Goal: Task Accomplishment & Management: Manage account settings

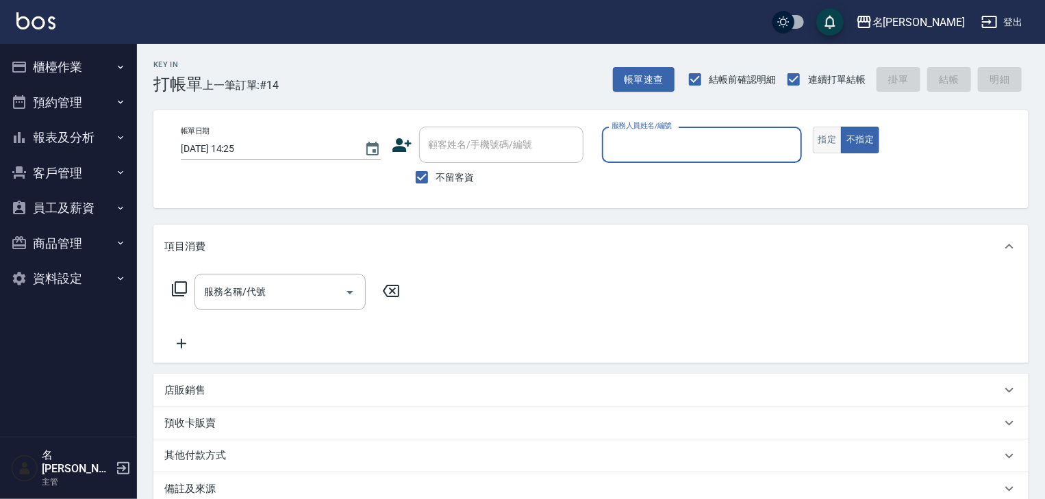
click at [828, 142] on button "指定" at bounding box center [827, 140] width 29 height 27
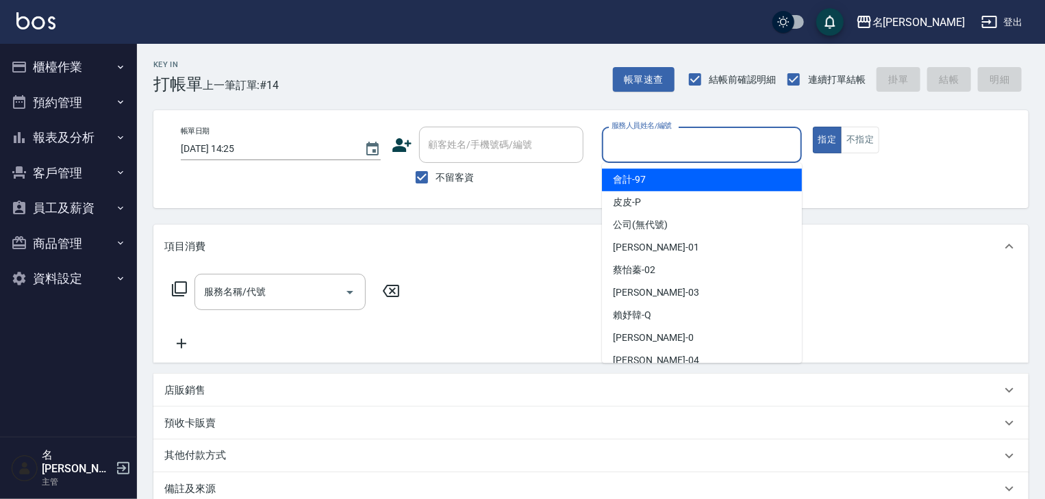
click at [641, 145] on input "服務人員姓名/編號" at bounding box center [702, 145] width 188 height 24
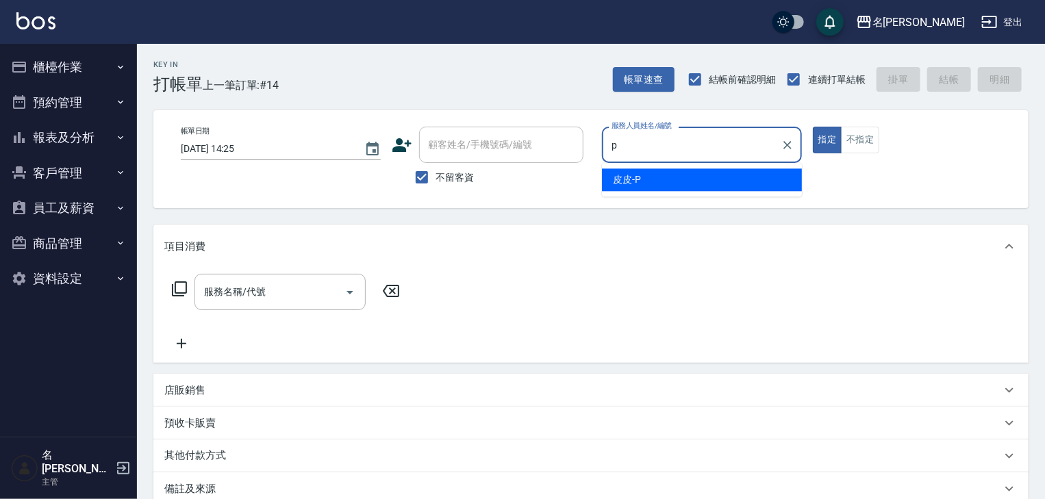
click at [625, 177] on span "皮皮 -P" at bounding box center [627, 180] width 28 height 14
type input "皮皮-P"
click at [326, 286] on input "服務名稱/代號" at bounding box center [270, 292] width 138 height 24
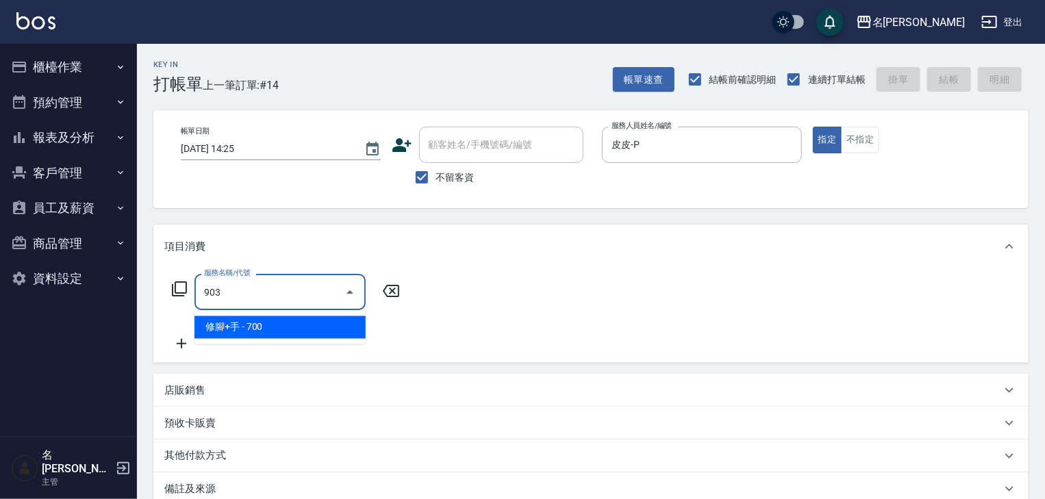
click at [315, 326] on span "修腳+手 - 700" at bounding box center [279, 327] width 171 height 23
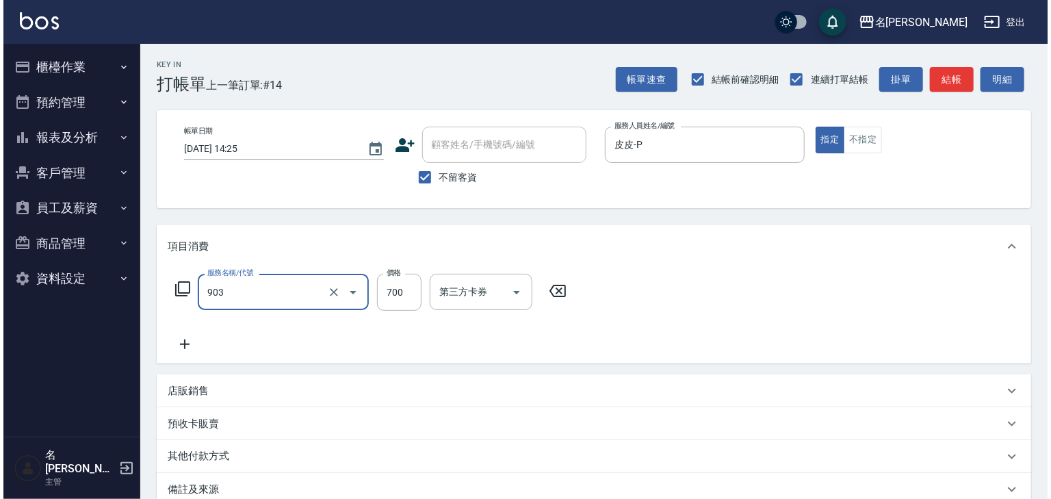
scroll to position [160, 0]
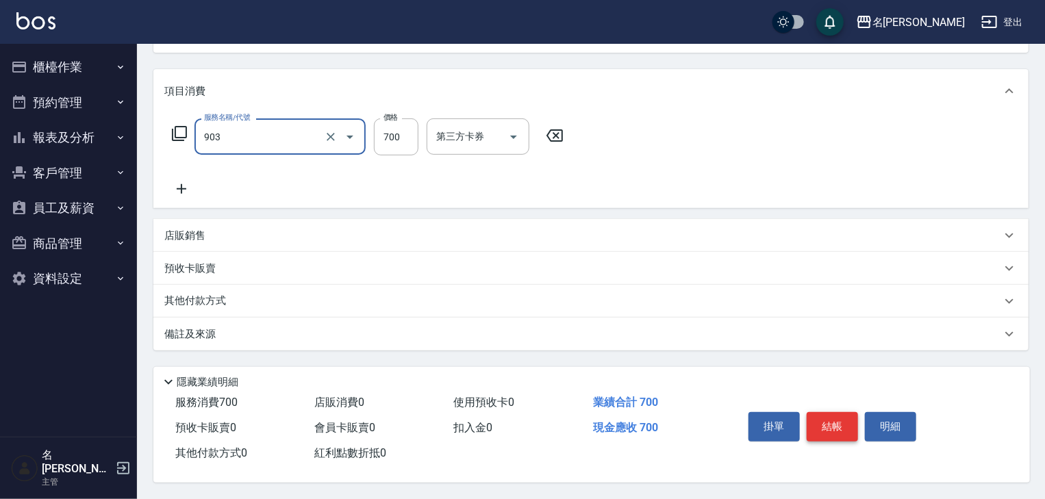
type input "修腳+手(903)"
click at [821, 422] on button "結帳" at bounding box center [831, 426] width 51 height 29
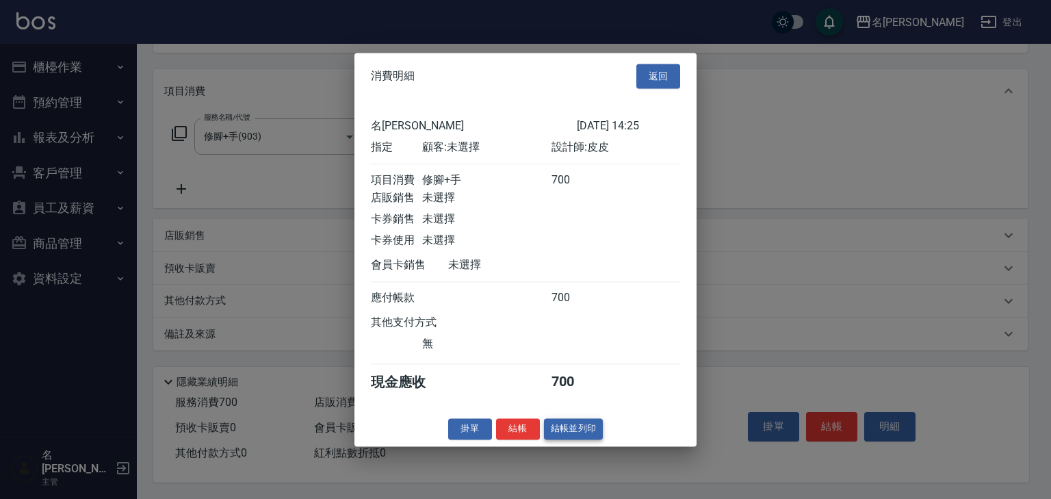
click at [561, 437] on button "結帳並列印" at bounding box center [574, 428] width 60 height 21
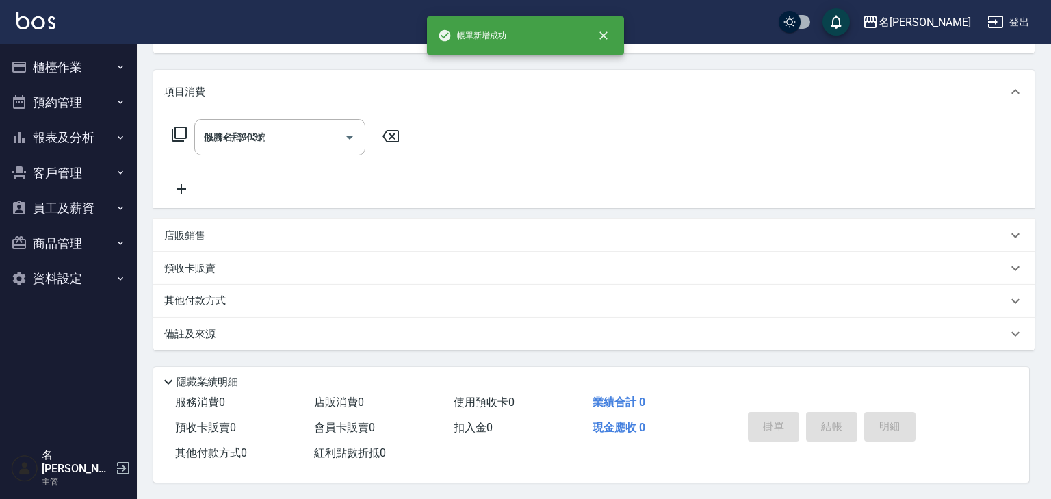
type input "2025/08/14 14:56"
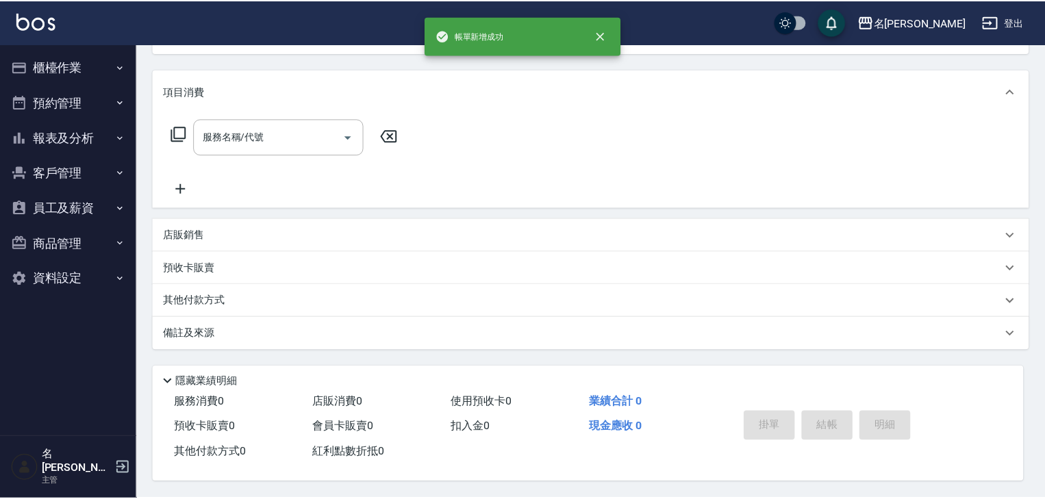
scroll to position [0, 0]
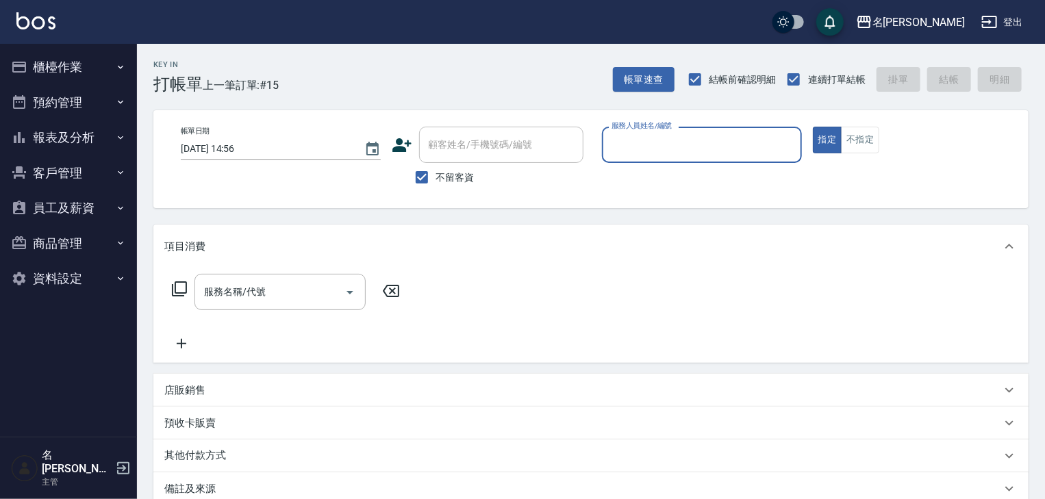
click at [643, 142] on input "服務人員姓名/編號" at bounding box center [702, 145] width 188 height 24
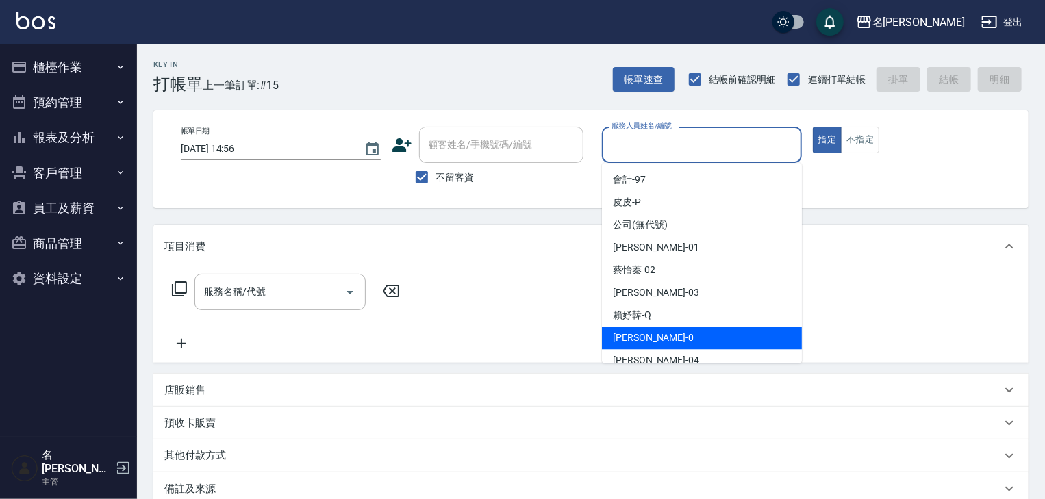
click at [685, 336] on div "陳麗君 -0" at bounding box center [702, 338] width 200 height 23
type input "[PERSON_NAME]-0"
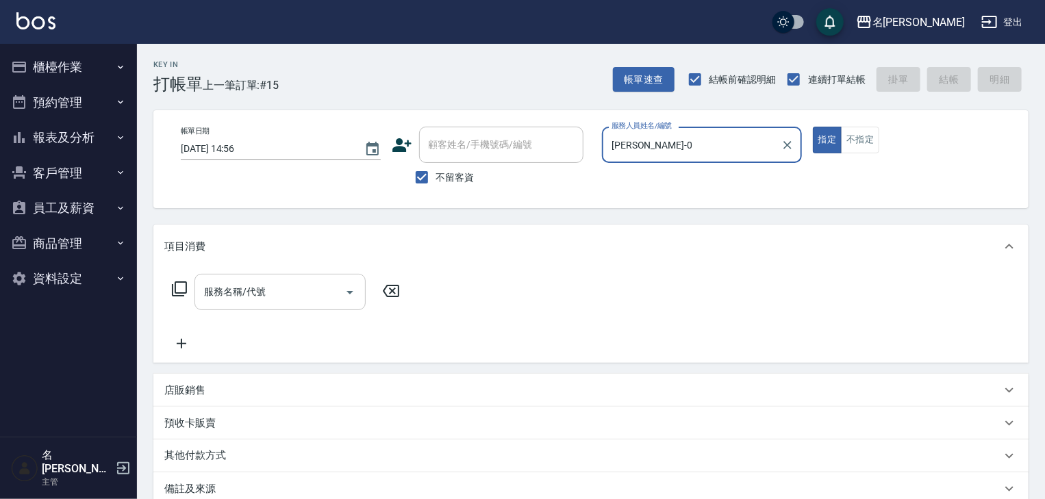
click at [253, 293] on input "服務名稱/代號" at bounding box center [270, 292] width 138 height 24
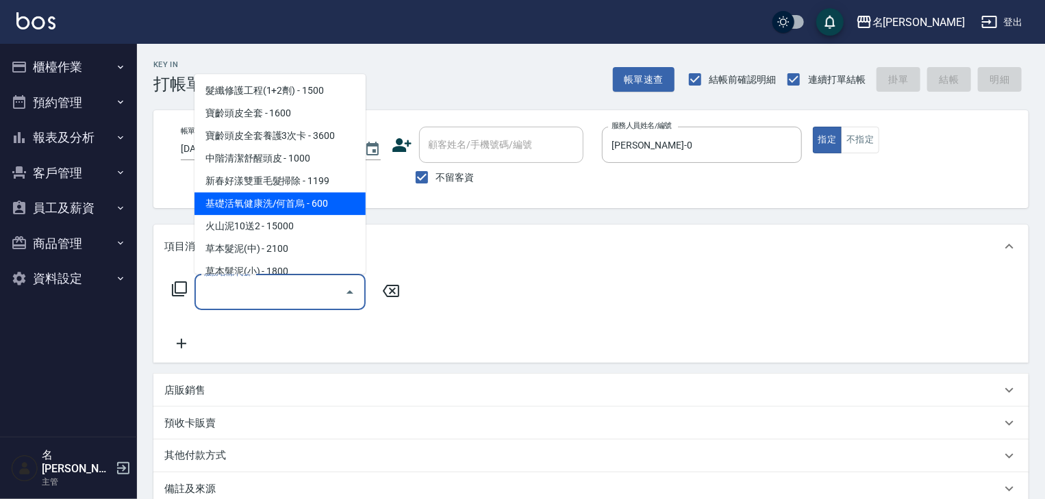
click at [303, 205] on span "基礎活氧健康洗/何首烏 - 600" at bounding box center [279, 204] width 171 height 23
type input "基礎活氧健康洗/何首烏(109)"
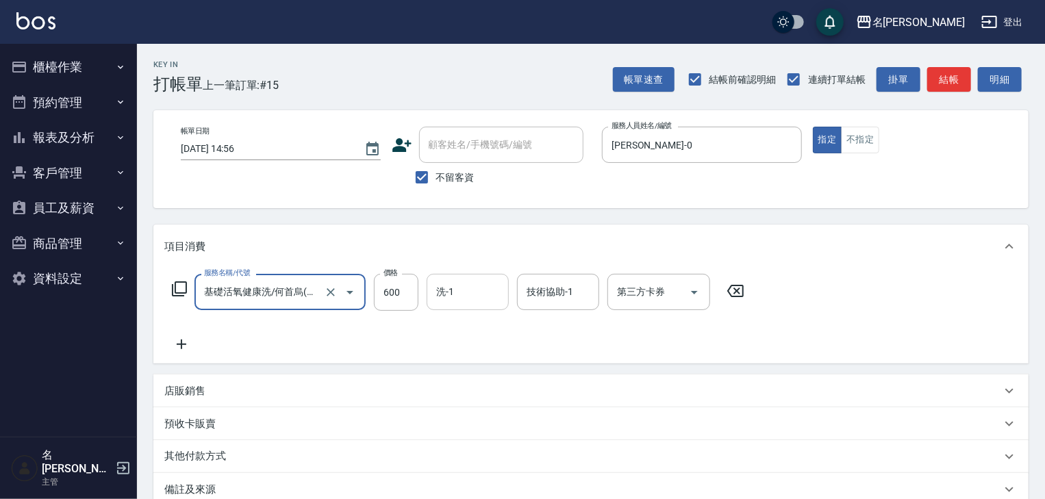
click at [457, 296] on input "洗-1" at bounding box center [468, 292] width 70 height 24
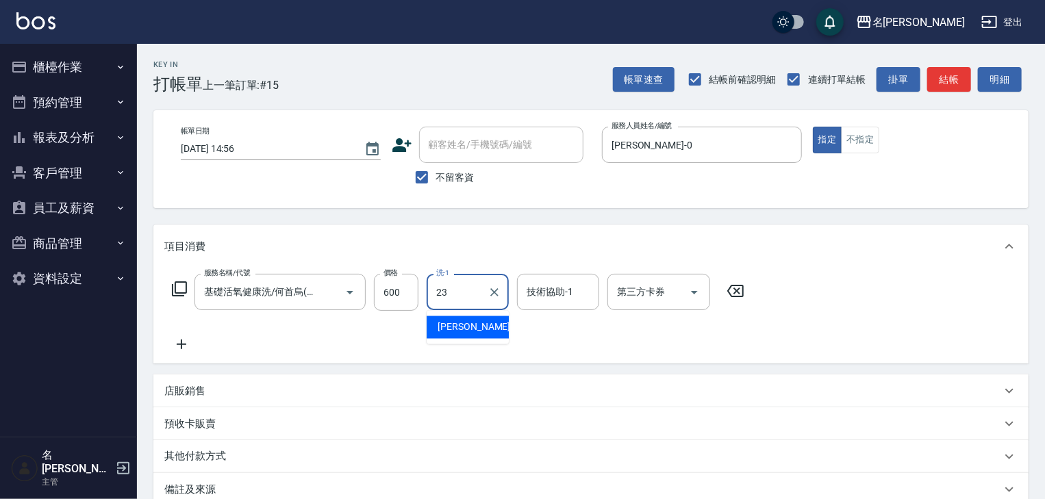
type input "[PERSON_NAME]-23"
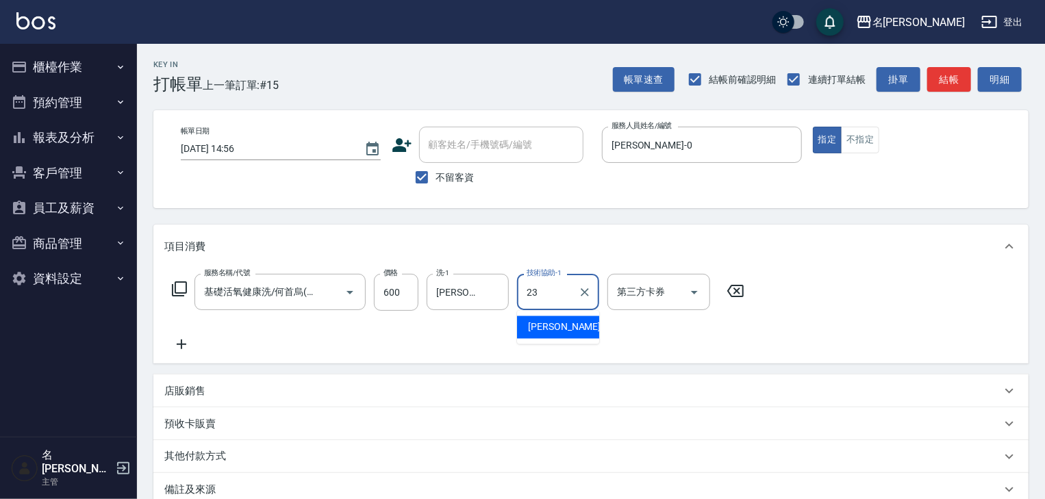
type input "[PERSON_NAME]-23"
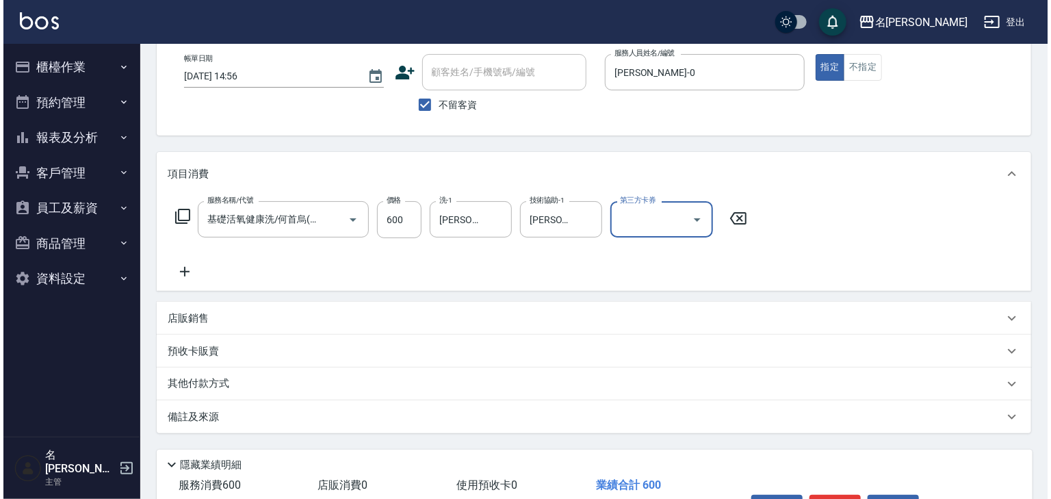
scroll to position [160, 0]
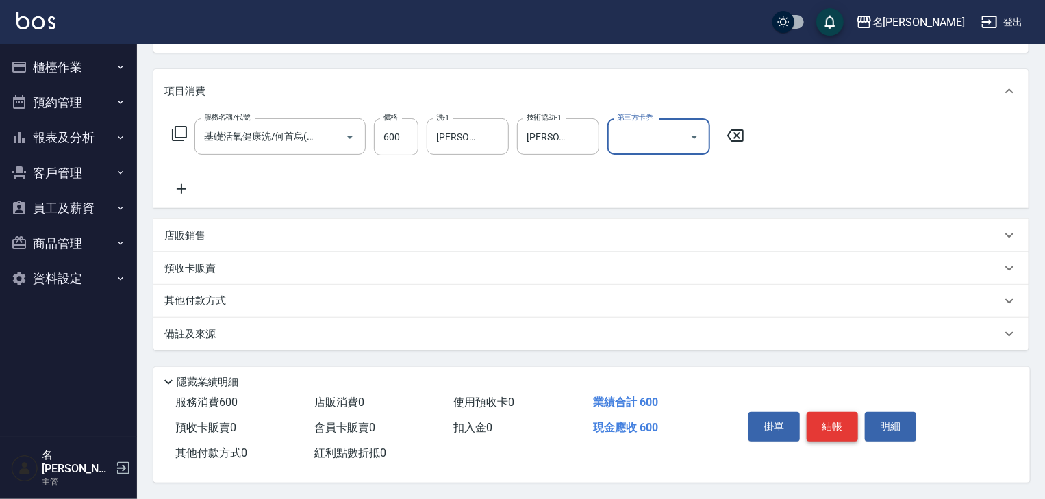
click at [830, 423] on button "結帳" at bounding box center [831, 426] width 51 height 29
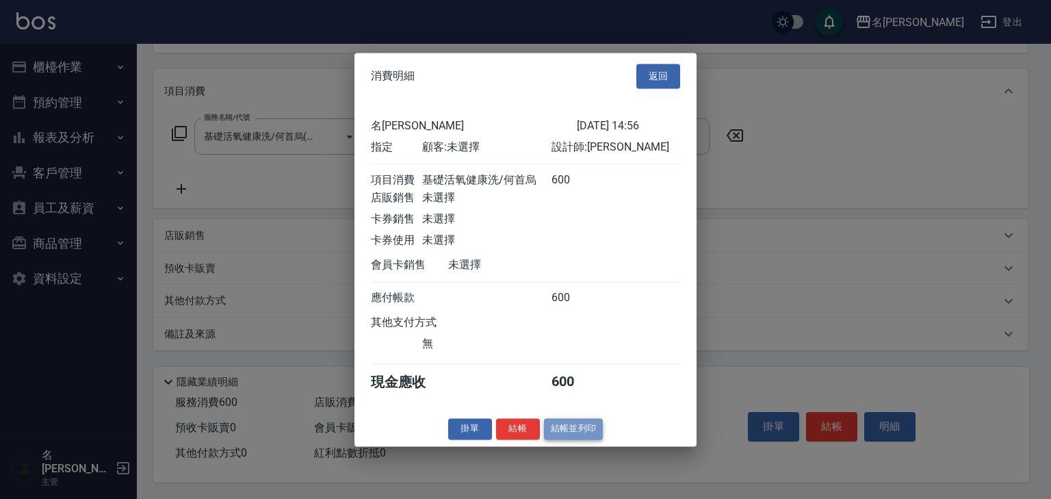
click at [568, 431] on button "結帳並列印" at bounding box center [574, 428] width 60 height 21
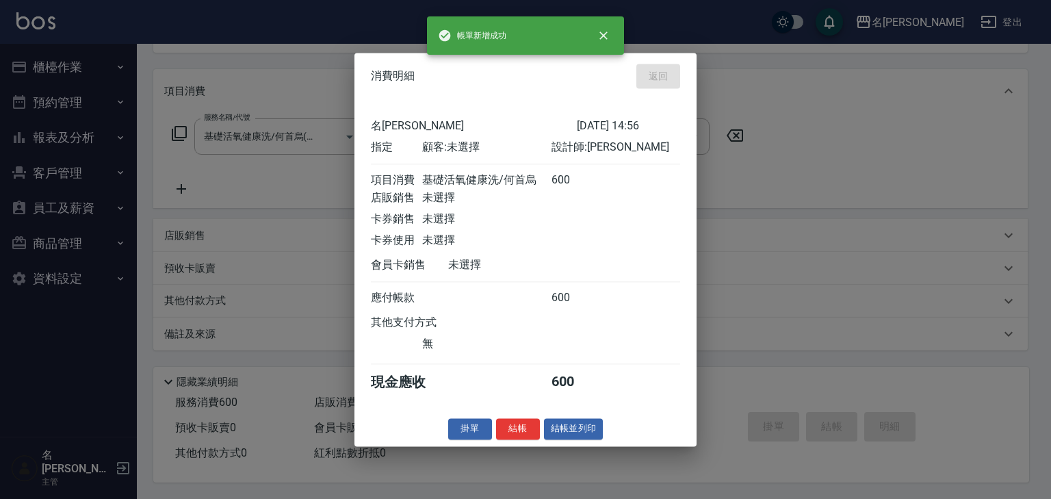
type input "2025/08/14 15:07"
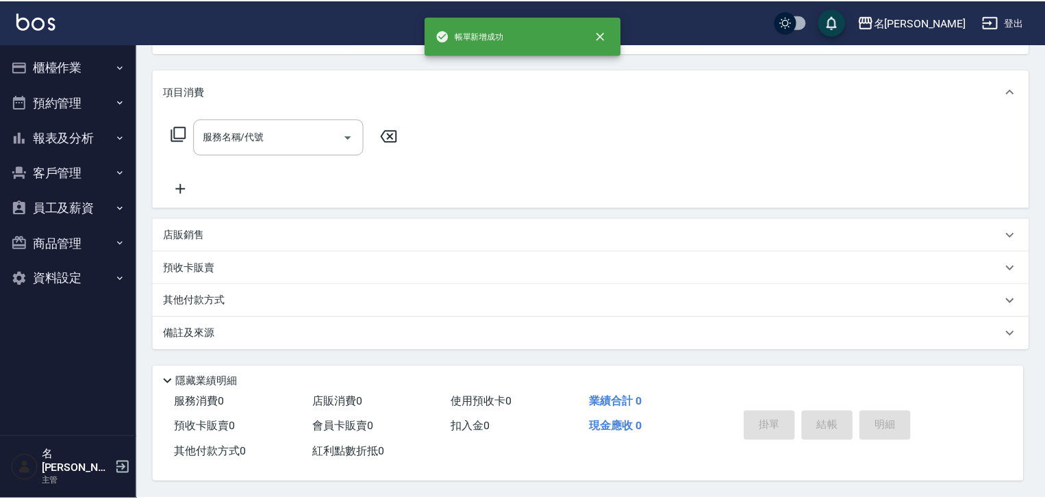
scroll to position [0, 0]
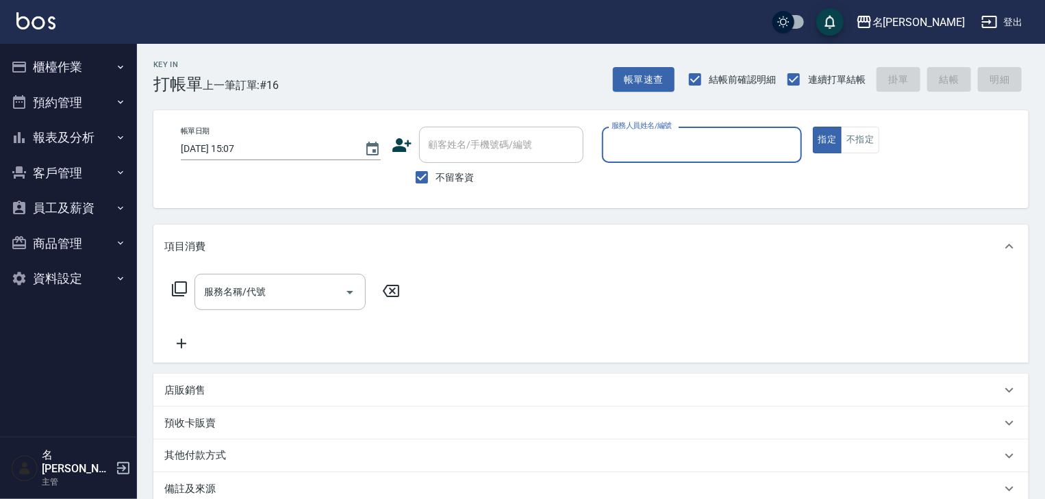
click at [753, 155] on input "服務人員姓名/編號" at bounding box center [702, 145] width 188 height 24
type input "[PERSON_NAME]-0"
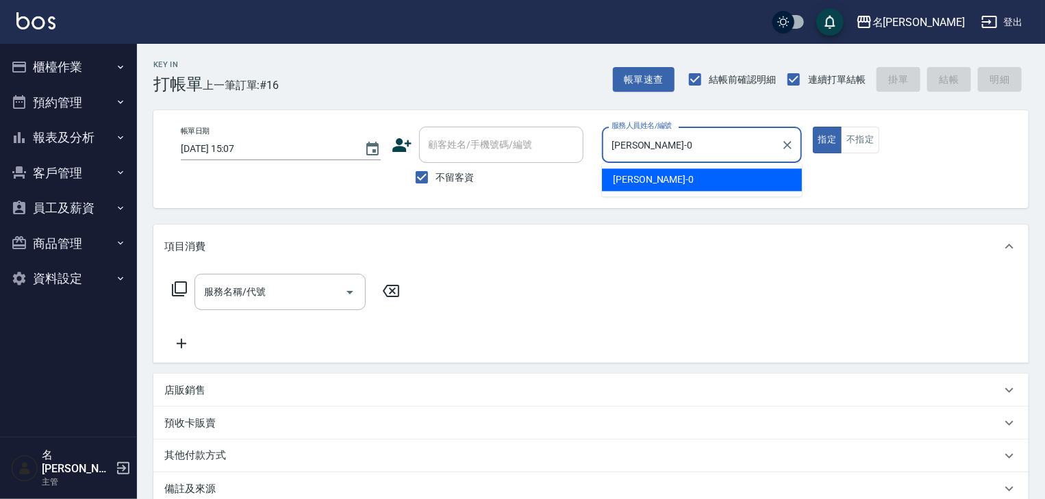
type button "true"
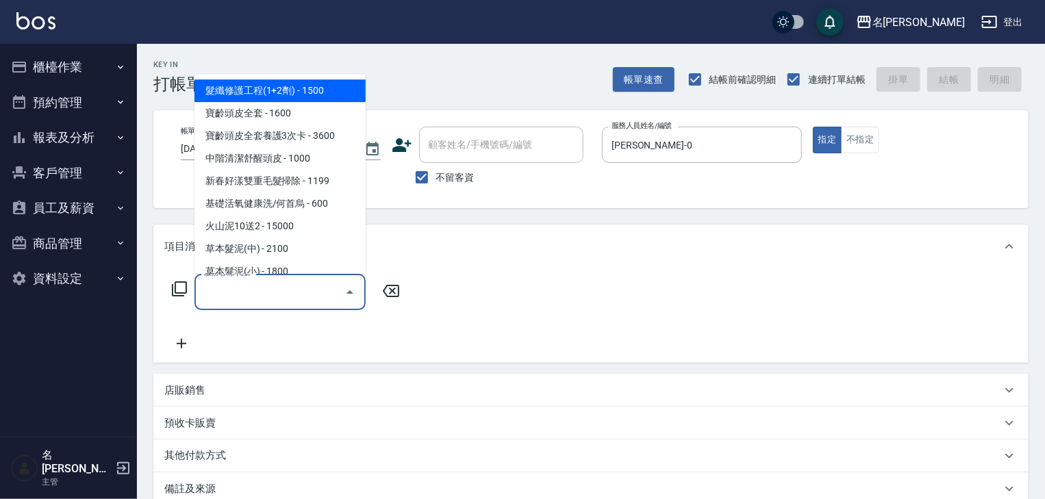
click at [275, 290] on input "服務名稱/代號" at bounding box center [270, 292] width 138 height 24
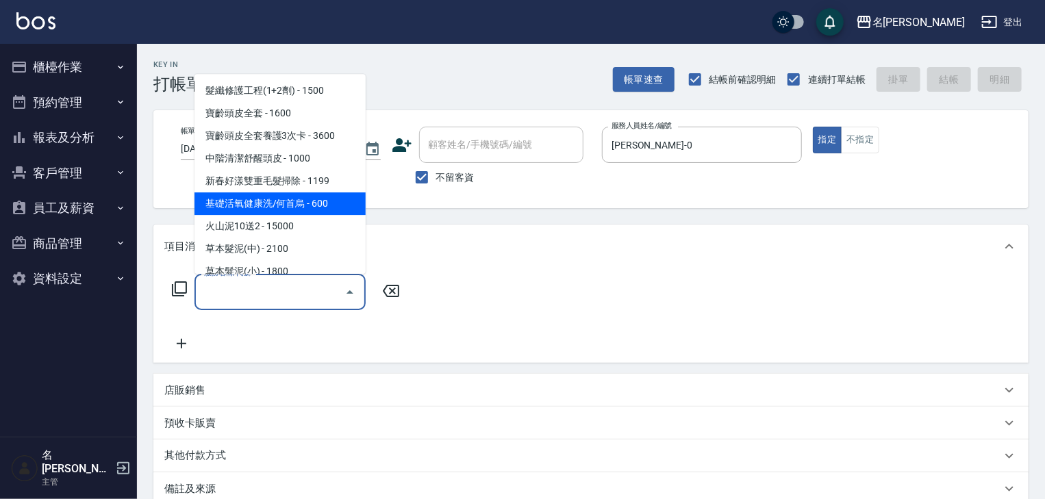
click at [287, 204] on span "基礎活氧健康洗/何首烏 - 600" at bounding box center [279, 204] width 171 height 23
type input "基礎活氧健康洗/何首烏(109)"
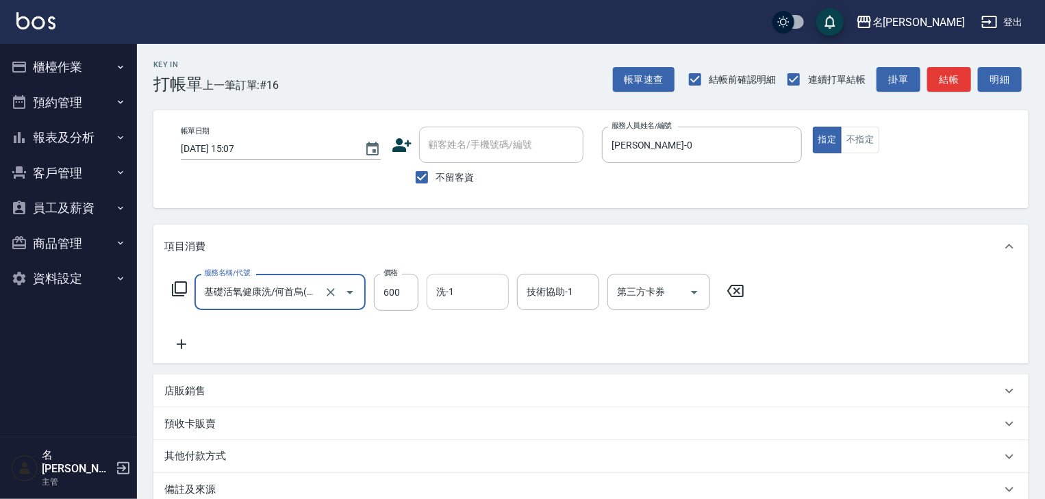
click at [454, 288] on input "洗-1" at bounding box center [468, 292] width 70 height 24
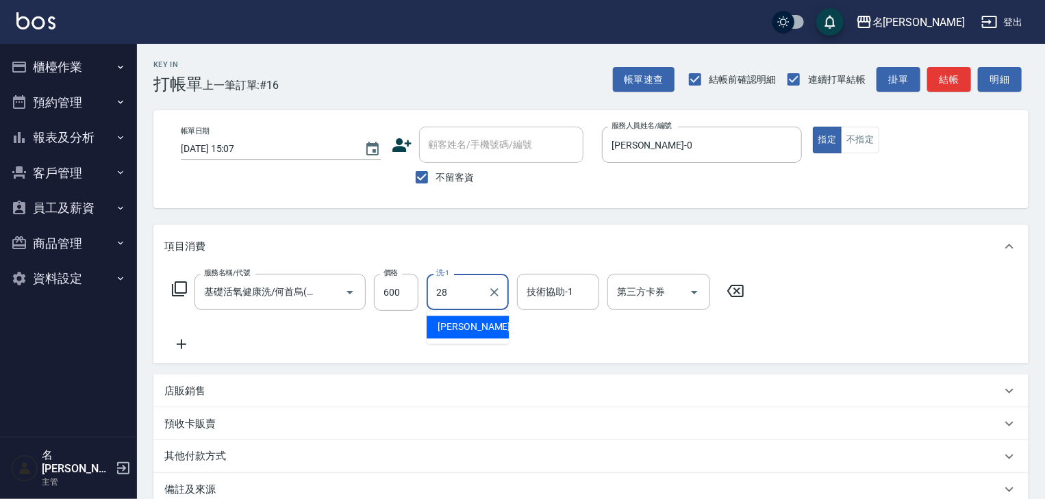
type input "[PERSON_NAME]-28"
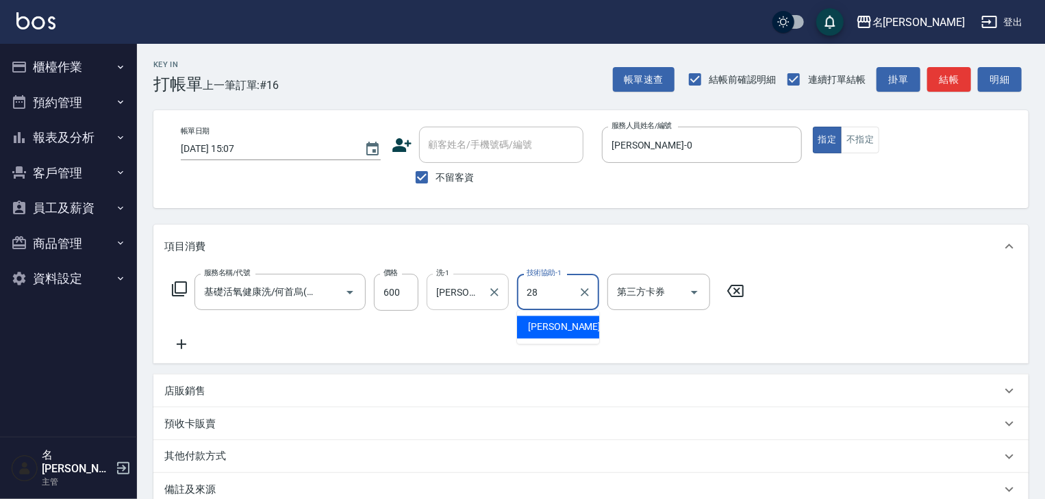
type input "[PERSON_NAME]-28"
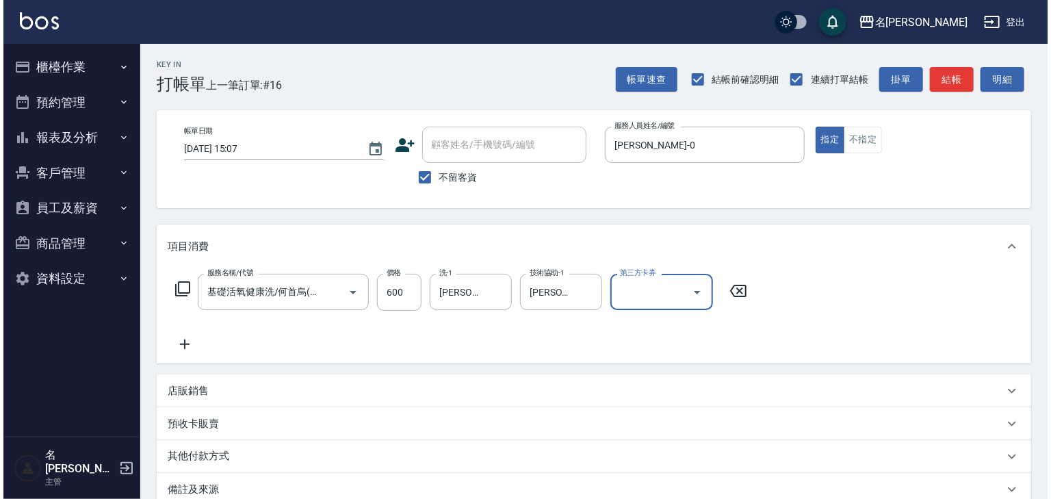
scroll to position [160, 0]
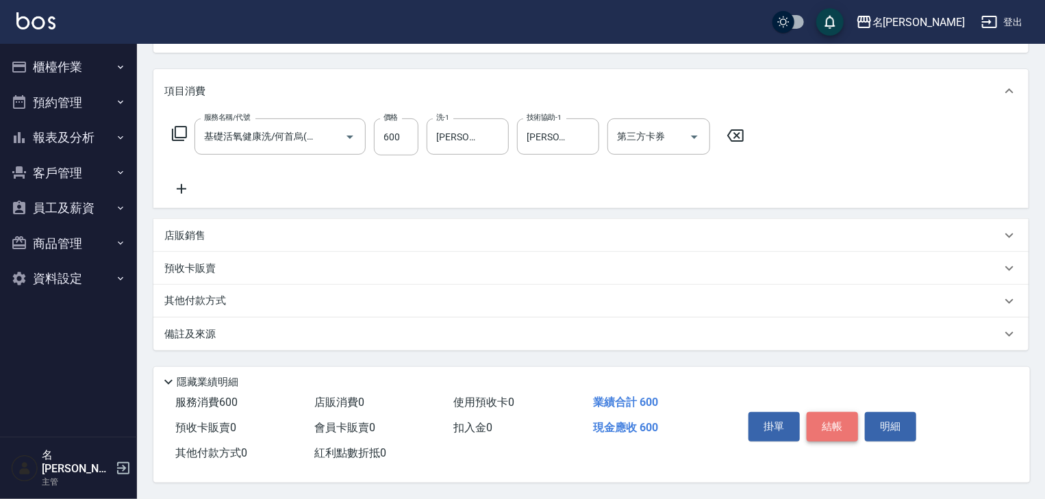
click at [835, 418] on button "結帳" at bounding box center [831, 426] width 51 height 29
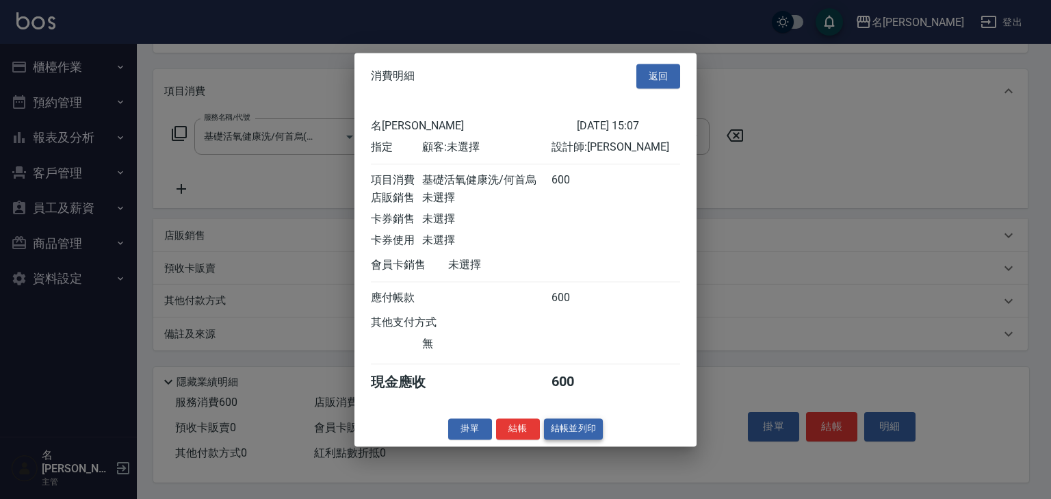
click at [559, 433] on button "結帳並列印" at bounding box center [574, 428] width 60 height 21
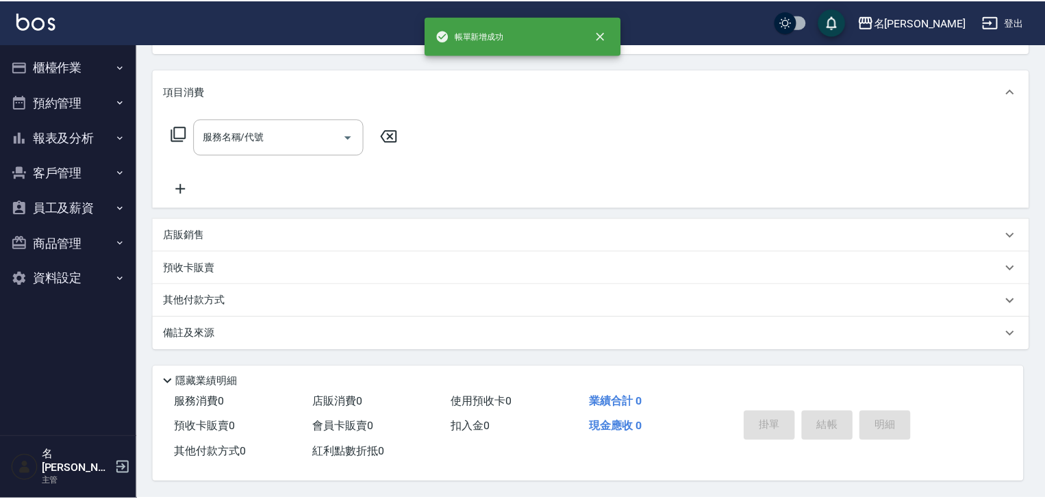
scroll to position [0, 0]
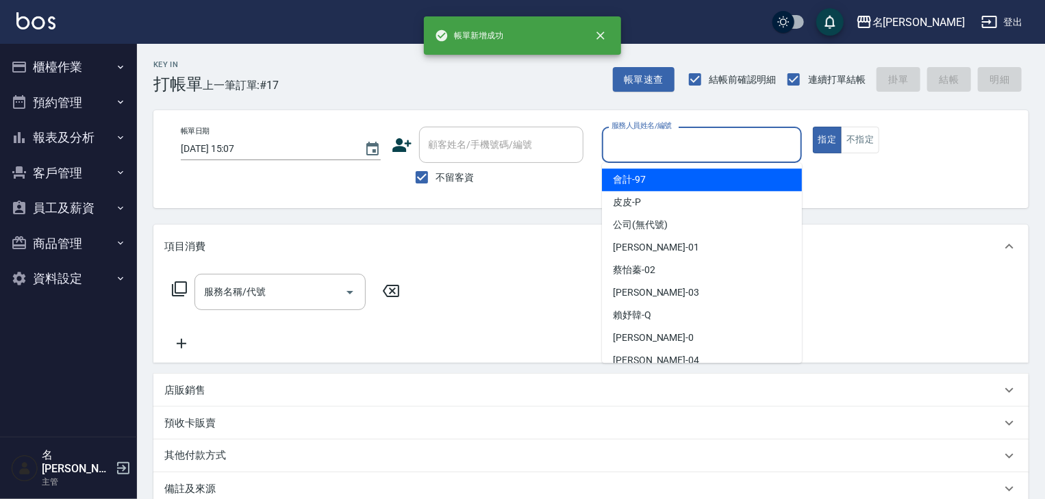
click at [733, 150] on input "服務人員姓名/編號" at bounding box center [702, 145] width 188 height 24
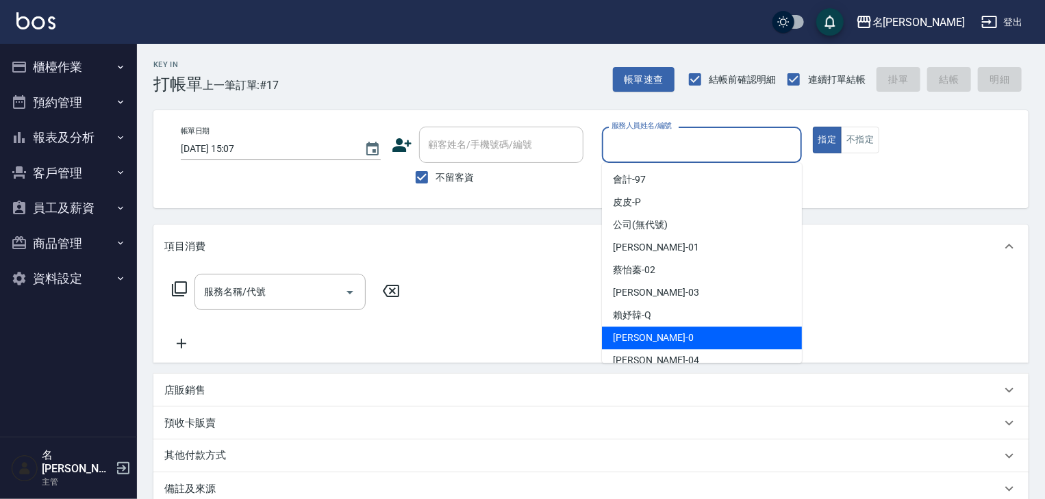
click at [663, 335] on div "陳麗君 -0" at bounding box center [702, 338] width 200 height 23
type input "[PERSON_NAME]-0"
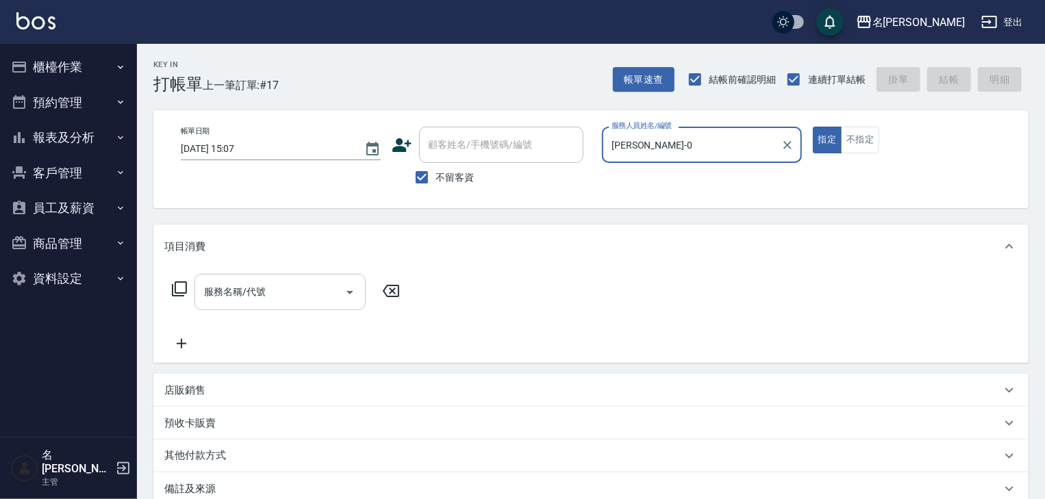
click at [264, 286] on input "服務名稱/代號" at bounding box center [270, 292] width 138 height 24
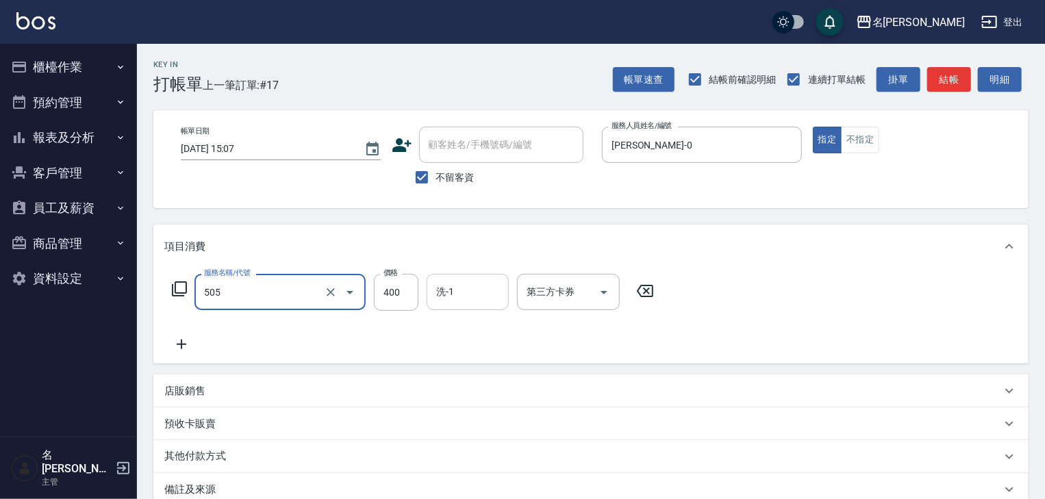
type input "洗髮(505)"
click at [488, 292] on input "洗-1" at bounding box center [468, 292] width 70 height 24
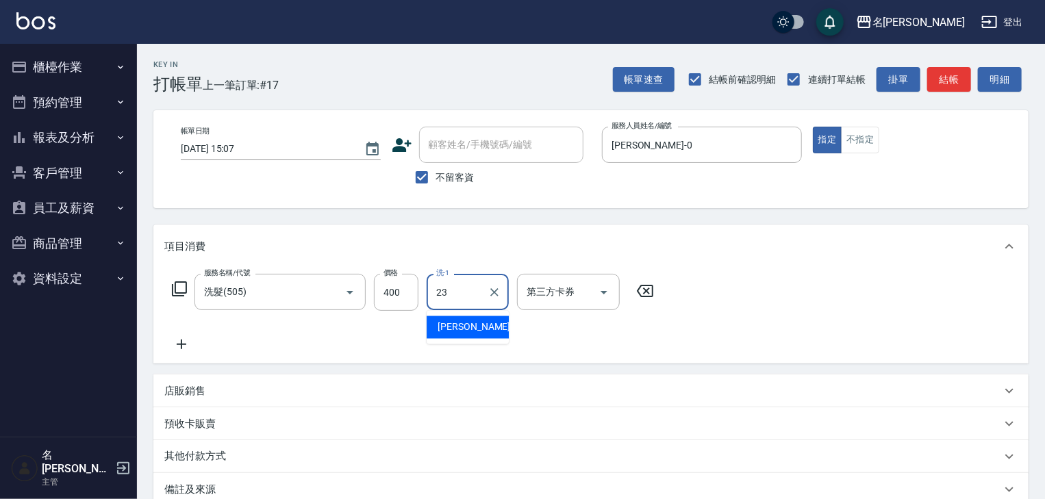
type input "[PERSON_NAME]-23"
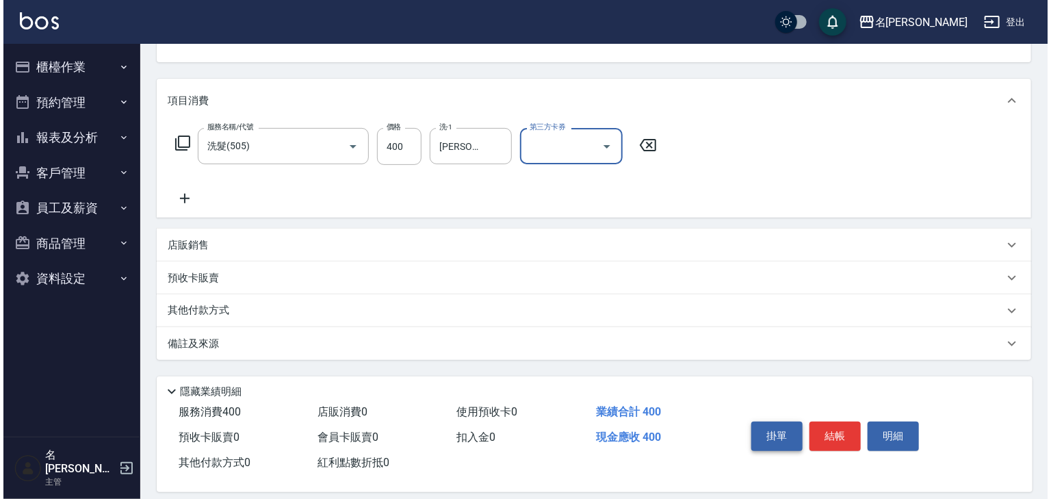
scroll to position [160, 0]
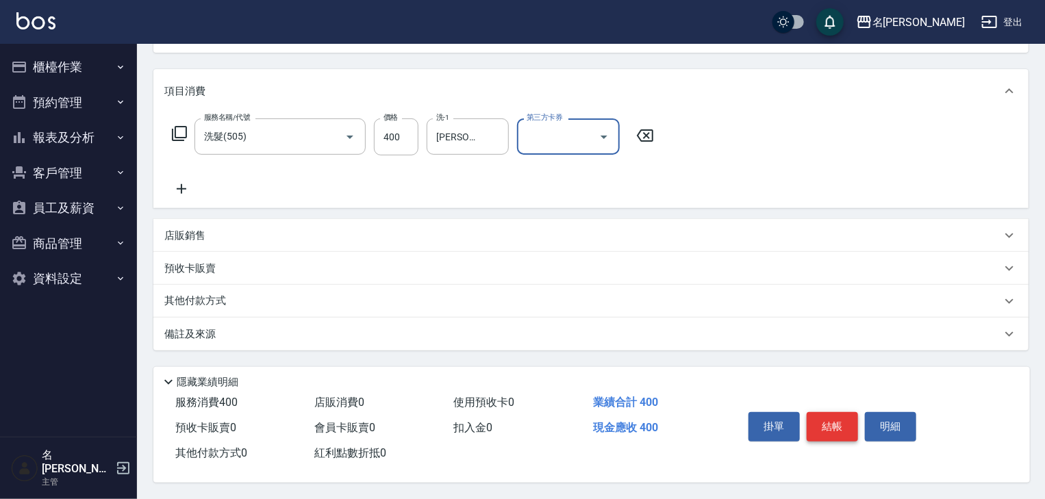
click at [844, 420] on button "結帳" at bounding box center [831, 426] width 51 height 29
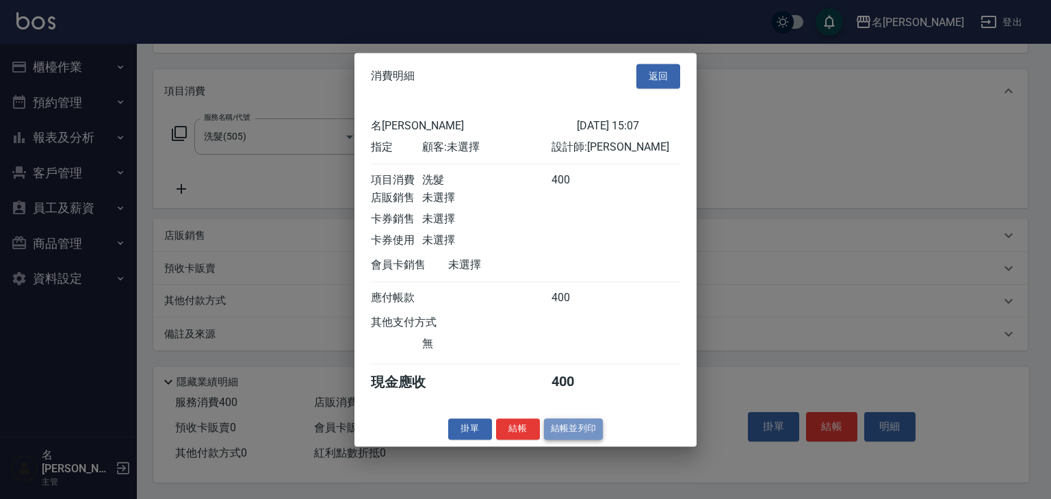
click at [581, 436] on button "結帳並列印" at bounding box center [574, 428] width 60 height 21
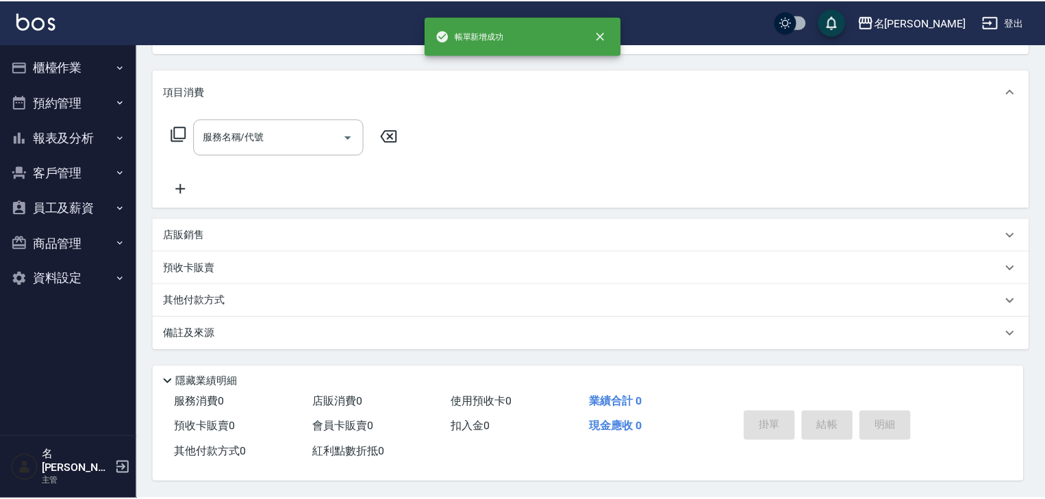
scroll to position [0, 0]
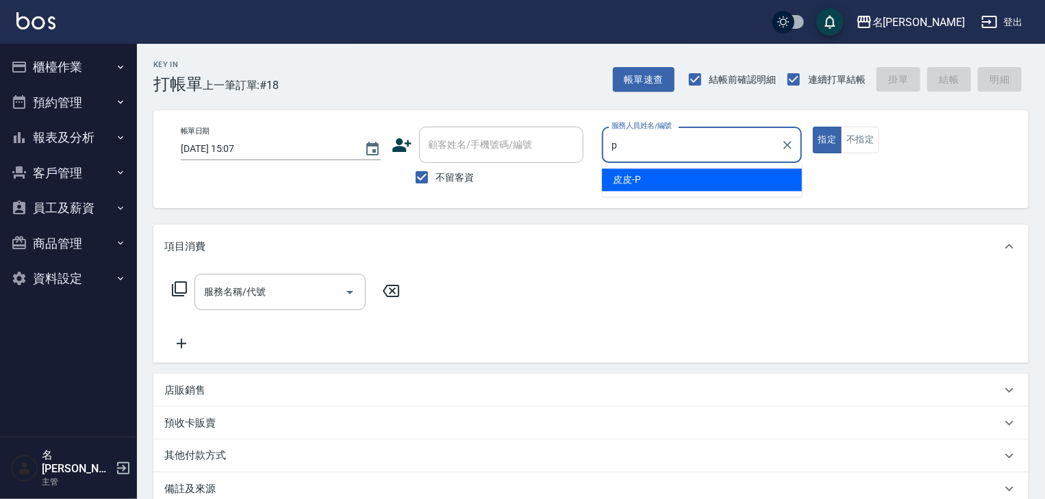
type input "皮皮-P"
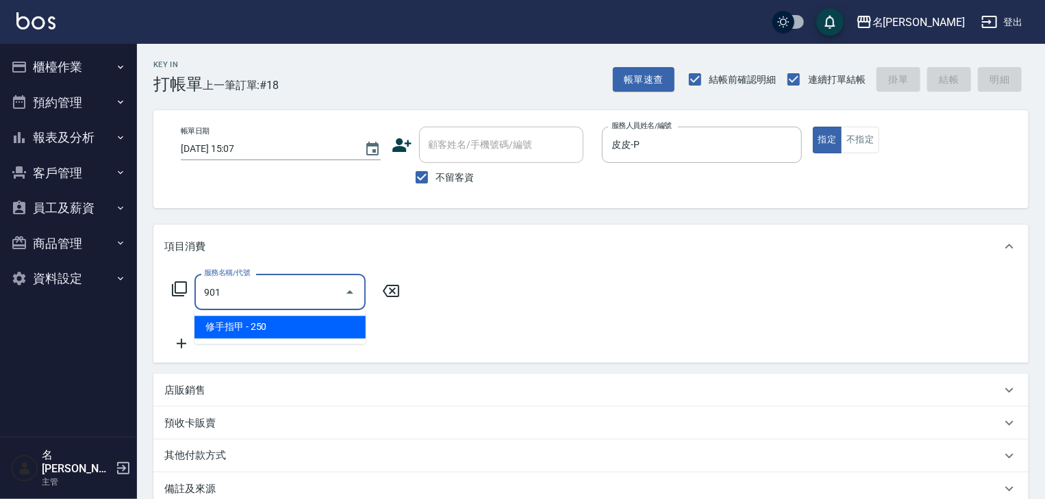
type input "修手指甲(901)"
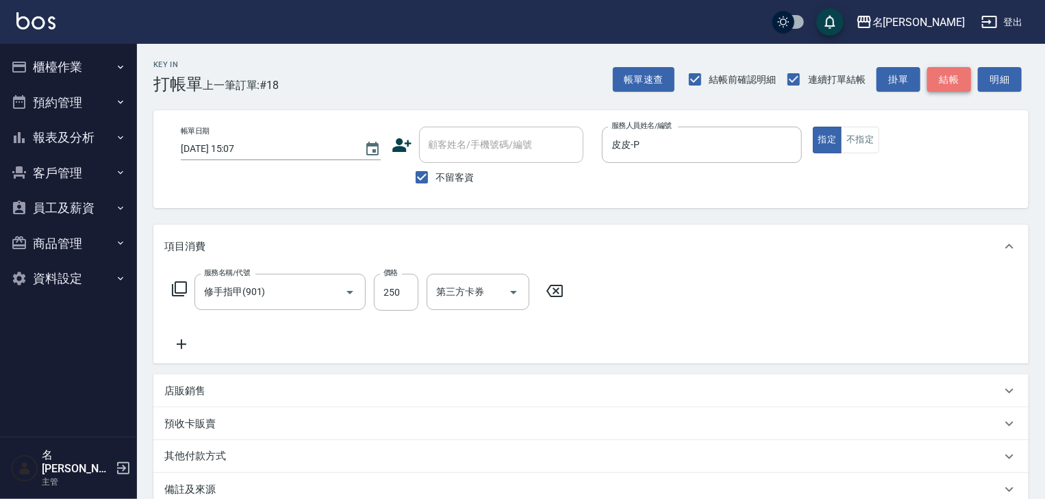
click at [964, 70] on button "結帳" at bounding box center [949, 79] width 44 height 25
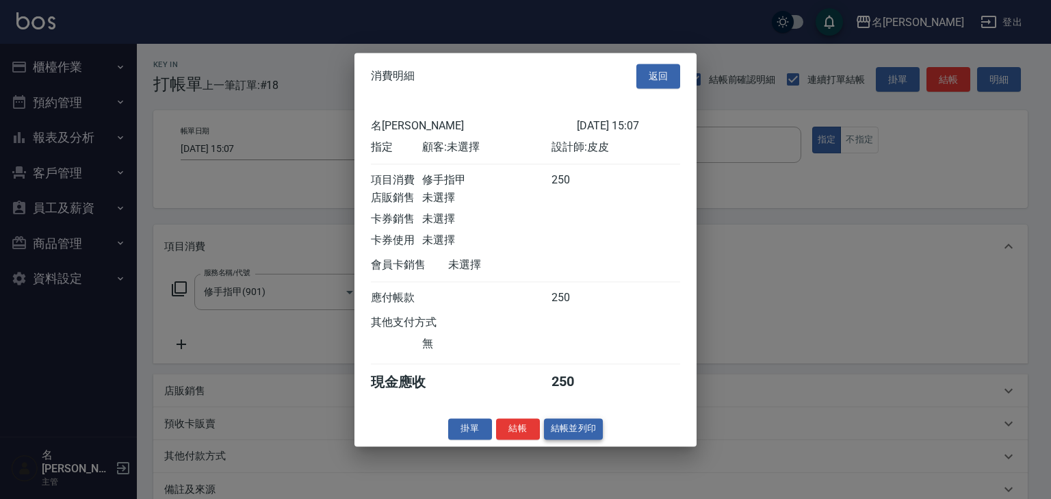
click at [570, 433] on button "結帳並列印" at bounding box center [574, 428] width 60 height 21
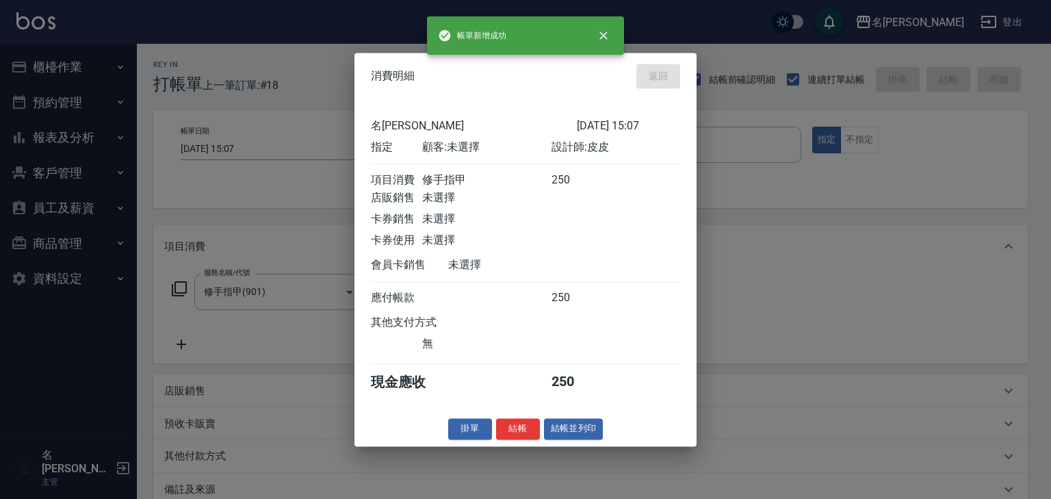
type input "2025/08/14 15:10"
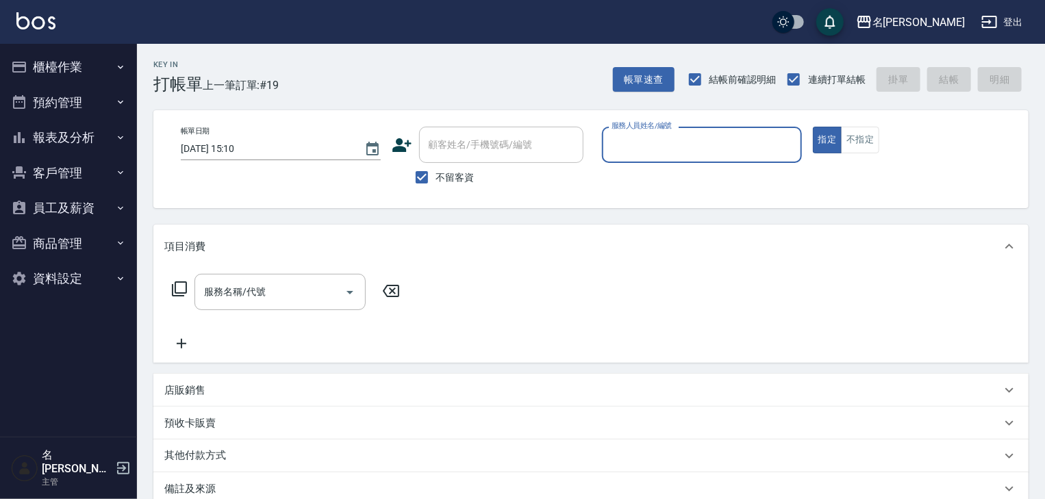
click at [63, 63] on button "櫃檯作業" at bounding box center [68, 67] width 126 height 36
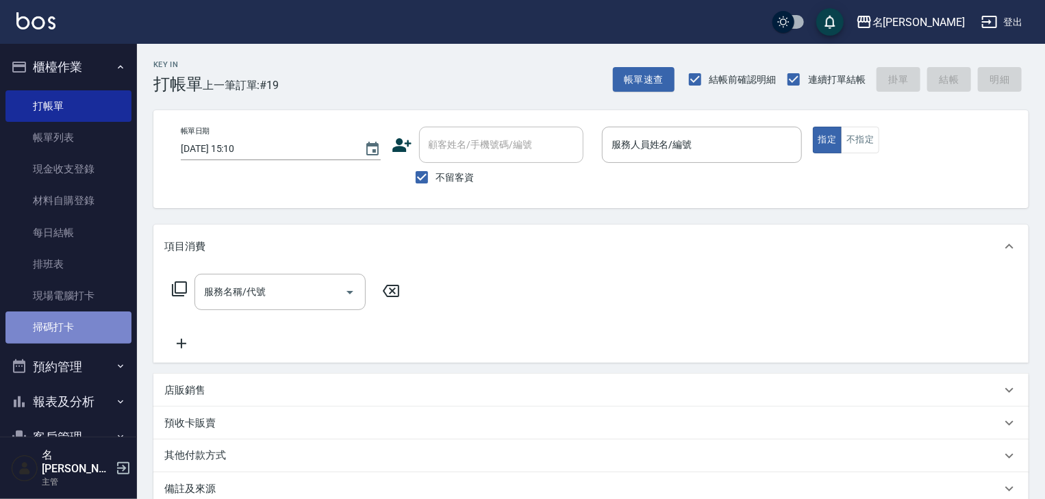
click at [79, 334] on link "掃碼打卡" at bounding box center [68, 326] width 126 height 31
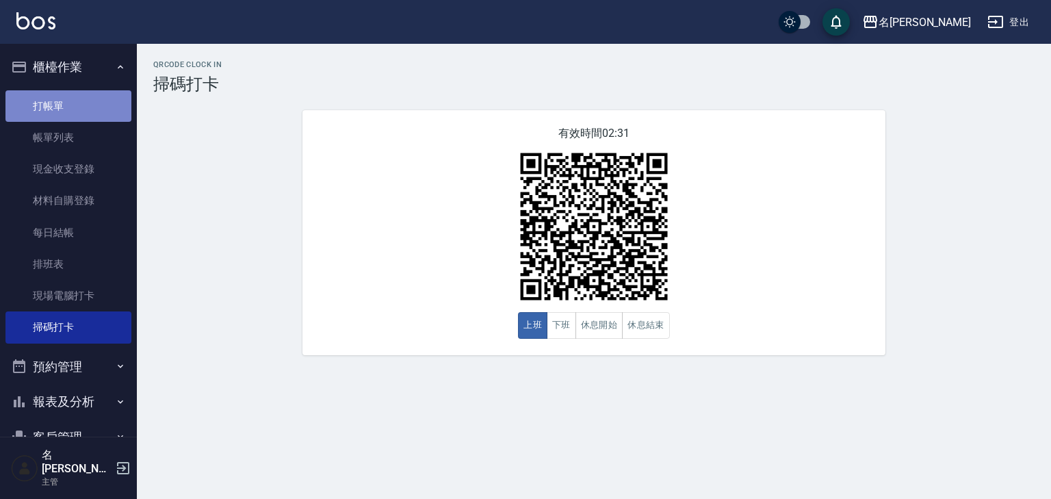
click at [74, 101] on link "打帳單" at bounding box center [68, 105] width 126 height 31
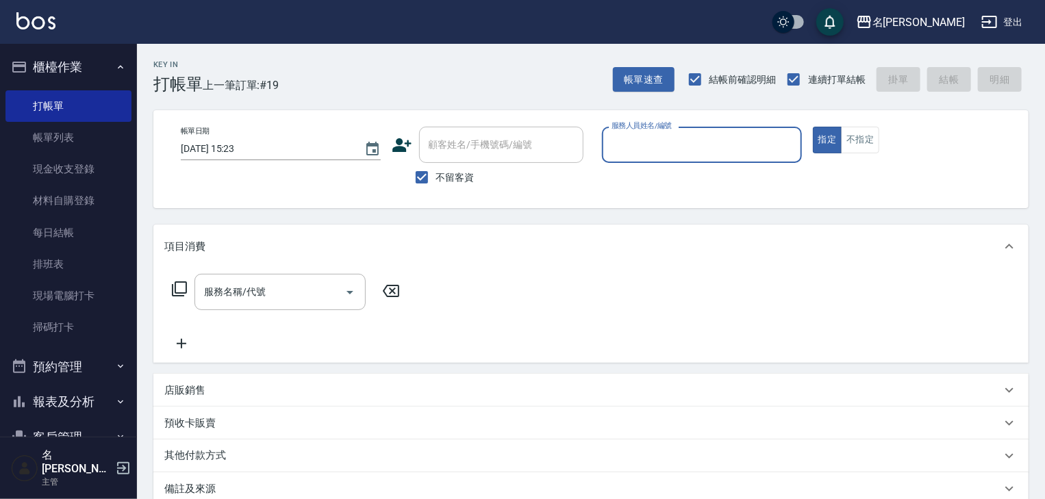
click at [673, 131] on div "服務人員姓名/編號" at bounding box center [702, 145] width 200 height 36
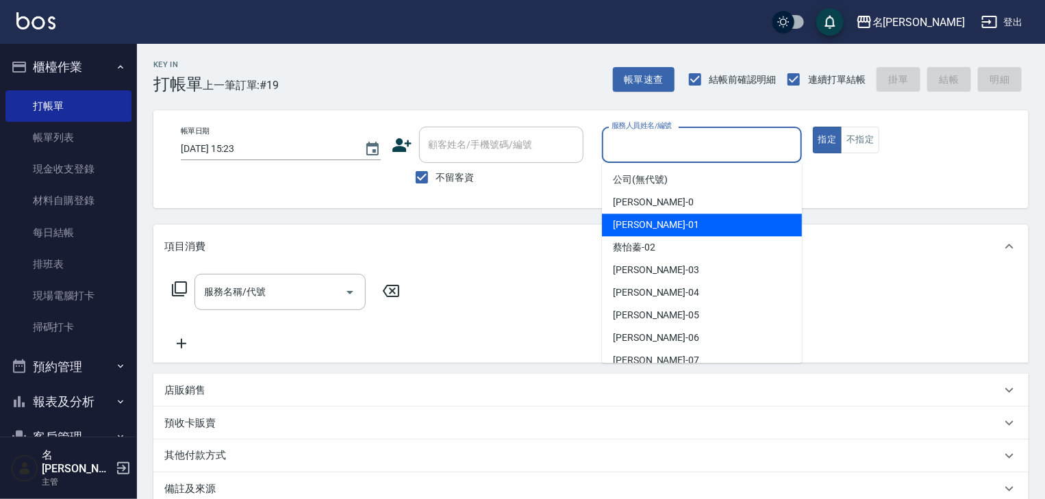
click at [654, 227] on div "Joyce -01" at bounding box center [702, 225] width 200 height 23
type input "[PERSON_NAME]-01"
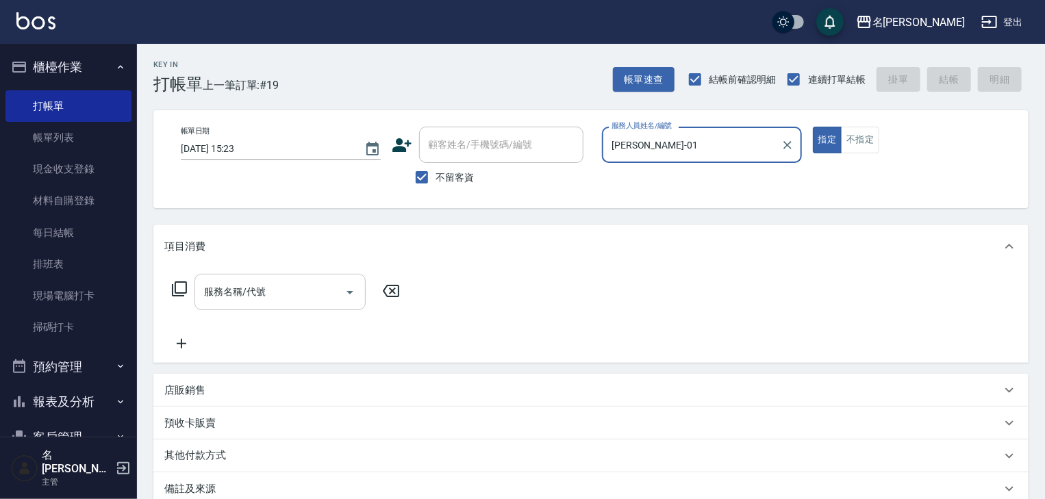
click at [292, 301] on input "服務名稱/代號" at bounding box center [270, 292] width 138 height 24
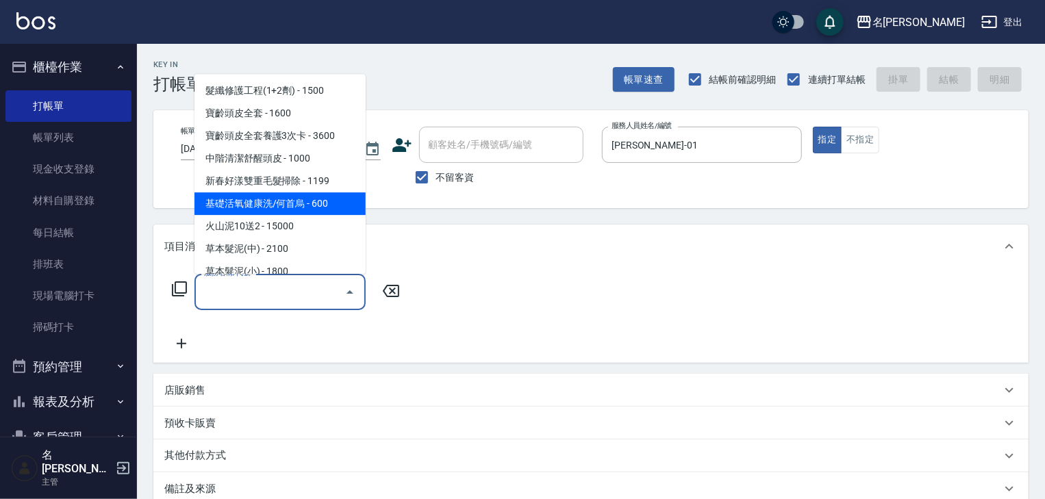
click at [322, 209] on span "基礎活氧健康洗/何首烏 - 600" at bounding box center [279, 204] width 171 height 23
type input "基礎活氧健康洗/何首烏(109)"
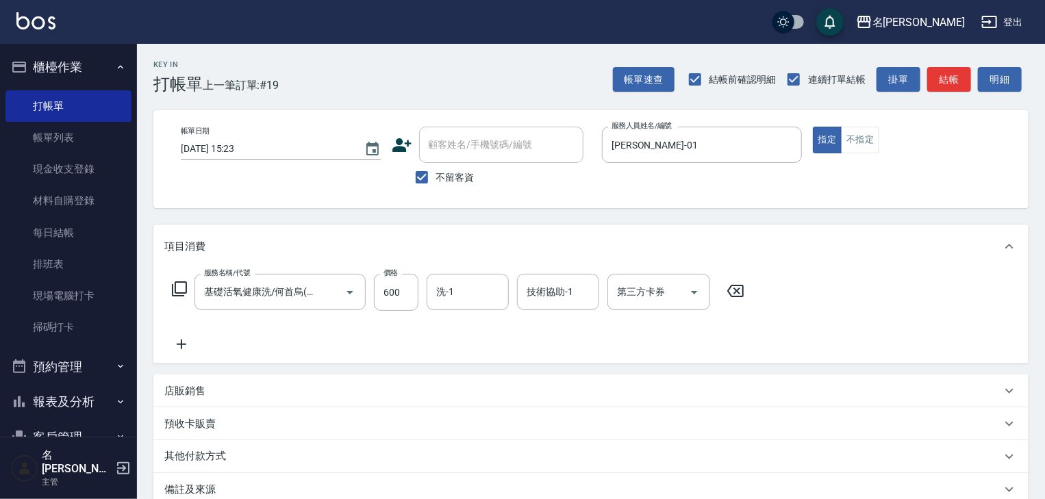
click at [179, 345] on icon at bounding box center [182, 345] width 10 height 10
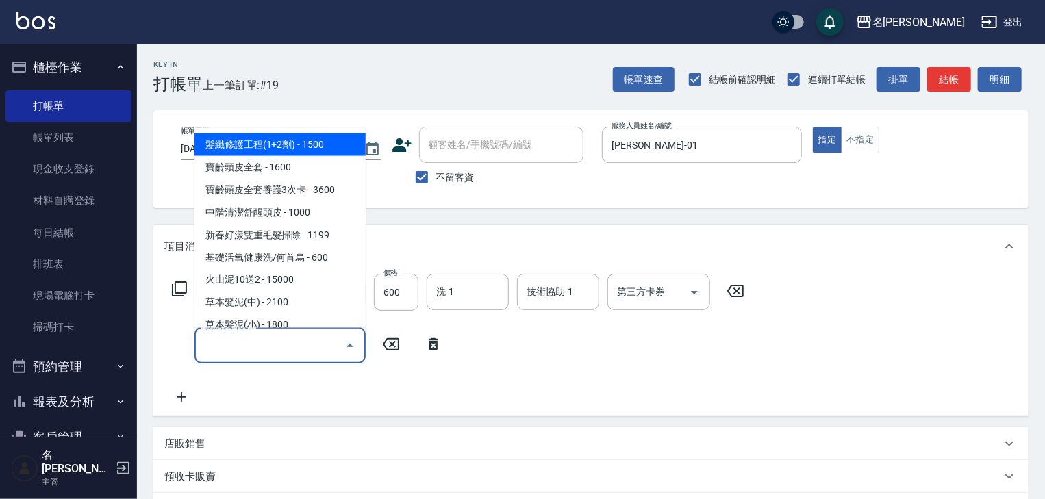
click at [237, 348] on input "服務名稱/代號" at bounding box center [270, 345] width 138 height 24
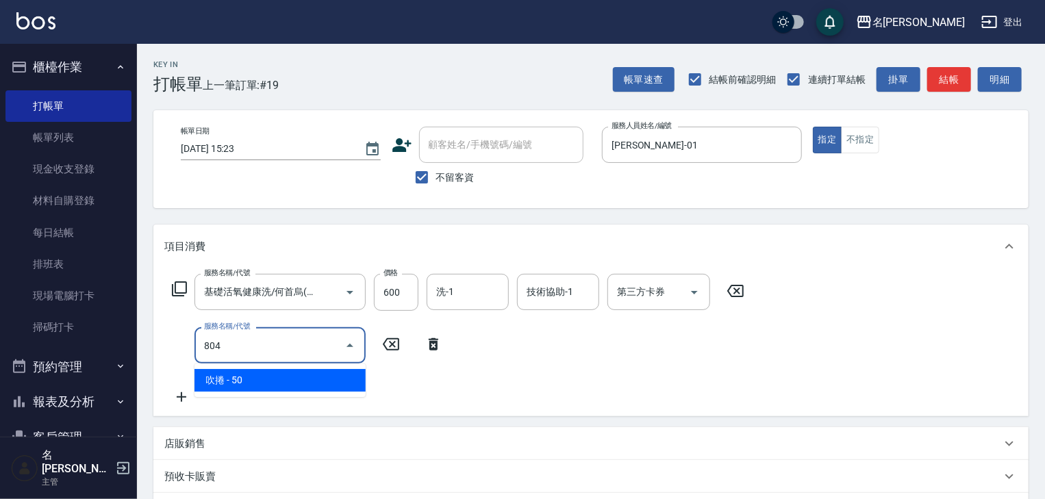
click at [286, 375] on span "吹捲 - 50" at bounding box center [279, 380] width 171 height 23
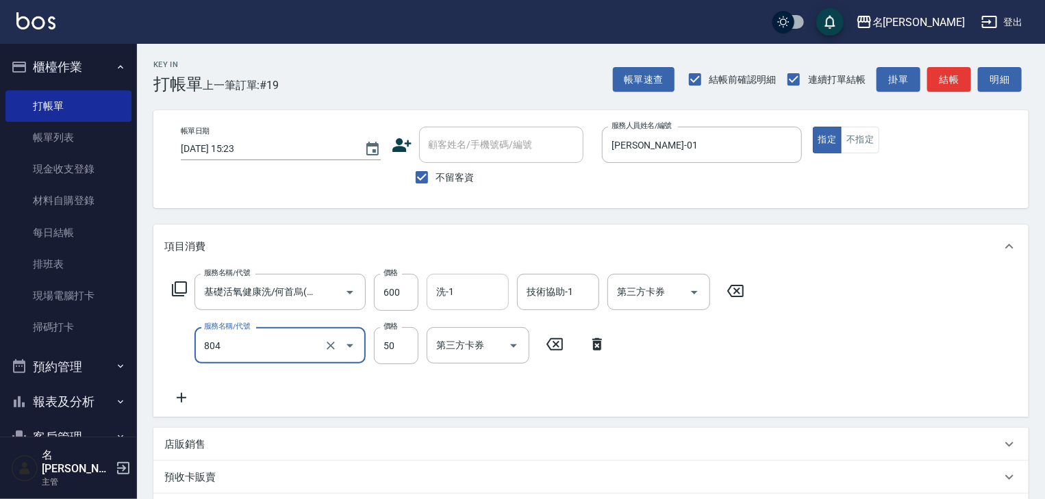
type input "吹捲(804)"
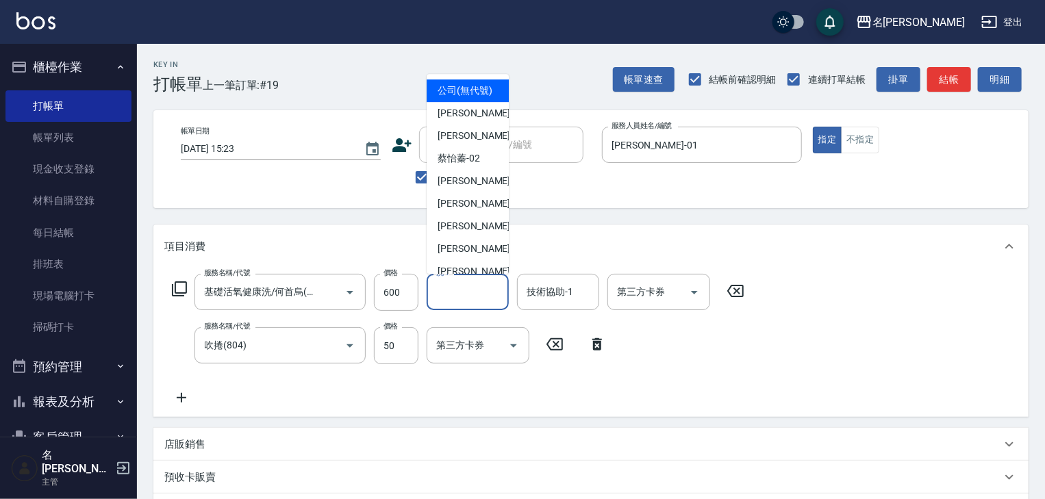
click at [453, 290] on input "洗-1" at bounding box center [468, 292] width 70 height 24
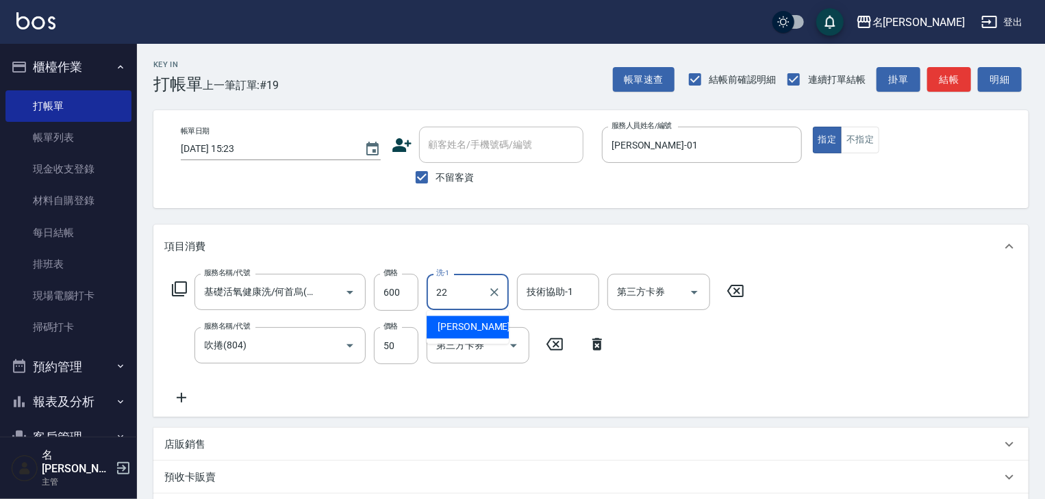
click at [499, 318] on div "王婕宇 -22" at bounding box center [467, 327] width 82 height 23
type input "[PERSON_NAME]-22"
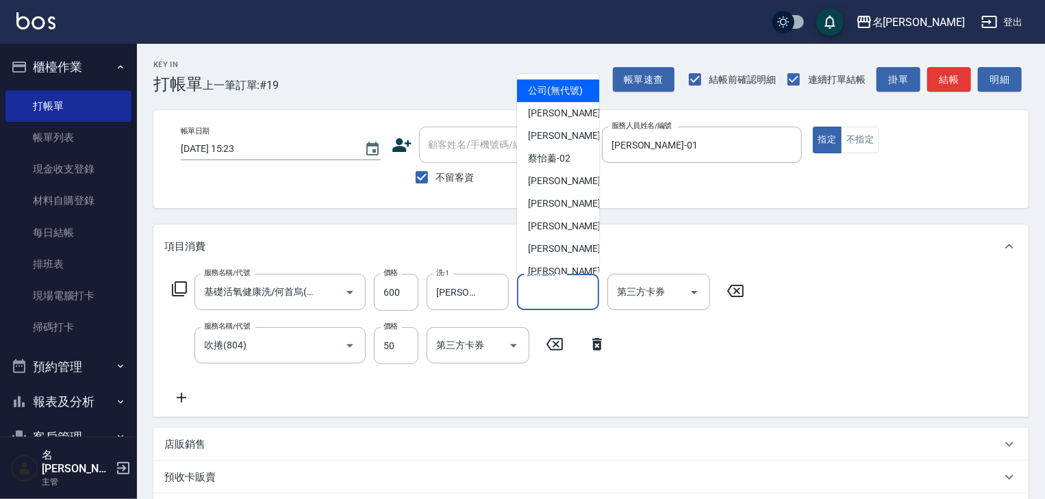
click at [531, 294] on input "技術協助-1" at bounding box center [558, 292] width 70 height 24
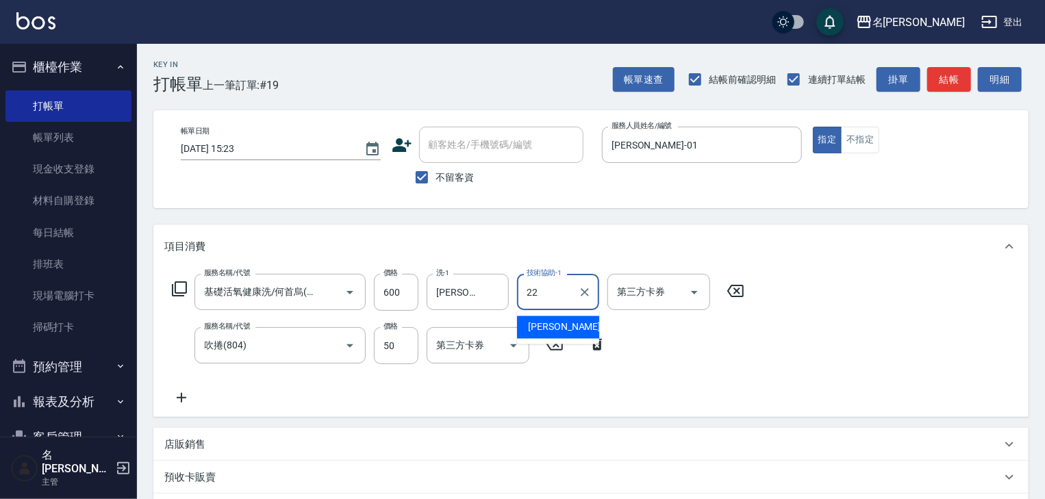
click at [554, 323] on span "王婕宇 -22" at bounding box center [571, 327] width 86 height 14
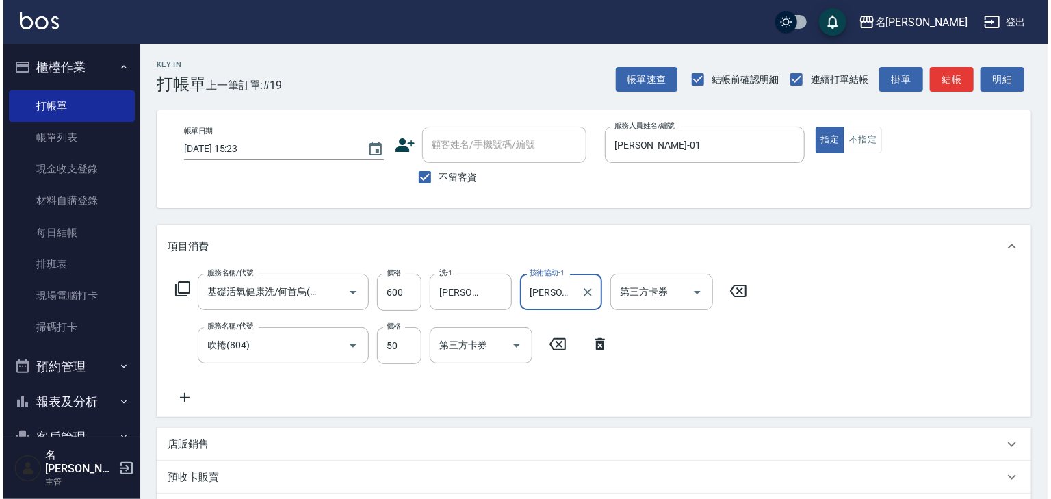
scroll to position [214, 0]
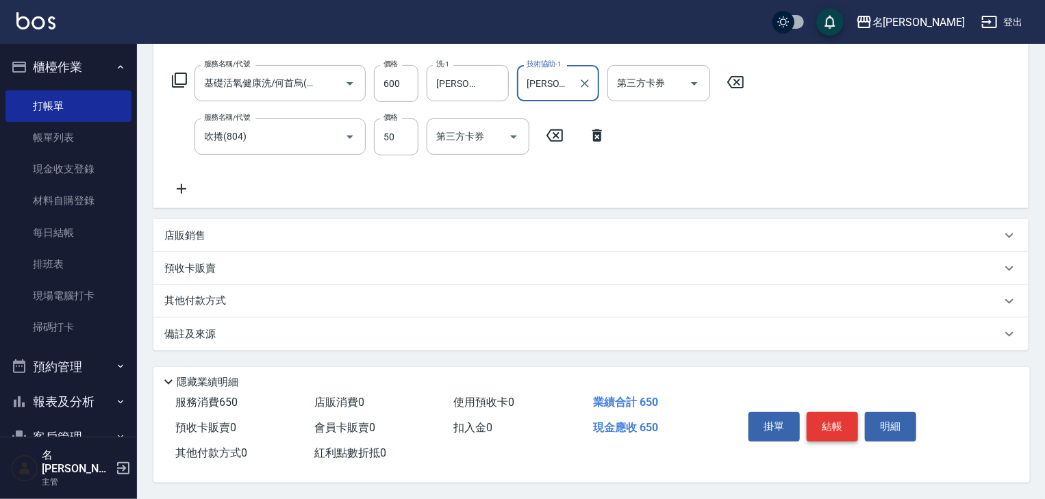
type input "[PERSON_NAME]-22"
click at [823, 420] on button "結帳" at bounding box center [831, 426] width 51 height 29
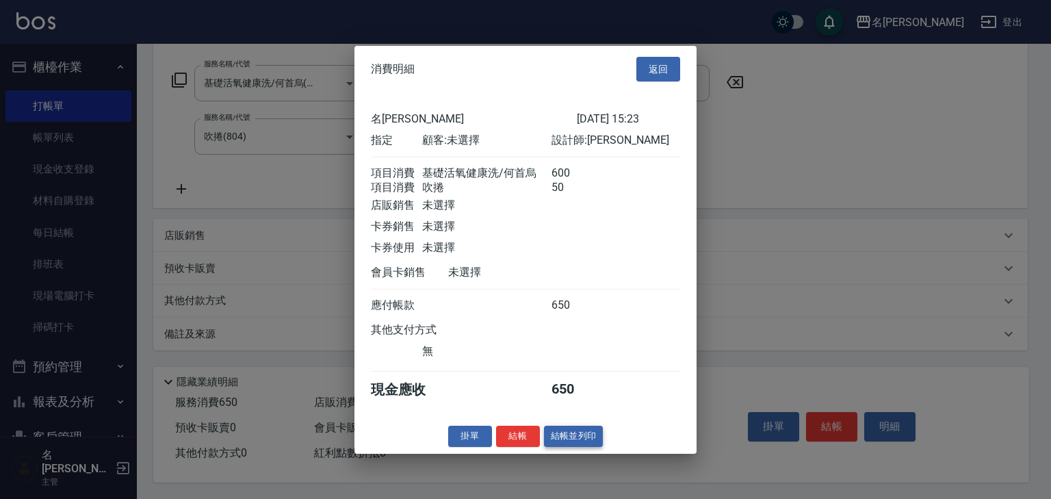
click at [589, 447] on button "結帳並列印" at bounding box center [574, 436] width 60 height 21
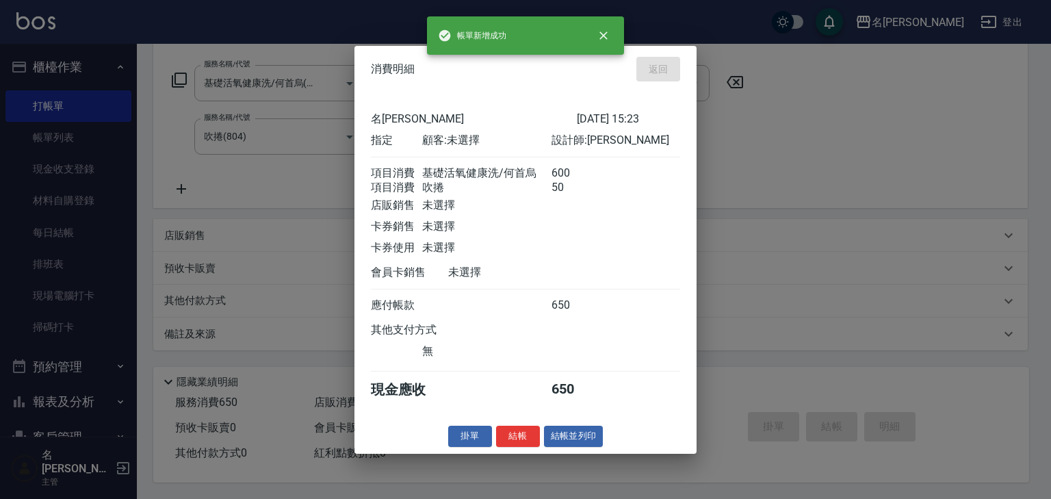
type input "2025/08/14 15:30"
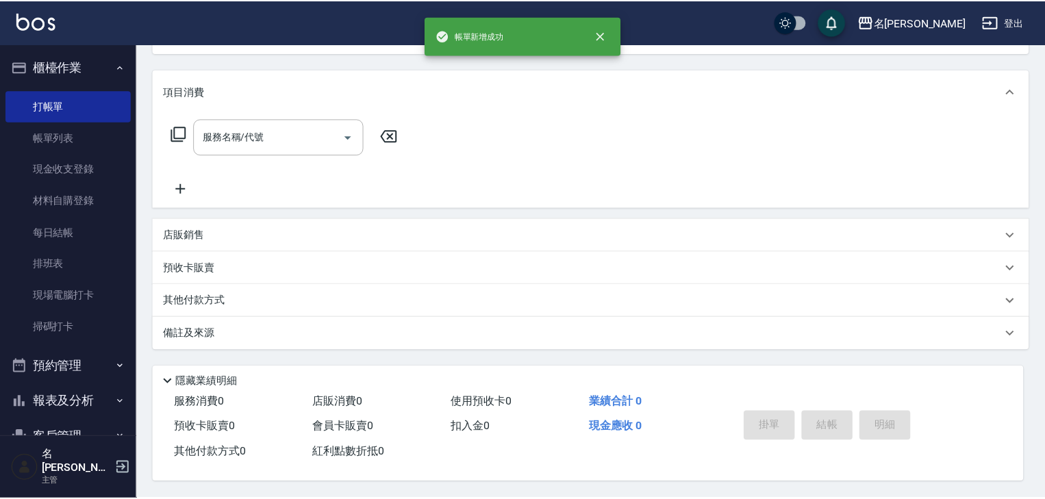
scroll to position [0, 0]
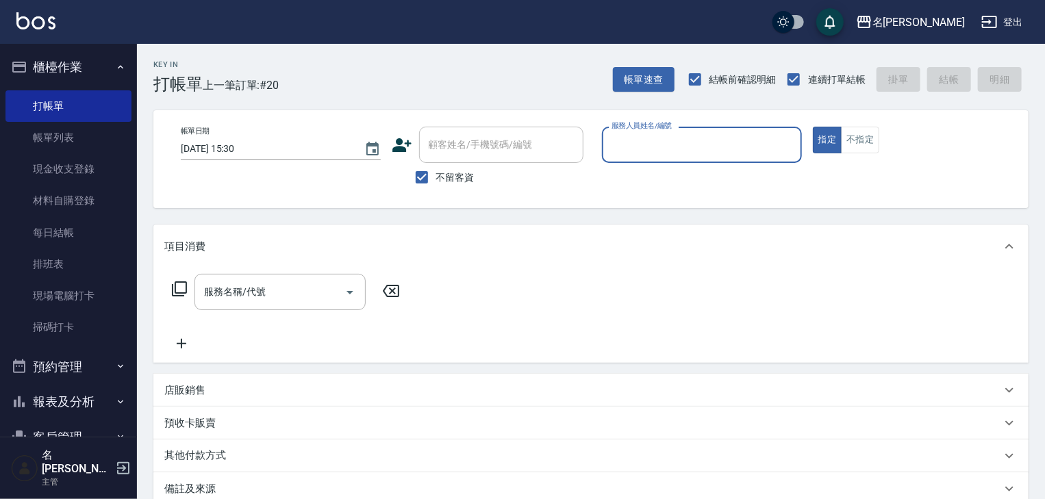
click at [706, 143] on input "服務人員姓名/編號" at bounding box center [702, 145] width 188 height 24
click at [679, 173] on div "黃于瑄 -09" at bounding box center [702, 179] width 200 height 23
type input "黃于瑄-09"
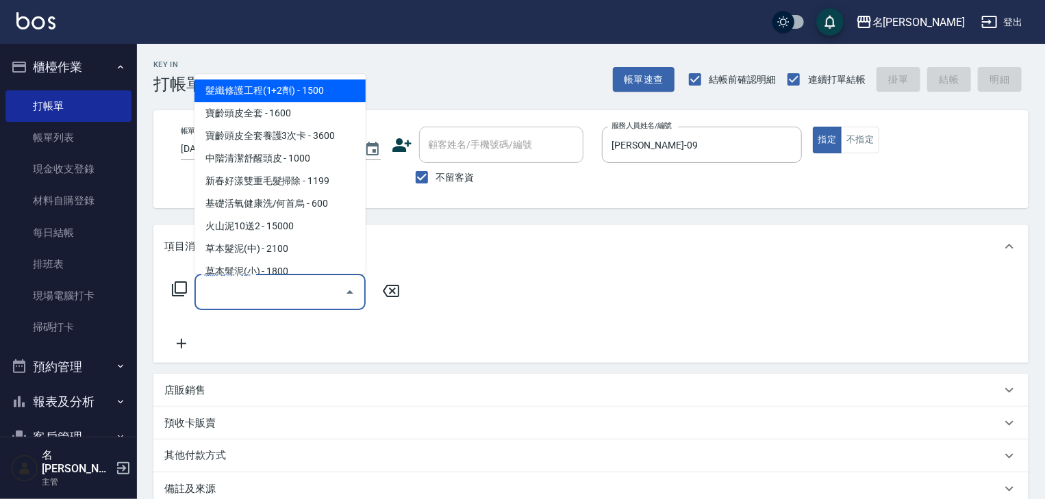
click at [309, 293] on input "服務名稱/代號" at bounding box center [270, 292] width 138 height 24
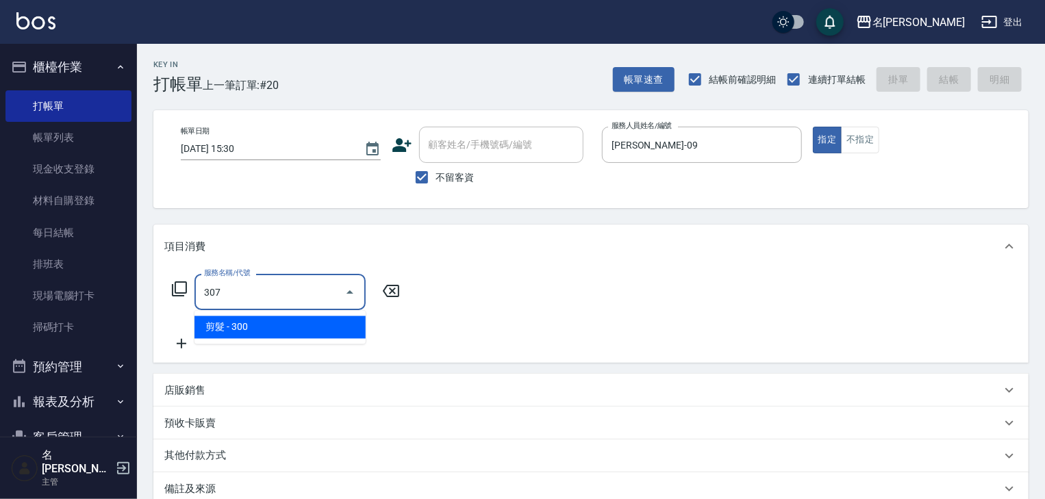
click at [340, 334] on span "剪髮 - 300" at bounding box center [279, 327] width 171 height 23
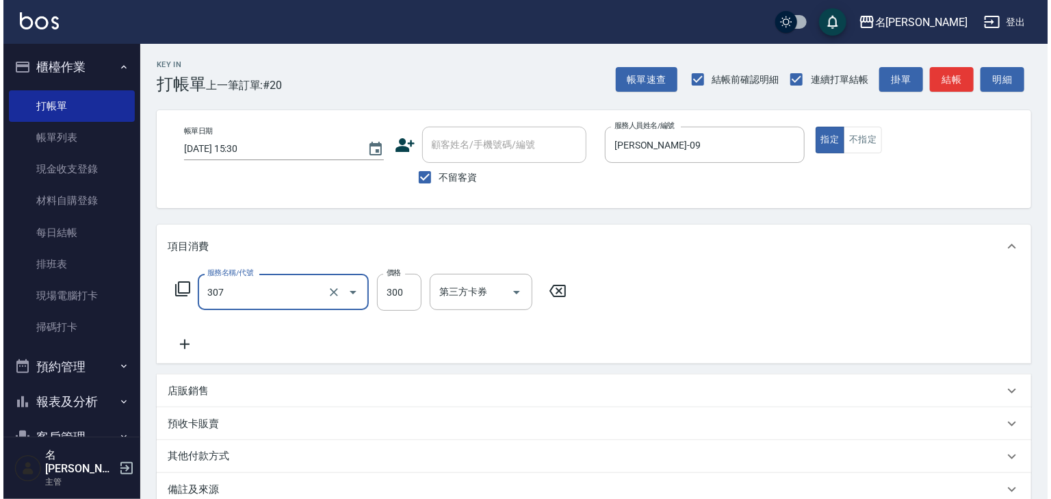
scroll to position [160, 0]
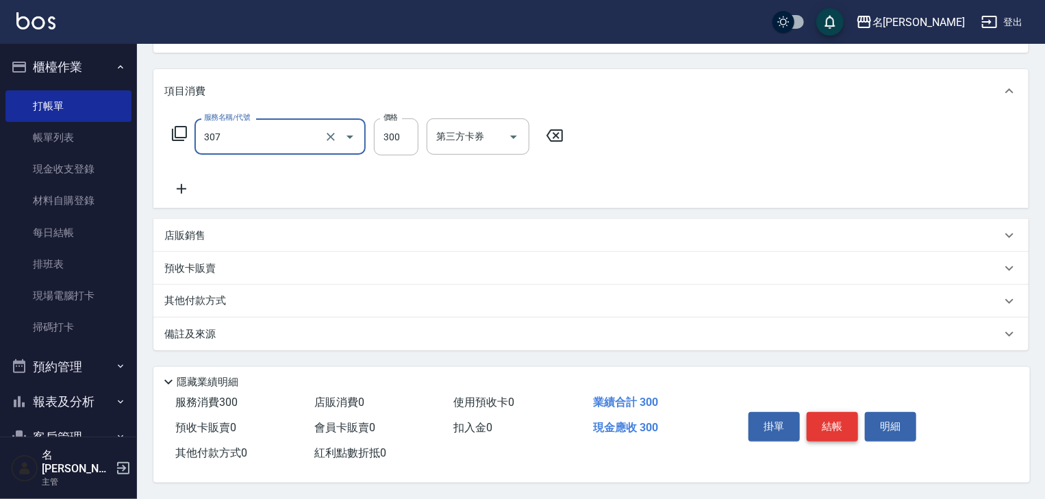
type input "剪髮(307)"
click at [834, 419] on button "結帳" at bounding box center [831, 426] width 51 height 29
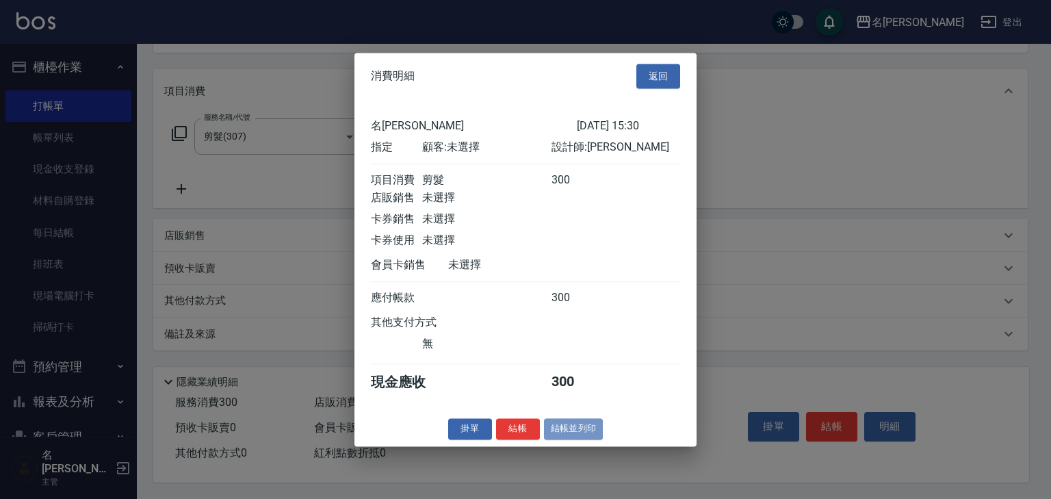
click at [580, 433] on button "結帳並列印" at bounding box center [574, 428] width 60 height 21
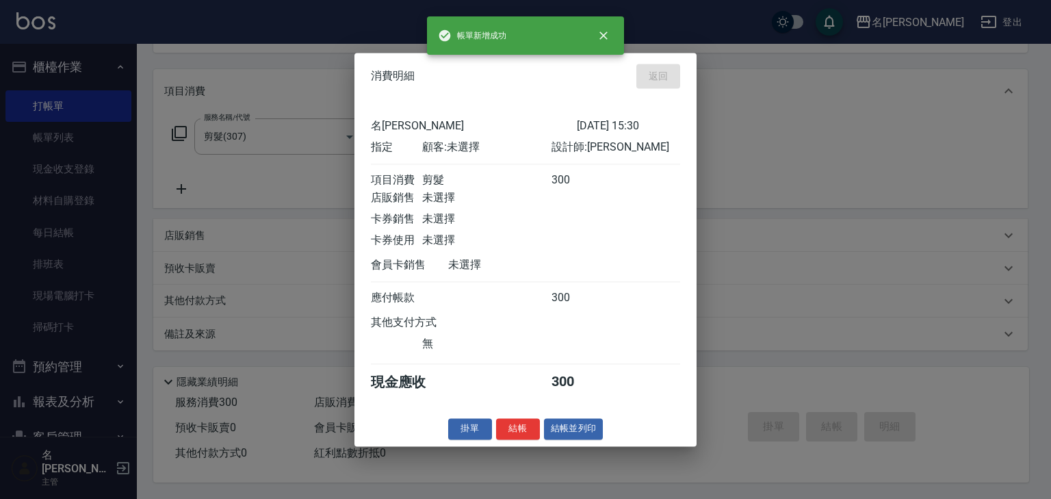
type input "2025/08/14 15:31"
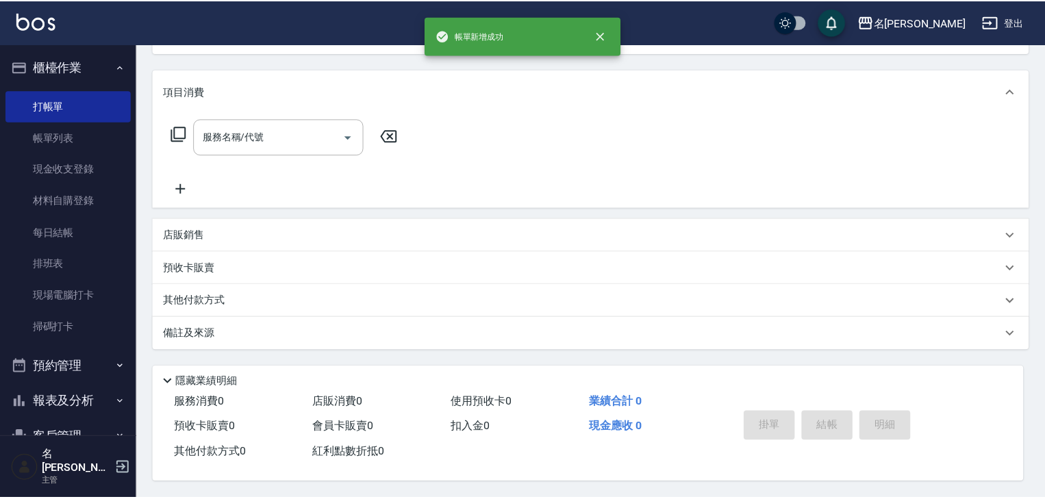
scroll to position [0, 0]
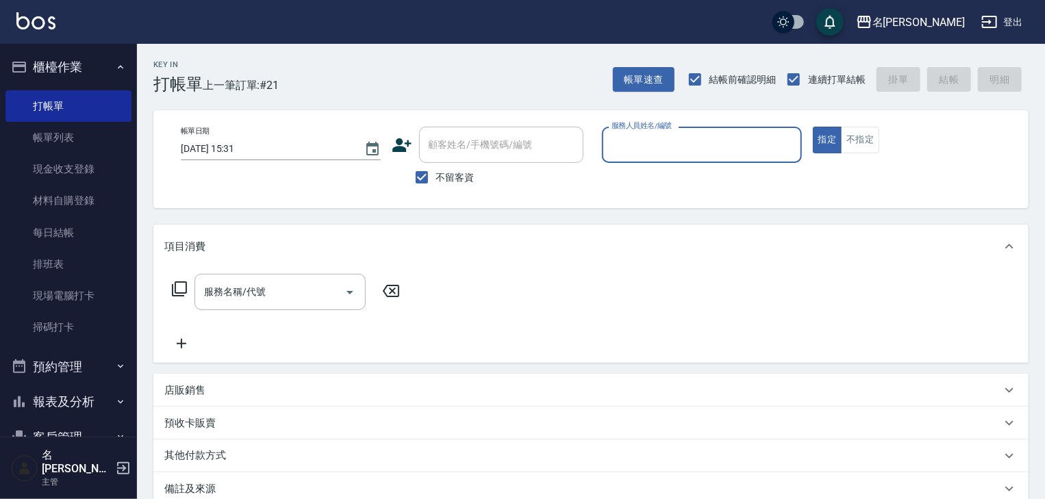
click at [686, 162] on div "服務人員姓名/編號" at bounding box center [702, 145] width 200 height 36
click at [637, 181] on span "蔡慈恩 -08" at bounding box center [656, 180] width 86 height 14
type input "[PERSON_NAME]-08"
click at [298, 300] on input "服務名稱/代號" at bounding box center [270, 292] width 138 height 24
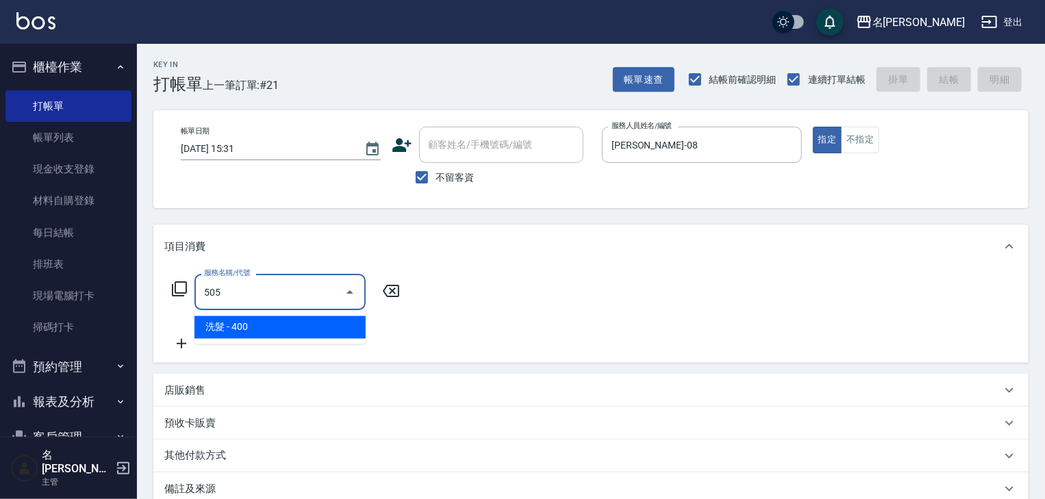
click at [340, 314] on ul "洗髮 - 400" at bounding box center [279, 328] width 171 height 34
click at [348, 323] on span "洗髮 - 400" at bounding box center [279, 327] width 171 height 23
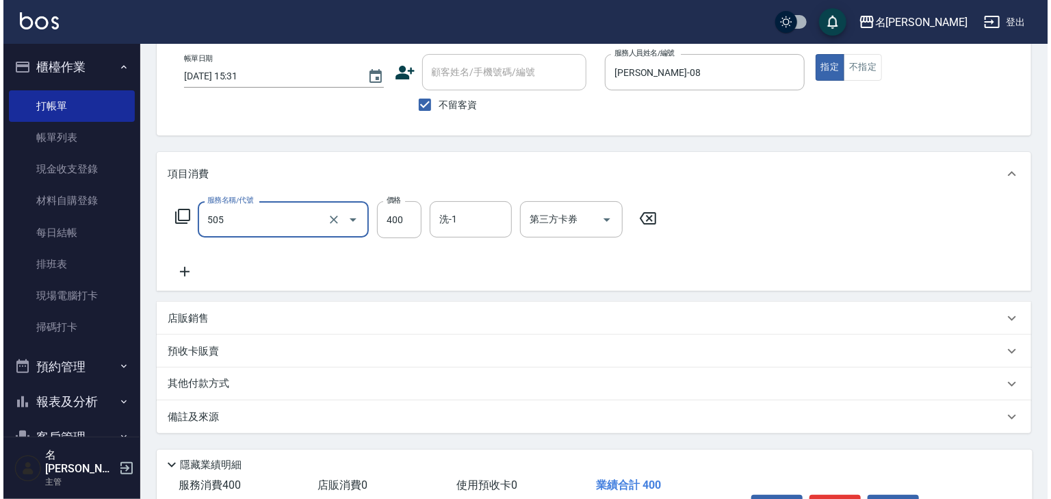
scroll to position [160, 0]
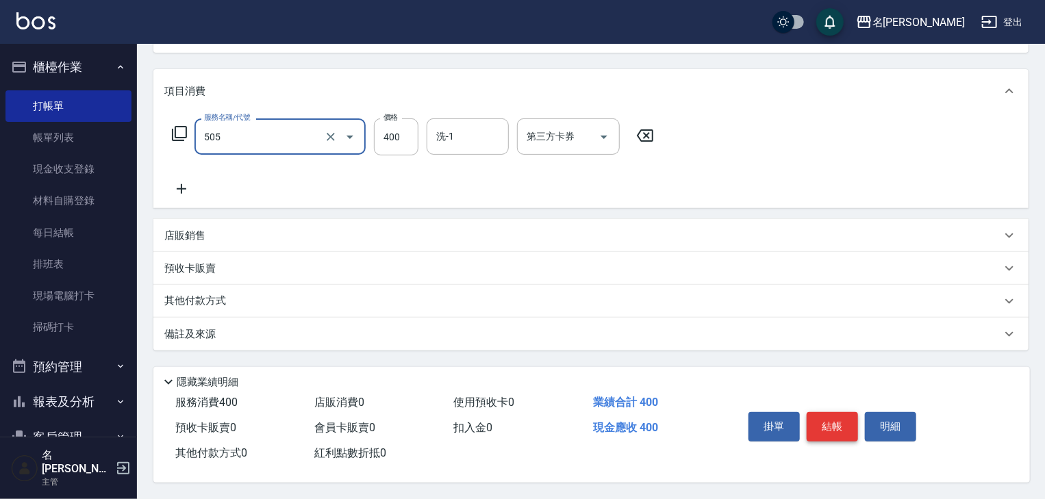
type input "洗髮(505)"
click at [845, 416] on button "結帳" at bounding box center [831, 426] width 51 height 29
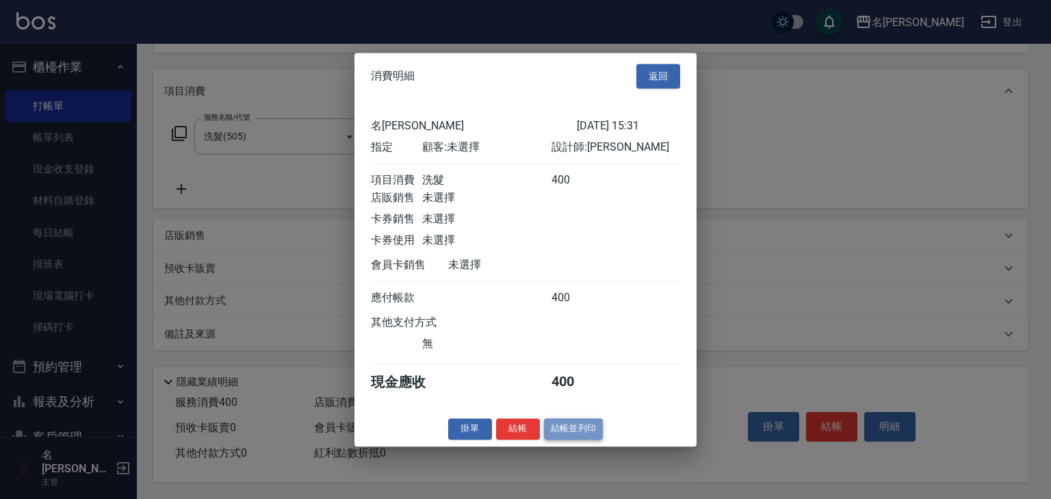
click at [548, 431] on button "結帳並列印" at bounding box center [574, 428] width 60 height 21
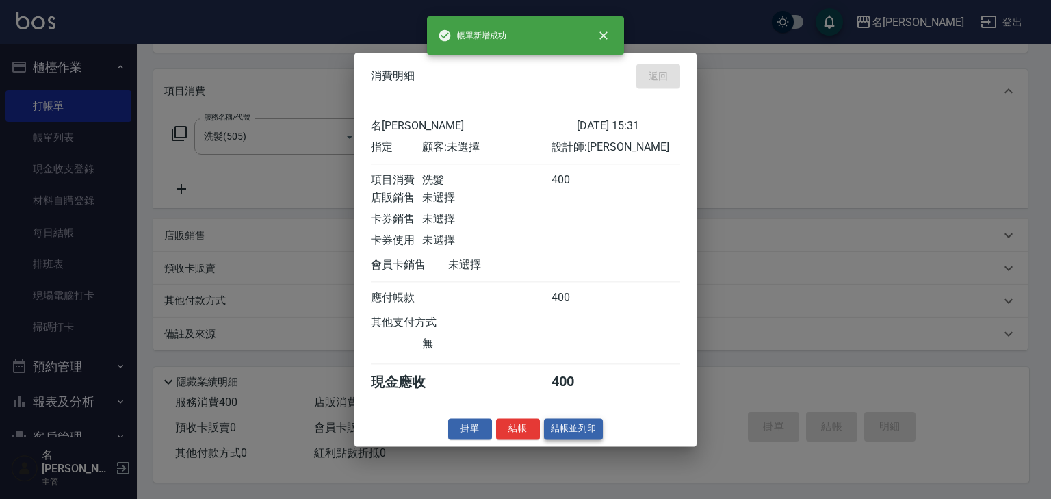
type input "2025/08/14 15:32"
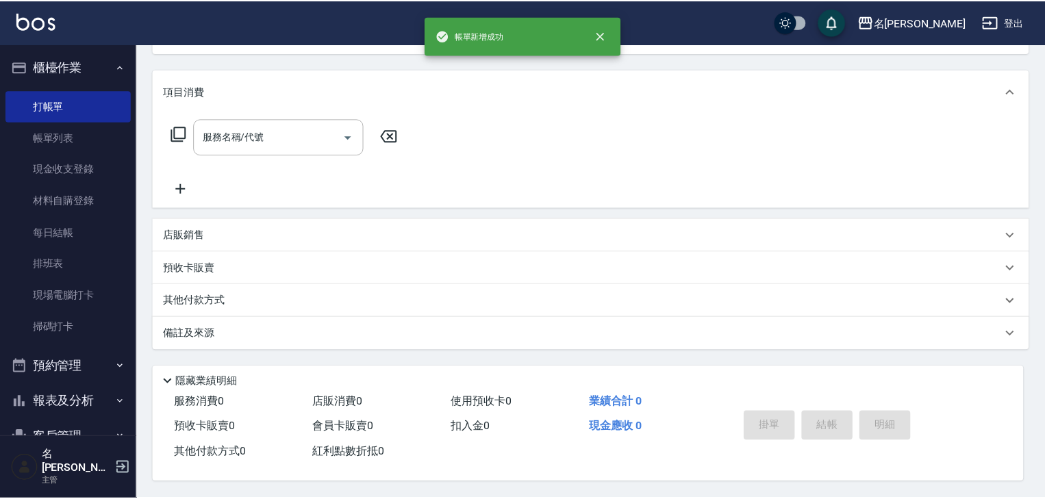
scroll to position [0, 0]
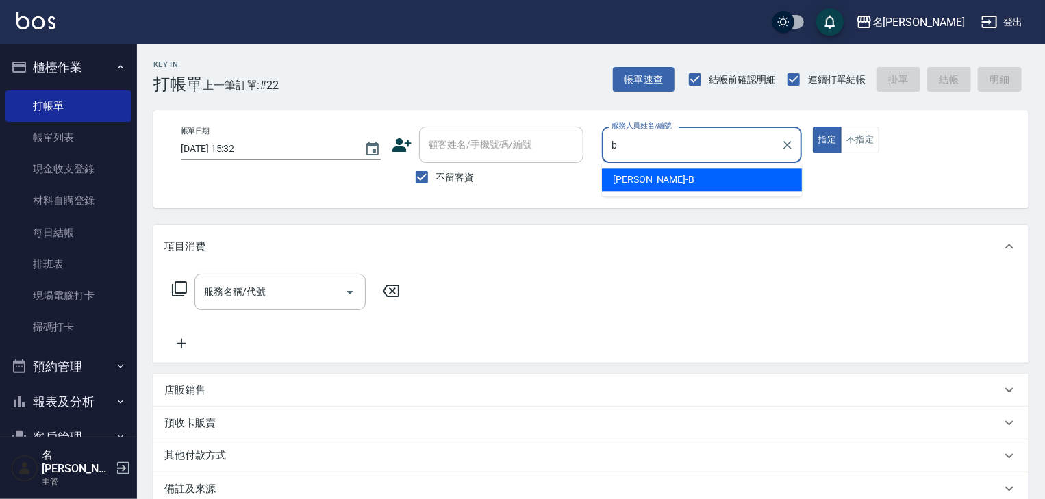
type input "[PERSON_NAME]"
type button "true"
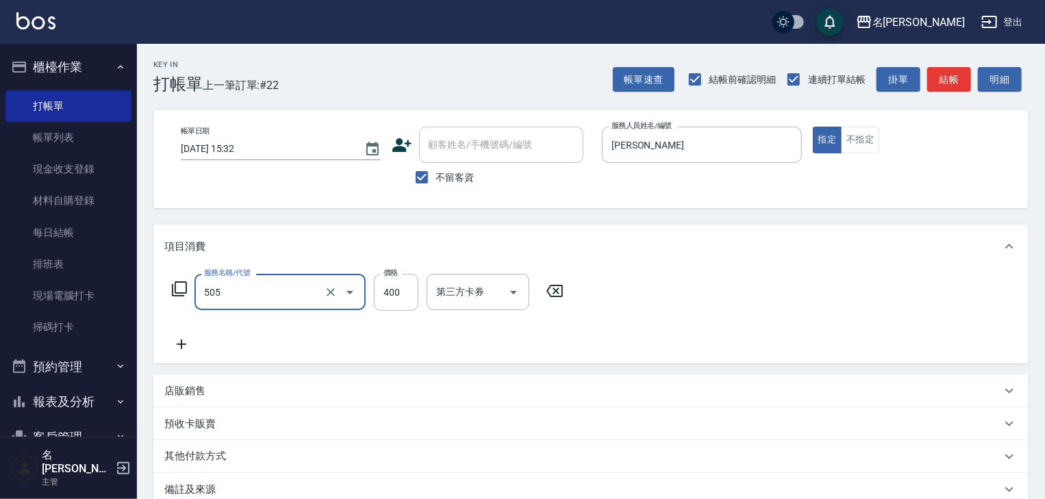
type input "洗髮(505)"
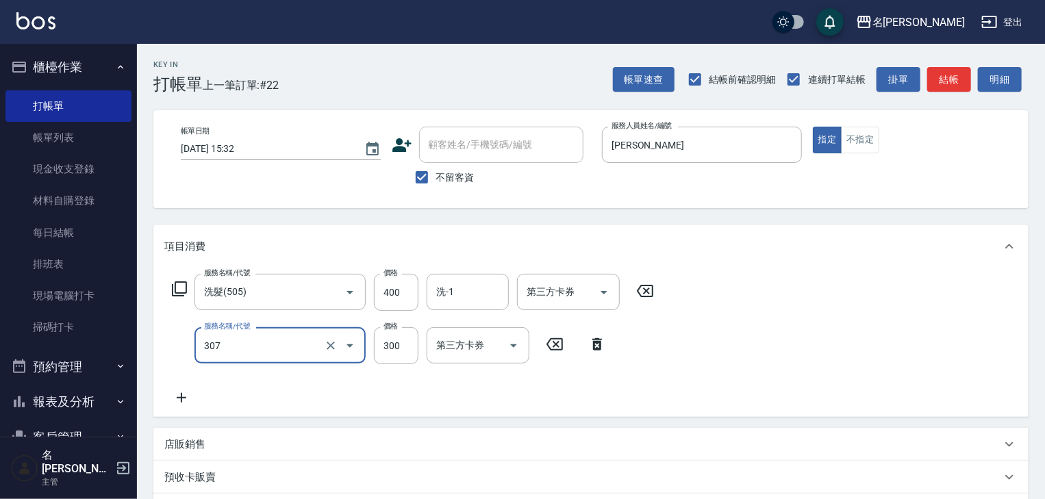
type input "剪髮(307)"
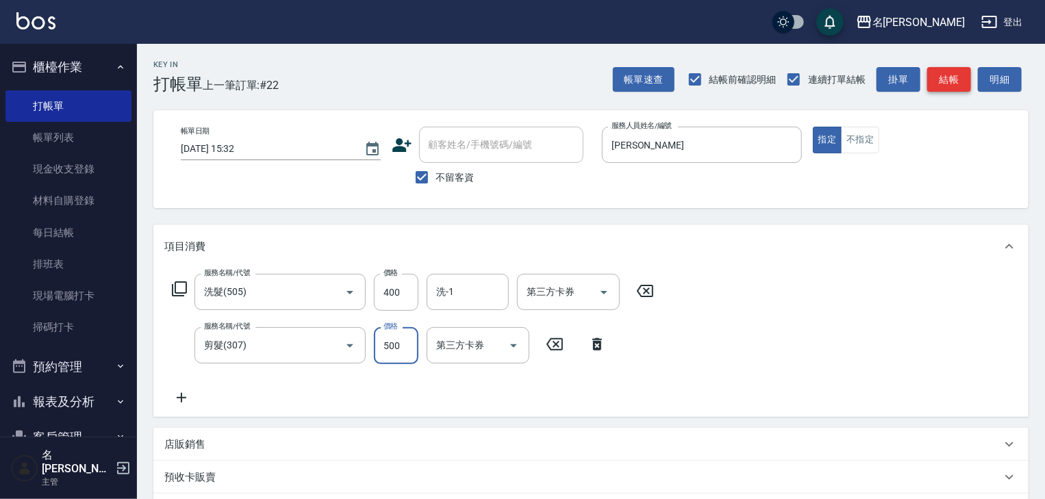
type input "500"
click at [959, 90] on button "結帳" at bounding box center [949, 79] width 44 height 25
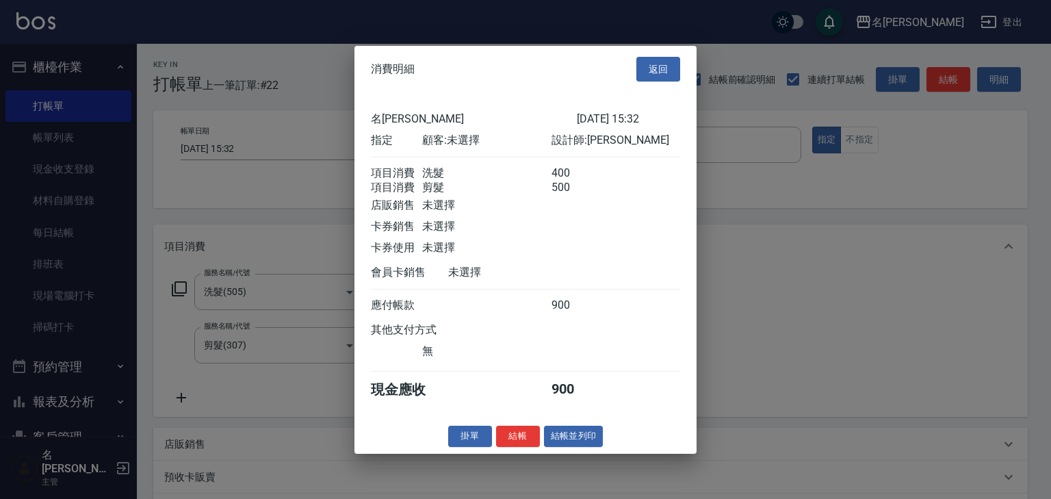
click at [523, 453] on div "消費明細 返回 名留林森 2025/08/14 15:32 指定 顧客: 未選擇 設計師: 吳姵瑩 項目消費 洗髮 400 項目消費 剪髮 500 店販銷售 …" at bounding box center [526, 249] width 342 height 408
click at [524, 447] on button "結帳" at bounding box center [518, 436] width 44 height 21
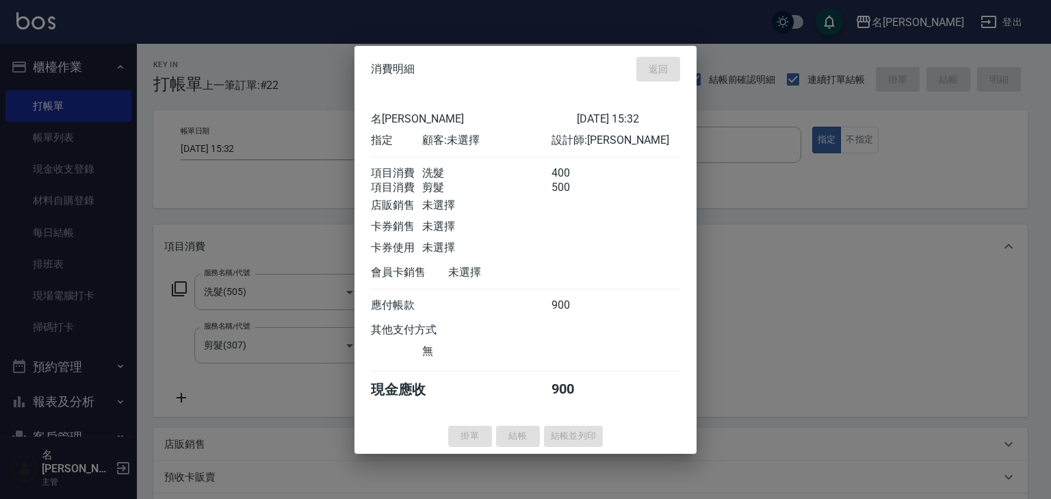
type input "2025/08/14 15:40"
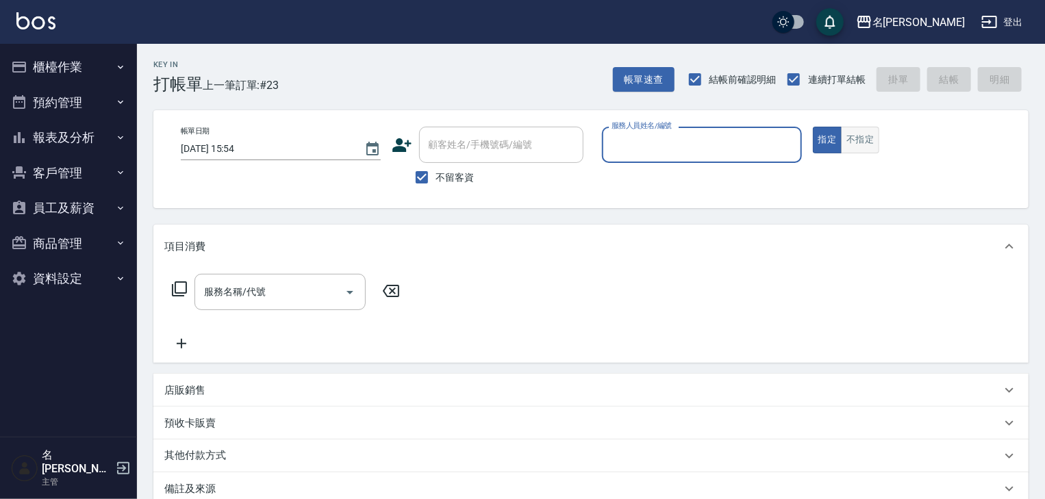
click at [857, 142] on button "不指定" at bounding box center [860, 140] width 38 height 27
click at [664, 136] on input "服務人員姓名/編號" at bounding box center [702, 145] width 188 height 24
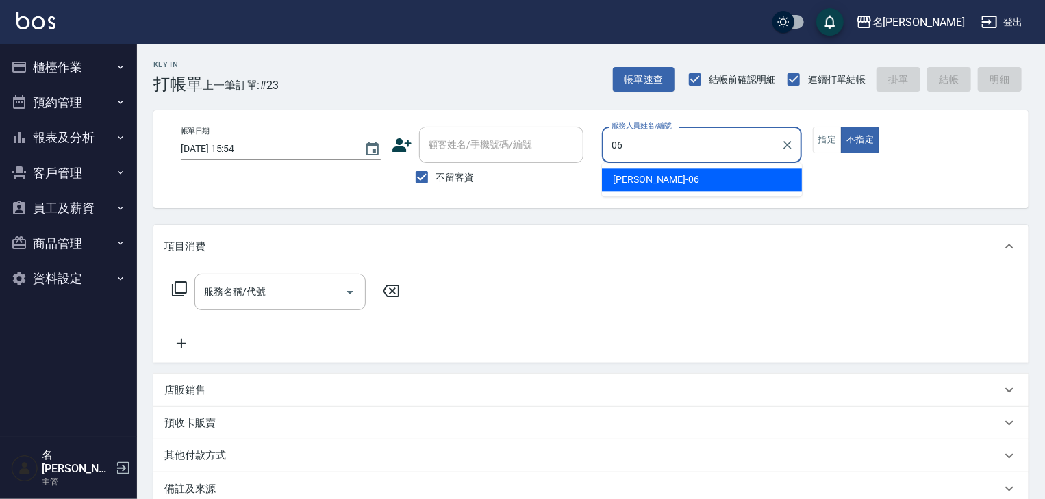
click at [607, 175] on div "阿龔 -06" at bounding box center [702, 179] width 200 height 23
type input "阿龔-06"
click at [256, 291] on input "服務名稱/代號" at bounding box center [270, 292] width 138 height 24
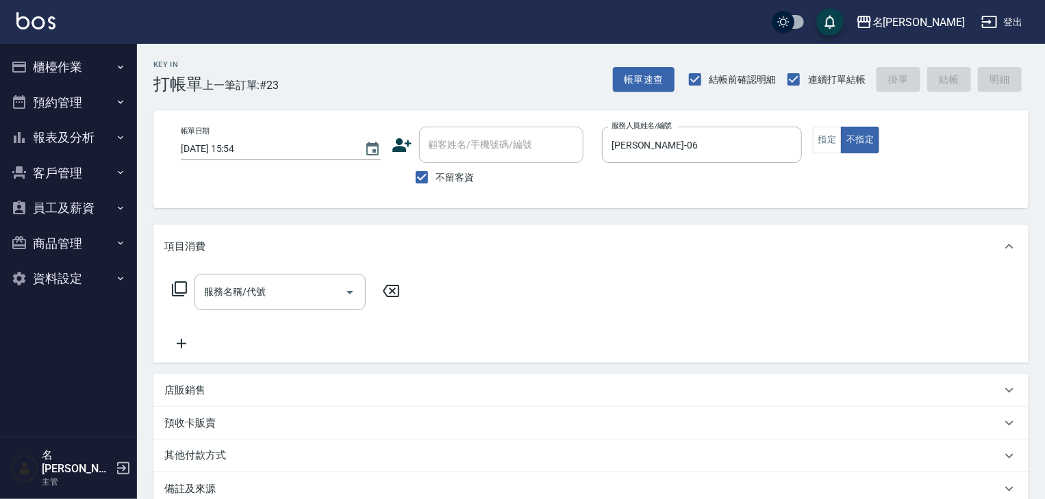
click at [180, 290] on icon at bounding box center [179, 289] width 16 height 16
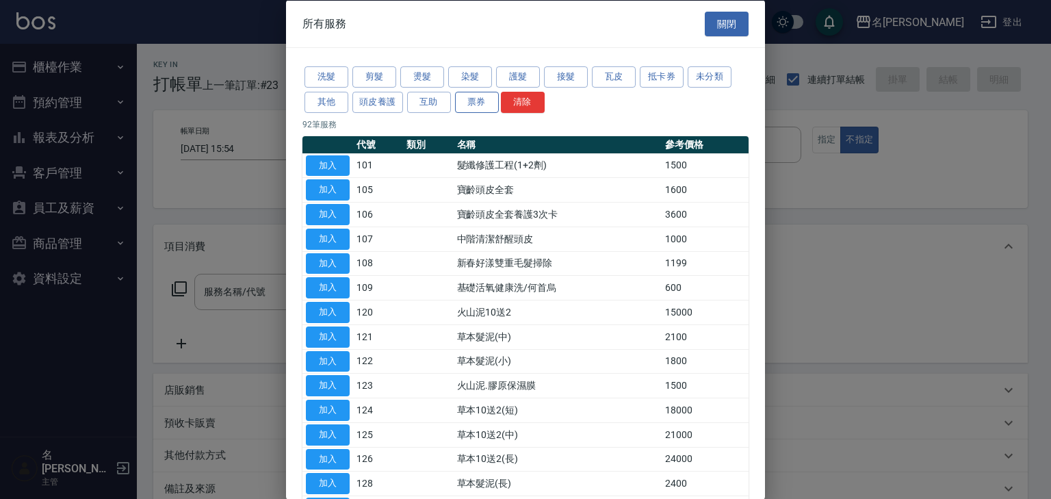
click at [479, 107] on button "票券" at bounding box center [477, 101] width 44 height 21
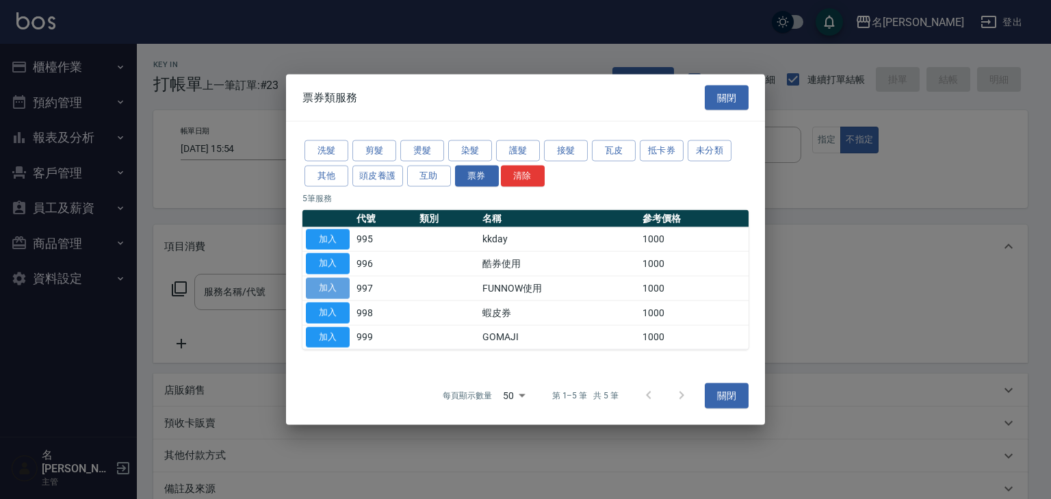
click at [337, 290] on button "加入" at bounding box center [328, 288] width 44 height 21
type input "FUNNOW使用(997)"
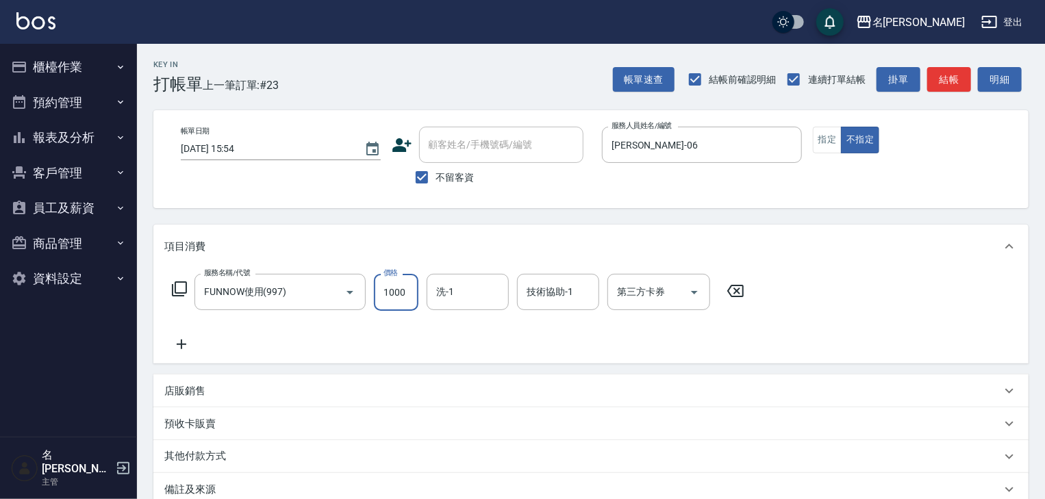
click at [403, 296] on input "1000" at bounding box center [396, 292] width 44 height 37
click at [693, 296] on icon "Open" at bounding box center [694, 292] width 16 height 16
type input "399"
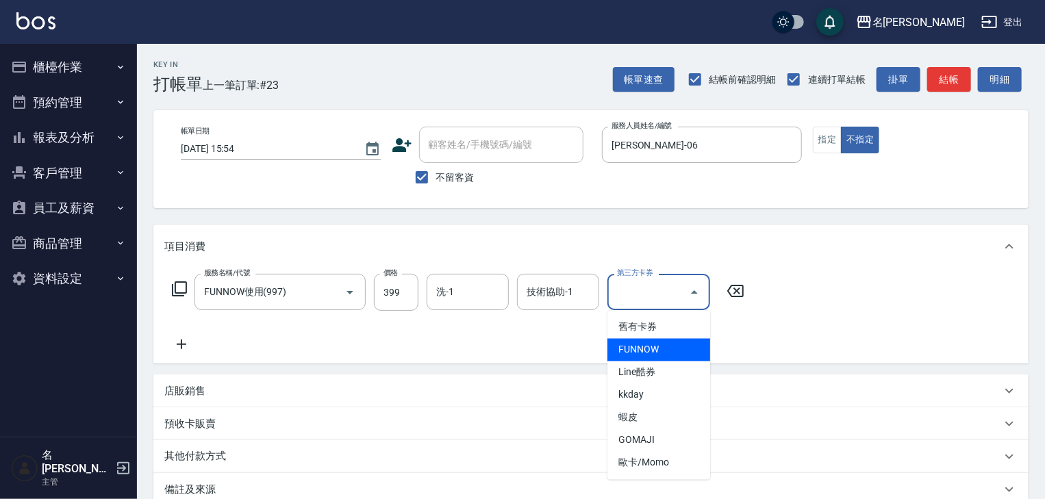
click at [656, 350] on span "FUNNOW" at bounding box center [658, 350] width 103 height 23
type input "FUNNOW"
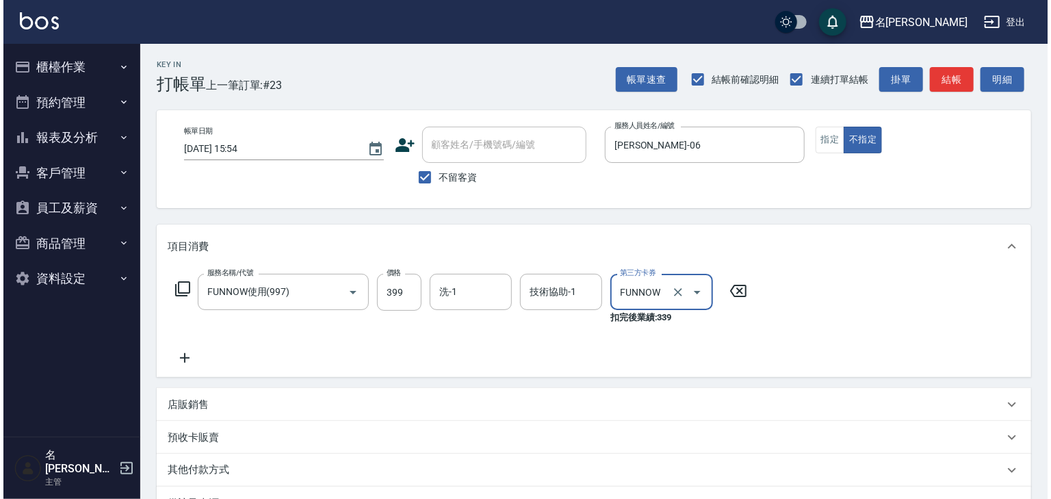
scroll to position [174, 0]
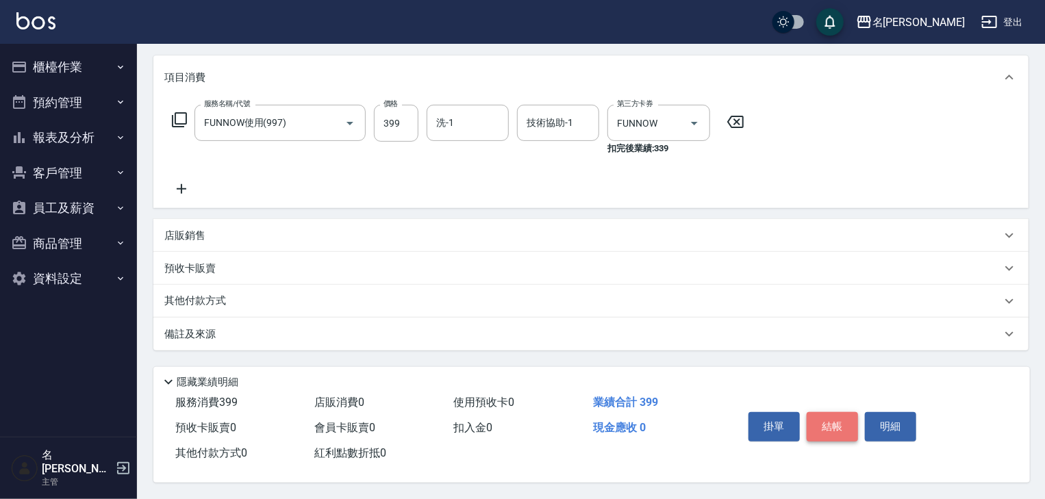
click at [830, 424] on button "結帳" at bounding box center [831, 426] width 51 height 29
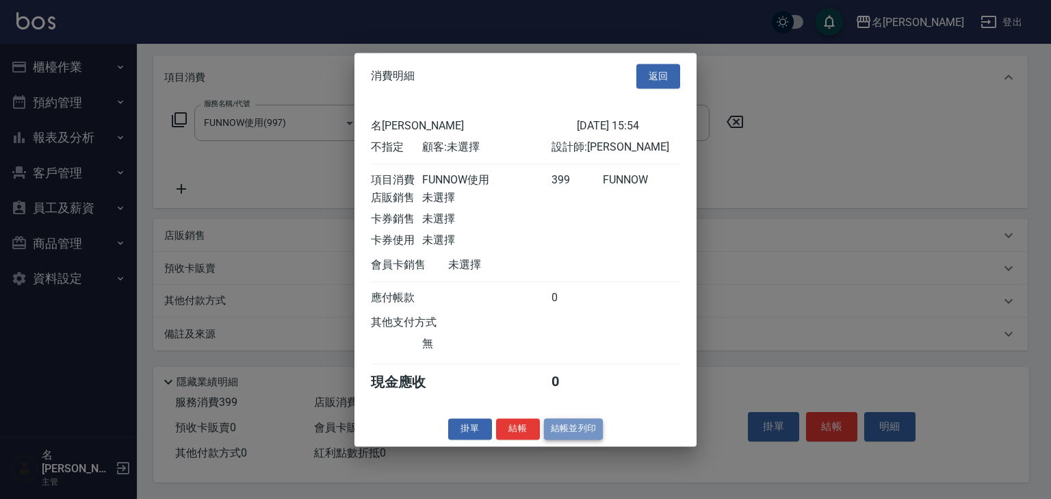
click at [557, 439] on button "結帳並列印" at bounding box center [574, 428] width 60 height 21
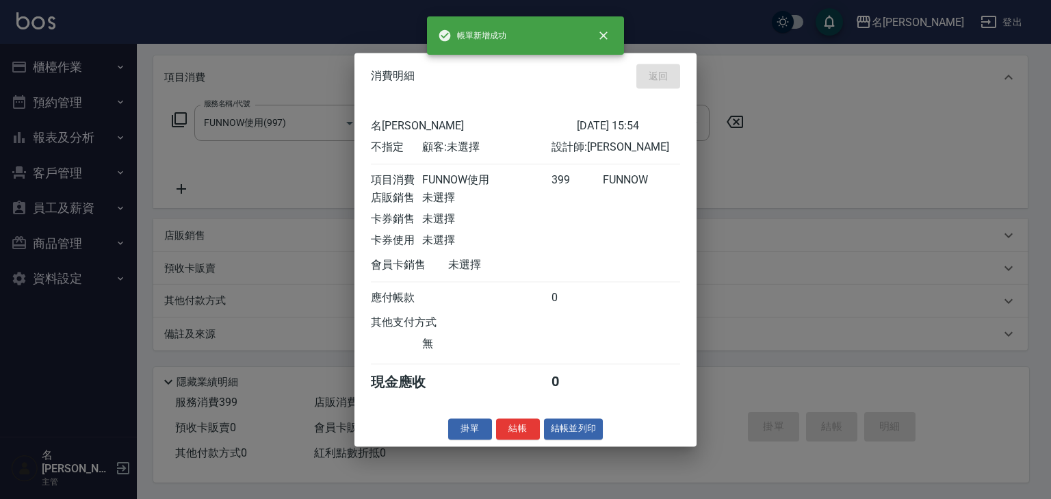
type input "2025/08/14 15:55"
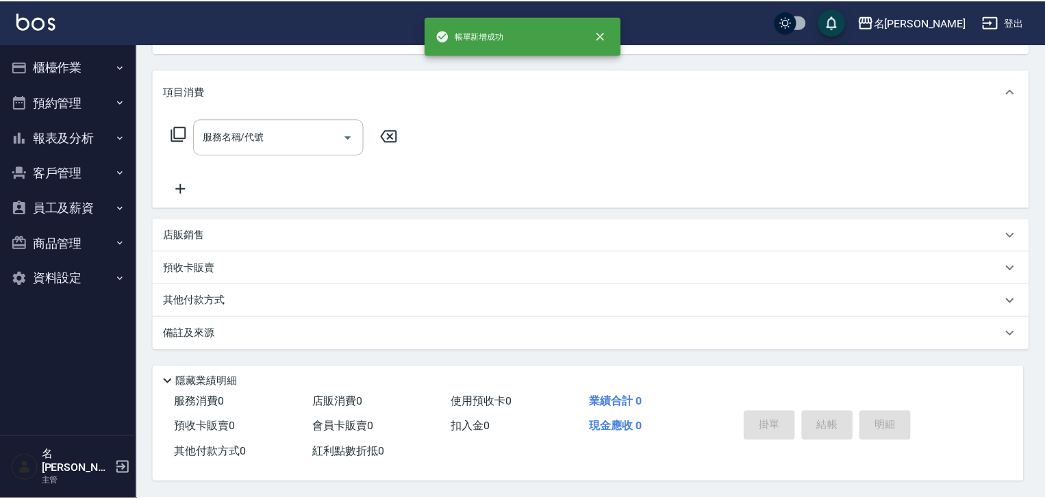
scroll to position [0, 0]
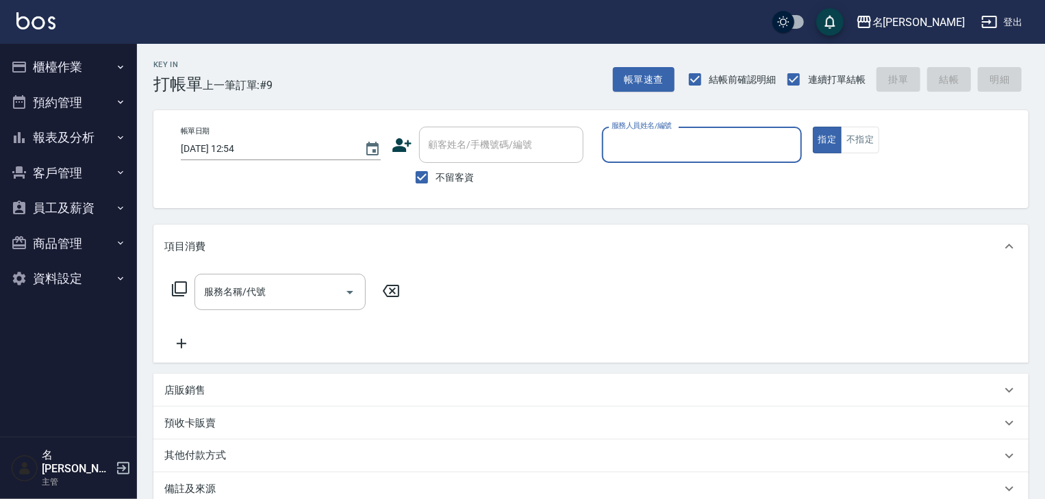
click at [80, 62] on button "櫃檯作業" at bounding box center [68, 67] width 126 height 36
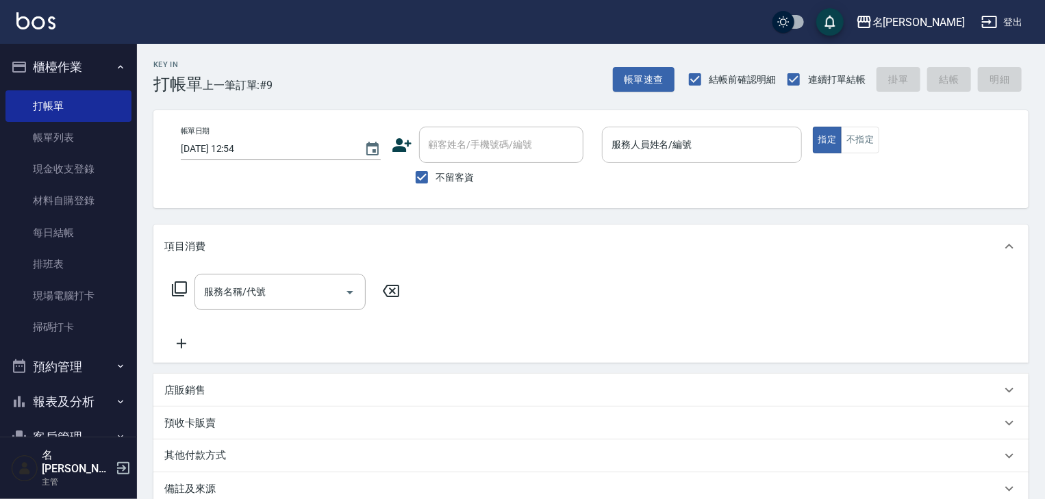
click at [722, 142] on input "服務人員姓名/編號" at bounding box center [702, 145] width 188 height 24
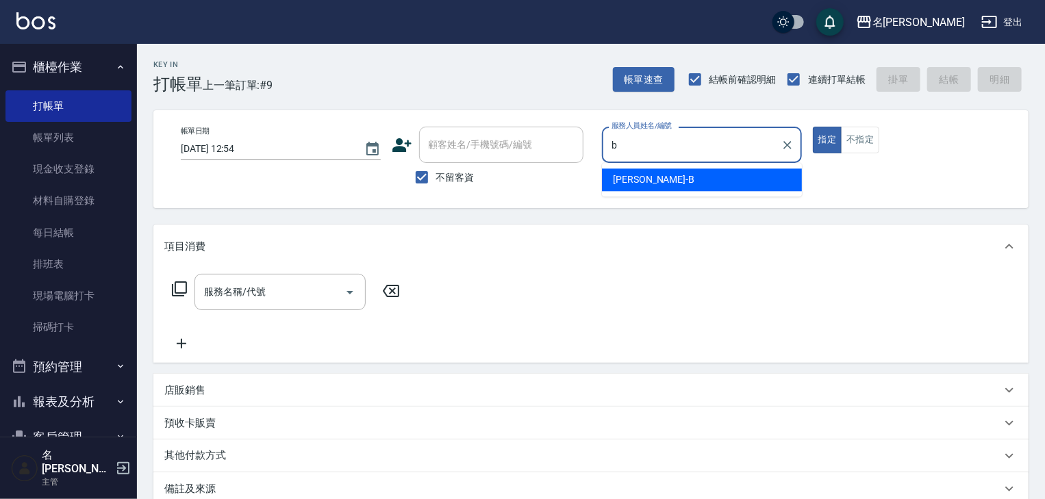
click at [674, 170] on div "吳姵瑩 -B" at bounding box center [702, 179] width 200 height 23
type input "[PERSON_NAME]"
click at [305, 291] on input "服務名稱/代號" at bounding box center [270, 292] width 138 height 24
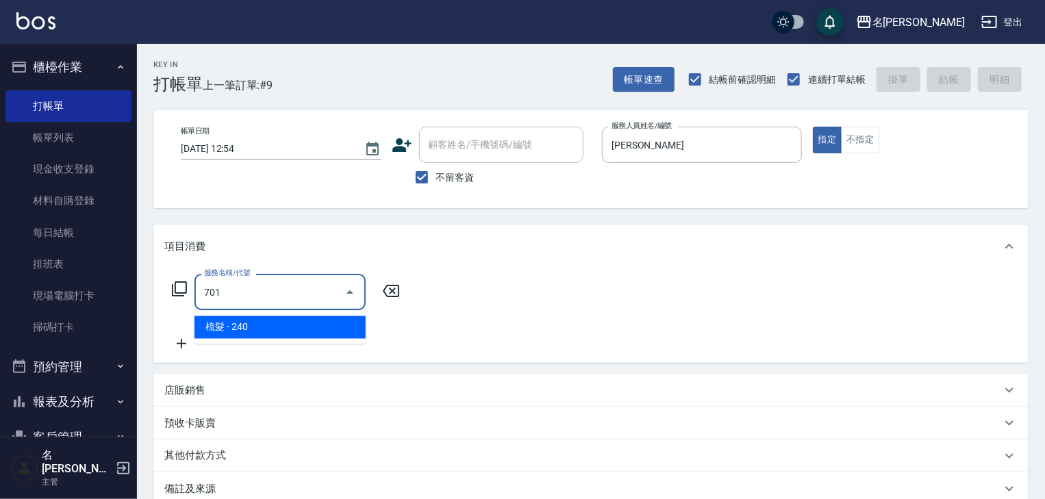
click at [324, 328] on span "梳髮 - 240" at bounding box center [279, 327] width 171 height 23
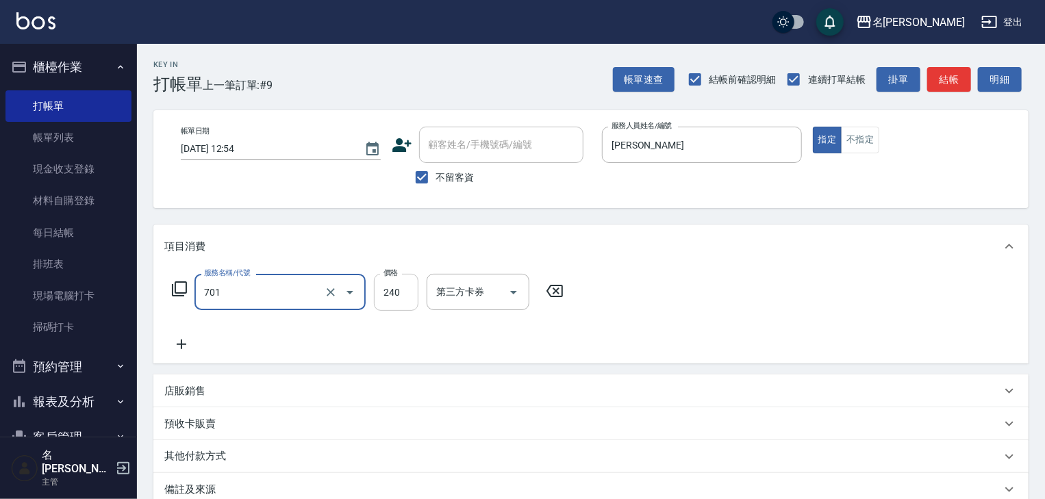
type input "梳髮(701)"
click at [385, 300] on input "240" at bounding box center [396, 292] width 44 height 37
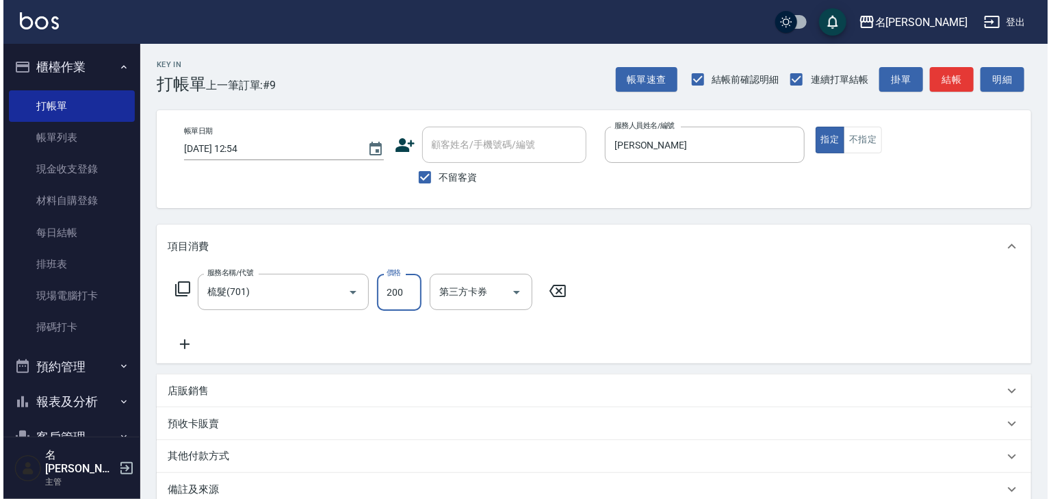
scroll to position [160, 0]
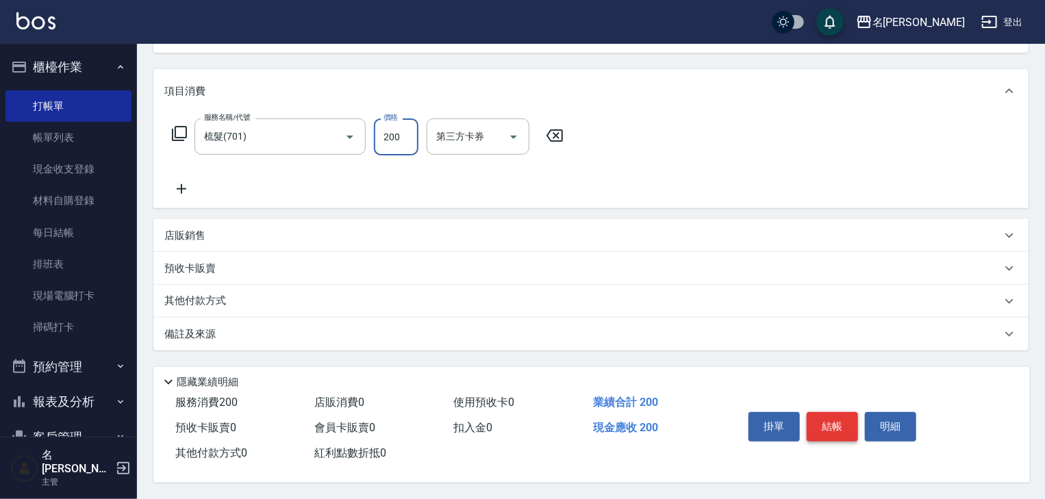
type input "200"
click at [834, 419] on button "結帳" at bounding box center [831, 426] width 51 height 29
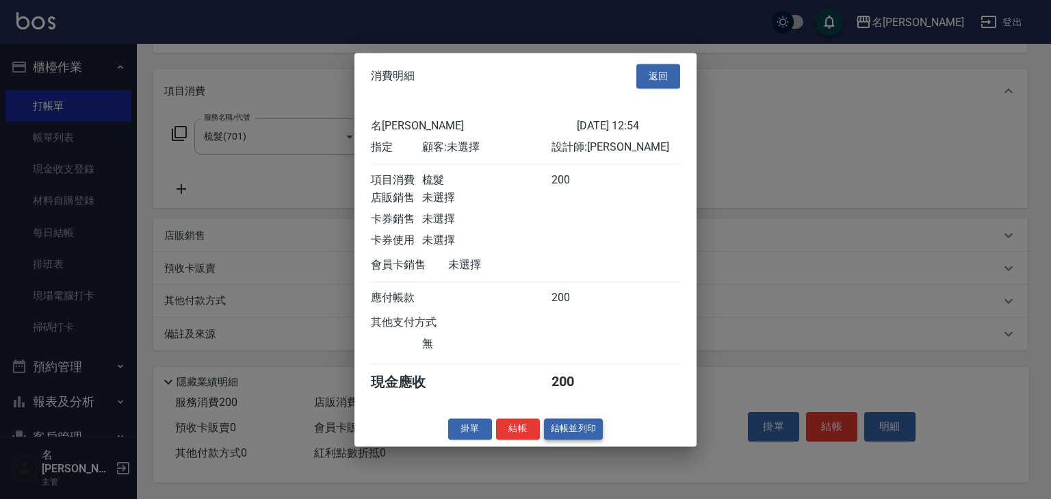
click at [581, 432] on button "結帳並列印" at bounding box center [574, 428] width 60 height 21
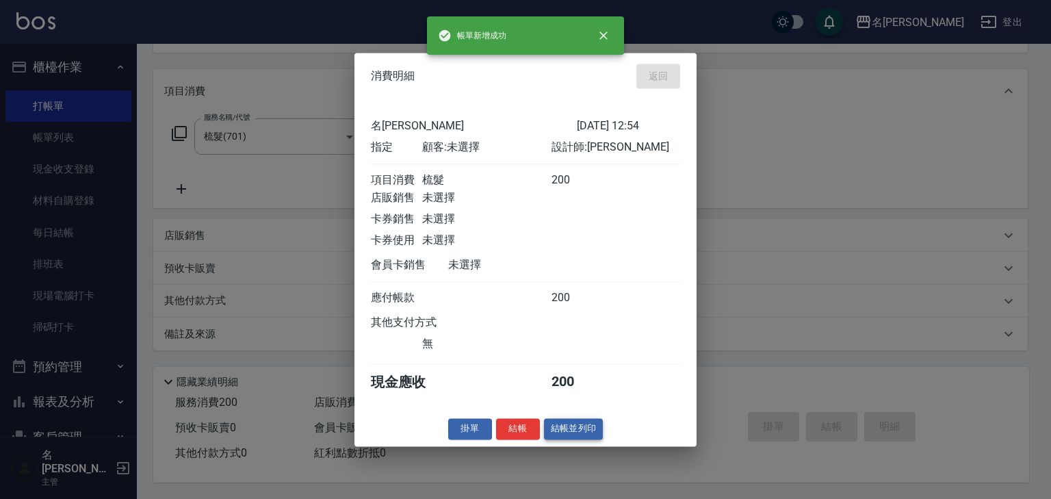
type input "2025/08/14 15:58"
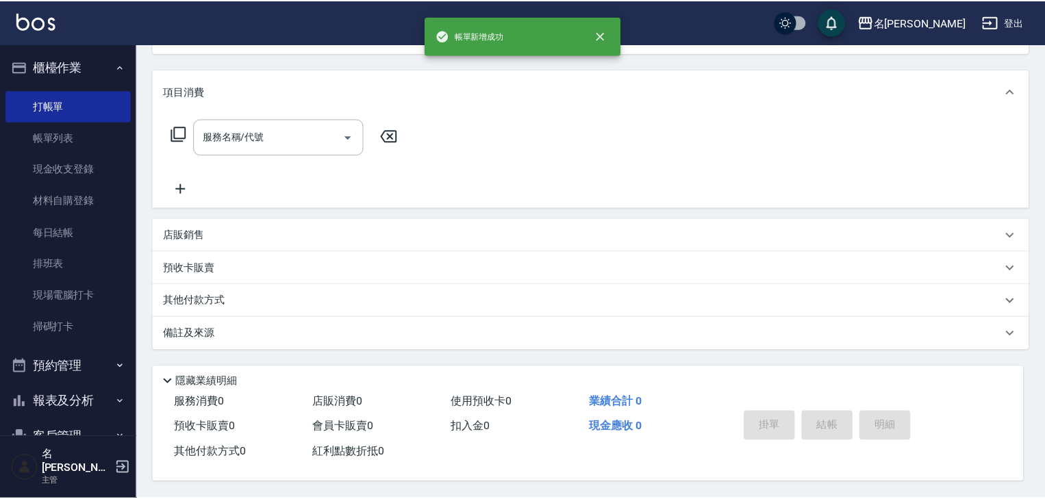
scroll to position [0, 0]
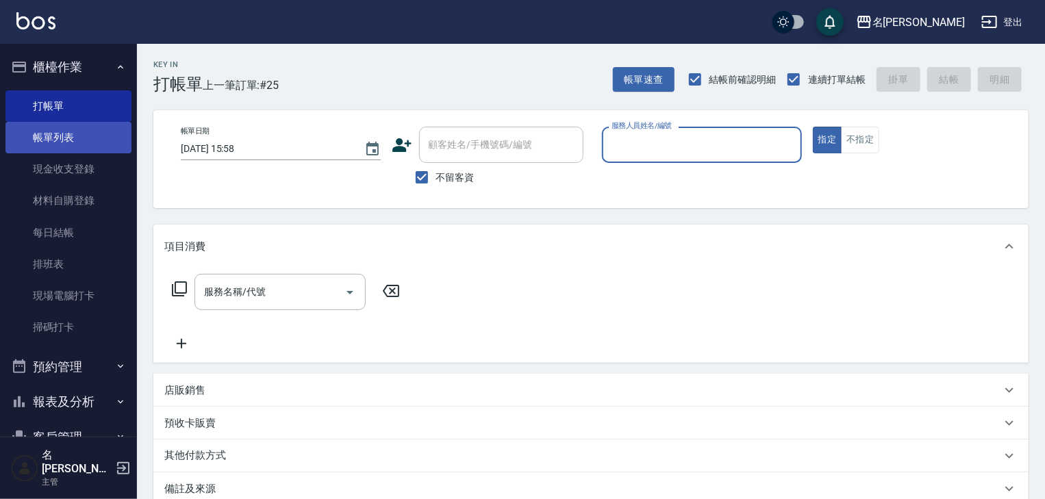
click at [72, 138] on link "帳單列表" at bounding box center [68, 137] width 126 height 31
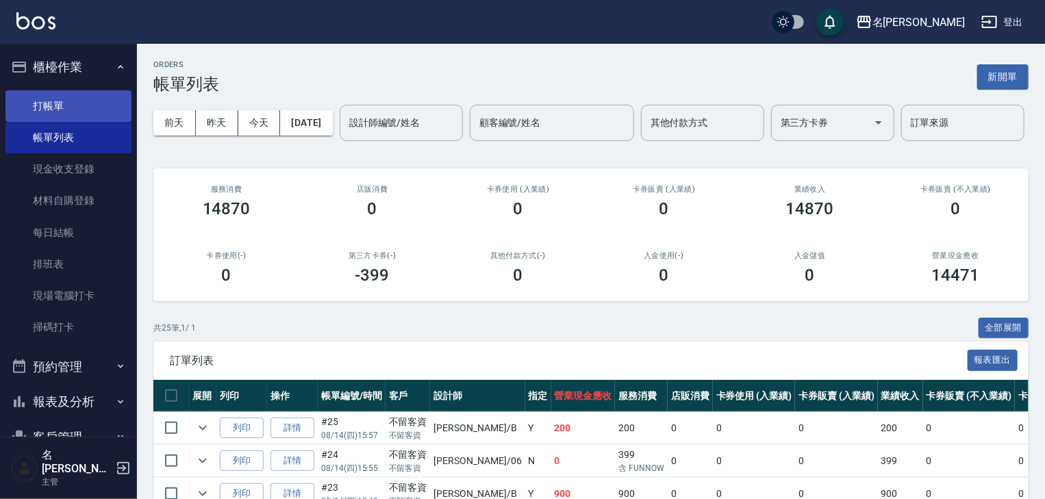
click at [84, 106] on link "打帳單" at bounding box center [68, 105] width 126 height 31
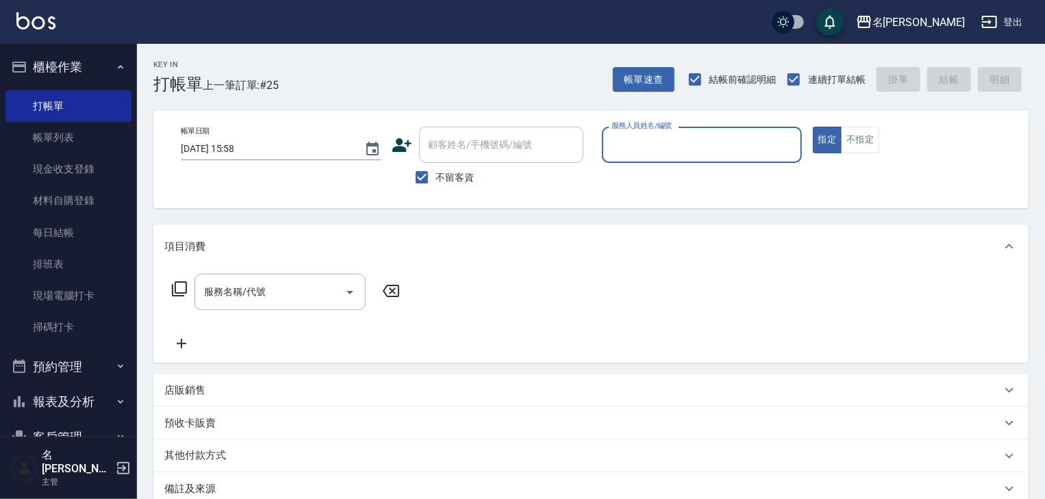
scroll to position [127, 0]
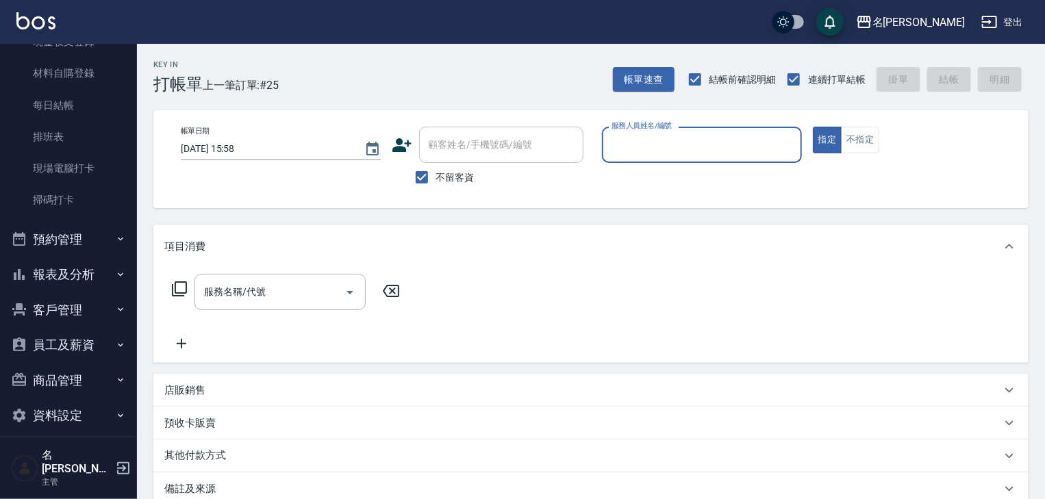
click at [96, 278] on button "報表及分析" at bounding box center [68, 275] width 126 height 36
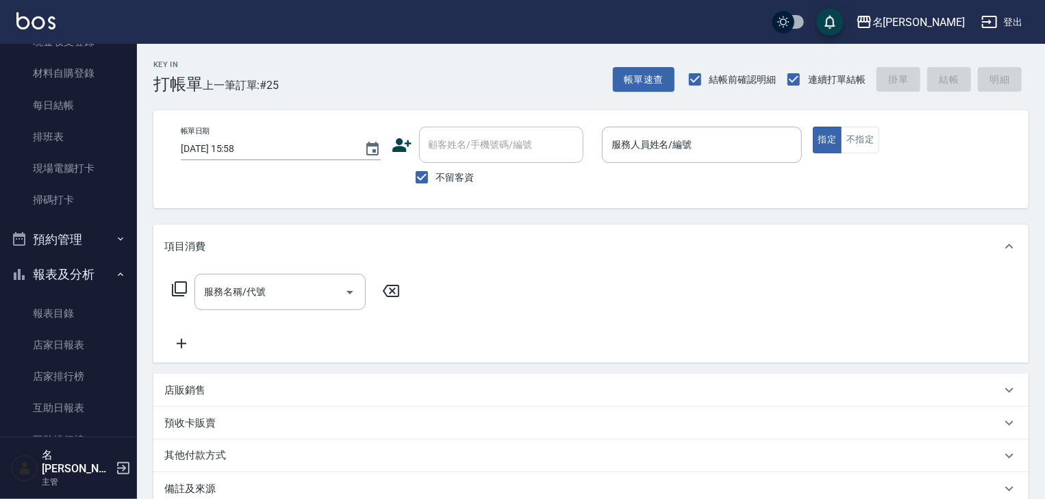
scroll to position [346, 0]
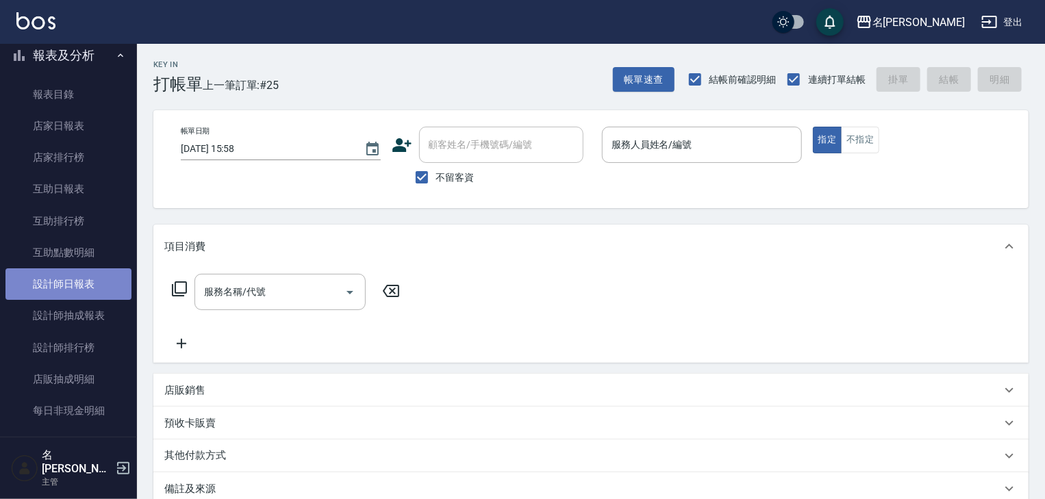
click at [97, 285] on link "設計師日報表" at bounding box center [68, 283] width 126 height 31
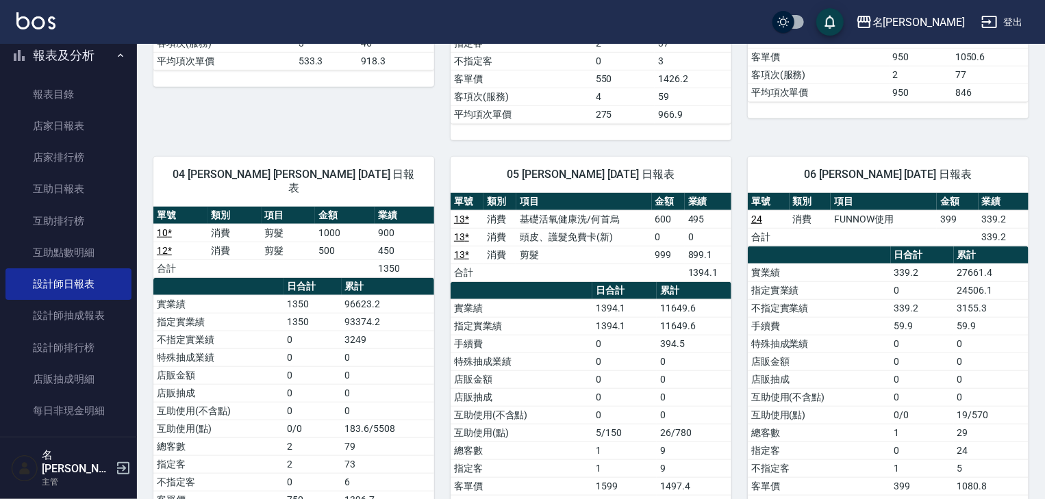
scroll to position [730, 0]
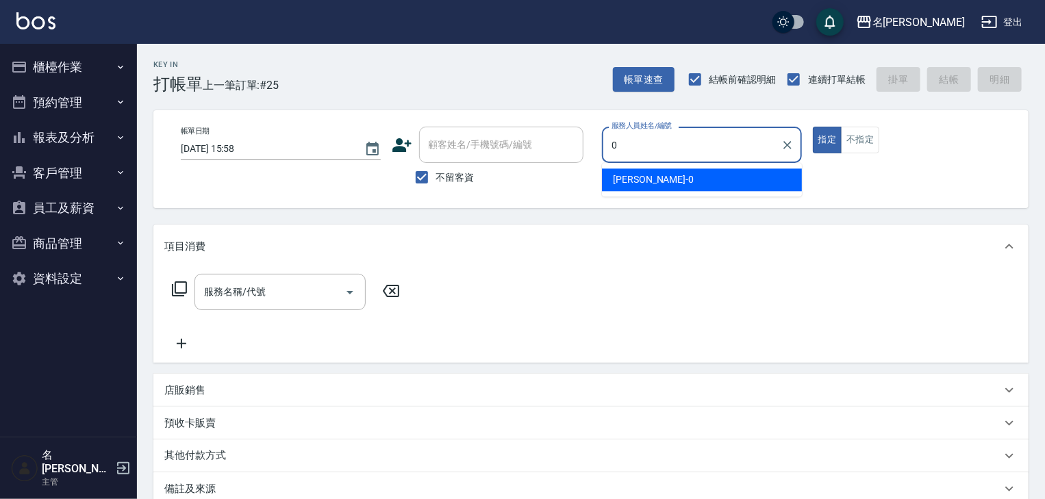
type input "陳麗君-0"
type button "true"
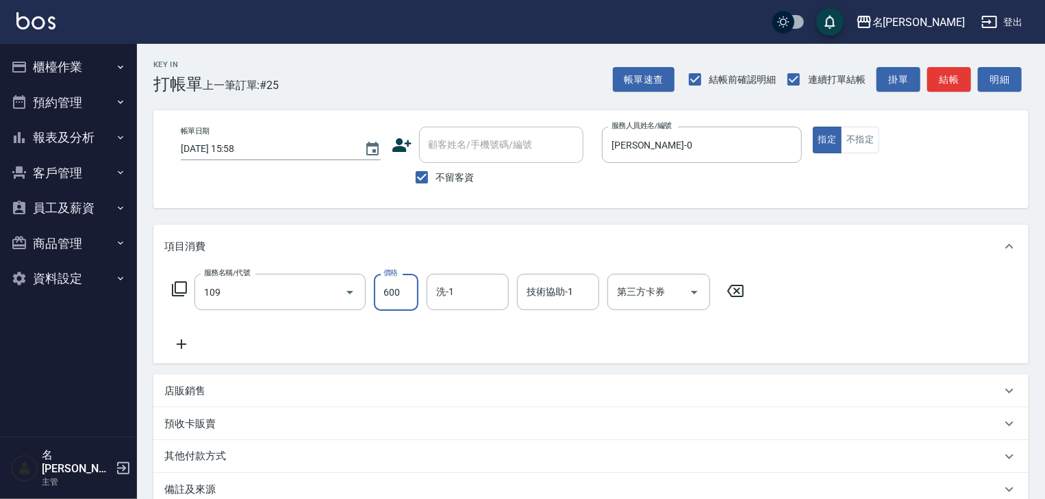
type input "基礎活氧健康洗/何首烏(109)"
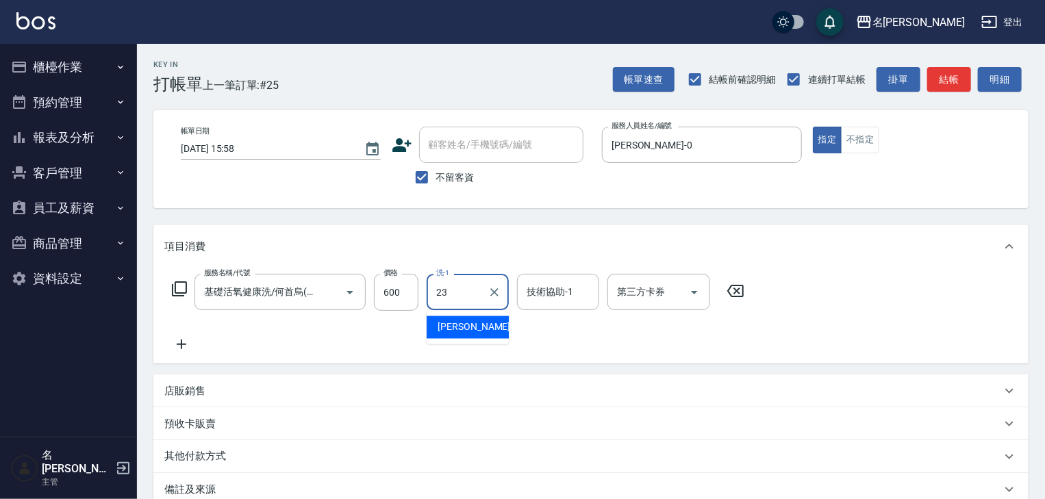
type input "葉敏辰-23"
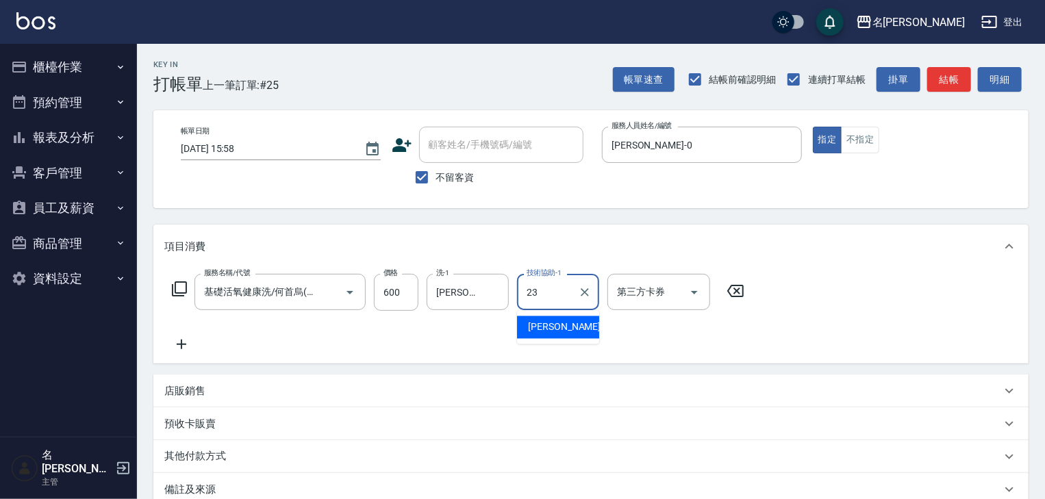
type input "葉敏辰-23"
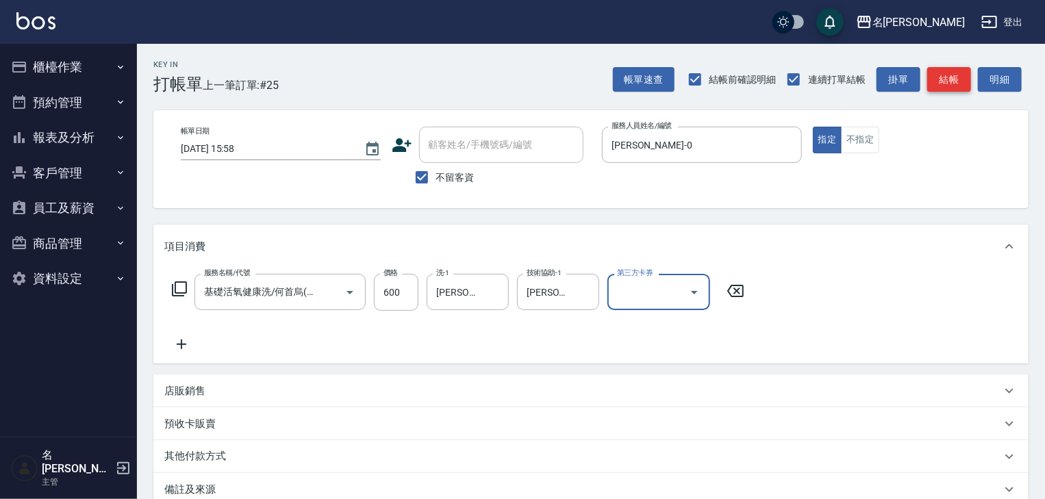
click at [952, 82] on button "結帳" at bounding box center [949, 79] width 44 height 25
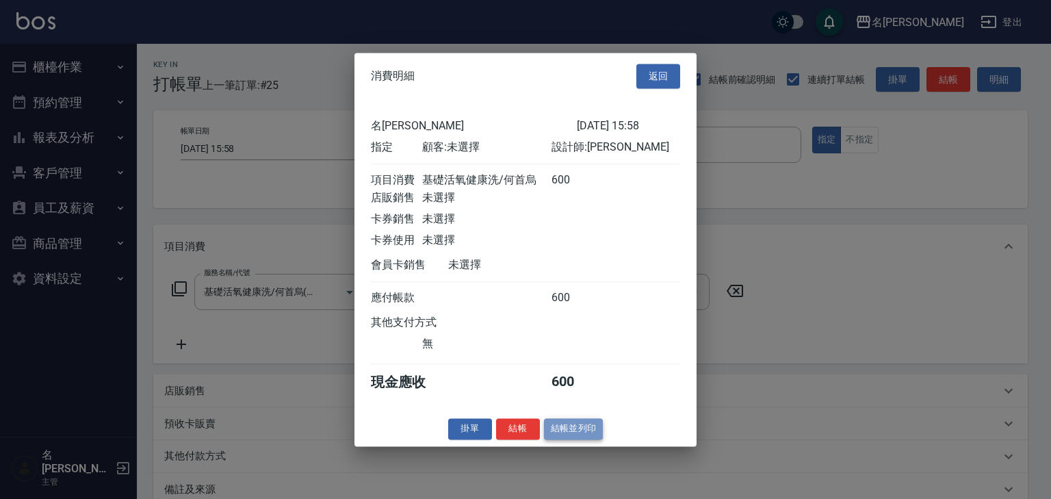
click at [562, 430] on button "結帳並列印" at bounding box center [574, 428] width 60 height 21
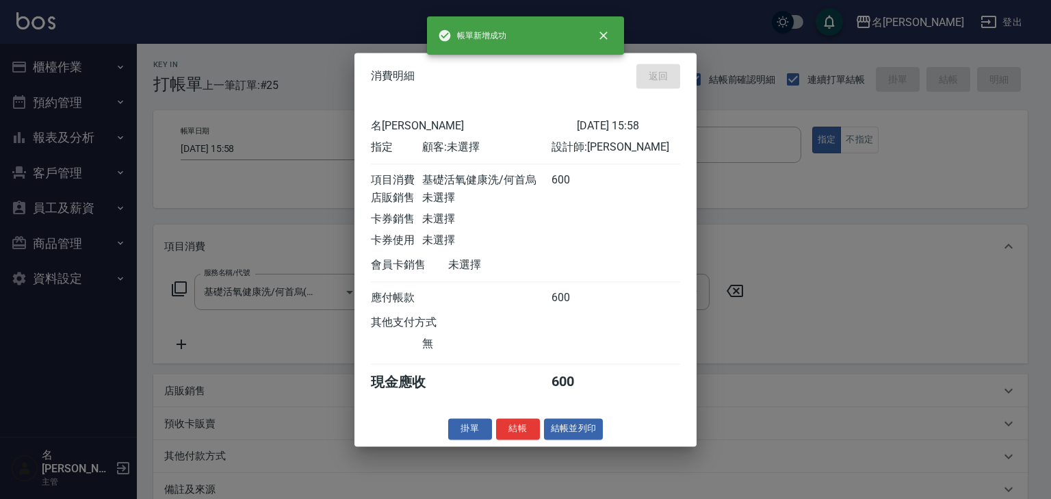
type input "2025/08/14 16:32"
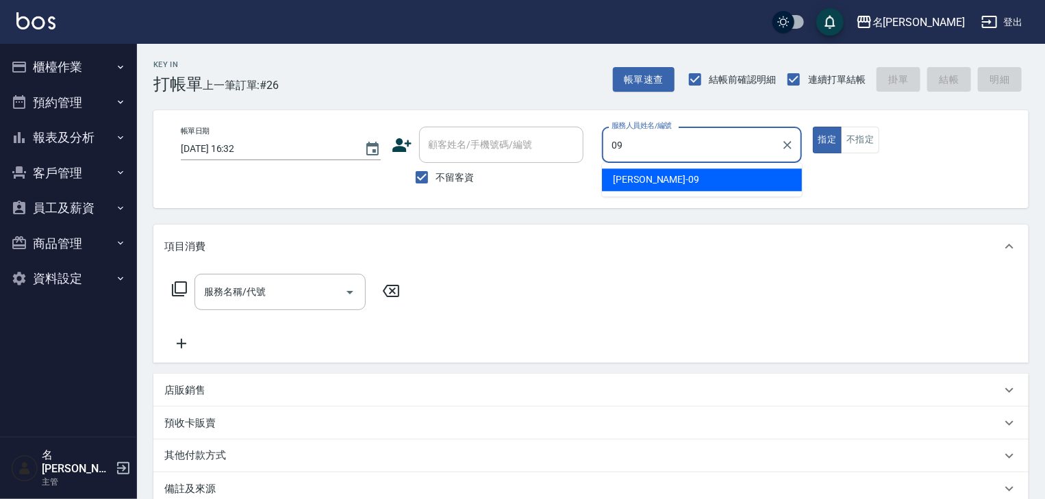
type input "黃于瑄-09"
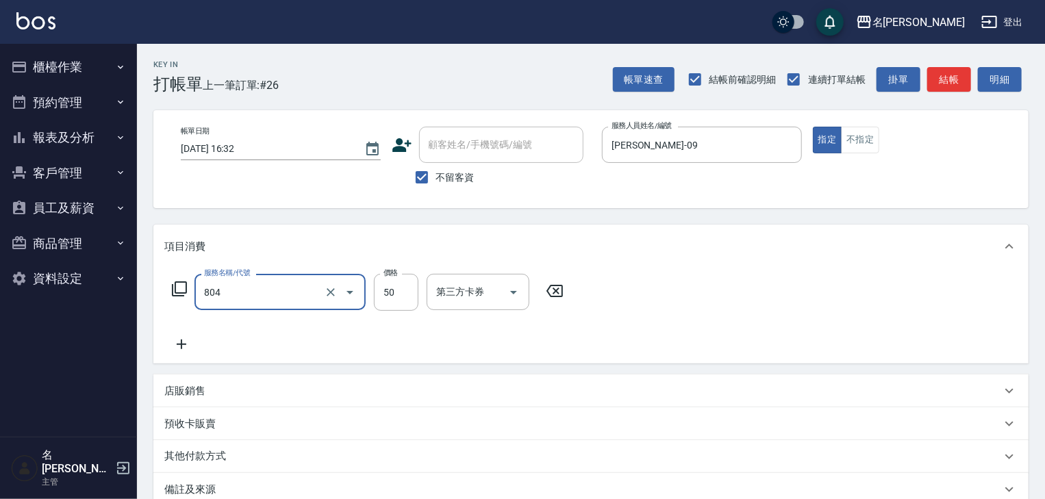
type input "吹捲(804)"
click at [186, 337] on icon at bounding box center [181, 344] width 34 height 16
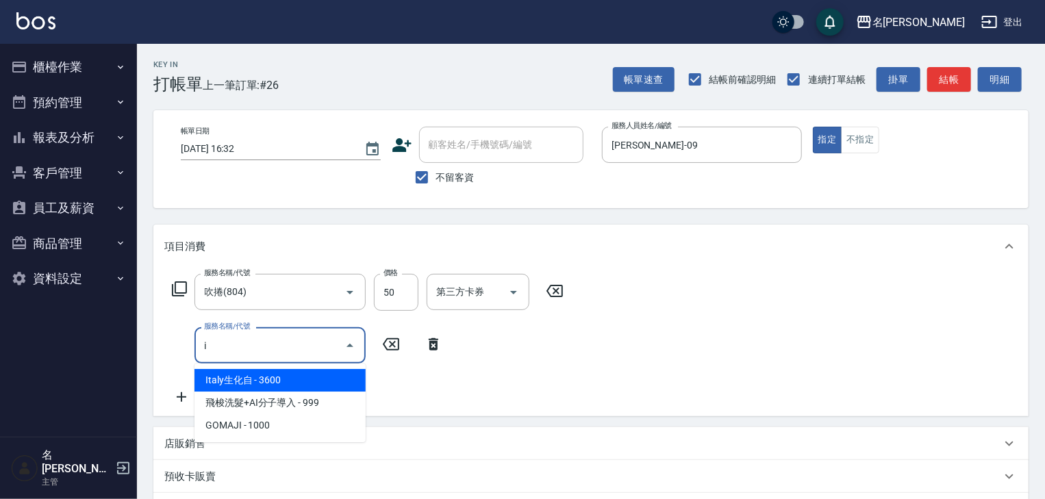
type input "i"
click at [178, 290] on icon at bounding box center [179, 289] width 16 height 16
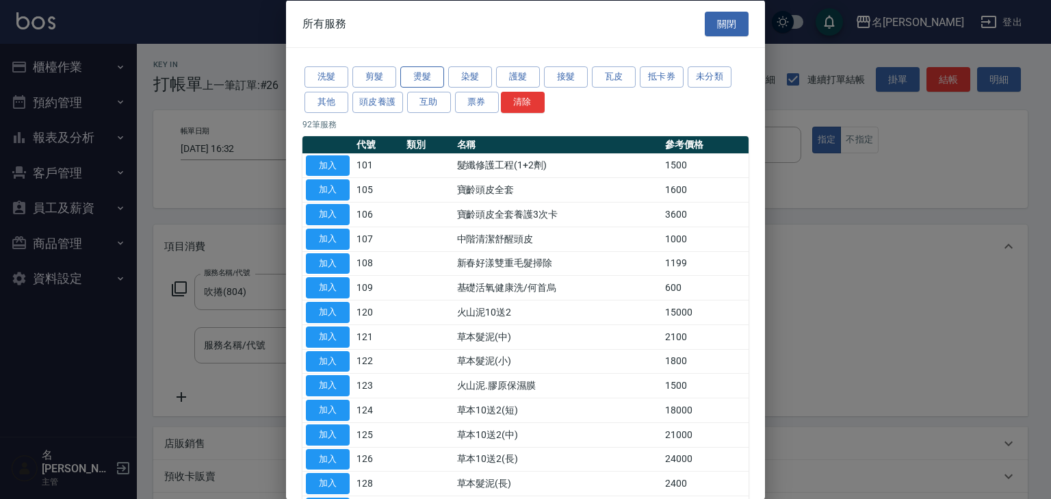
click at [422, 79] on button "燙髮" at bounding box center [422, 76] width 44 height 21
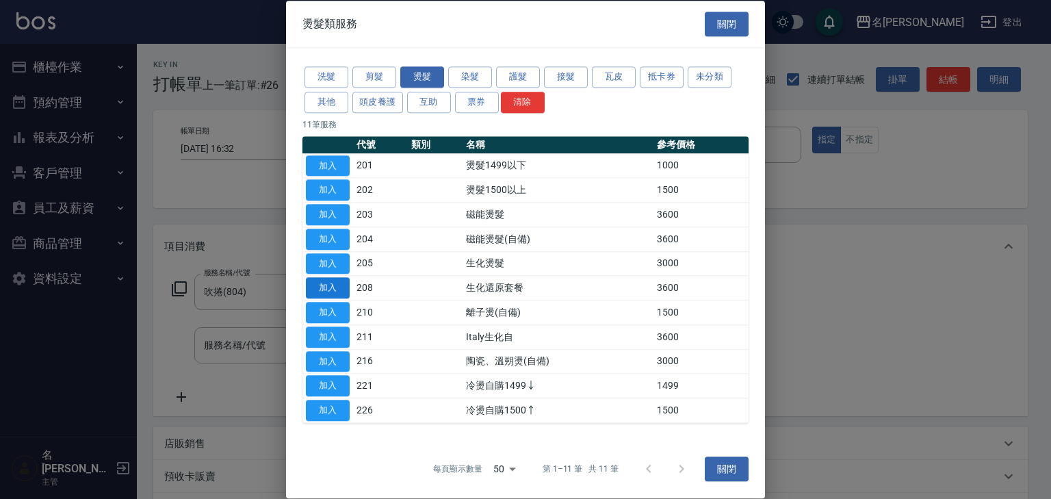
click at [333, 286] on button "加入" at bounding box center [328, 288] width 44 height 21
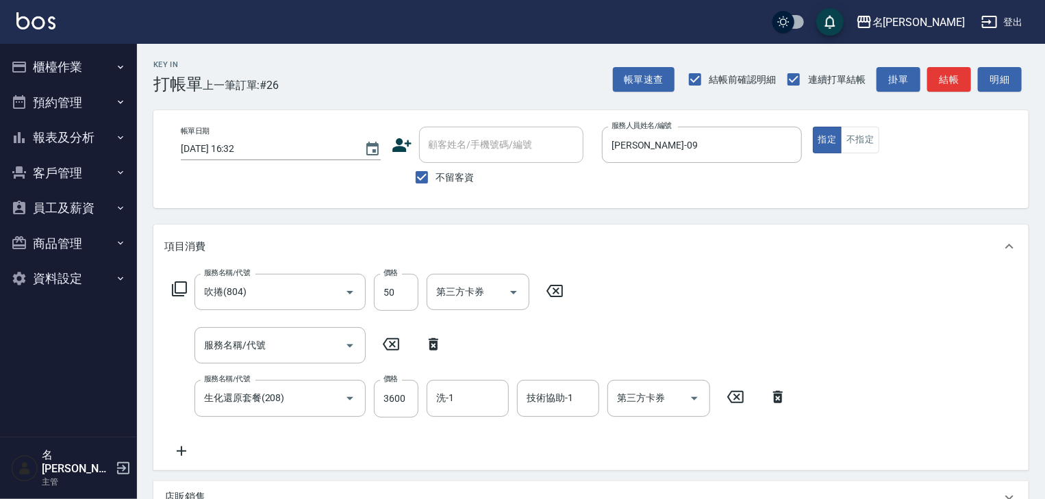
click at [436, 348] on icon at bounding box center [434, 344] width 10 height 12
type input "生化還原套餐(208)"
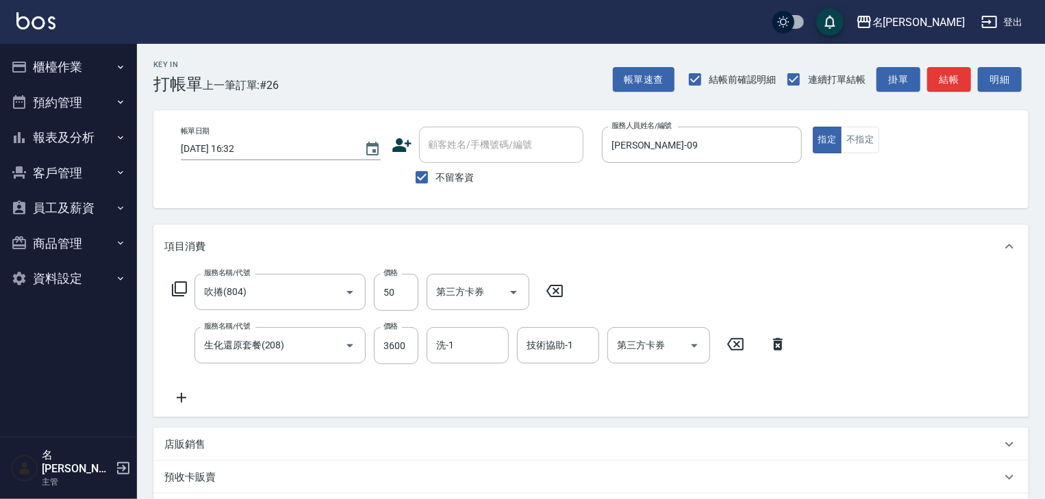
click at [255, 441] on div "店販銷售" at bounding box center [582, 444] width 837 height 14
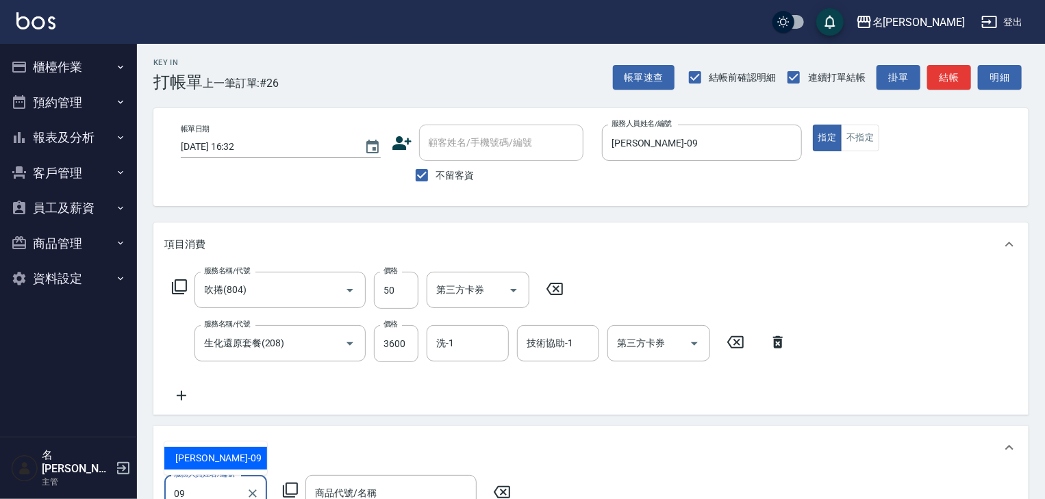
type input "黃于瑄-09"
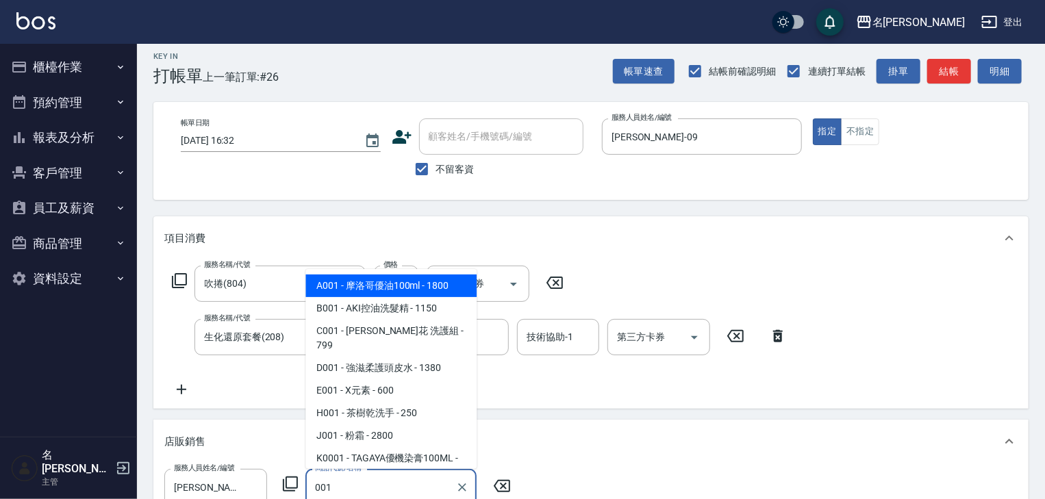
click at [405, 285] on span "A001 - 摩洛哥優油100ml - 1800" at bounding box center [390, 286] width 171 height 23
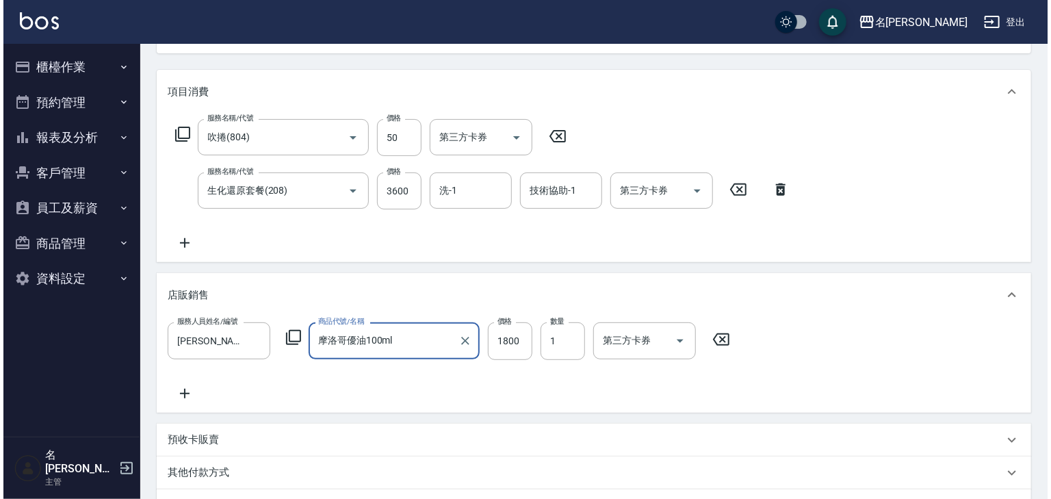
scroll to position [331, 0]
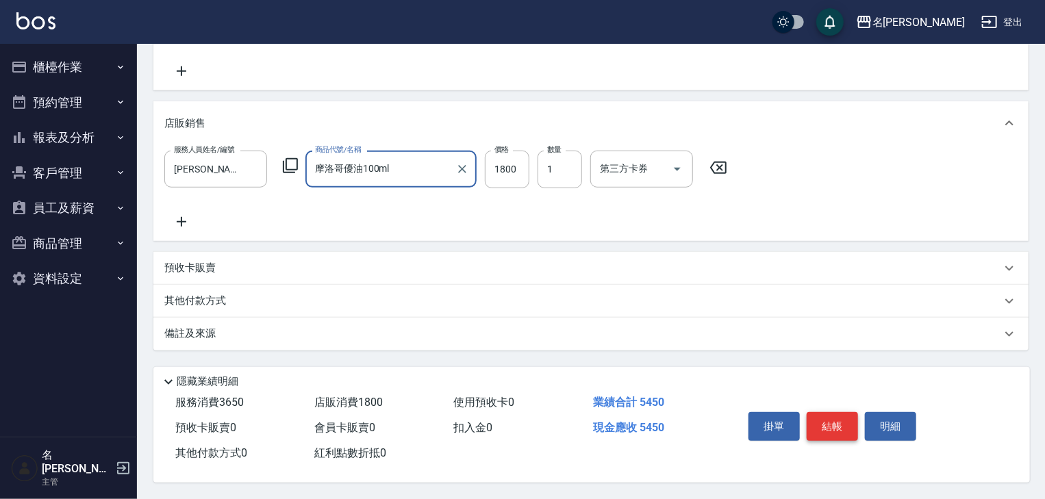
type input "摩洛哥優油100ml"
click at [842, 428] on button "結帳" at bounding box center [831, 426] width 51 height 29
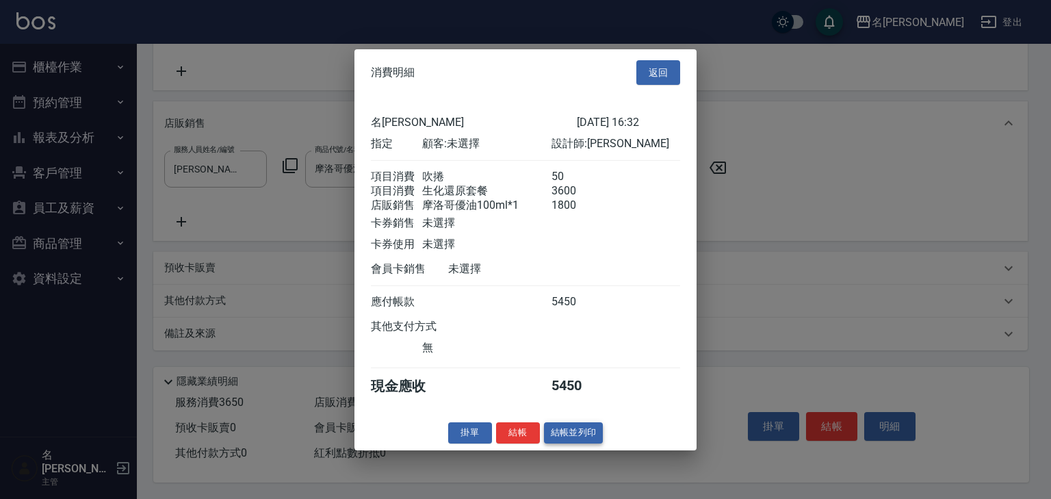
click at [599, 437] on button "結帳並列印" at bounding box center [574, 432] width 60 height 21
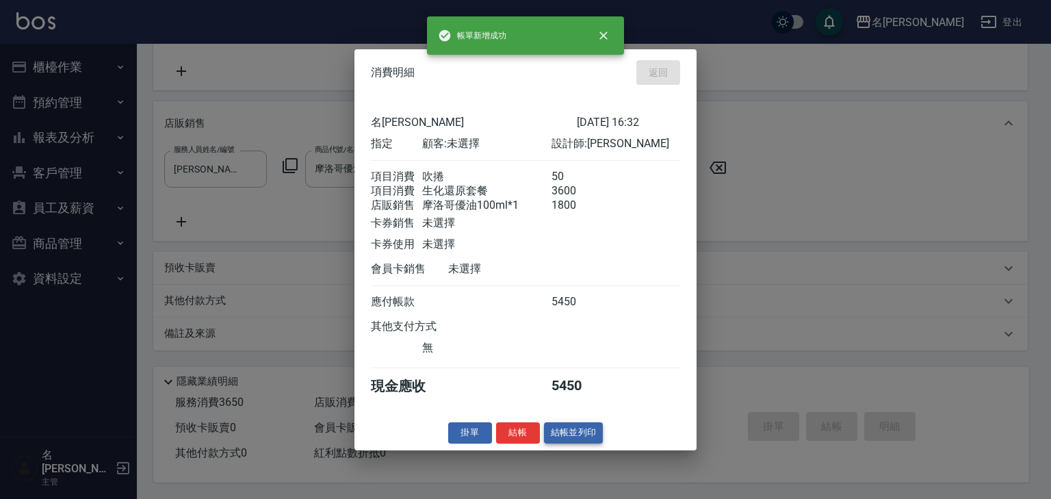
type input "2025/08/14 16:34"
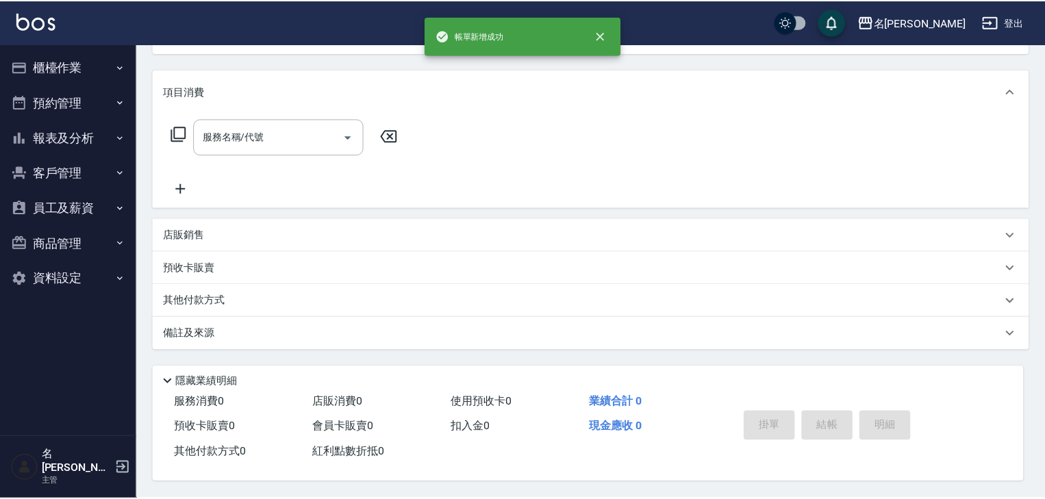
scroll to position [0, 0]
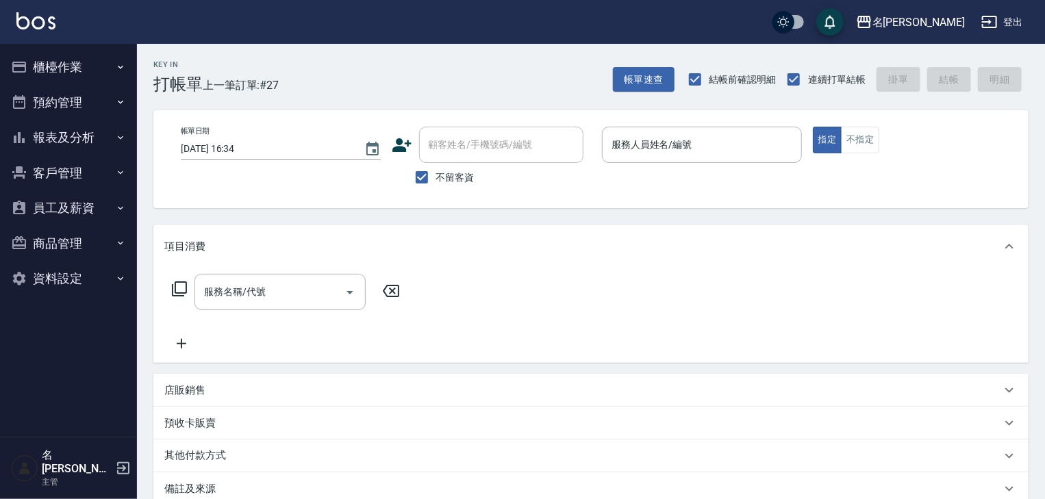
click at [173, 288] on icon at bounding box center [179, 288] width 15 height 15
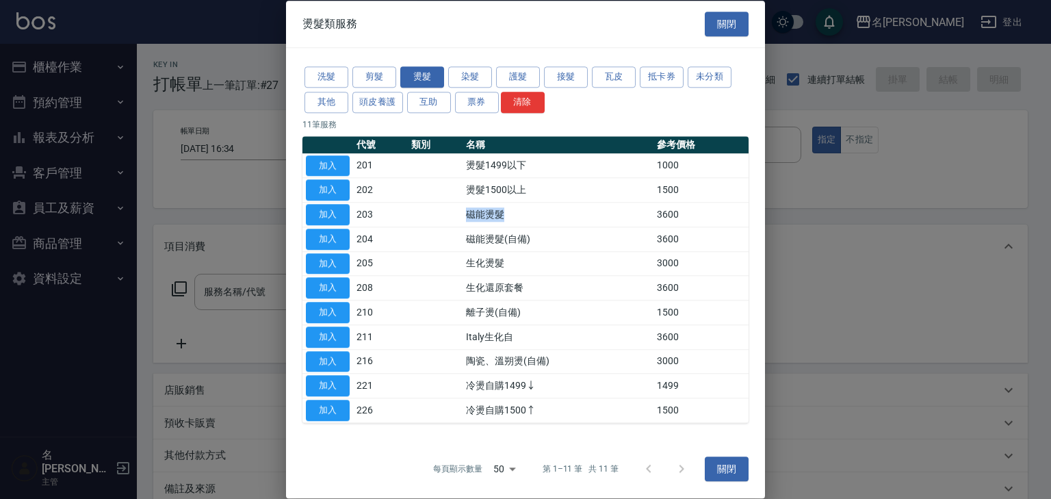
drag, startPoint x: 507, startPoint y: 216, endPoint x: 446, endPoint y: 222, distance: 60.5
click at [446, 222] on tr "加入 203 磁能燙髮 3600" at bounding box center [526, 215] width 446 height 25
drag, startPoint x: 528, startPoint y: 242, endPoint x: 450, endPoint y: 233, distance: 78.5
click at [450, 233] on tr "加入 204 磁能燙髮(自備) 3600" at bounding box center [526, 239] width 446 height 25
click at [452, 233] on td at bounding box center [435, 239] width 55 height 25
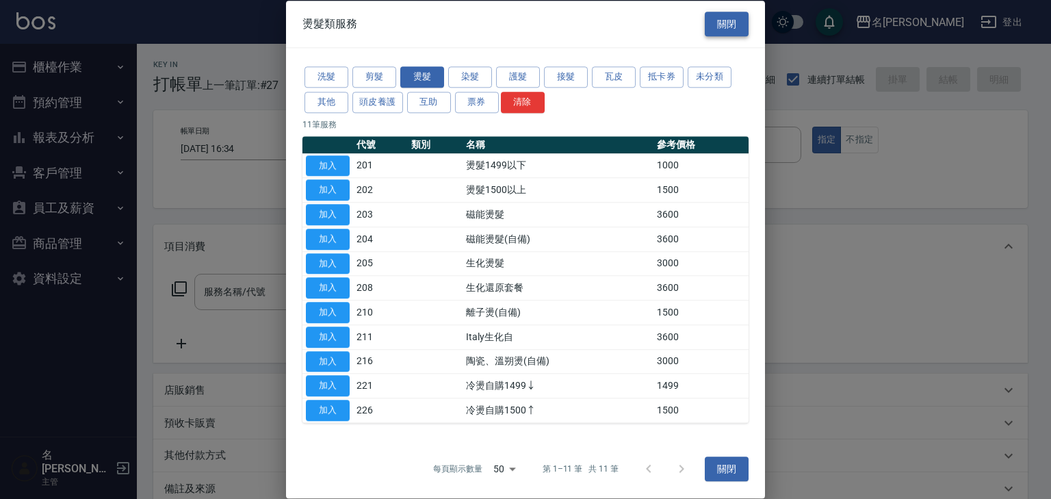
click at [738, 25] on button "關閉" at bounding box center [727, 24] width 44 height 25
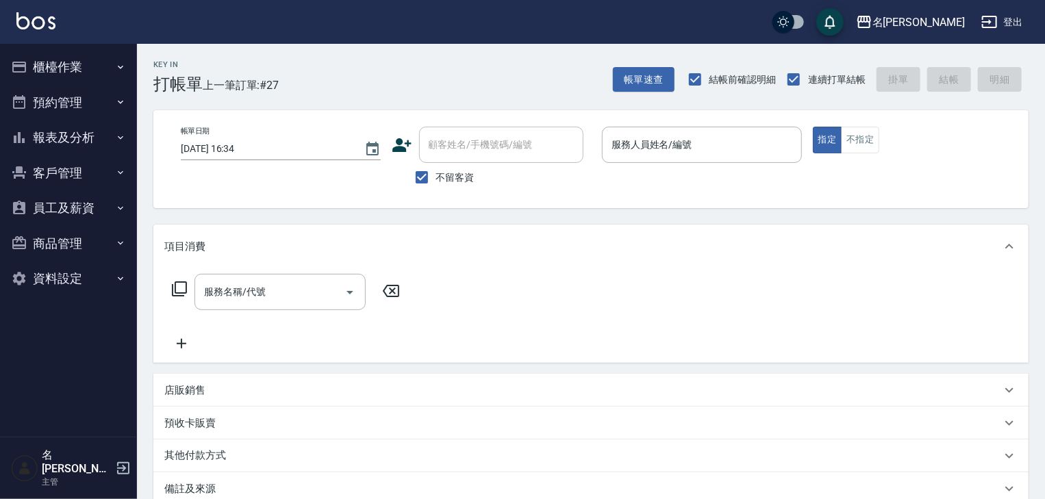
click at [113, 268] on button "資料設定" at bounding box center [68, 279] width 126 height 36
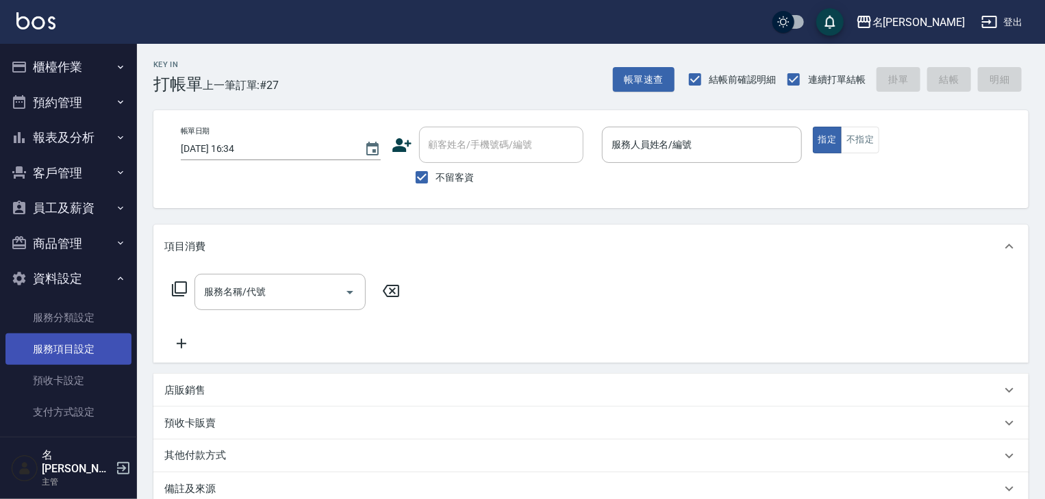
click at [103, 342] on link "服務項目設定" at bounding box center [68, 348] width 126 height 31
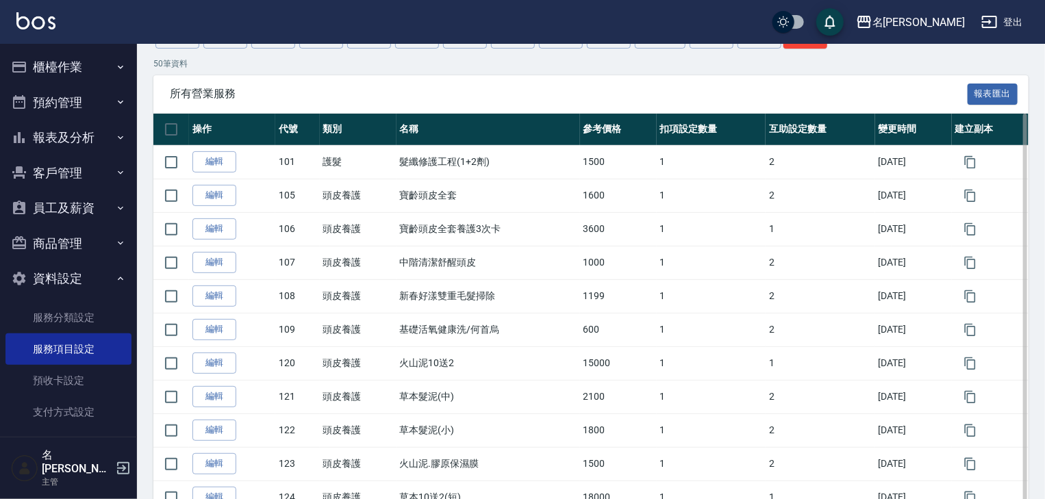
scroll to position [73, 0]
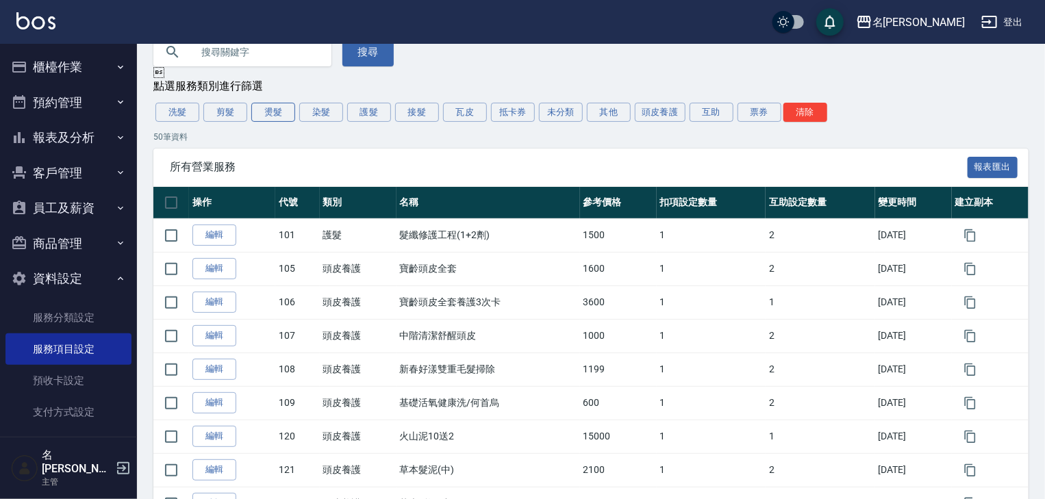
click at [280, 117] on button "燙髮" at bounding box center [273, 112] width 44 height 19
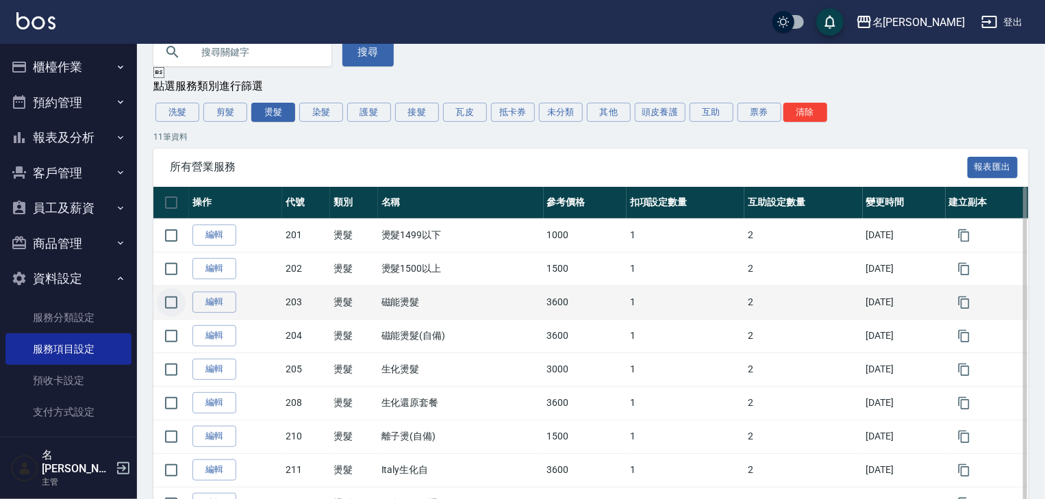
click at [172, 304] on input "checkbox" at bounding box center [171, 302] width 29 height 29
checkbox input "true"
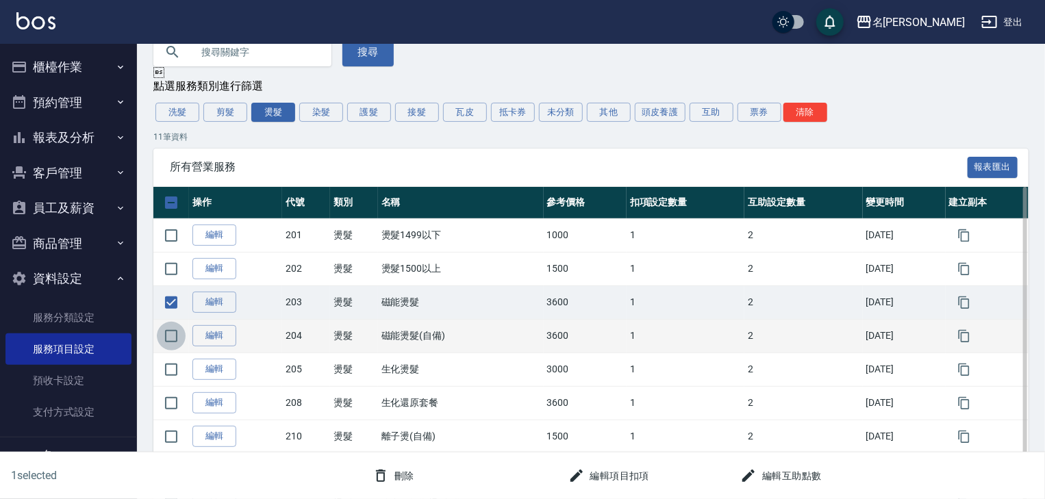
click at [175, 333] on input "checkbox" at bounding box center [171, 336] width 29 height 29
checkbox input "true"
click at [405, 479] on button "刪除" at bounding box center [393, 475] width 53 height 25
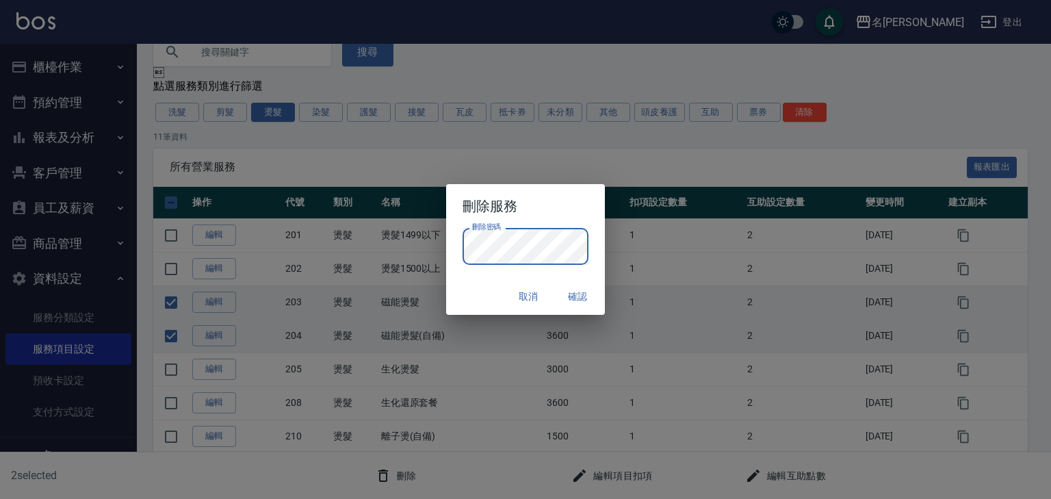
click at [583, 301] on button "確認" at bounding box center [578, 296] width 44 height 25
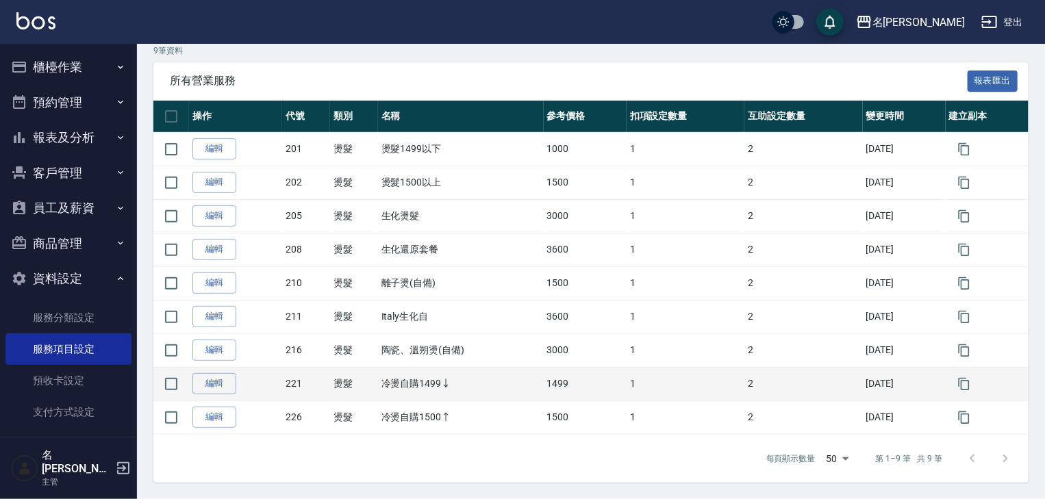
scroll to position [0, 0]
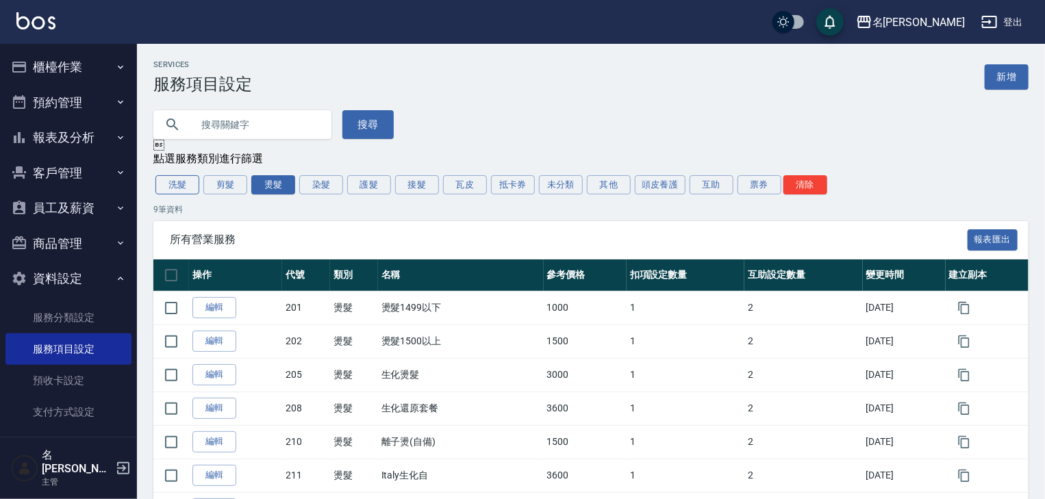
click at [174, 192] on button "洗髮" at bounding box center [177, 184] width 44 height 19
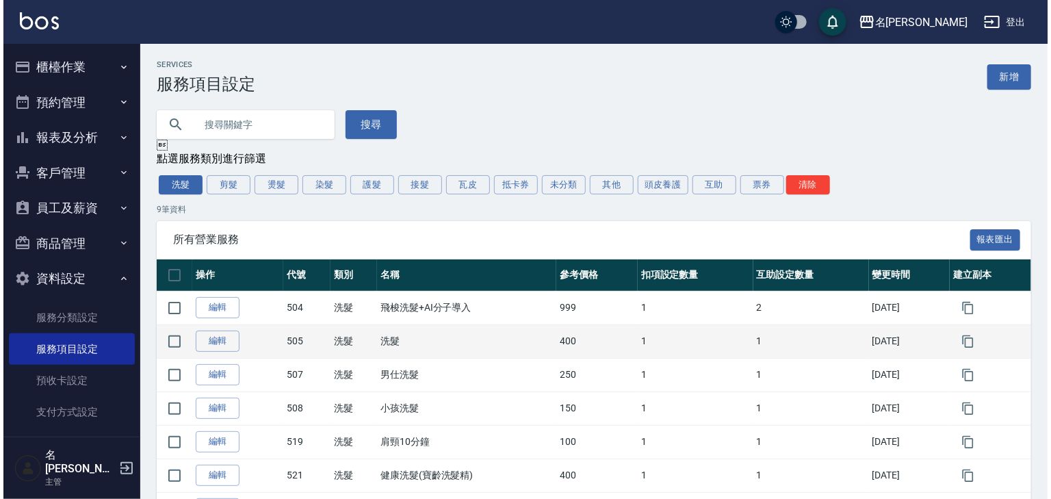
scroll to position [73, 0]
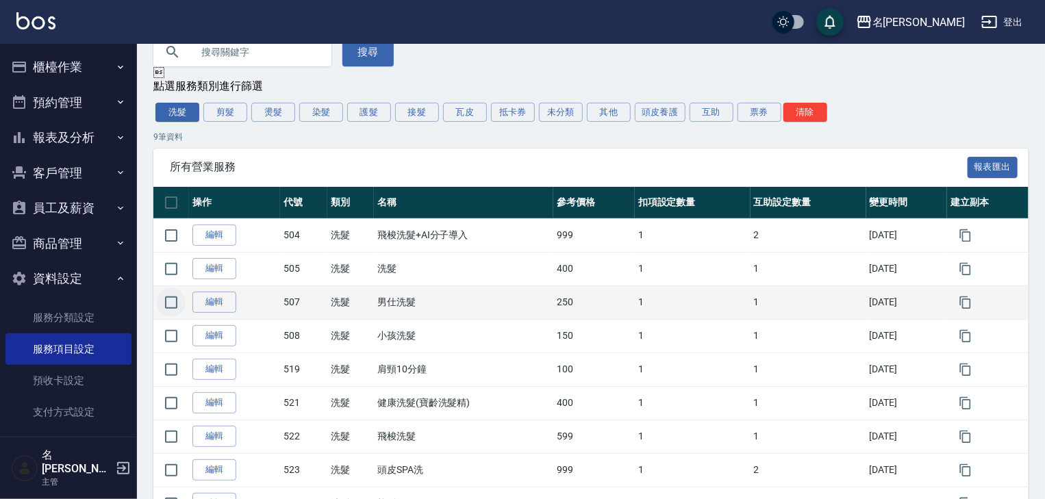
click at [171, 304] on input "checkbox" at bounding box center [171, 302] width 29 height 29
checkbox input "true"
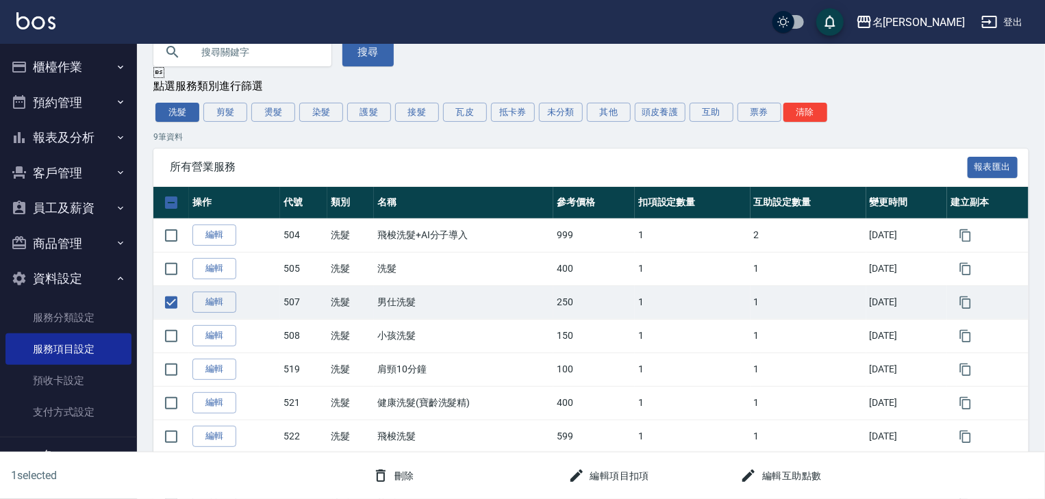
click at [390, 467] on button "刪除" at bounding box center [393, 475] width 53 height 25
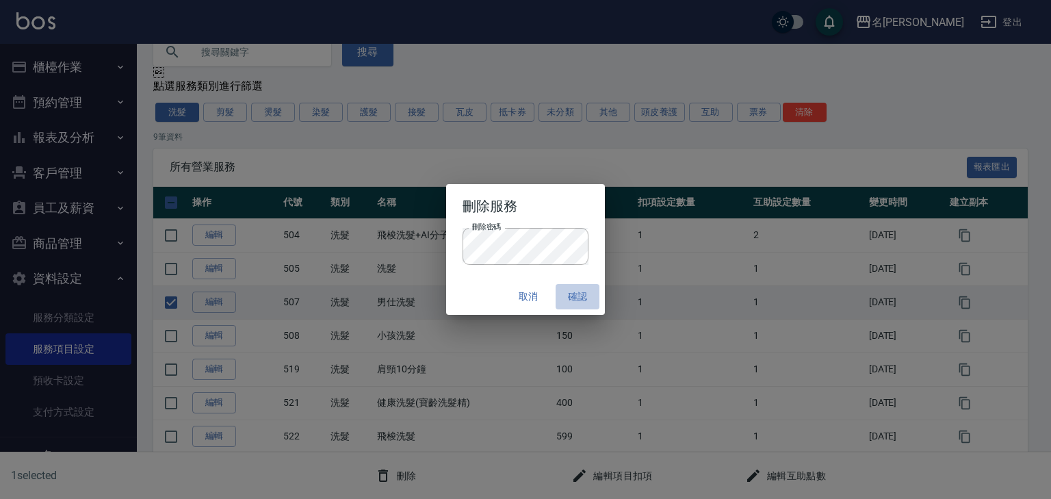
click at [576, 297] on button "確認" at bounding box center [578, 296] width 44 height 25
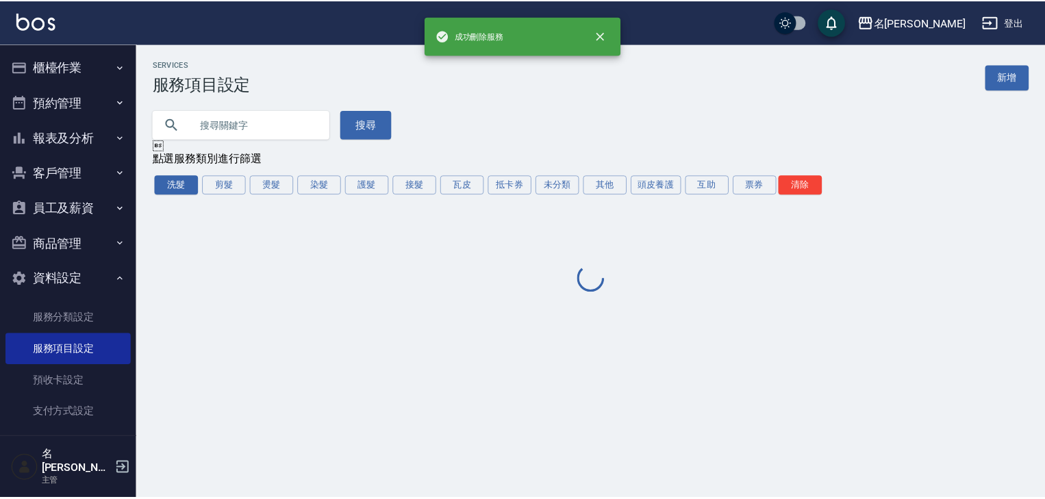
scroll to position [0, 0]
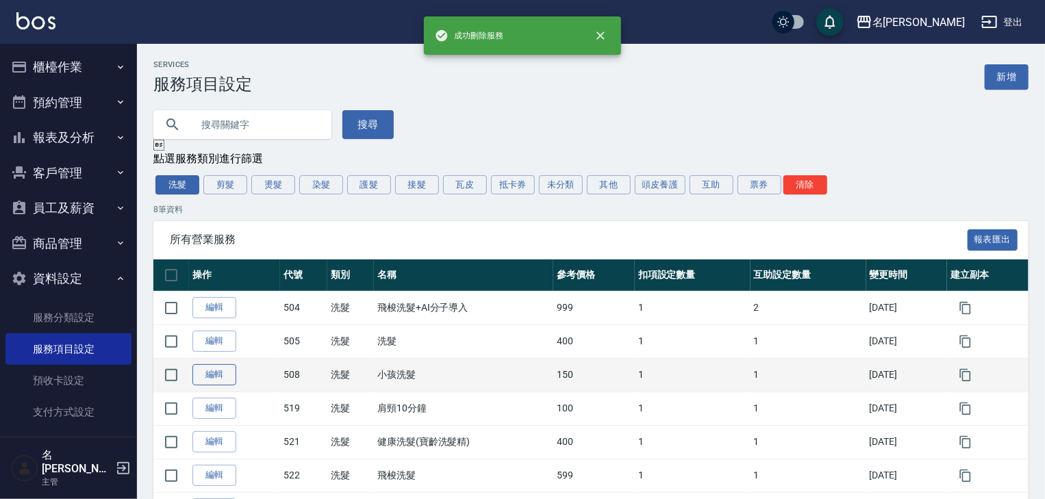
click at [232, 372] on link "編輯" at bounding box center [214, 374] width 44 height 21
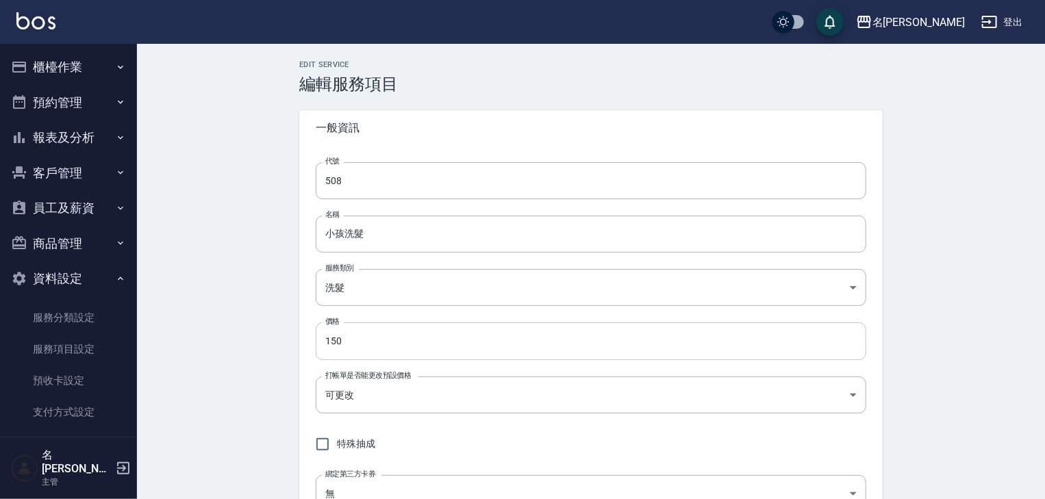
type input "508"
type input "小孩洗髮"
type input "ed669482-ac57-46fc-b099-25c3c0ebf9b8"
type input "150"
type input "FALSE"
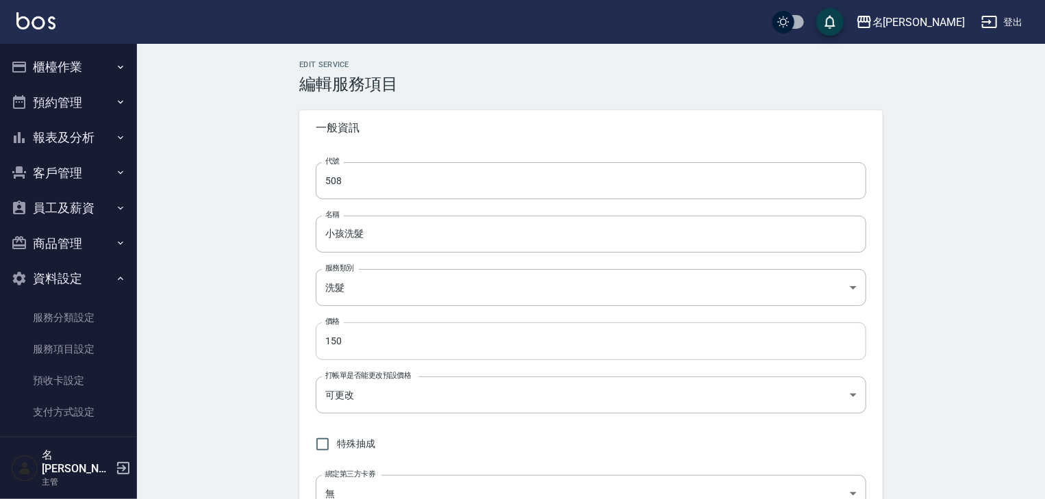
type input "none"
type input "UNSET"
type input "onSalary"
type input "洗"
type input "1"
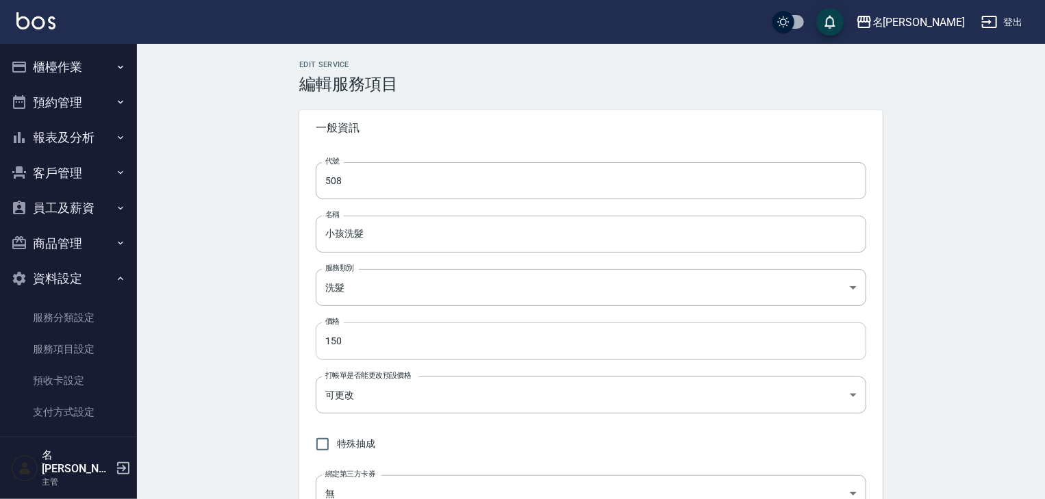
type input "點數"
drag, startPoint x: 366, startPoint y: 335, endPoint x: 225, endPoint y: 342, distance: 141.9
click at [225, 342] on div "Edit Service 編輯服務項目 一般資訊 代號 508 代號 名稱 小孩洗髮 名稱 服務類別 洗髮 ed669482-ac57-46fc-b099-2…" at bounding box center [591, 443] width 908 height 799
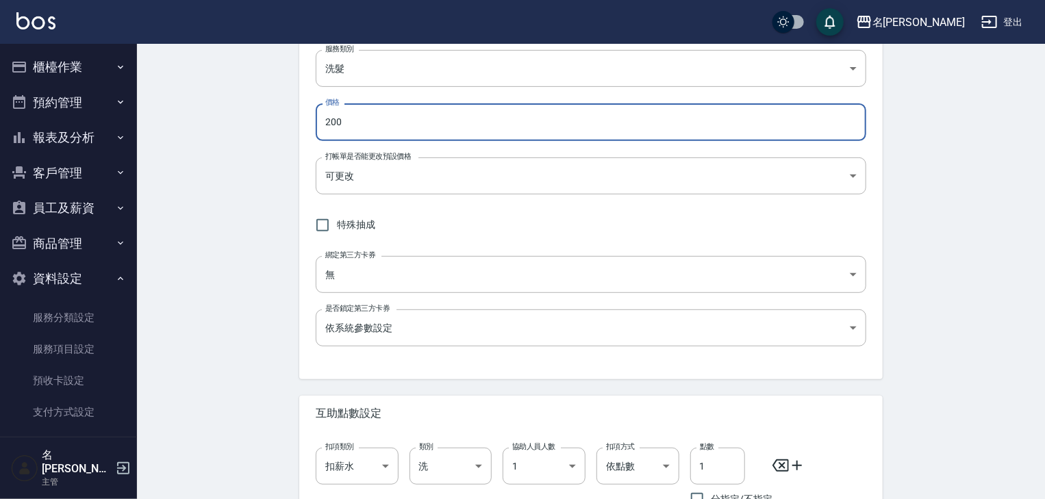
scroll to position [343, 0]
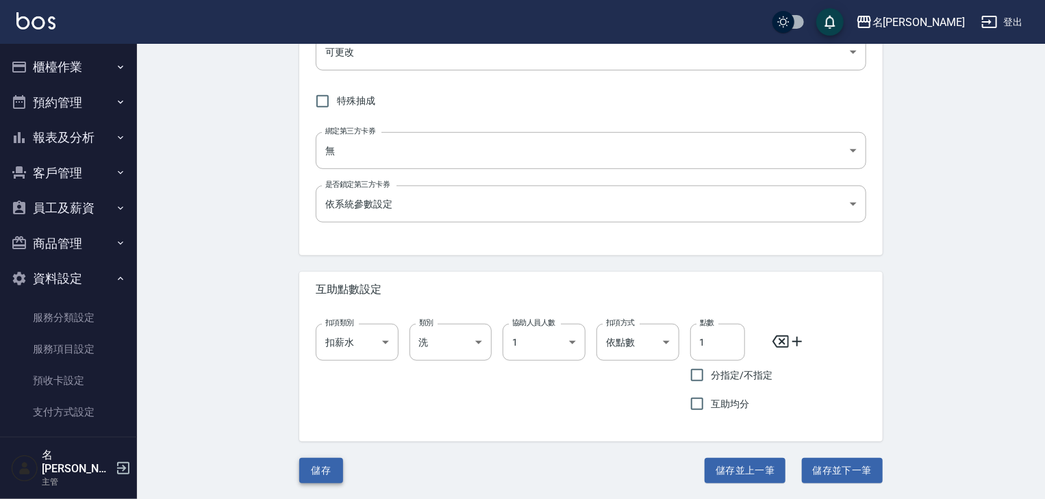
type input "200"
click at [312, 476] on button "儲存" at bounding box center [321, 470] width 44 height 25
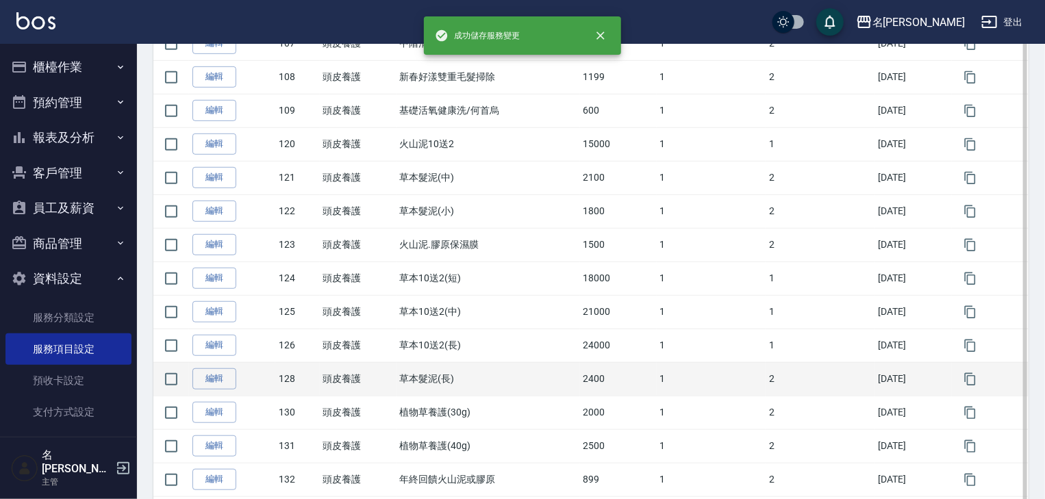
scroll to position [73, 0]
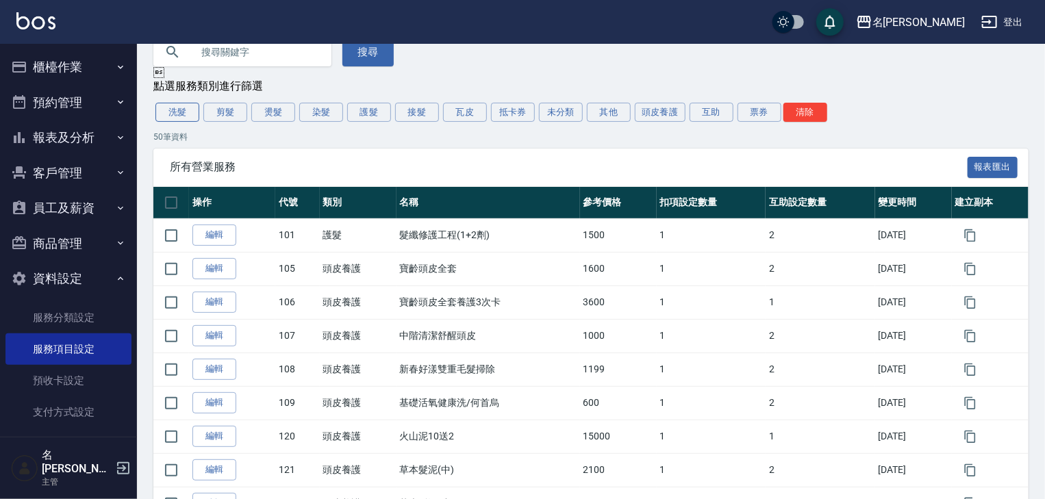
click at [186, 115] on button "洗髮" at bounding box center [177, 112] width 44 height 19
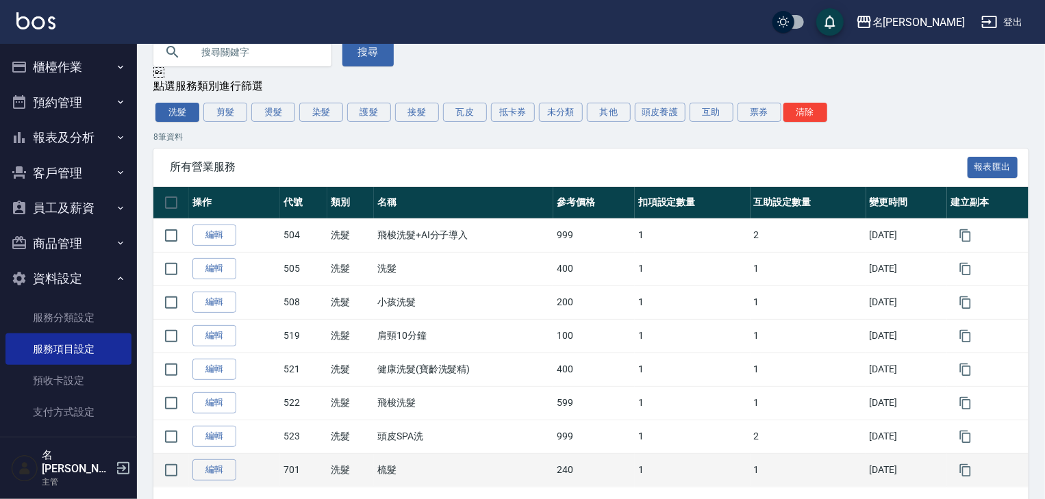
scroll to position [126, 0]
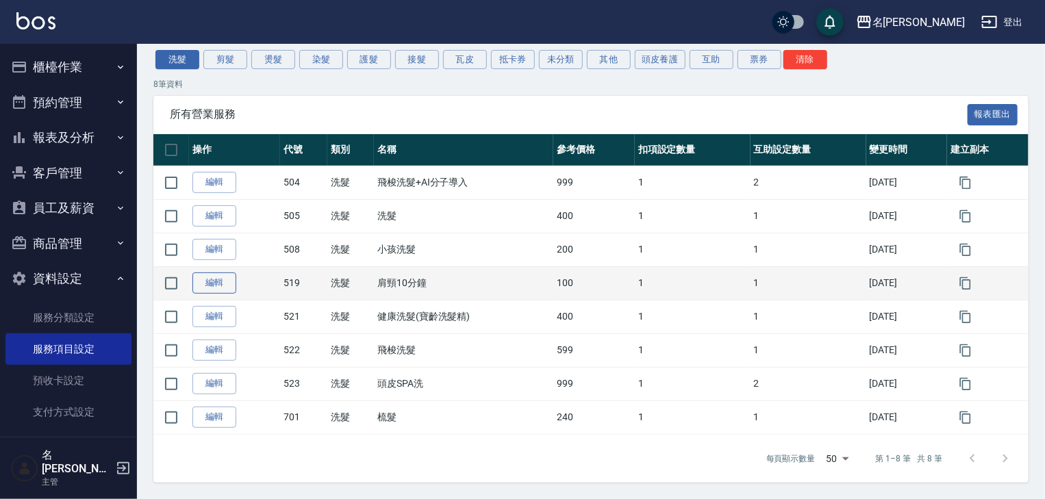
click at [210, 292] on link "編輯" at bounding box center [214, 282] width 44 height 21
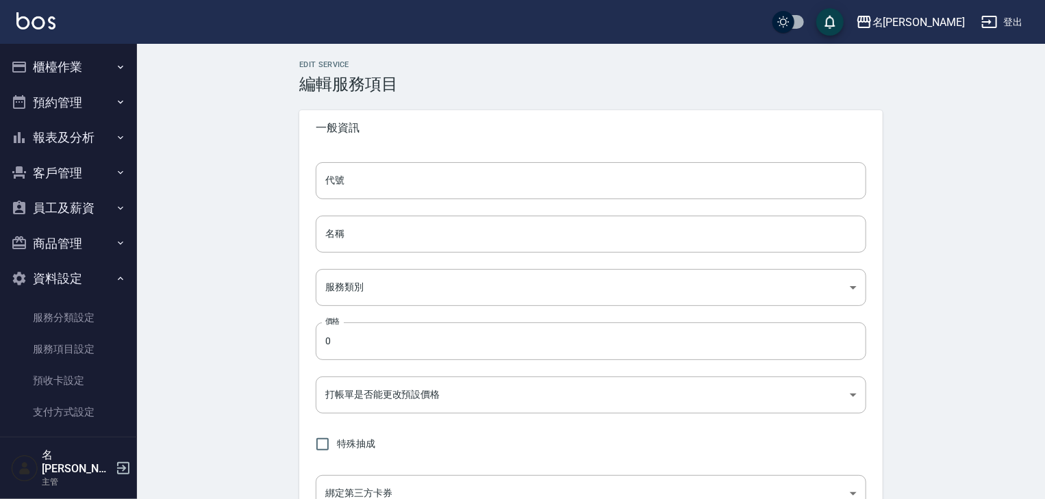
type input "519"
type input "肩頸10分鐘"
type input "ed669482-ac57-46fc-b099-25c3c0ebf9b8"
type input "100"
type input "FALSE"
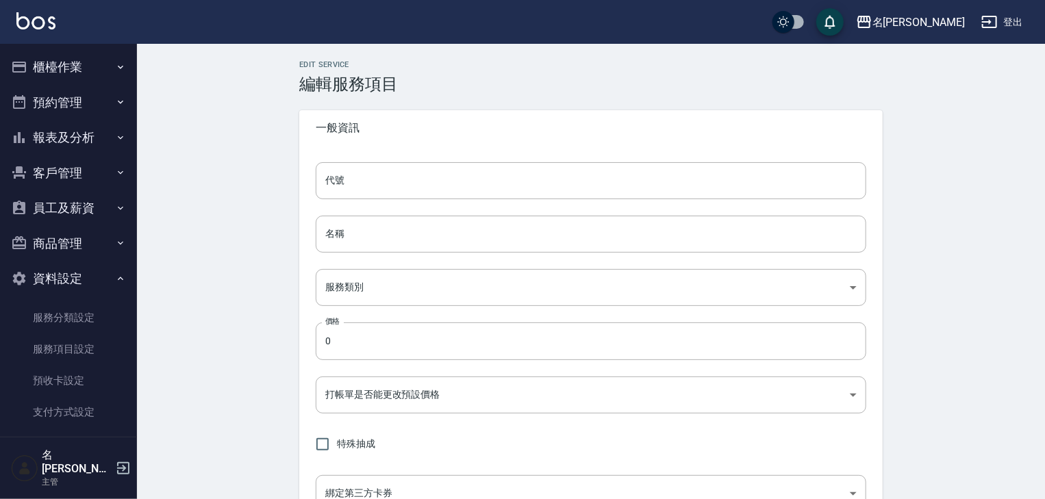
type input "none"
type input "UNSET"
type input "onSalary"
type input "洗"
type input "1"
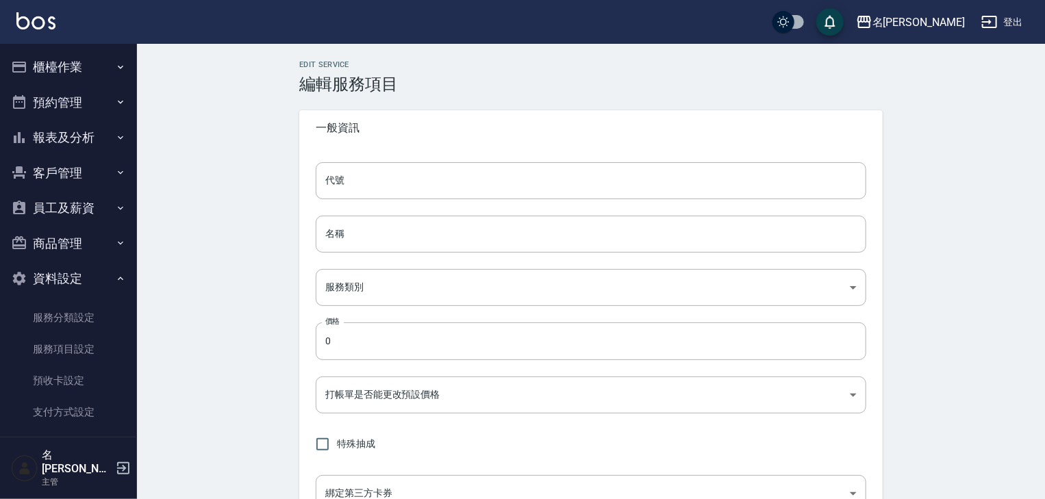
type input "點數"
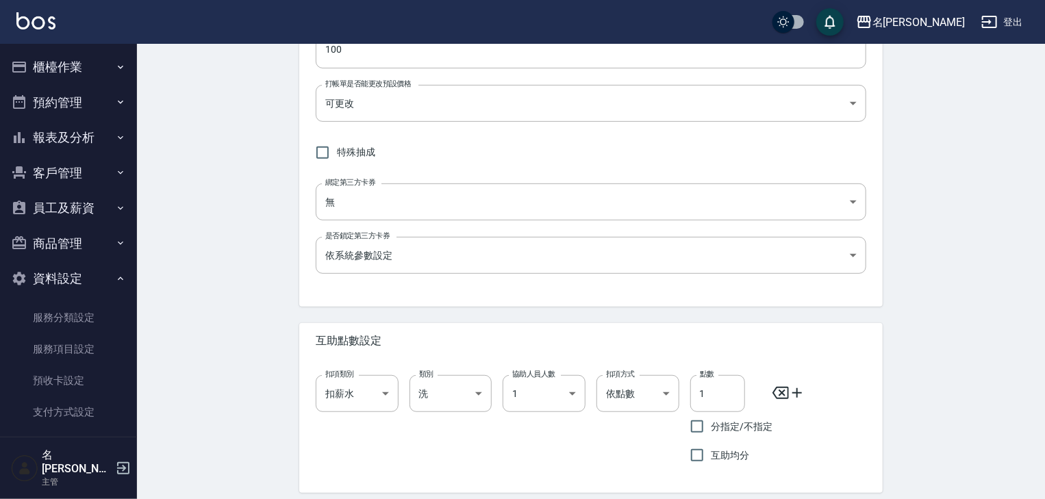
scroll to position [146, 0]
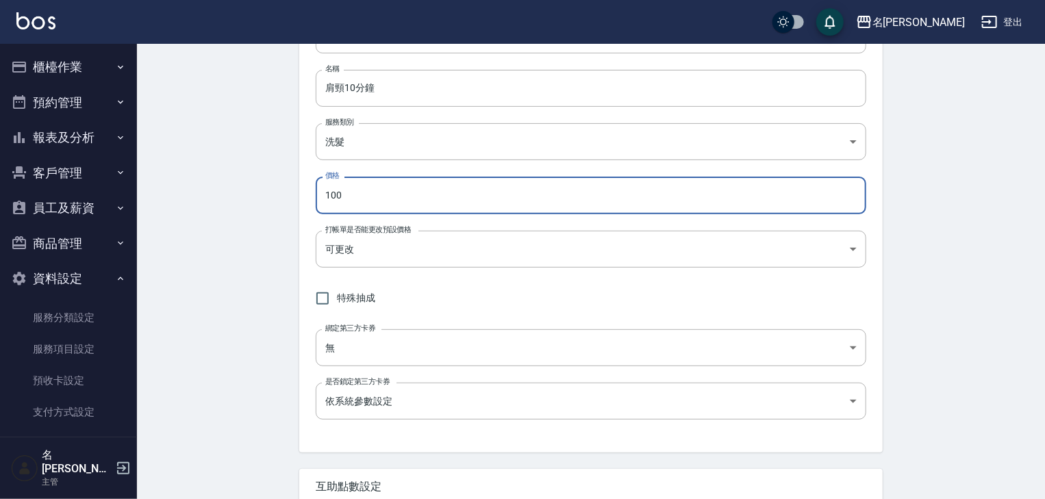
drag, startPoint x: 347, startPoint y: 190, endPoint x: 267, endPoint y: 197, distance: 80.4
click at [267, 197] on div "Edit Service 編輯服務項目 一般資訊 代號 519 代號 名稱 肩頸10分鐘 名稱 服務類別 洗髮 ed669482-ac57-46fc-b099…" at bounding box center [591, 297] width 908 height 799
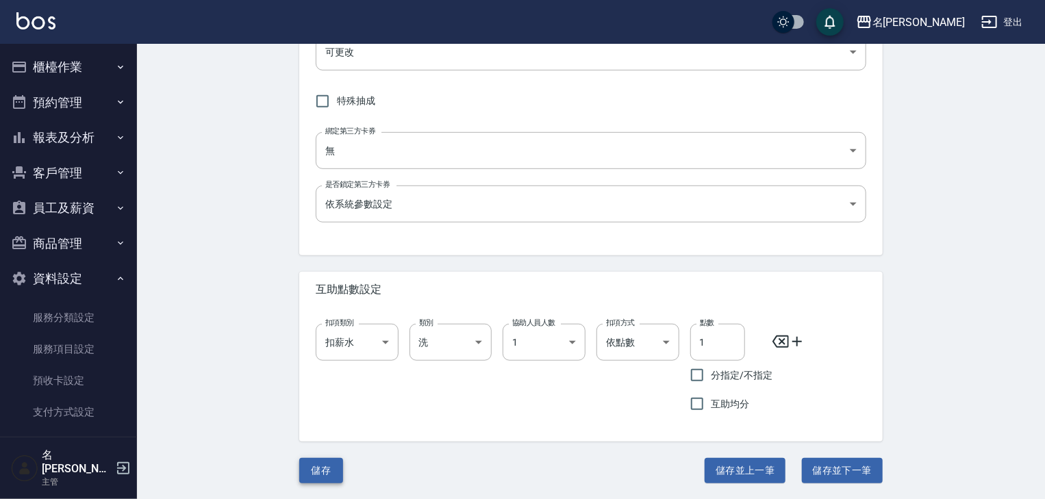
type input "300"
click at [326, 475] on button "儲存" at bounding box center [321, 470] width 44 height 25
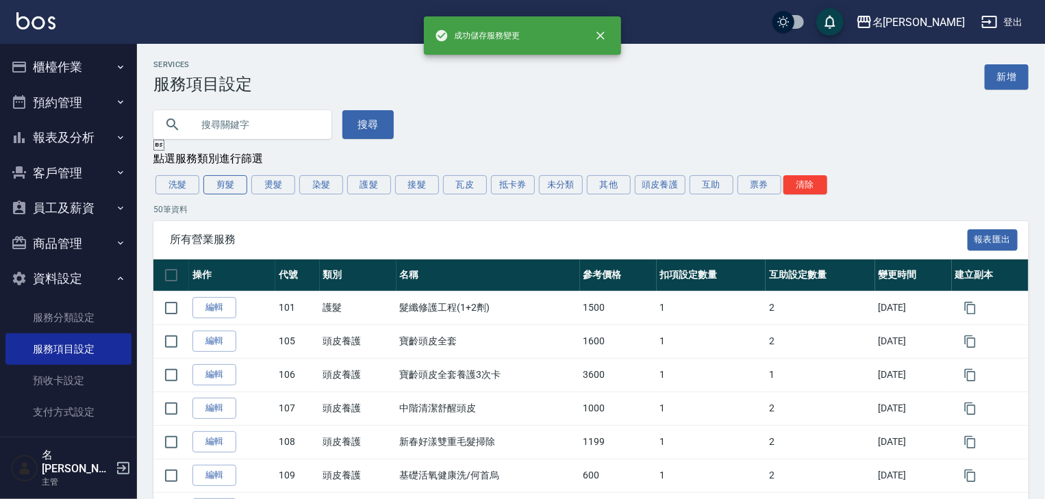
click at [228, 181] on button "剪髮" at bounding box center [225, 184] width 44 height 19
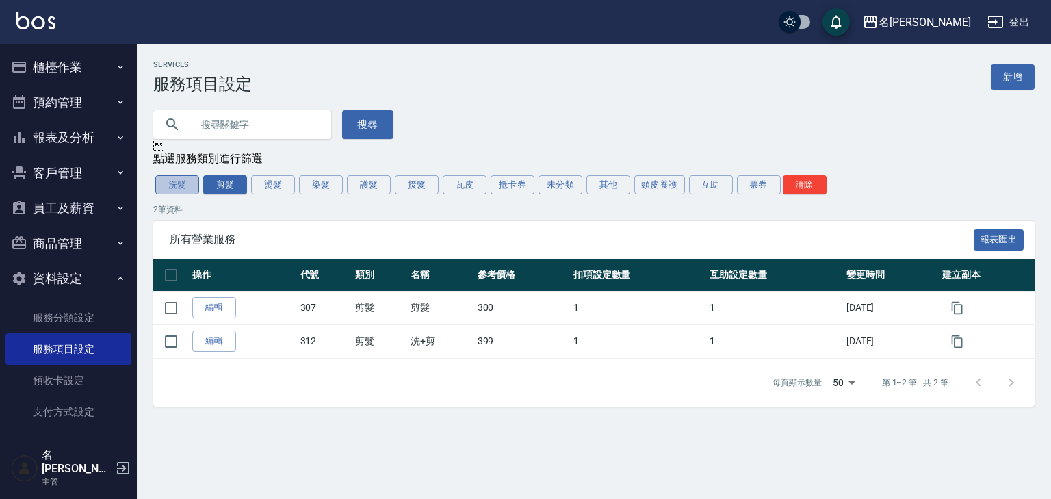
click at [176, 189] on button "洗髮" at bounding box center [177, 184] width 44 height 19
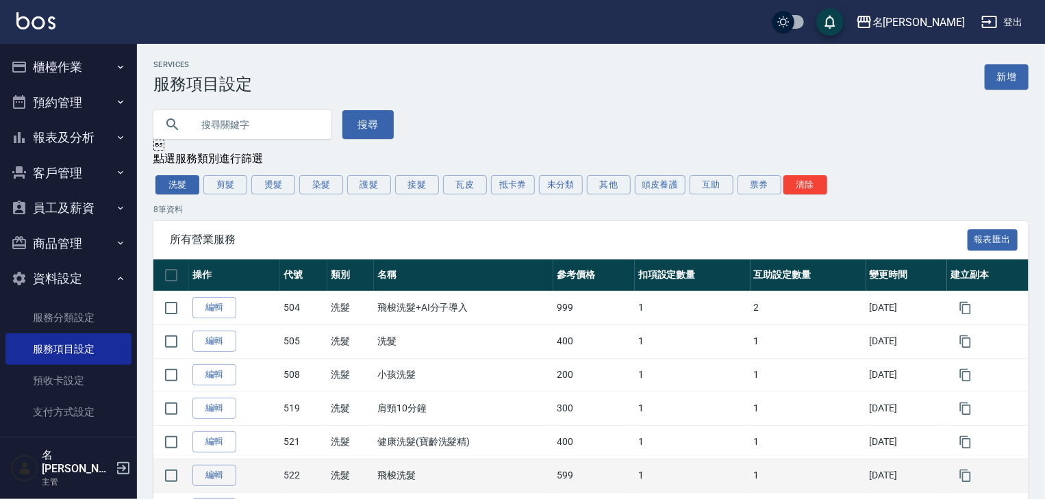
scroll to position [126, 0]
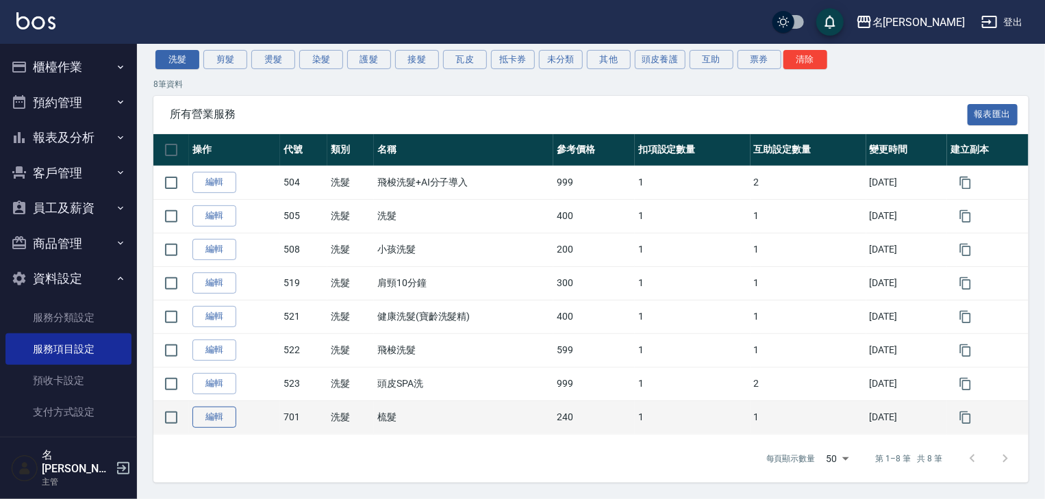
click at [215, 424] on link "編輯" at bounding box center [214, 417] width 44 height 21
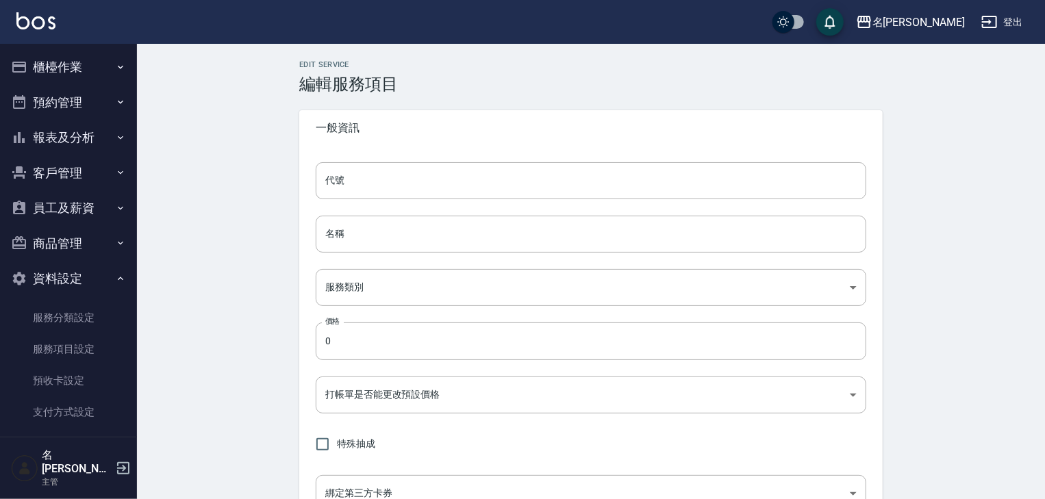
type input "701"
type input "梳髮"
type input "ed669482-ac57-46fc-b099-25c3c0ebf9b8"
type input "240"
type input "FALSE"
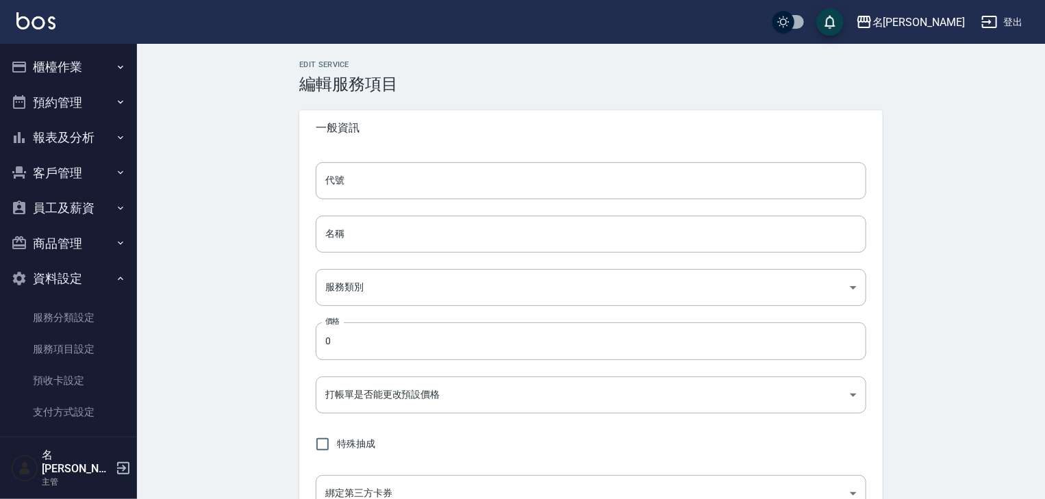
type input "none"
type input "UNSET"
type input "none"
type input "洗"
type input "業績%數"
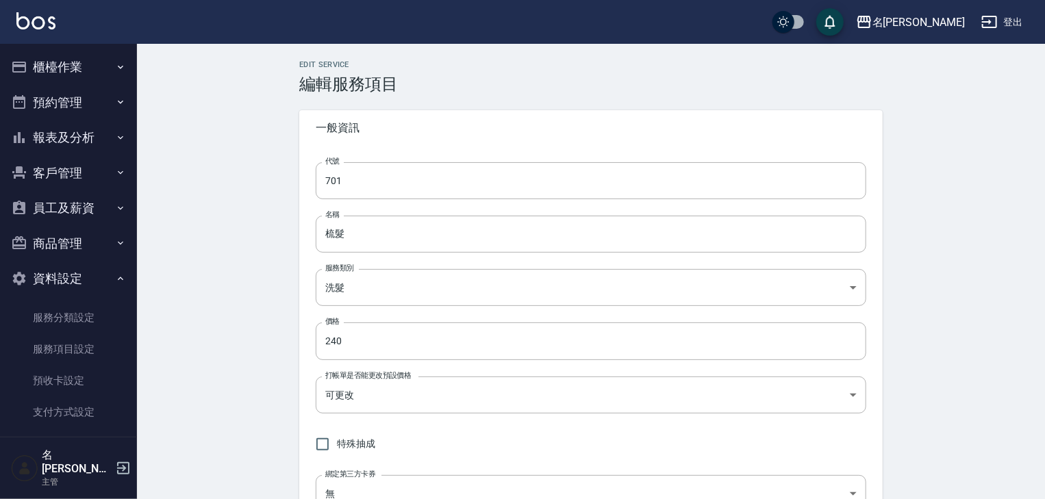
drag, startPoint x: 375, startPoint y: 338, endPoint x: 228, endPoint y: 357, distance: 148.3
click at [233, 355] on div "Edit Service 編輯服務項目 一般資訊 代號 701 代號 名稱 梳髮 名稱 服務類別 洗髮 ed669482-ac57-46fc-b099-25c…" at bounding box center [591, 443] width 908 height 799
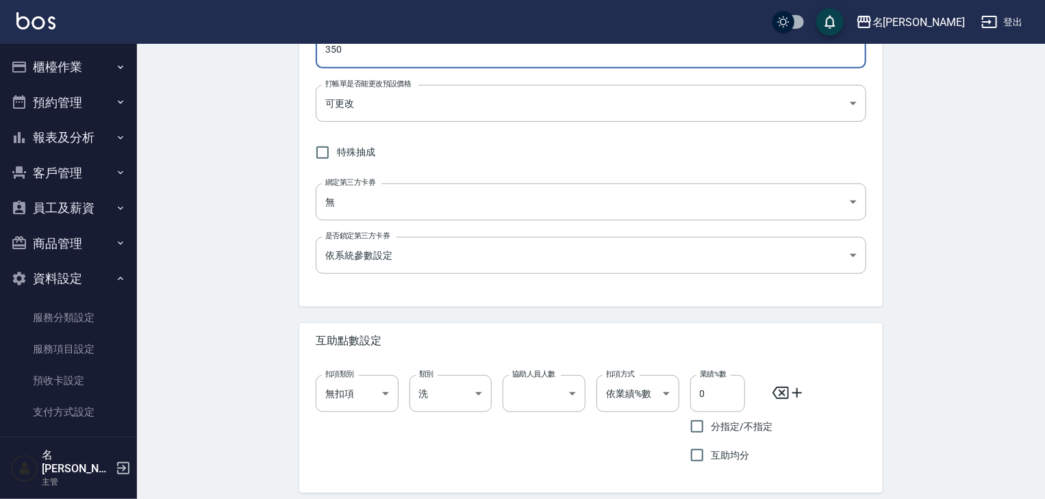
scroll to position [343, 0]
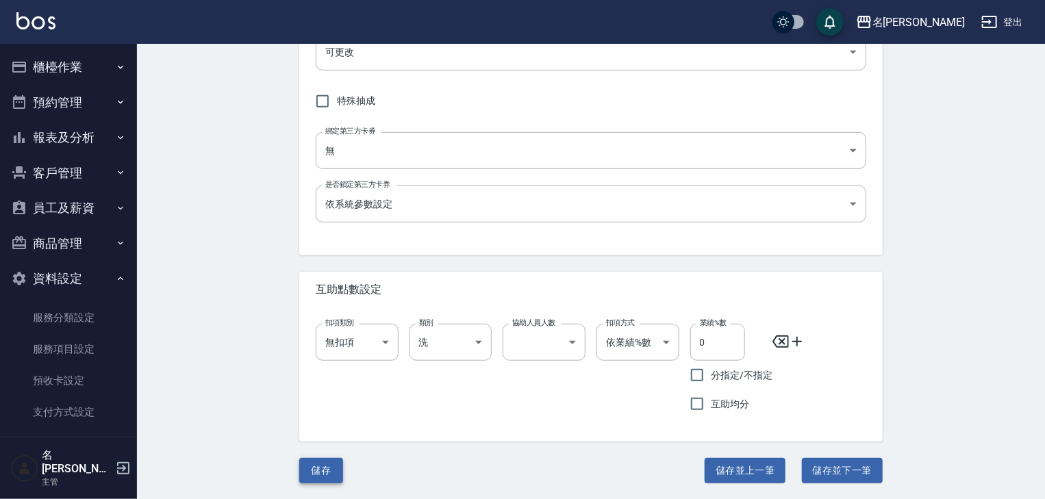
type input "350"
click at [336, 465] on button "儲存" at bounding box center [321, 470] width 44 height 25
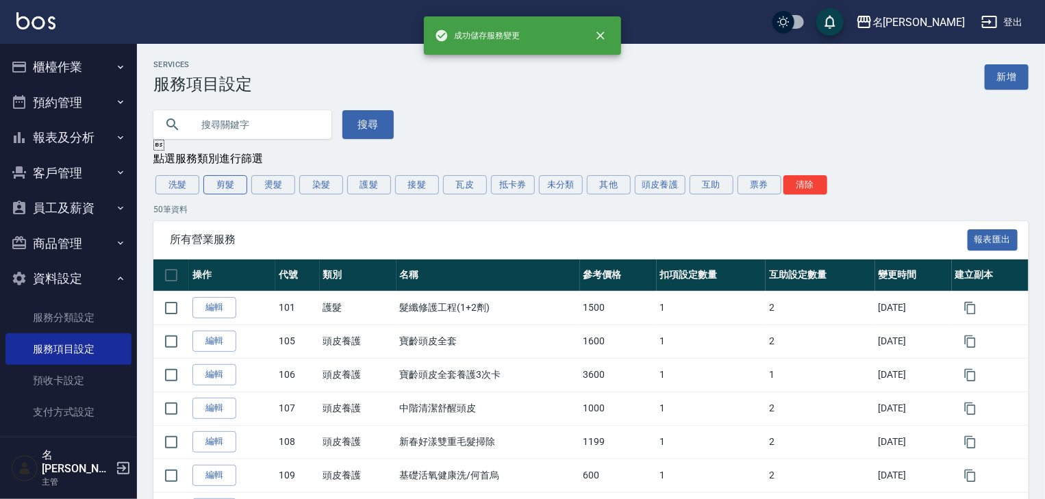
click at [235, 186] on button "剪髮" at bounding box center [225, 184] width 44 height 19
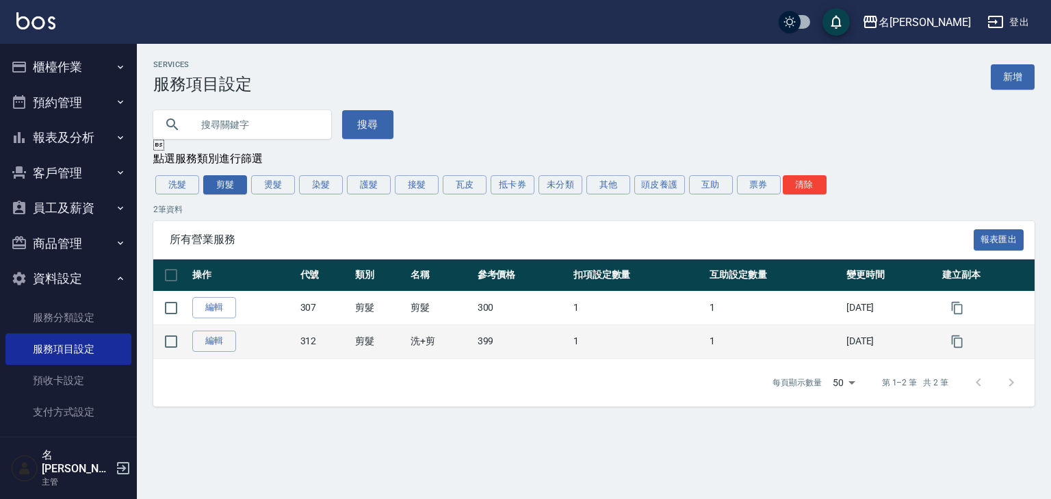
click at [420, 352] on td "洗+剪" at bounding box center [440, 341] width 67 height 34
click at [172, 336] on input "checkbox" at bounding box center [171, 341] width 29 height 29
checkbox input "true"
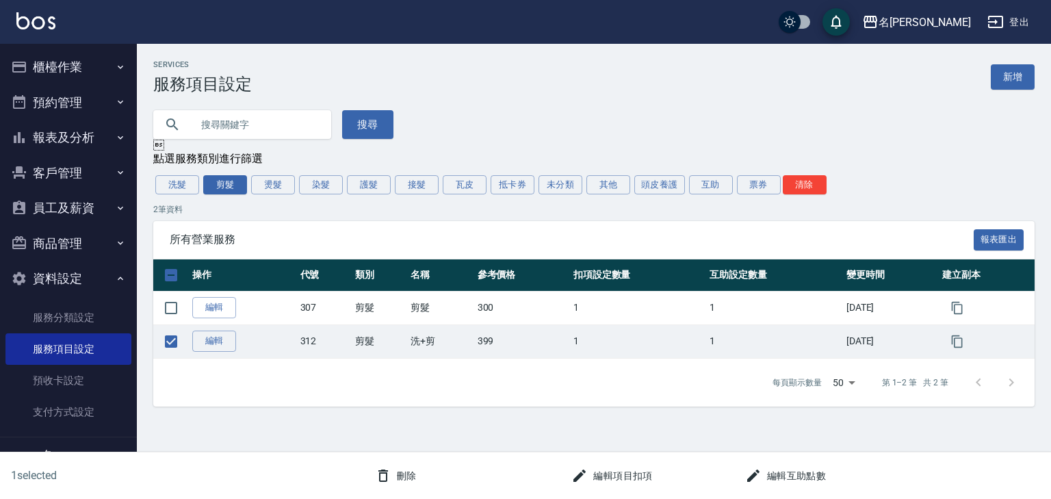
click at [405, 474] on button "刪除" at bounding box center [396, 475] width 53 height 25
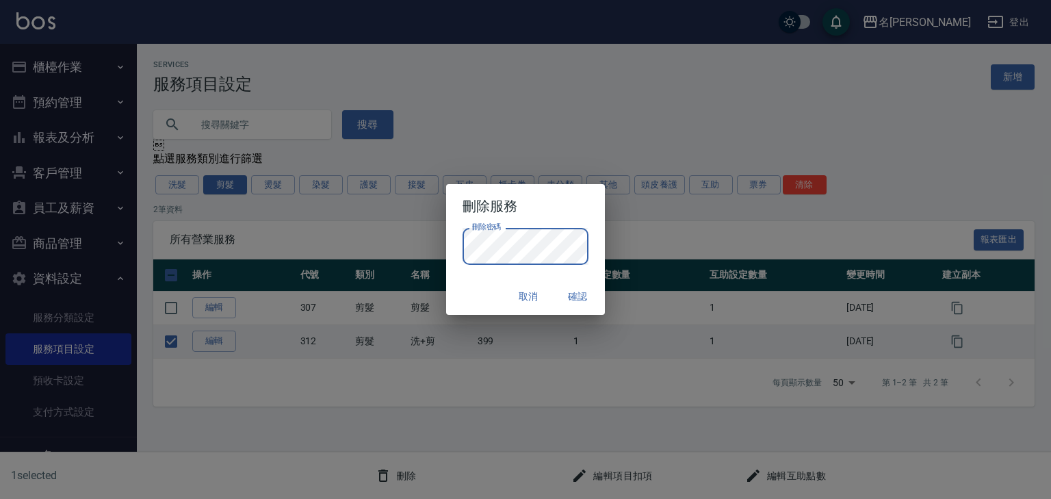
click at [570, 294] on button "確認" at bounding box center [578, 296] width 44 height 25
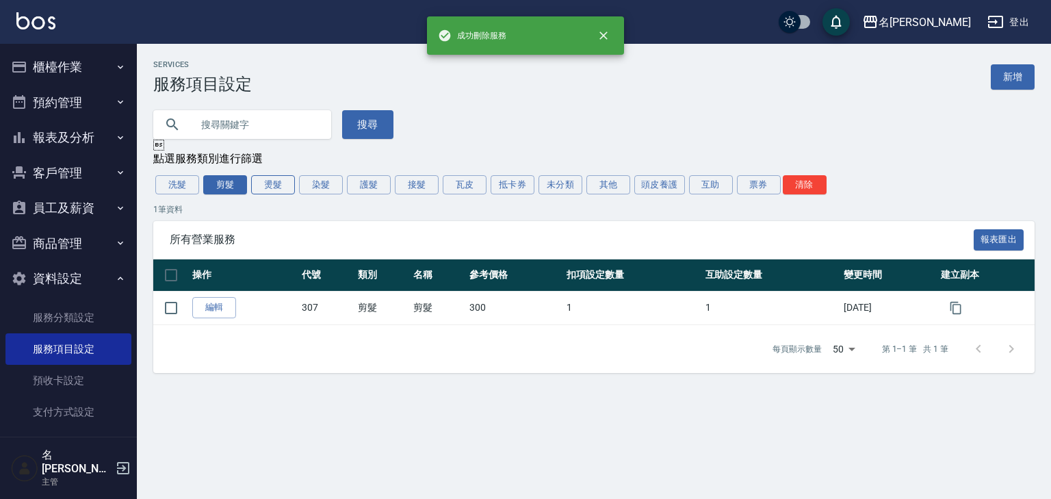
click at [282, 193] on button "燙髮" at bounding box center [273, 184] width 44 height 19
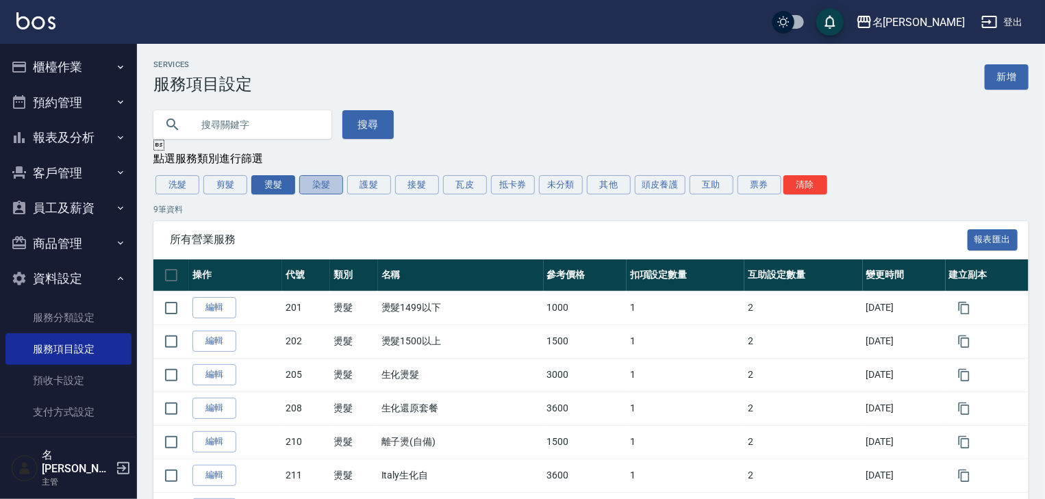
click at [309, 185] on button "染髮" at bounding box center [321, 184] width 44 height 19
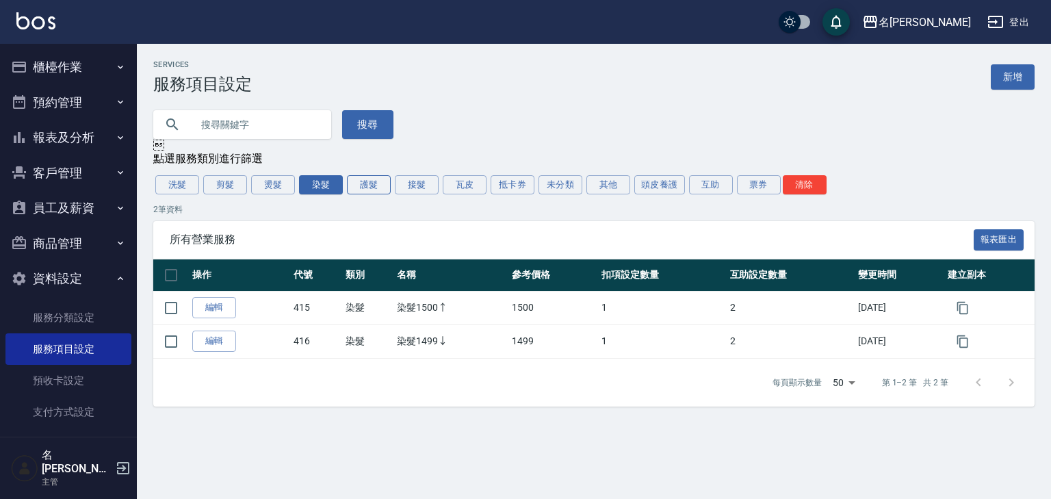
click at [387, 188] on button "護髮" at bounding box center [369, 184] width 44 height 19
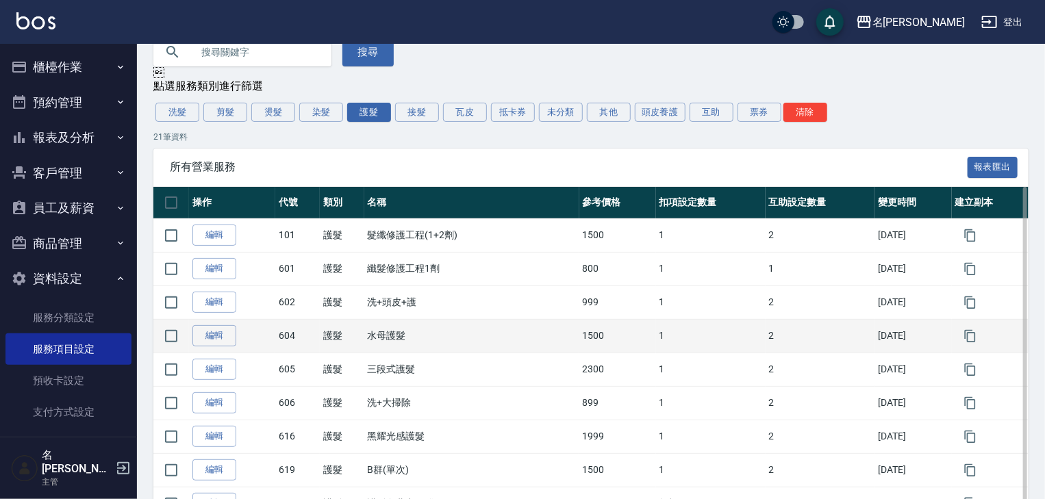
scroll to position [146, 0]
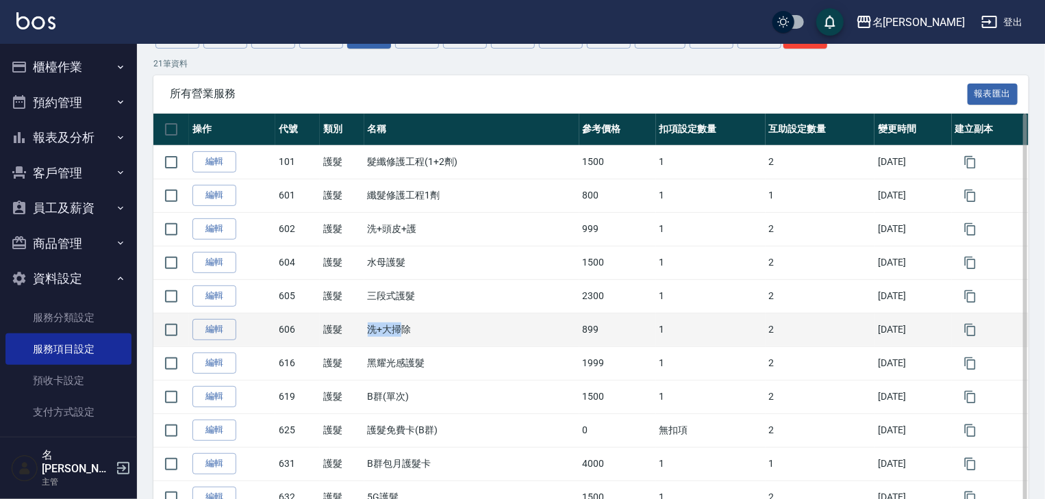
drag, startPoint x: 405, startPoint y: 331, endPoint x: 364, endPoint y: 331, distance: 41.1
click at [364, 331] on tr "編輯 606 護髮 洗+大掃除 899 1 2 2021/11/29" at bounding box center [590, 330] width 875 height 34
click at [421, 335] on td "洗+大掃除" at bounding box center [471, 330] width 215 height 34
drag, startPoint x: 411, startPoint y: 329, endPoint x: 382, endPoint y: 333, distance: 29.0
click at [382, 333] on td "洗+大掃除" at bounding box center [471, 330] width 215 height 34
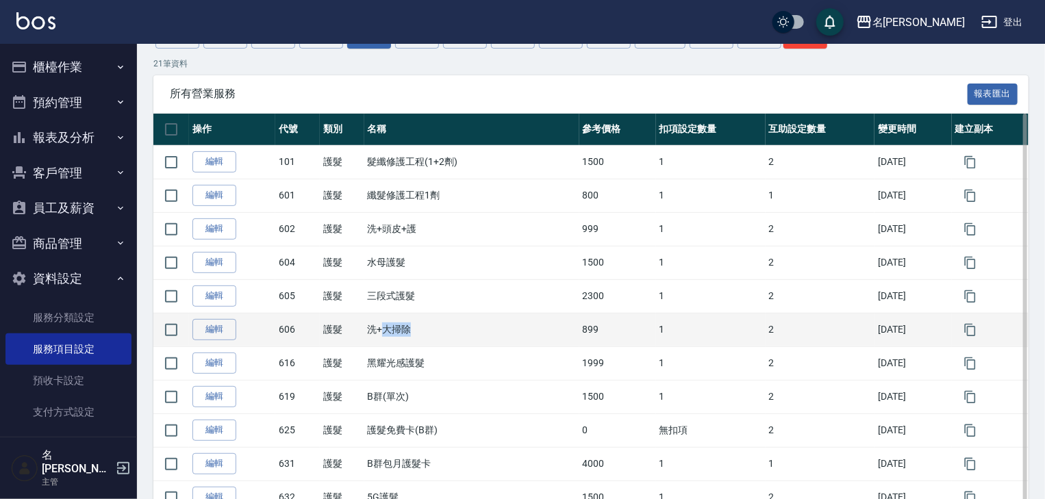
click at [394, 342] on td "洗+大掃除" at bounding box center [471, 330] width 215 height 34
click at [410, 336] on td "洗+大掃除" at bounding box center [471, 330] width 215 height 34
click at [405, 330] on td "洗+大掃除" at bounding box center [471, 330] width 215 height 34
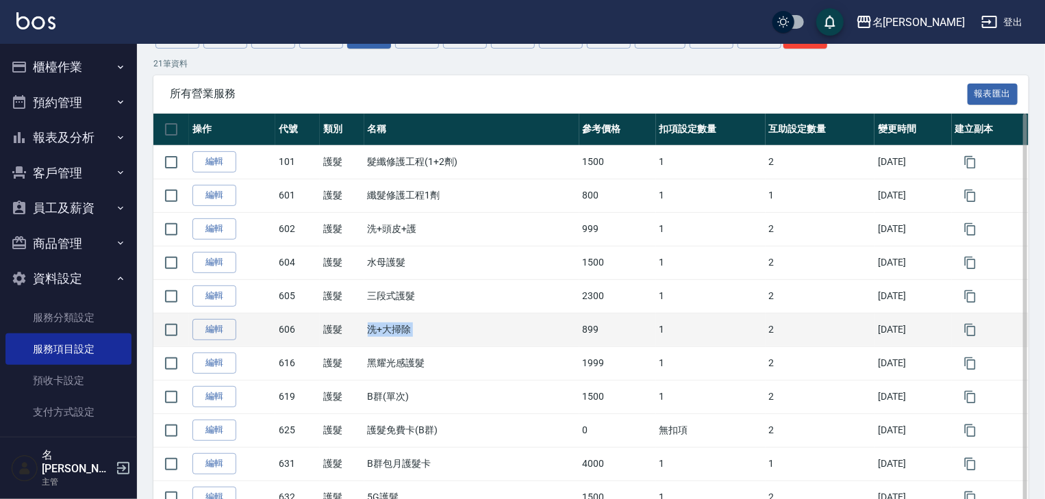
click at [412, 343] on td "洗+大掃除" at bounding box center [471, 330] width 215 height 34
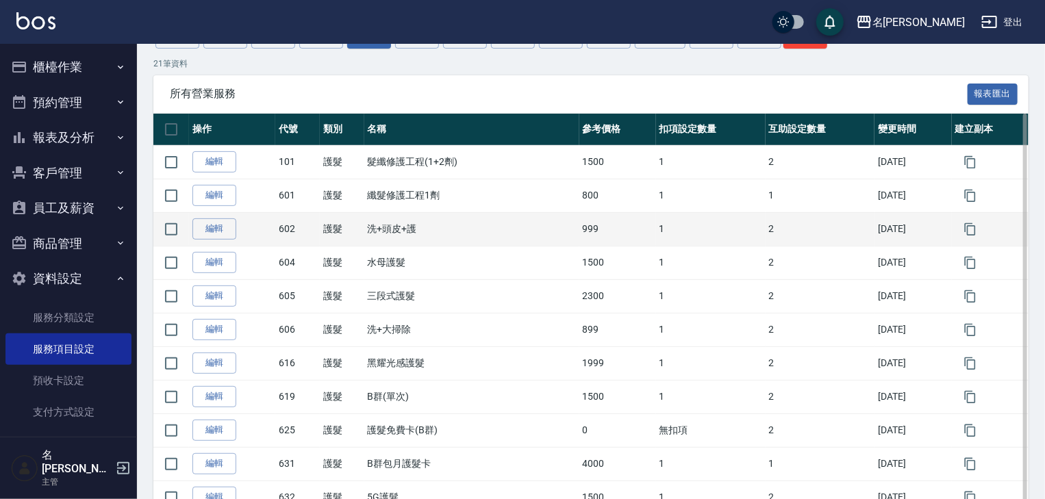
click at [403, 227] on td "洗+頭皮+護" at bounding box center [471, 229] width 215 height 34
click at [216, 229] on link "編輯" at bounding box center [214, 228] width 44 height 21
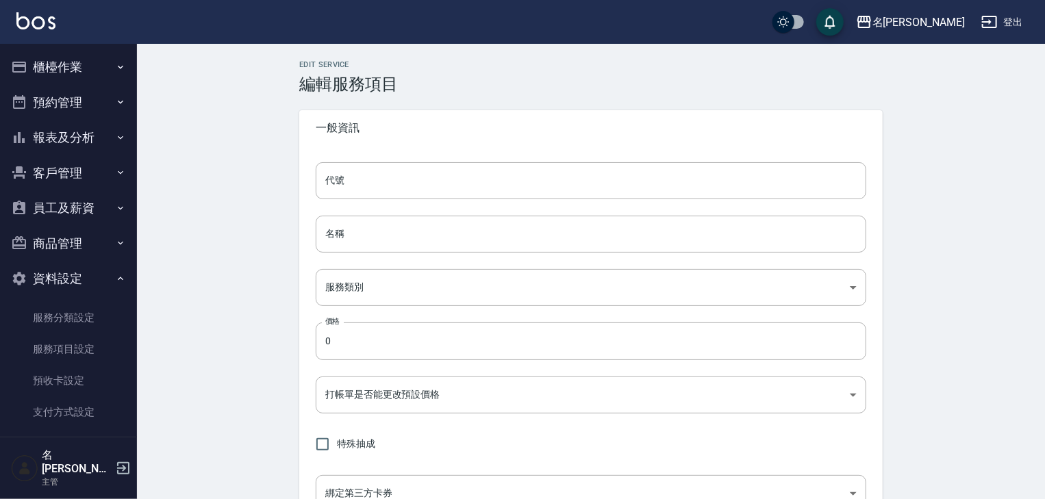
type input "602"
type input "洗+頭皮+護"
type input "77bc70fa-3177-4c93-ac0e-67b4a3442be0"
type input "999"
type input "FALSE"
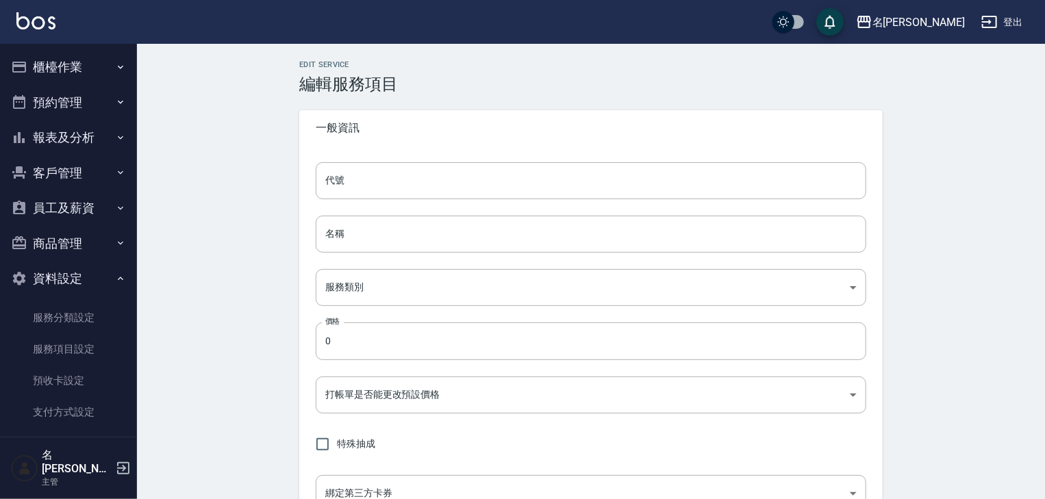
type input "none"
type input "UNSET"
type input "onSalary"
type input "洗"
type input "1"
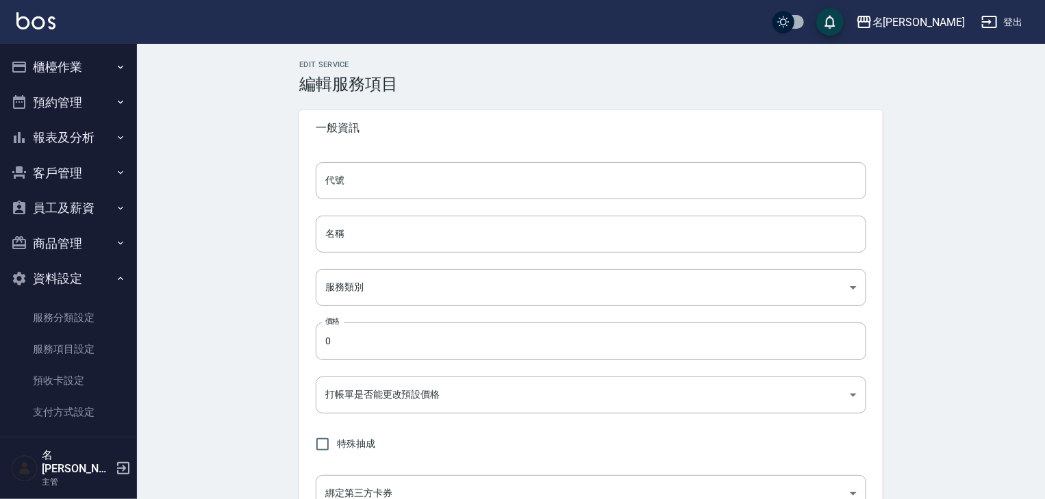
type input "點數"
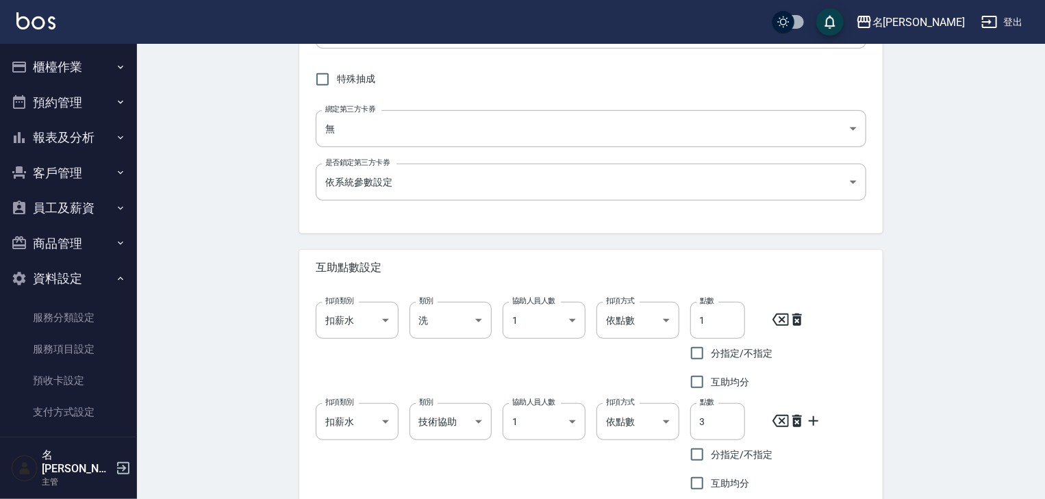
scroll to position [444, 0]
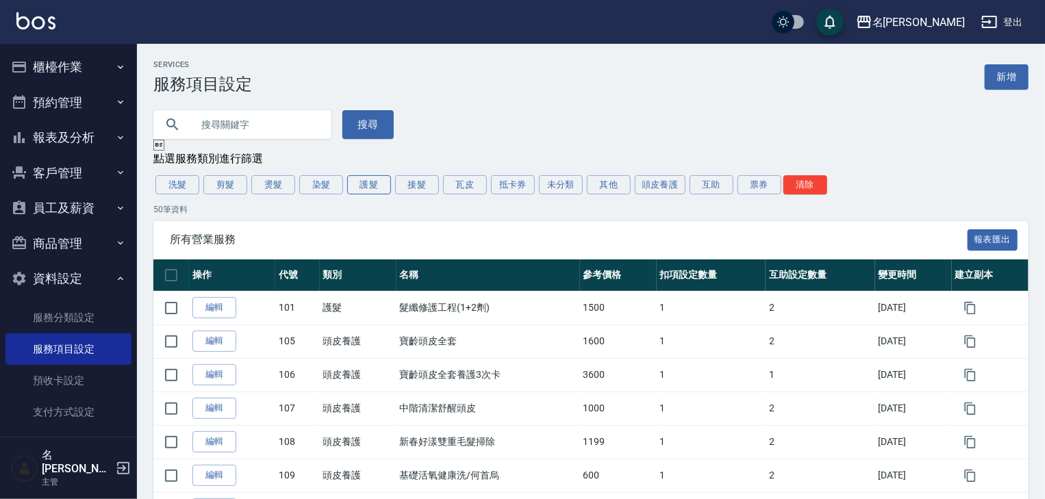
click at [371, 189] on button "護髮" at bounding box center [369, 184] width 44 height 19
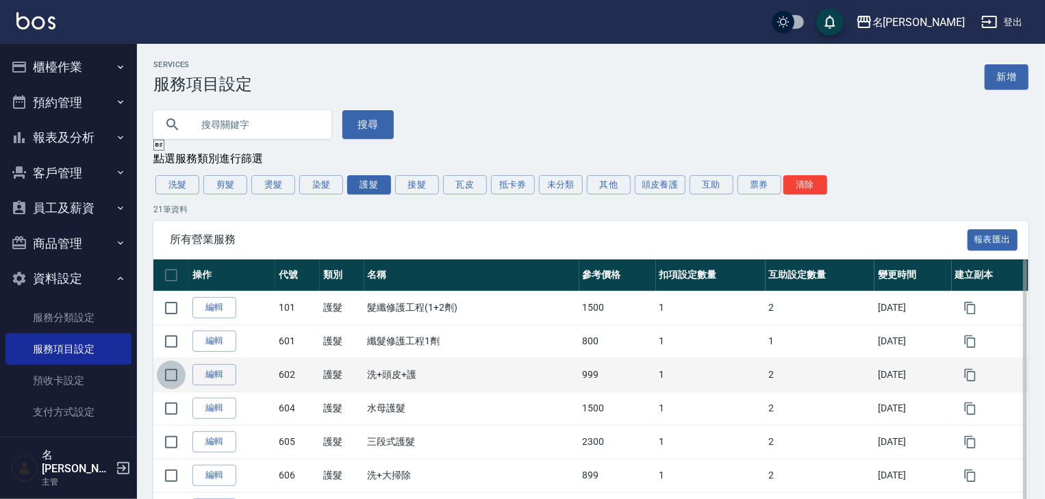
click at [177, 374] on input "checkbox" at bounding box center [171, 375] width 29 height 29
checkbox input "true"
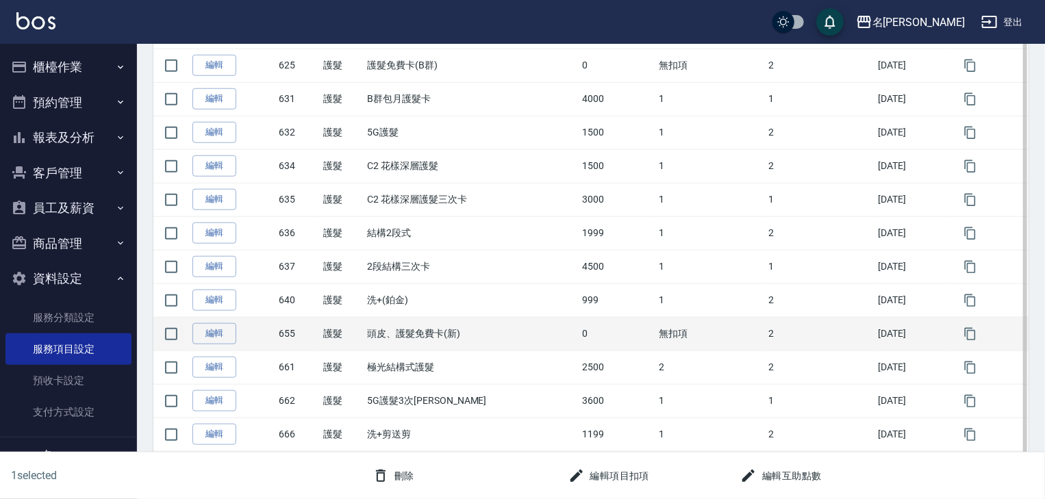
scroll to position [560, 0]
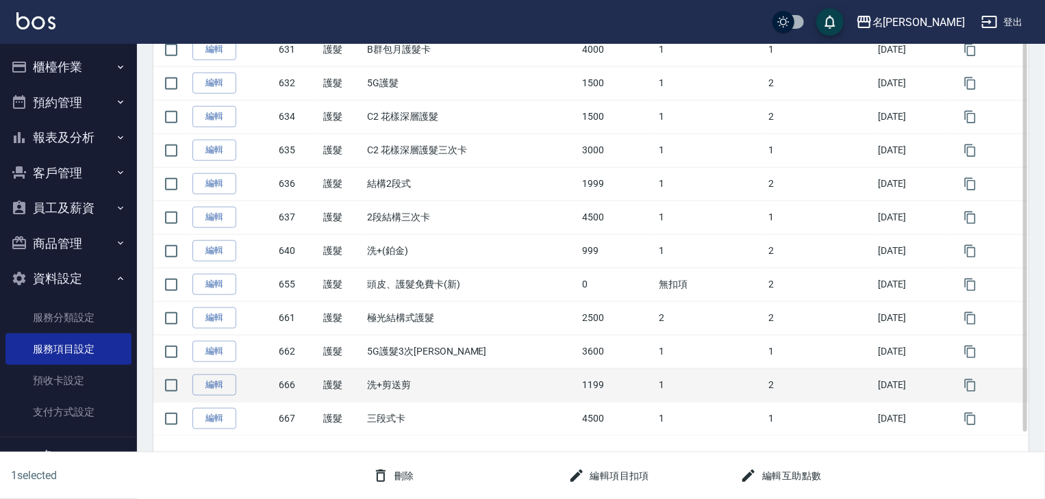
click at [398, 390] on td "洗+剪送剪" at bounding box center [471, 385] width 215 height 34
click at [230, 384] on link "編輯" at bounding box center [214, 384] width 44 height 21
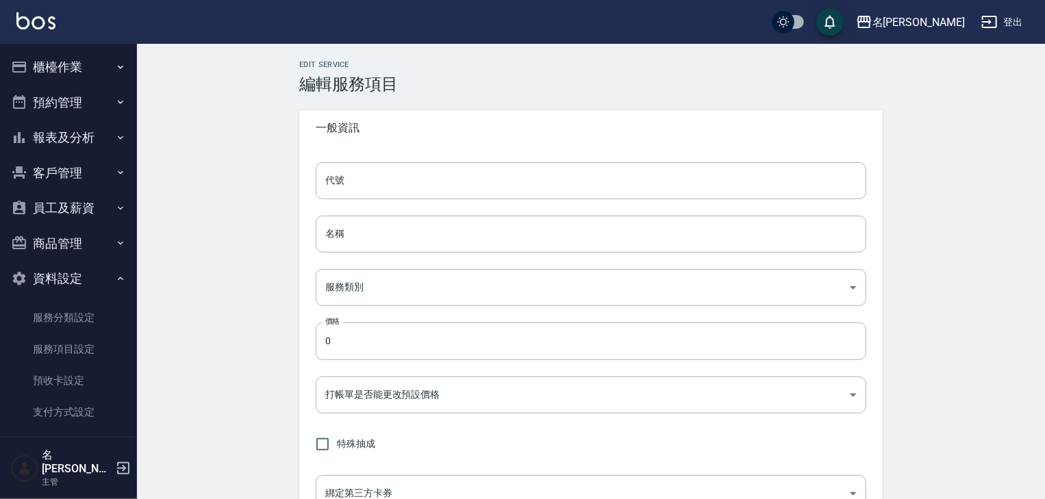
type input "666"
type input "洗+剪送剪"
type input "77bc70fa-3177-4c93-ac0e-67b4a3442be0"
type input "1199"
type input "FALSE"
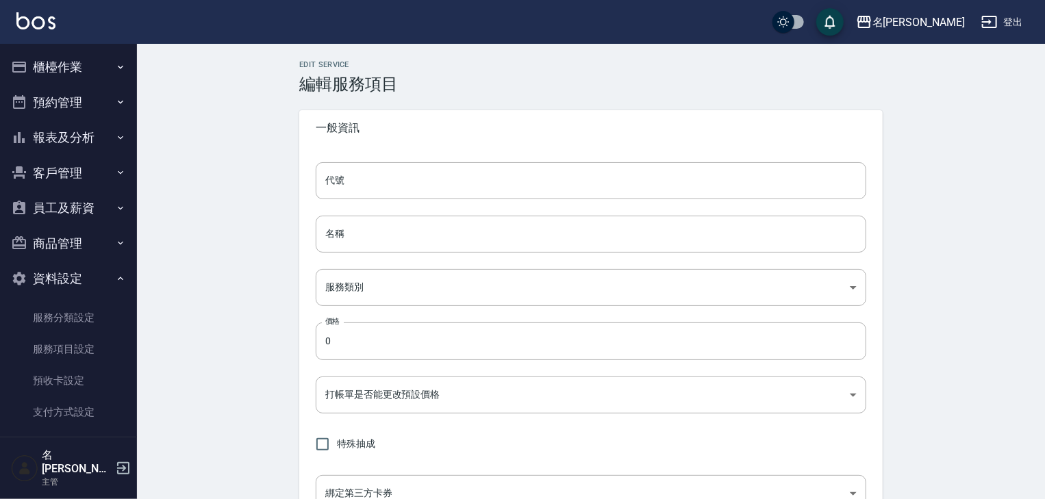
type input "none"
type input "UNSET"
type input "onSalary"
type input "洗"
type input "1"
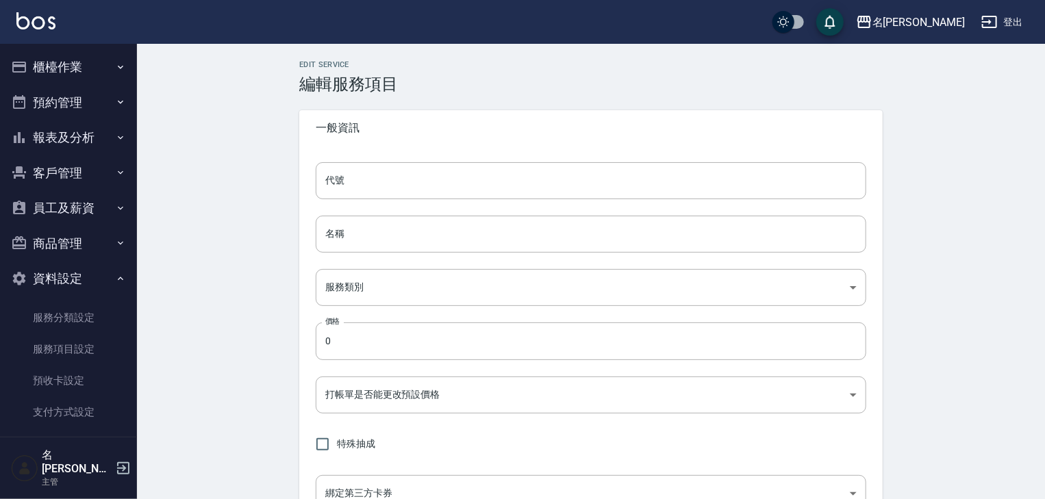
type input "點數"
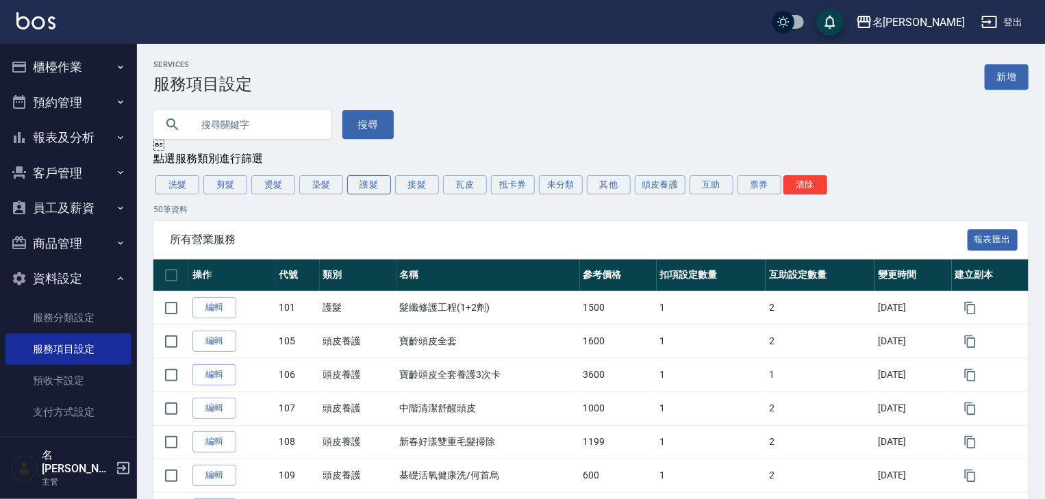
click at [382, 194] on button "護髮" at bounding box center [369, 184] width 44 height 19
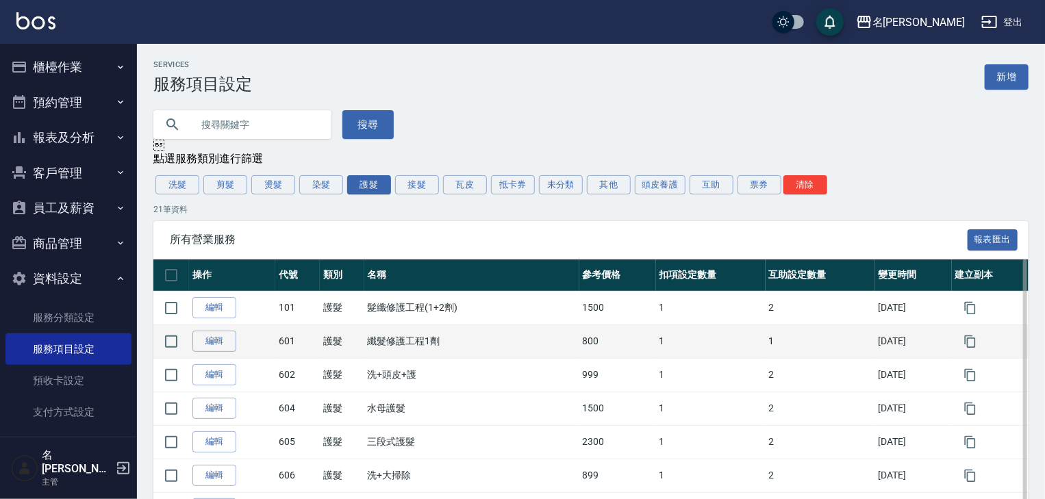
scroll to position [146, 0]
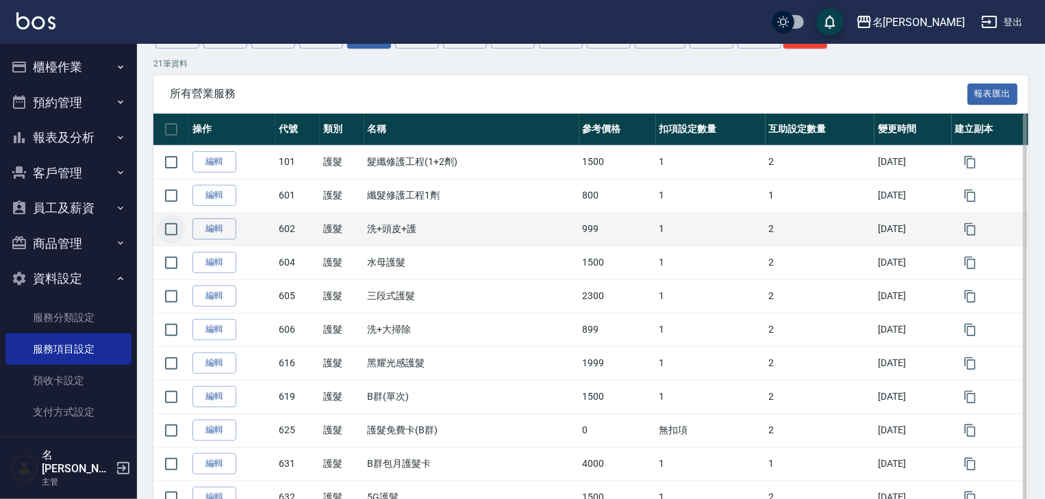
click at [175, 229] on input "checkbox" at bounding box center [171, 229] width 29 height 29
checkbox input "true"
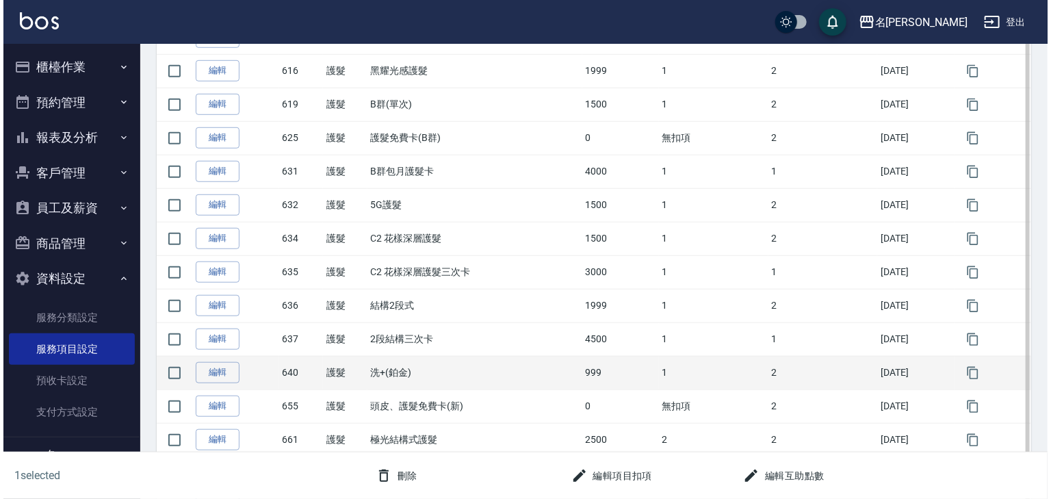
scroll to position [560, 0]
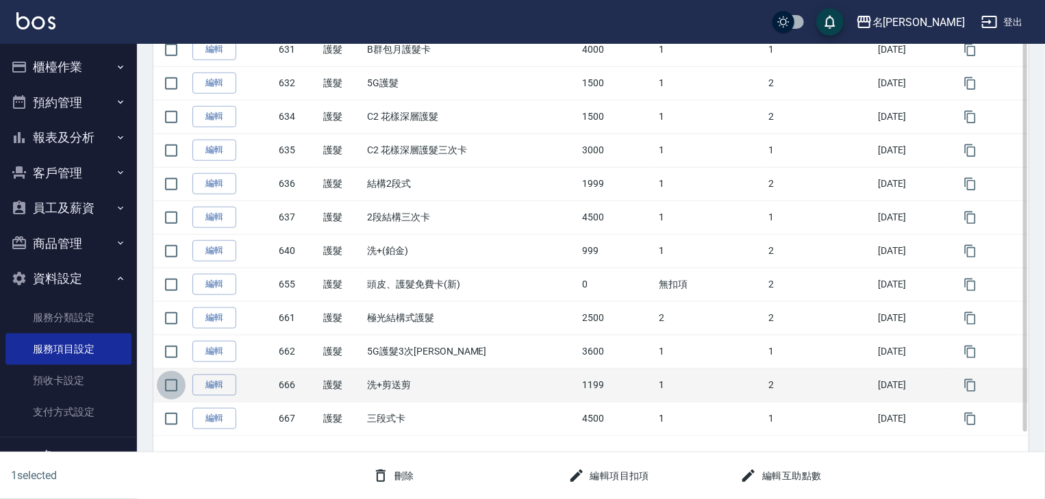
click at [178, 383] on input "checkbox" at bounding box center [171, 385] width 29 height 29
checkbox input "true"
click at [409, 473] on button "刪除" at bounding box center [393, 475] width 53 height 25
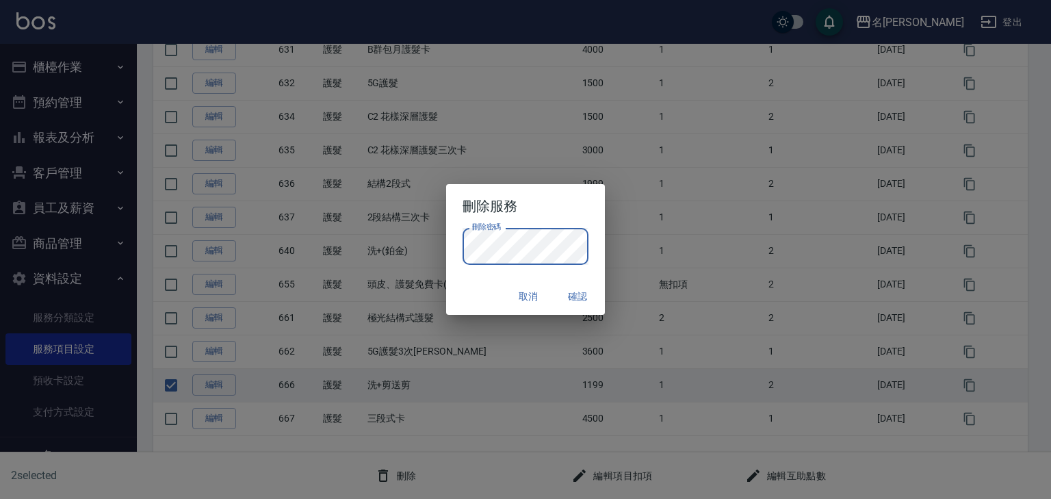
click at [589, 298] on button "確認" at bounding box center [578, 296] width 44 height 25
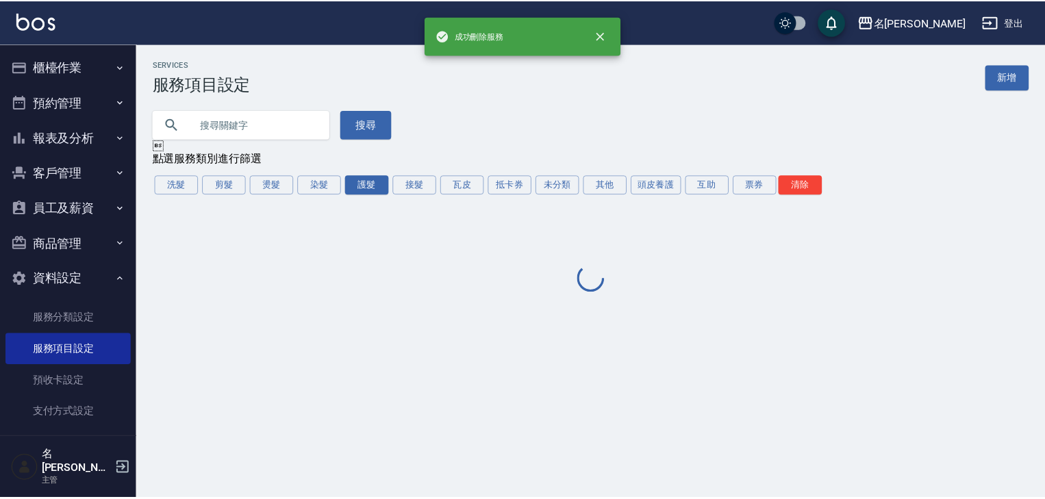
scroll to position [0, 0]
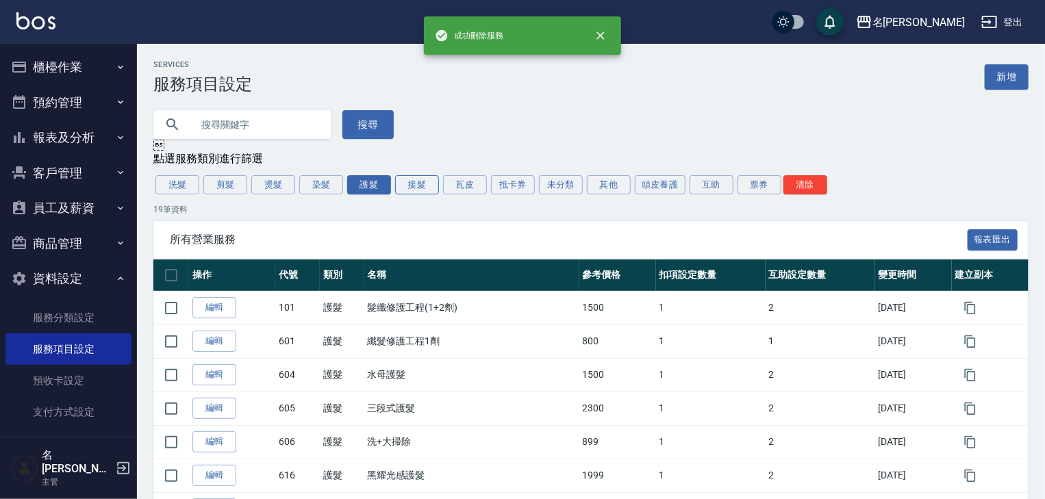
click at [420, 194] on button "接髮" at bounding box center [417, 184] width 44 height 19
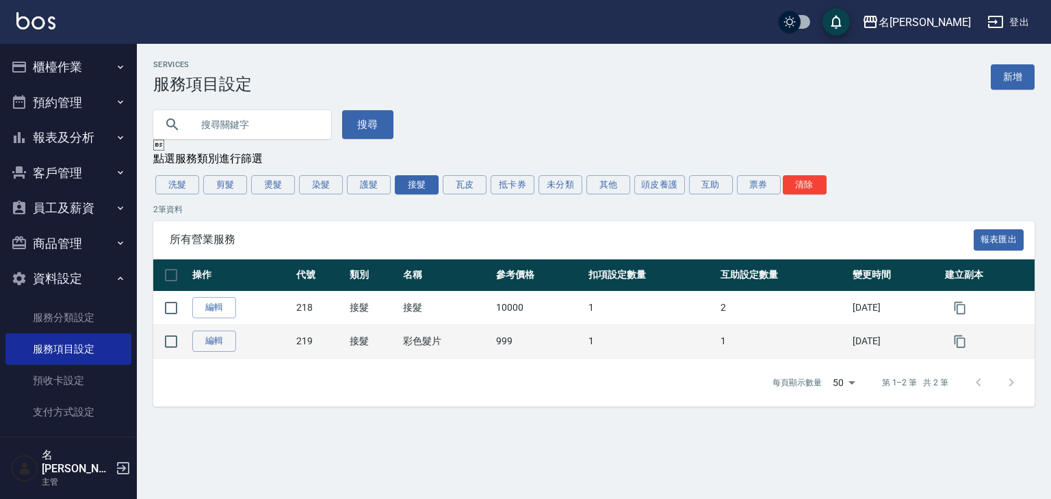
click at [412, 329] on td "彩色髮片" at bounding box center [446, 341] width 92 height 34
click at [413, 343] on td "彩色髮片" at bounding box center [446, 341] width 92 height 34
click at [493, 350] on td "999" at bounding box center [539, 341] width 92 height 34
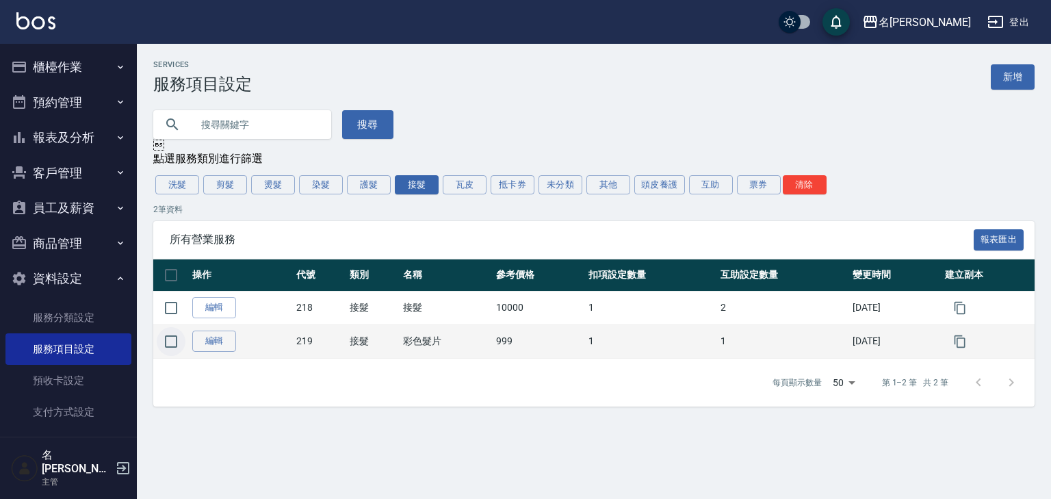
click at [167, 348] on input "checkbox" at bounding box center [171, 341] width 29 height 29
checkbox input "true"
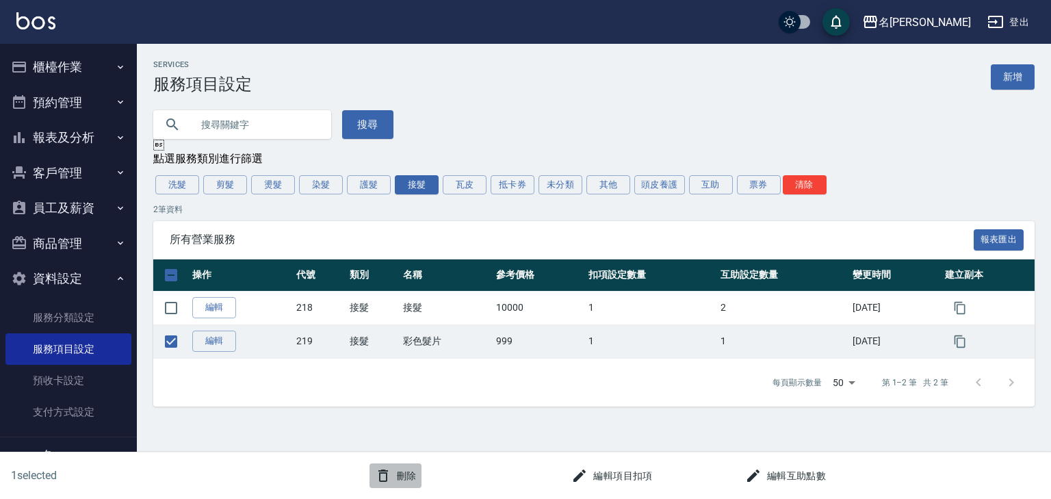
click at [417, 482] on button "刪除" at bounding box center [396, 475] width 53 height 25
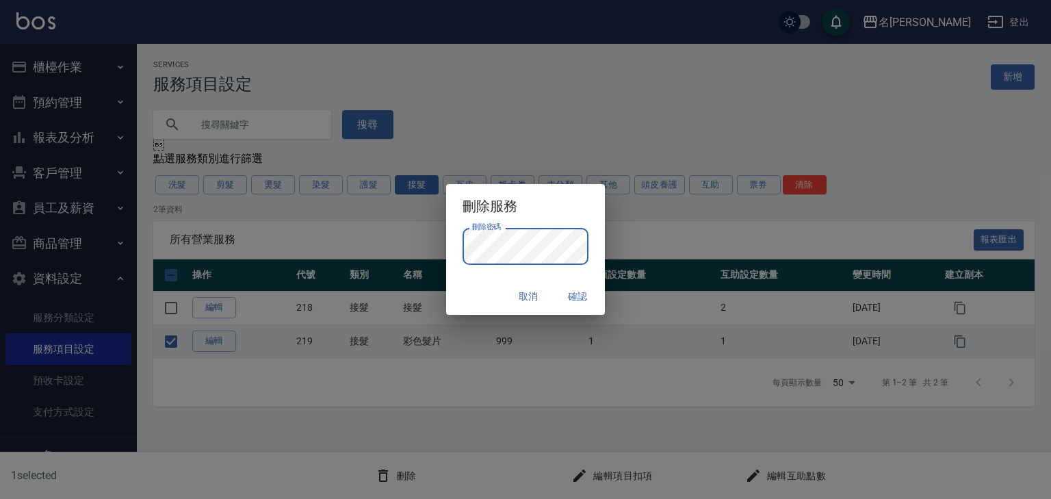
click at [570, 290] on button "確認" at bounding box center [578, 296] width 44 height 25
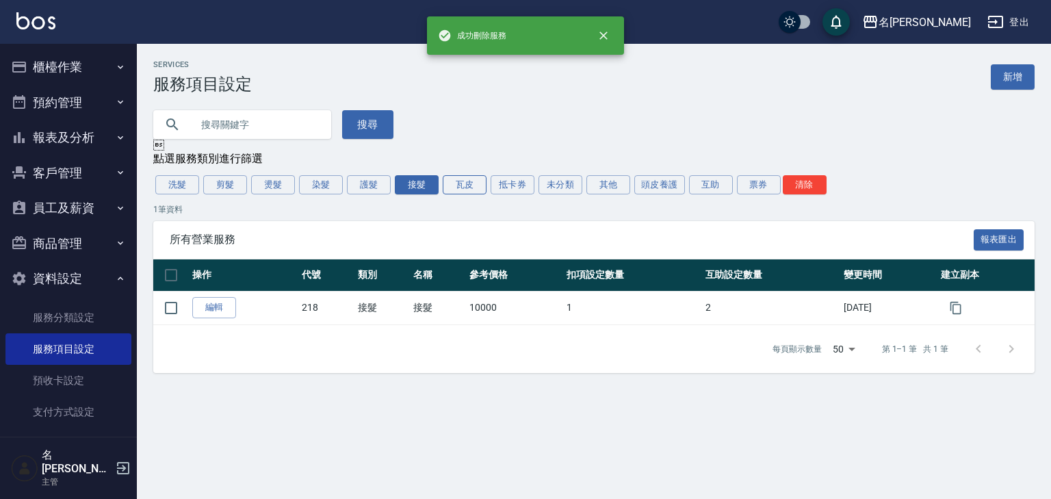
click at [471, 187] on button "瓦皮" at bounding box center [465, 184] width 44 height 19
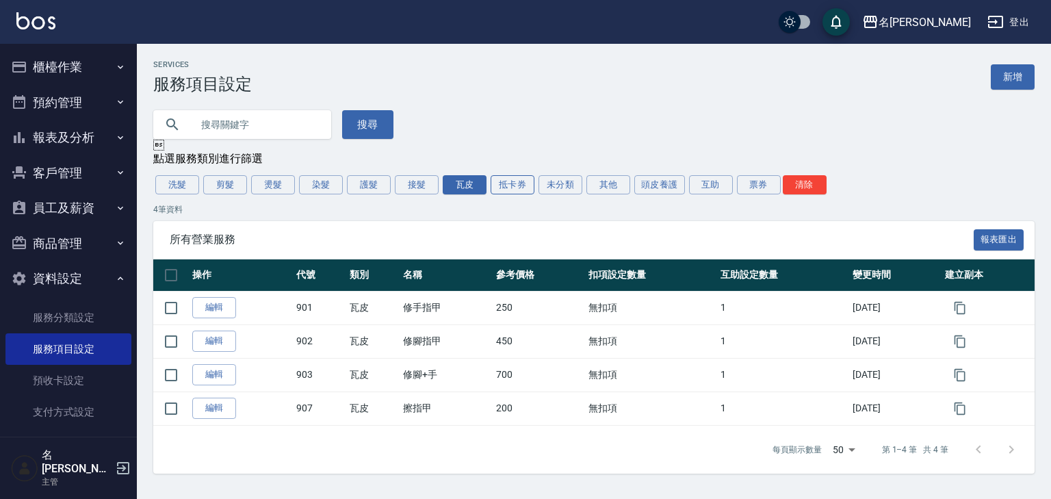
click at [526, 188] on button "抵卡券" at bounding box center [513, 184] width 44 height 19
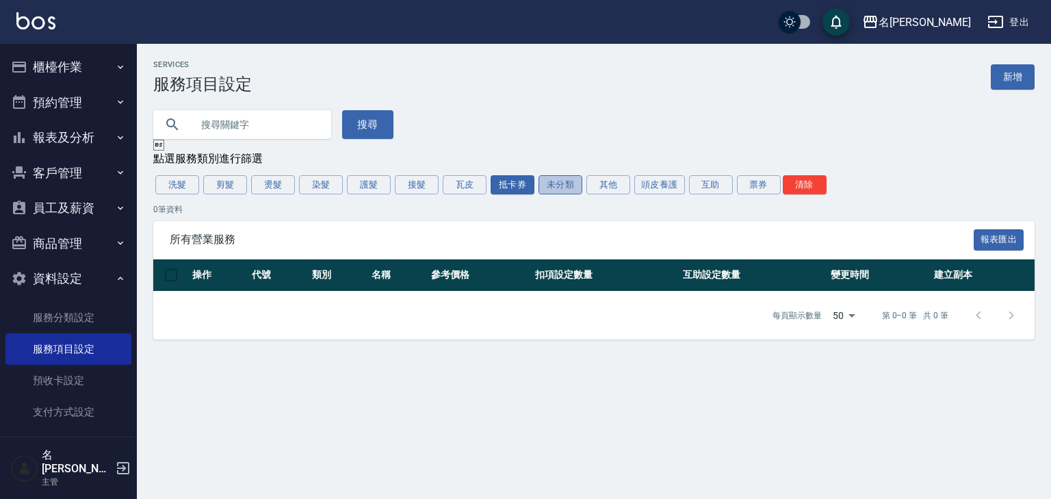
click at [552, 190] on button "未分類" at bounding box center [561, 184] width 44 height 19
click at [619, 184] on button "其他" at bounding box center [609, 184] width 44 height 19
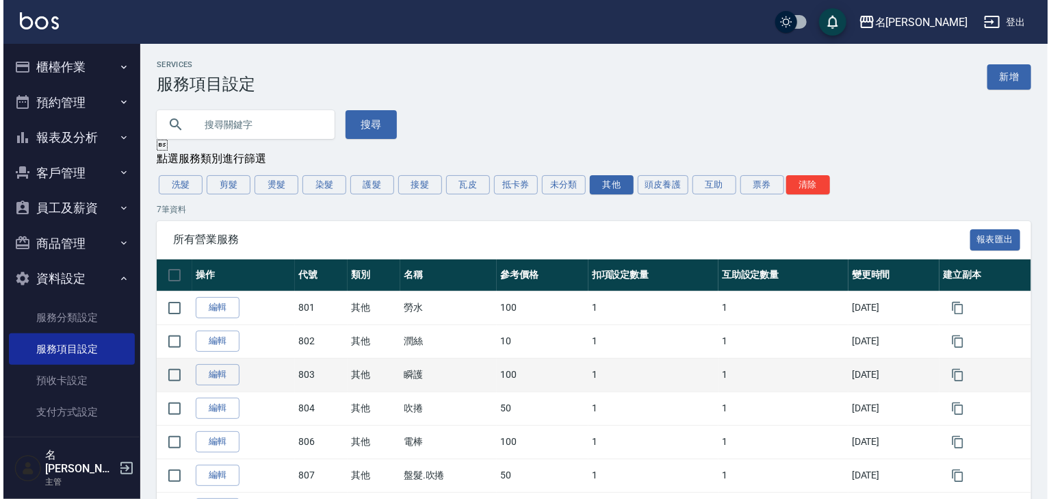
scroll to position [73, 0]
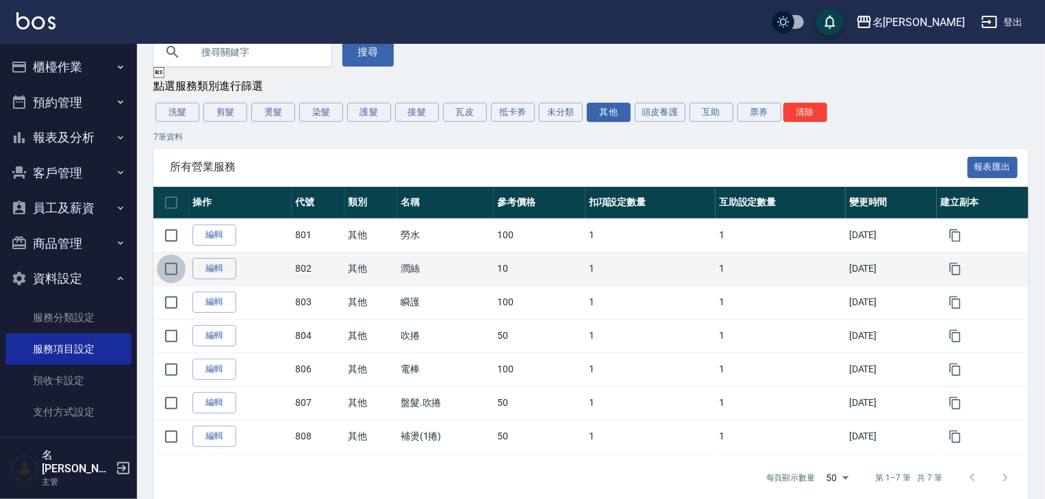
click at [173, 268] on input "checkbox" at bounding box center [171, 269] width 29 height 29
checkbox input "true"
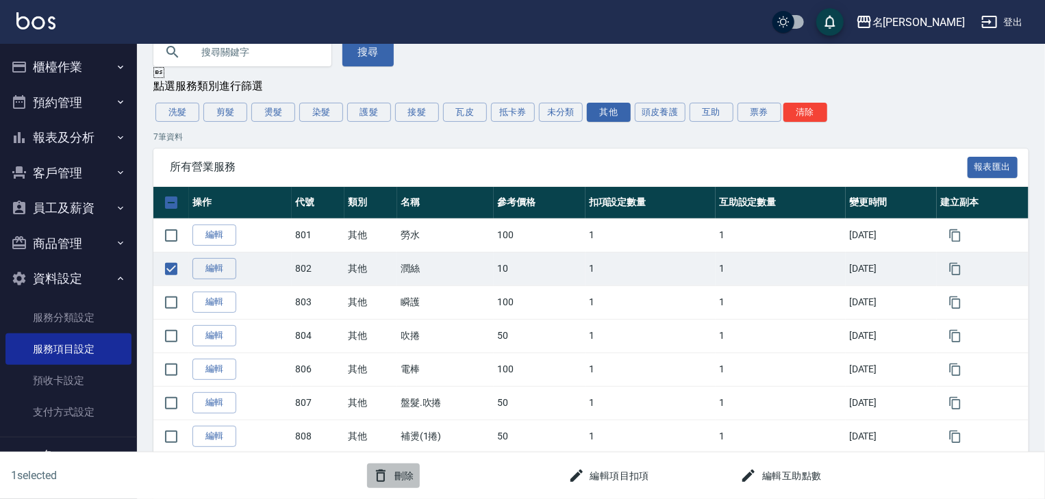
click at [390, 470] on button "刪除" at bounding box center [393, 475] width 53 height 25
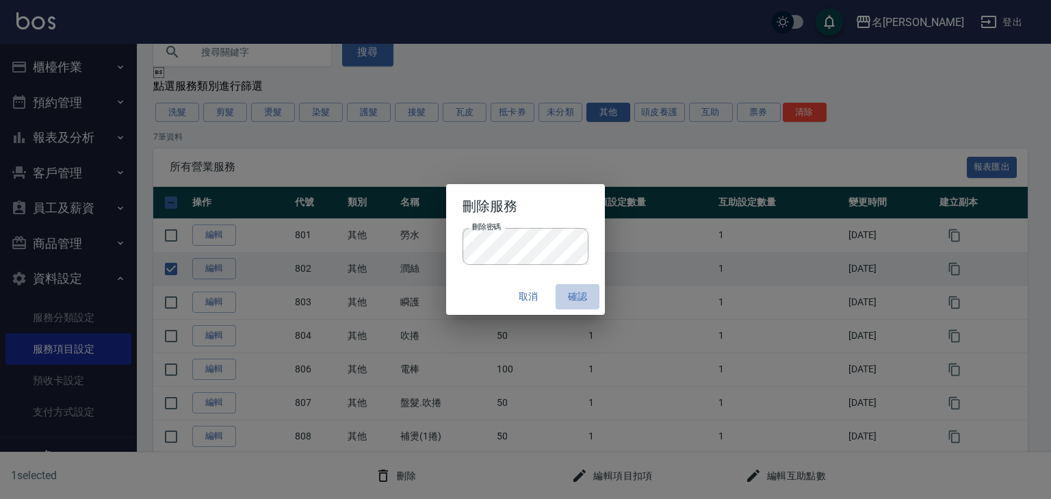
click at [575, 293] on button "確認" at bounding box center [578, 296] width 44 height 25
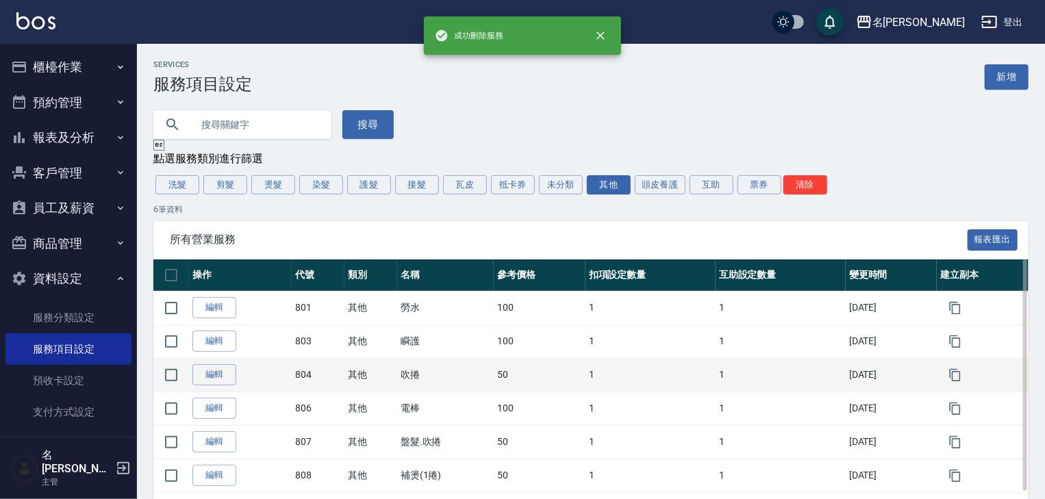
scroll to position [59, 0]
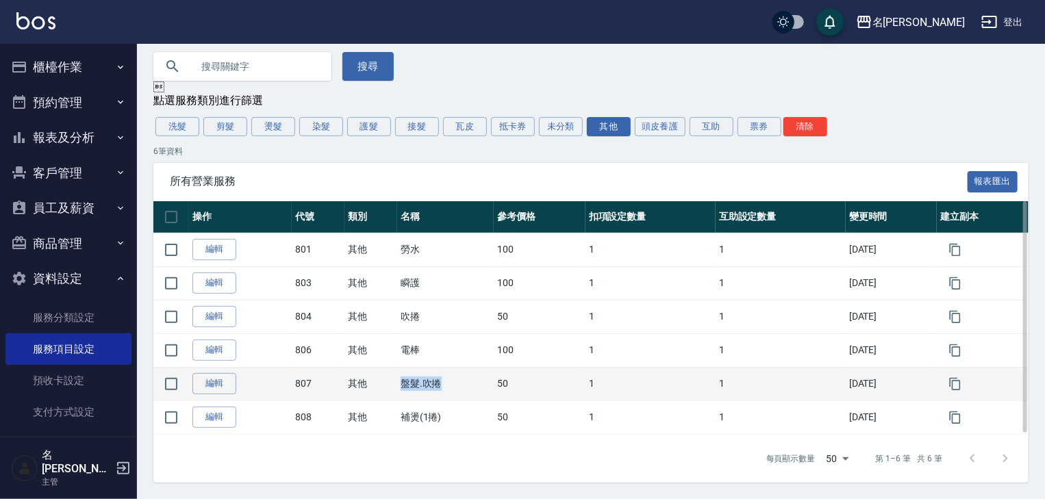
drag, startPoint x: 431, startPoint y: 381, endPoint x: 386, endPoint y: 386, distance: 45.5
click at [386, 386] on tr "編輯 807 其他 盤髮.吹捲 50 1 1 2021/11/29" at bounding box center [590, 384] width 875 height 34
click at [475, 392] on td "盤髮.吹捲" at bounding box center [445, 384] width 97 height 34
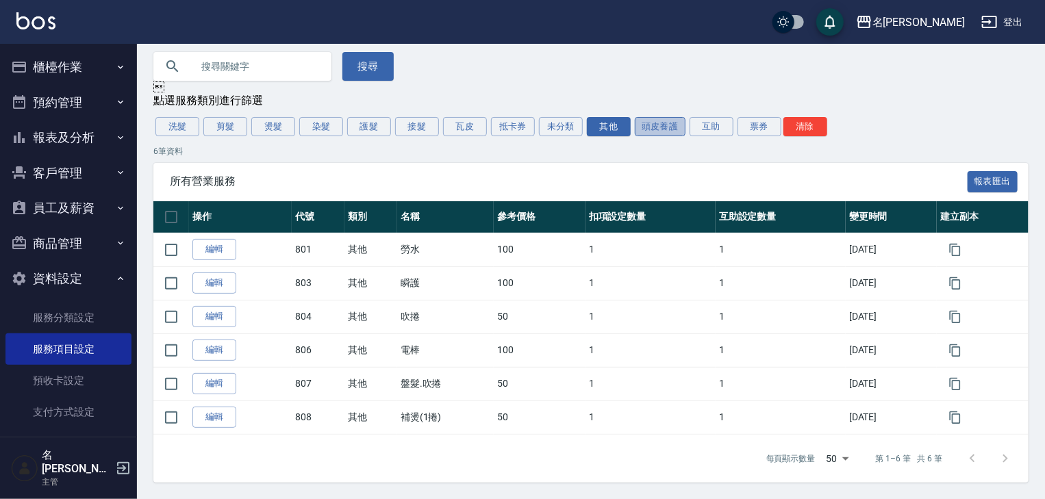
click at [668, 124] on button "頭皮養護" at bounding box center [660, 126] width 51 height 19
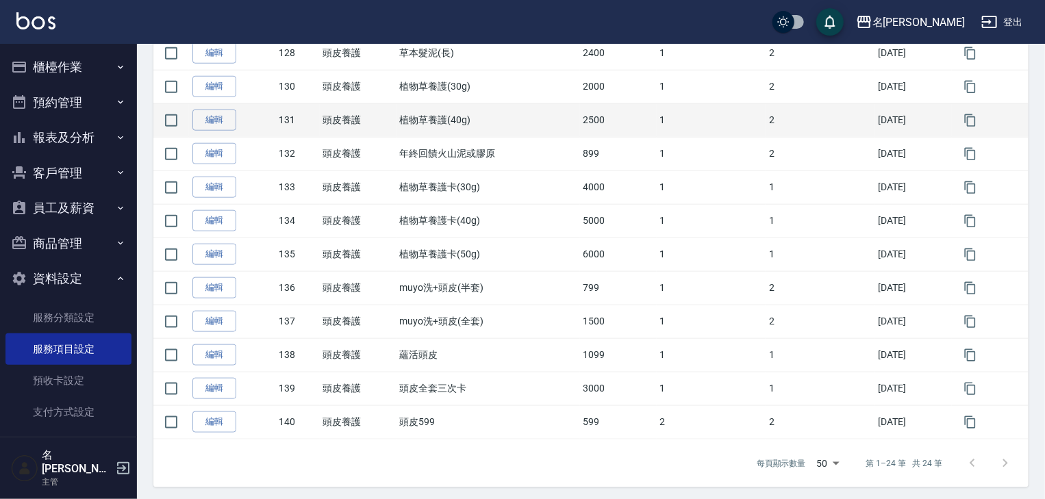
scroll to position [660, 0]
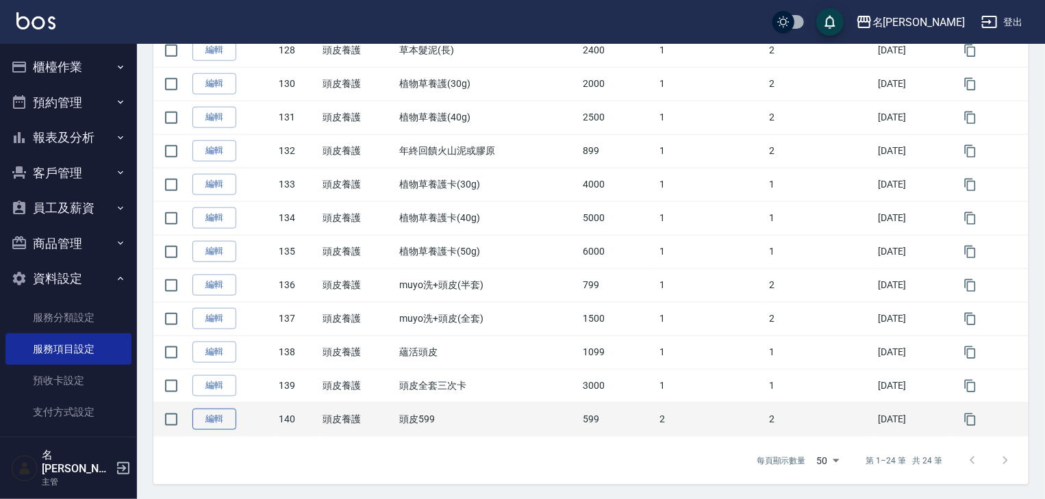
click at [198, 414] on link "編輯" at bounding box center [214, 419] width 44 height 21
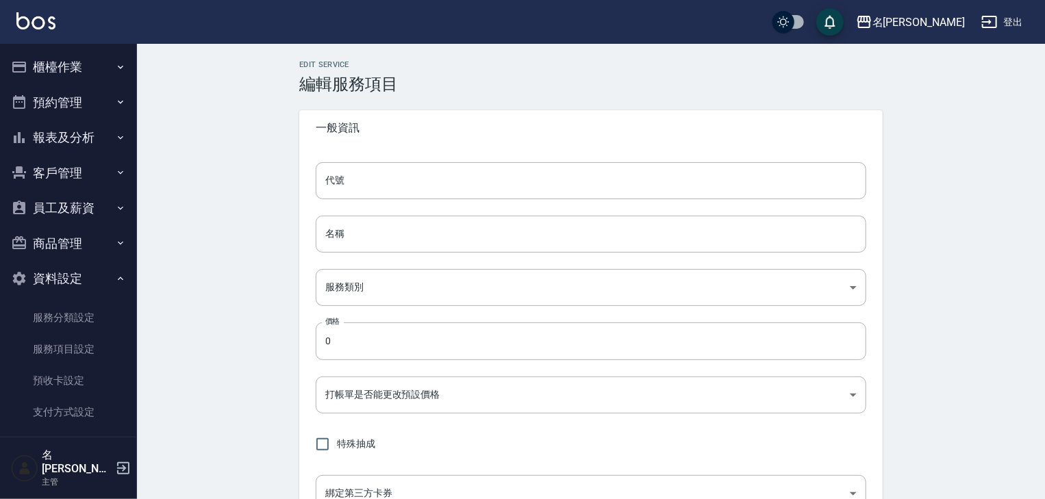
type input "140"
type input "頭皮599"
type input "dbc51c6c-9338-4b3a-b438-1da5290addd1"
type input "599"
type input "FALSE"
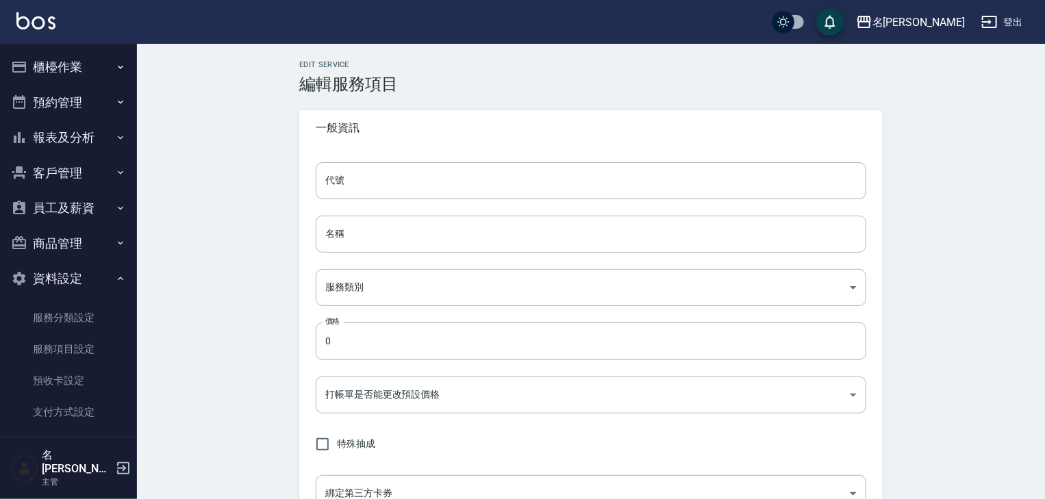
type input "none"
type input "UNSET"
type input "onSalary"
type input "洗"
type input "1"
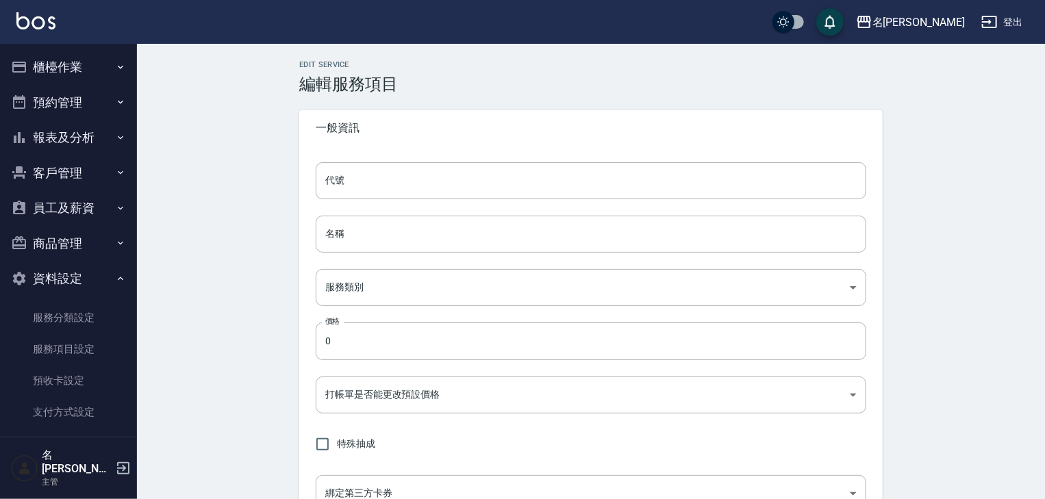
type input "點數"
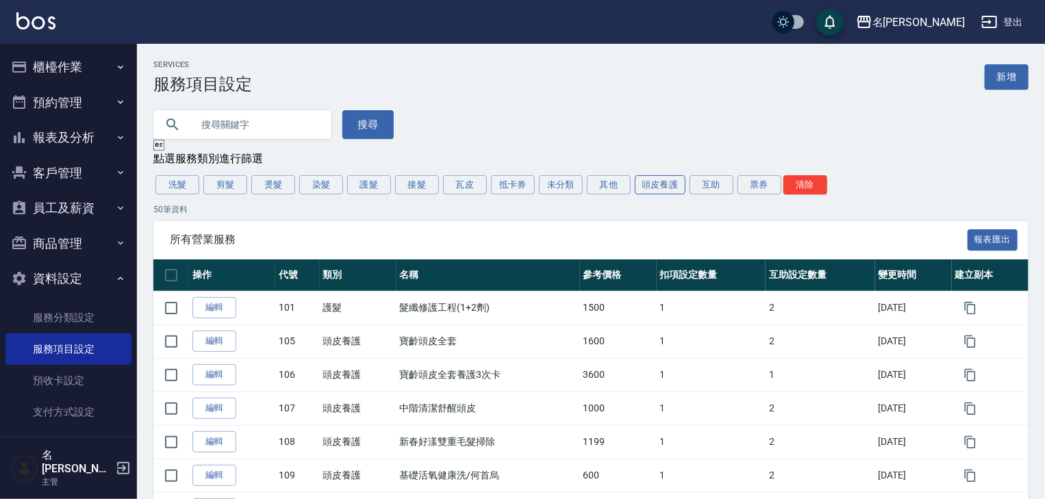
click at [639, 187] on button "頭皮養護" at bounding box center [660, 184] width 51 height 19
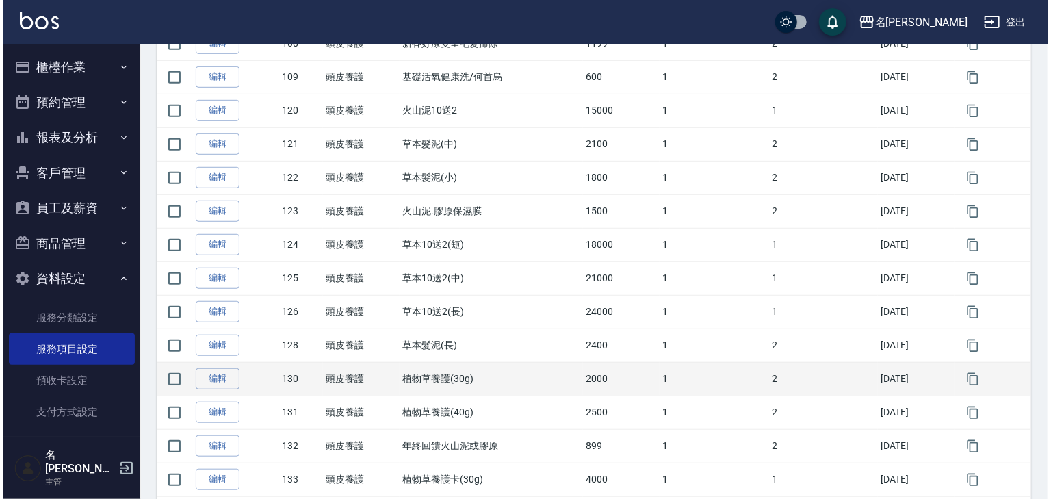
scroll to position [438, 0]
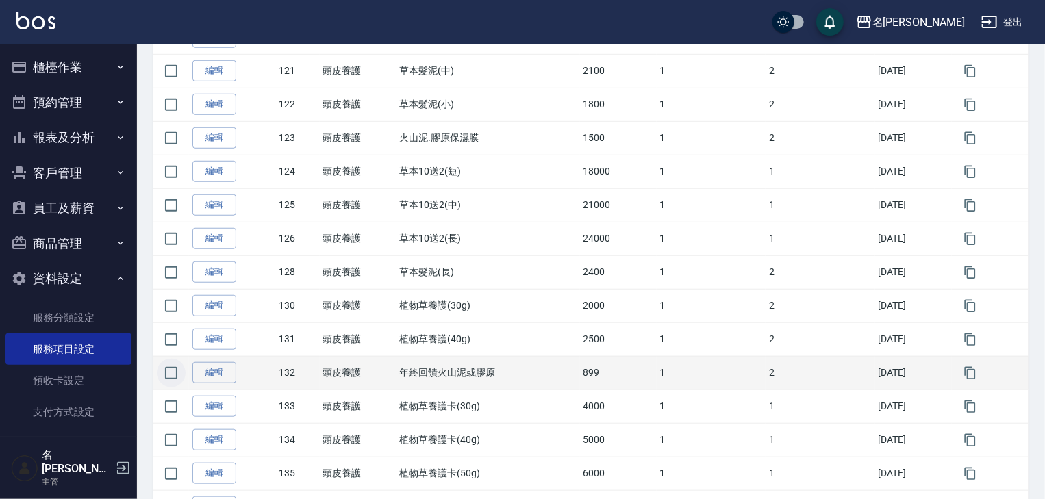
click at [172, 375] on input "checkbox" at bounding box center [171, 373] width 29 height 29
checkbox input "true"
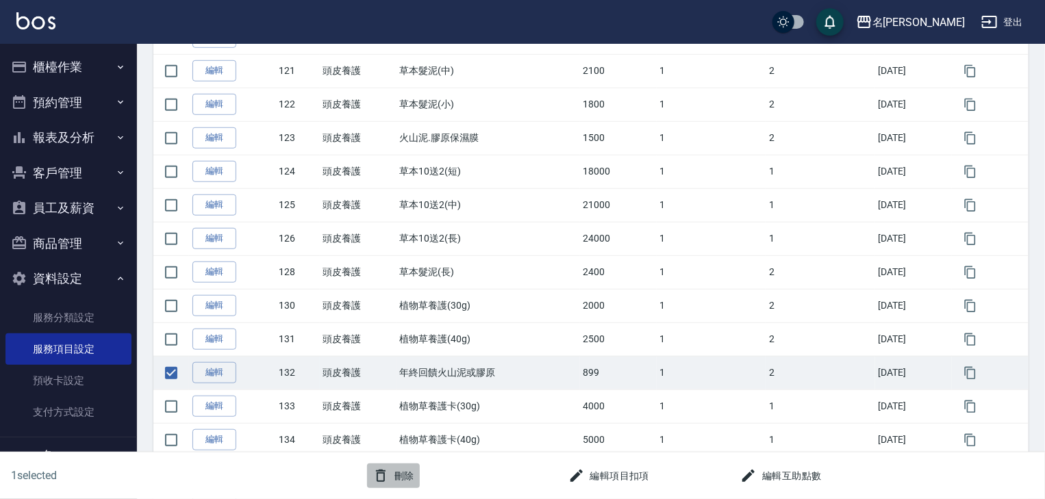
click at [398, 481] on button "刪除" at bounding box center [393, 475] width 53 height 25
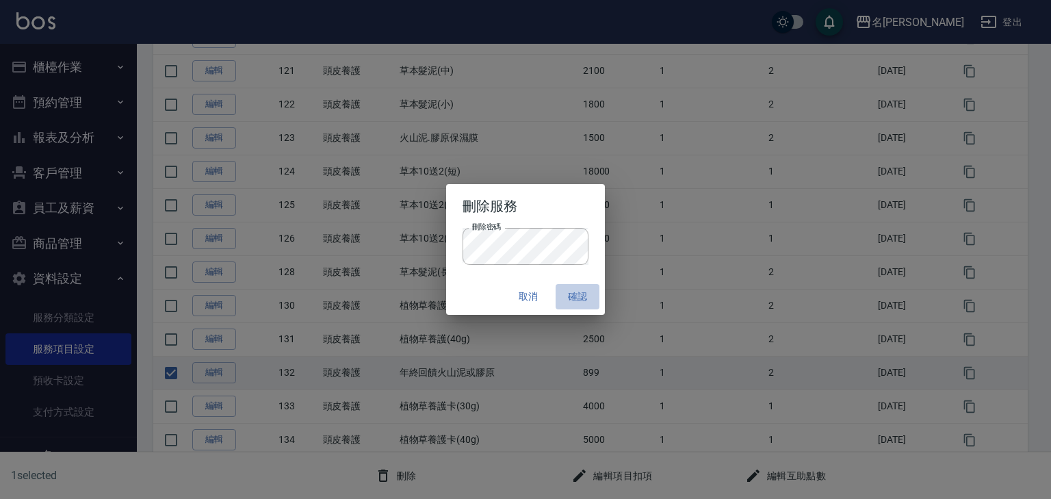
click at [577, 298] on button "確認" at bounding box center [578, 296] width 44 height 25
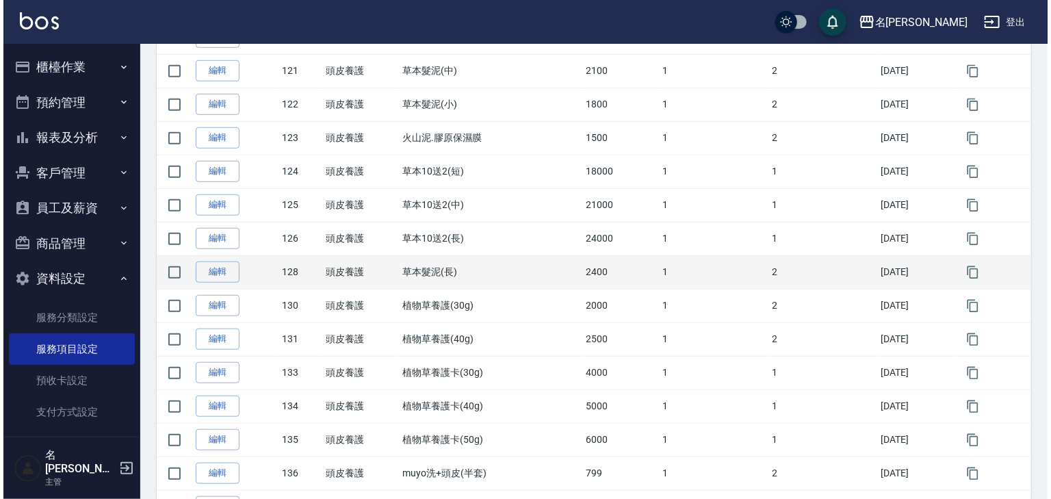
scroll to position [511, 0]
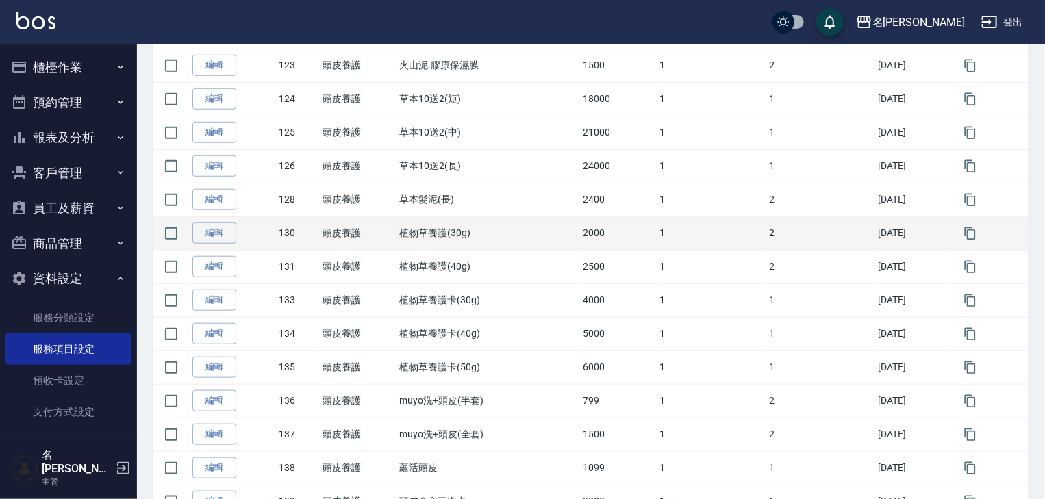
click at [430, 240] on td "植物草養護(30g)" at bounding box center [487, 233] width 183 height 34
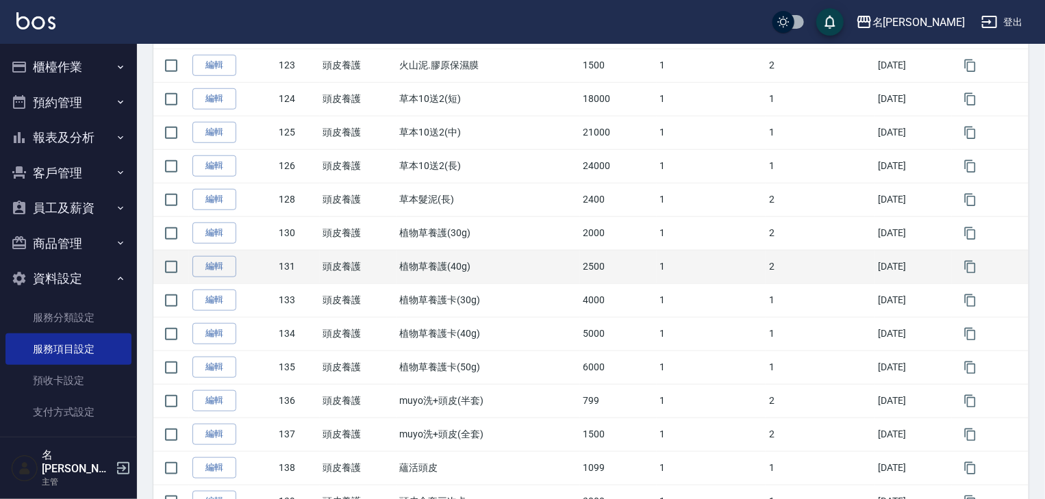
click at [431, 276] on td "植物草養護(40g)" at bounding box center [487, 267] width 183 height 34
click at [490, 272] on td "植物草養護(40g)" at bounding box center [487, 267] width 183 height 34
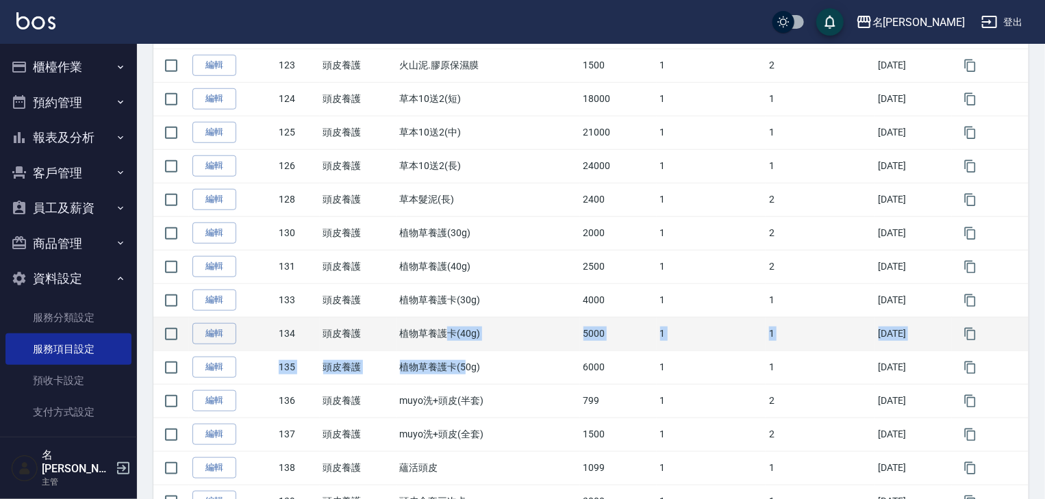
drag, startPoint x: 460, startPoint y: 367, endPoint x: 439, endPoint y: 339, distance: 35.2
click at [439, 339] on tbody "編輯 105 頭皮養護 寶齡頭皮全套 1600 1 2 2021/12/01 編輯 106 頭皮養護 寶齡頭皮全套養護3次卡 3600 1 1 2022/11…" at bounding box center [590, 165] width 875 height 771
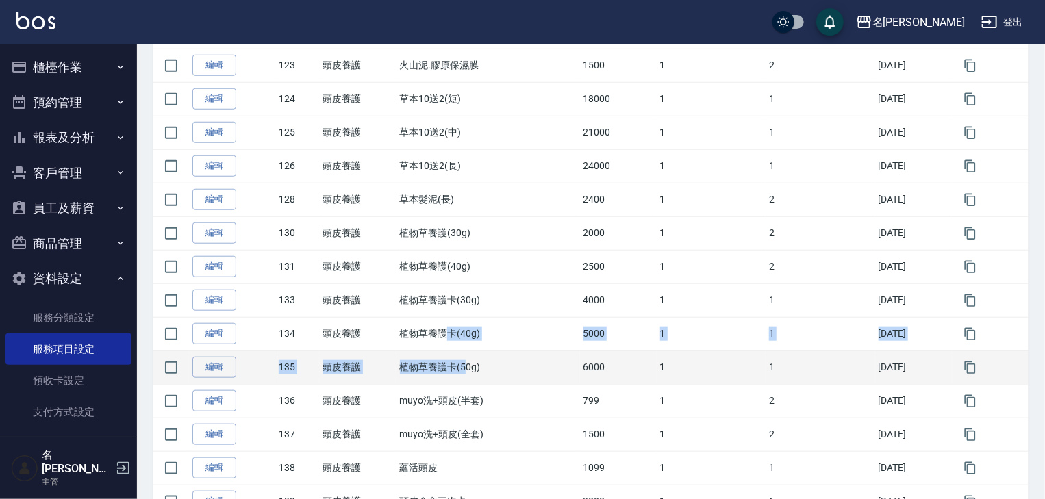
click at [463, 351] on td "植物草養護卡(50g)" at bounding box center [487, 367] width 183 height 34
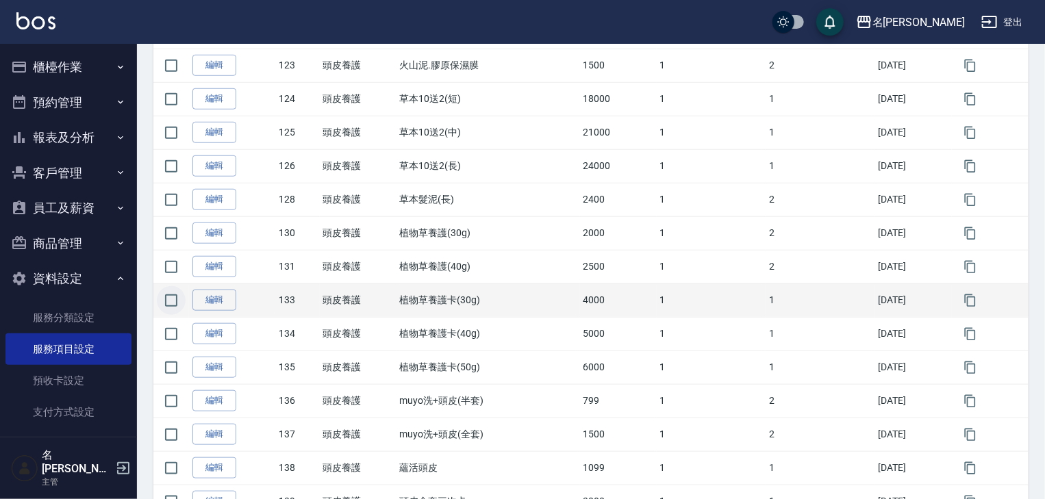
click at [173, 305] on input "checkbox" at bounding box center [171, 300] width 29 height 29
checkbox input "true"
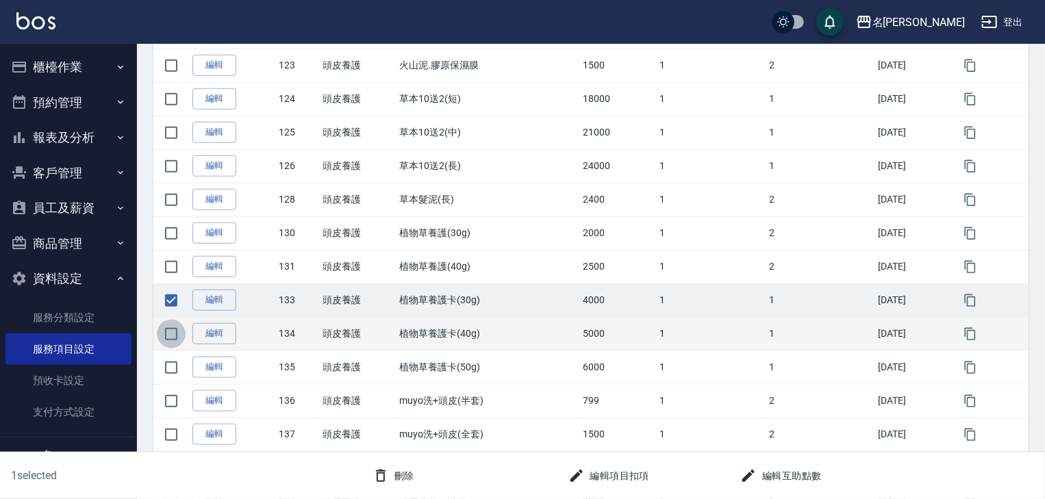
click at [178, 333] on input "checkbox" at bounding box center [171, 334] width 29 height 29
checkbox input "true"
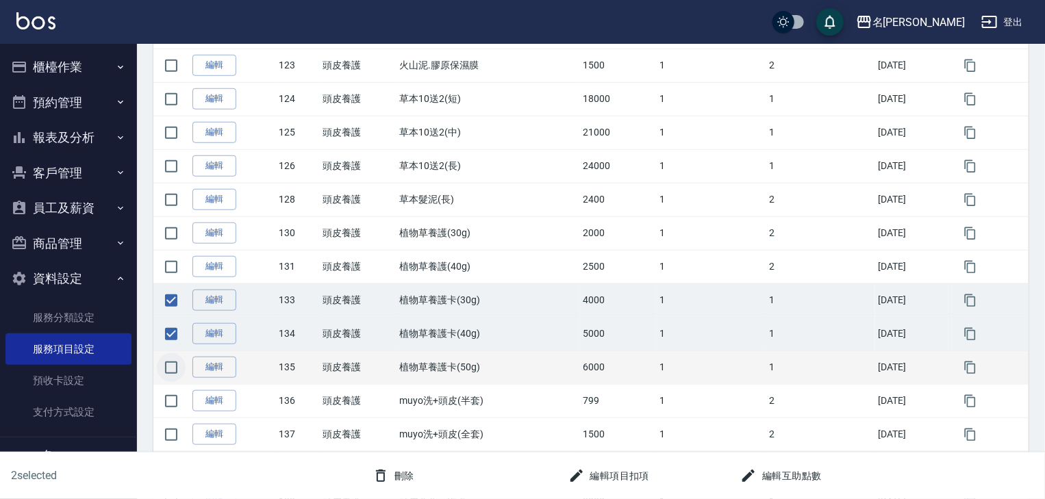
click at [177, 366] on input "checkbox" at bounding box center [171, 367] width 29 height 29
checkbox input "true"
click at [411, 477] on button "刪除" at bounding box center [393, 475] width 53 height 25
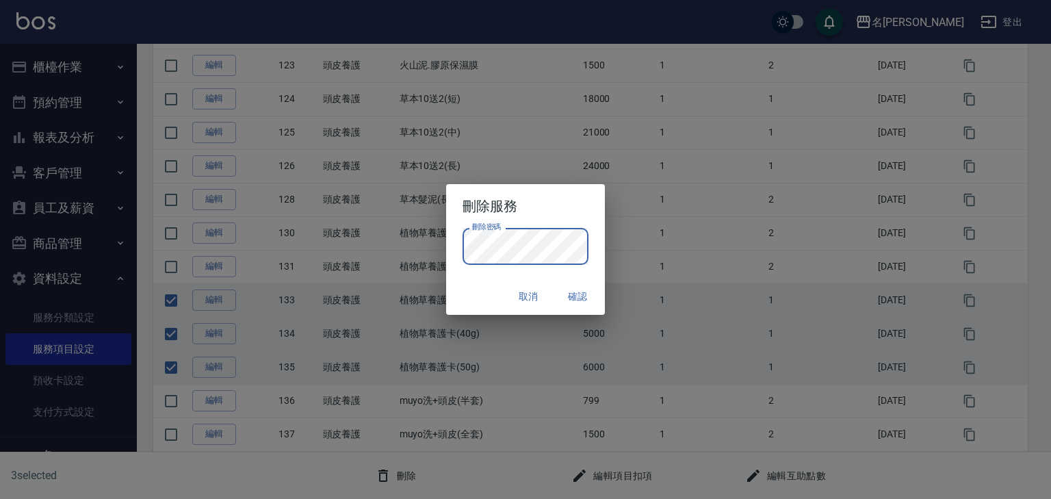
click at [578, 305] on button "確認" at bounding box center [578, 296] width 44 height 25
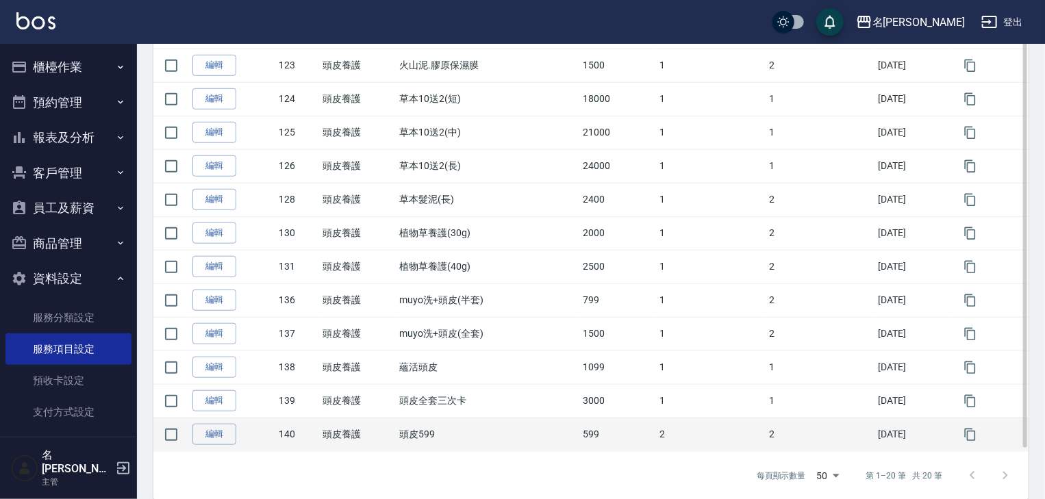
click at [359, 435] on td "頭皮養護" at bounding box center [358, 435] width 77 height 34
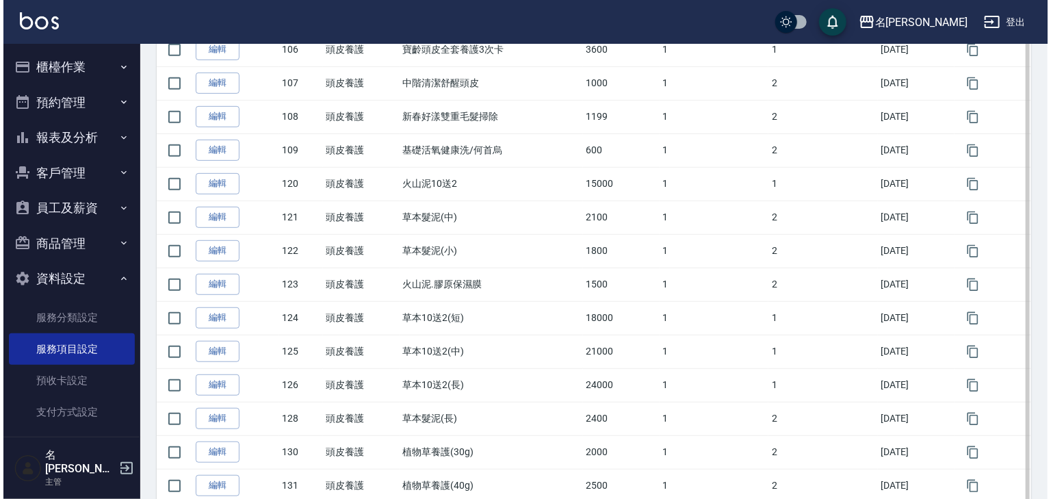
scroll to position [526, 0]
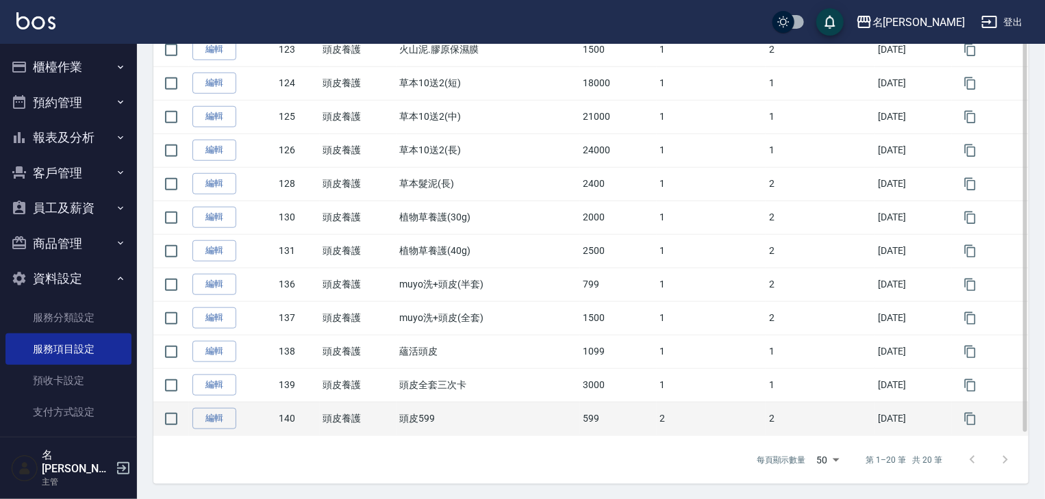
click at [886, 424] on td "2024/02/16" at bounding box center [913, 419] width 77 height 34
click at [886, 417] on td "2024/02/16" at bounding box center [913, 419] width 77 height 34
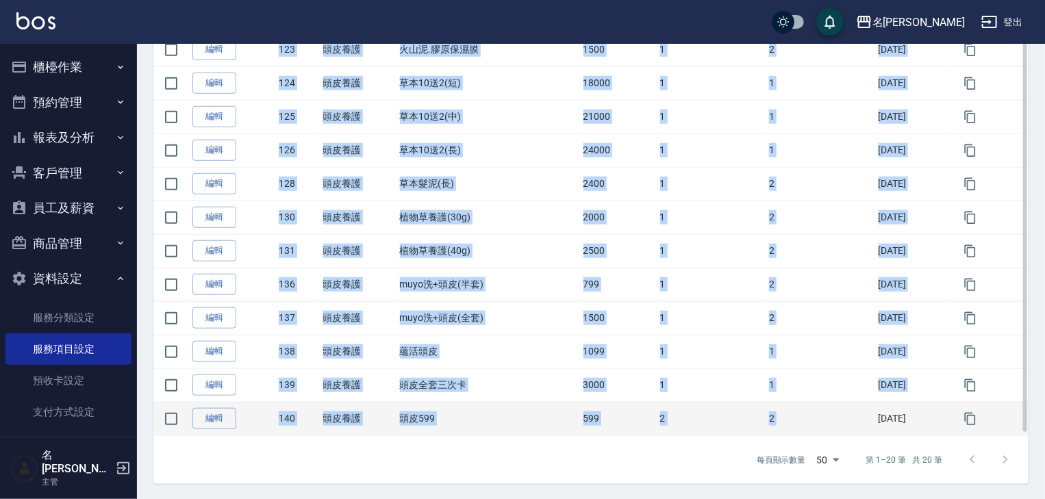
click at [886, 417] on td "2024/02/16" at bounding box center [913, 419] width 77 height 34
click at [168, 419] on input "checkbox" at bounding box center [171, 419] width 29 height 29
checkbox input "true"
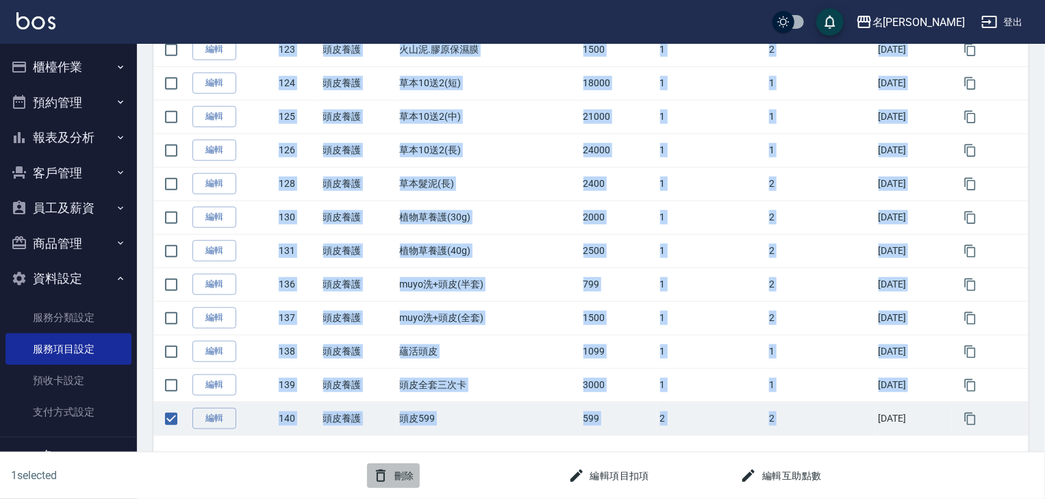
click at [411, 479] on button "刪除" at bounding box center [393, 475] width 53 height 25
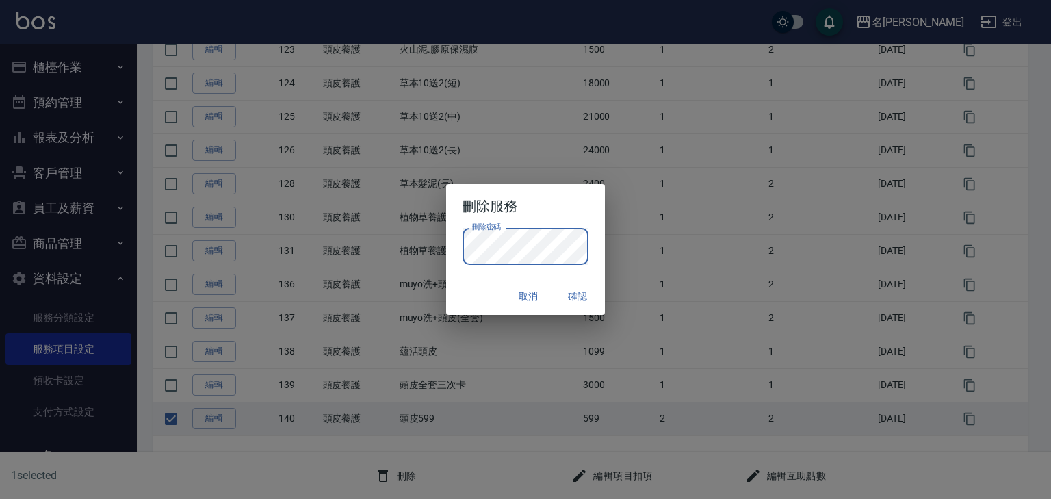
click at [586, 297] on button "確認" at bounding box center [578, 296] width 44 height 25
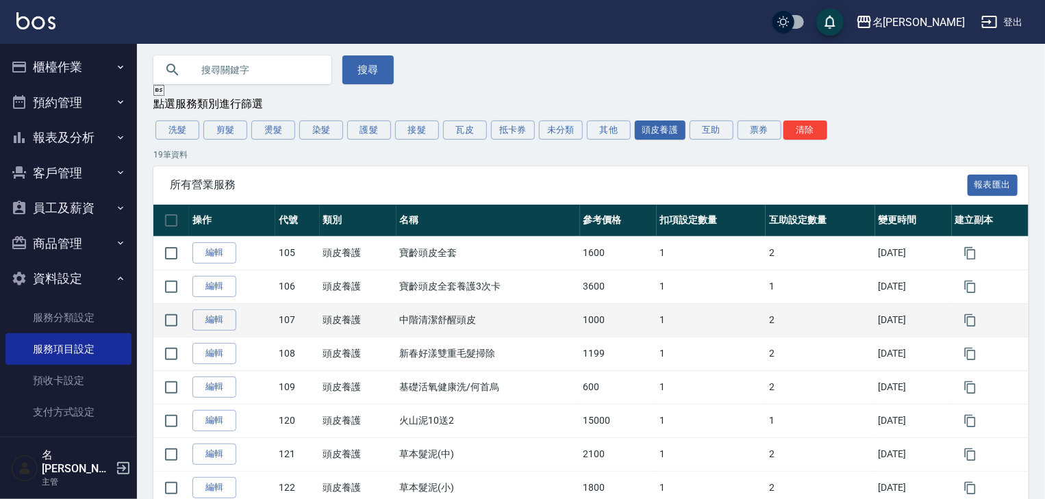
scroll to position [0, 0]
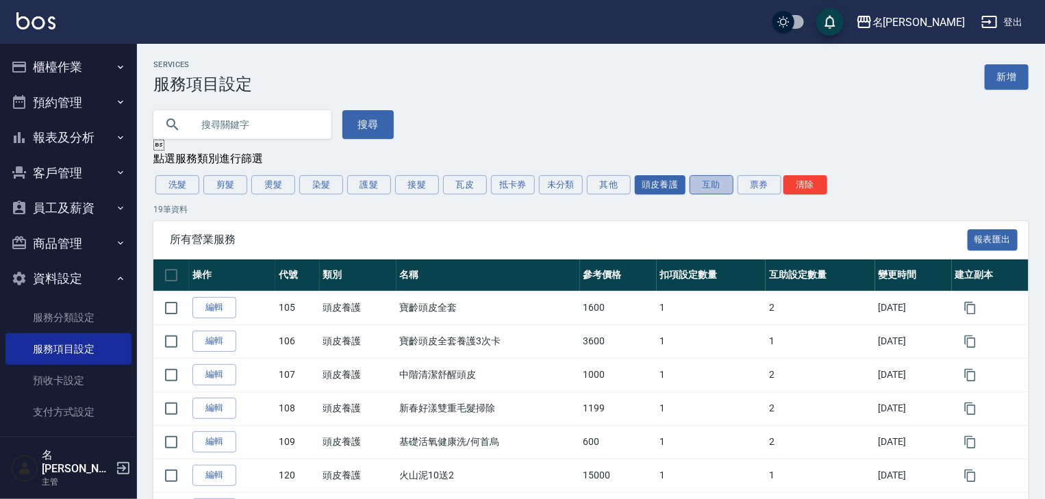
click at [713, 190] on button "互助" at bounding box center [711, 184] width 44 height 19
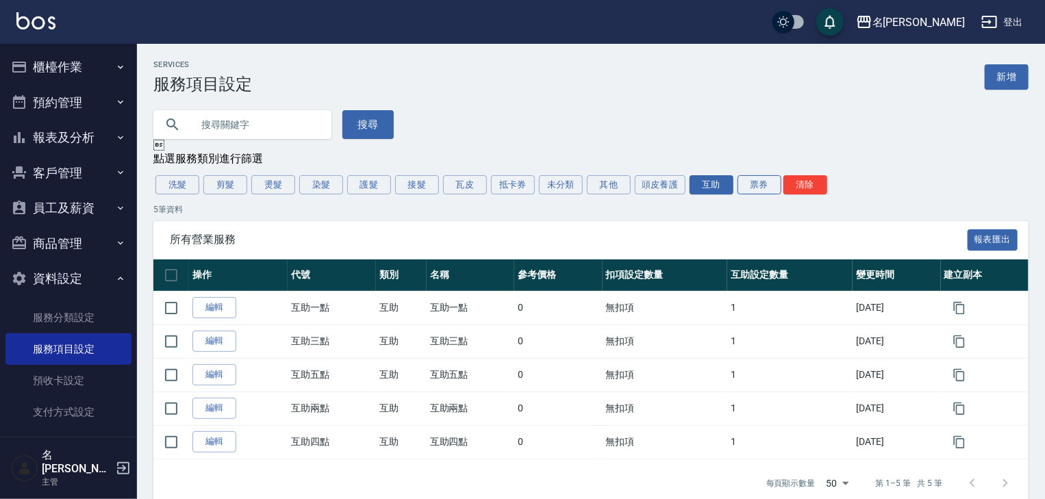
click at [750, 188] on button "票券" at bounding box center [759, 184] width 44 height 19
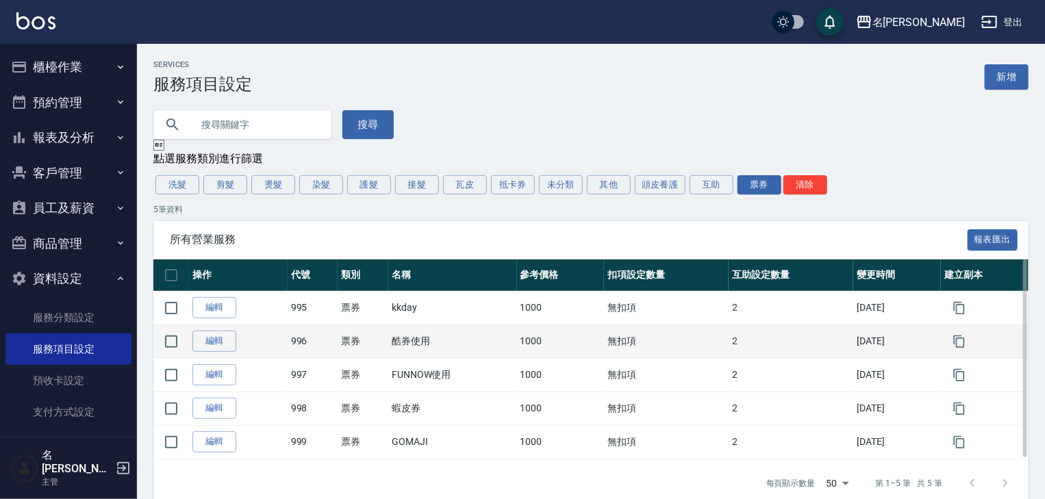
scroll to position [25, 0]
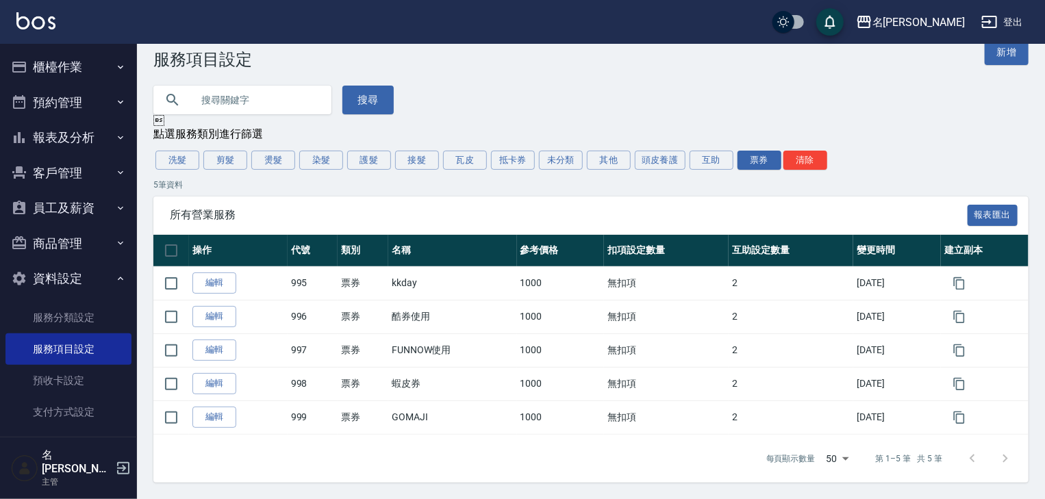
click at [43, 18] on img at bounding box center [35, 20] width 39 height 17
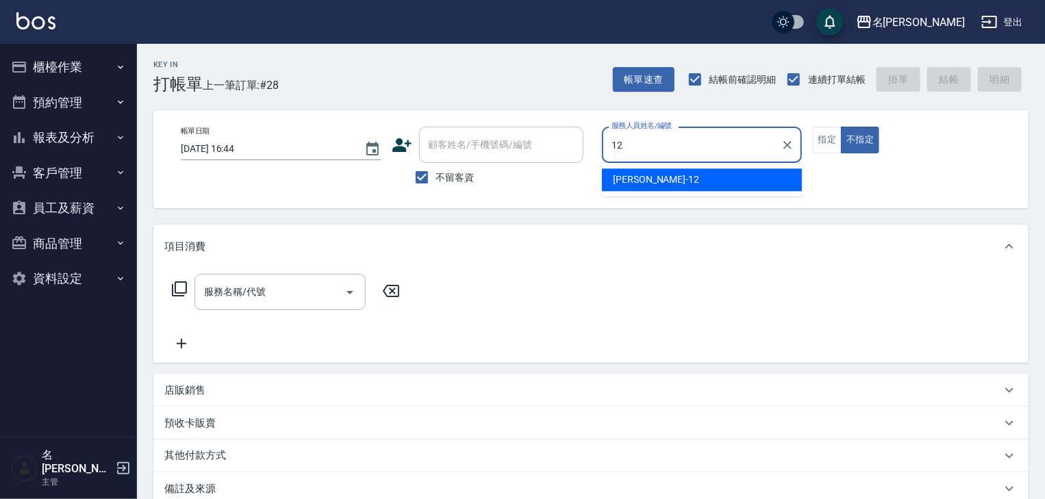
type input "[PERSON_NAME]-12"
type button "false"
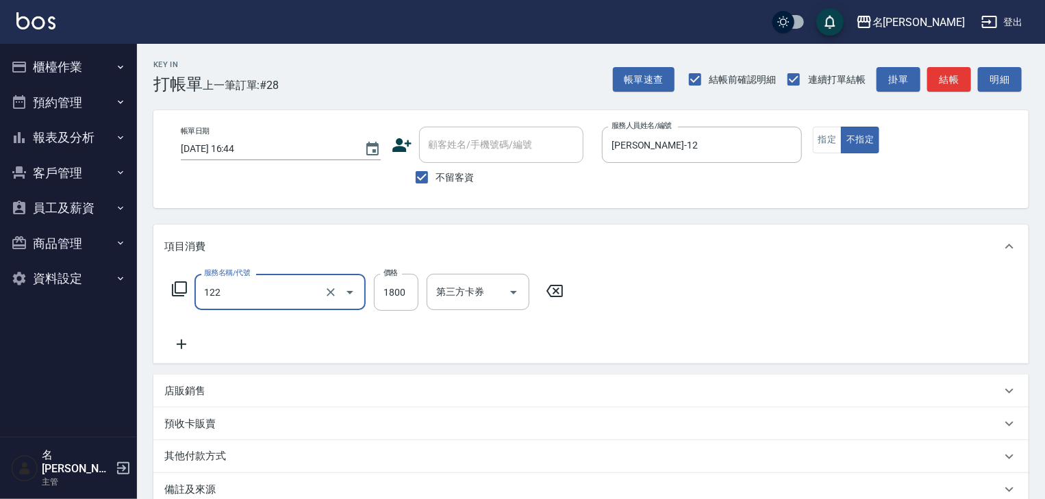
type input "草本髮泥(小)(122)"
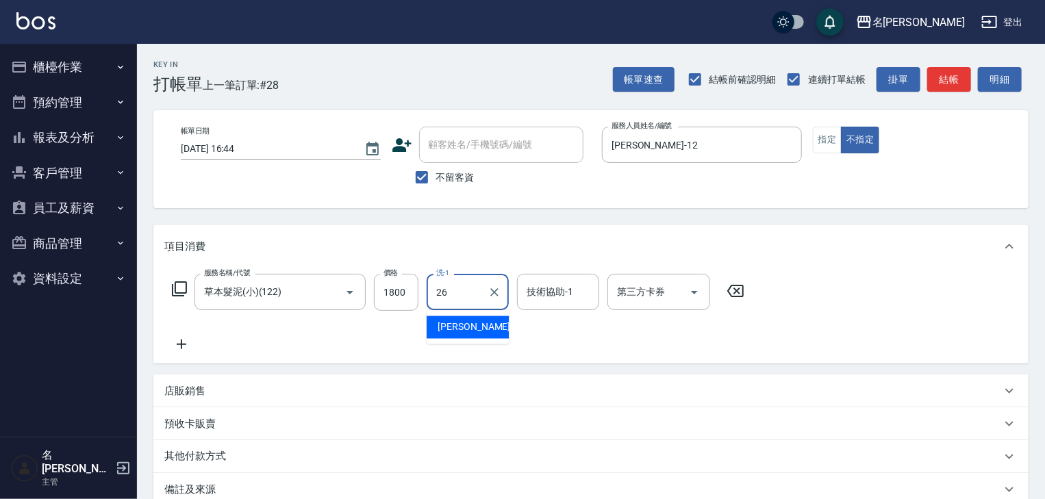
type input "[PERSON_NAME]筑-26"
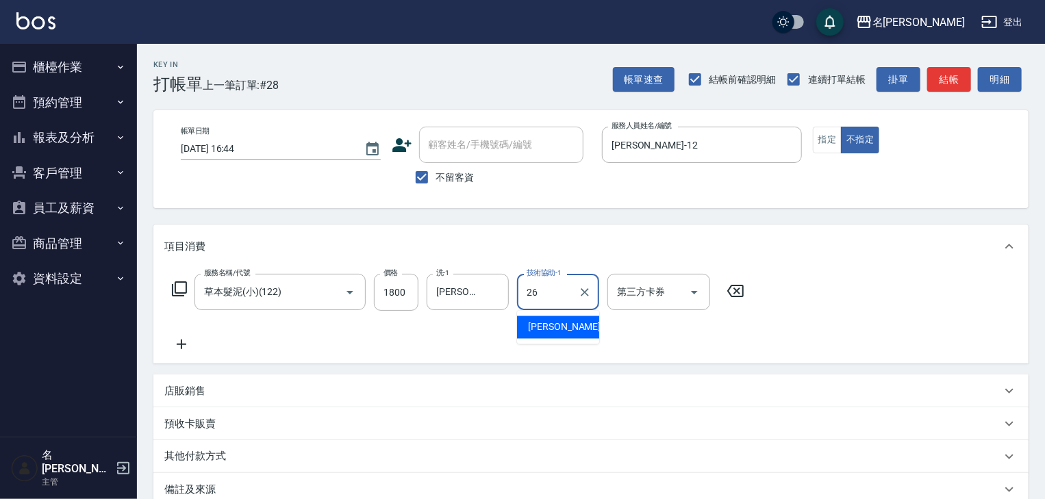
type input "[PERSON_NAME]筑-26"
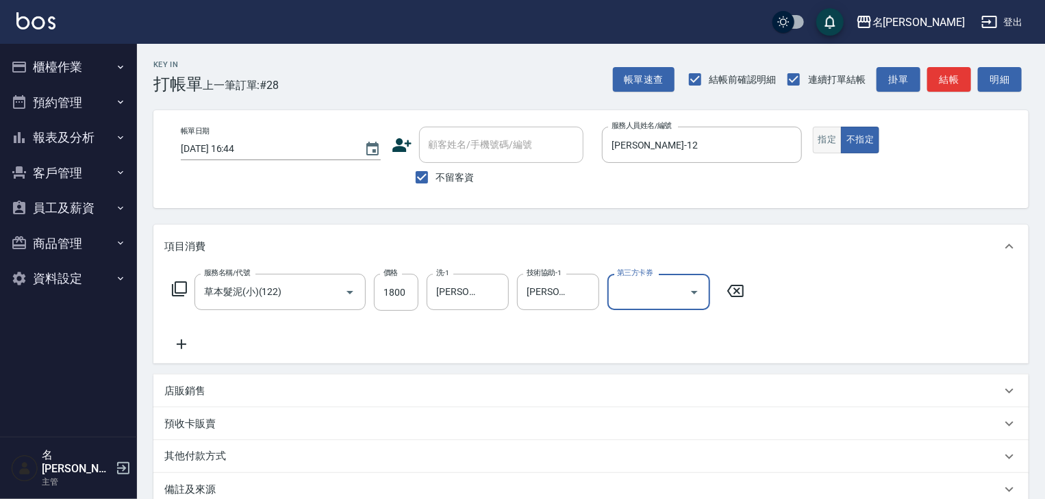
click at [834, 138] on button "指定" at bounding box center [827, 140] width 29 height 27
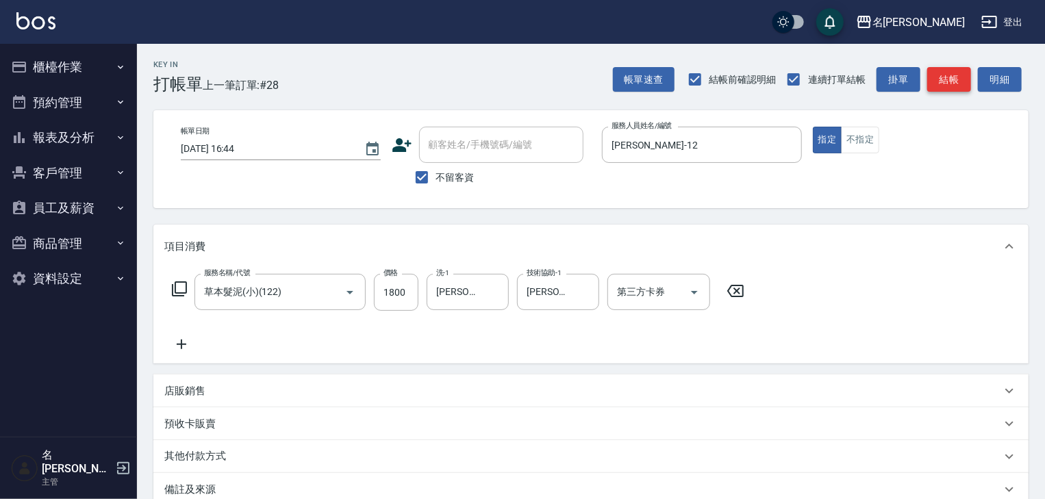
click at [939, 79] on button "結帳" at bounding box center [949, 79] width 44 height 25
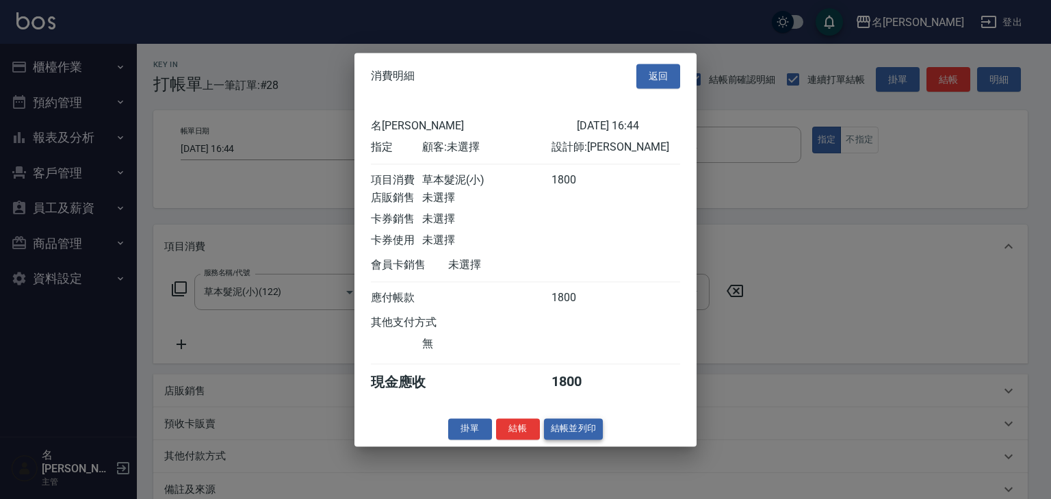
click at [581, 437] on button "結帳並列印" at bounding box center [574, 428] width 60 height 21
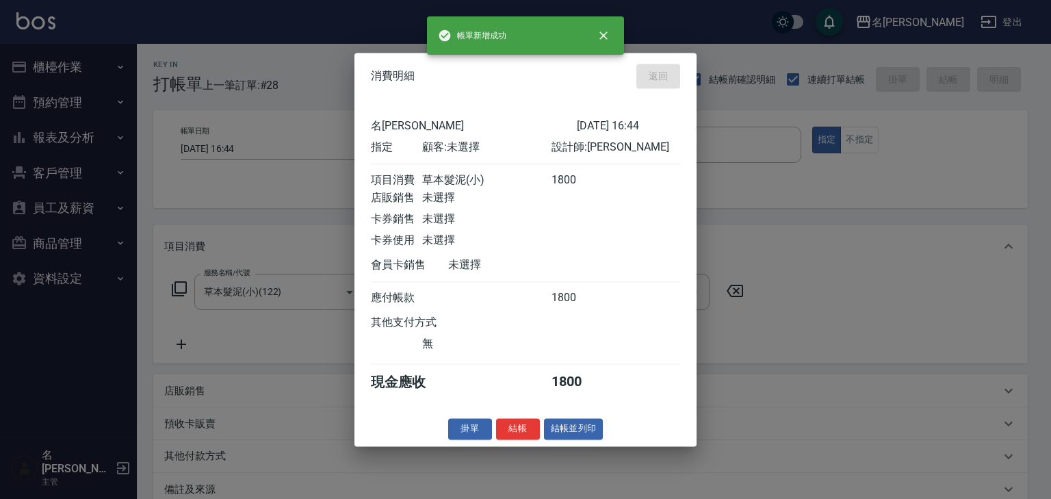
type input "2025/08/14 16:45"
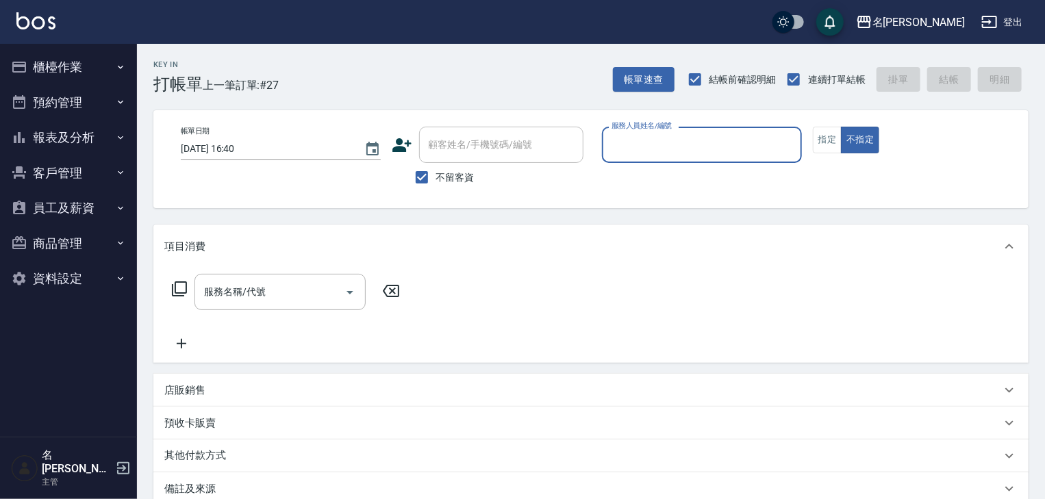
click at [698, 150] on input "服務人員姓名/編號" at bounding box center [702, 145] width 188 height 24
type input "[PERSON_NAME]"
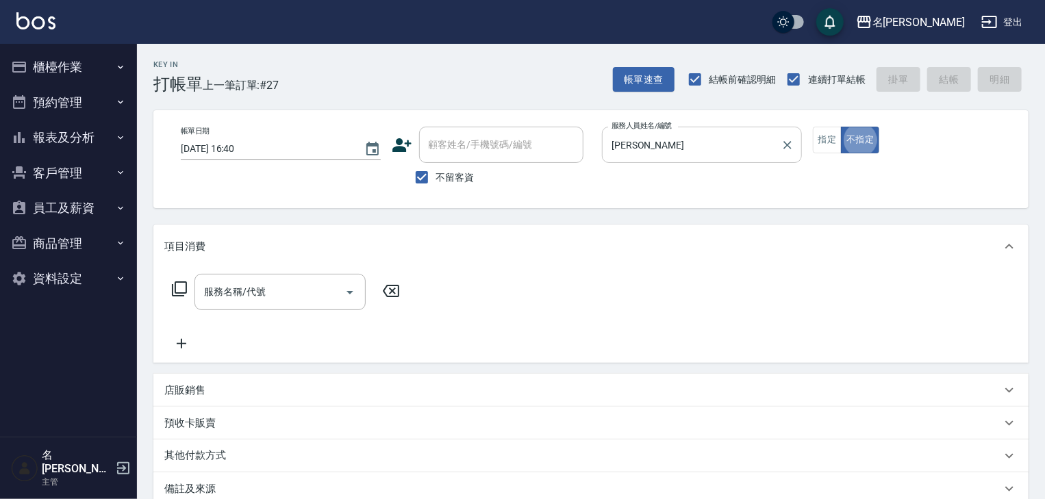
type button "false"
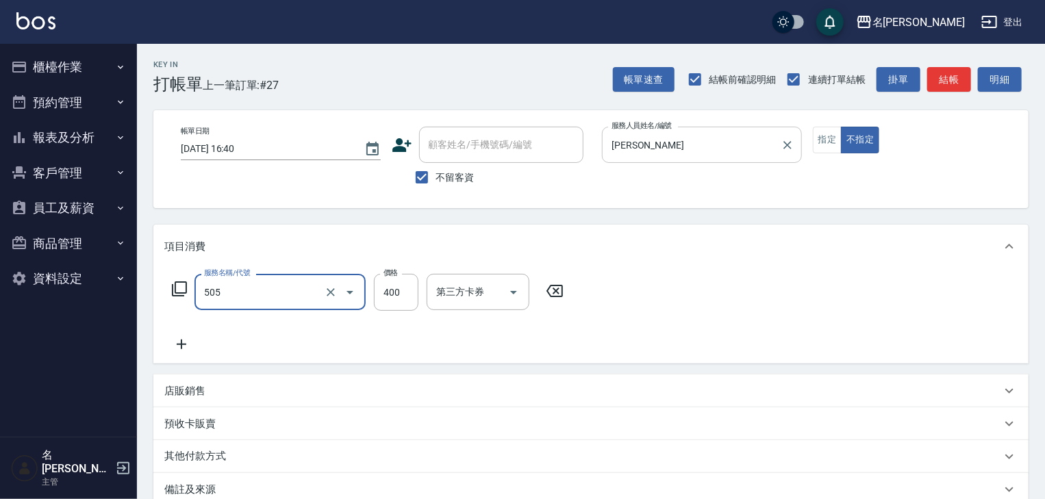
type input "洗髮(505)"
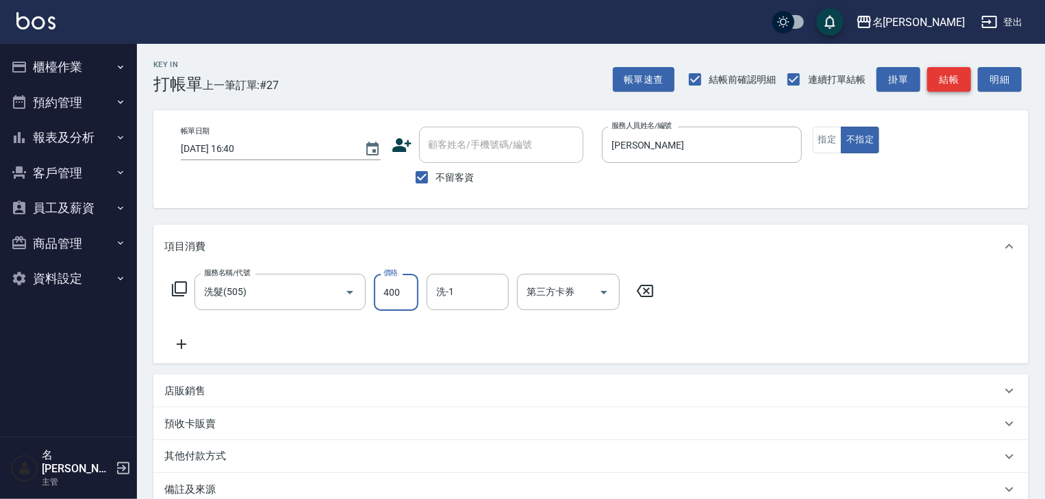
click at [956, 81] on button "結帳" at bounding box center [949, 79] width 44 height 25
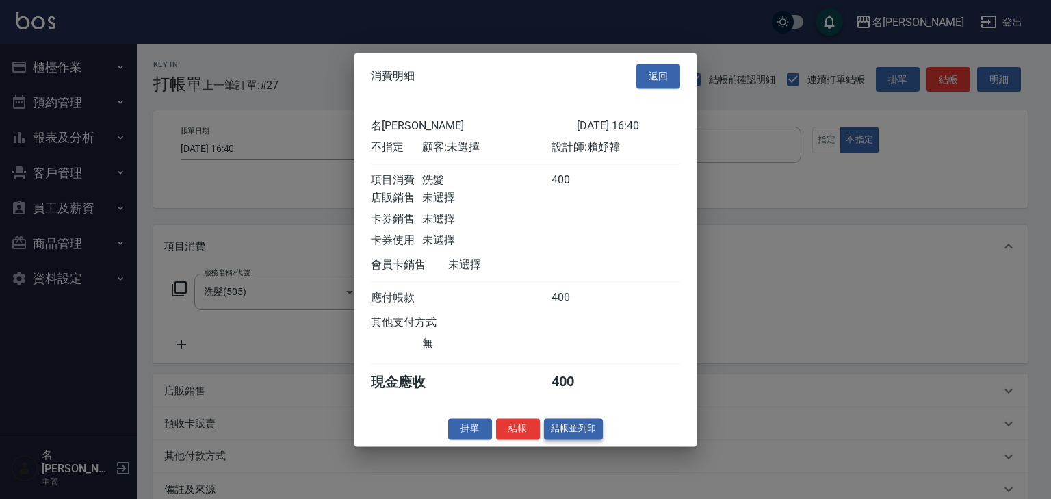
click at [576, 439] on button "結帳並列印" at bounding box center [574, 428] width 60 height 21
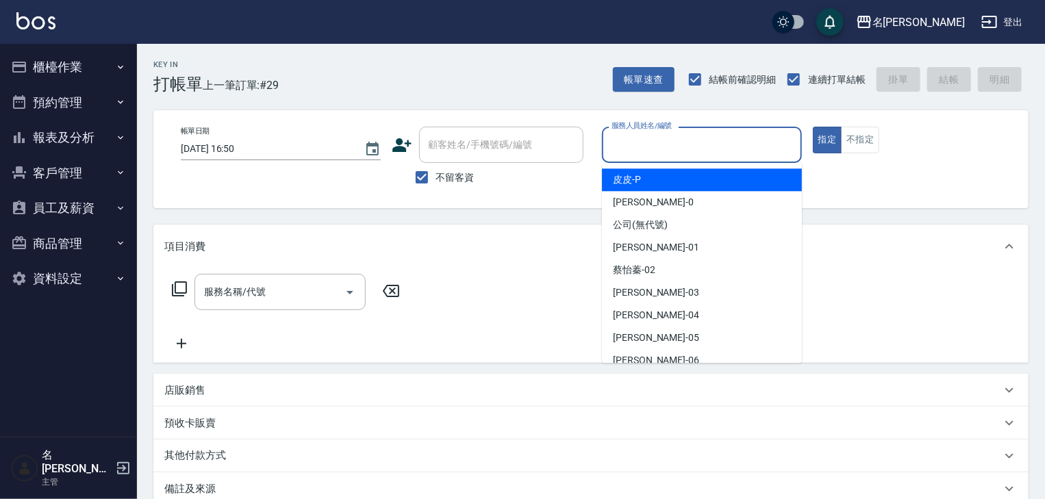
click at [717, 145] on input "服務人員姓名/編號" at bounding box center [702, 145] width 188 height 24
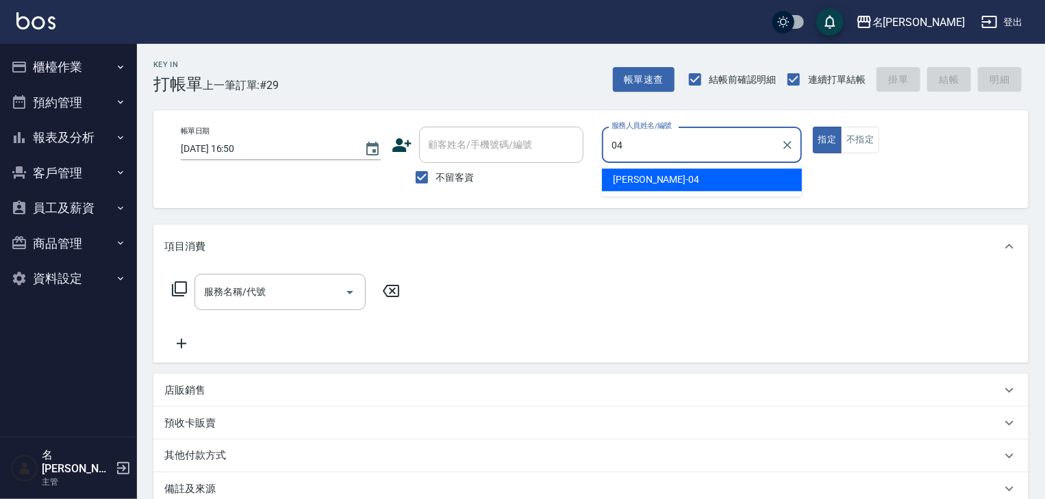
click at [675, 176] on div "[PERSON_NAME]-04" at bounding box center [702, 179] width 200 height 23
type input "[PERSON_NAME]-04"
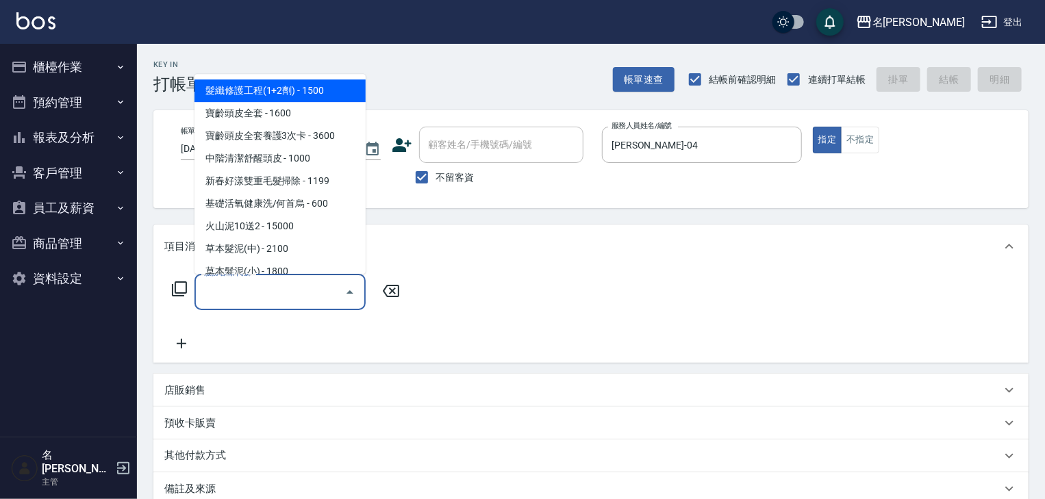
drag, startPoint x: 283, startPoint y: 279, endPoint x: 290, endPoint y: 288, distance: 10.7
click at [283, 280] on input "服務名稱/代號" at bounding box center [270, 292] width 138 height 24
click at [179, 291] on icon at bounding box center [179, 289] width 16 height 16
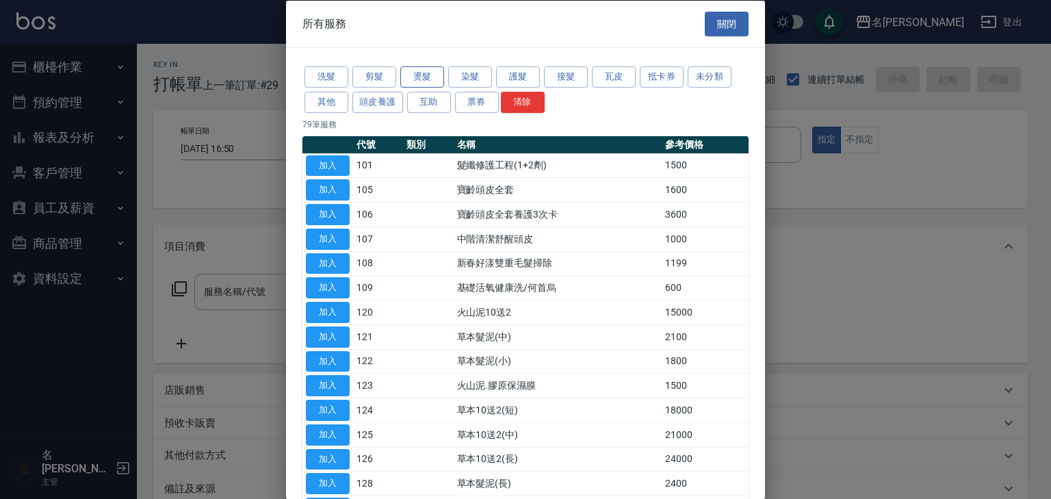
click at [422, 79] on button "燙髮" at bounding box center [422, 76] width 44 height 21
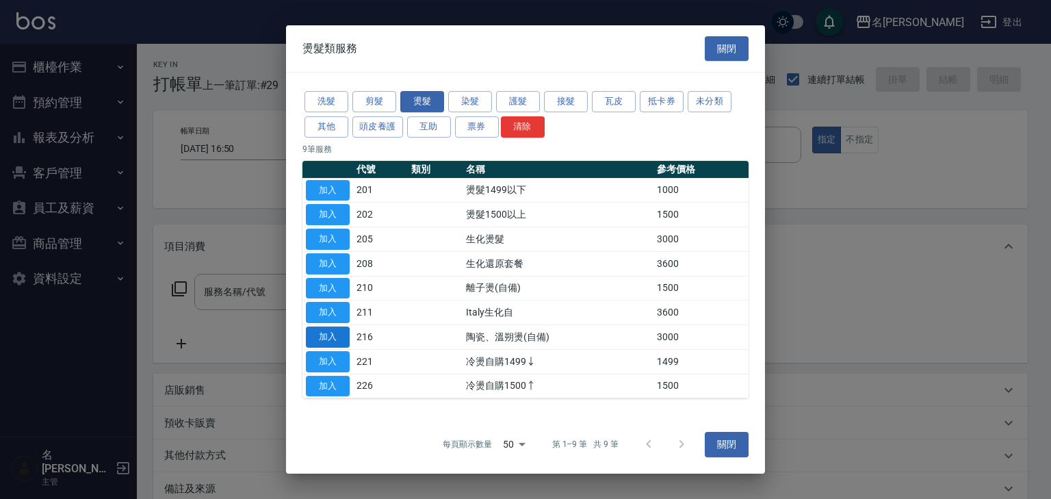
click at [342, 337] on button "加入" at bounding box center [328, 337] width 44 height 21
type input "陶瓷、溫朔燙(自備)(216)"
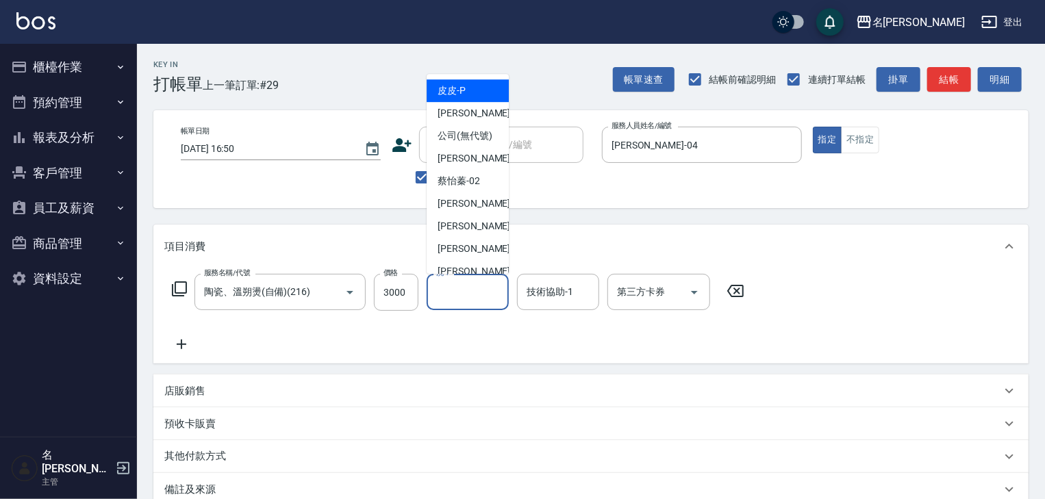
click at [435, 302] on input "洗-1" at bounding box center [468, 292] width 70 height 24
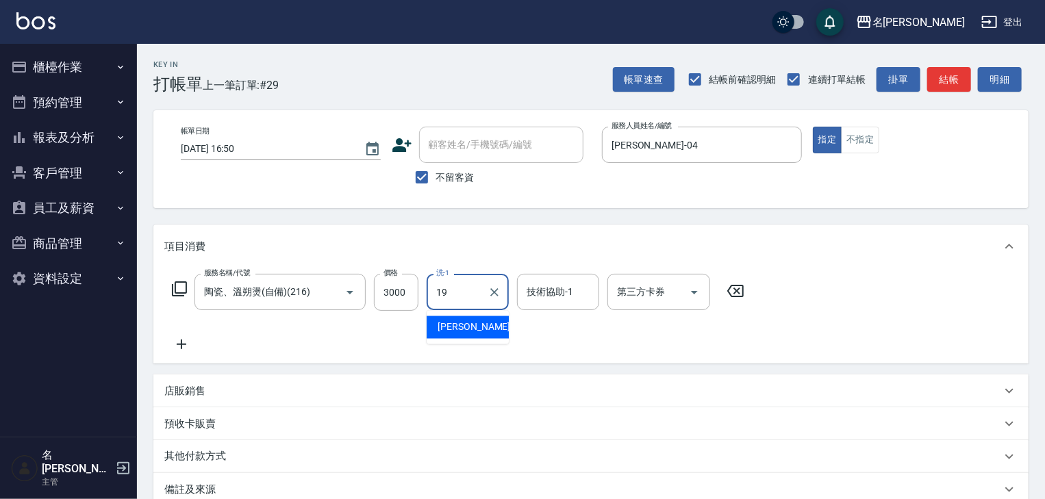
click at [448, 322] on span "[PERSON_NAME] -19" at bounding box center [480, 327] width 86 height 14
type input "[PERSON_NAME]-19"
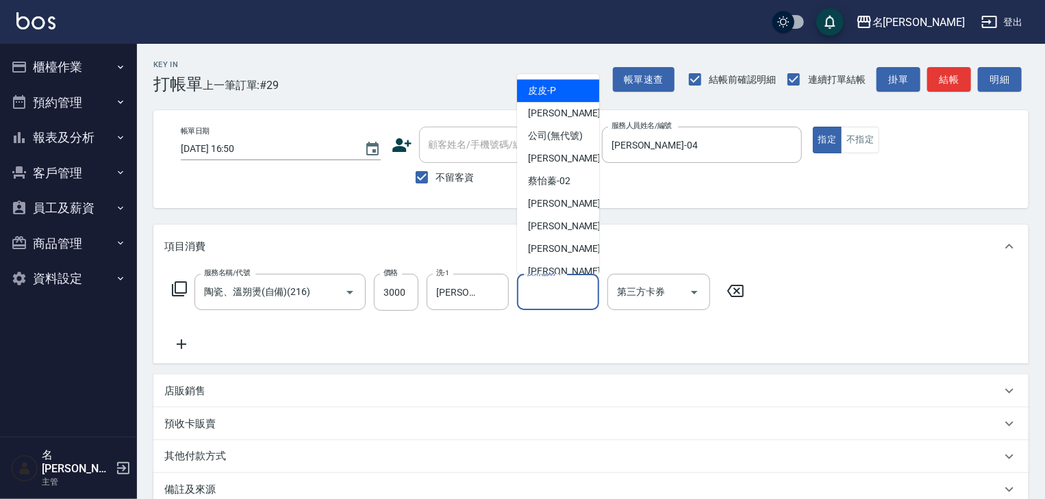
click at [542, 301] on input "技術協助-1" at bounding box center [558, 292] width 70 height 24
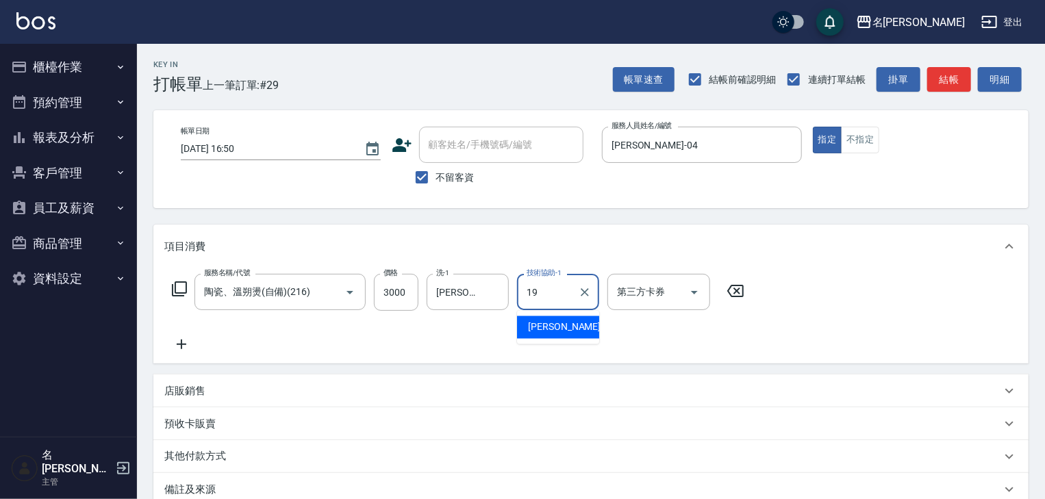
click at [550, 320] on span "[PERSON_NAME] -19" at bounding box center [571, 327] width 86 height 14
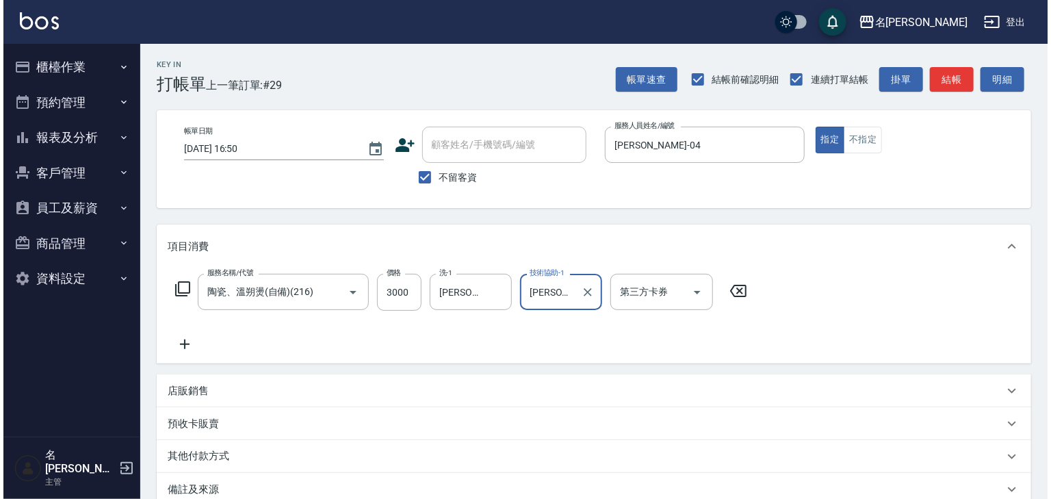
scroll to position [160, 0]
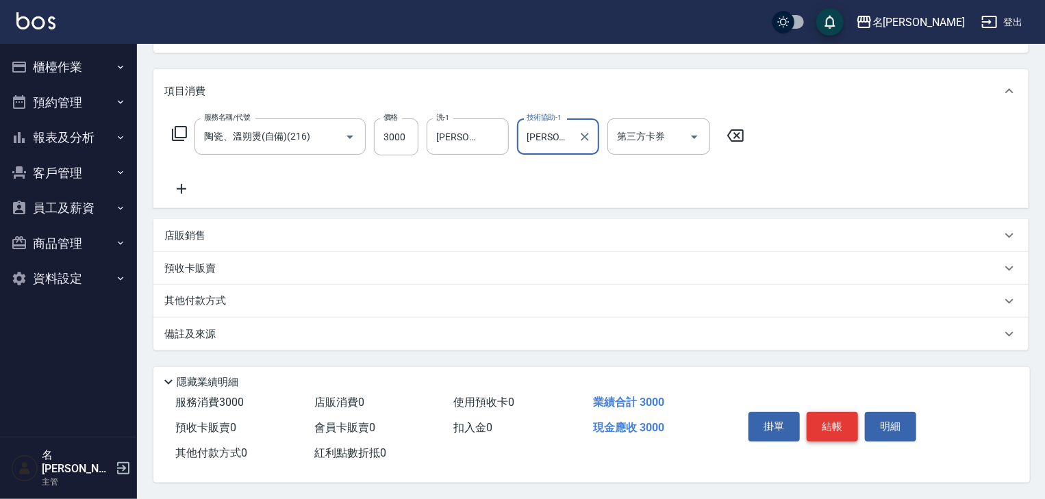
type input "[PERSON_NAME]-19"
click at [830, 420] on button "結帳" at bounding box center [831, 426] width 51 height 29
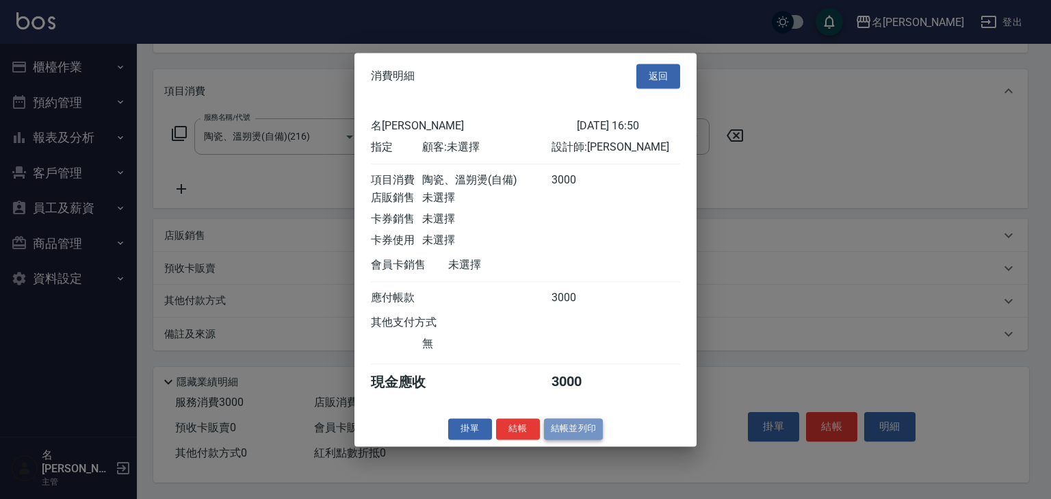
click at [583, 438] on button "結帳並列印" at bounding box center [574, 428] width 60 height 21
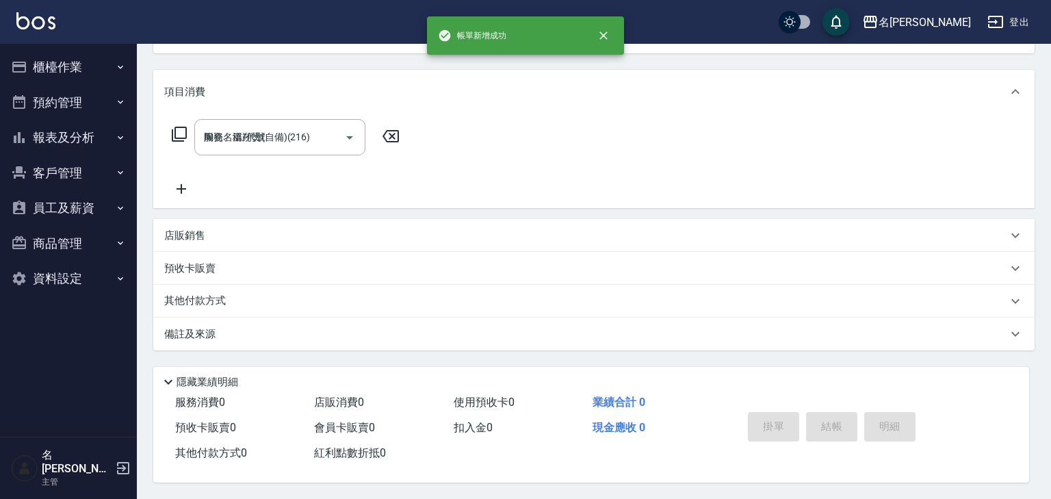
type input "[DATE] 16:51"
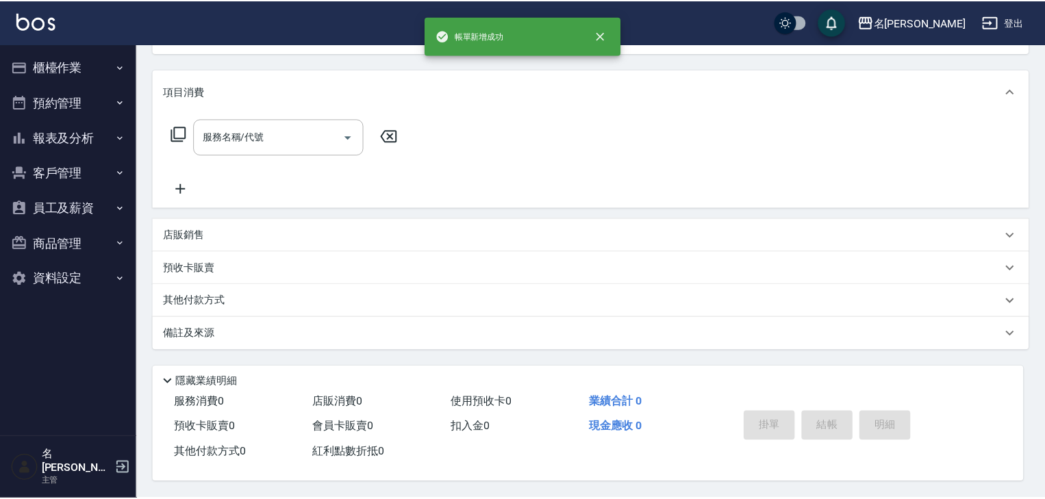
scroll to position [0, 0]
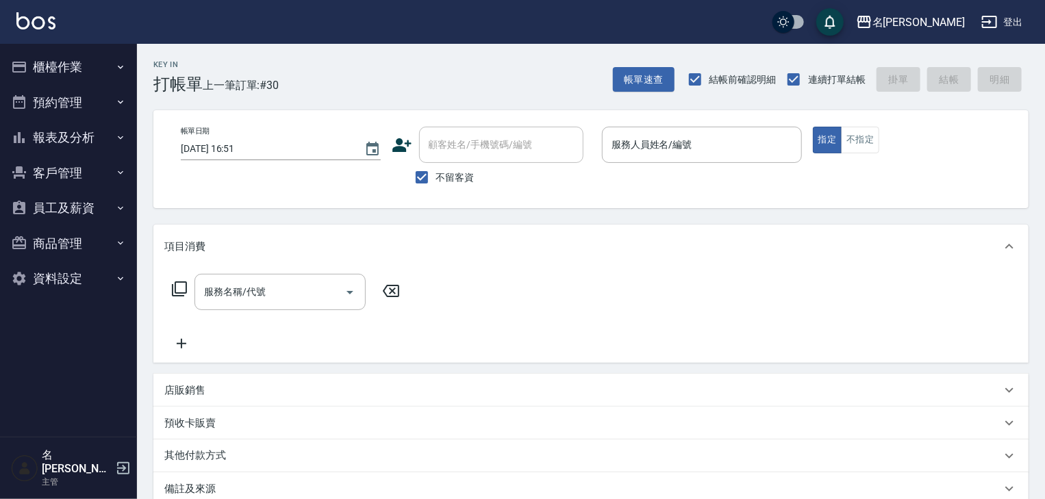
click at [879, 144] on div "指定 不指定" at bounding box center [913, 140] width 200 height 27
click at [869, 137] on button "不指定" at bounding box center [860, 140] width 38 height 27
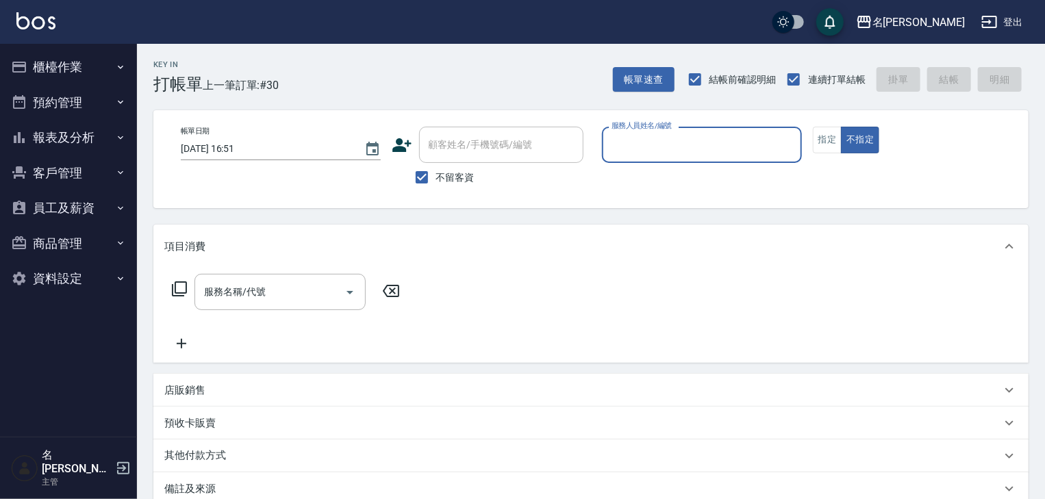
click at [703, 146] on input "服務人員姓名/編號" at bounding box center [702, 145] width 188 height 24
click at [665, 170] on div "[PERSON_NAME] -06" at bounding box center [702, 179] width 200 height 23
type input "[PERSON_NAME]-06"
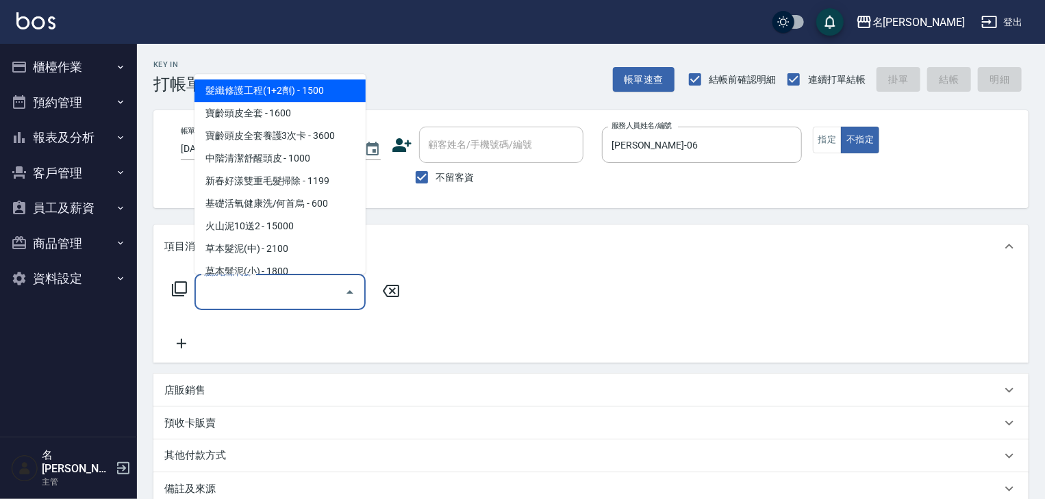
click at [278, 298] on input "服務名稱/代號" at bounding box center [270, 292] width 138 height 24
click at [182, 287] on icon at bounding box center [179, 289] width 16 height 16
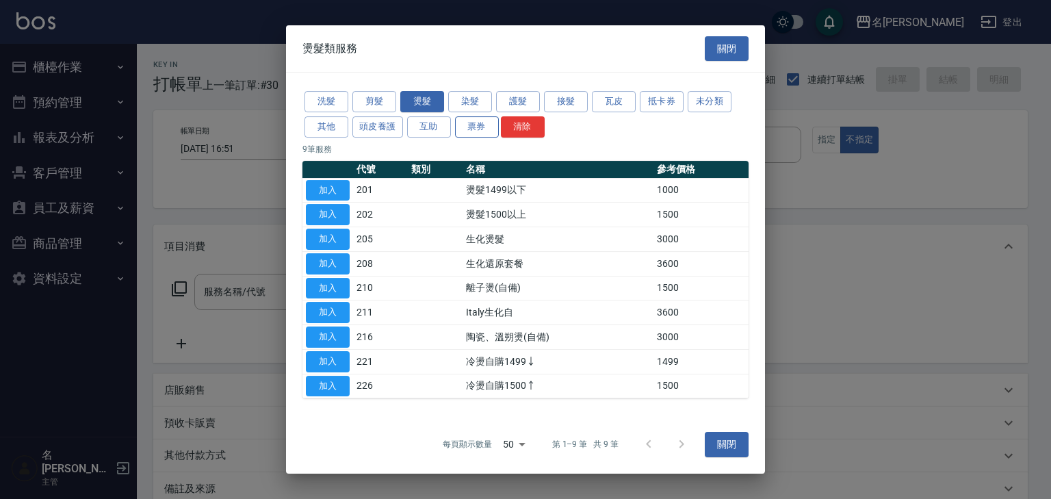
click at [473, 127] on button "票券" at bounding box center [477, 126] width 44 height 21
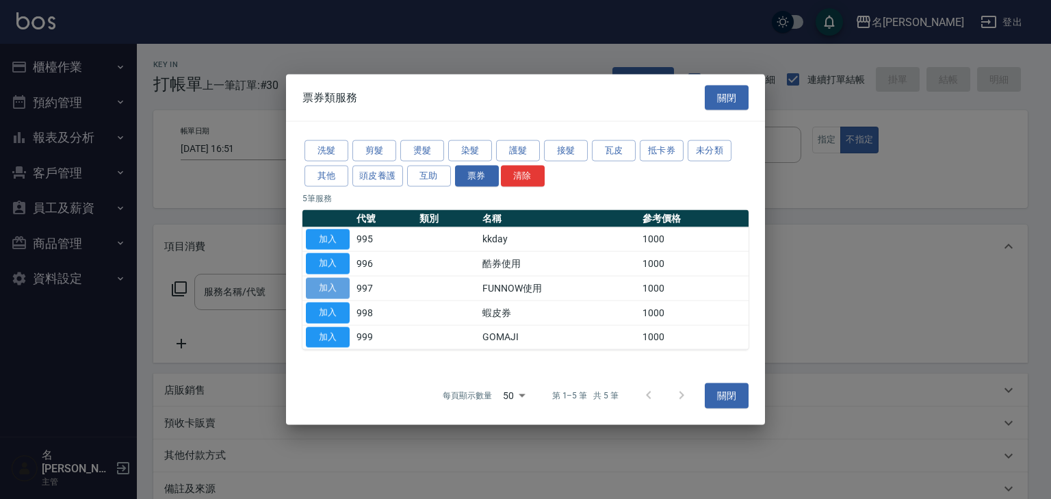
click at [311, 290] on button "加入" at bounding box center [328, 288] width 44 height 21
type input "FUNNOW使用(997)"
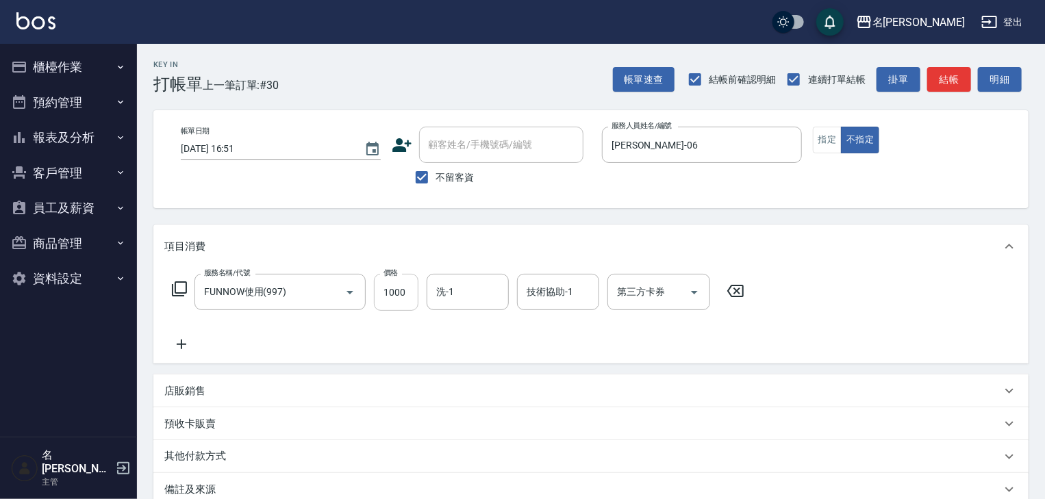
click at [400, 303] on input "1000" at bounding box center [396, 292] width 44 height 37
click at [687, 292] on icon "Open" at bounding box center [694, 292] width 16 height 16
type input "399"
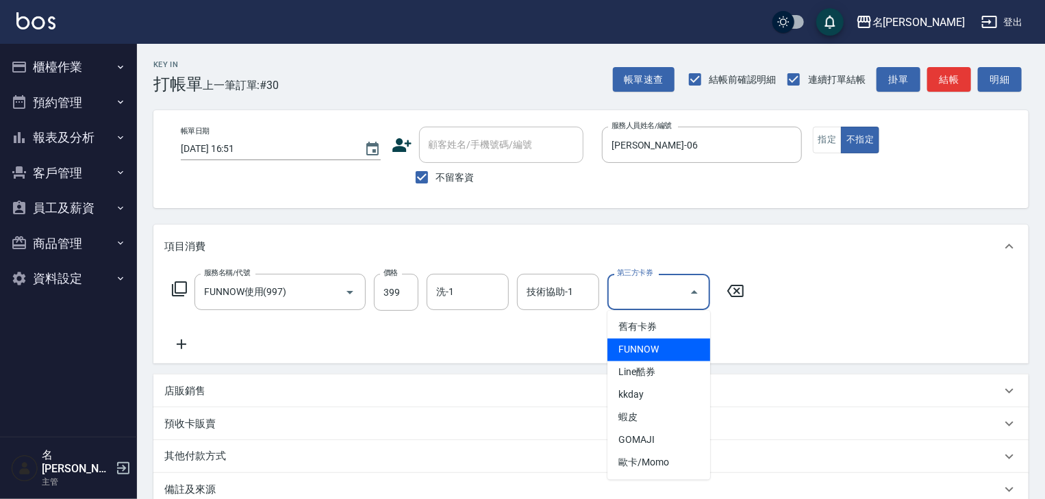
click at [682, 353] on span "FUNNOW" at bounding box center [658, 350] width 103 height 23
type input "FUNNOW"
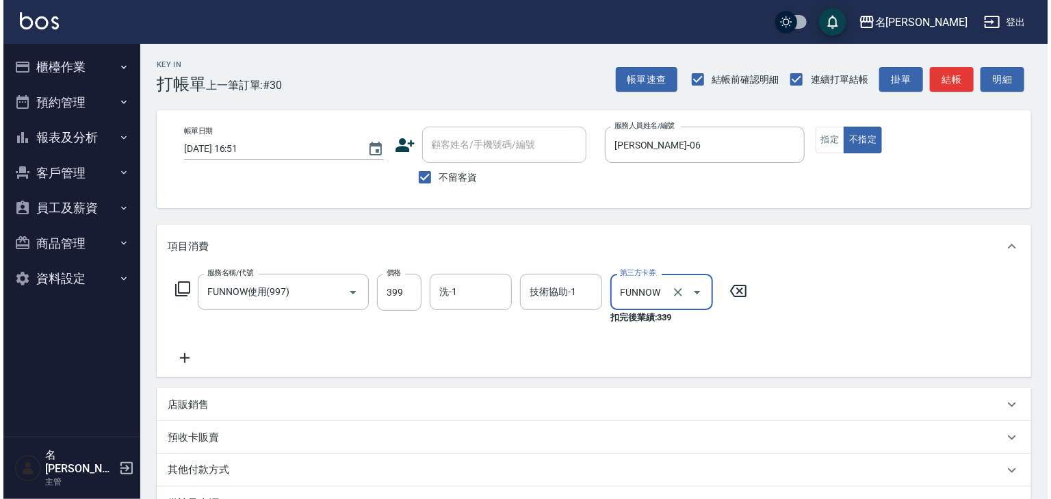
scroll to position [174, 0]
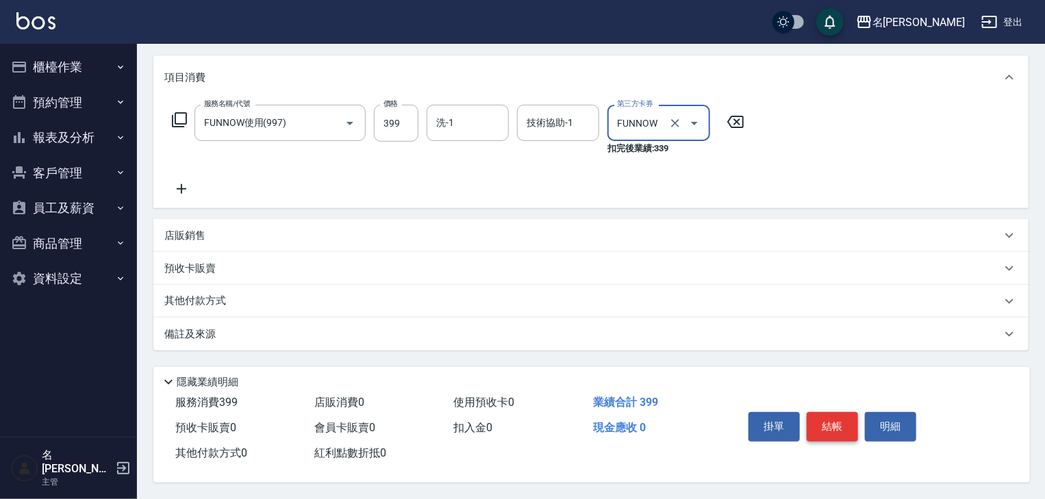
click at [835, 426] on button "結帳" at bounding box center [831, 426] width 51 height 29
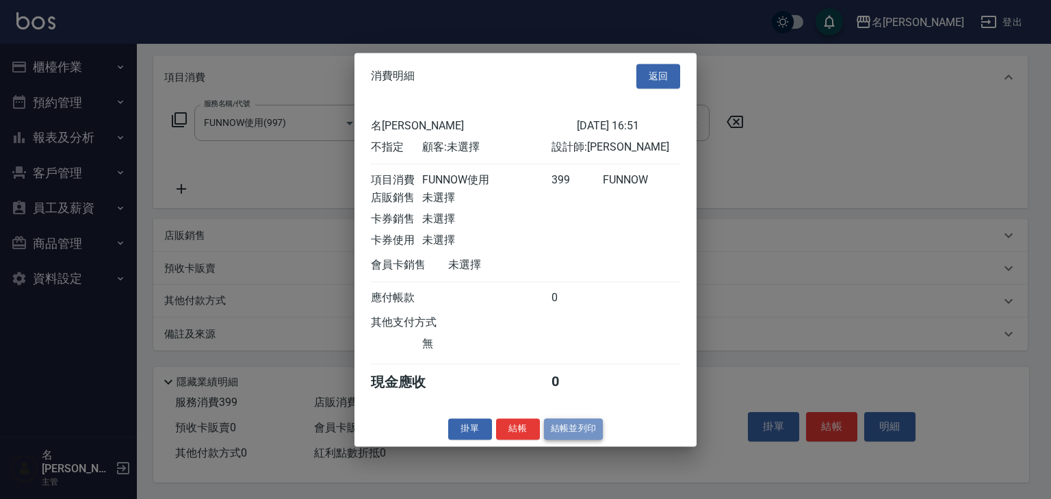
click at [578, 434] on button "結帳並列印" at bounding box center [574, 428] width 60 height 21
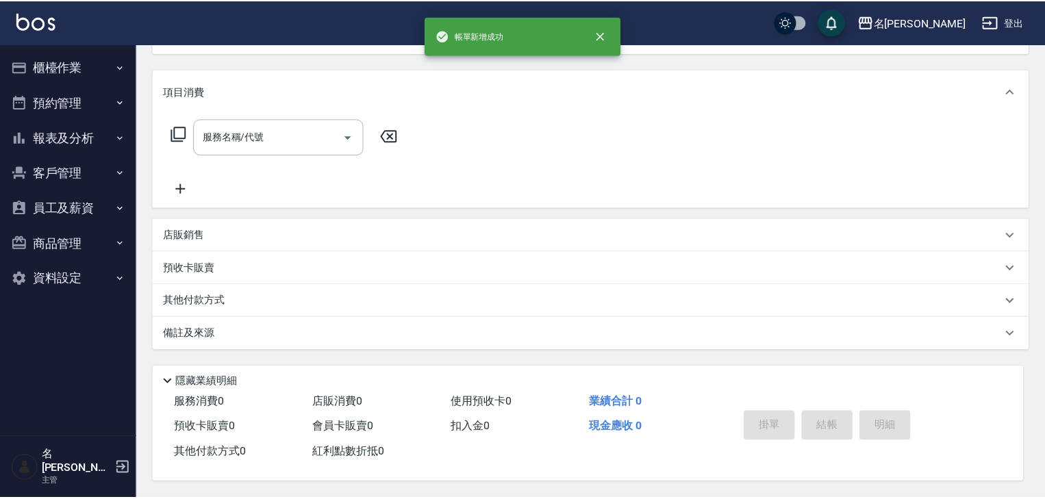
scroll to position [0, 0]
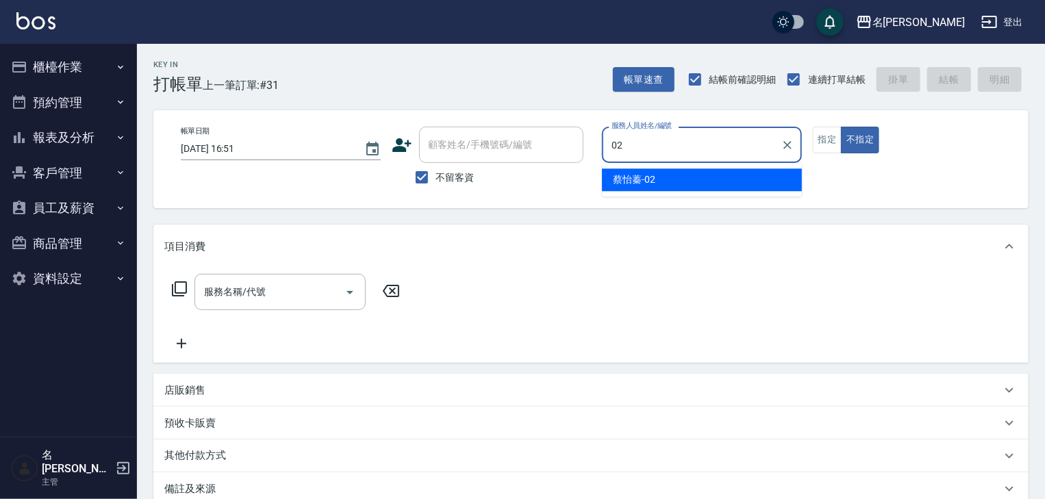
type input "[PERSON_NAME]-02"
type button "false"
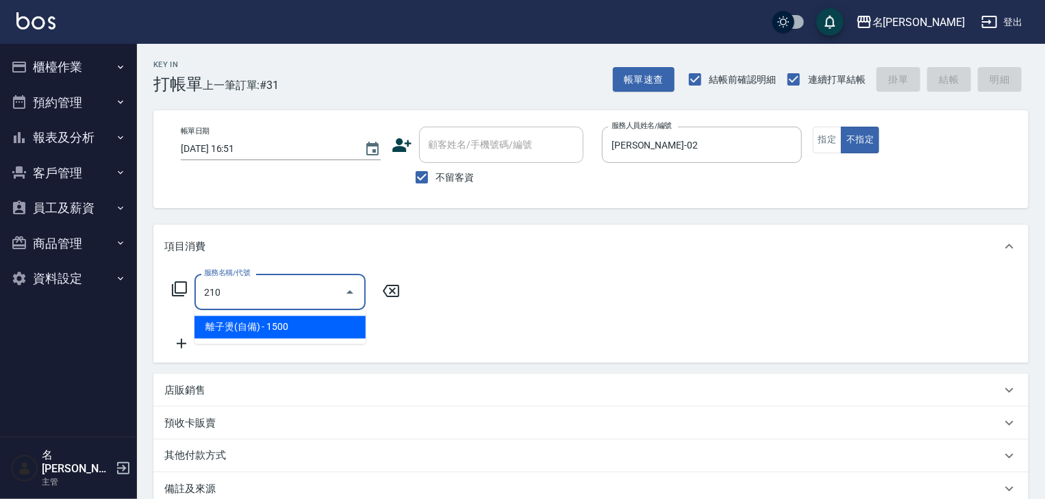
type input "離子燙(自備)(210)"
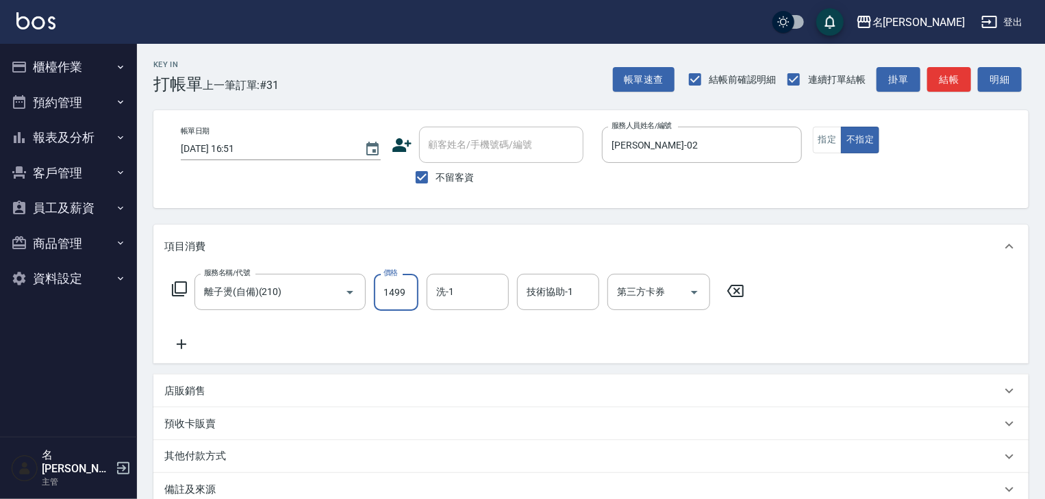
type input "1499"
click at [836, 143] on button "指定" at bounding box center [827, 140] width 29 height 27
click at [941, 73] on button "結帳" at bounding box center [949, 79] width 44 height 25
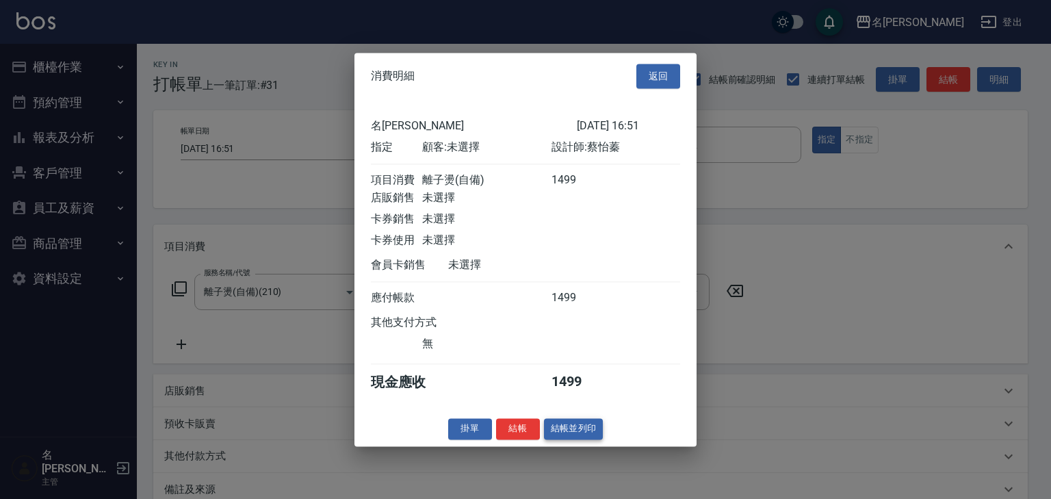
click at [581, 436] on button "結帳並列印" at bounding box center [574, 428] width 60 height 21
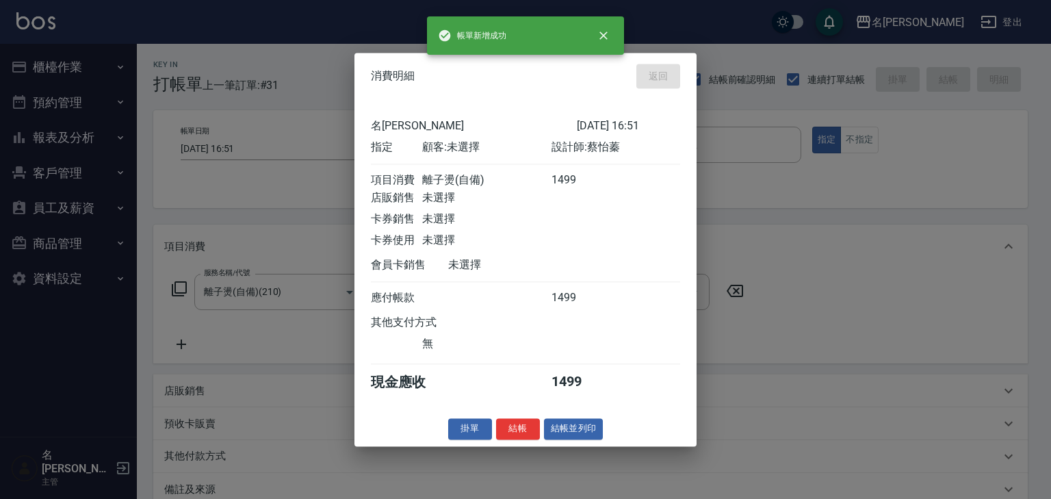
type input "[DATE] 16:56"
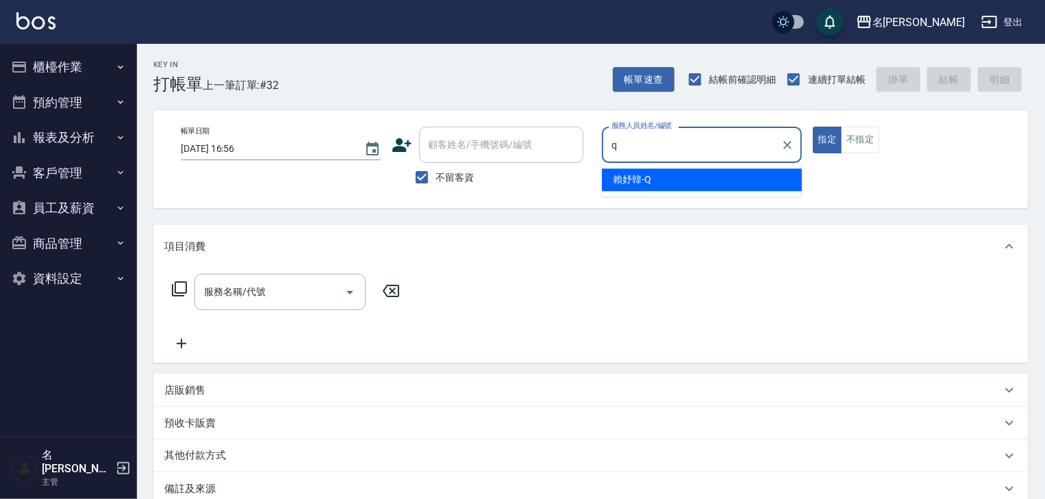
type input "[PERSON_NAME]"
type button "true"
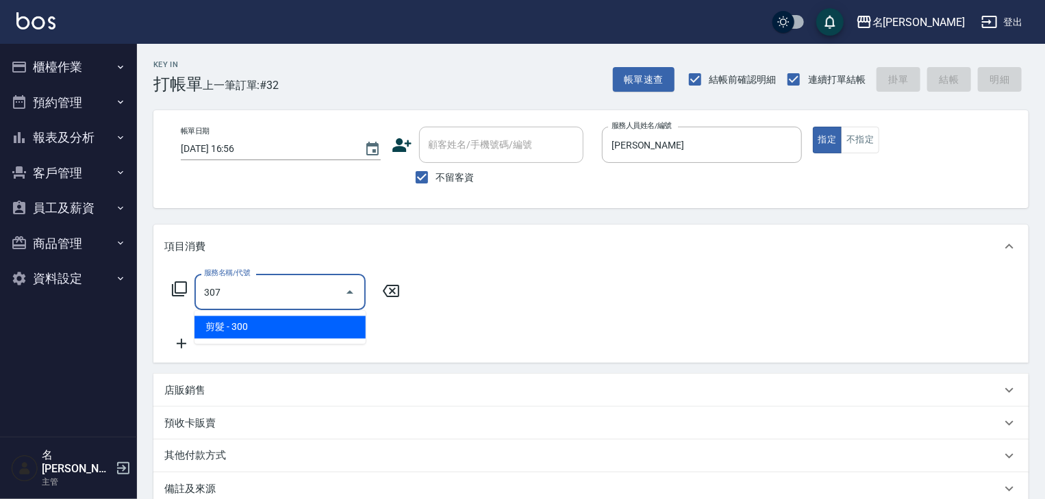
type input "剪髮(307)"
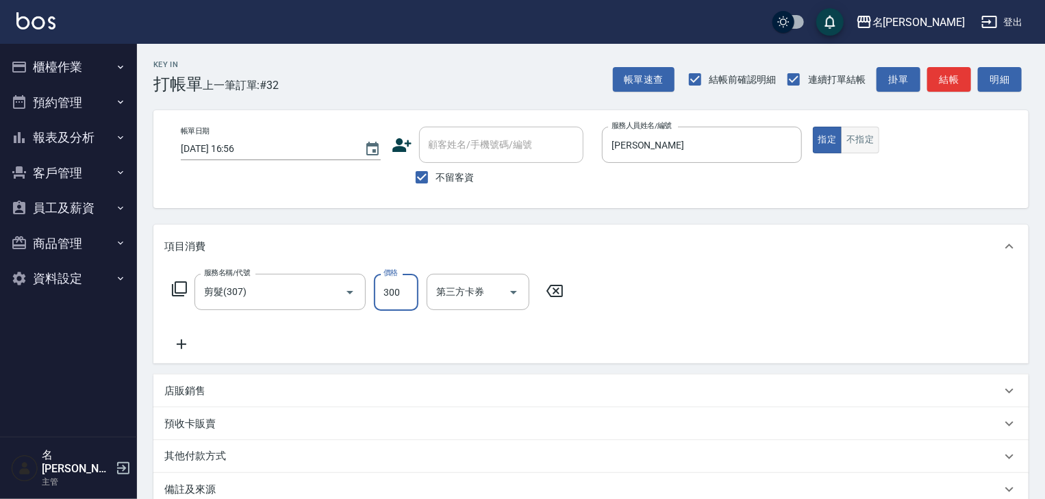
click at [850, 140] on button "不指定" at bounding box center [860, 140] width 38 height 27
click at [961, 78] on button "結帳" at bounding box center [949, 79] width 44 height 25
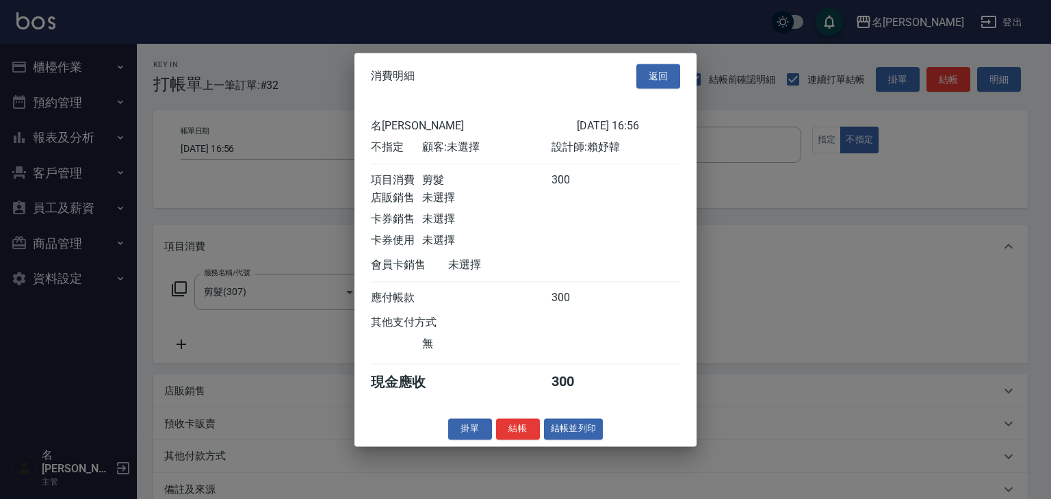
click at [581, 435] on button "結帳並列印" at bounding box center [574, 428] width 60 height 21
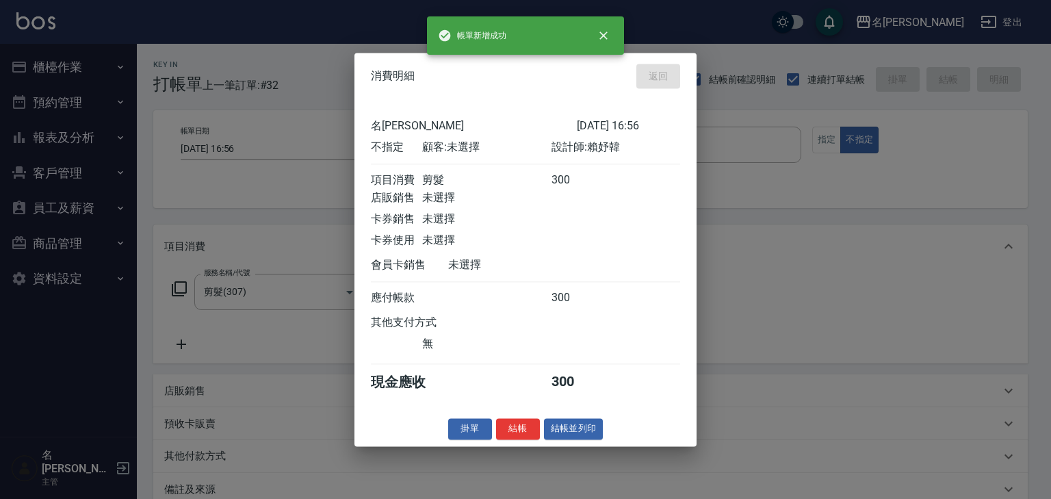
type input "[DATE] 17:07"
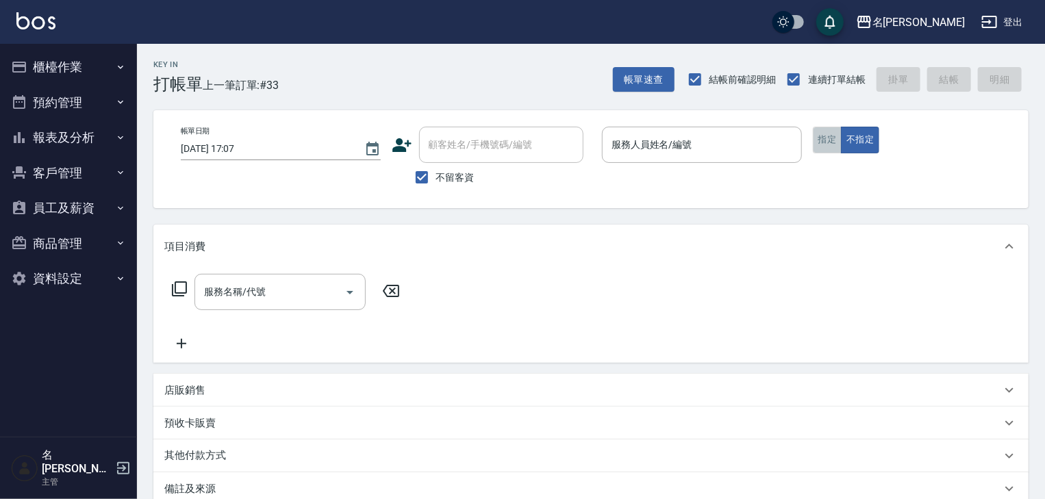
click at [819, 140] on button "指定" at bounding box center [827, 140] width 29 height 27
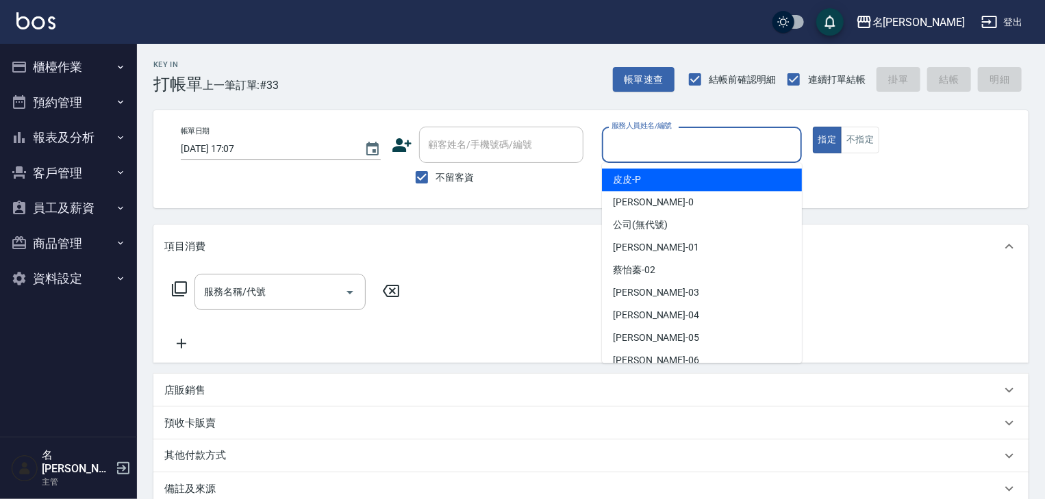
click at [690, 151] on input "服務人員姓名/編號" at bounding box center [702, 145] width 188 height 24
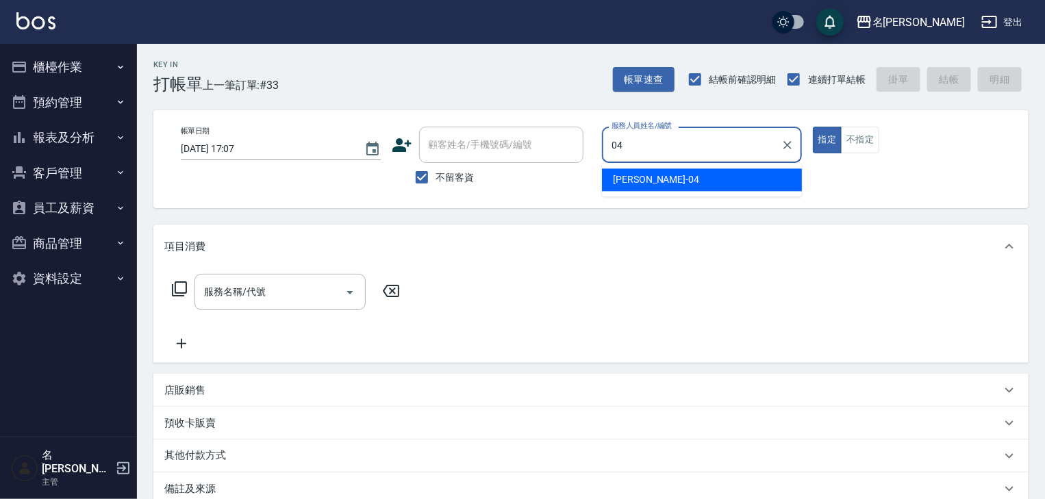
click at [633, 172] on div "[PERSON_NAME]-04" at bounding box center [702, 179] width 200 height 23
type input "[PERSON_NAME]-04"
click at [318, 286] on input "服務名稱/代號" at bounding box center [270, 292] width 138 height 24
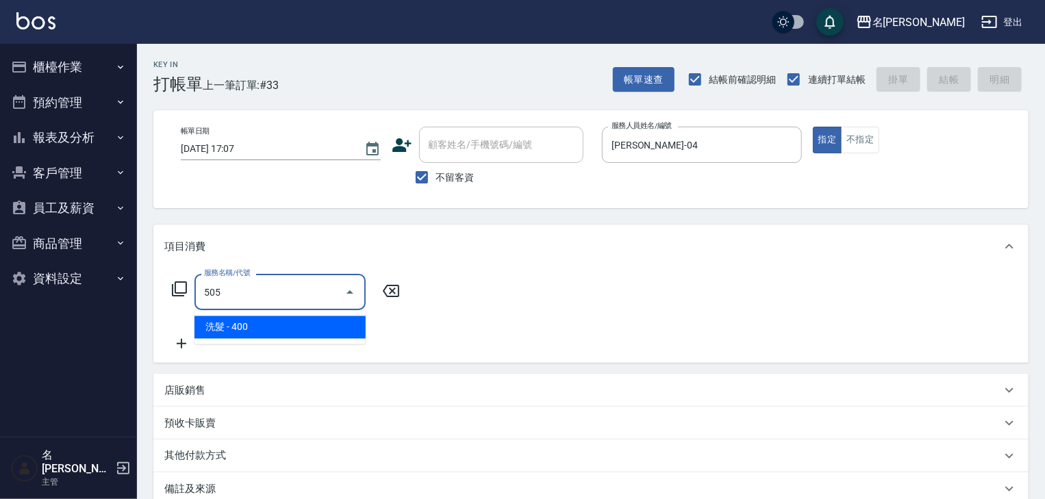
click at [311, 320] on span "洗髮 - 400" at bounding box center [279, 327] width 171 height 23
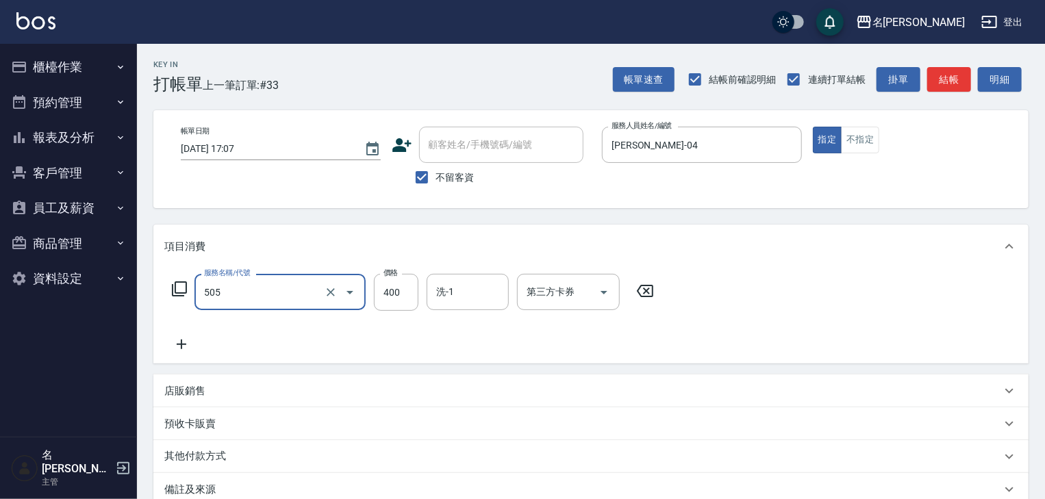
type input "洗髮(505)"
click at [177, 342] on icon at bounding box center [181, 344] width 34 height 16
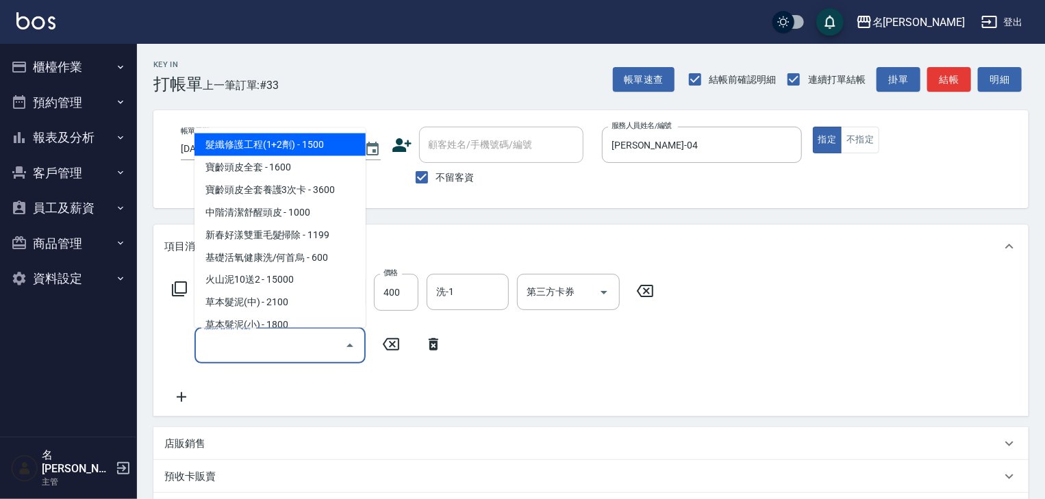
click at [225, 348] on input "服務名稱/代號" at bounding box center [270, 345] width 138 height 24
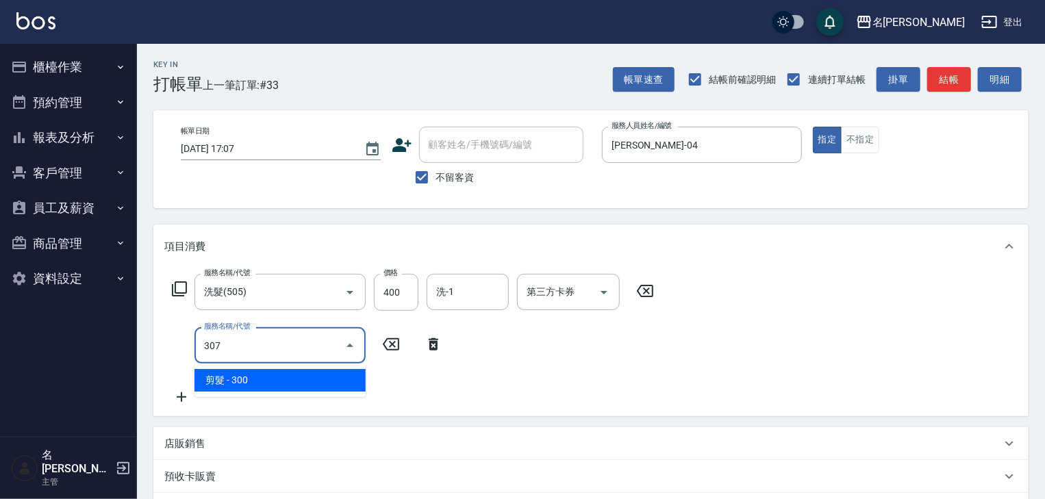
click at [274, 372] on span "剪髮 - 300" at bounding box center [279, 380] width 171 height 23
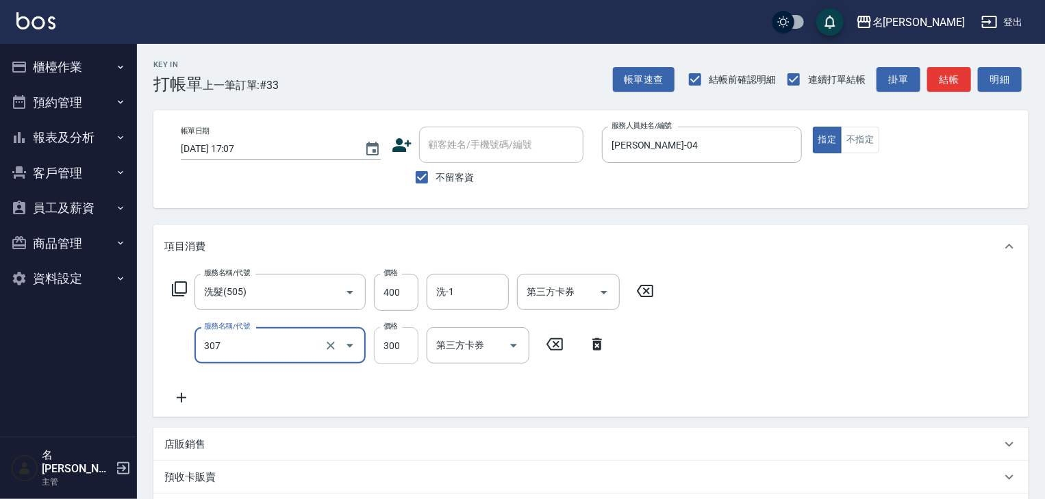
type input "剪髮(307)"
click at [376, 353] on input "300" at bounding box center [396, 345] width 44 height 37
type input "500"
click at [471, 299] on input "洗-1" at bounding box center [468, 292] width 70 height 24
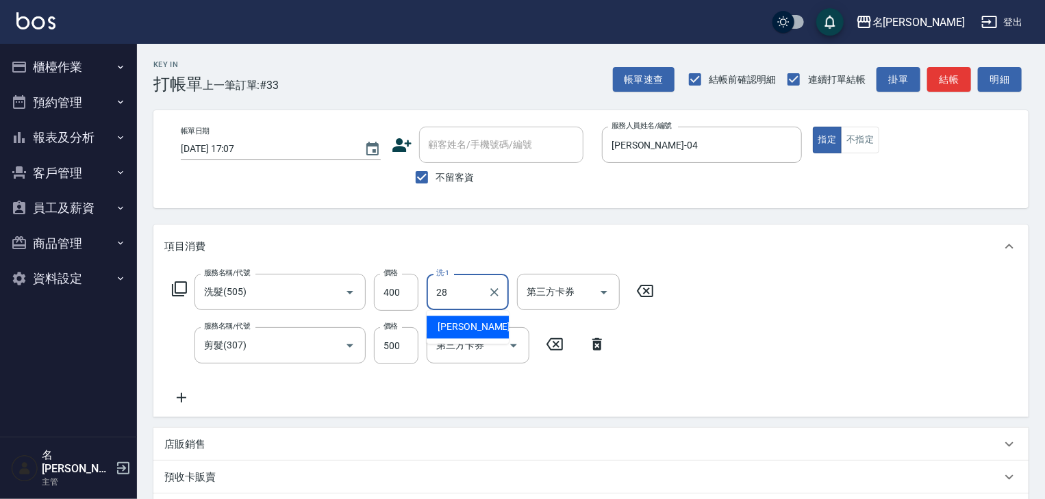
click at [481, 327] on div "[PERSON_NAME]-28" at bounding box center [467, 327] width 82 height 23
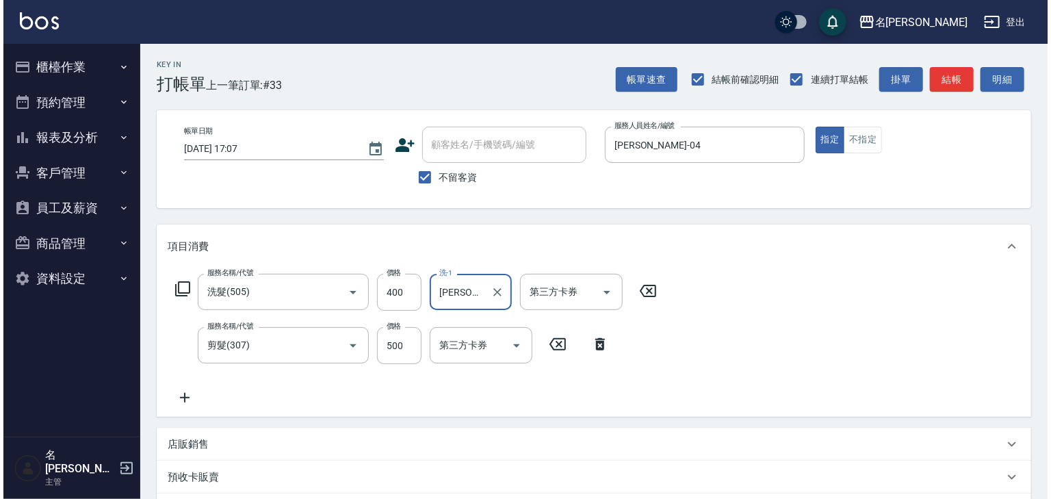
scroll to position [214, 0]
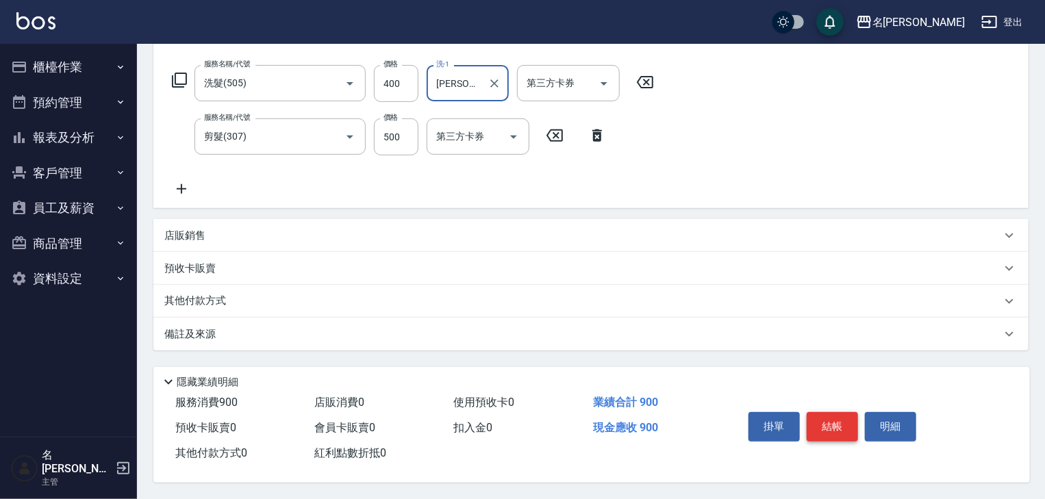
type input "[PERSON_NAME]-28"
click at [836, 424] on button "結帳" at bounding box center [831, 426] width 51 height 29
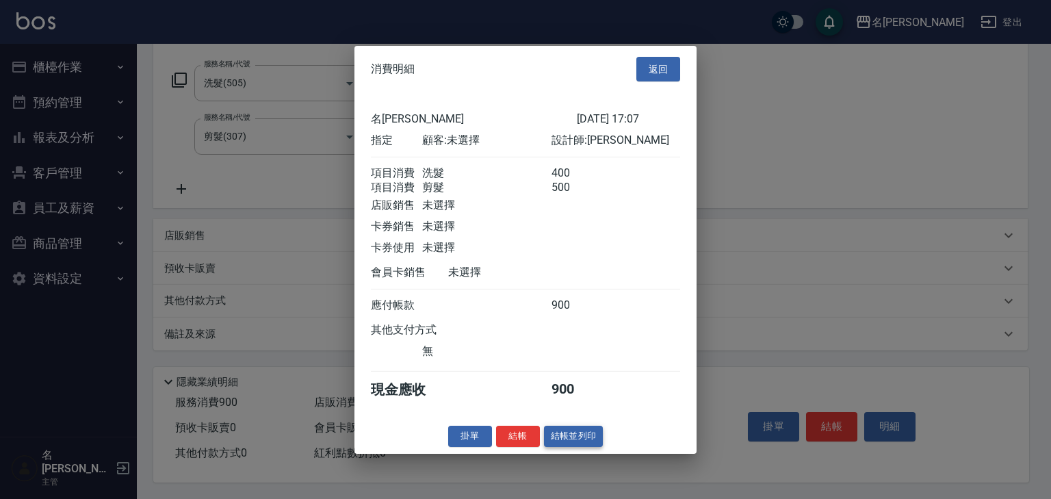
click at [599, 445] on button "結帳並列印" at bounding box center [574, 436] width 60 height 21
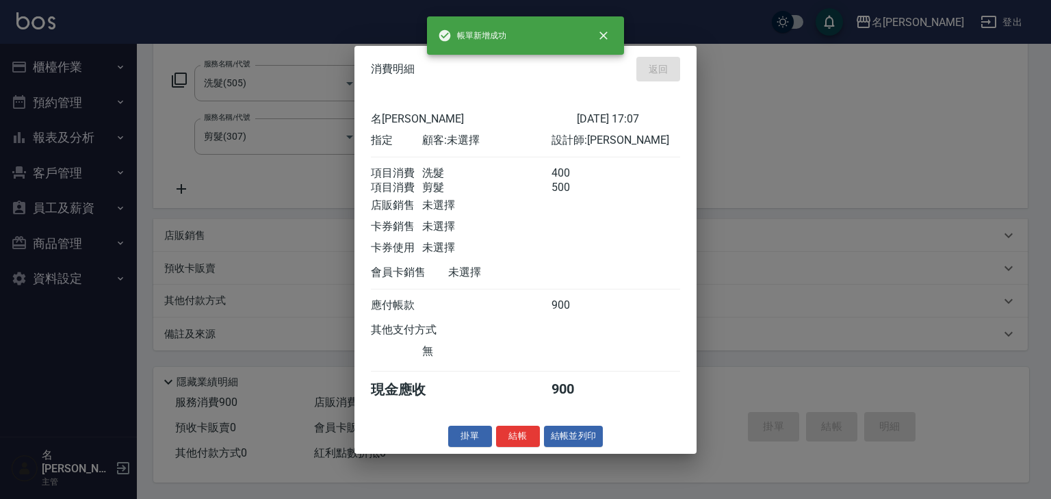
type input "[DATE] 17:16"
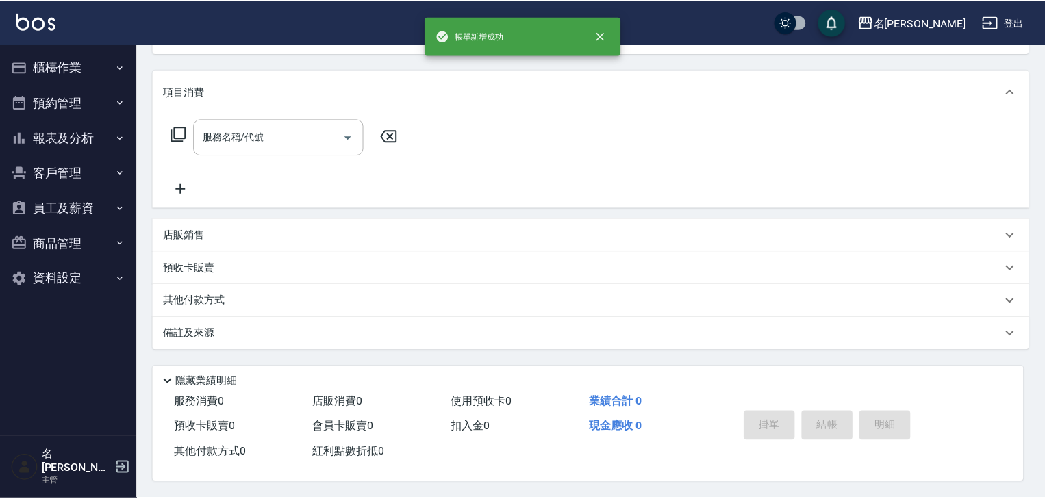
scroll to position [0, 0]
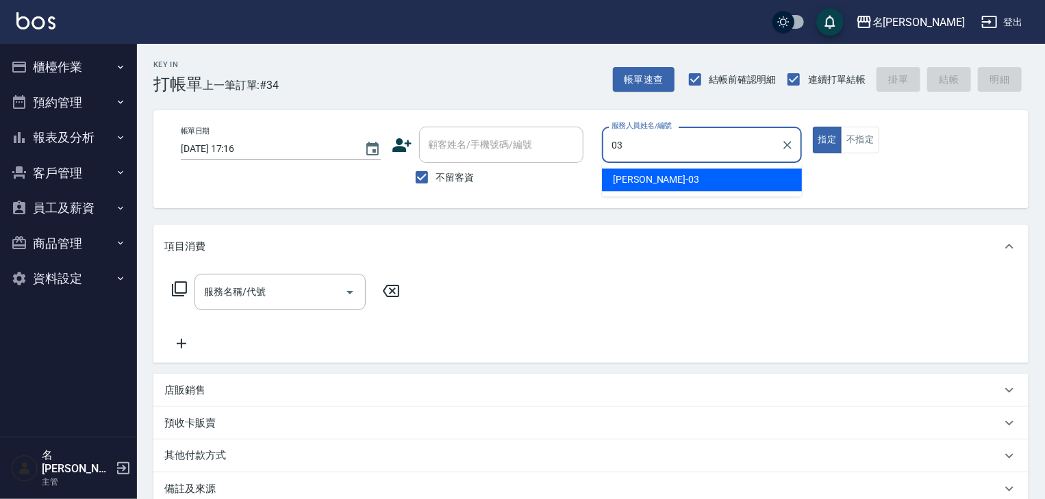
type input "[PERSON_NAME]-03"
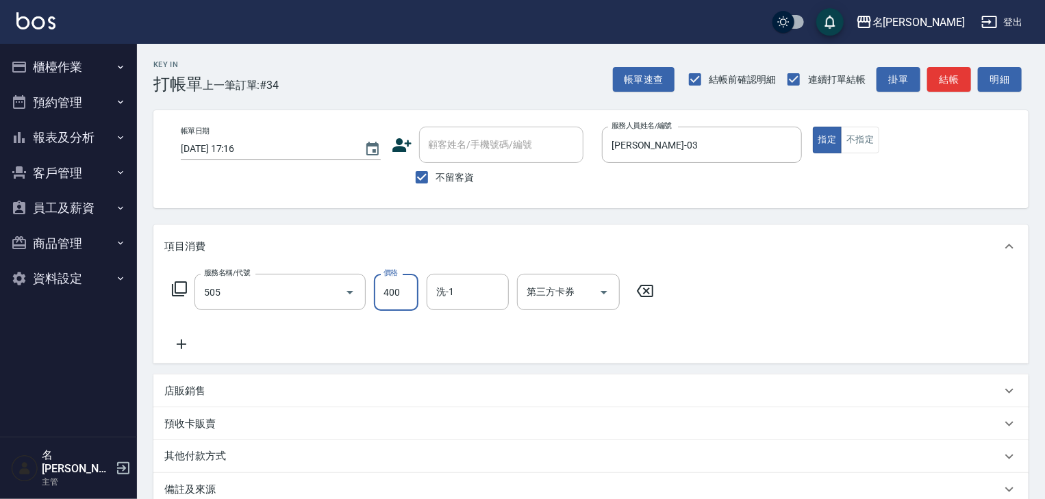
type input "洗髮(505)"
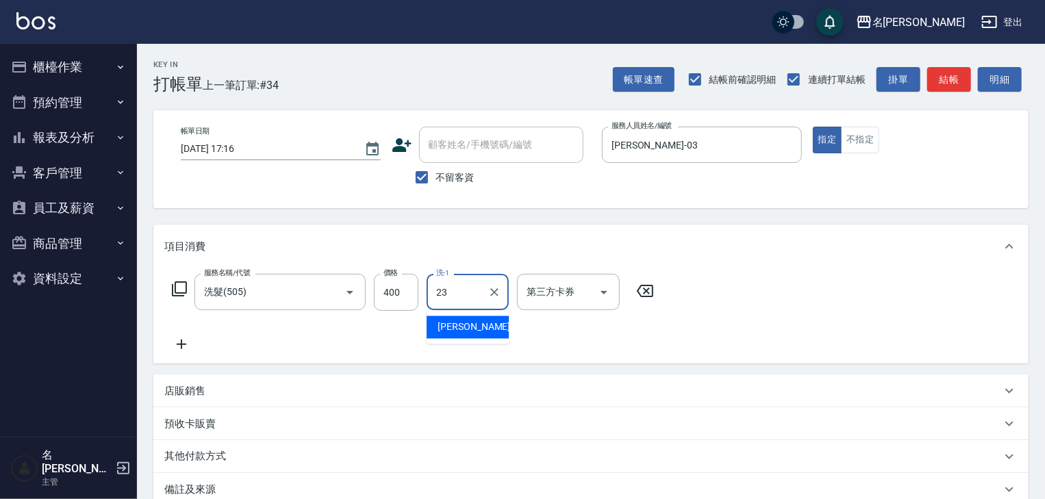
type input "[PERSON_NAME]-23"
click at [956, 87] on button "結帳" at bounding box center [949, 79] width 44 height 25
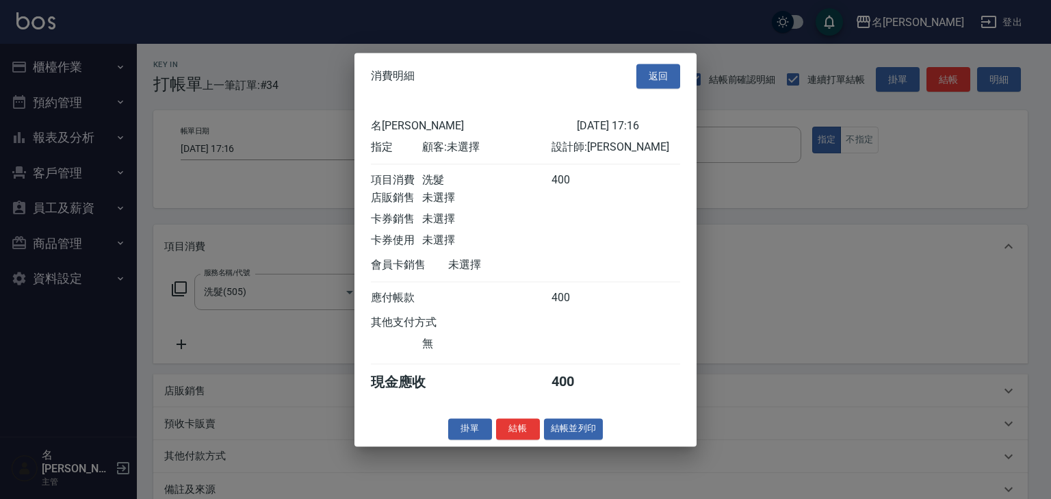
click at [588, 434] on button "結帳並列印" at bounding box center [574, 428] width 60 height 21
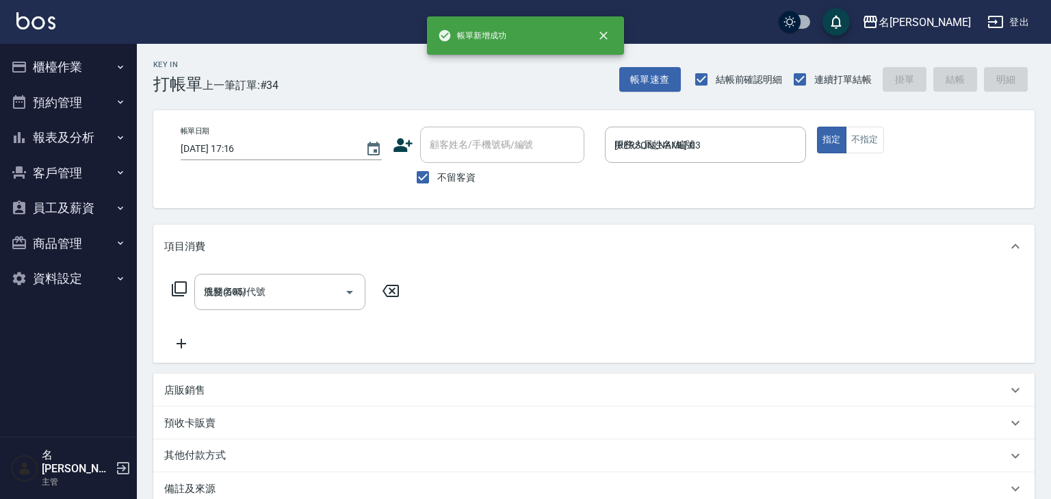
type input "[DATE] 17:19"
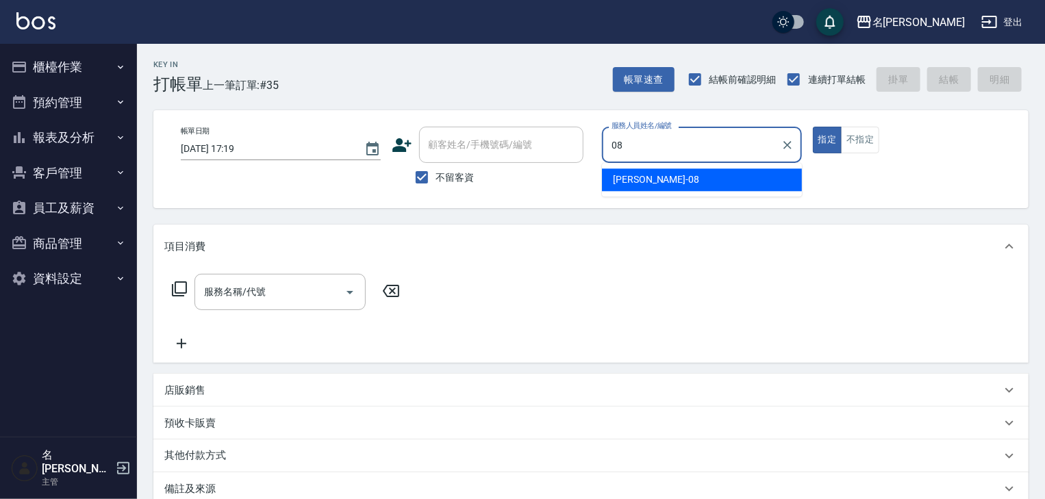
type input "[PERSON_NAME]-08"
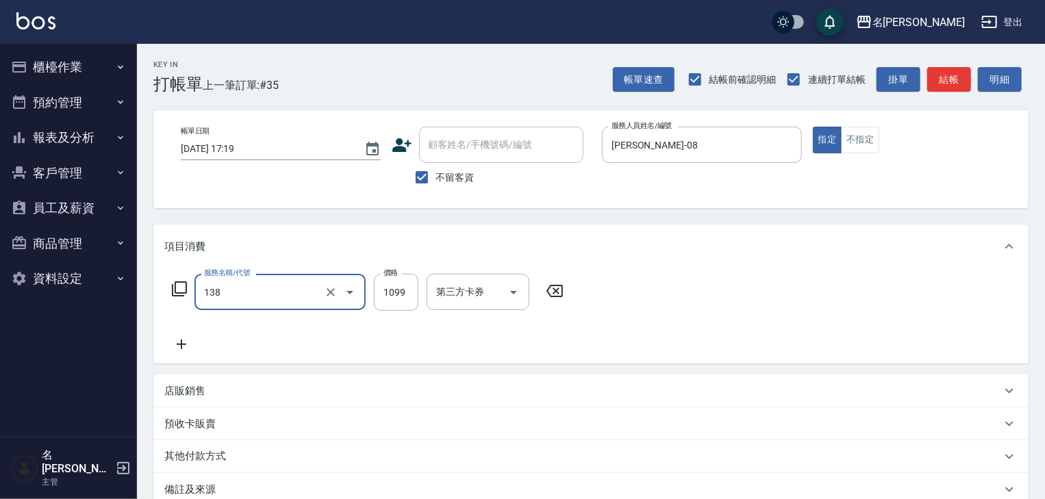
type input "蘊活頭皮(138)"
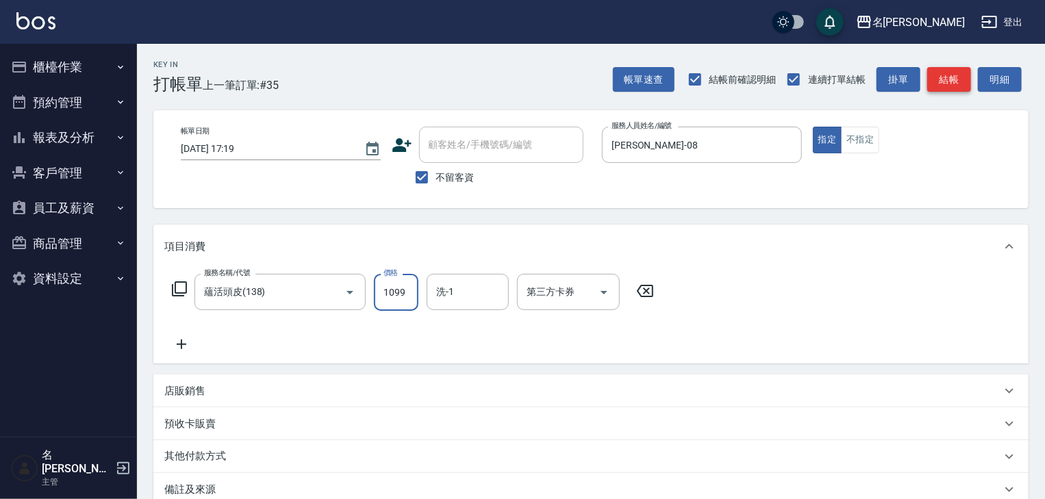
click at [941, 86] on button "結帳" at bounding box center [949, 79] width 44 height 25
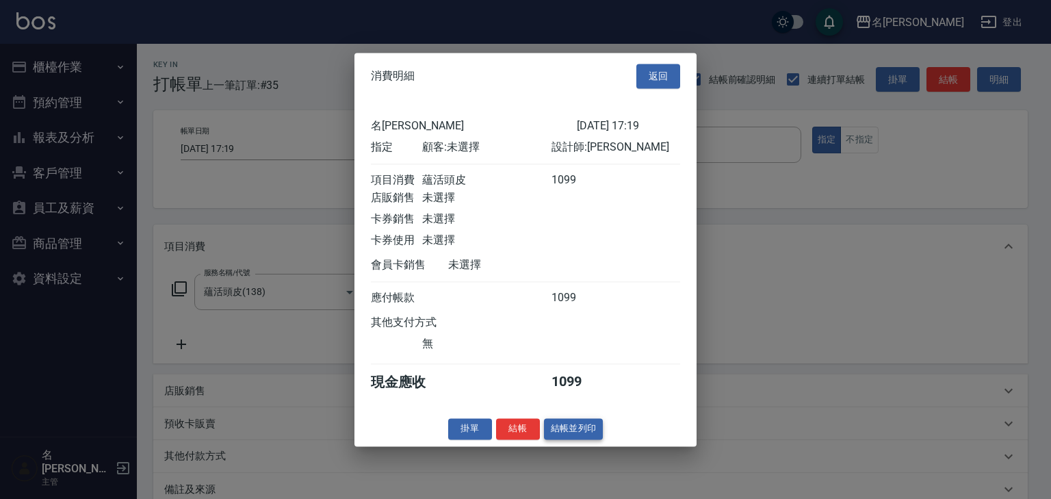
click at [592, 437] on button "結帳並列印" at bounding box center [574, 428] width 60 height 21
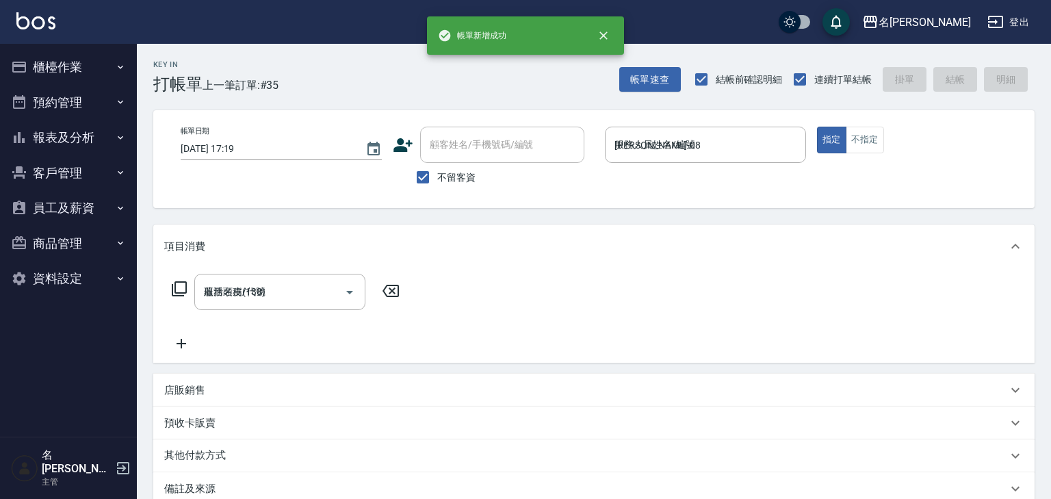
type input "[DATE] 17:25"
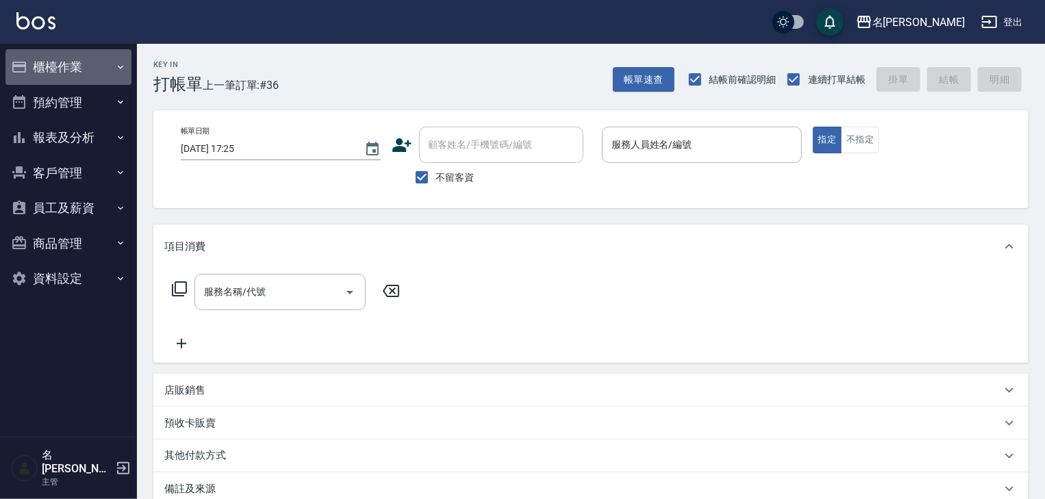
click at [66, 70] on button "櫃檯作業" at bounding box center [68, 67] width 126 height 36
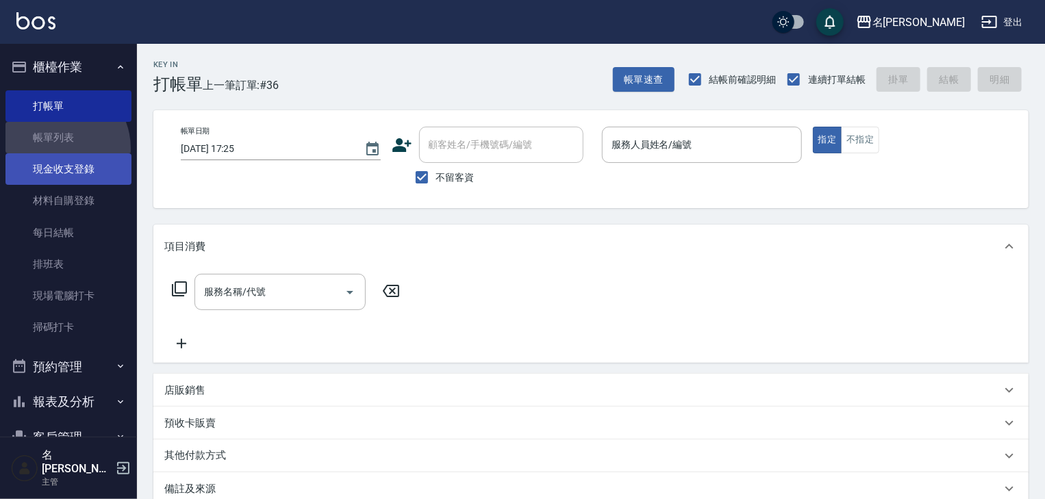
drag, startPoint x: 56, startPoint y: 149, endPoint x: 36, endPoint y: 159, distance: 22.4
click at [55, 149] on link "帳單列表" at bounding box center [68, 137] width 126 height 31
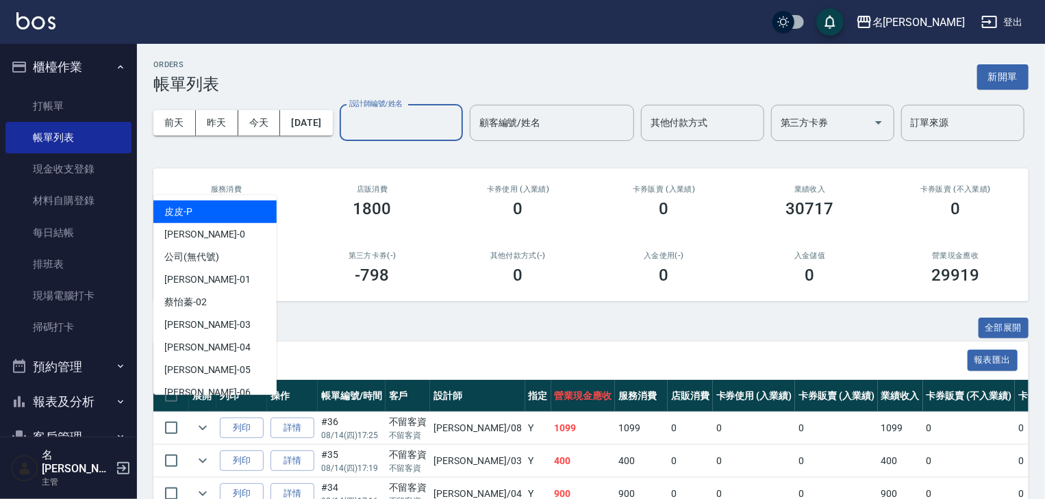
click at [346, 135] on input "設計師編號/姓名" at bounding box center [401, 123] width 111 height 24
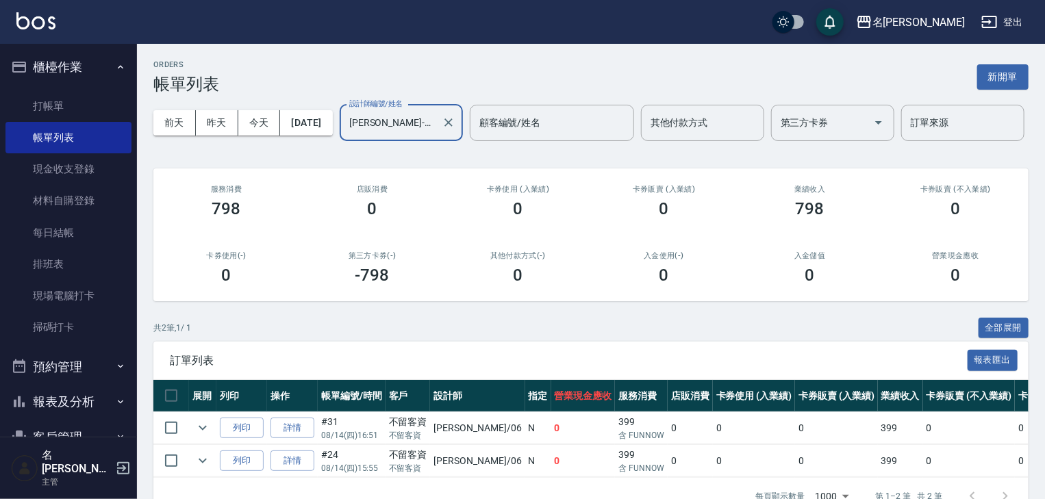
scroll to position [83, 0]
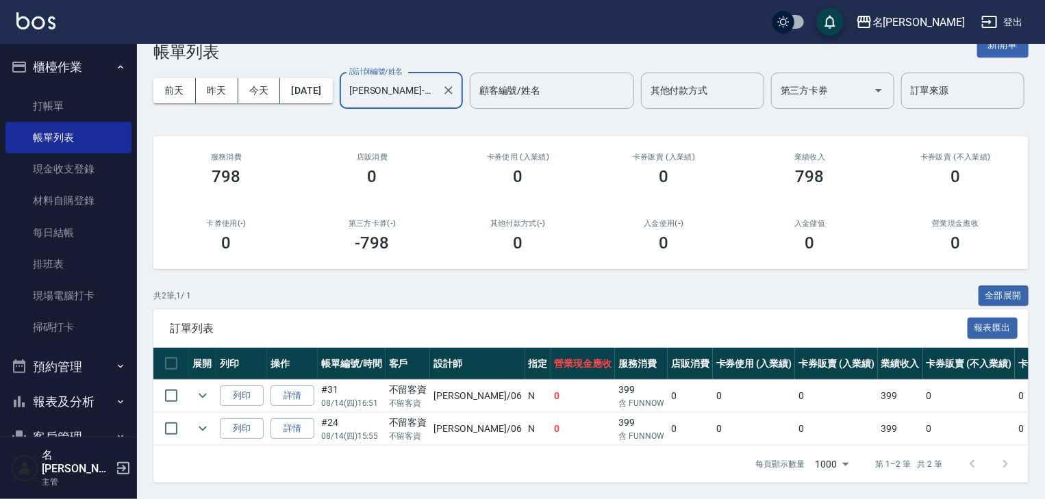
type input "[PERSON_NAME]-06"
click at [52, 25] on img at bounding box center [35, 20] width 39 height 17
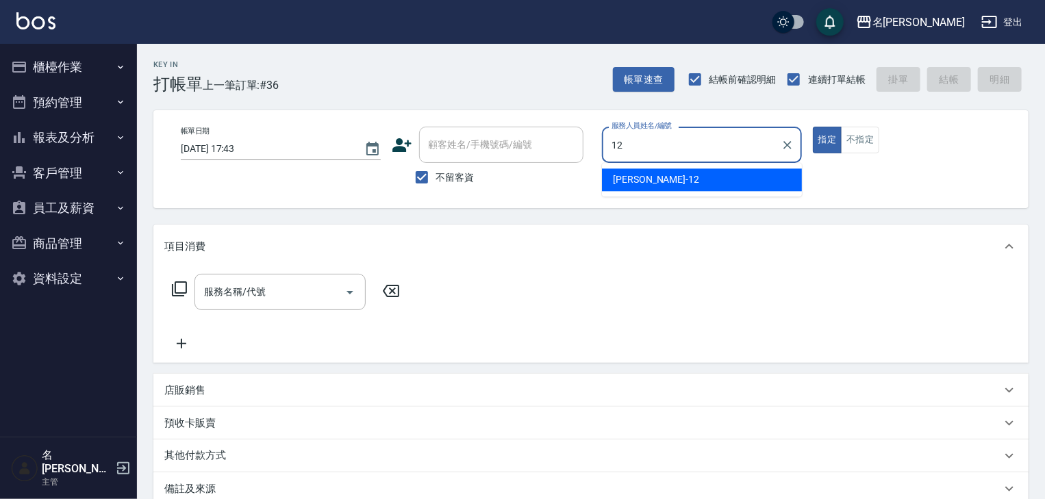
type input "[PERSON_NAME]-12"
type button "true"
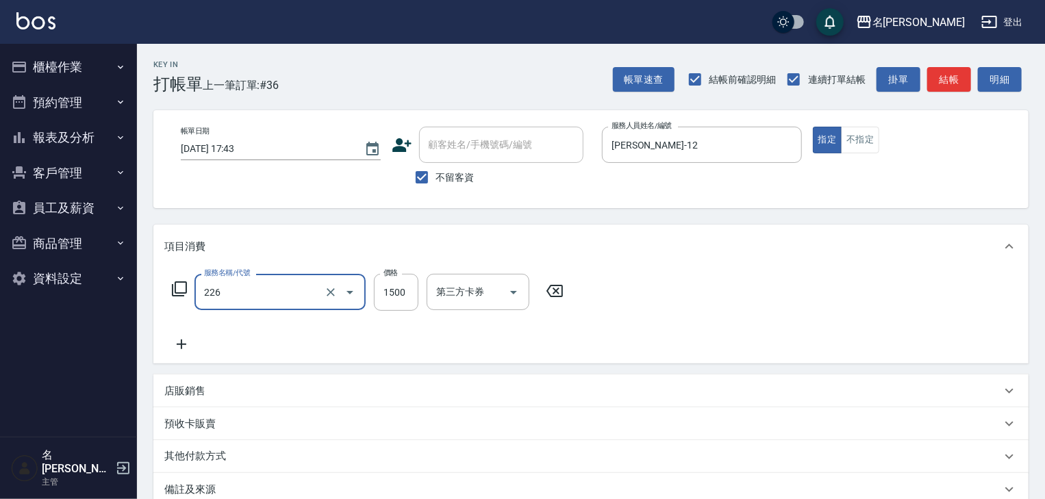
type input "冷燙自購1500↑(226)"
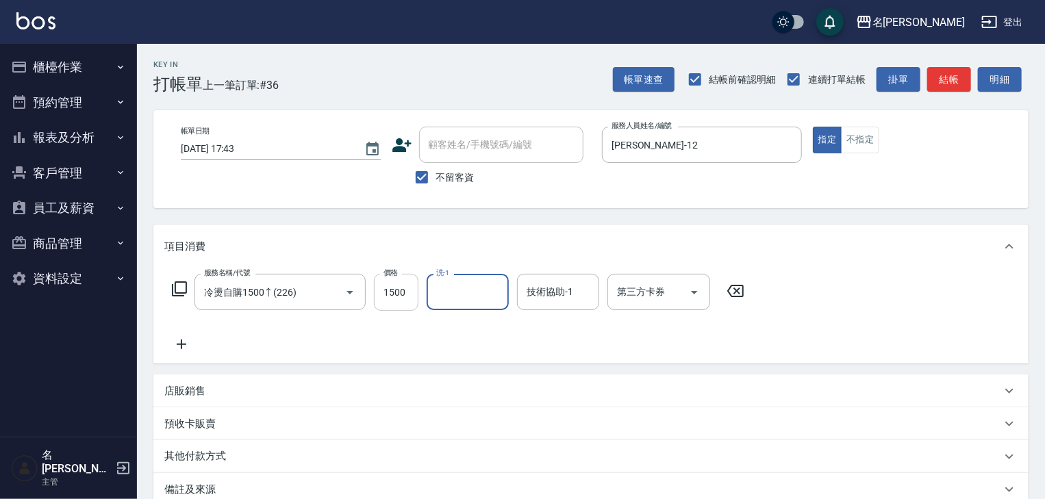
click at [398, 299] on input "1500" at bounding box center [396, 292] width 44 height 37
click at [395, 302] on input "266" at bounding box center [396, 292] width 44 height 37
type input "2600"
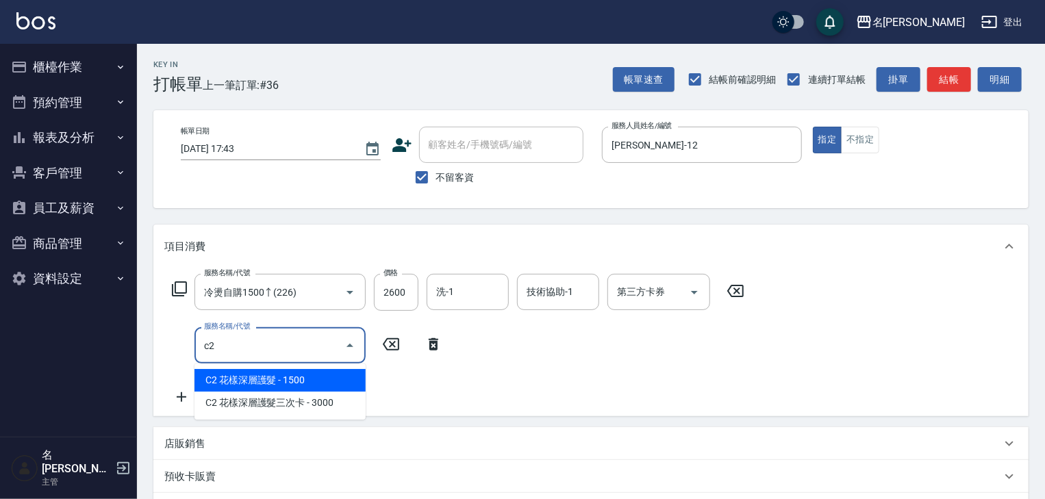
click at [331, 372] on span "C2 花樣深層護髮 - 1500" at bounding box center [279, 380] width 171 height 23
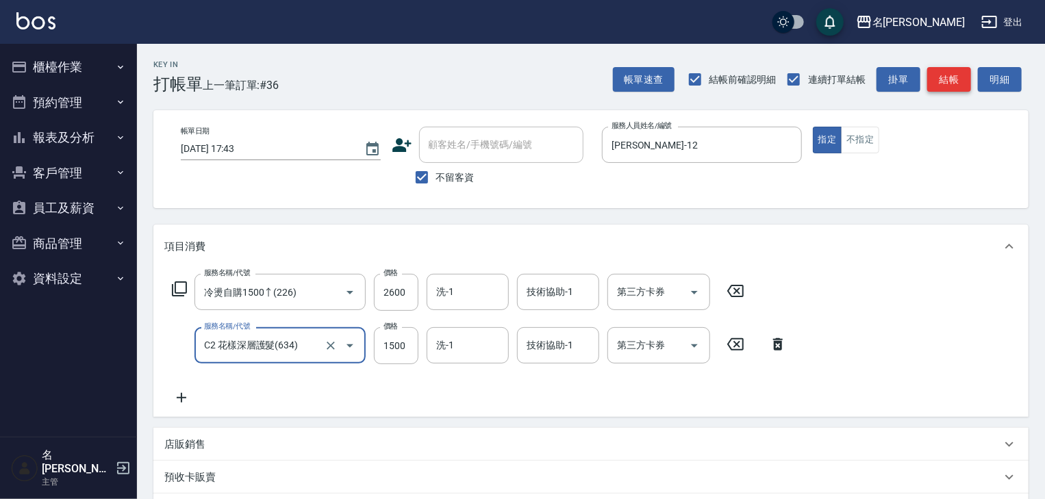
type input "C2 花樣深層護髮(634)"
click at [957, 90] on button "結帳" at bounding box center [949, 79] width 44 height 25
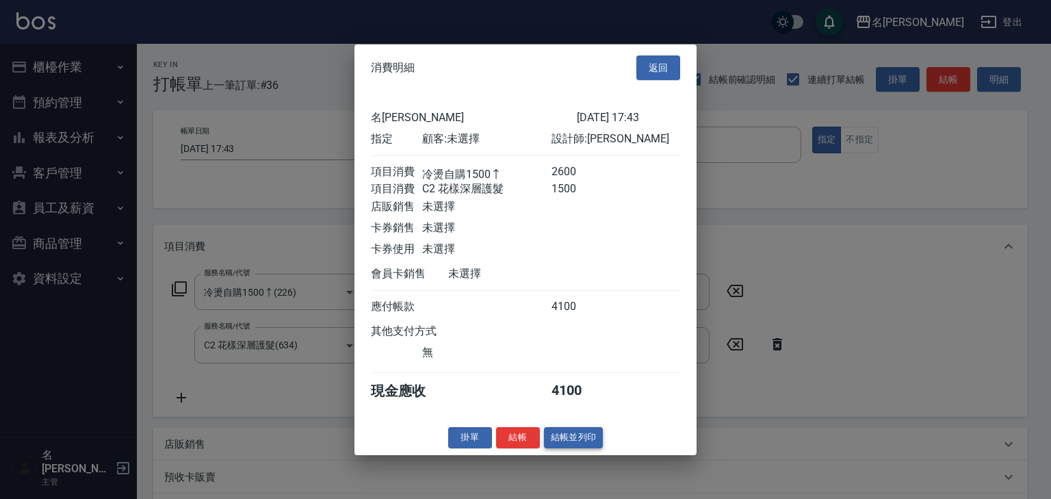
click at [562, 443] on button "結帳並列印" at bounding box center [574, 437] width 60 height 21
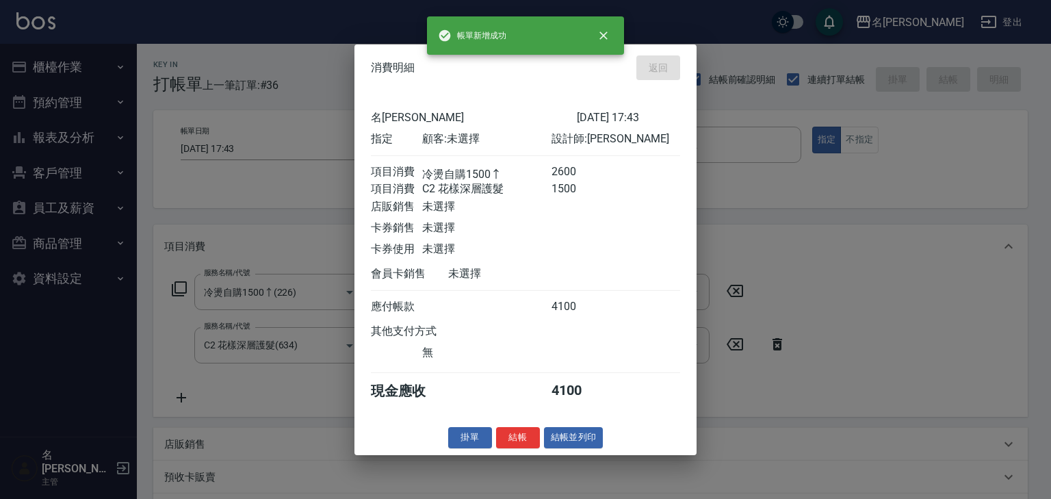
type input "[DATE] 17:55"
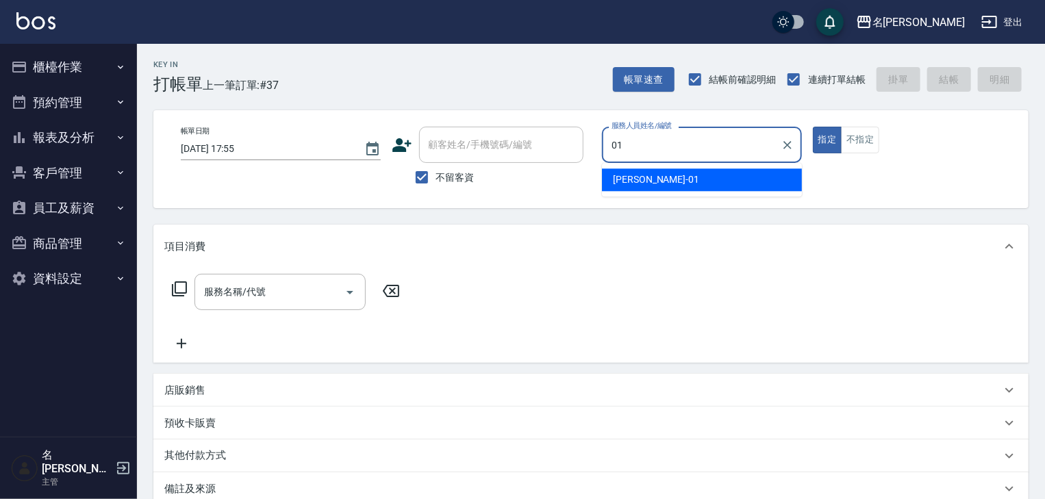
type input "[PERSON_NAME]-01"
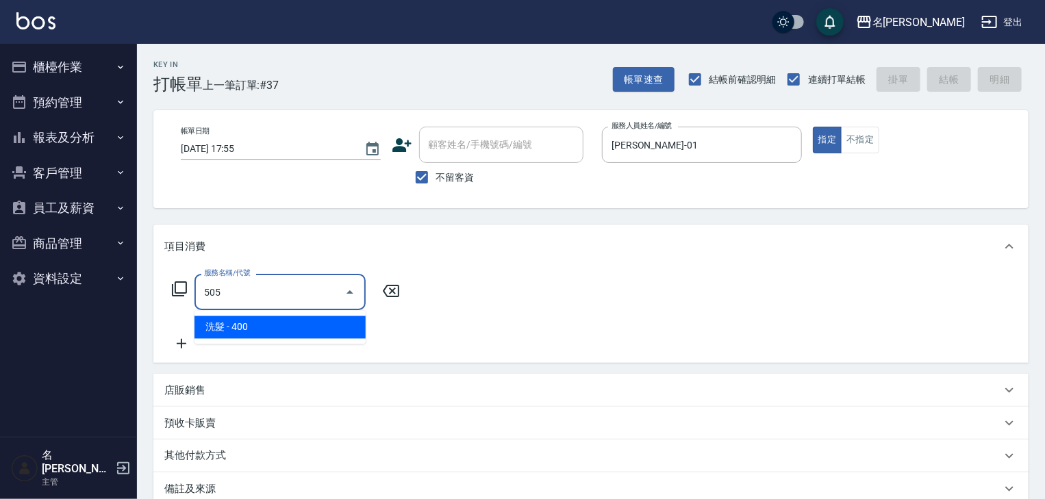
type input "洗髮(505)"
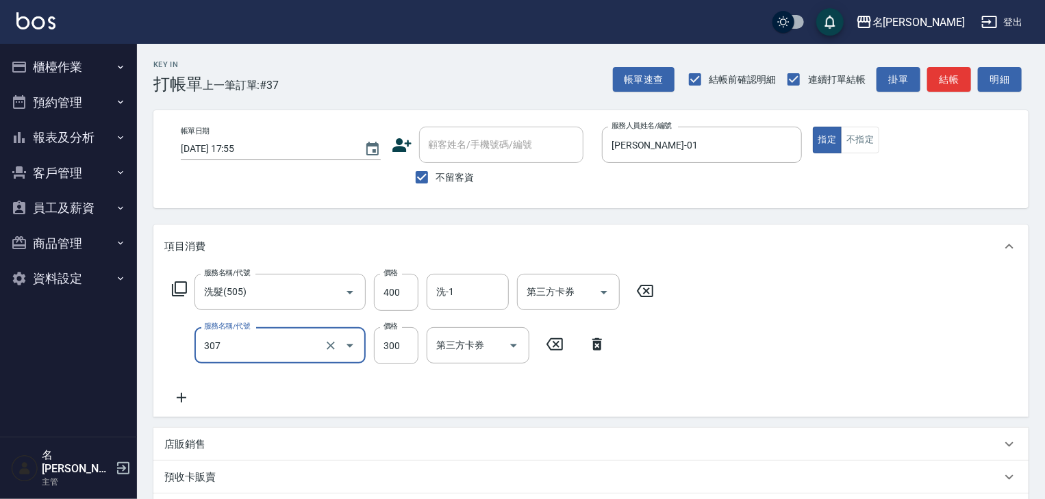
type input "剪髮(307)"
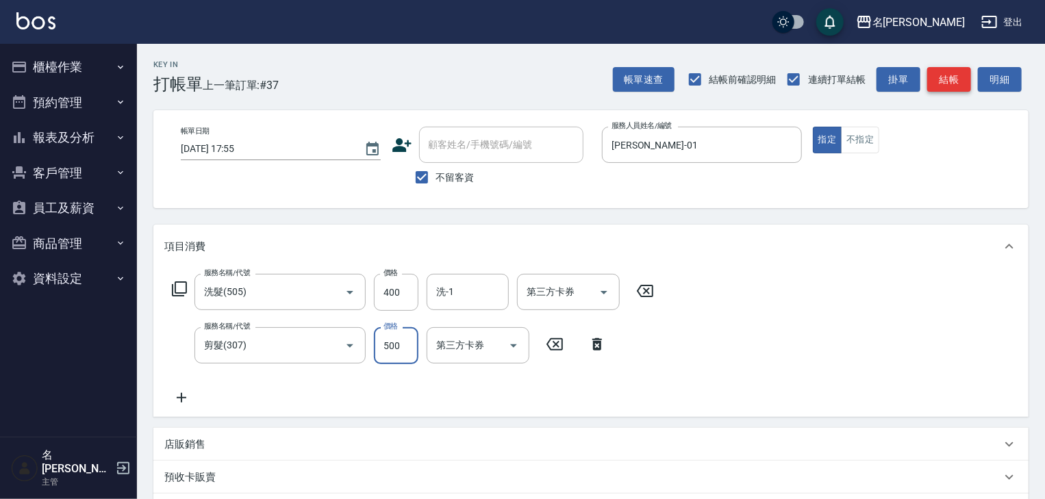
type input "500"
click at [963, 74] on button "結帳" at bounding box center [949, 79] width 44 height 25
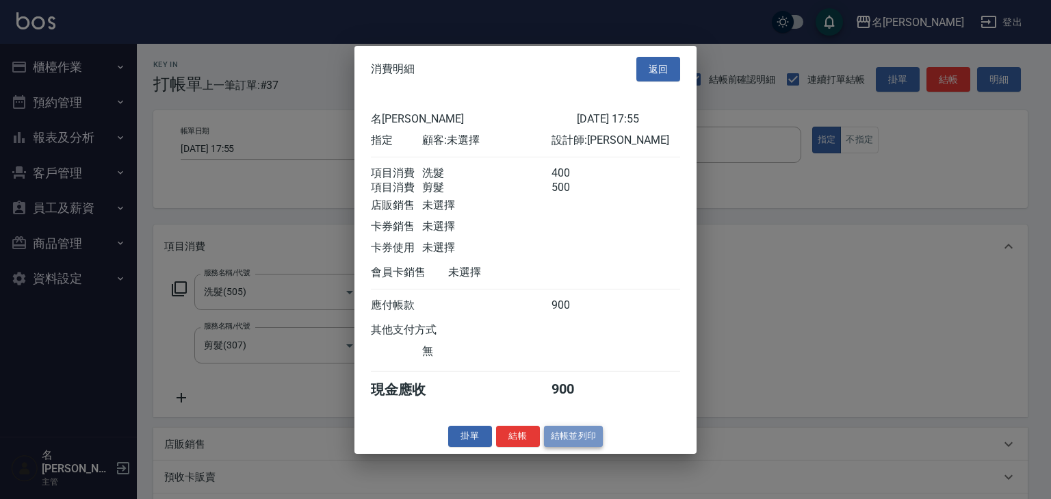
click at [575, 438] on button "結帳並列印" at bounding box center [574, 436] width 60 height 21
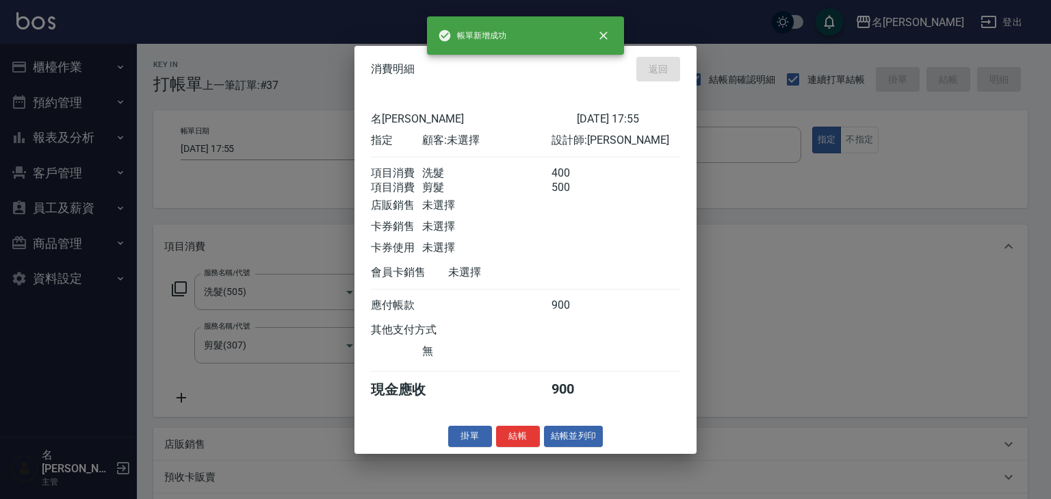
type input "[DATE] 17:57"
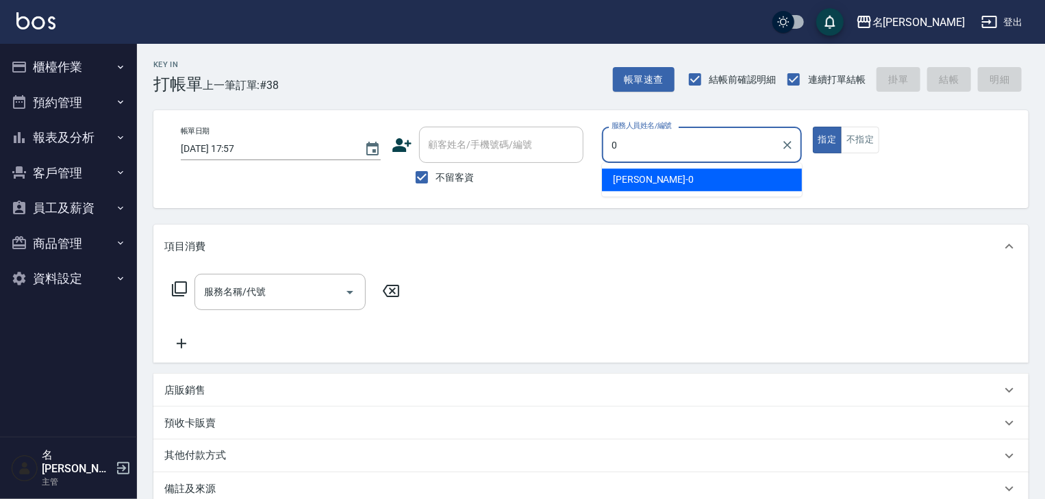
type input "[PERSON_NAME]-0"
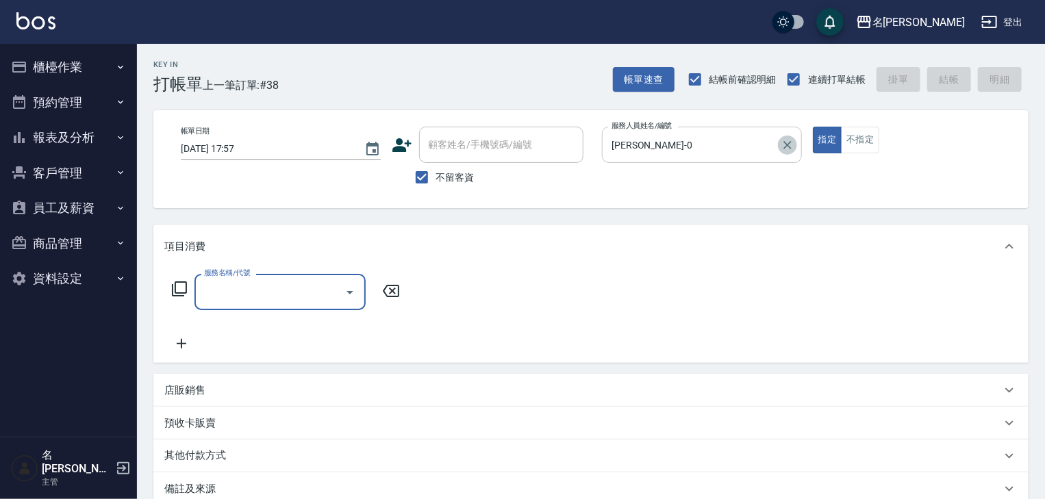
click at [783, 145] on icon "Clear" at bounding box center [787, 145] width 14 height 14
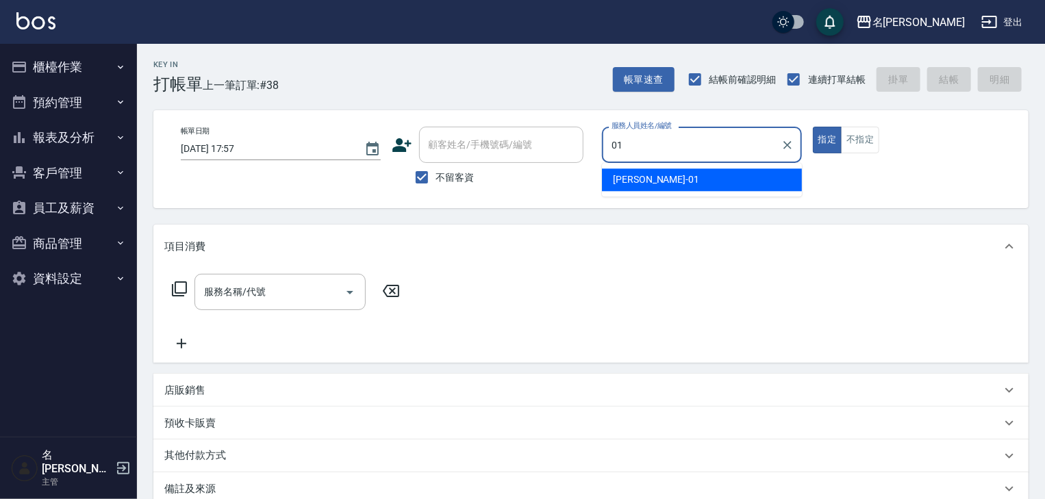
type input "[PERSON_NAME]-01"
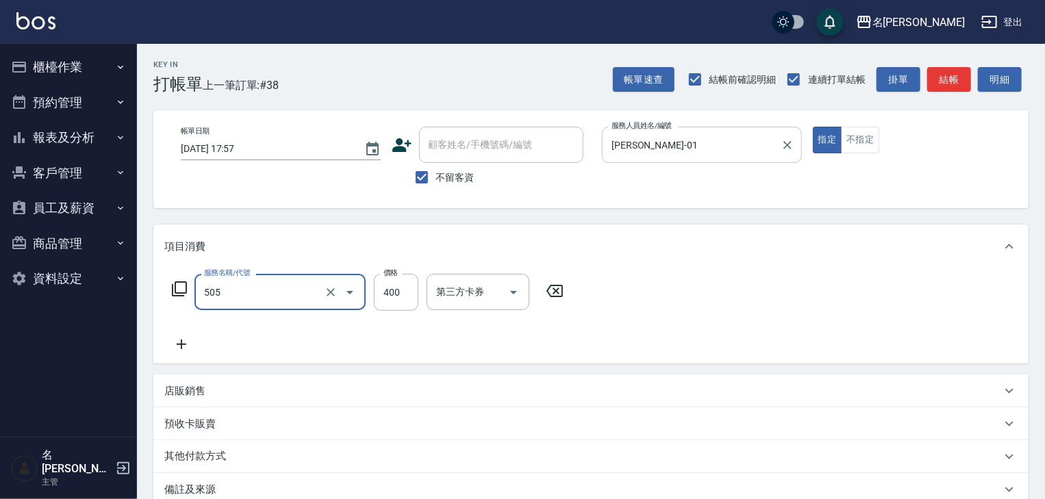
type input "洗髮(505)"
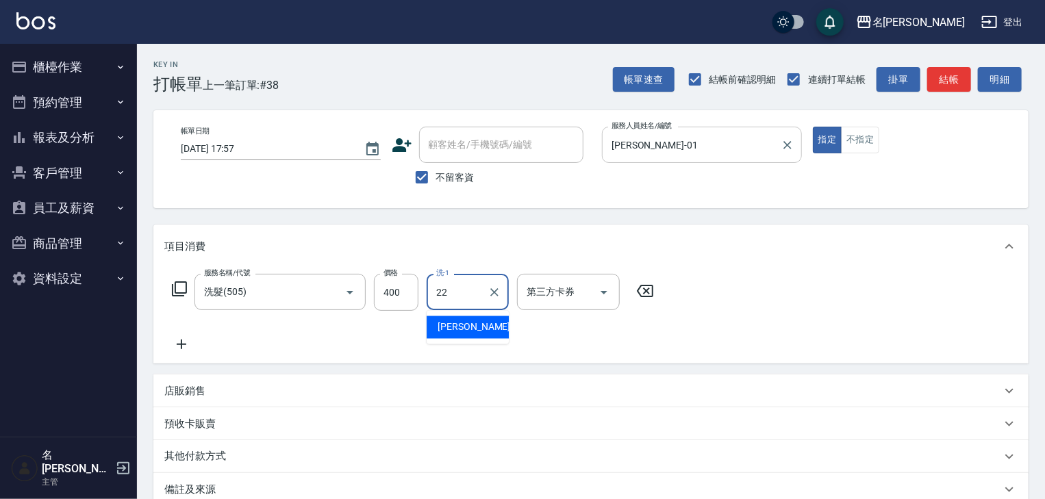
type input "[PERSON_NAME]-22"
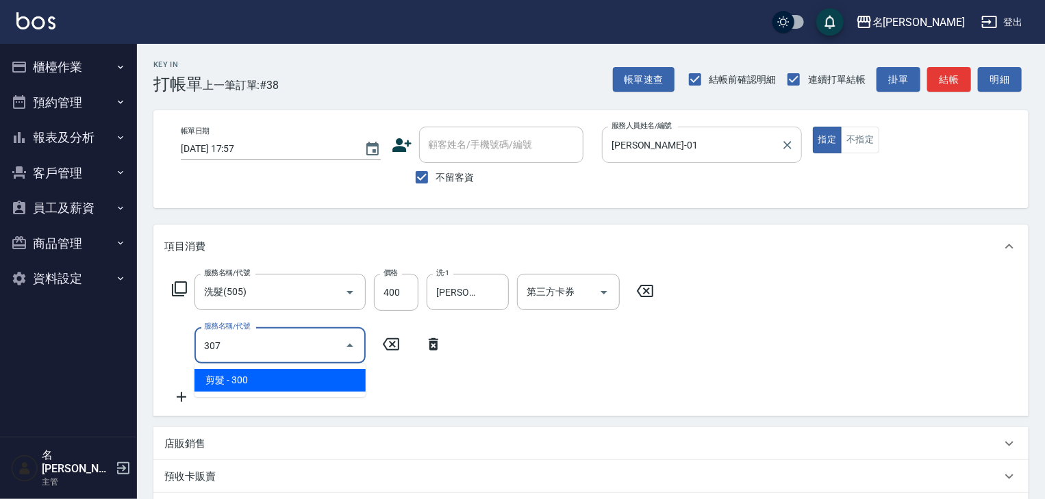
type input "剪髮(307)"
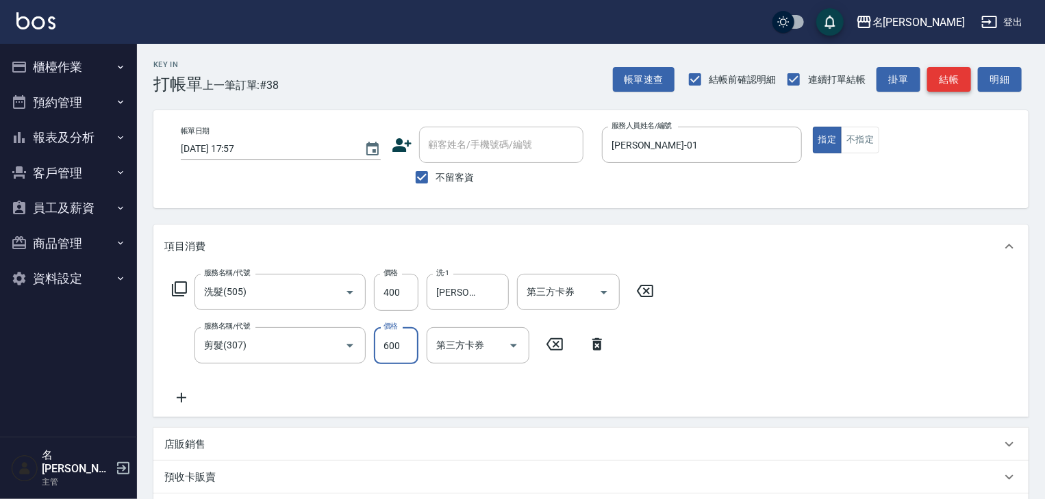
type input "600"
click at [961, 68] on button "結帳" at bounding box center [949, 79] width 44 height 25
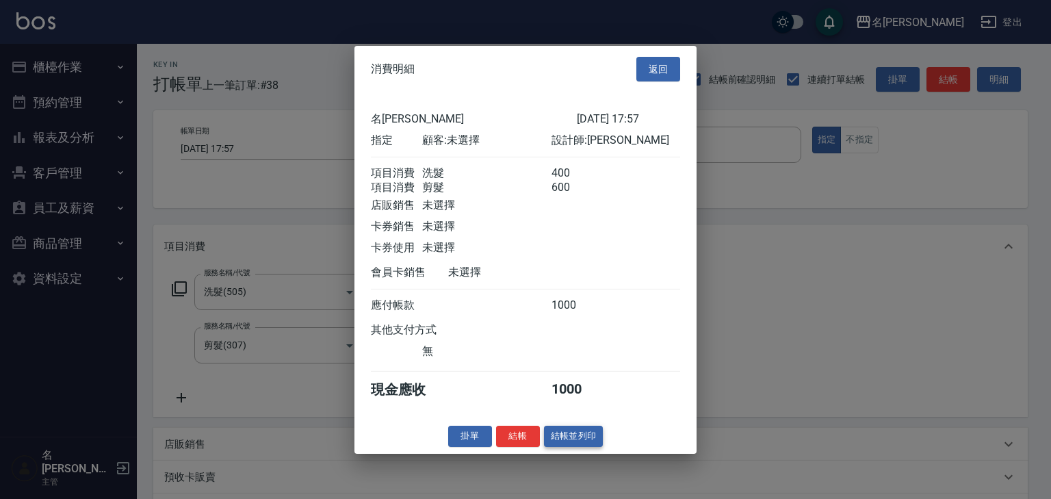
click at [591, 435] on button "結帳並列印" at bounding box center [574, 436] width 60 height 21
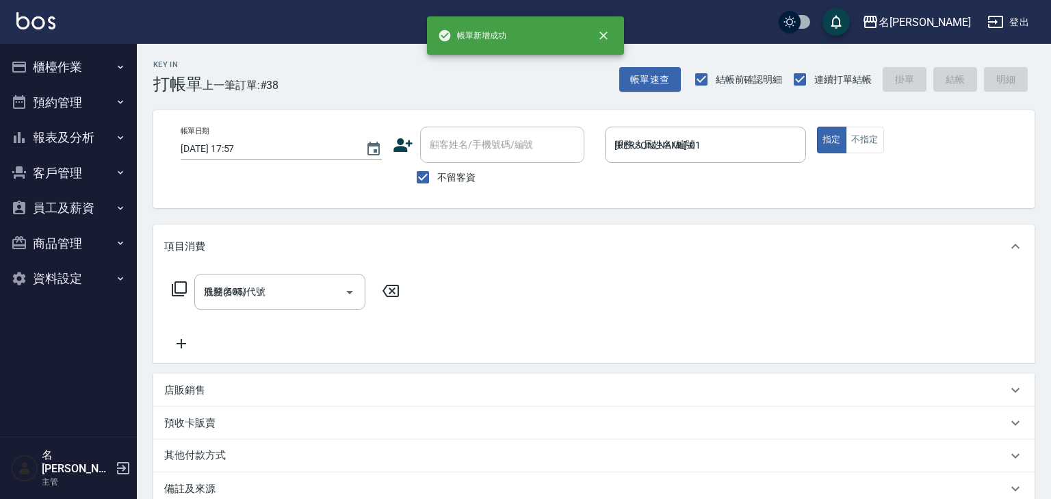
type input "[DATE] 18:01"
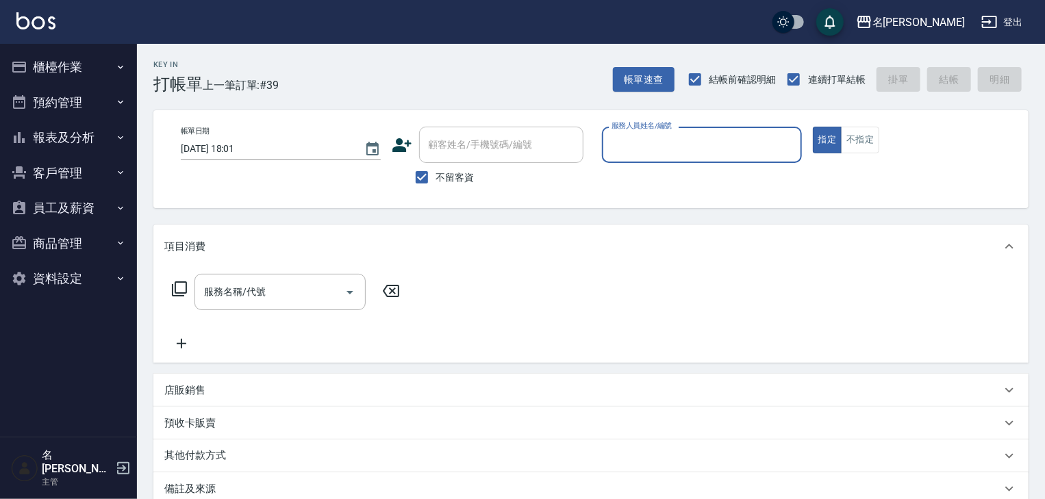
click at [117, 68] on icon "button" at bounding box center [120, 67] width 11 height 11
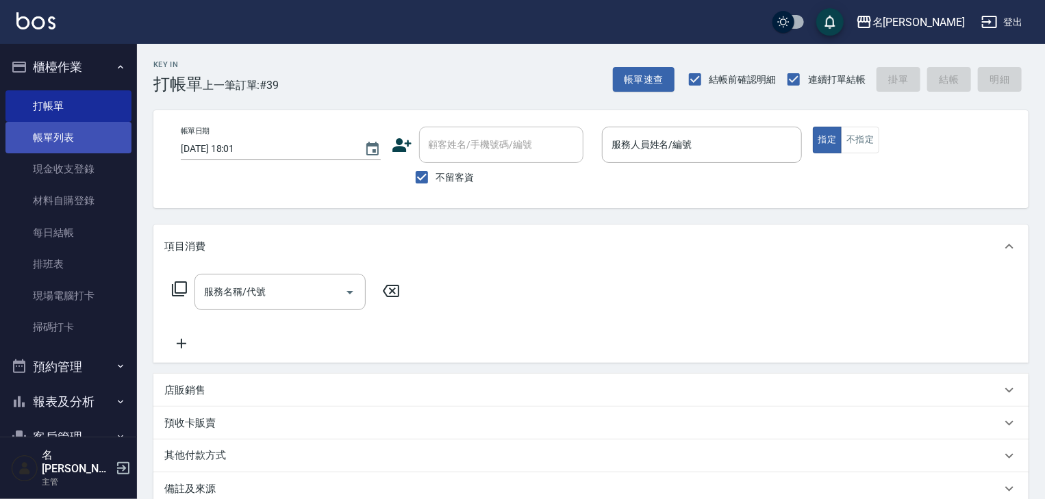
click at [73, 137] on link "帳單列表" at bounding box center [68, 137] width 126 height 31
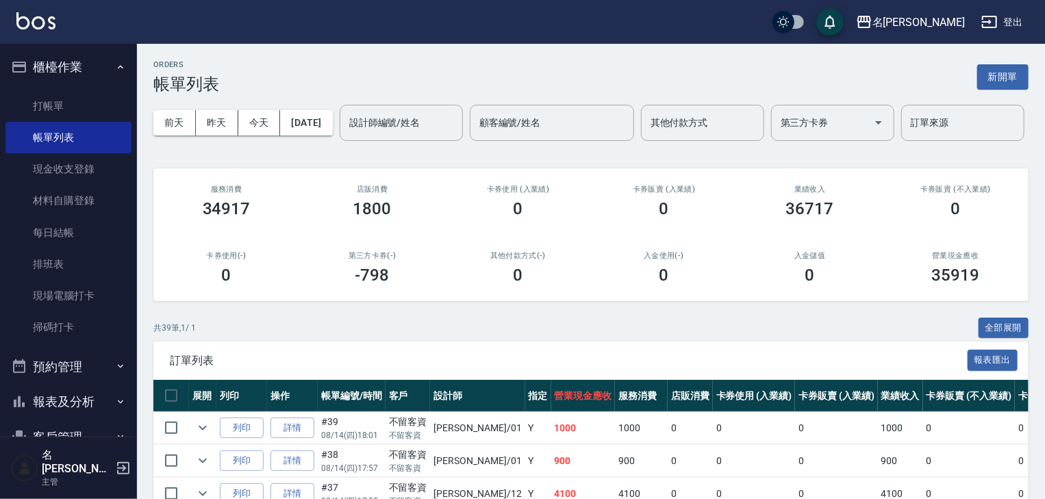
scroll to position [219, 0]
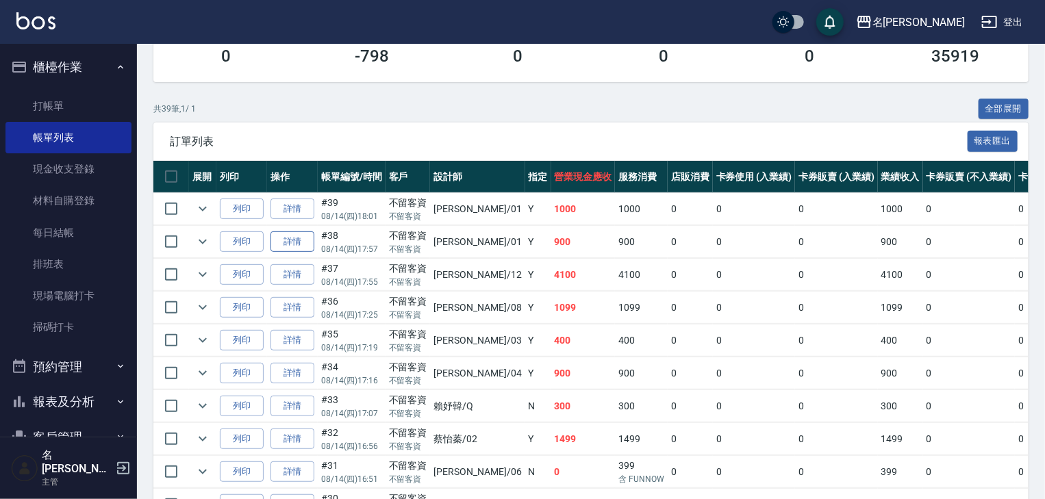
click at [292, 253] on link "詳情" at bounding box center [292, 241] width 44 height 21
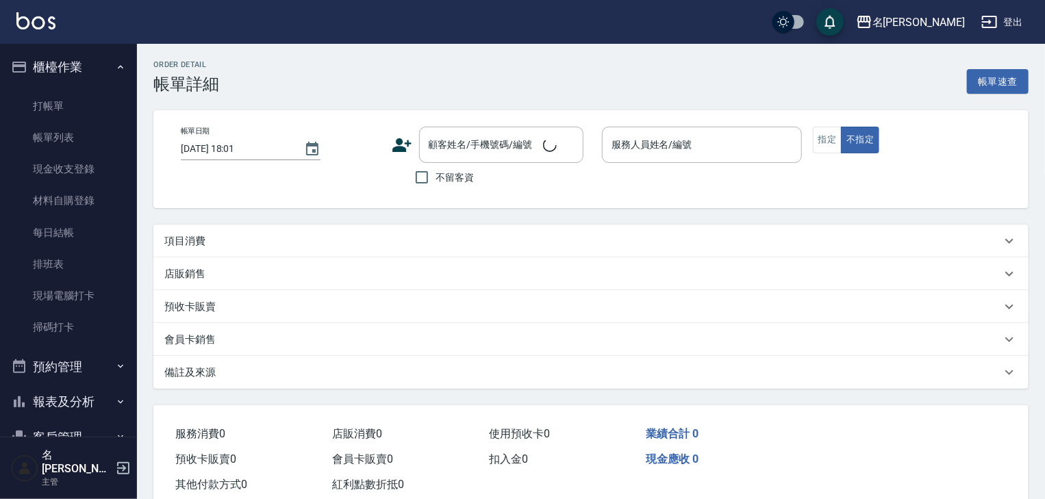
type input "[DATE] 17:57"
checkbox input "true"
type input "[PERSON_NAME]-01"
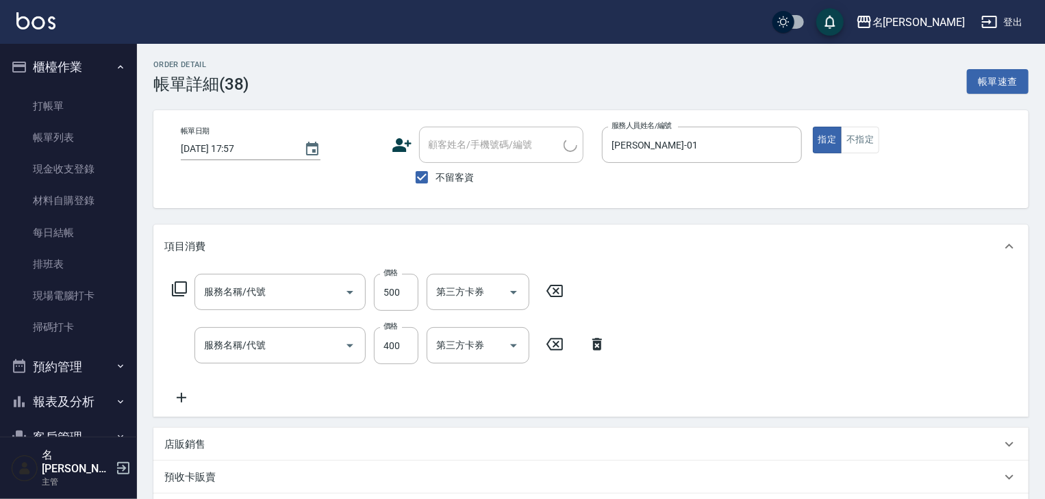
type input "剪髮(307)"
type input "洗髮(505)"
click at [470, 364] on div "服務名稱/代號 剪髮(307) 服務名稱/代號 價格 500 價格 第三方卡券 第三方卡券 服務名稱/代號 洗髮(505) 服務名稱/代號 價格 400 價格…" at bounding box center [434, 340] width 540 height 132
click at [455, 331] on div "洗-1" at bounding box center [467, 345] width 82 height 36
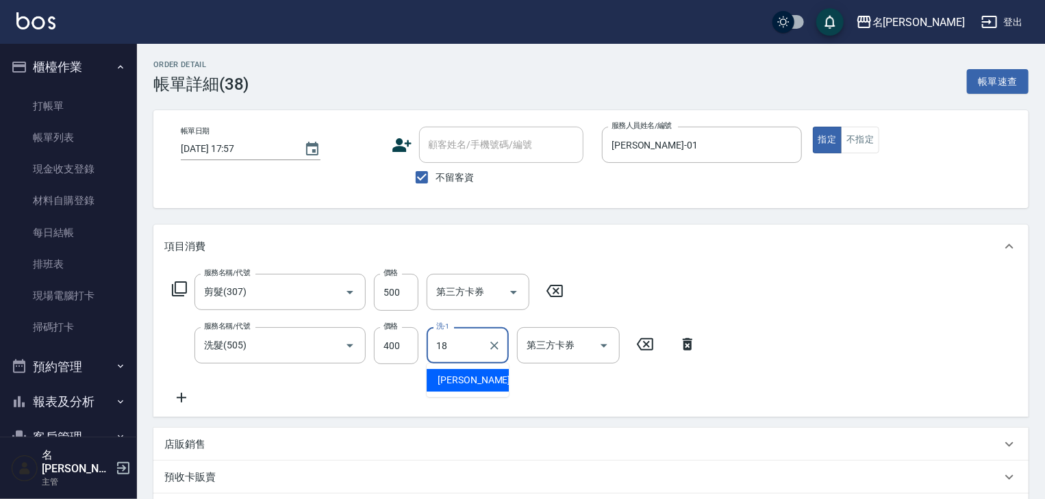
type input "[PERSON_NAME]-18"
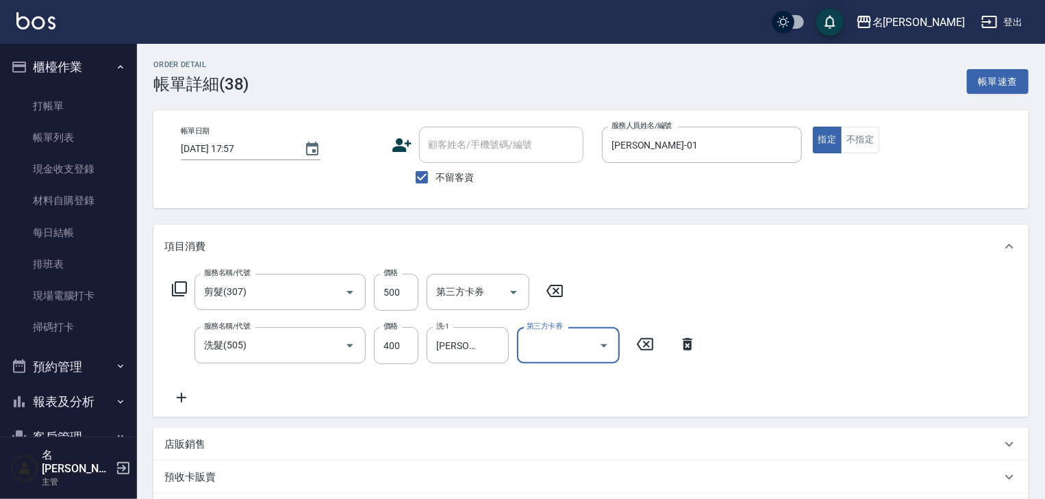
scroll to position [219, 0]
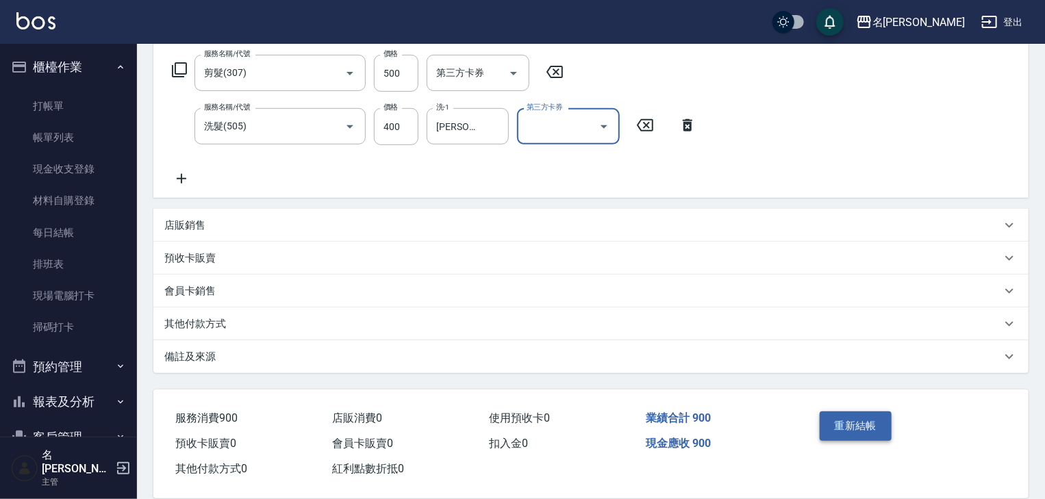
click at [833, 421] on button "重新結帳" at bounding box center [855, 425] width 73 height 29
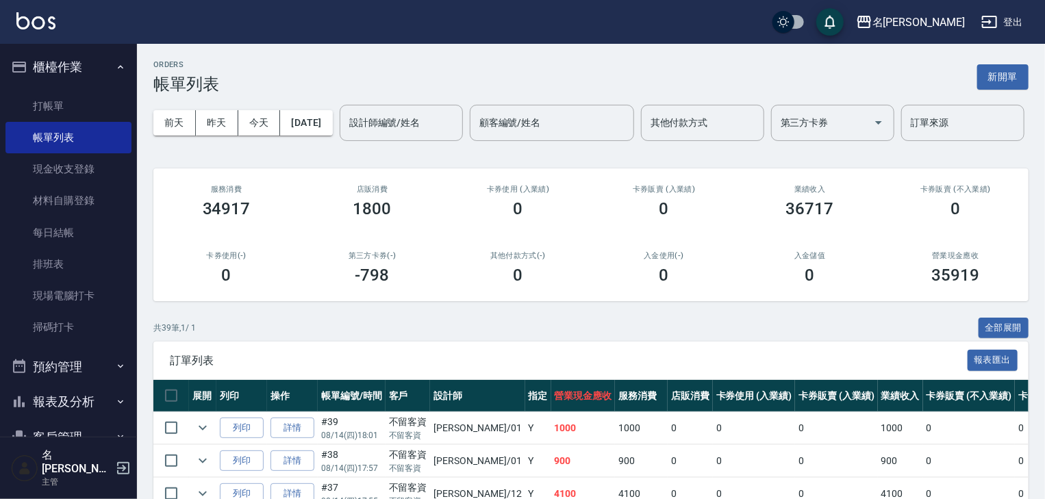
click at [30, 15] on img at bounding box center [35, 20] width 39 height 17
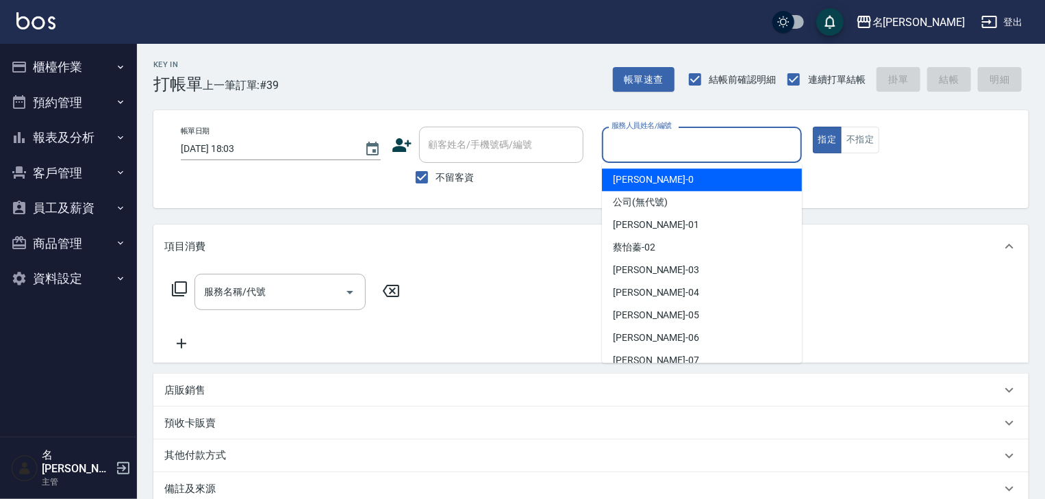
click at [677, 154] on input "服務人員姓名/編號" at bounding box center [702, 145] width 188 height 24
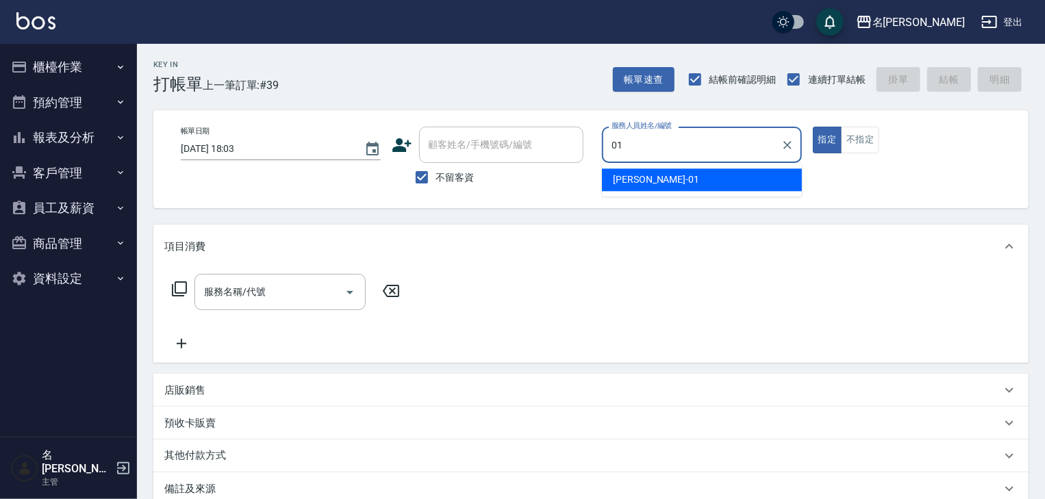
type input "[PERSON_NAME]-01"
type button "true"
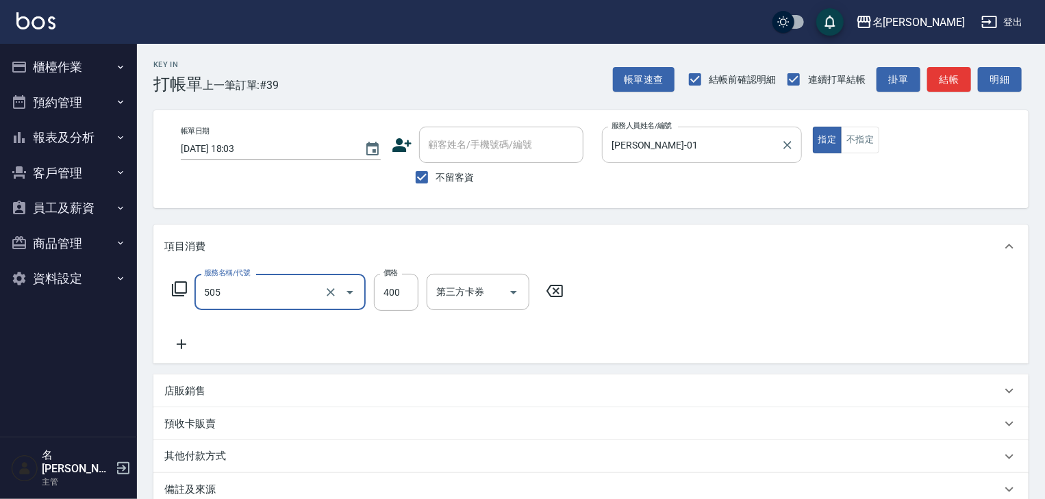
type input "洗髮(505)"
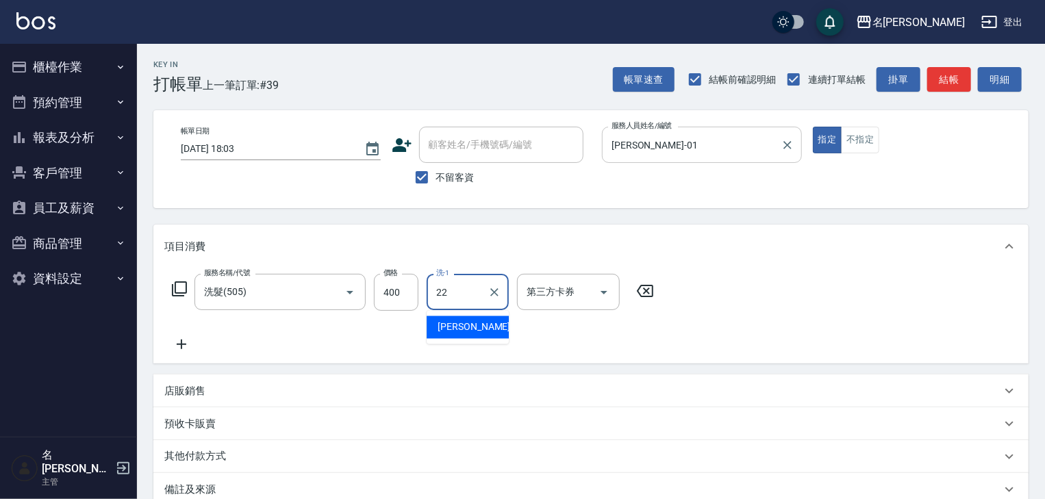
type input "[PERSON_NAME]-22"
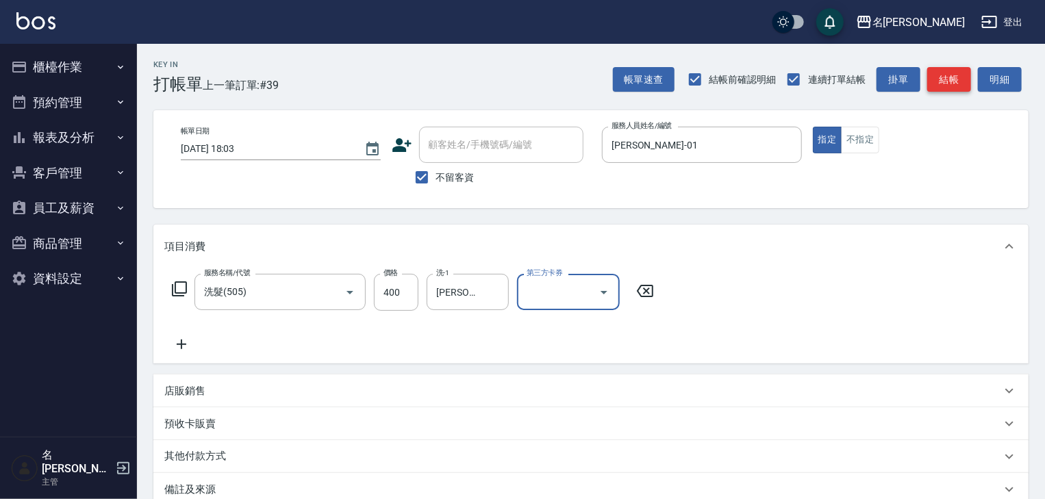
click at [943, 81] on button "結帳" at bounding box center [949, 79] width 44 height 25
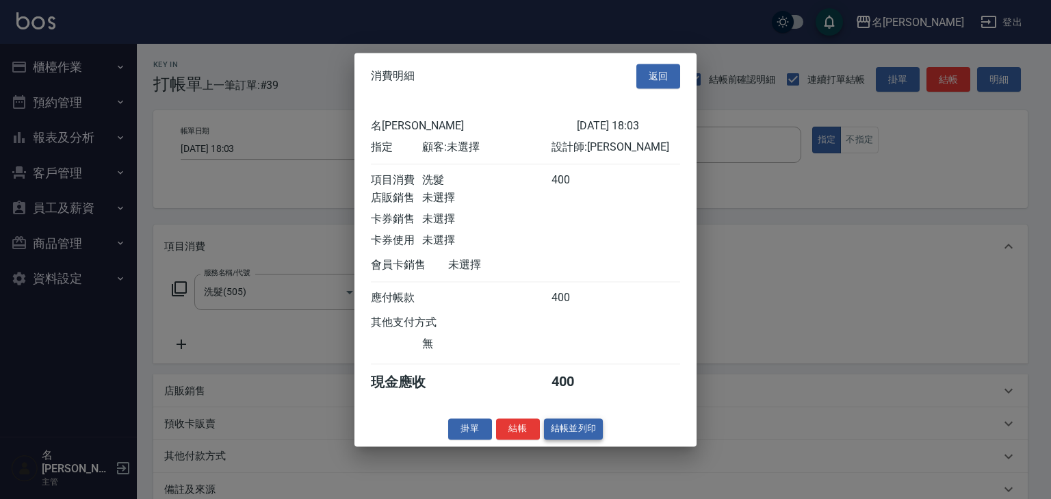
click at [596, 437] on button "結帳並列印" at bounding box center [574, 428] width 60 height 21
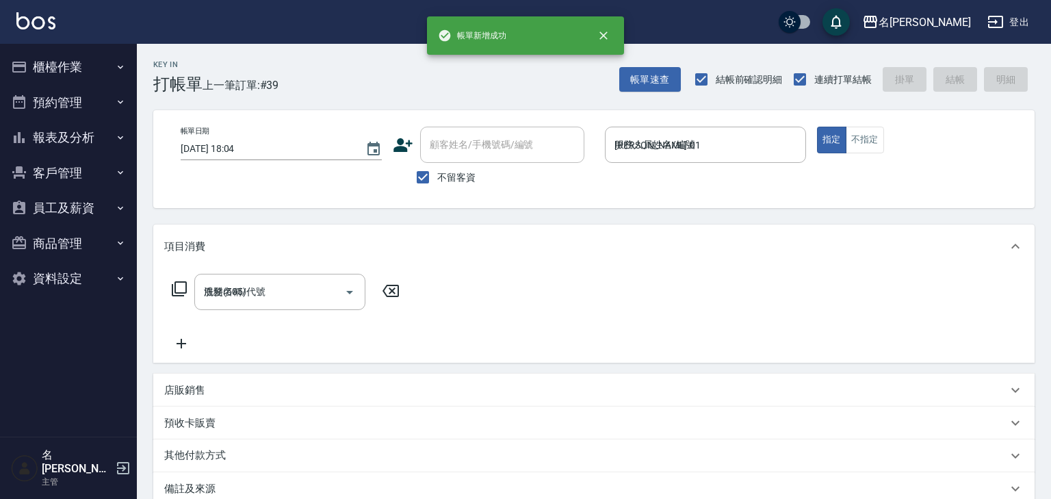
type input "[DATE] 18:04"
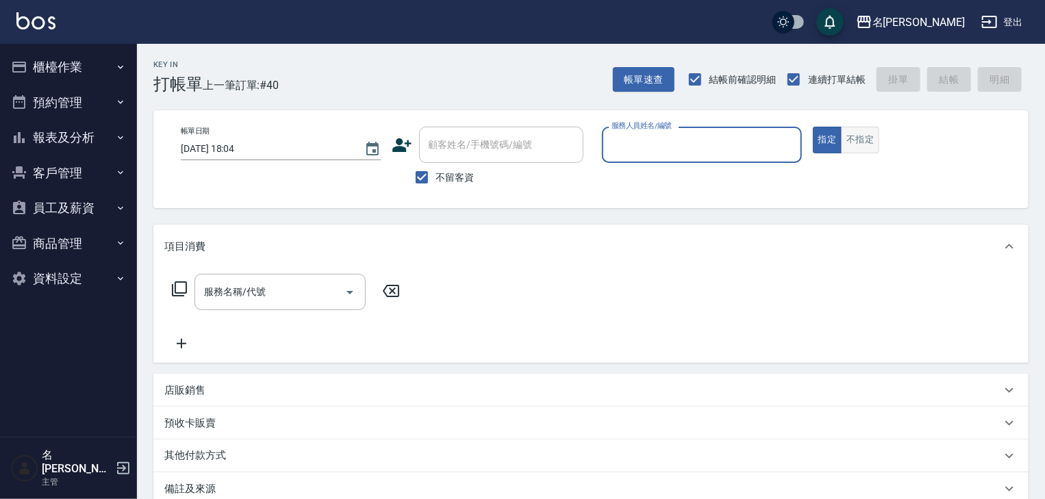
click at [869, 135] on button "不指定" at bounding box center [860, 140] width 38 height 27
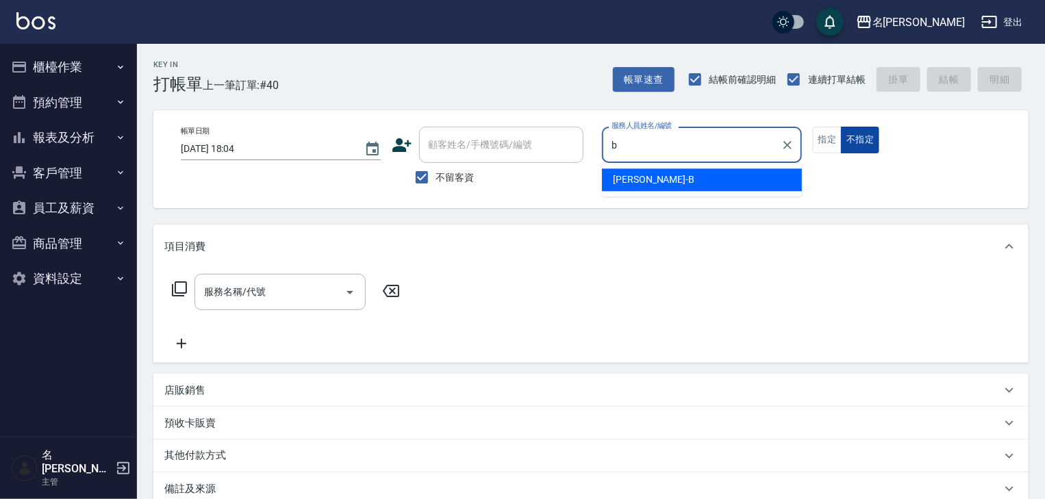
type input "[PERSON_NAME]"
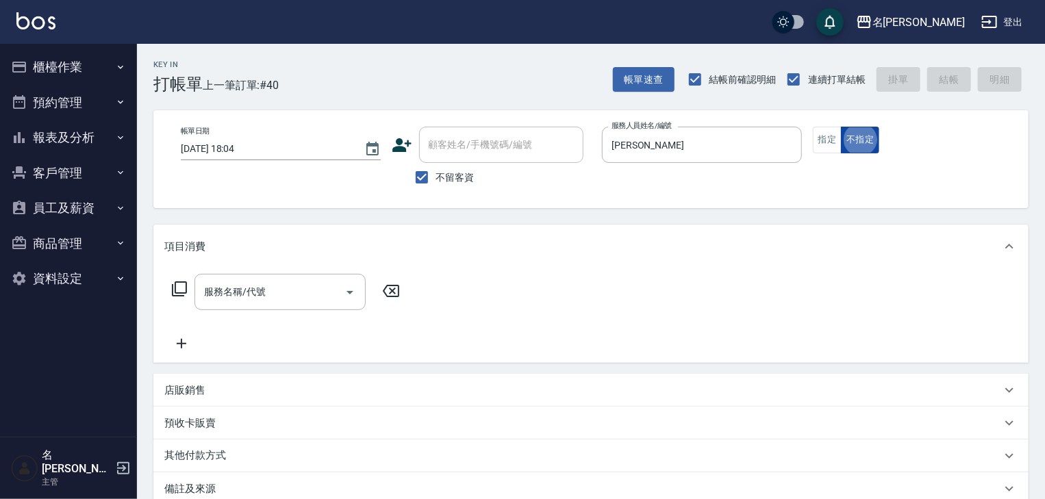
type button "false"
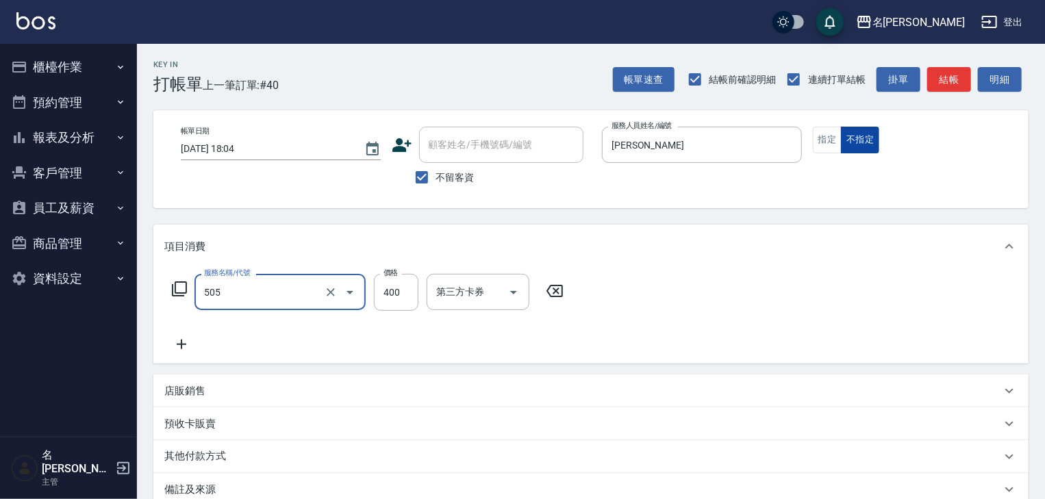
type input "洗髮(505)"
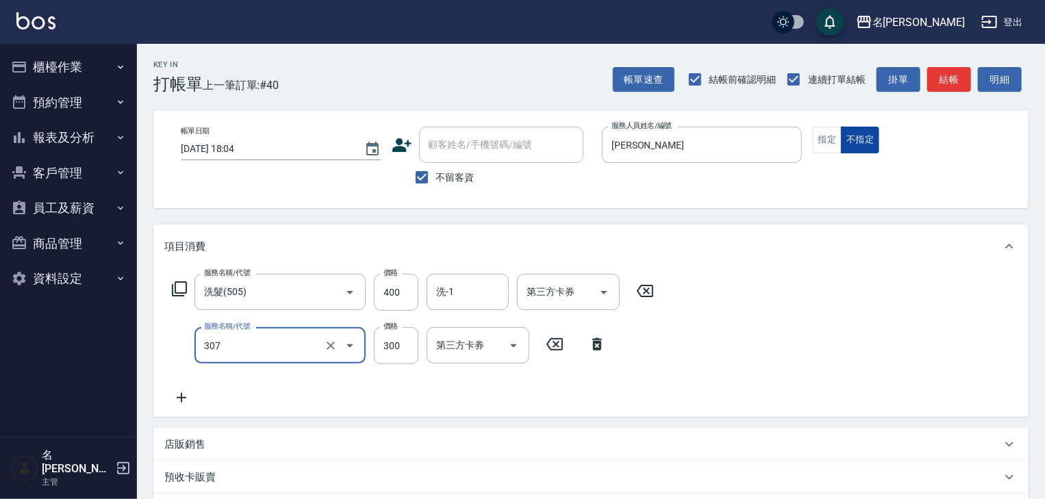
type input "剪髮(307)"
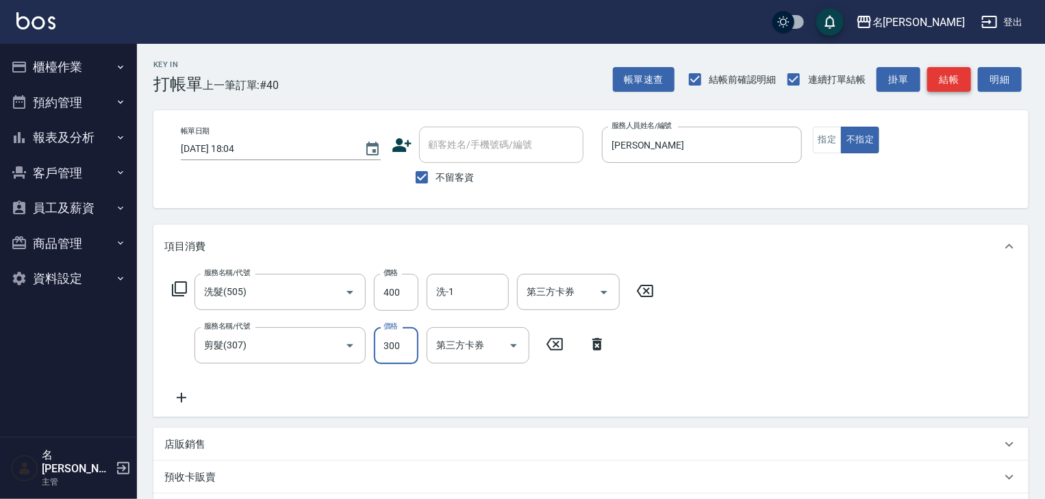
click at [934, 80] on button "結帳" at bounding box center [949, 79] width 44 height 25
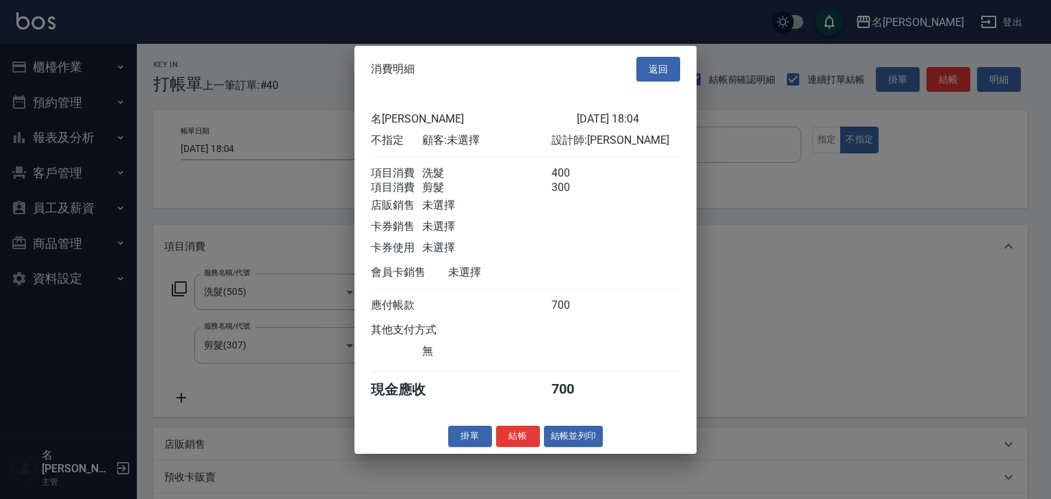
click at [603, 447] on div "掛單 結帳 結帳並列印" at bounding box center [526, 436] width 342 height 21
click at [602, 447] on button "結帳並列印" at bounding box center [574, 436] width 60 height 21
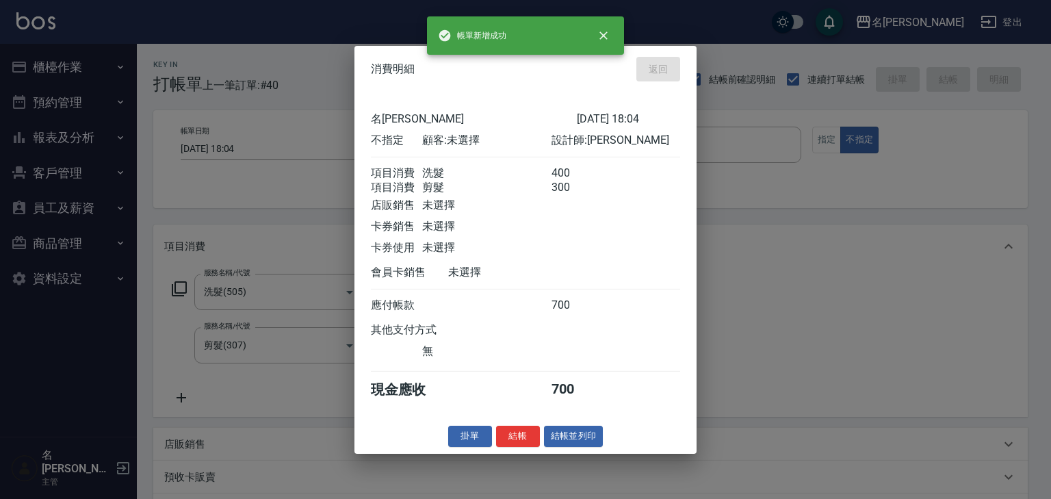
type input "[DATE] 18:10"
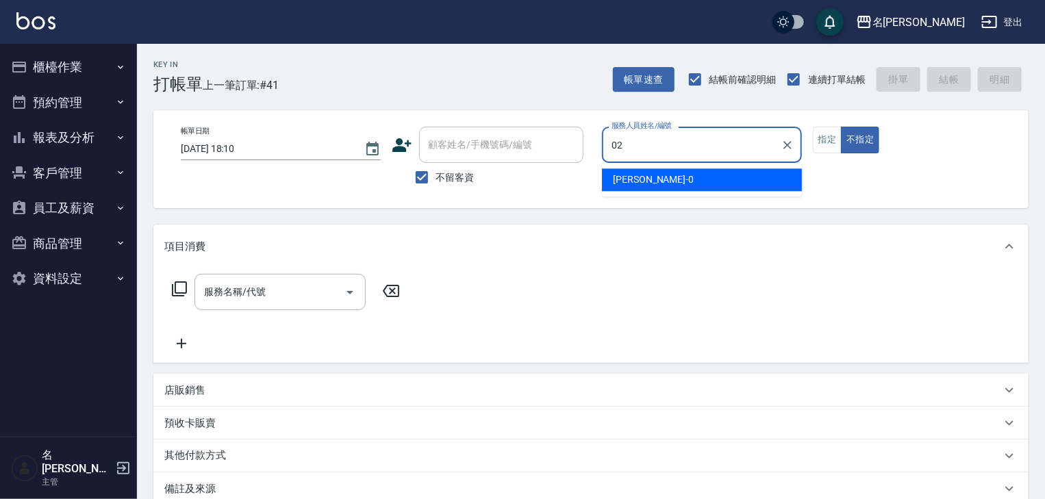
type input "[PERSON_NAME]-02"
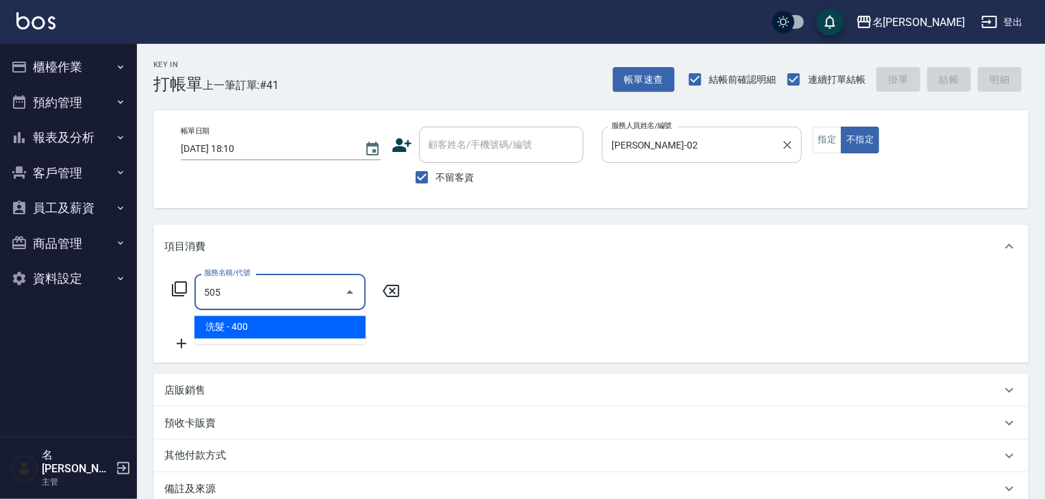
type input "洗髮(505)"
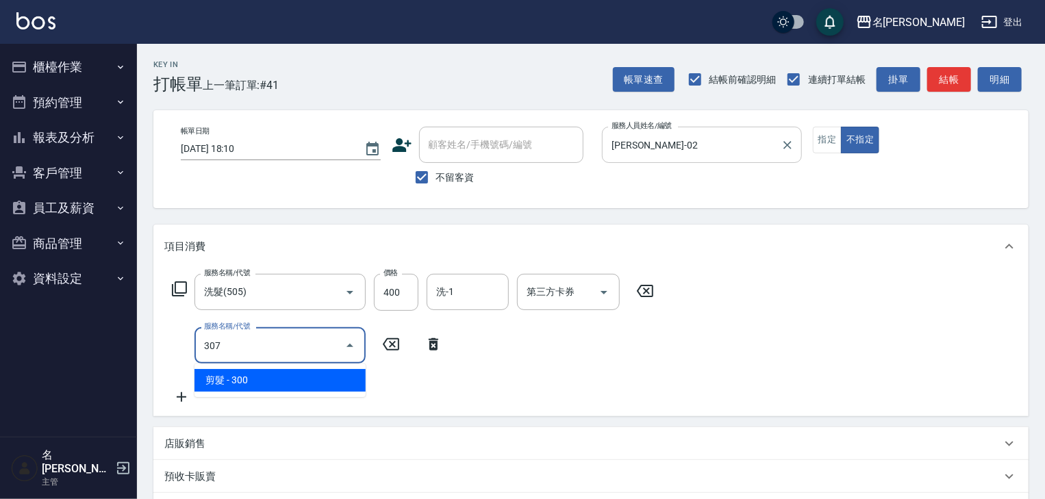
type input "剪髮(307)"
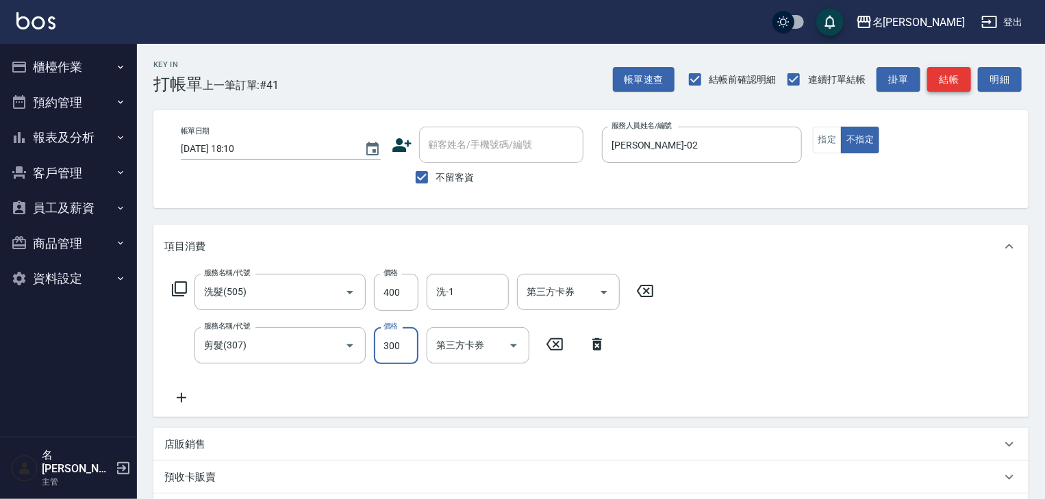
click at [970, 71] on button "結帳" at bounding box center [949, 79] width 44 height 25
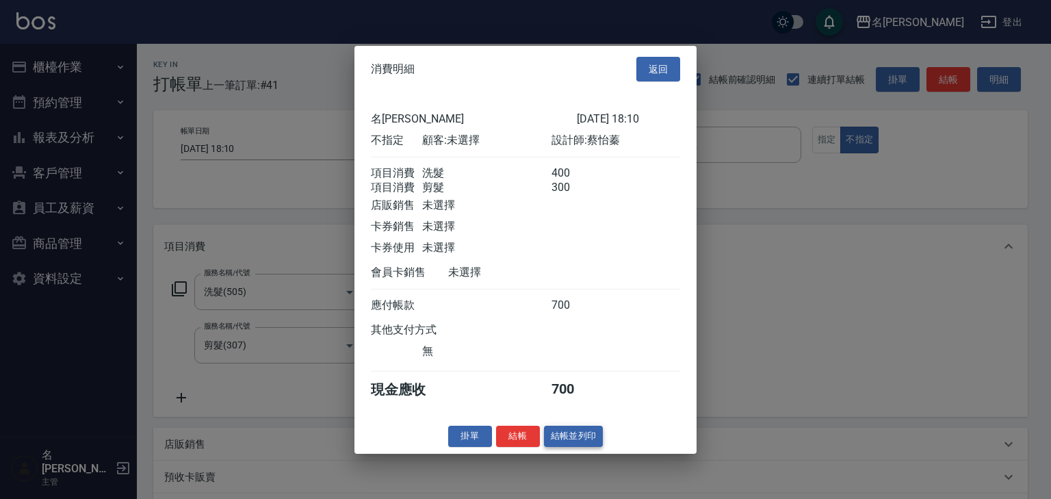
click at [570, 441] on button "結帳並列印" at bounding box center [574, 436] width 60 height 21
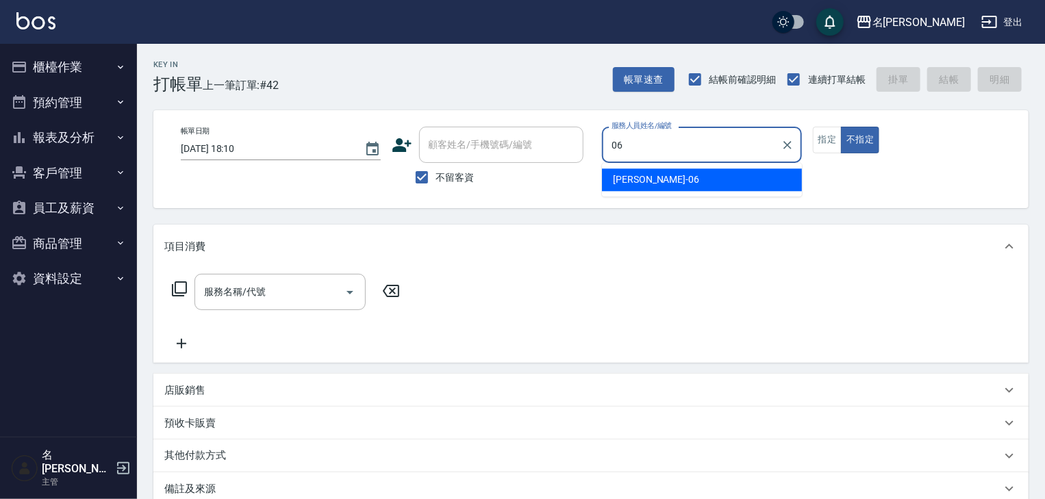
type input "[PERSON_NAME]-06"
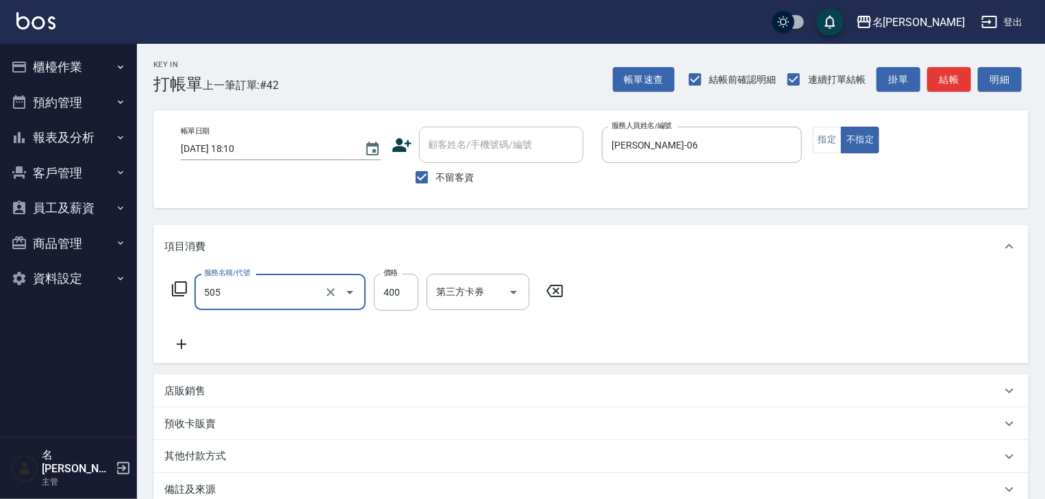
type input "洗髮(505)"
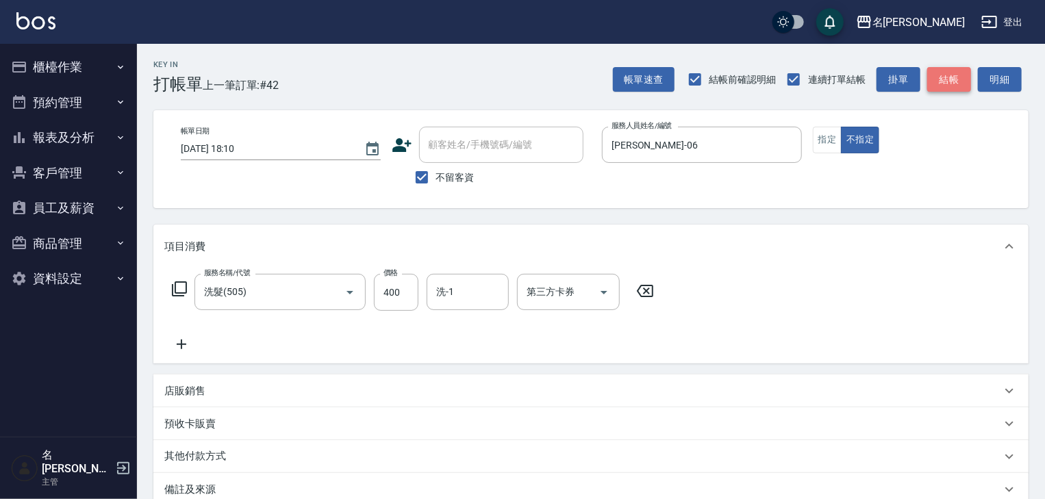
click at [939, 73] on button "結帳" at bounding box center [949, 79] width 44 height 25
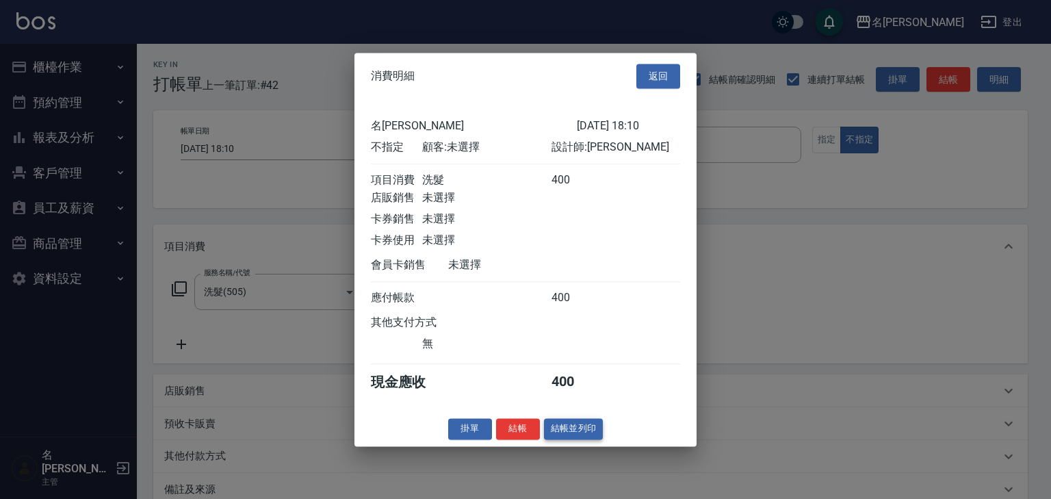
click at [586, 435] on button "結帳並列印" at bounding box center [574, 428] width 60 height 21
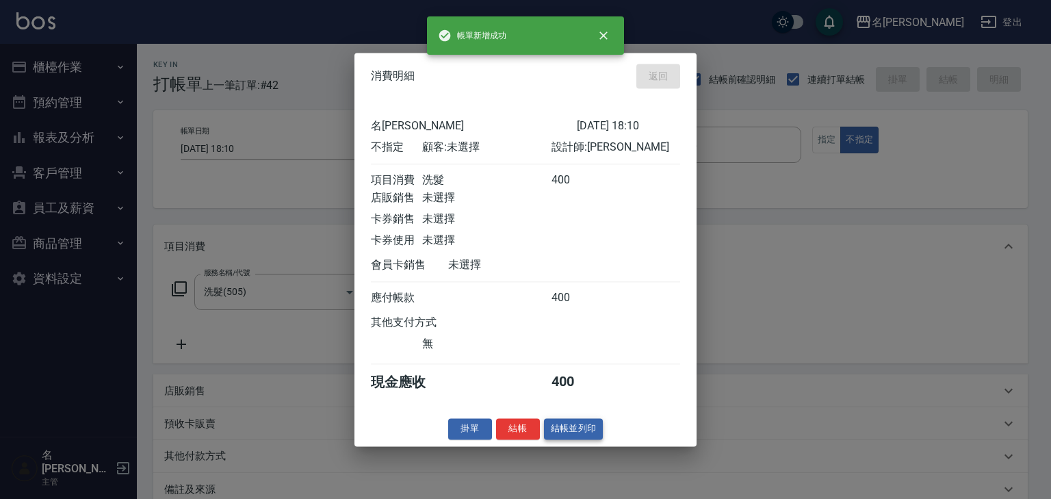
type input "[DATE] 18:16"
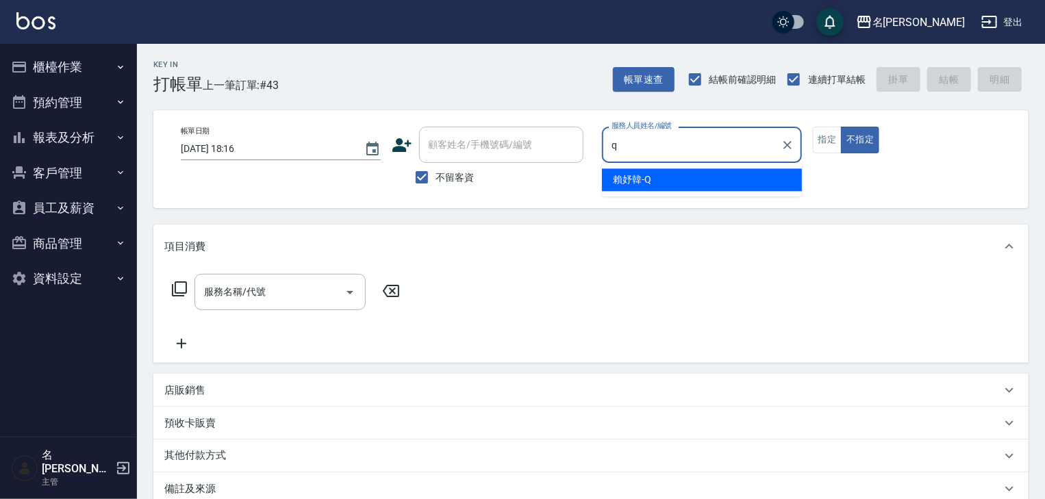
type input "[PERSON_NAME]"
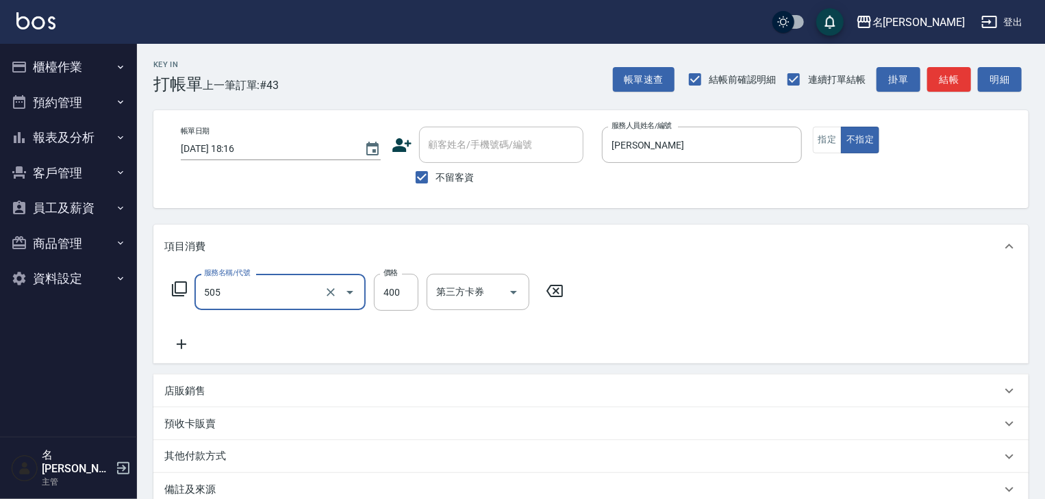
type input "洗髮(505)"
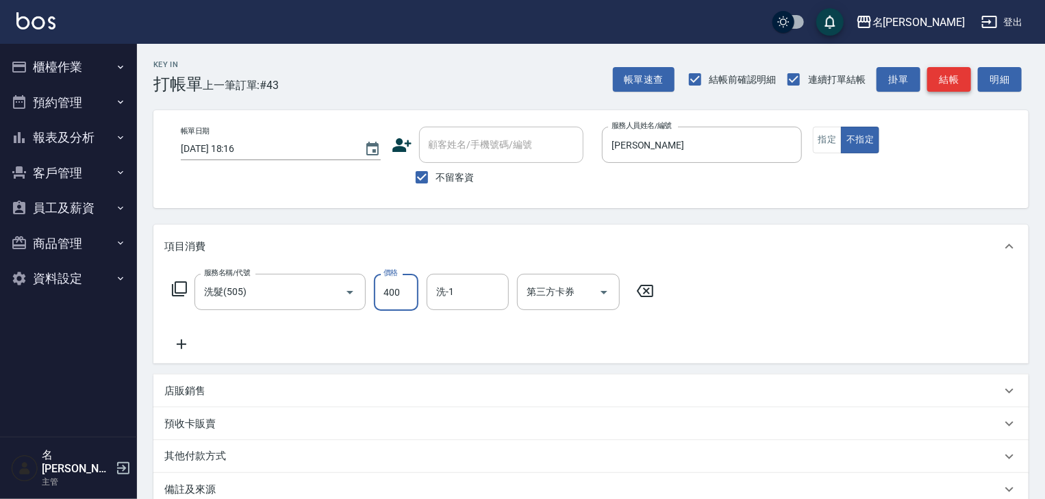
click at [965, 85] on button "結帳" at bounding box center [949, 79] width 44 height 25
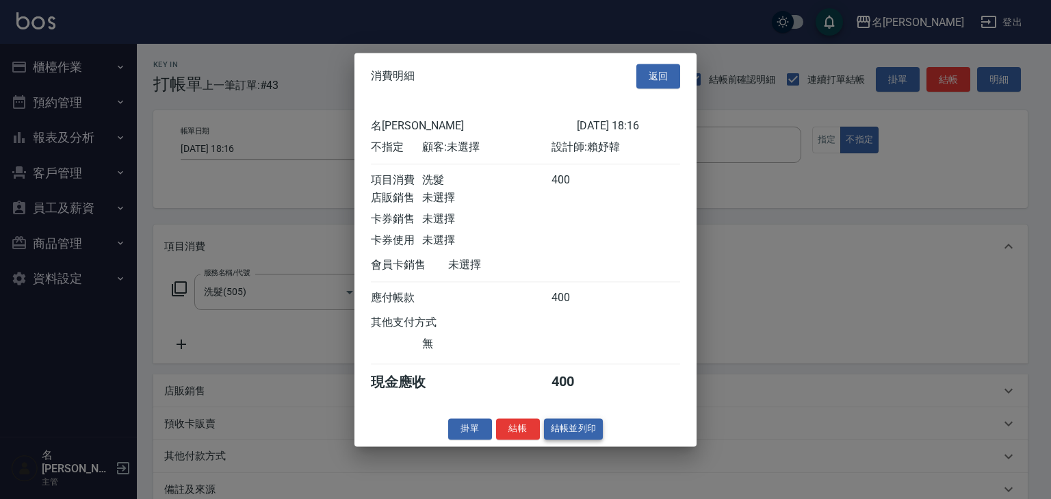
click at [577, 437] on button "結帳並列印" at bounding box center [574, 428] width 60 height 21
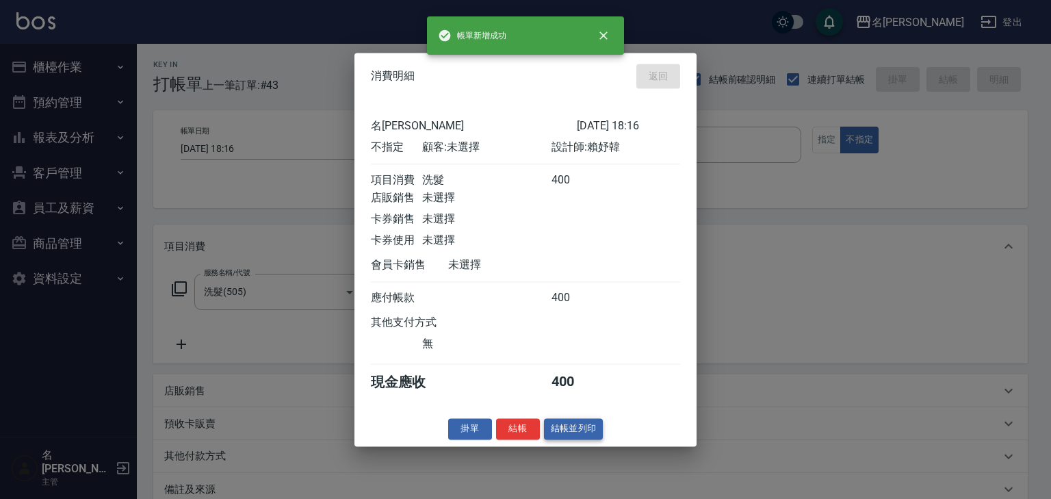
type input "[DATE] 18:20"
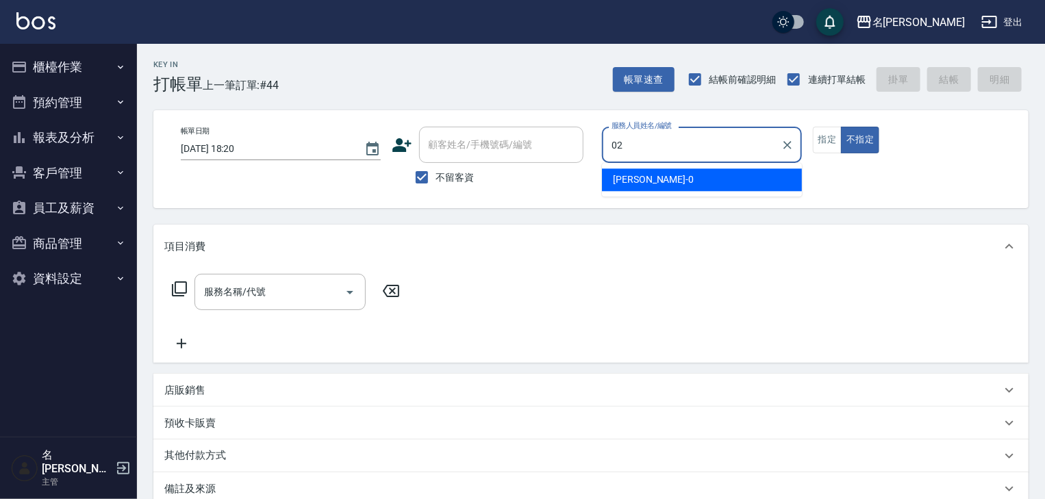
type input "[PERSON_NAME]-02"
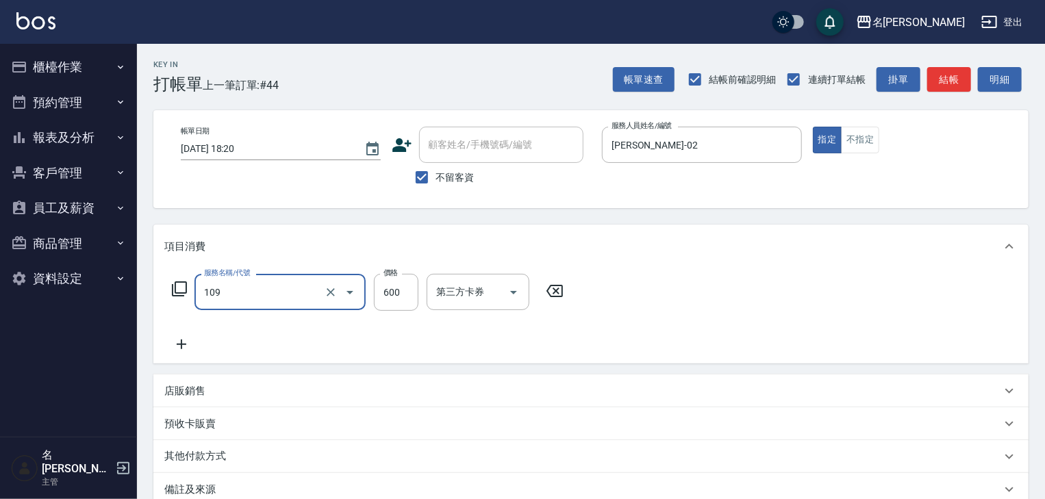
type input "基礎活氧健康洗/何首烏(109)"
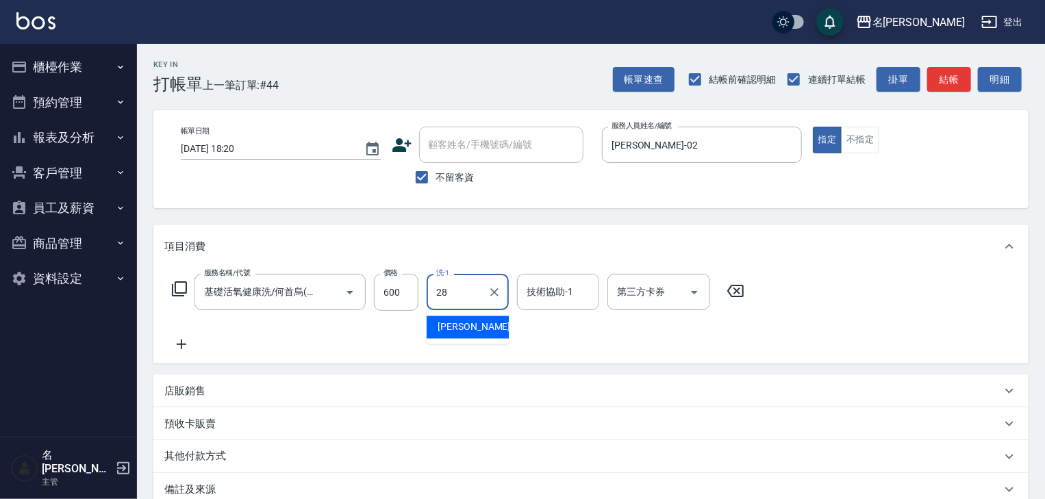
type input "[PERSON_NAME]-28"
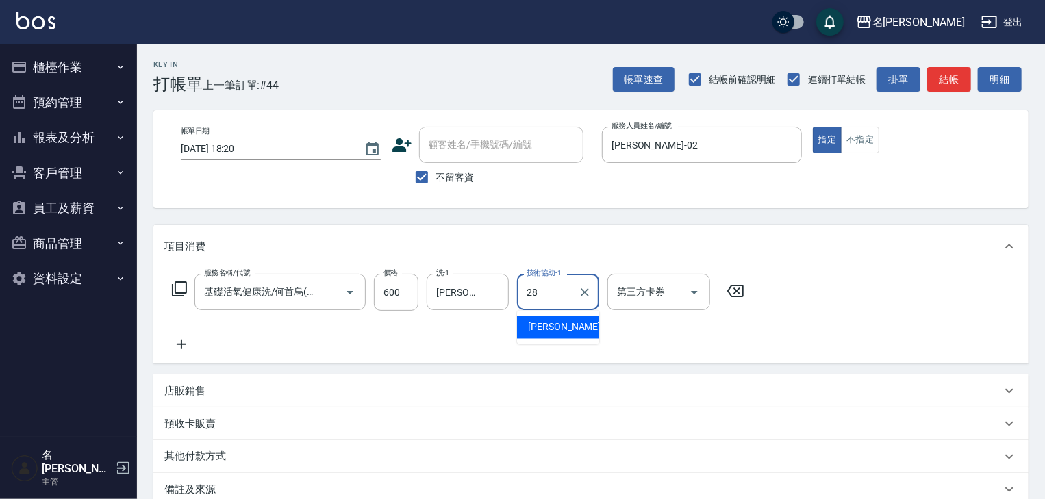
type input "[PERSON_NAME]-28"
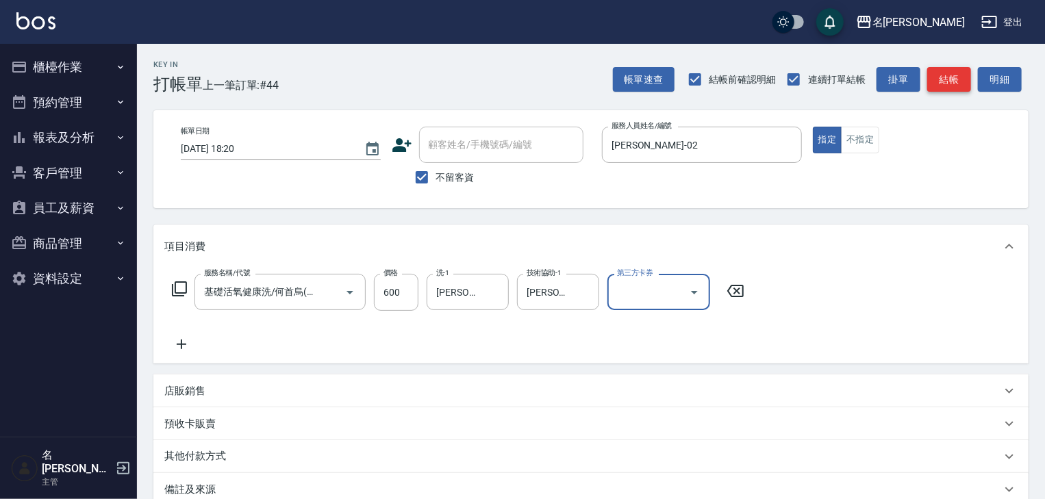
click at [953, 81] on button "結帳" at bounding box center [949, 79] width 44 height 25
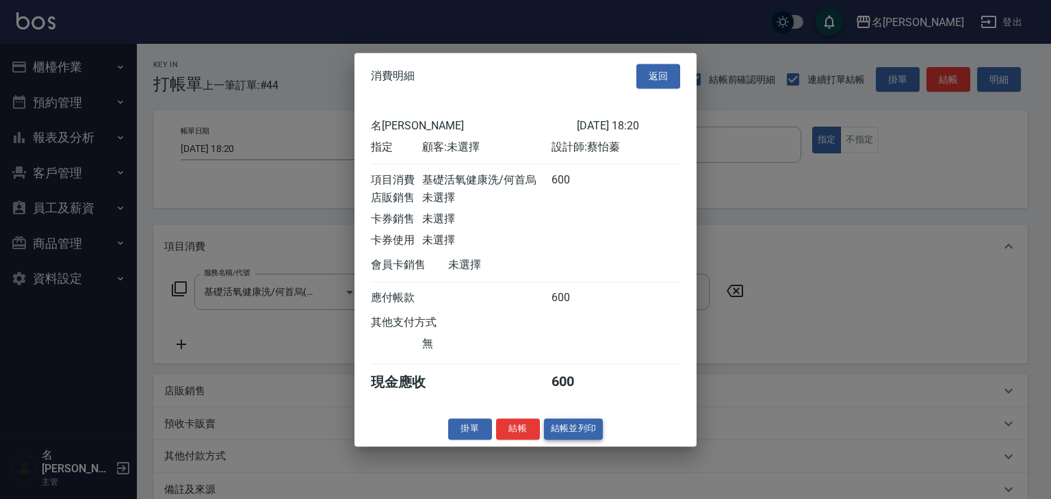
click at [581, 437] on button "結帳並列印" at bounding box center [574, 428] width 60 height 21
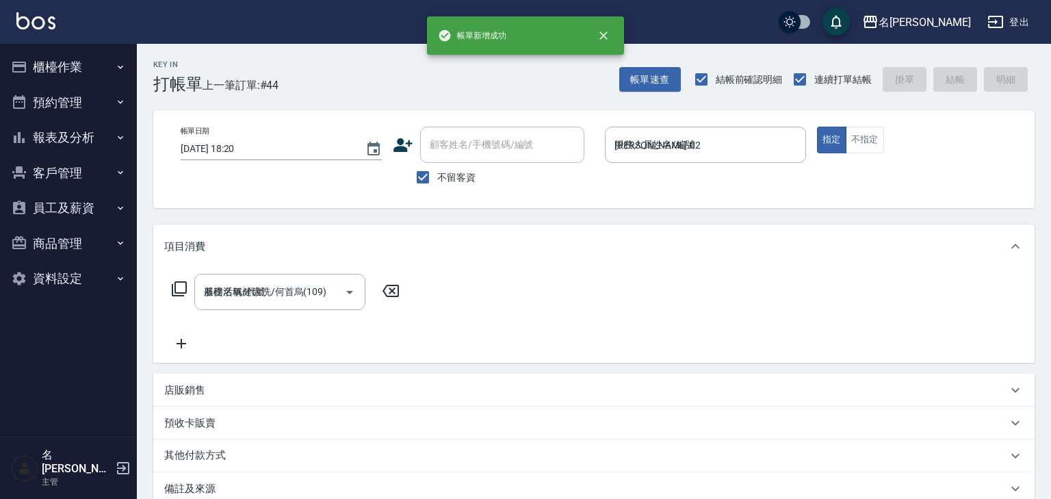
type input "[DATE] 18:22"
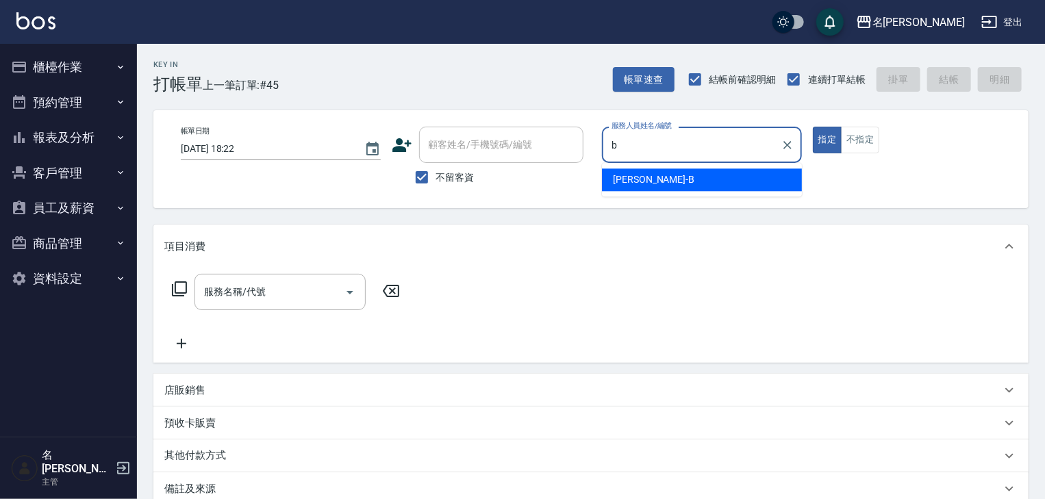
type input "[PERSON_NAME]"
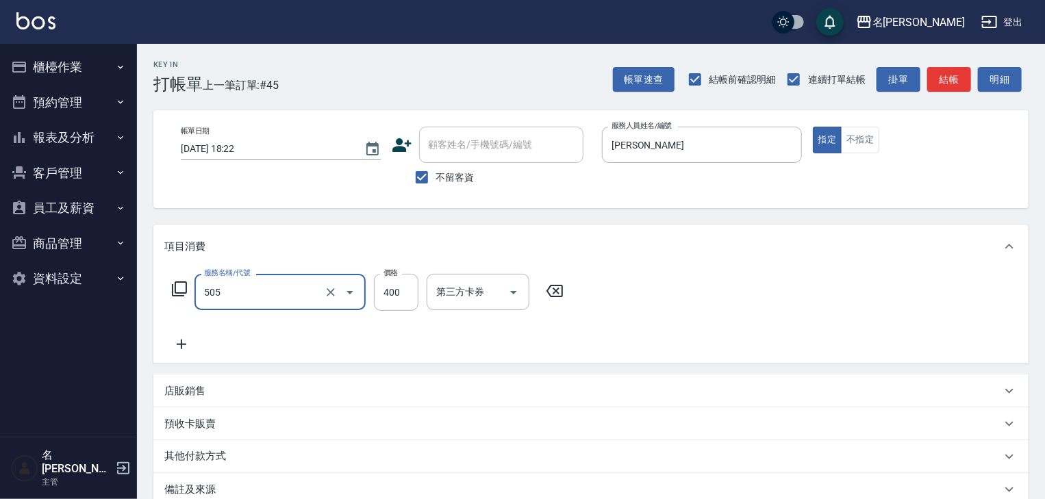
type input "洗髮(505)"
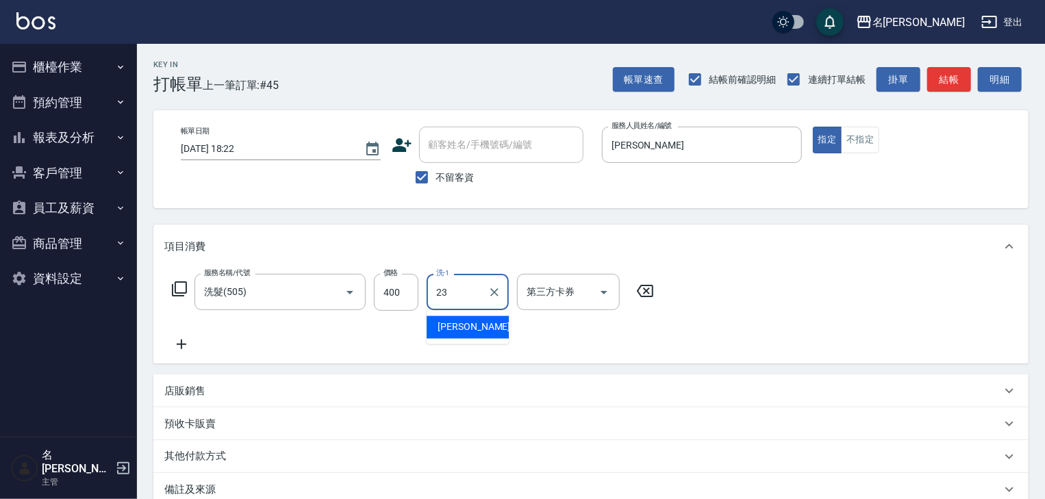
type input "[PERSON_NAME]-23"
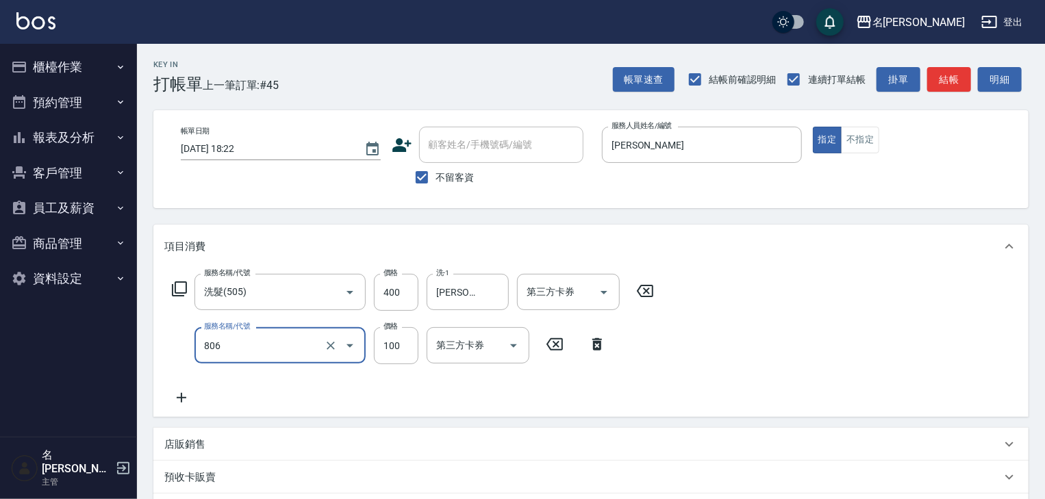
type input "電棒(806)"
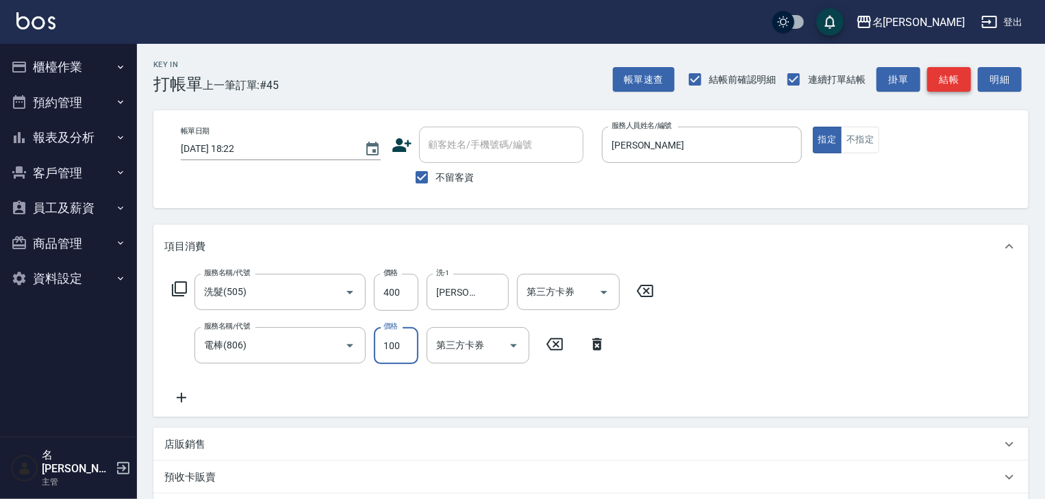
click at [943, 85] on button "結帳" at bounding box center [949, 79] width 44 height 25
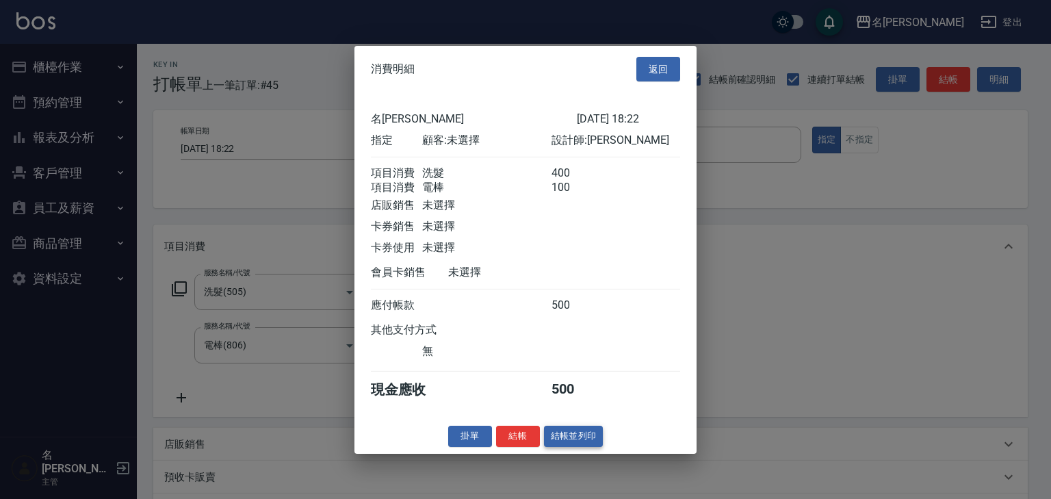
click at [545, 435] on button "結帳並列印" at bounding box center [574, 436] width 60 height 21
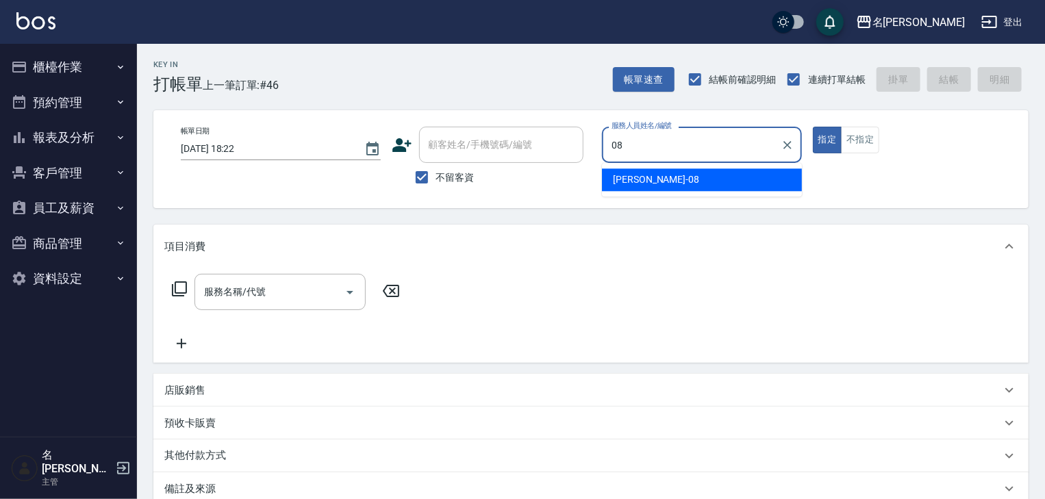
type input "[PERSON_NAME]-08"
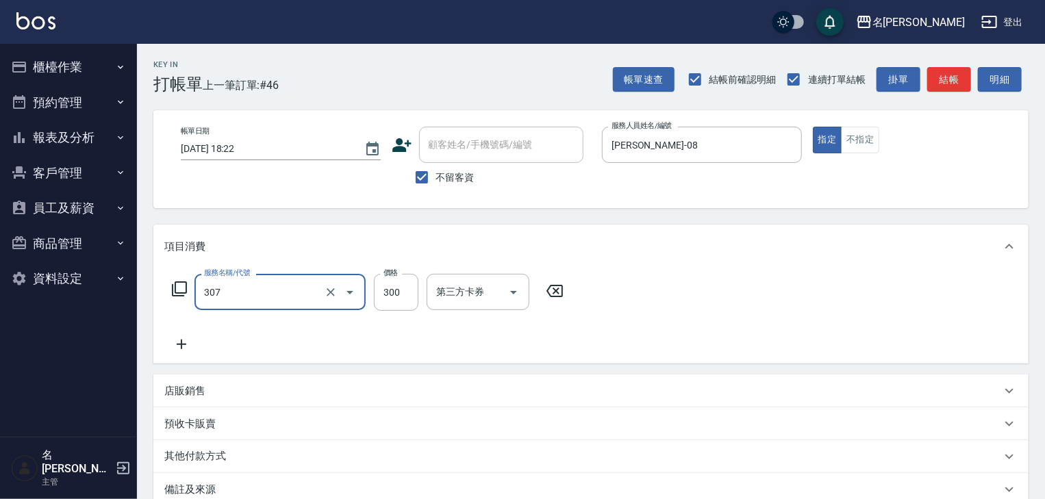
type input "剪髮(307)"
click at [873, 133] on button "不指定" at bounding box center [860, 140] width 38 height 27
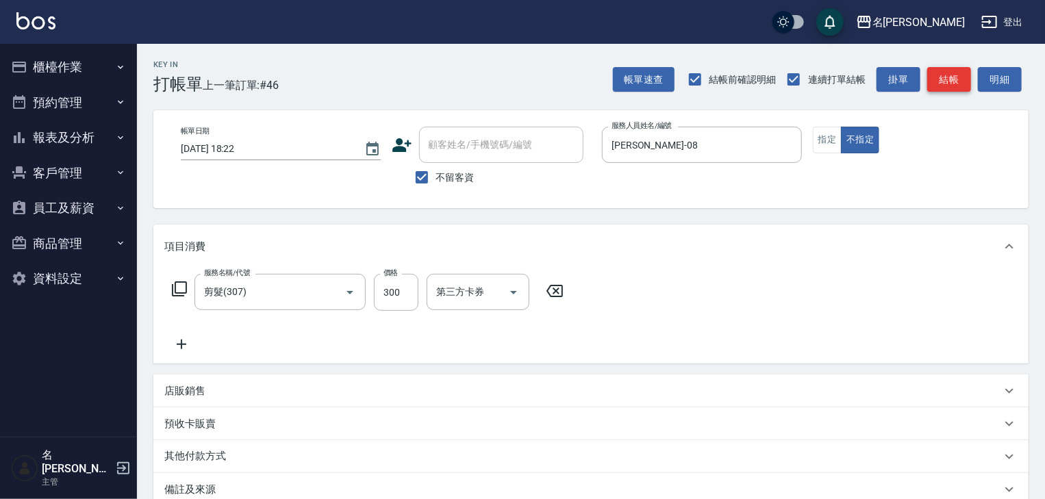
click at [970, 77] on button "結帳" at bounding box center [949, 79] width 44 height 25
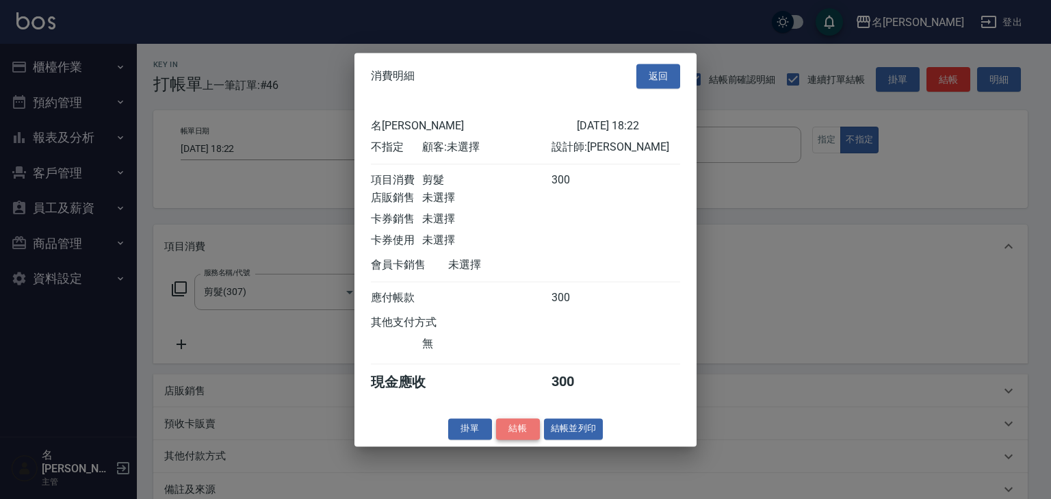
click at [523, 439] on button "結帳" at bounding box center [518, 428] width 44 height 21
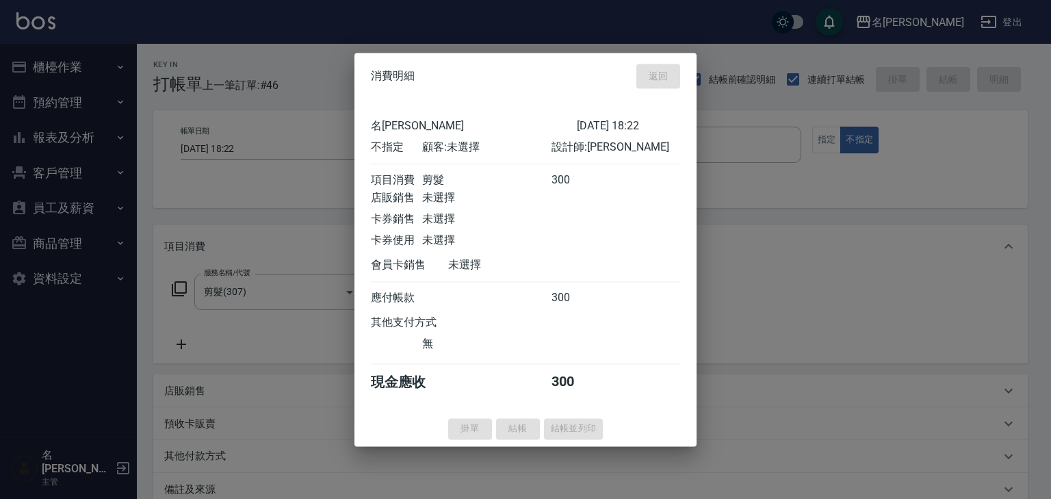
type input "[DATE] 18:33"
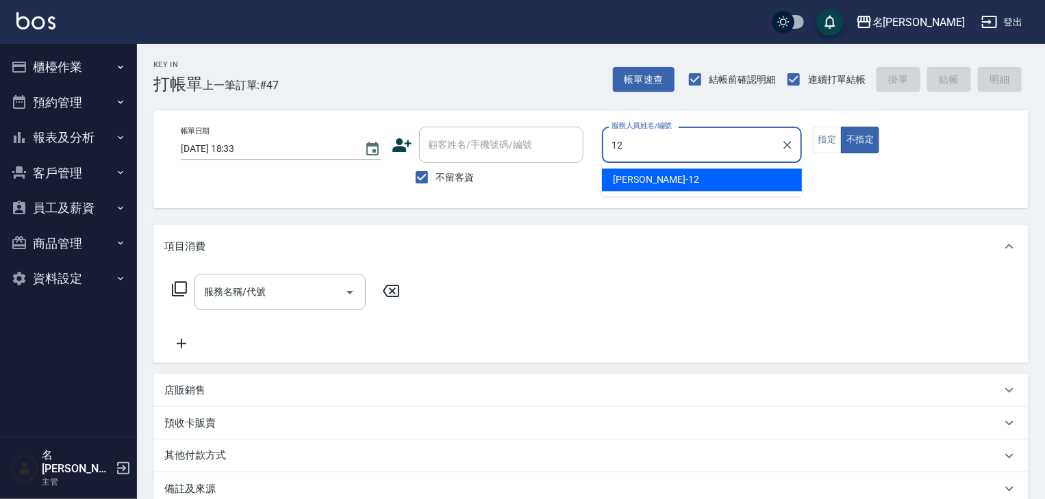
type input "[PERSON_NAME]-12"
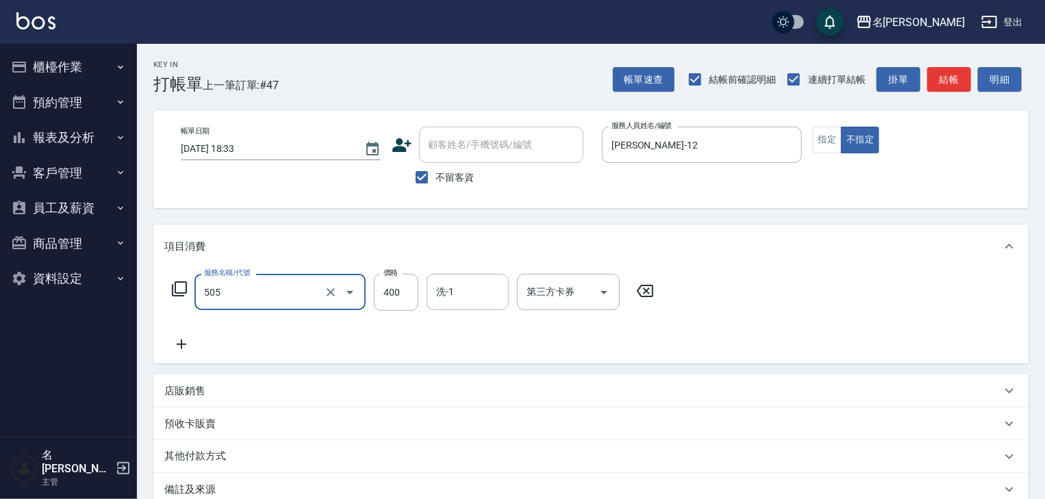
type input "洗髮(505)"
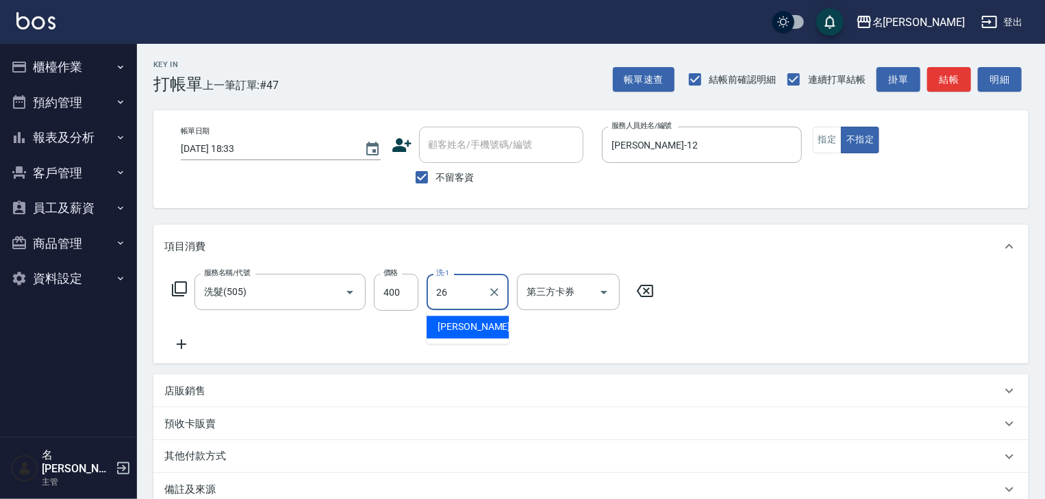
type input "[PERSON_NAME]筑-26"
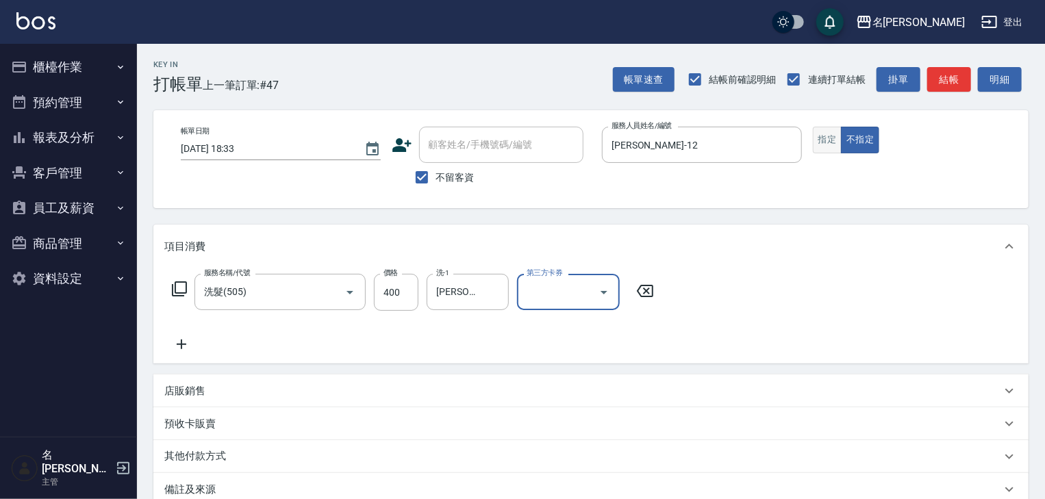
click at [816, 144] on button "指定" at bounding box center [827, 140] width 29 height 27
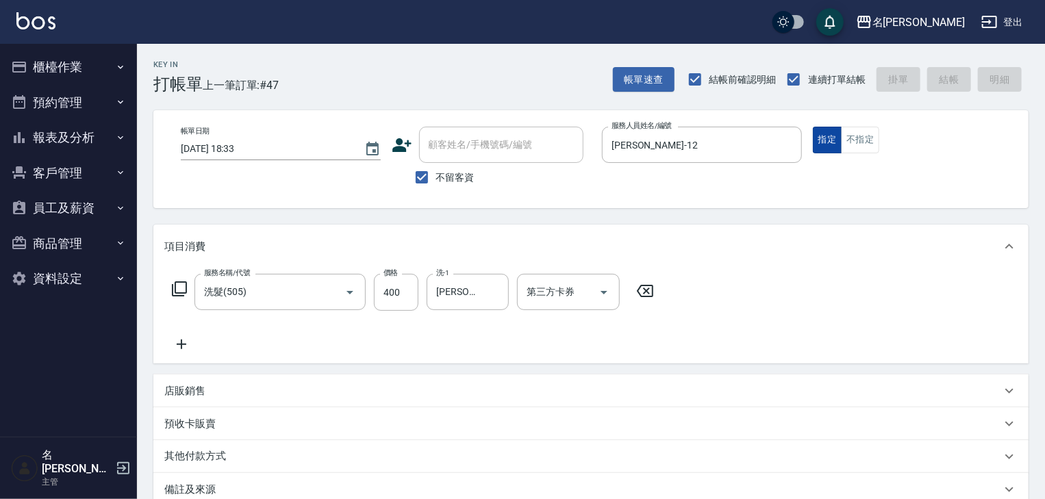
type input "[DATE] 18:46"
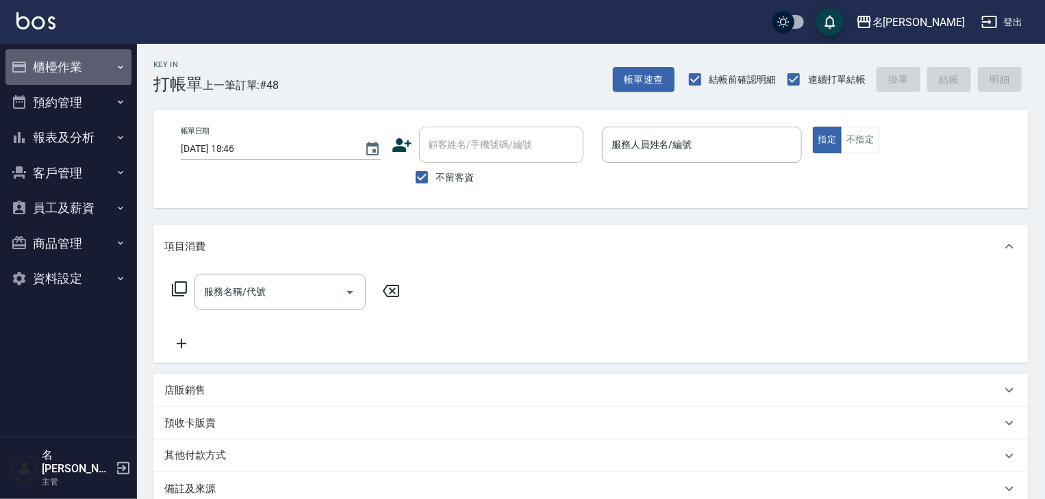
click at [76, 53] on button "櫃檯作業" at bounding box center [68, 67] width 126 height 36
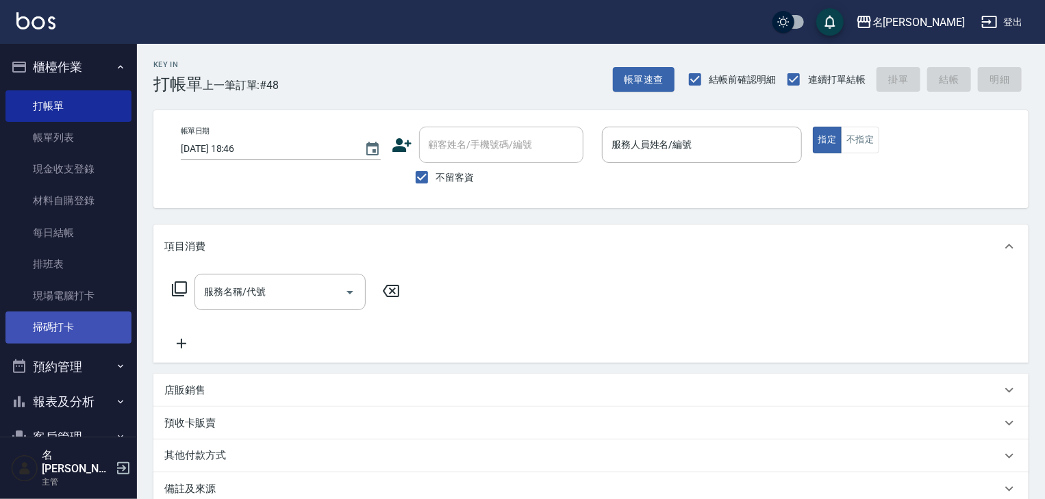
click at [89, 331] on link "掃碼打卡" at bounding box center [68, 326] width 126 height 31
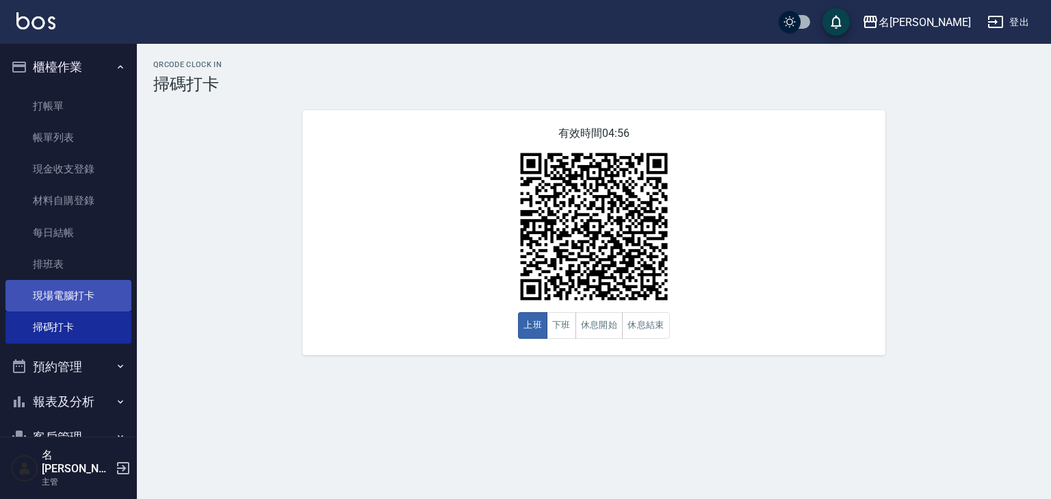
click at [49, 305] on link "現場電腦打卡" at bounding box center [68, 295] width 126 height 31
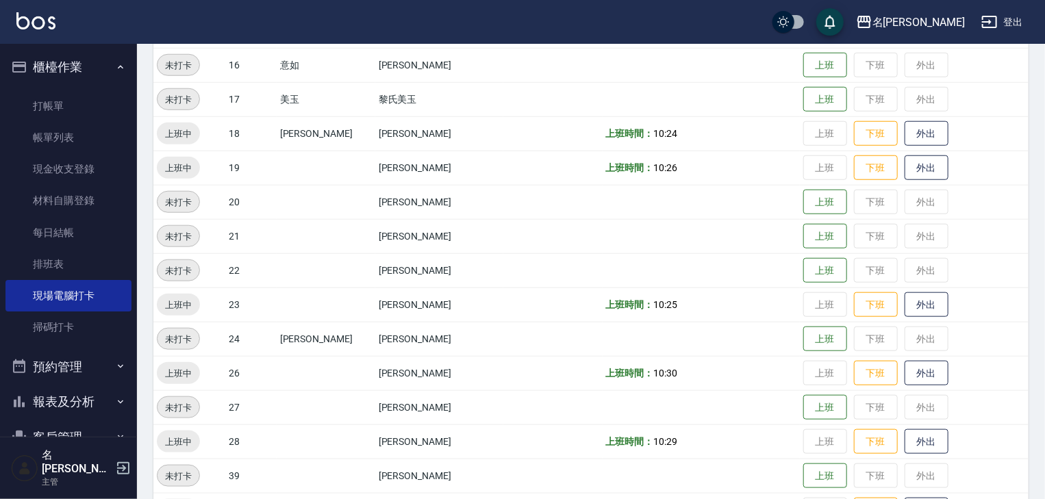
scroll to position [803, 0]
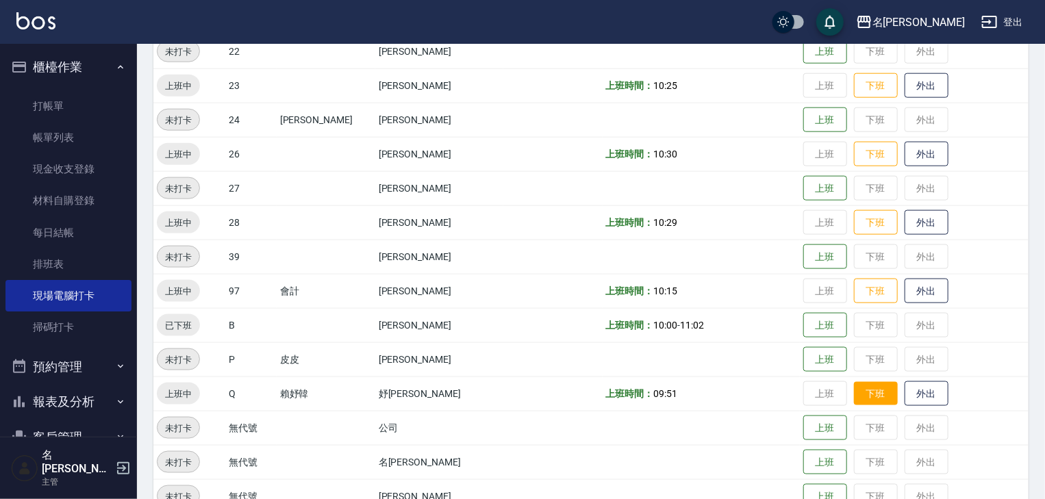
click at [863, 396] on button "下班" at bounding box center [876, 394] width 44 height 24
click at [27, 19] on img at bounding box center [35, 20] width 39 height 17
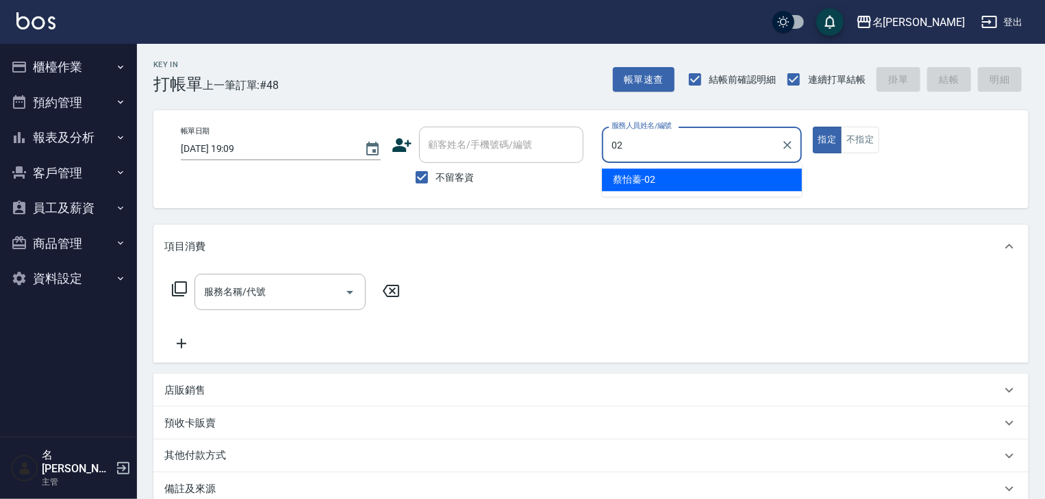
type input "[PERSON_NAME]-02"
type button "true"
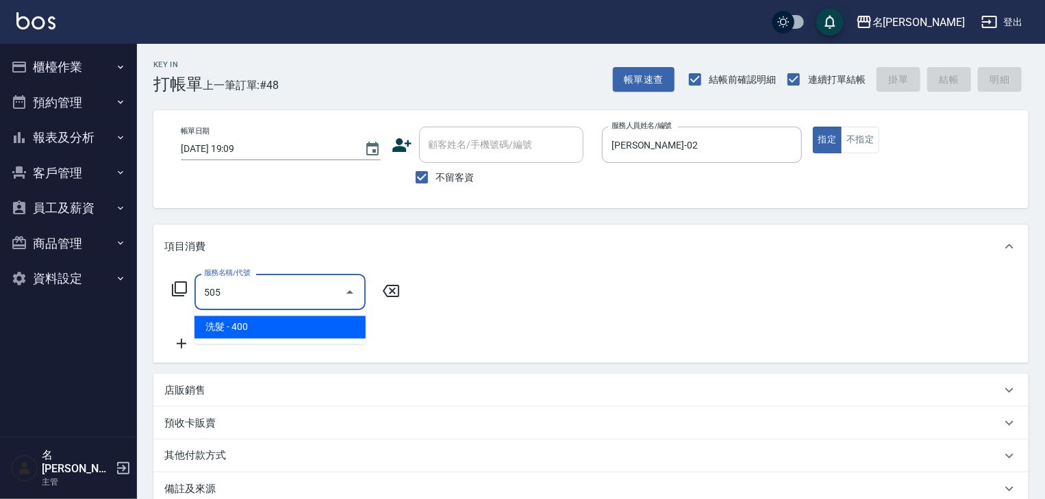
type input "洗髮(505)"
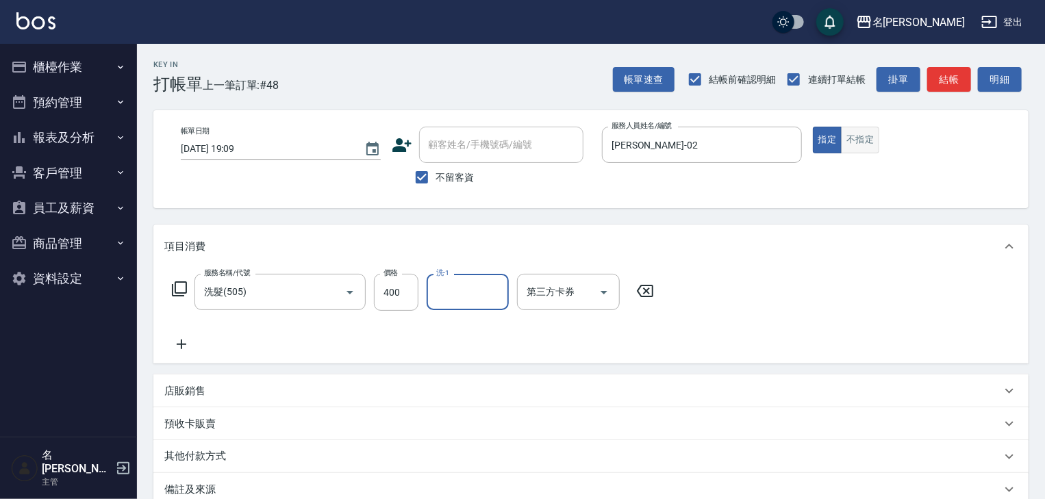
click at [844, 136] on button "不指定" at bounding box center [860, 140] width 38 height 27
type button "false"
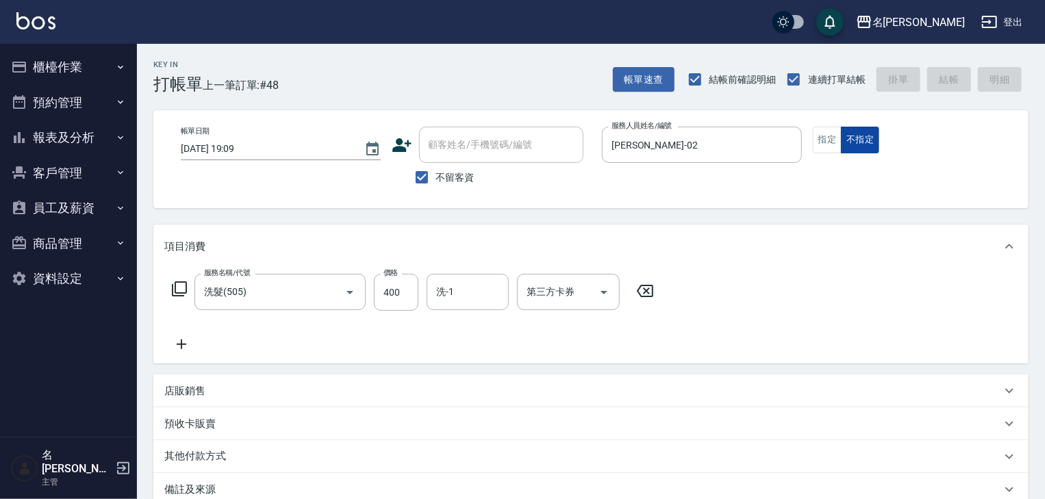
type input "[DATE] 19:10"
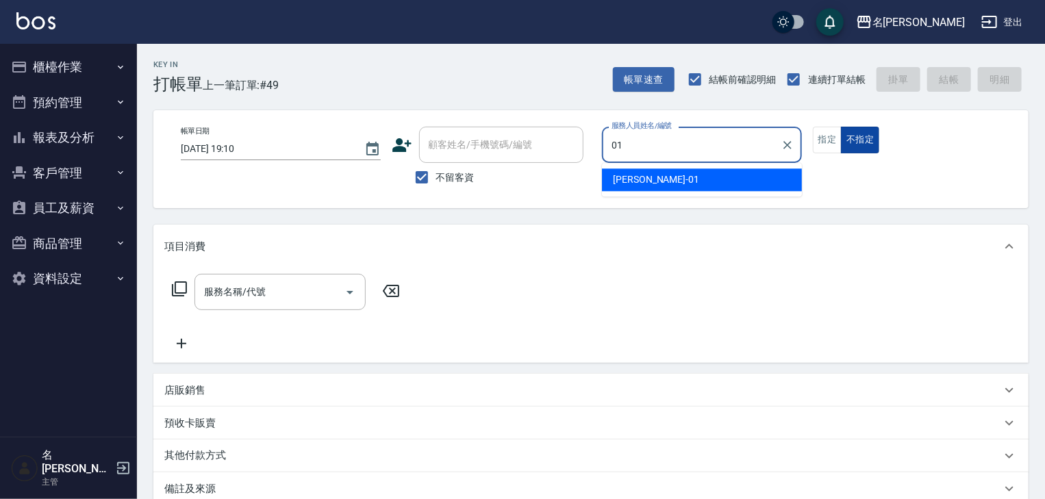
type input "[PERSON_NAME]-01"
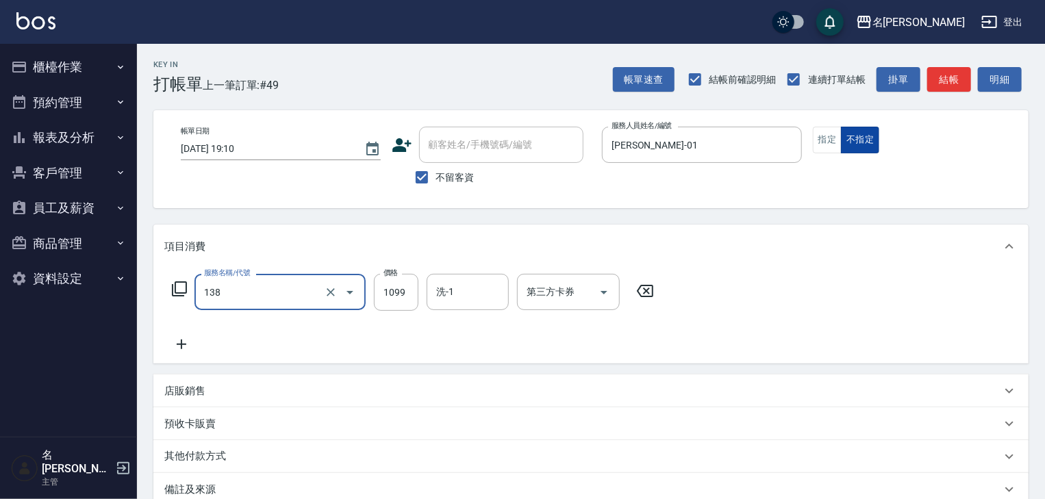
type input "蘊活頭皮(138)"
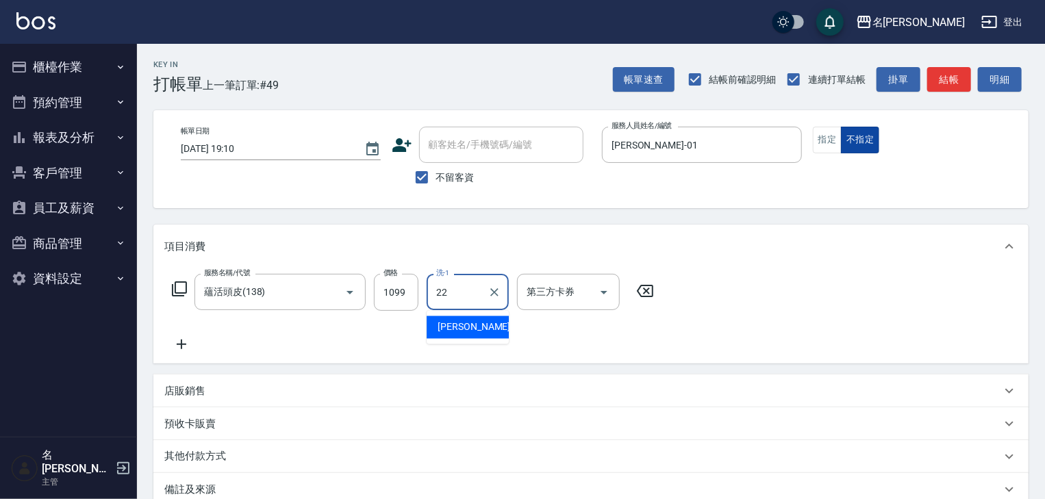
type input "[PERSON_NAME]-22"
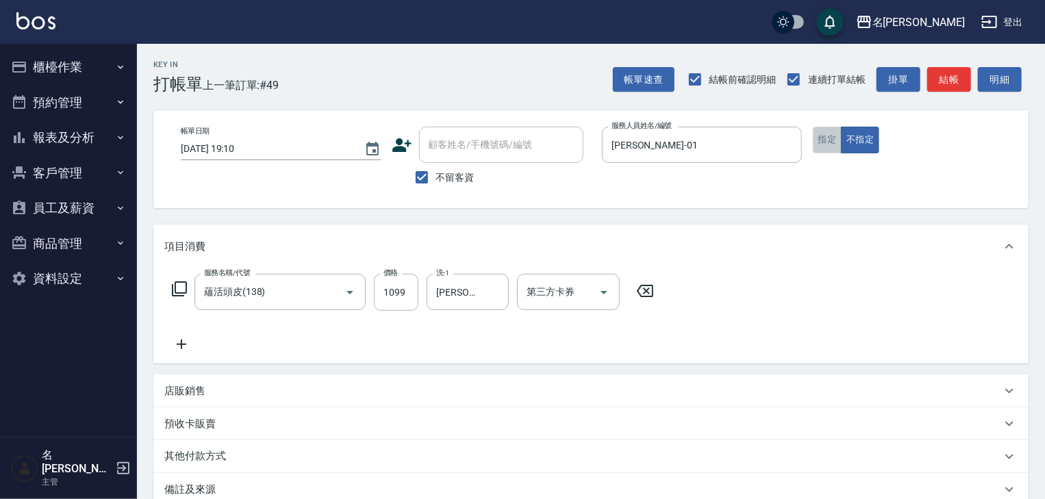
click at [833, 138] on button "指定" at bounding box center [827, 140] width 29 height 27
click at [956, 82] on button "結帳" at bounding box center [949, 79] width 44 height 25
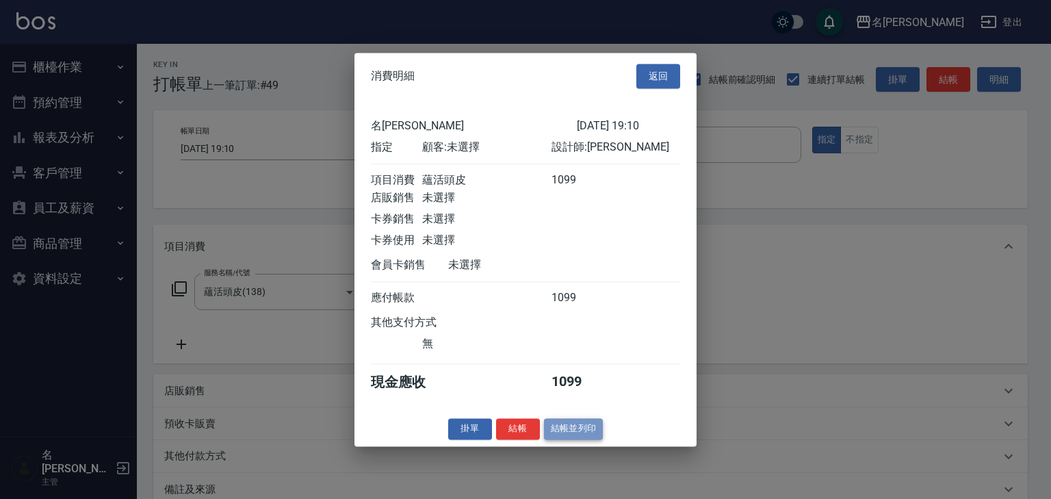
click at [567, 426] on button "結帳並列印" at bounding box center [574, 428] width 60 height 21
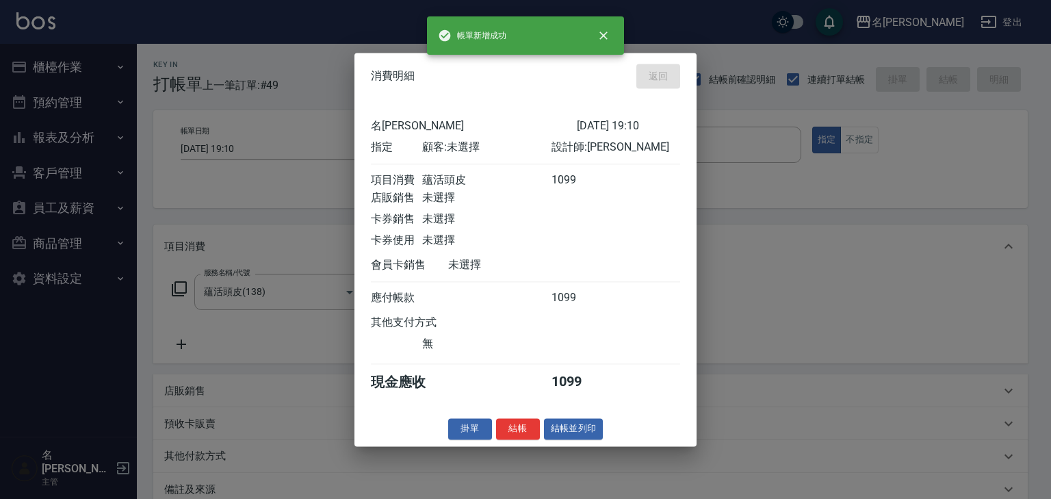
type input "[DATE] 19:20"
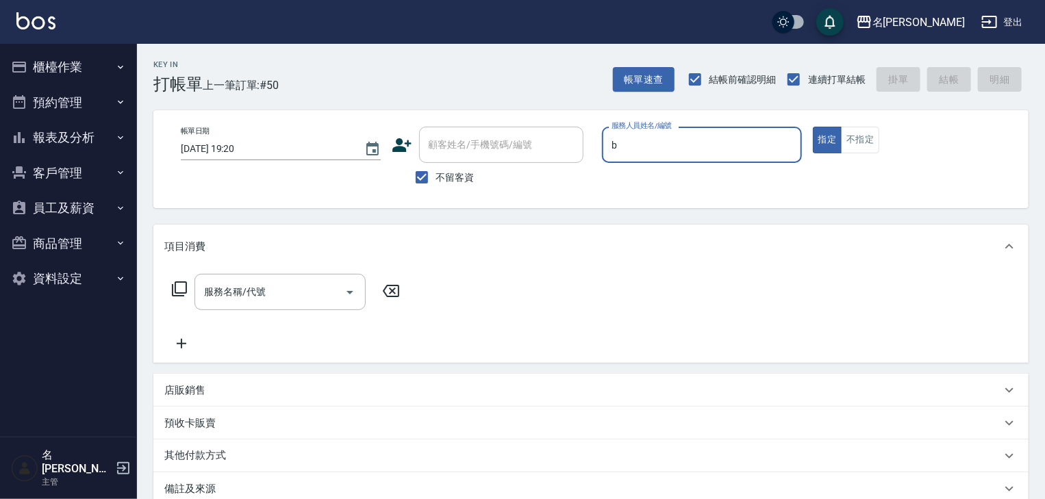
type input "[PERSON_NAME]"
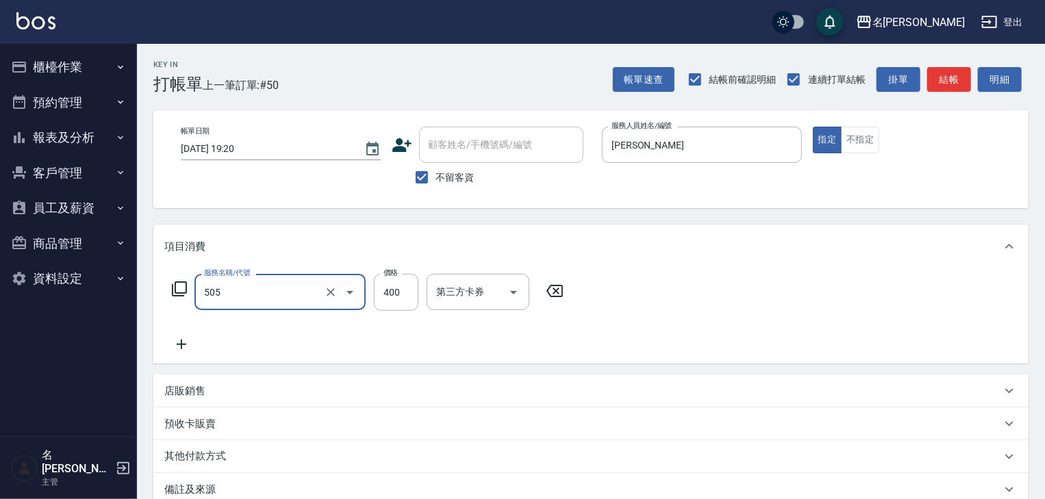
type input "洗髮(505)"
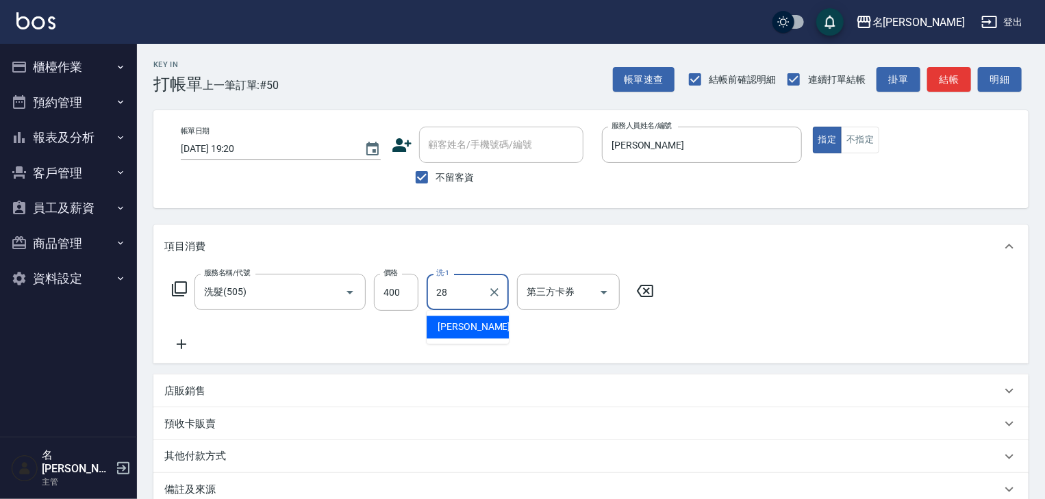
type input "[PERSON_NAME]-28"
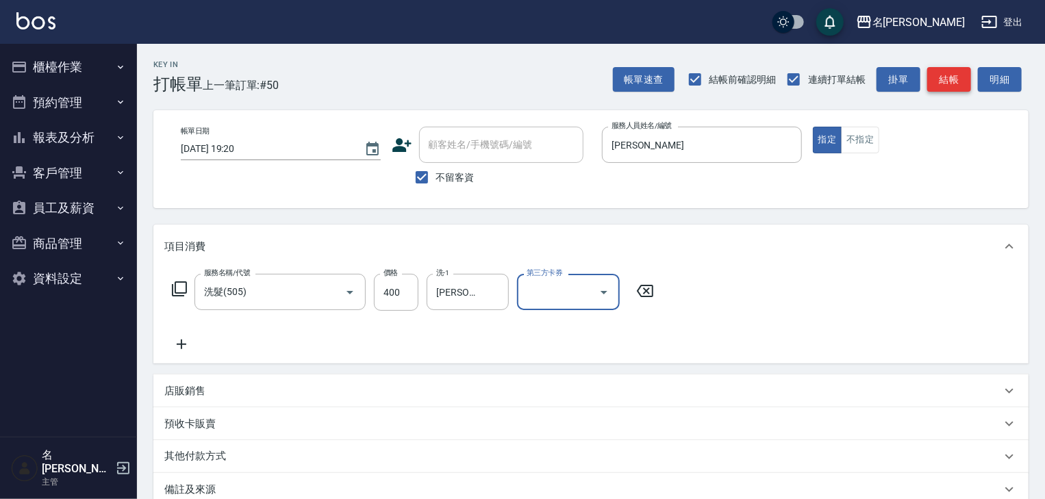
click at [947, 70] on button "結帳" at bounding box center [949, 79] width 44 height 25
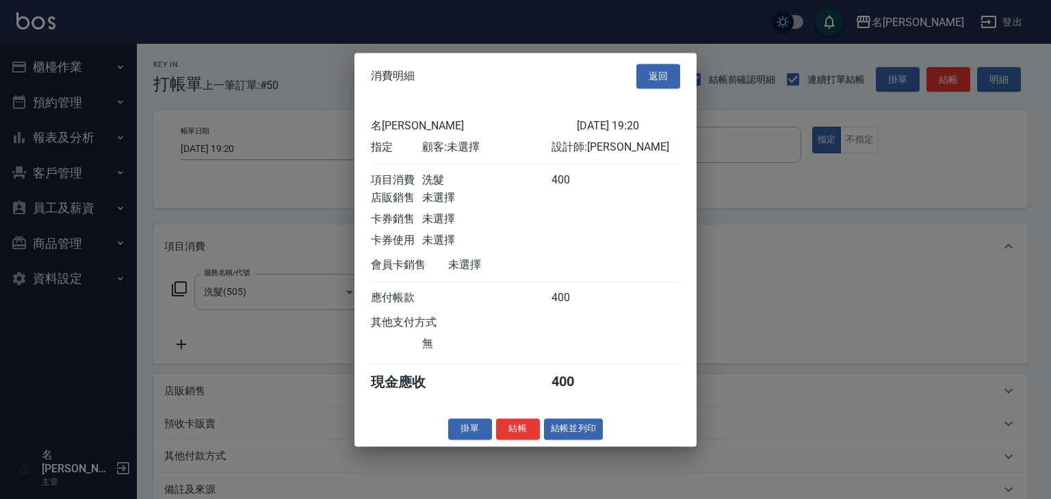
click at [597, 425] on div "消費明細 返回 名留[PERSON_NAME] [DATE] 19:20 指定 顧客: 未選擇 設計師: [PERSON_NAME]消費 洗髮 400 店販銷…" at bounding box center [526, 250] width 342 height 394
click at [600, 435] on button "結帳並列印" at bounding box center [574, 428] width 60 height 21
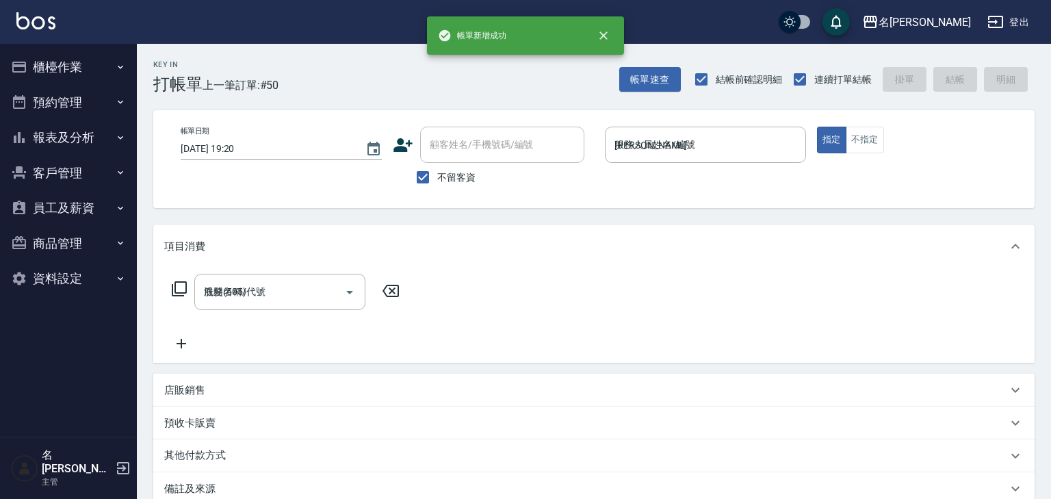
type input "[DATE] 19:22"
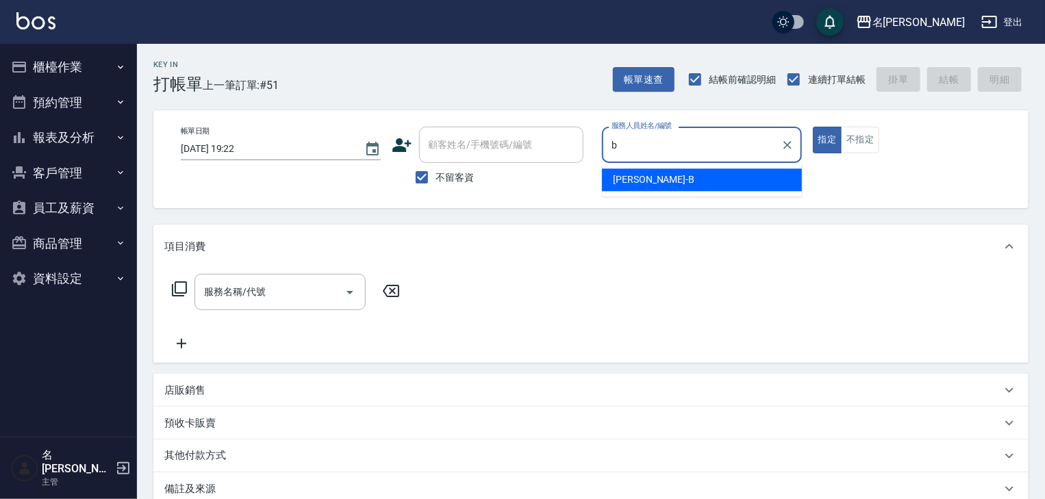
type input "[PERSON_NAME]"
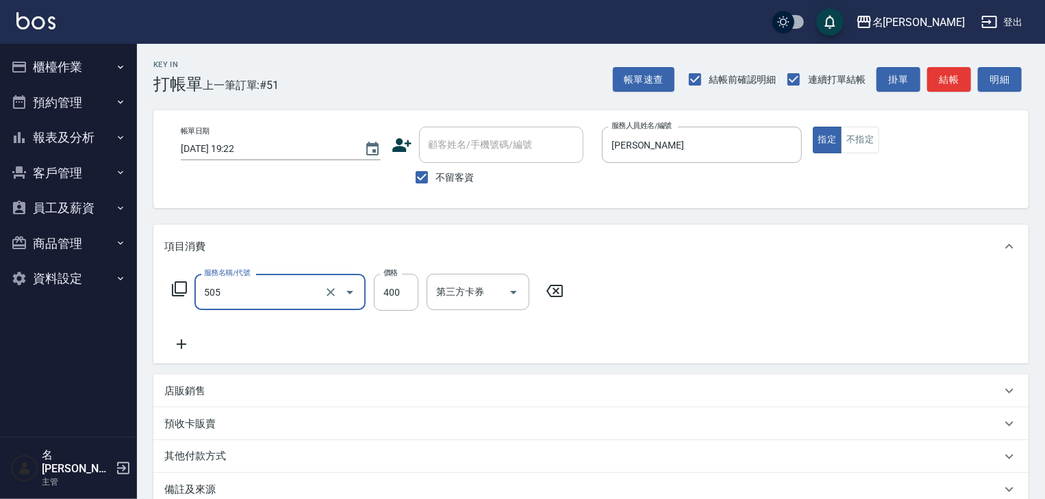
type input "洗髮(505)"
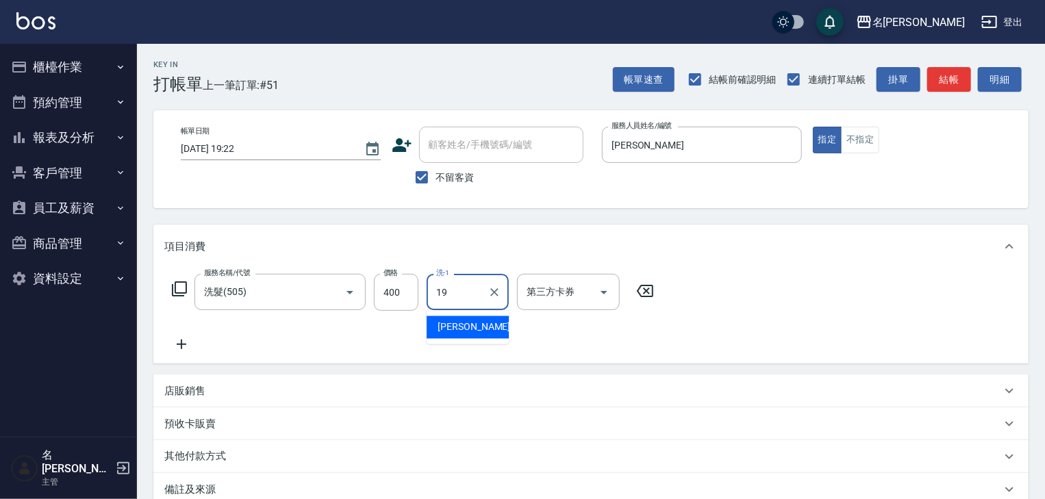
type input "[PERSON_NAME]-19"
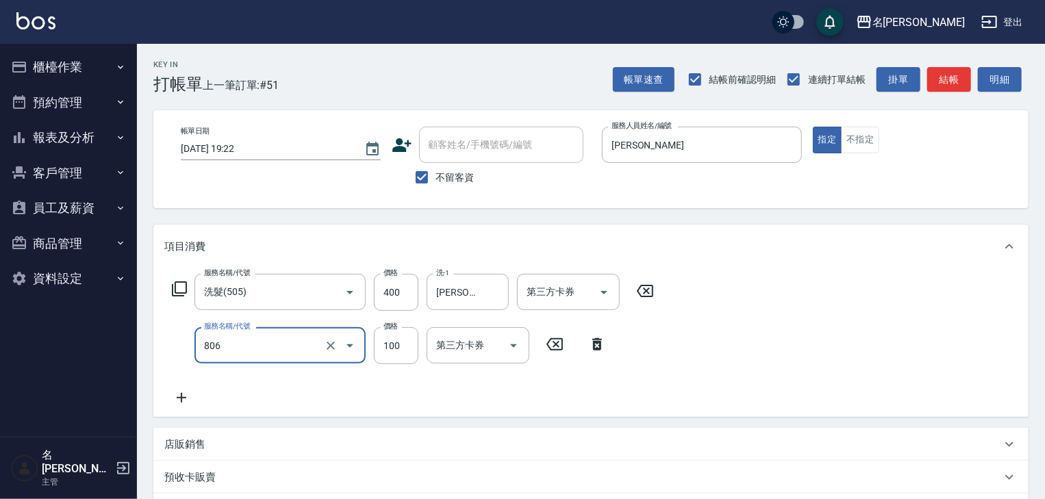
type input "電棒(806)"
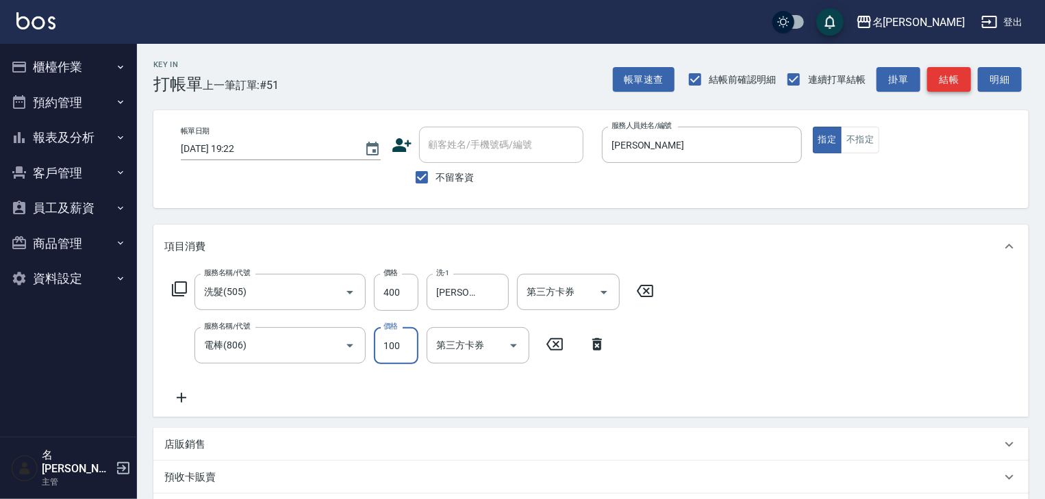
click at [959, 67] on button "結帳" at bounding box center [949, 79] width 44 height 25
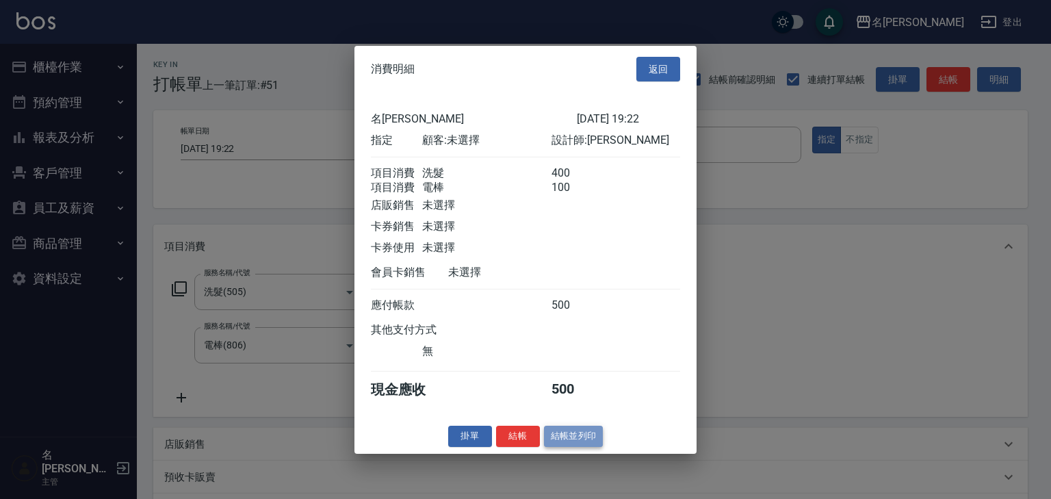
click at [589, 439] on button "結帳並列印" at bounding box center [574, 436] width 60 height 21
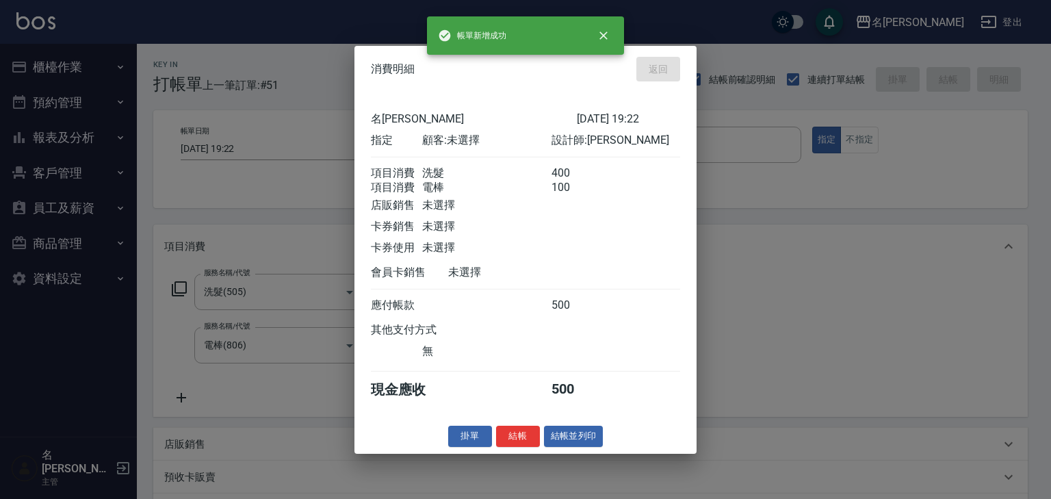
type input "[DATE] 19:23"
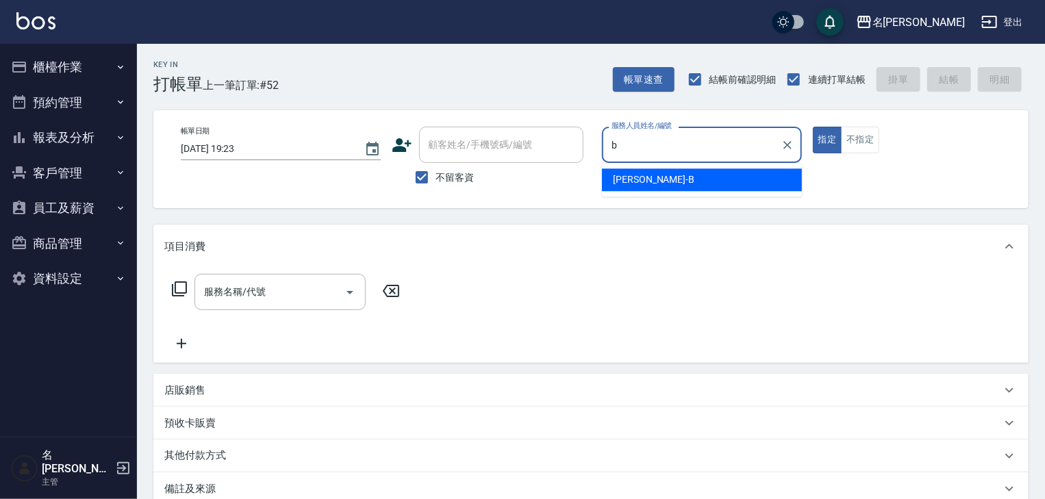
type input "[PERSON_NAME]"
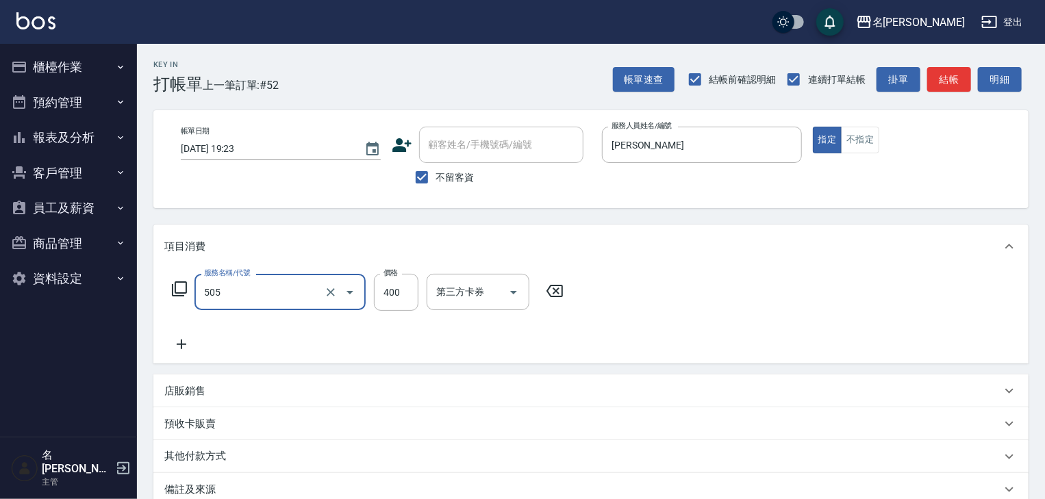
type input "洗髮(505)"
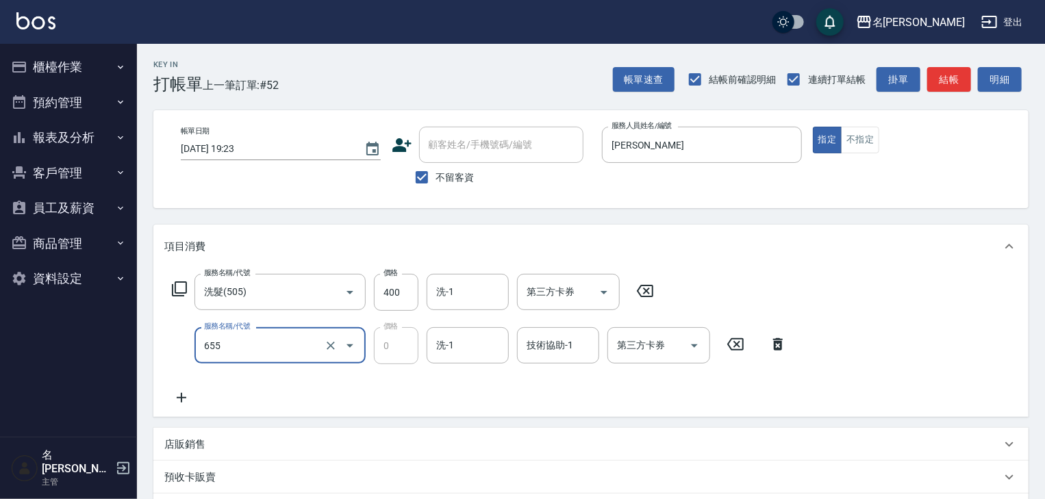
type input "頭皮、護髮免費卡(新)(655)"
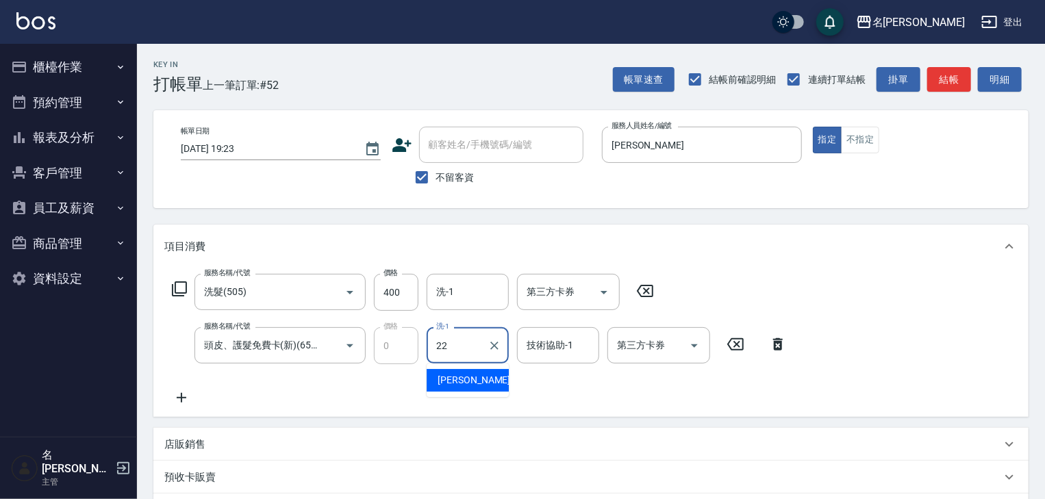
type input "[PERSON_NAME]-22"
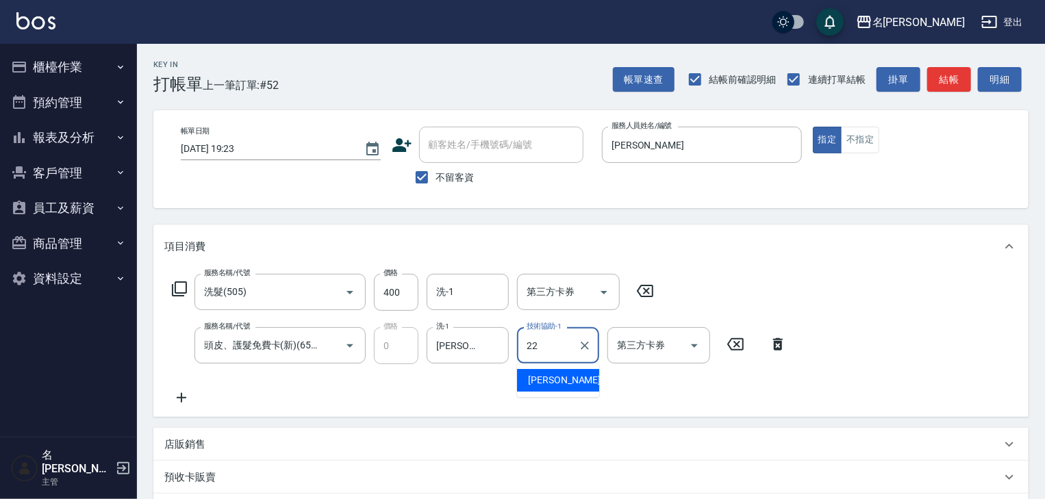
type input "[PERSON_NAME]-22"
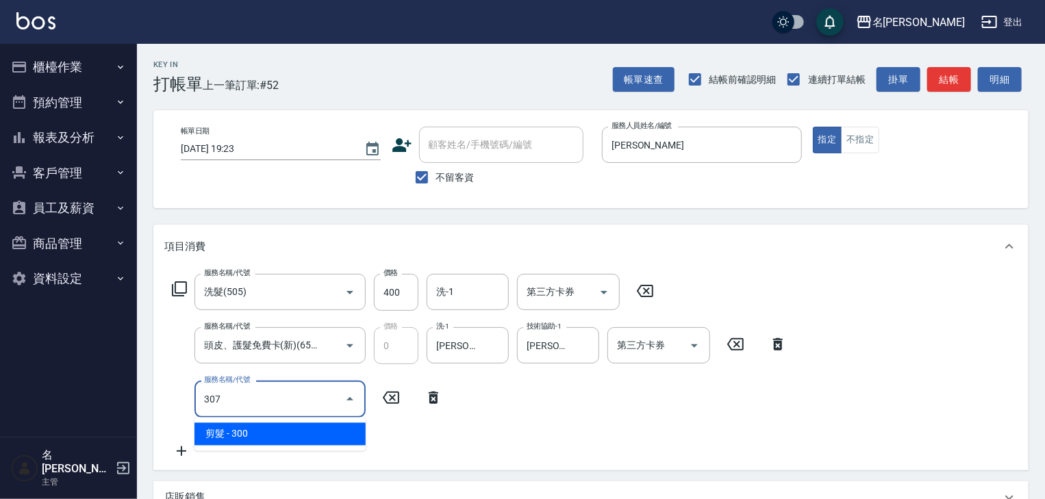
type input "剪髮(307)"
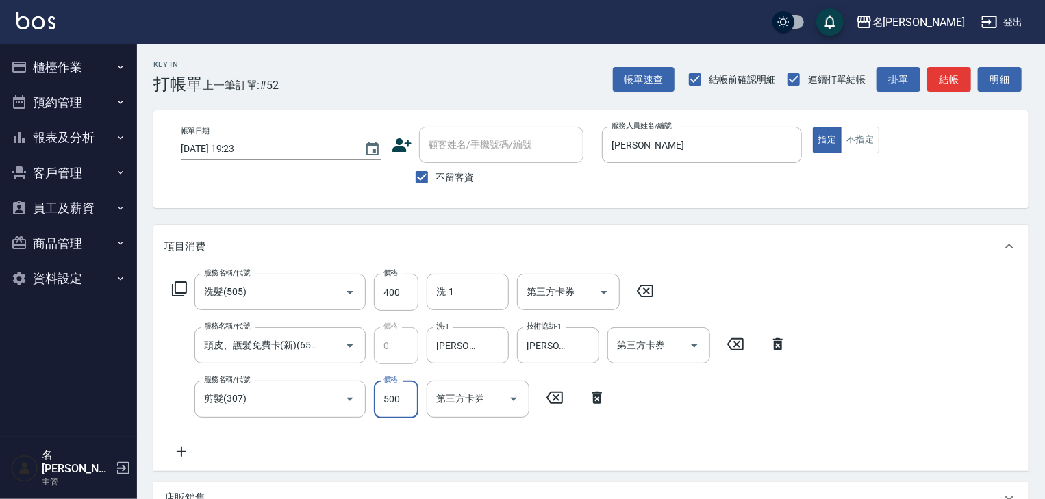
scroll to position [267, 0]
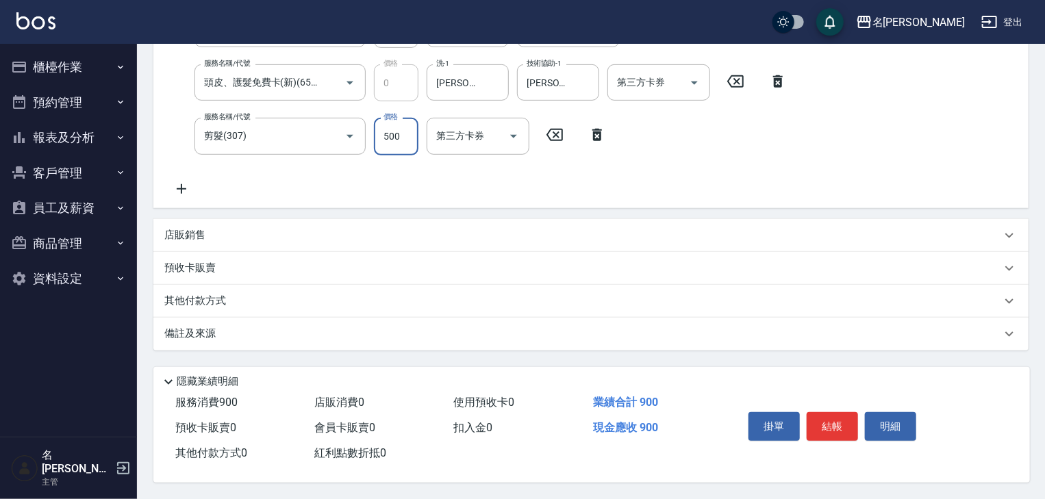
type input "500"
click at [255, 294] on div "其他付款方式" at bounding box center [582, 301] width 837 height 15
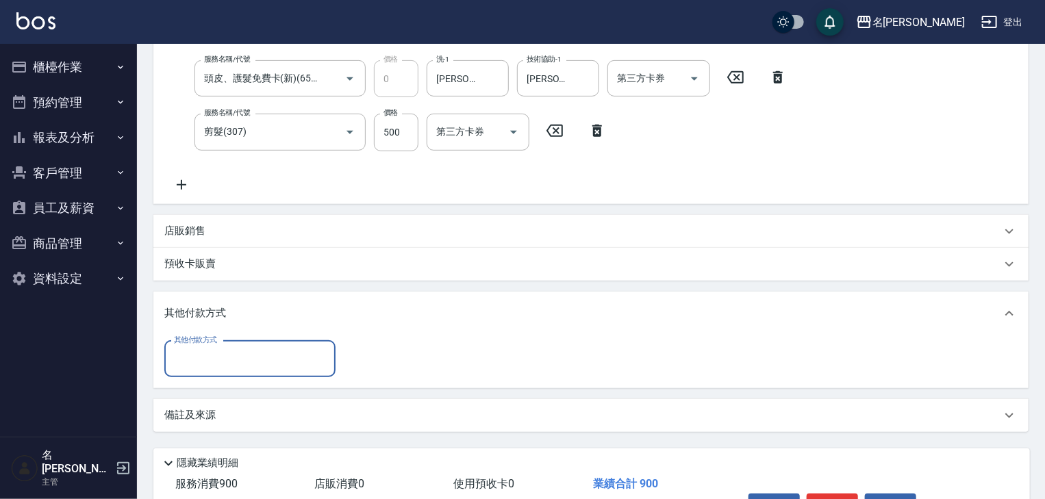
scroll to position [0, 0]
click at [253, 361] on input "其他付款方式" at bounding box center [249, 359] width 159 height 24
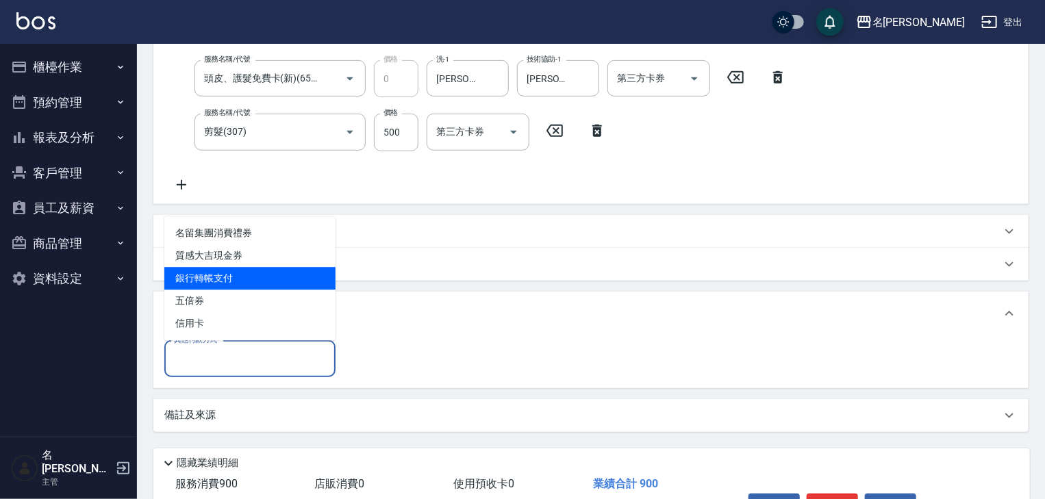
click at [242, 277] on span "銀行轉帳支付" at bounding box center [249, 278] width 171 height 23
type input "銀行轉帳支付"
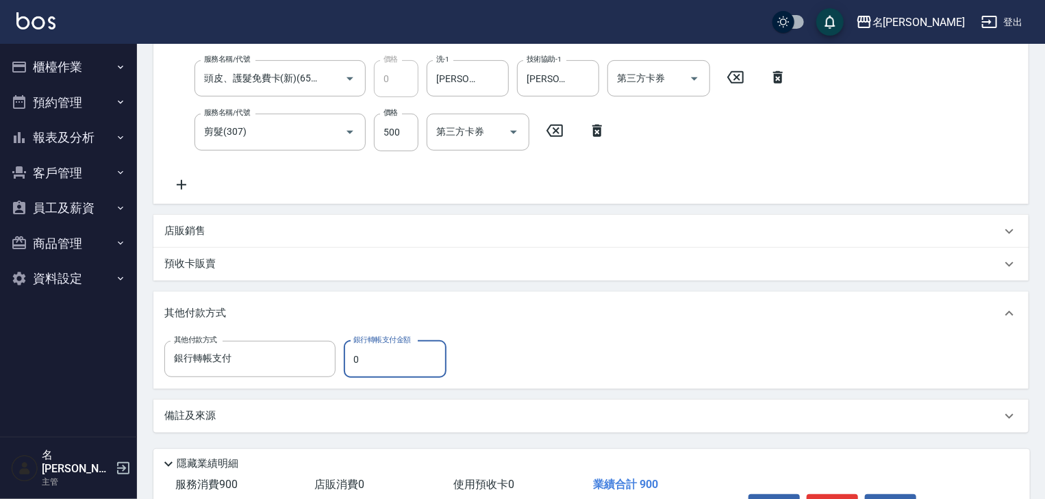
click at [403, 361] on input "0" at bounding box center [395, 359] width 103 height 37
click at [402, 361] on input "0" at bounding box center [395, 359] width 103 height 37
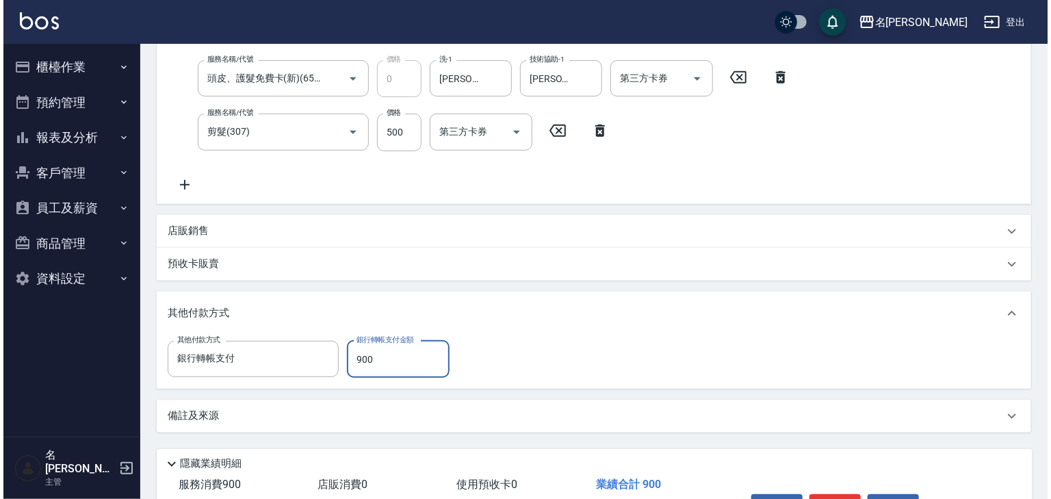
scroll to position [353, 0]
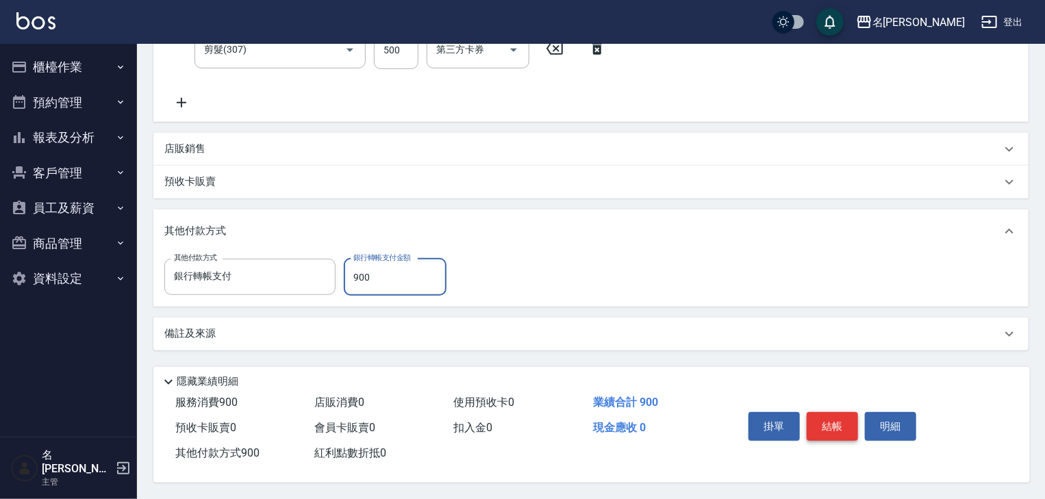
type input "900"
click at [830, 412] on button "結帳" at bounding box center [831, 426] width 51 height 29
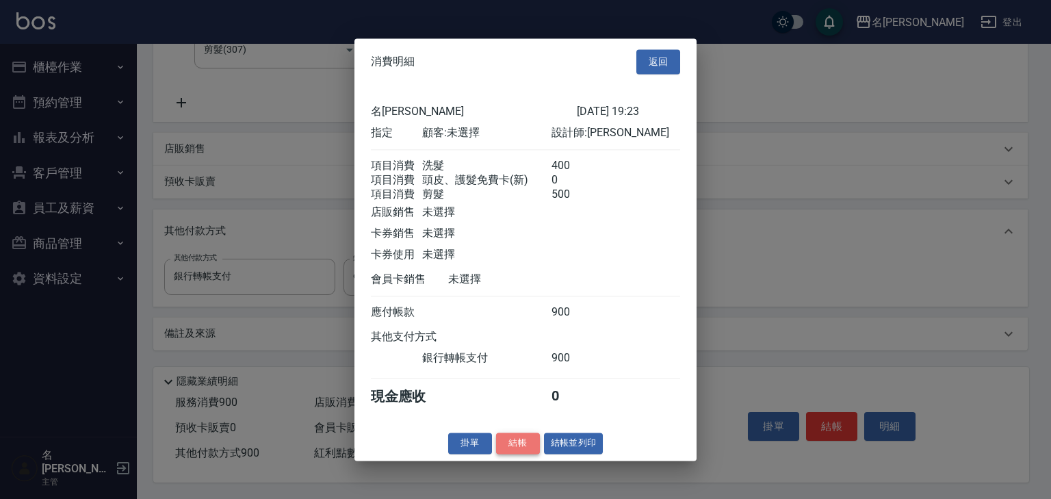
click at [505, 454] on button "結帳" at bounding box center [518, 443] width 44 height 21
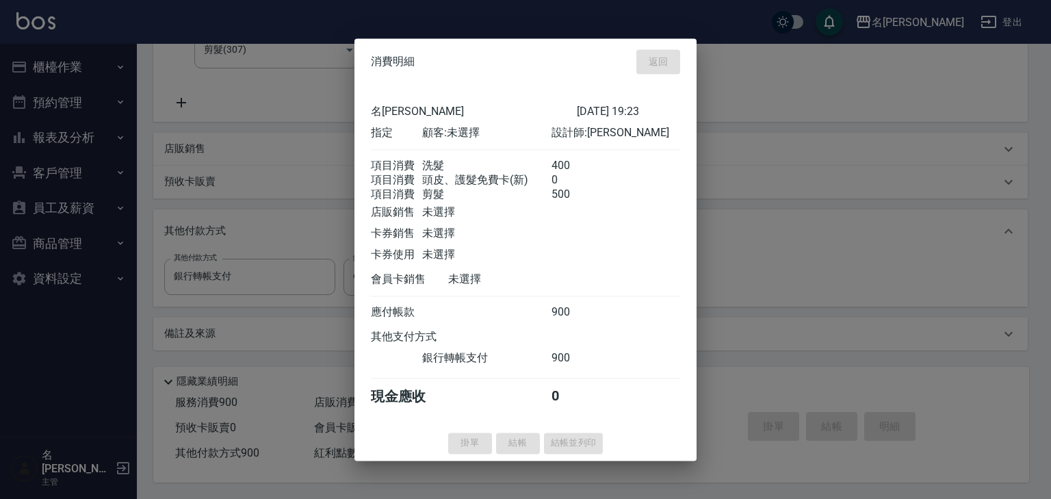
type input "[DATE] 19:37"
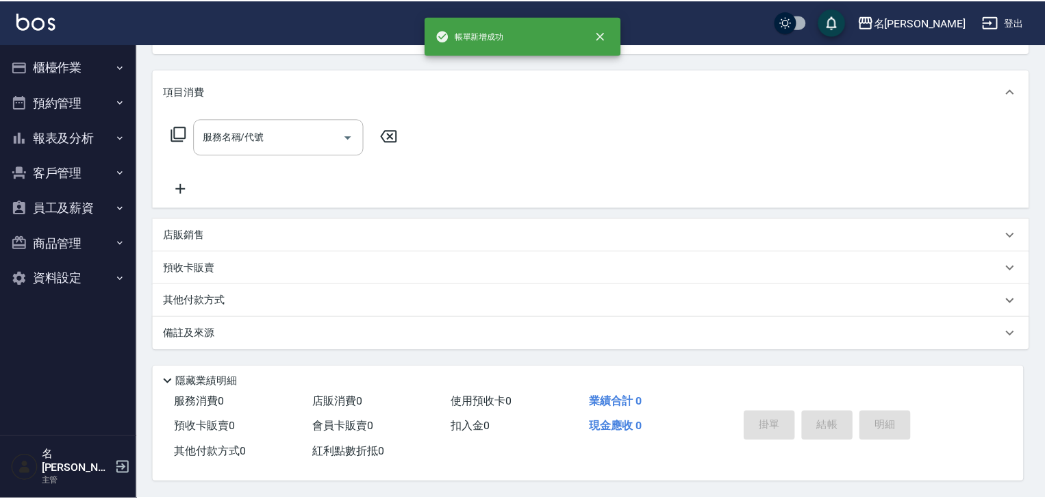
scroll to position [0, 0]
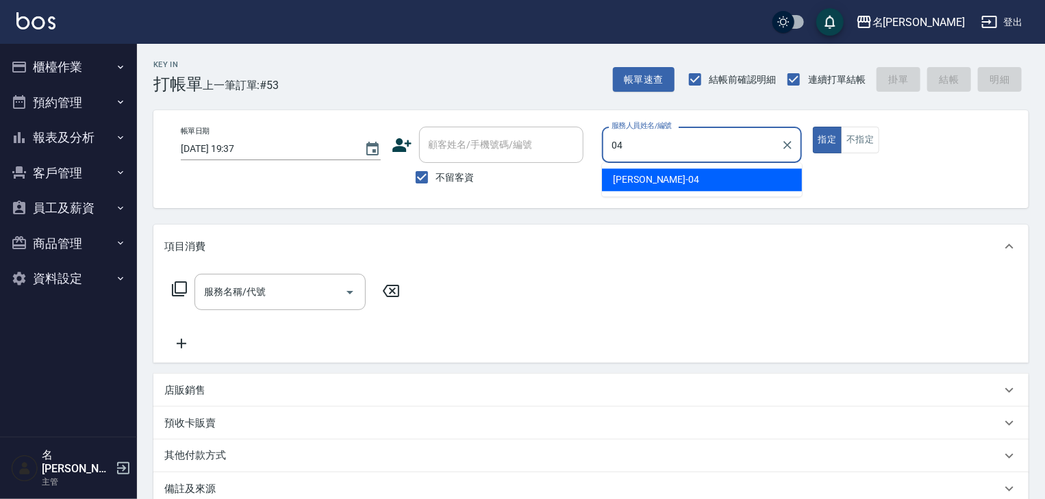
type input "[PERSON_NAME]-04"
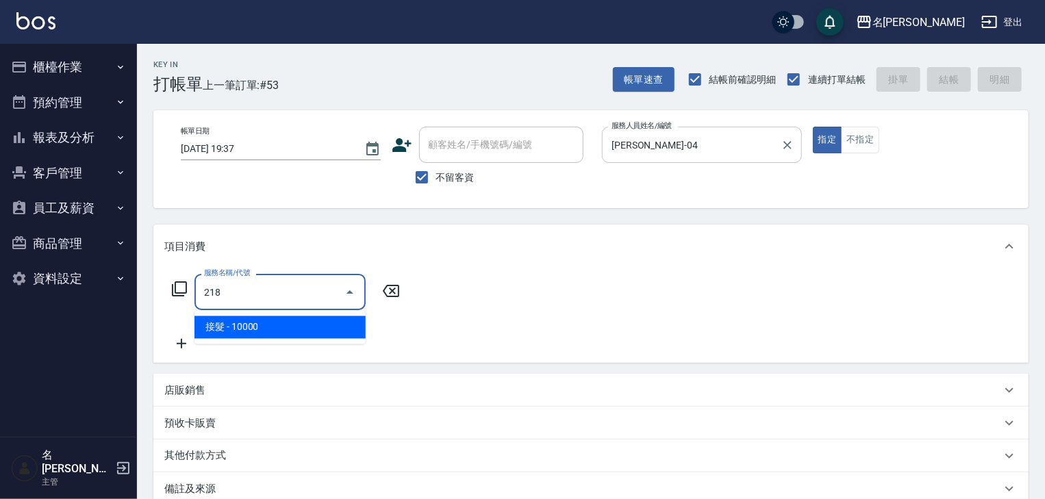
type input "接髮(218)"
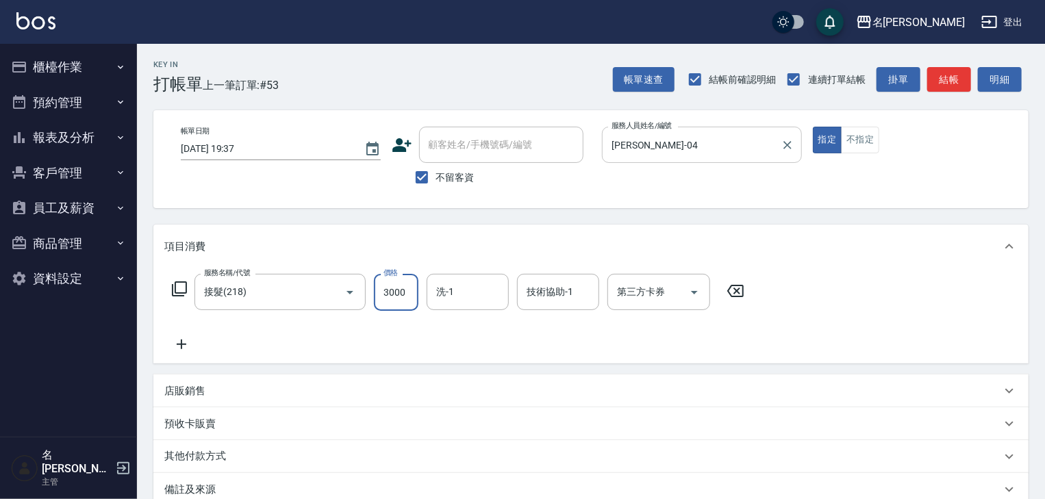
type input "3000"
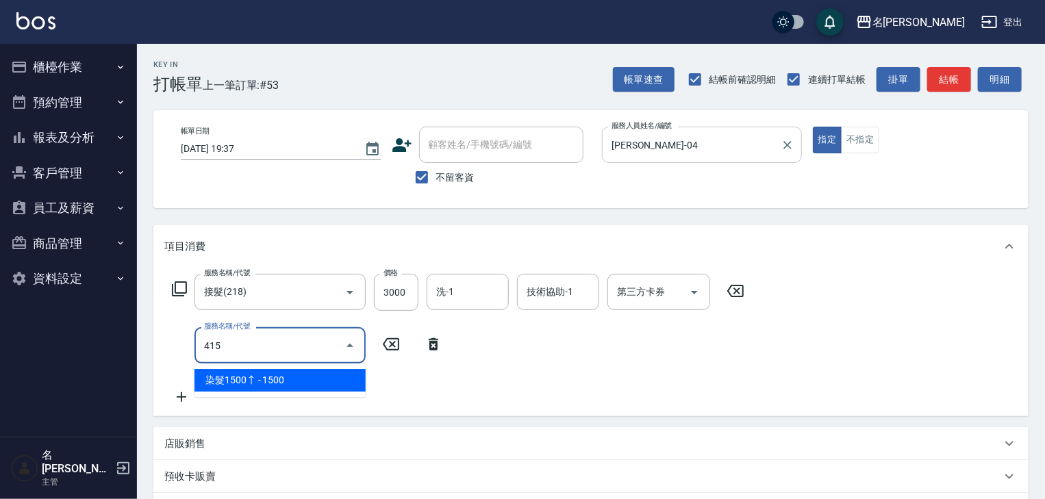
type input "染髮1500↑(415)"
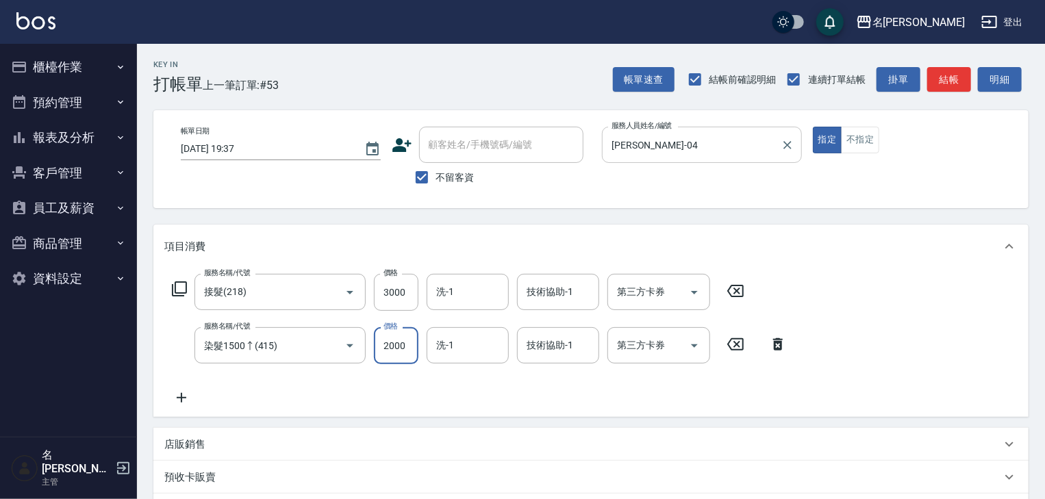
type input "2000"
type input "[PERSON_NAME]-19"
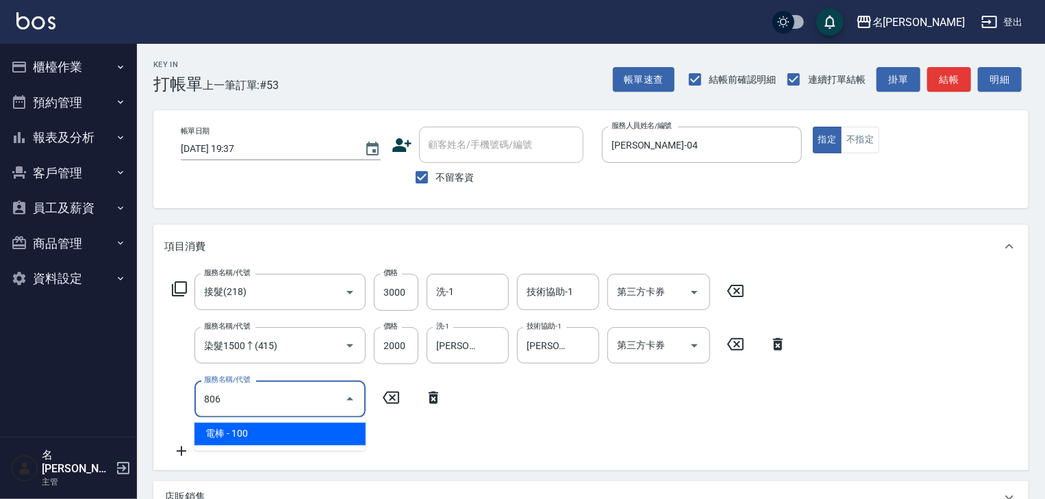
type input "電棒(806)"
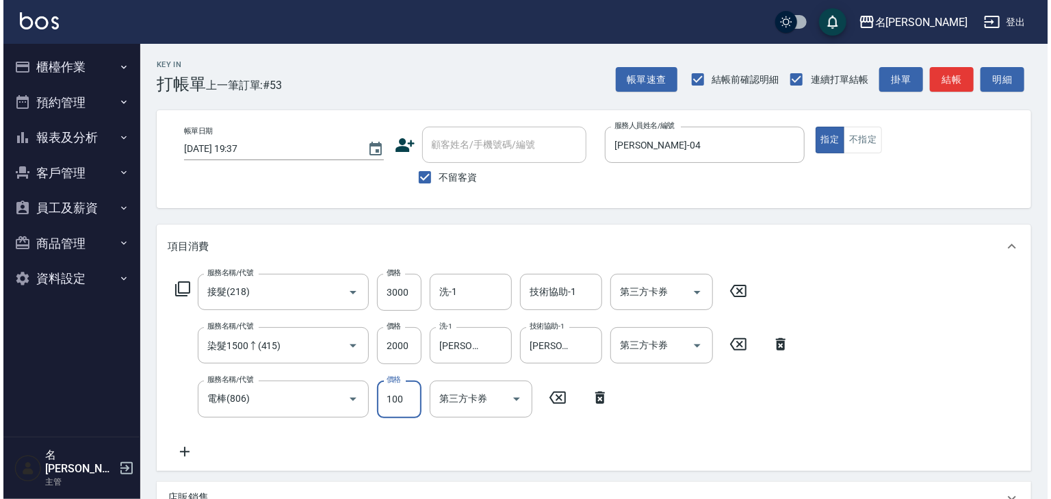
scroll to position [267, 0]
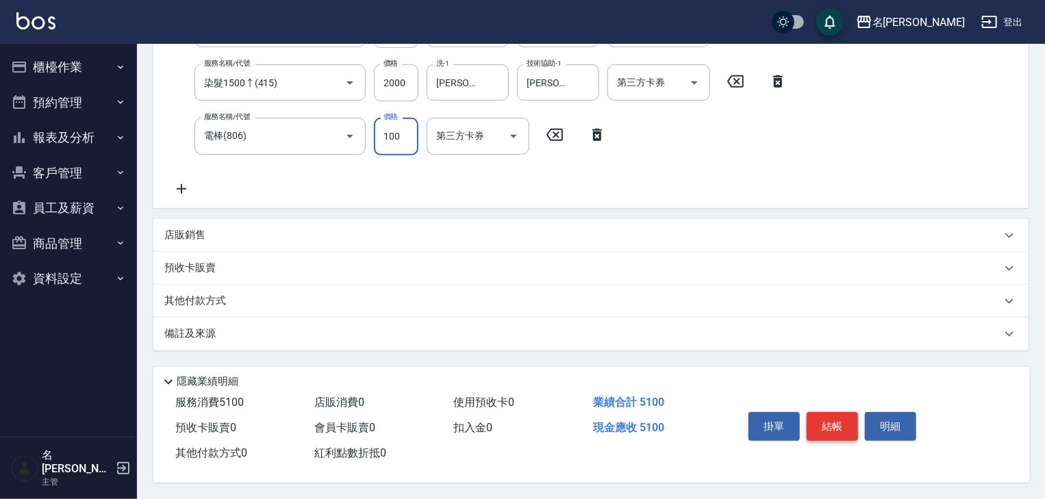
click at [847, 422] on button "結帳" at bounding box center [831, 426] width 51 height 29
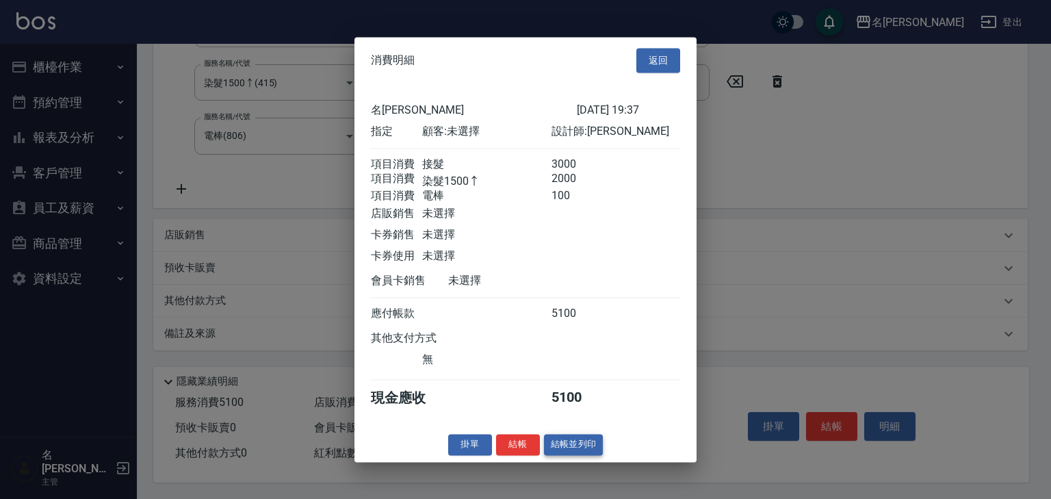
click at [596, 455] on button "結帳並列印" at bounding box center [574, 444] width 60 height 21
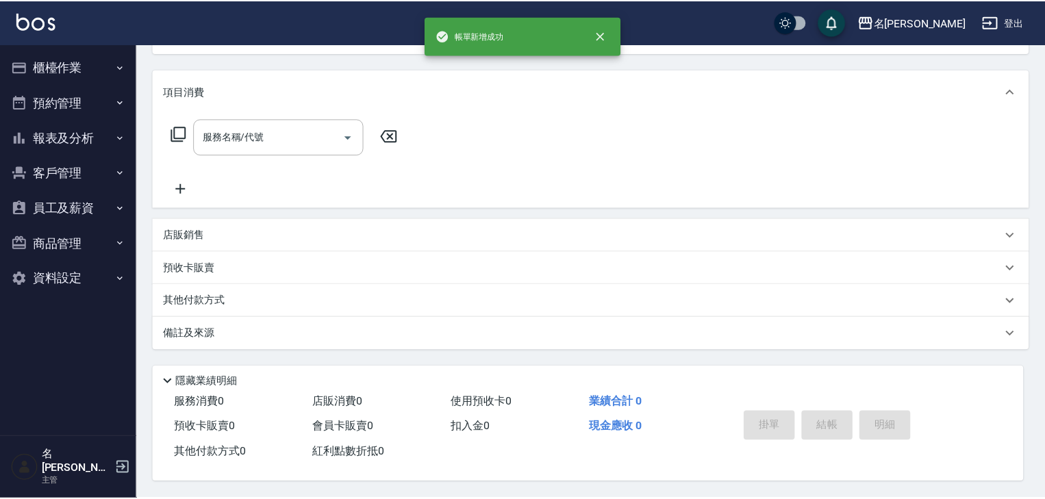
scroll to position [0, 0]
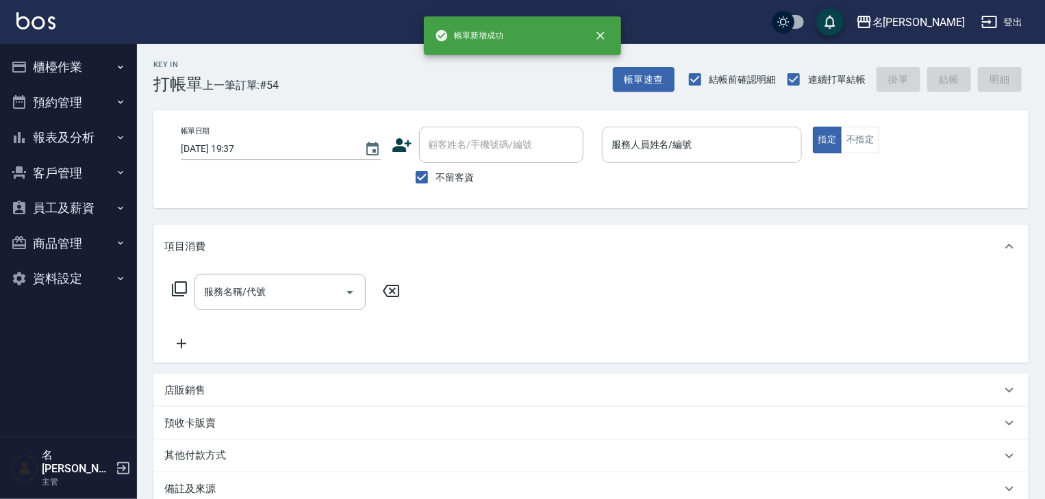
drag, startPoint x: 763, startPoint y: 203, endPoint x: 684, endPoint y: 146, distance: 97.2
click at [762, 203] on div "帳單日期 [DATE] 19:37 顧客姓名/手機號碼/編號 顧客姓名/手機號碼/編號 不留客資 服務人員姓名/編號 服務人員姓名/編號 指定 不指定" at bounding box center [590, 159] width 875 height 98
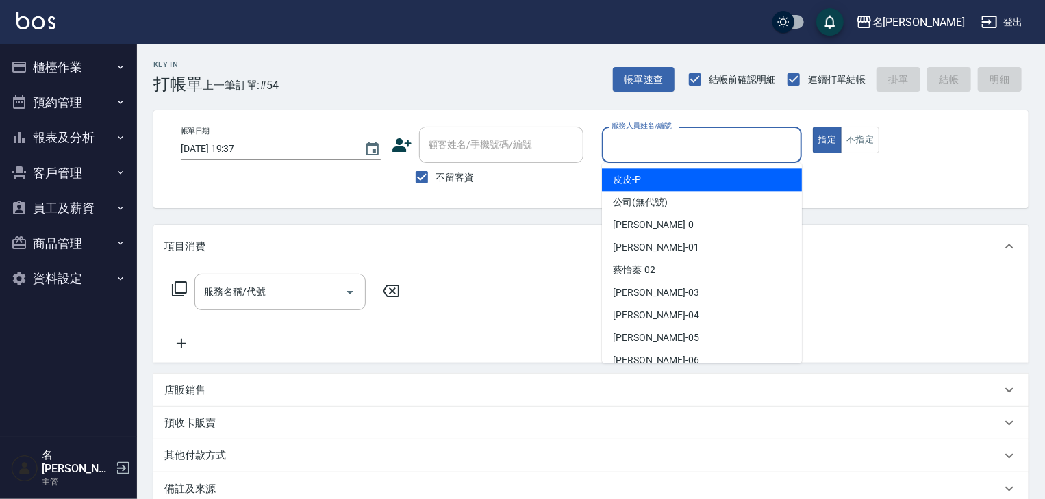
click at [658, 144] on input "服務人員姓名/編號" at bounding box center [702, 145] width 188 height 24
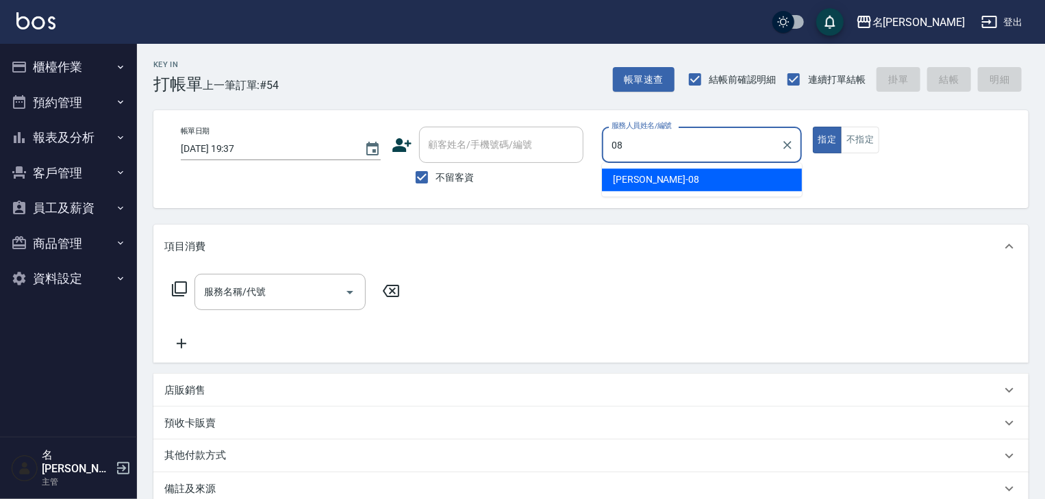
type input "[PERSON_NAME]-08"
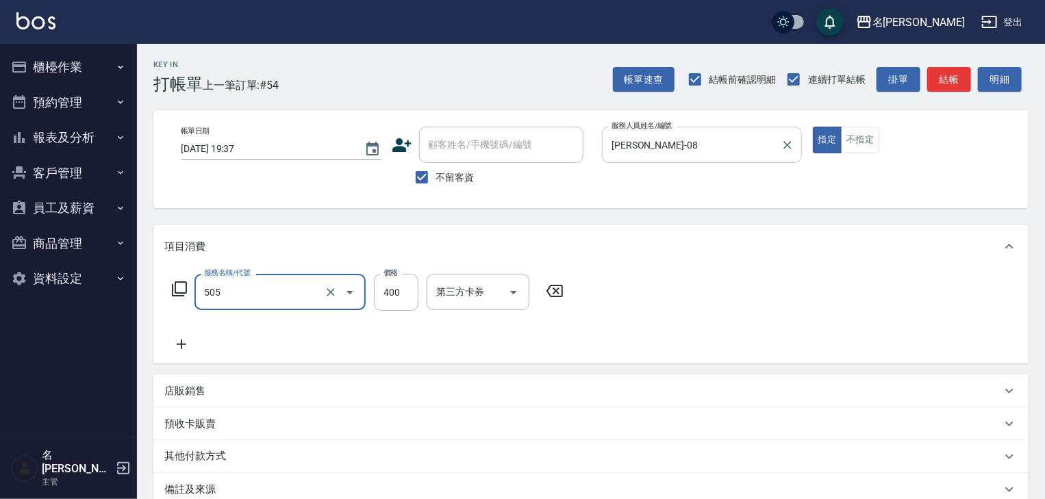
type input "洗髮(505)"
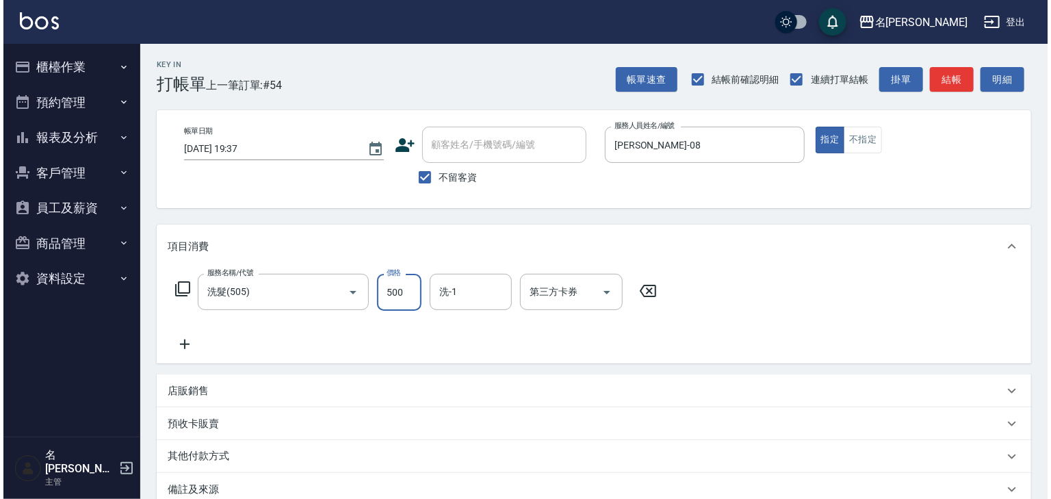
scroll to position [160, 0]
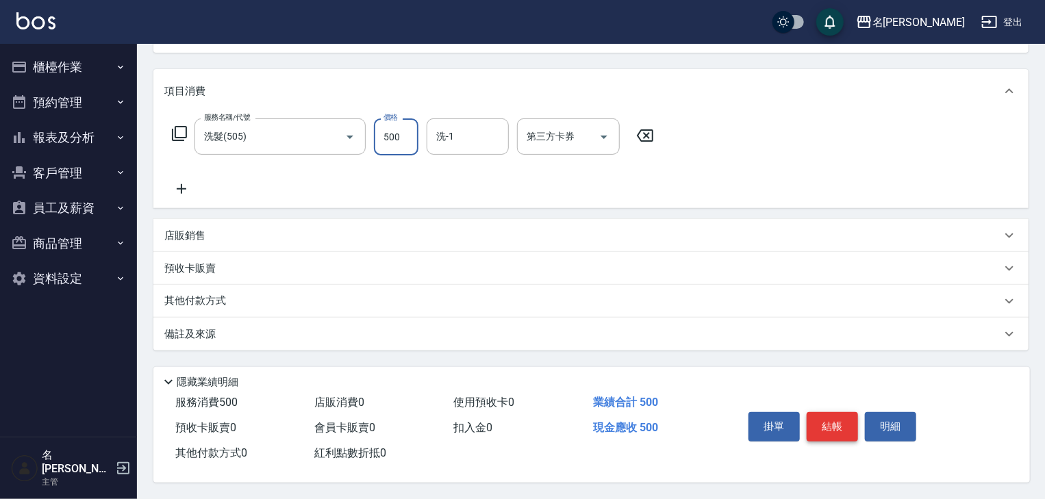
type input "500"
click at [837, 434] on button "結帳" at bounding box center [831, 426] width 51 height 29
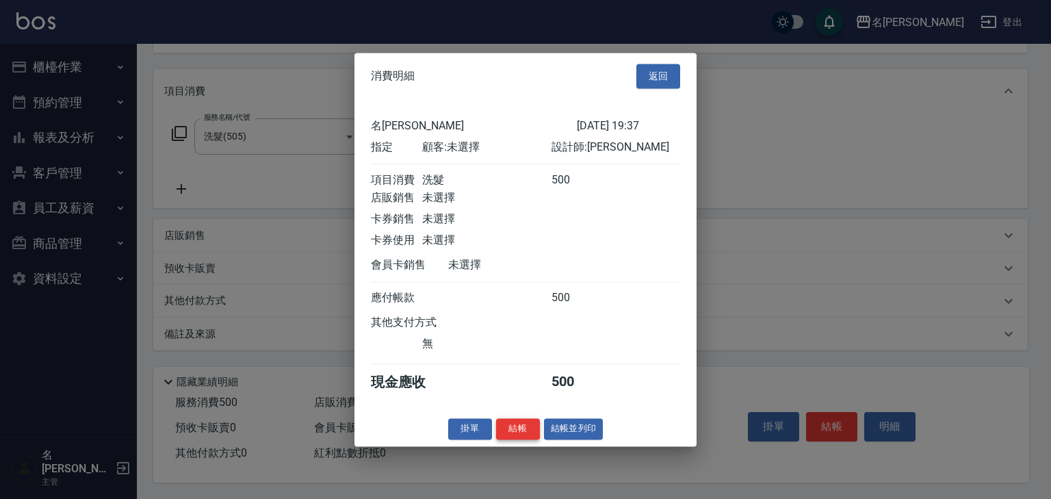
click at [533, 435] on button "結帳" at bounding box center [518, 428] width 44 height 21
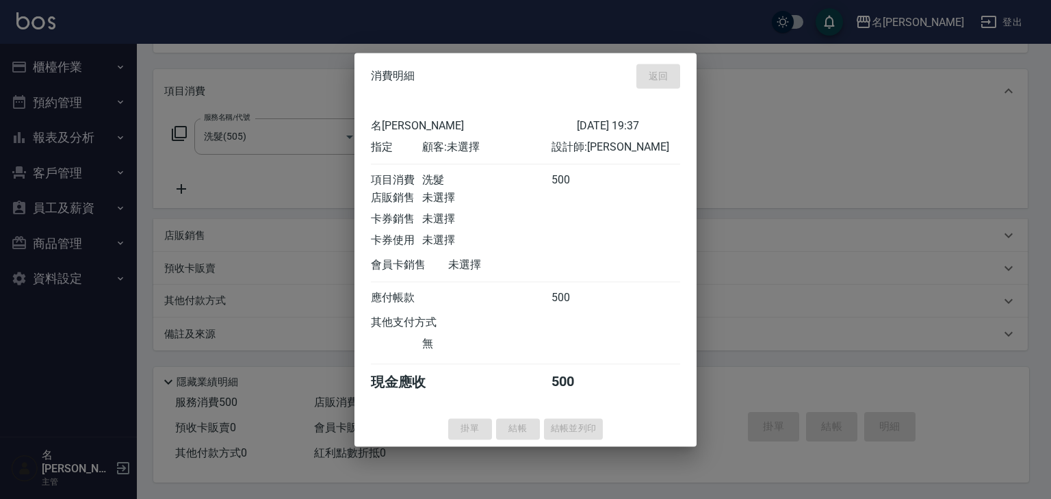
type input "[DATE] 19:38"
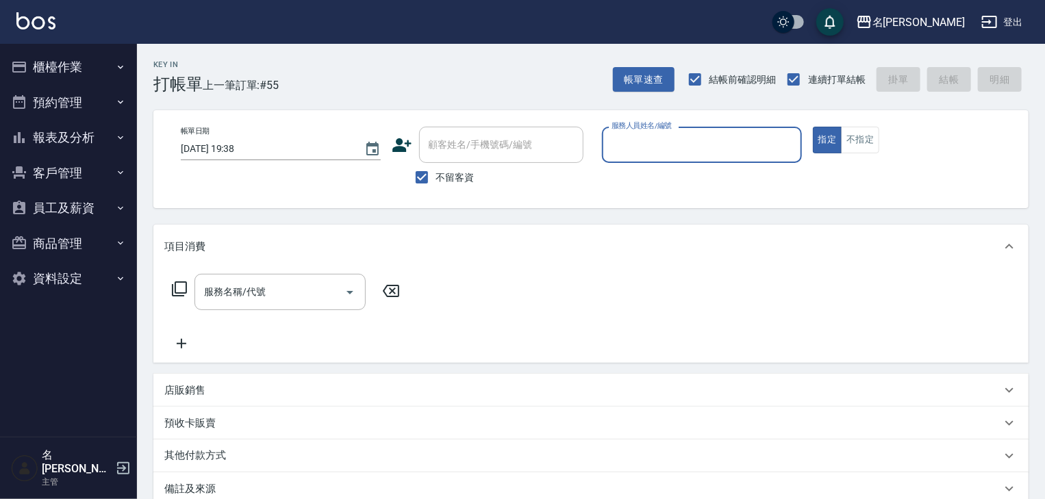
click at [85, 72] on button "櫃檯作業" at bounding box center [68, 67] width 126 height 36
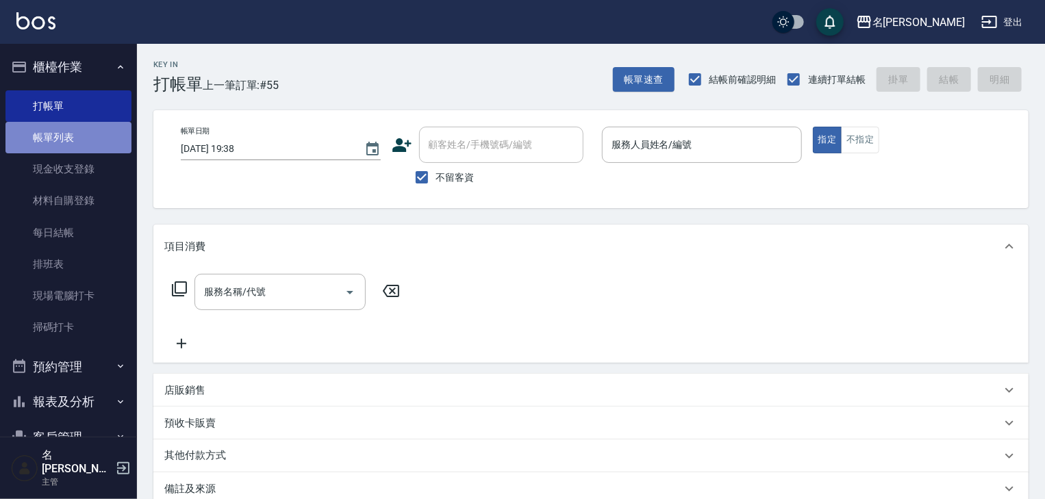
click at [77, 140] on link "帳單列表" at bounding box center [68, 137] width 126 height 31
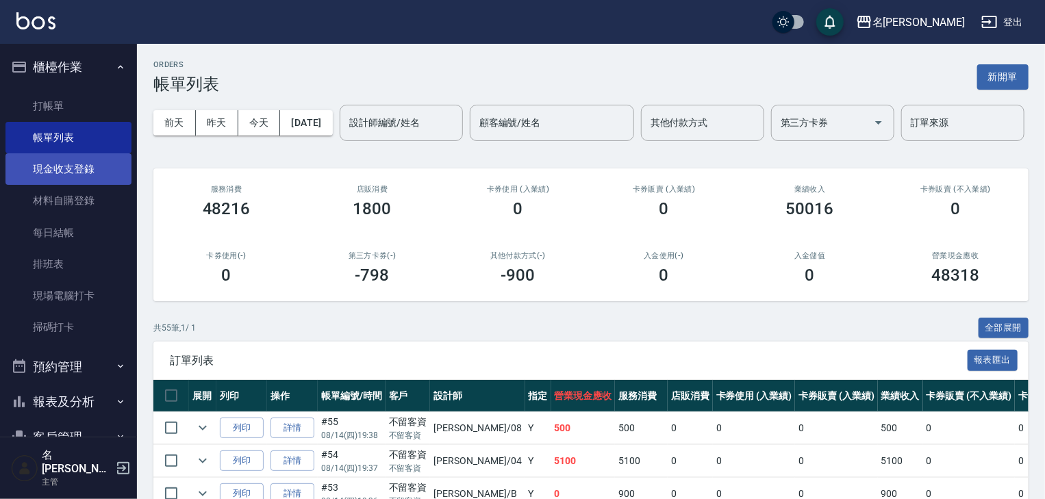
click at [99, 174] on link "現金收支登錄" at bounding box center [68, 168] width 126 height 31
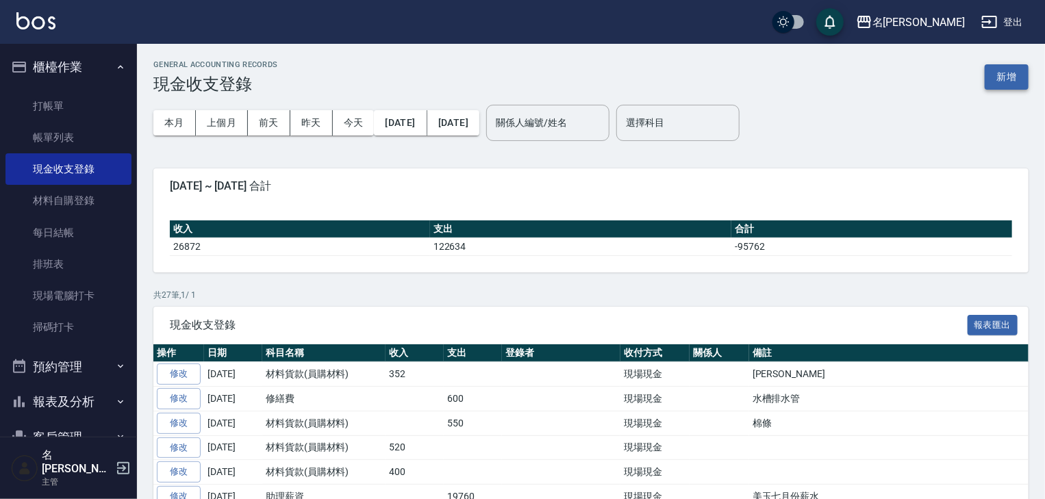
click at [1006, 71] on button "新增" at bounding box center [1006, 76] width 44 height 25
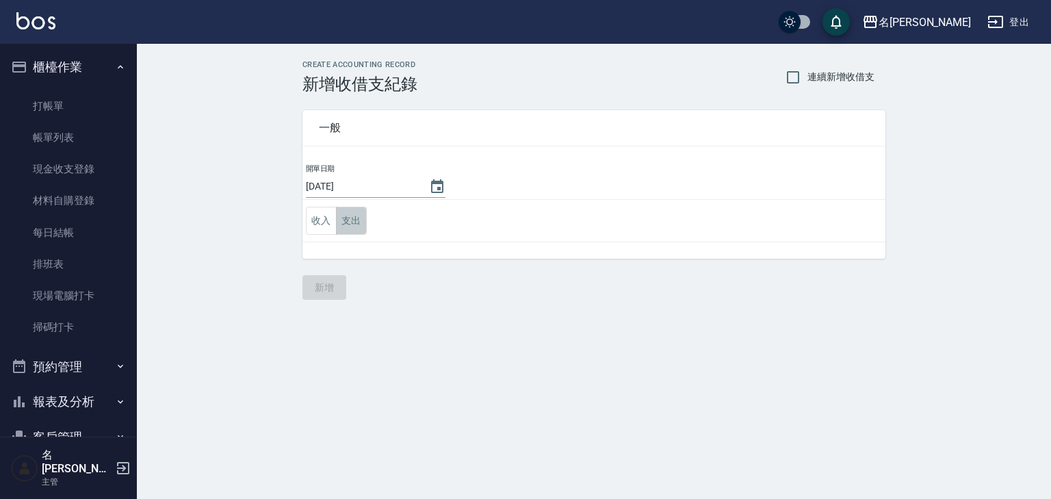
click at [350, 223] on button "支出" at bounding box center [351, 221] width 31 height 28
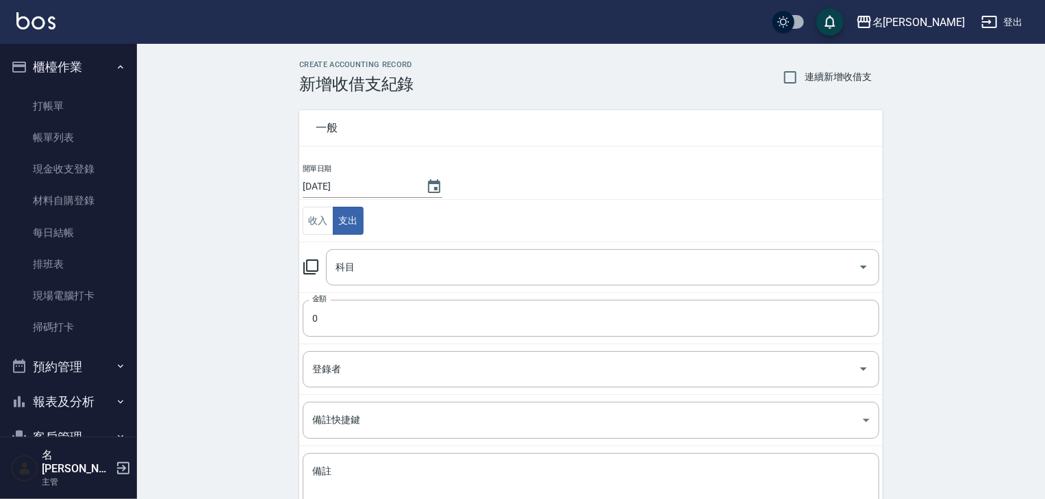
click at [310, 266] on icon at bounding box center [311, 267] width 16 height 16
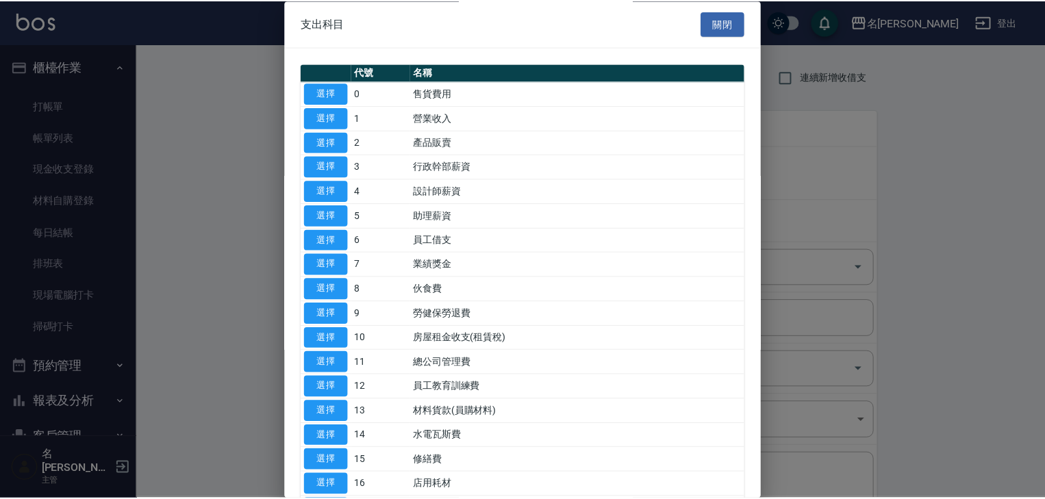
scroll to position [73, 0]
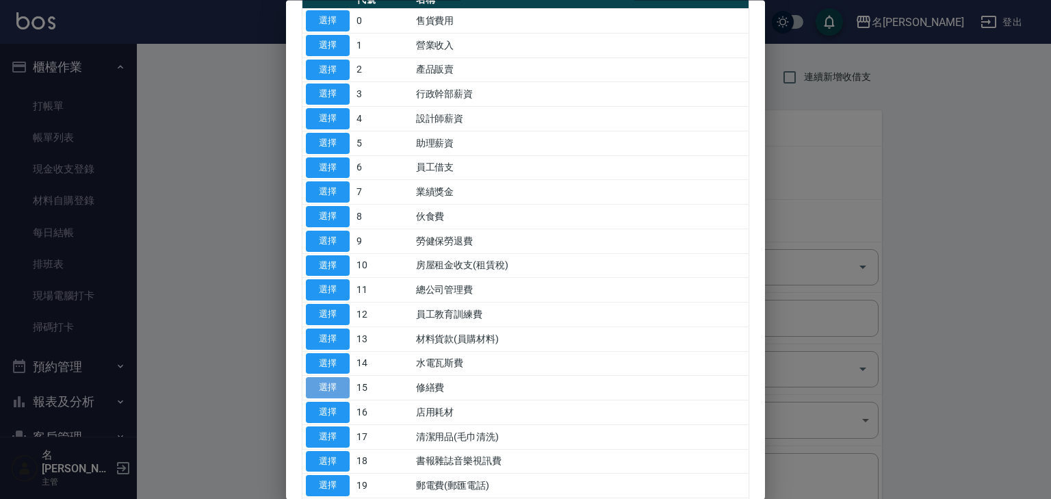
click at [316, 392] on button "選擇" at bounding box center [328, 388] width 44 height 21
type input "15 修繕費"
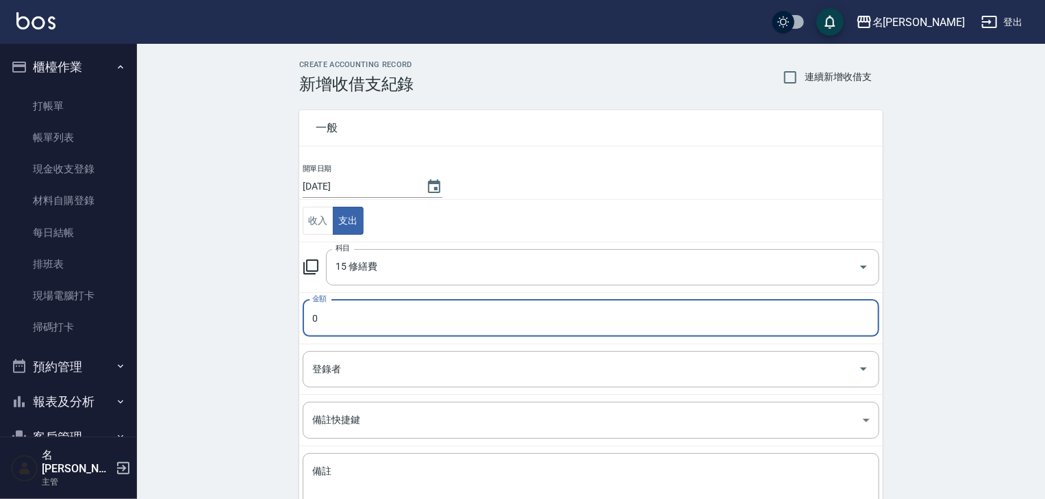
click at [350, 324] on input "0" at bounding box center [591, 318] width 576 height 37
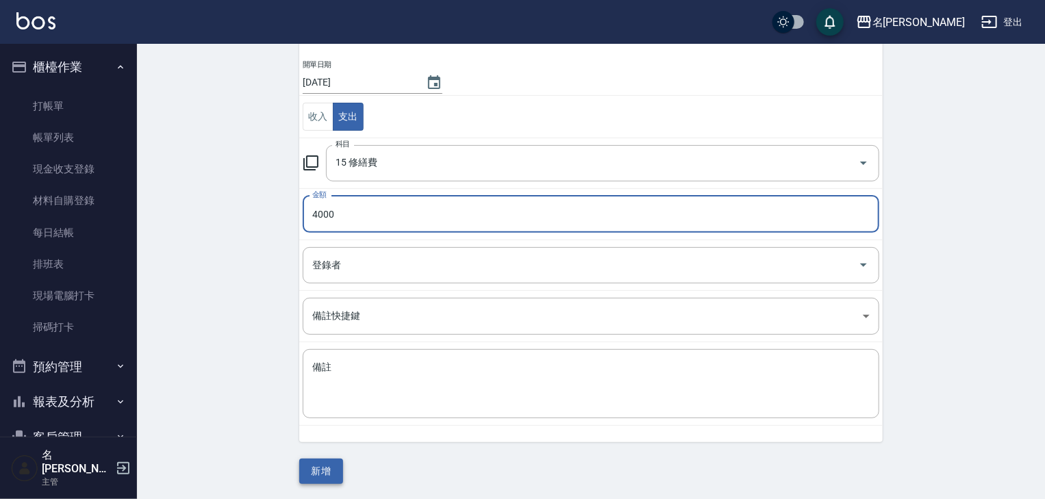
type input "4000"
click at [322, 476] on button "新增" at bounding box center [321, 471] width 44 height 25
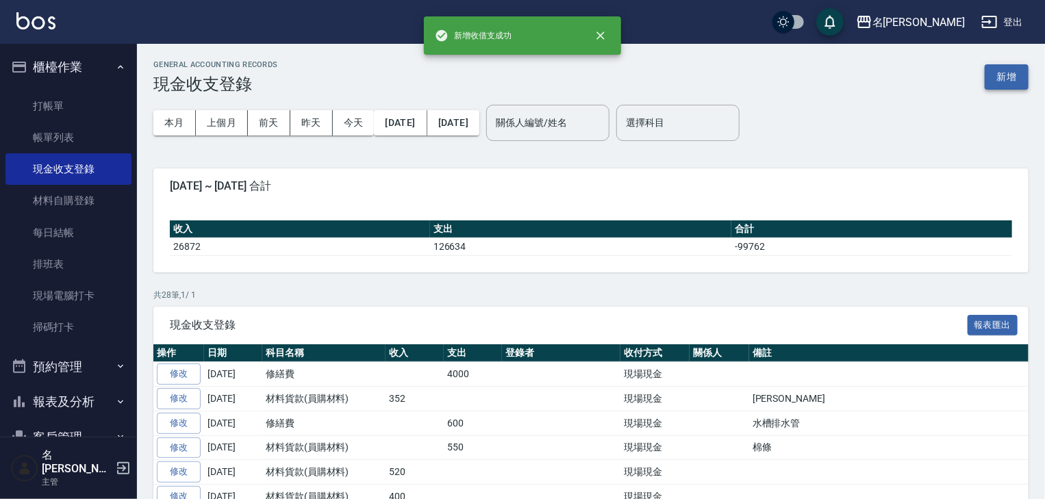
click at [1017, 75] on button "新增" at bounding box center [1006, 76] width 44 height 25
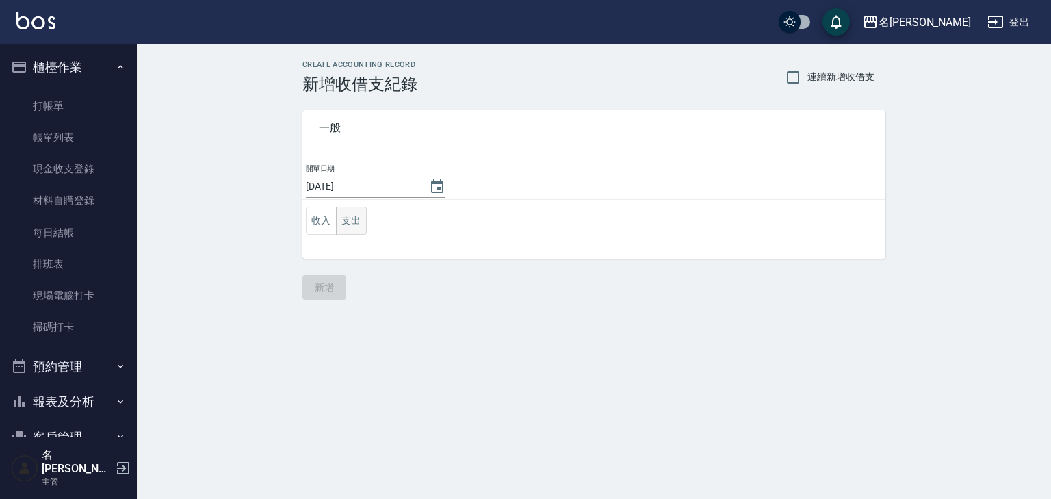
click at [362, 219] on button "支出" at bounding box center [351, 221] width 31 height 28
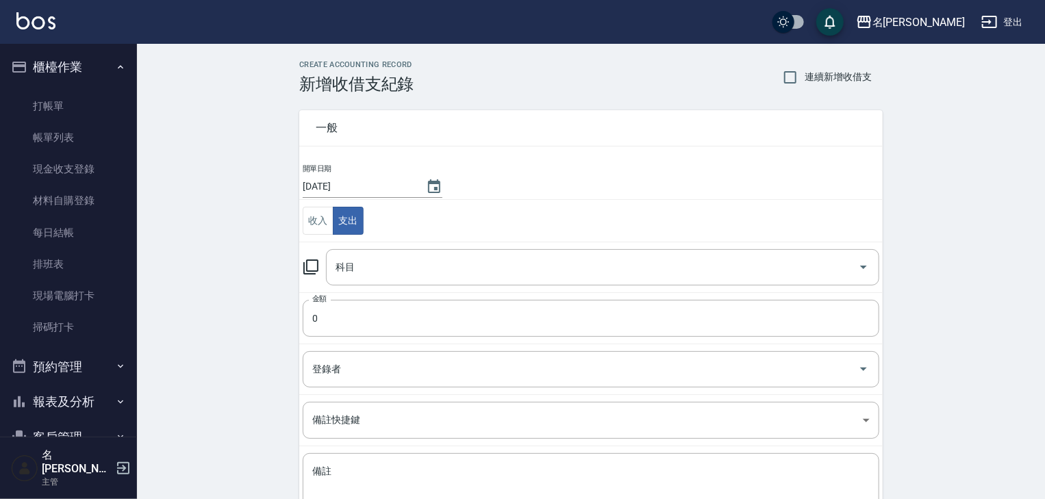
click at [312, 266] on icon at bounding box center [311, 267] width 16 height 16
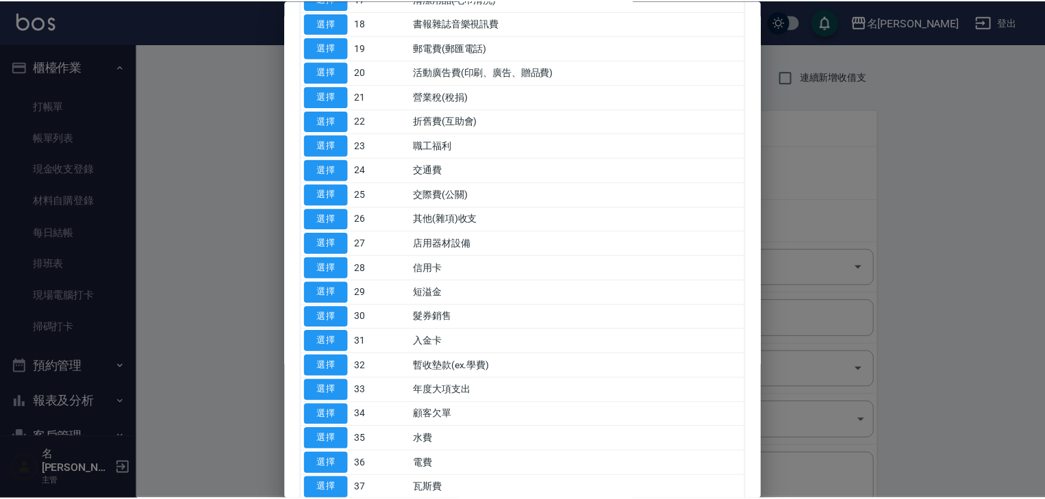
scroll to position [594, 0]
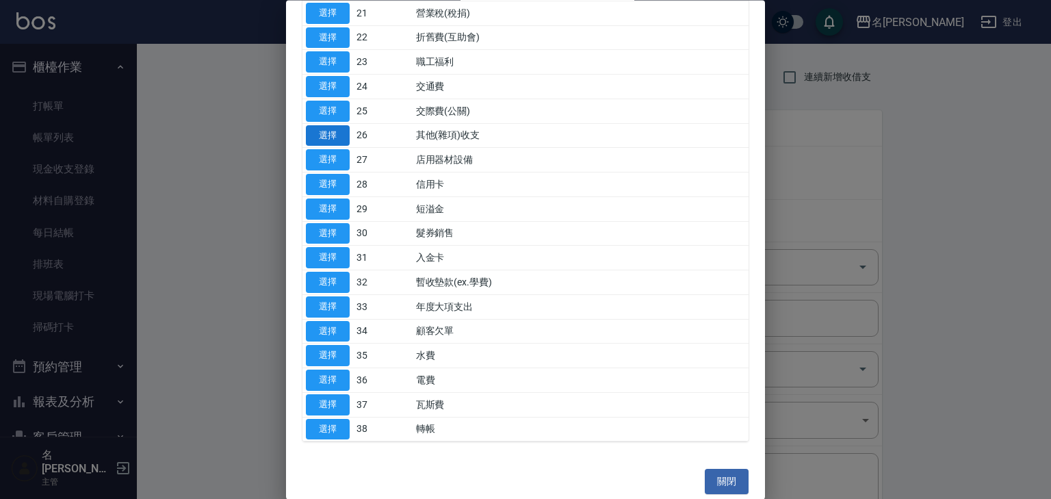
click at [344, 133] on button "選擇" at bounding box center [328, 135] width 44 height 21
type input "26 其他(雜項)收支"
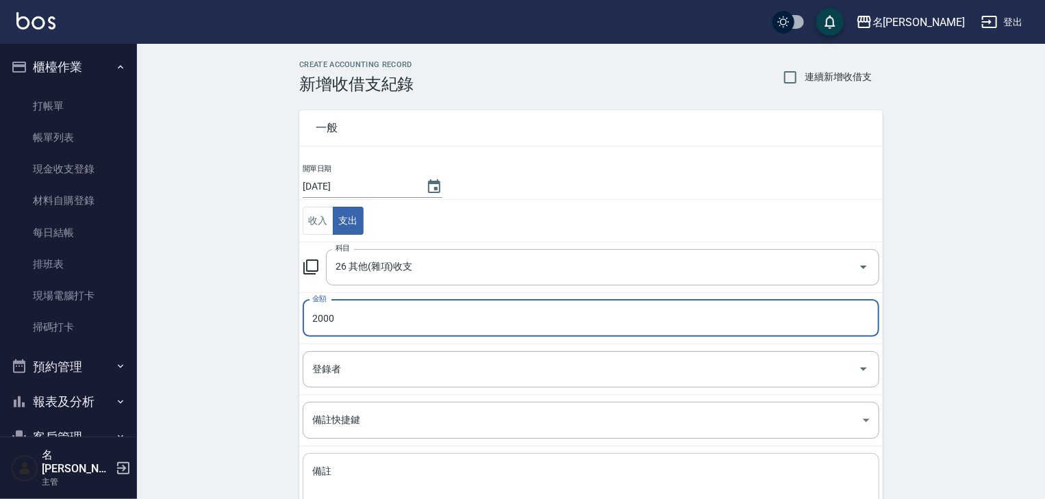
type input "2000"
click at [337, 481] on textarea "備註" at bounding box center [590, 488] width 557 height 47
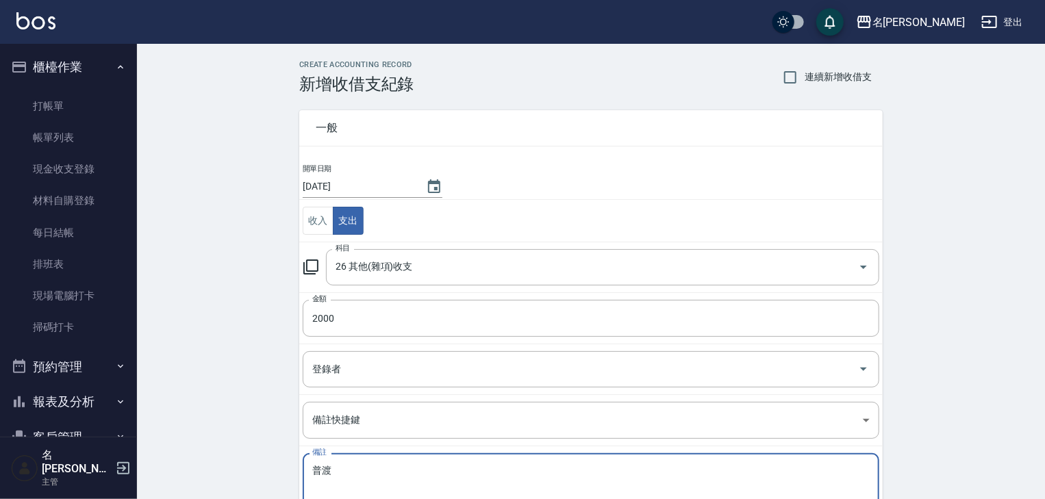
scroll to position [104, 0]
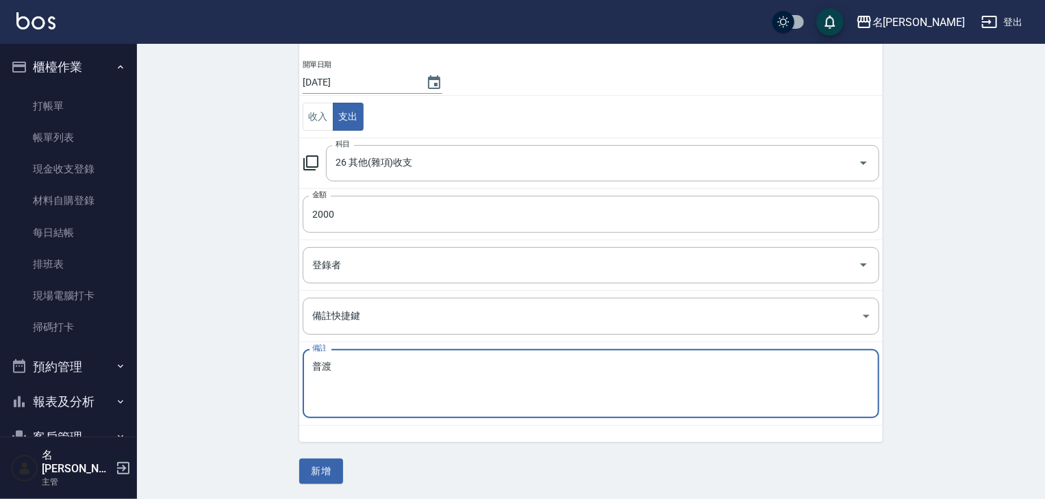
type textarea "普渡"
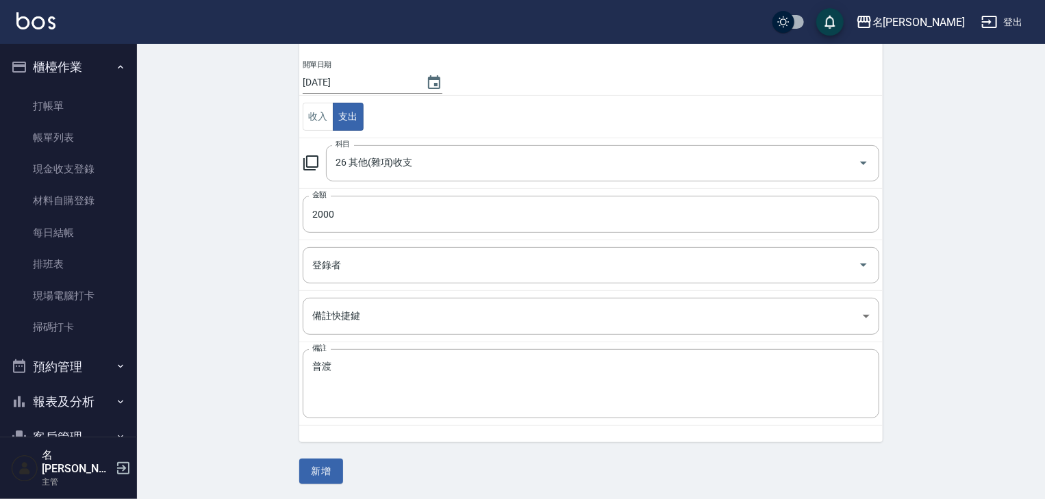
click at [322, 456] on div "一般 開單日期 [DATE] 收入 支出 科目 26 其他(雜項)收支 科目 金額 2000 金額 登錄者 登錄者 備註快捷鍵 ​ 備註快捷鍵 備註 普渡 x…" at bounding box center [590, 237] width 583 height 494
click at [321, 465] on button "新增" at bounding box center [321, 471] width 44 height 25
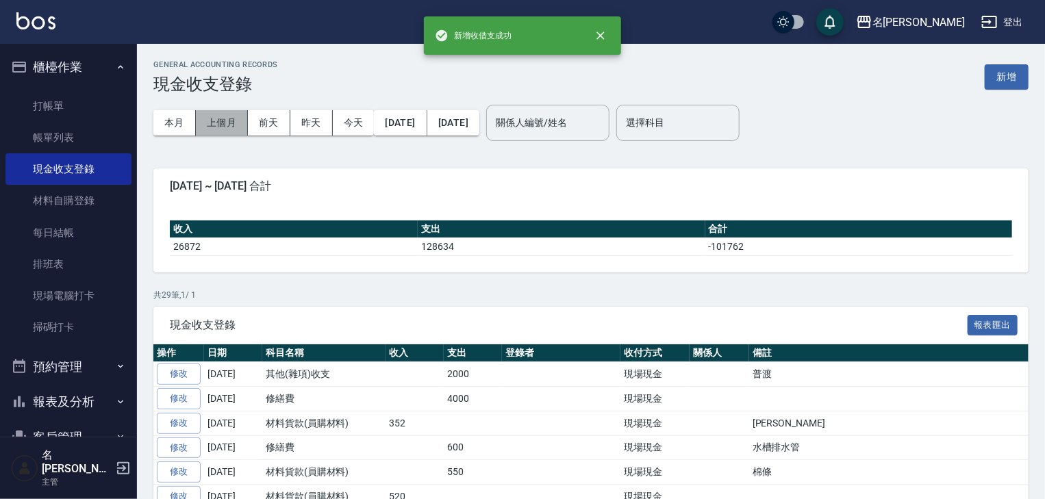
click at [225, 130] on button "上個月" at bounding box center [222, 122] width 52 height 25
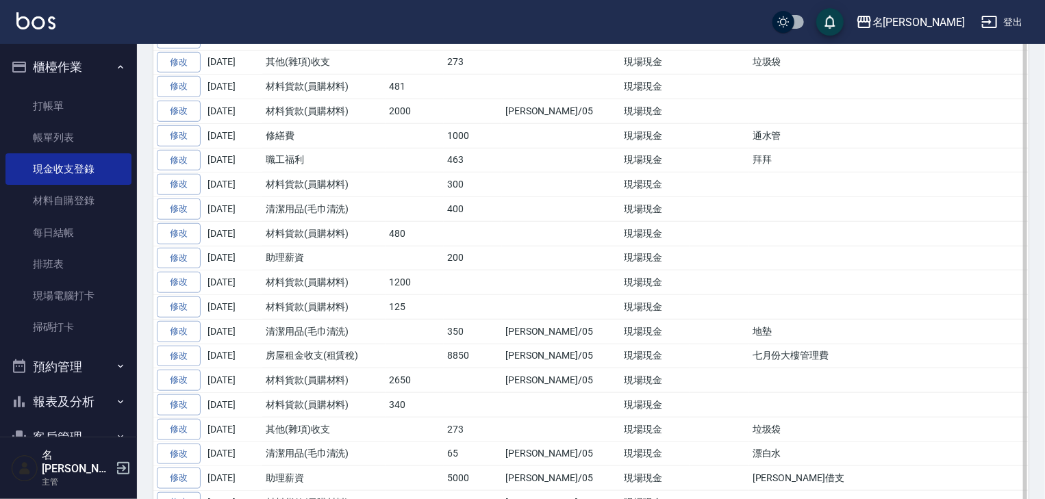
scroll to position [192, 0]
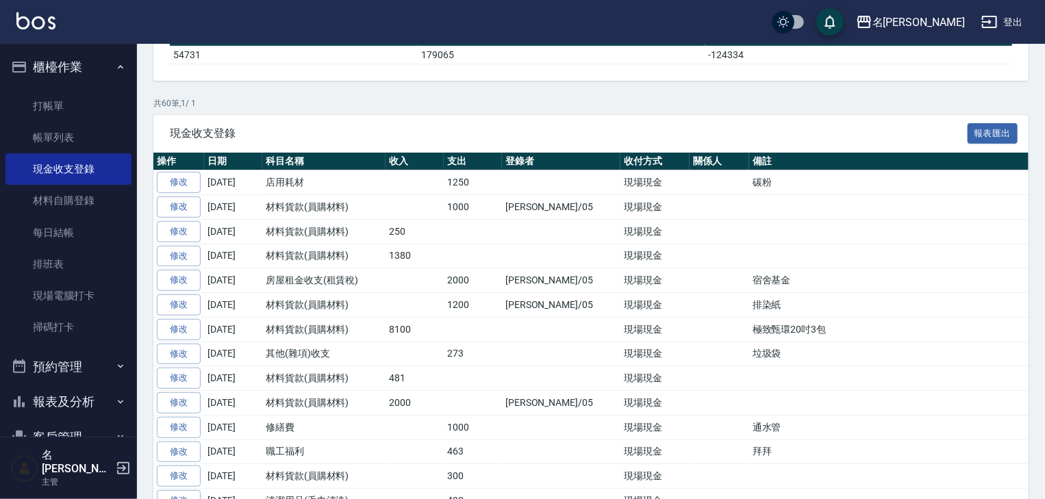
click at [20, 23] on img at bounding box center [35, 20] width 39 height 17
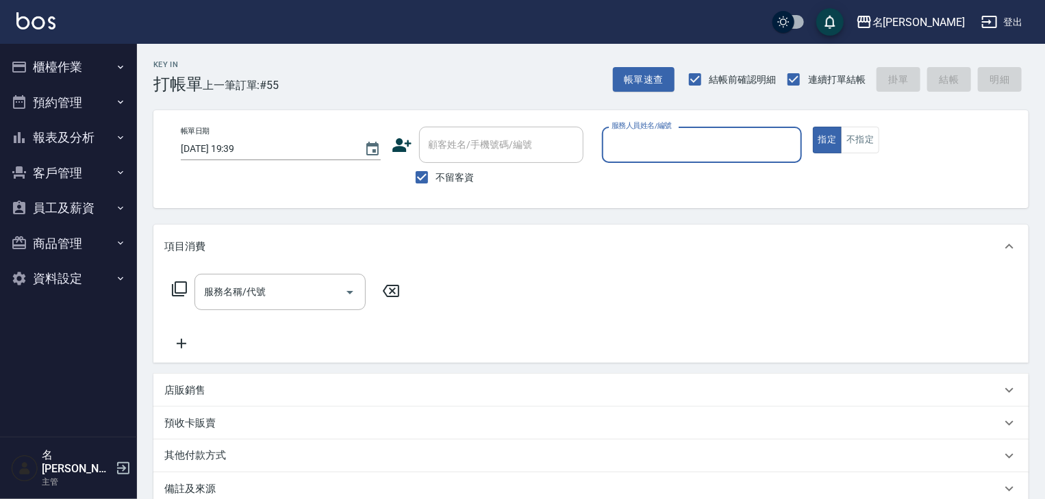
type input "ㄖ"
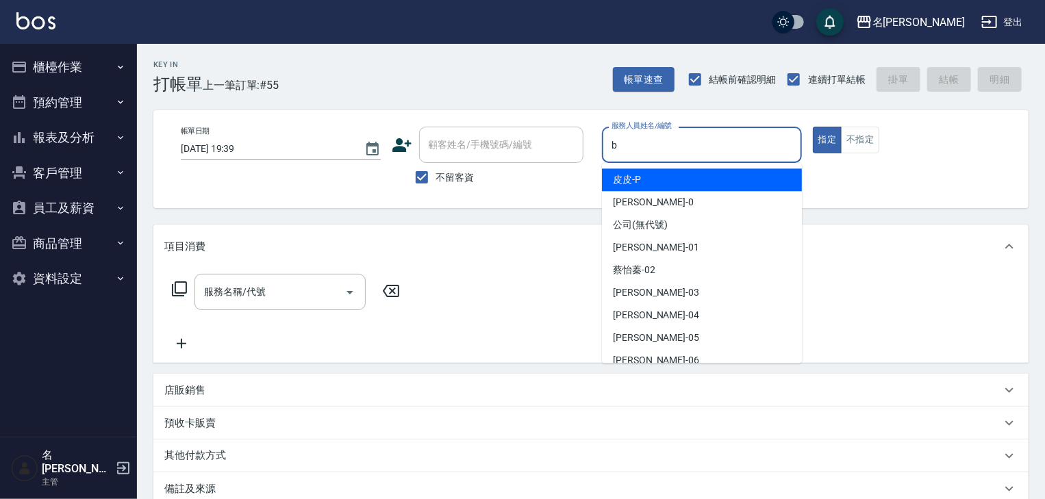
type input "[PERSON_NAME]"
type button "true"
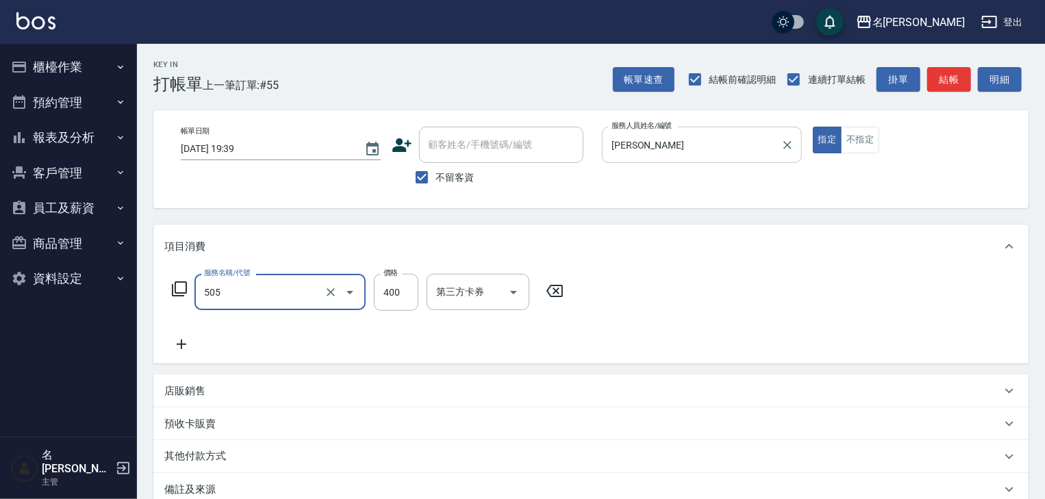
type input "洗髮(505)"
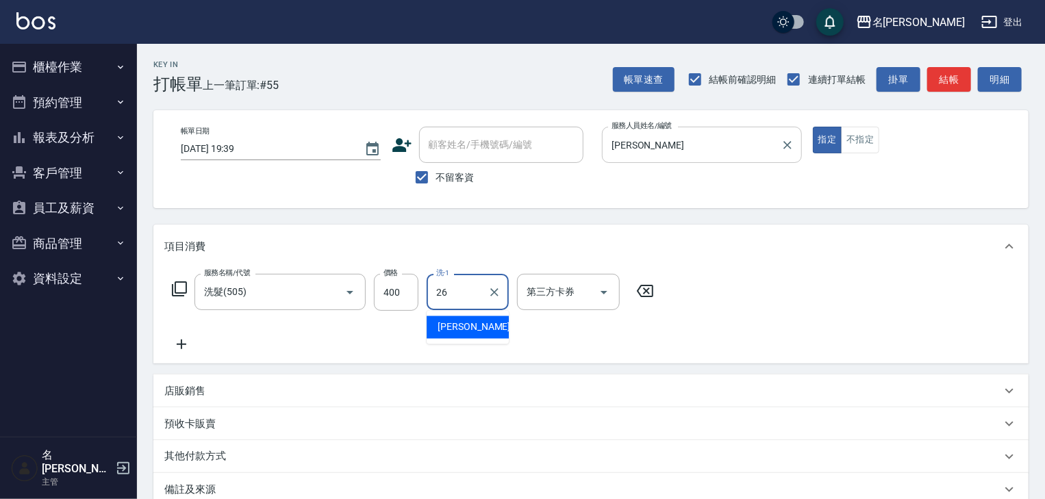
type input "[PERSON_NAME]筑-26"
click at [936, 92] on div "帳單速查 結帳前確認明細 連續打單結帳 掛單 結帳 明細" at bounding box center [821, 79] width 416 height 29
click at [49, 22] on img at bounding box center [35, 20] width 39 height 17
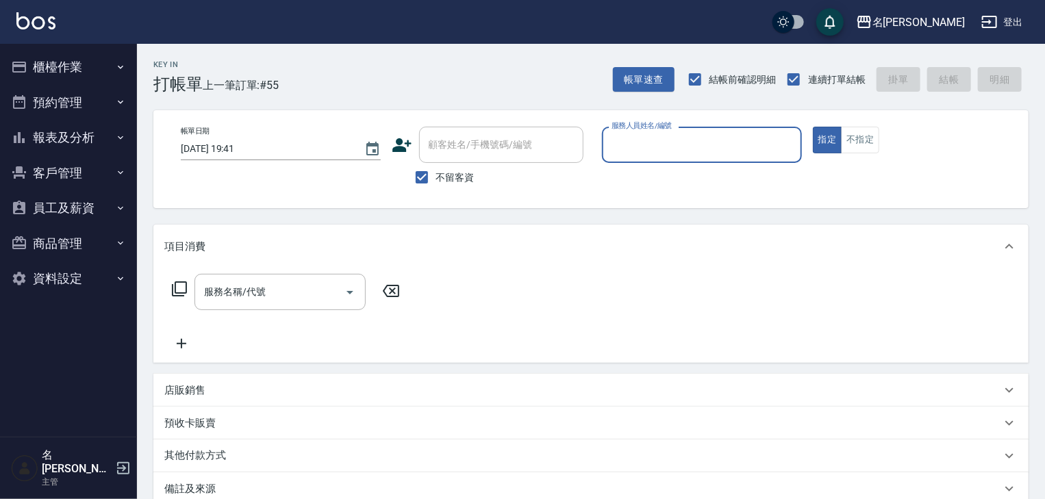
click at [49, 144] on button "報表及分析" at bounding box center [68, 138] width 126 height 36
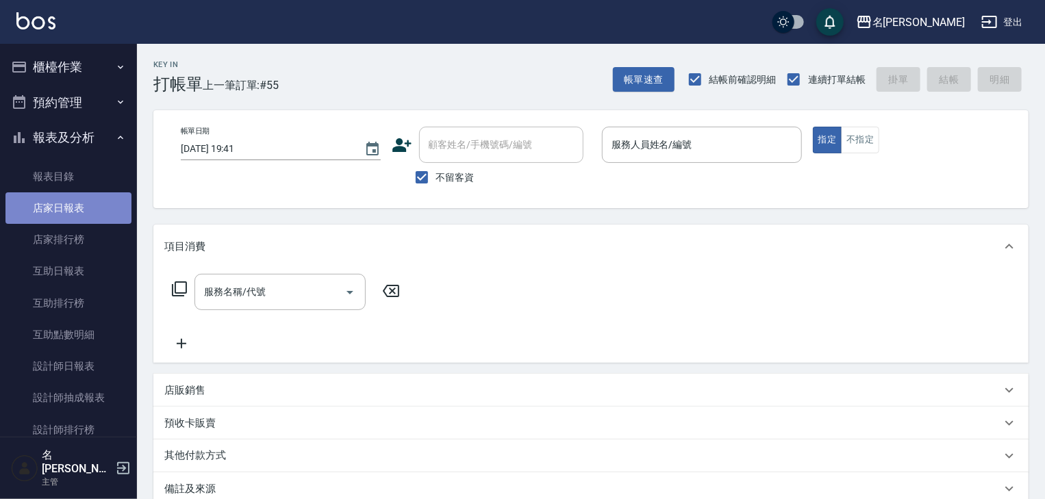
click at [81, 211] on link "店家日報表" at bounding box center [68, 207] width 126 height 31
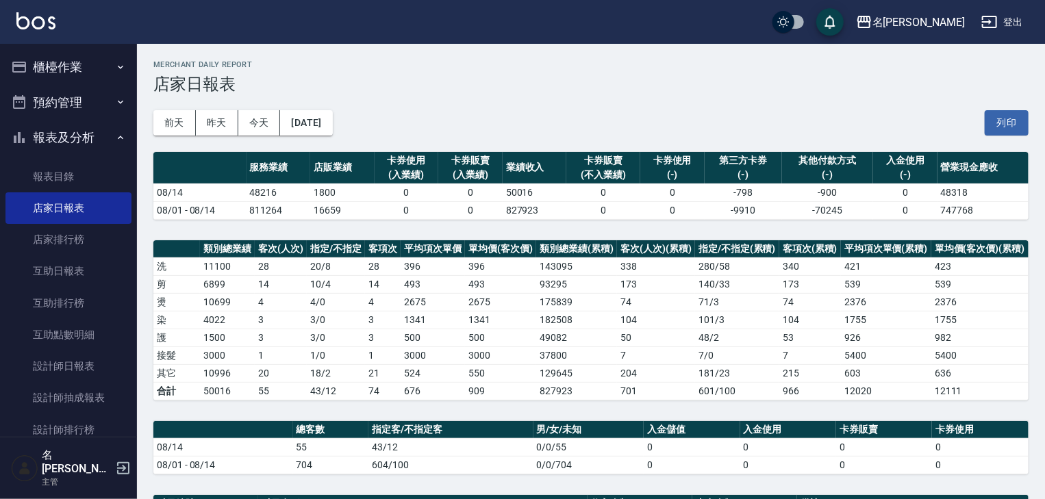
click at [1008, 107] on div "[DATE] [DATE] [DATE] [DATE] 列印" at bounding box center [590, 123] width 875 height 58
click at [1008, 120] on button "列印" at bounding box center [1006, 122] width 44 height 25
click at [92, 62] on button "櫃檯作業" at bounding box center [68, 67] width 126 height 36
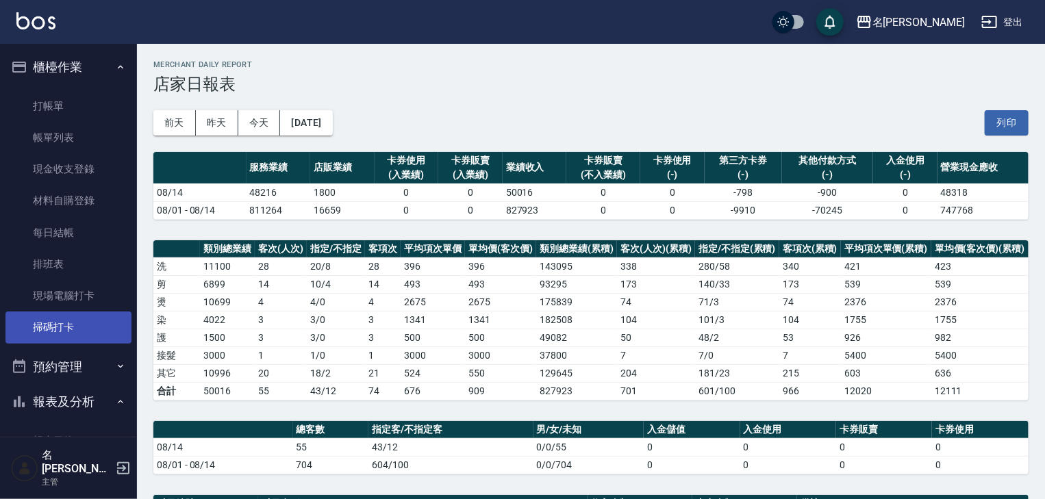
click at [71, 333] on link "掃碼打卡" at bounding box center [68, 326] width 126 height 31
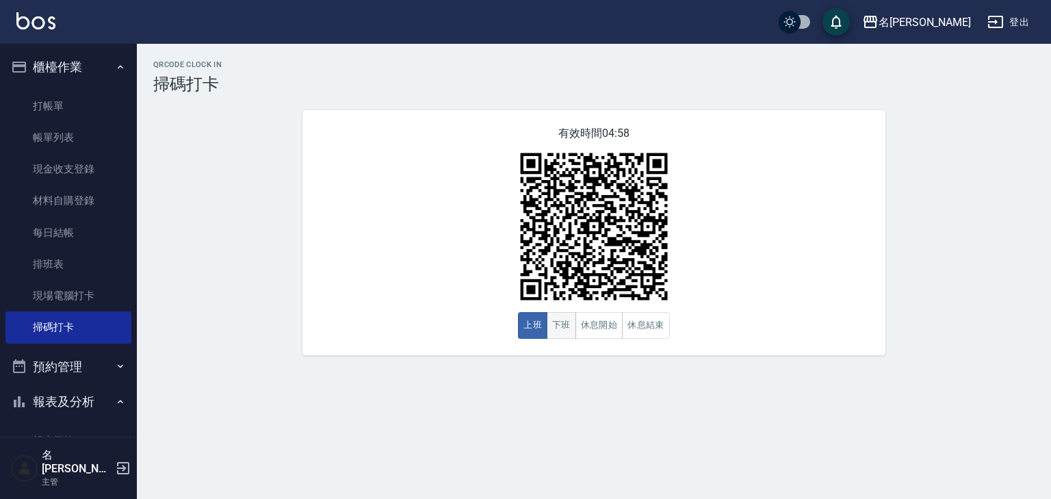
click at [562, 322] on button "下班" at bounding box center [561, 325] width 29 height 27
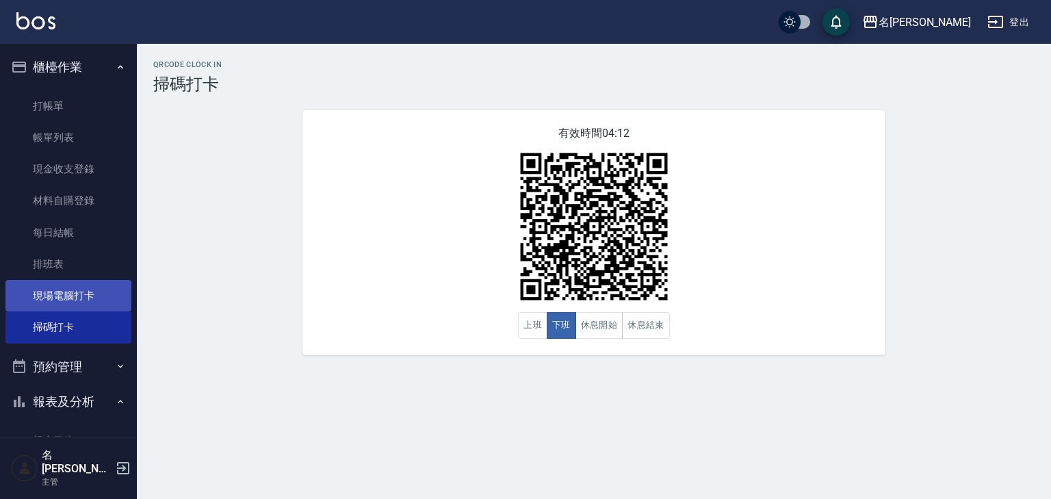
click at [86, 298] on link "現場電腦打卡" at bounding box center [68, 295] width 126 height 31
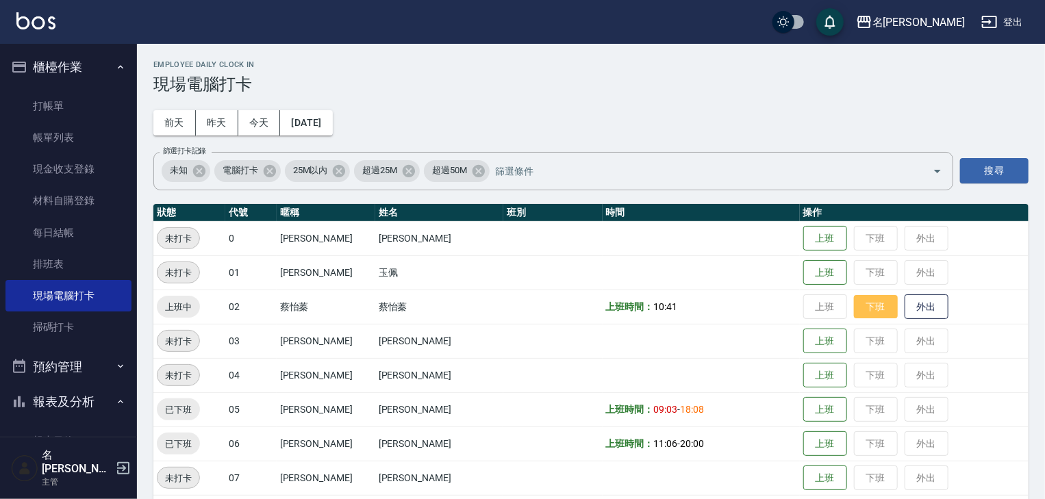
click at [859, 309] on button "下班" at bounding box center [876, 307] width 44 height 24
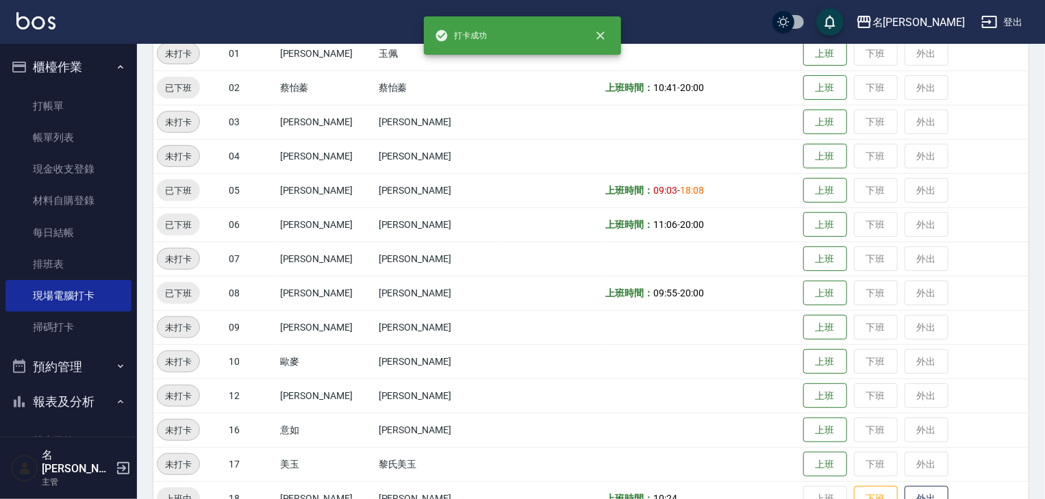
scroll to position [511, 0]
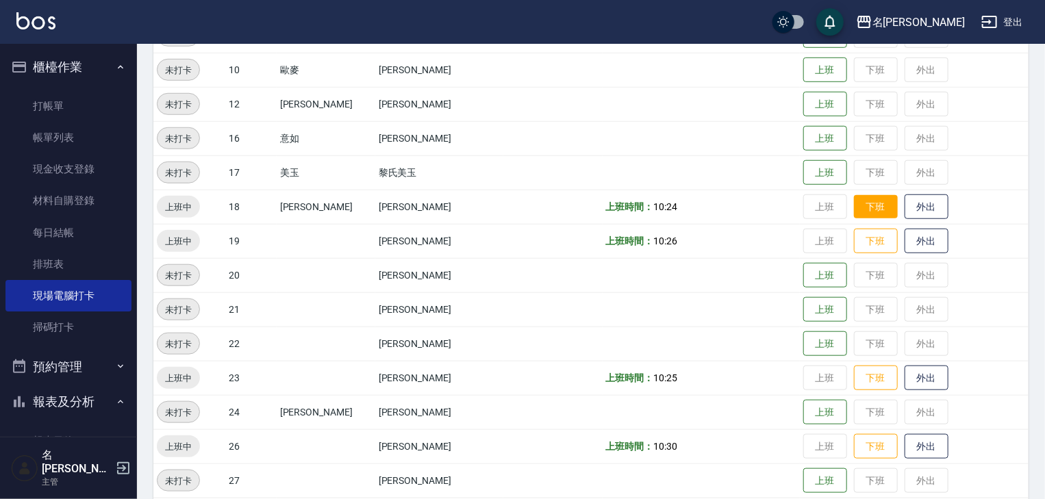
click at [860, 203] on button "下班" at bounding box center [876, 207] width 44 height 24
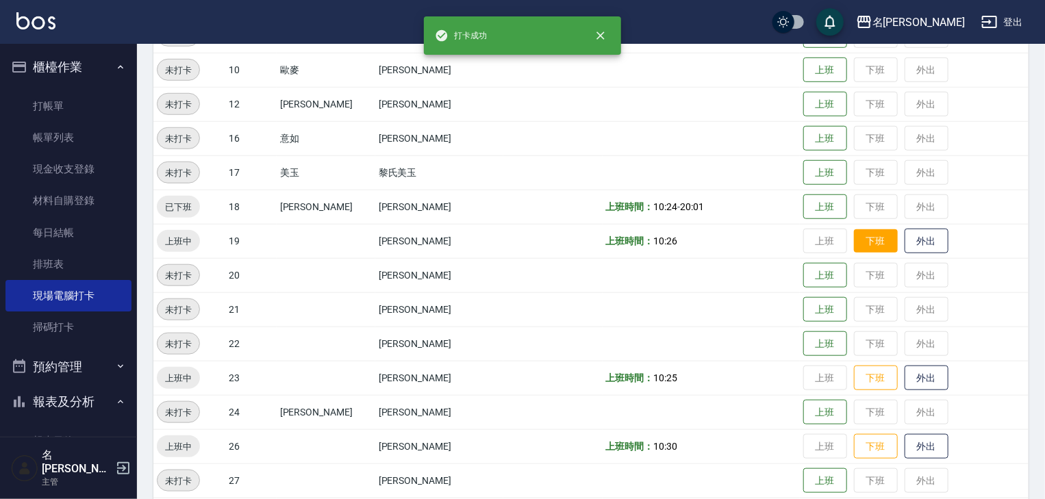
click at [863, 237] on button "下班" at bounding box center [876, 241] width 44 height 24
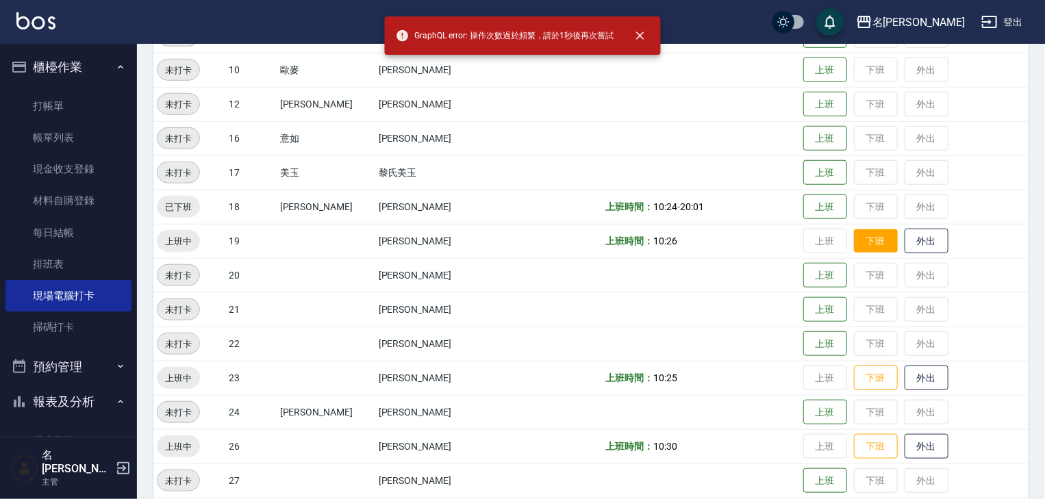
click at [862, 242] on button "下班" at bounding box center [876, 241] width 44 height 24
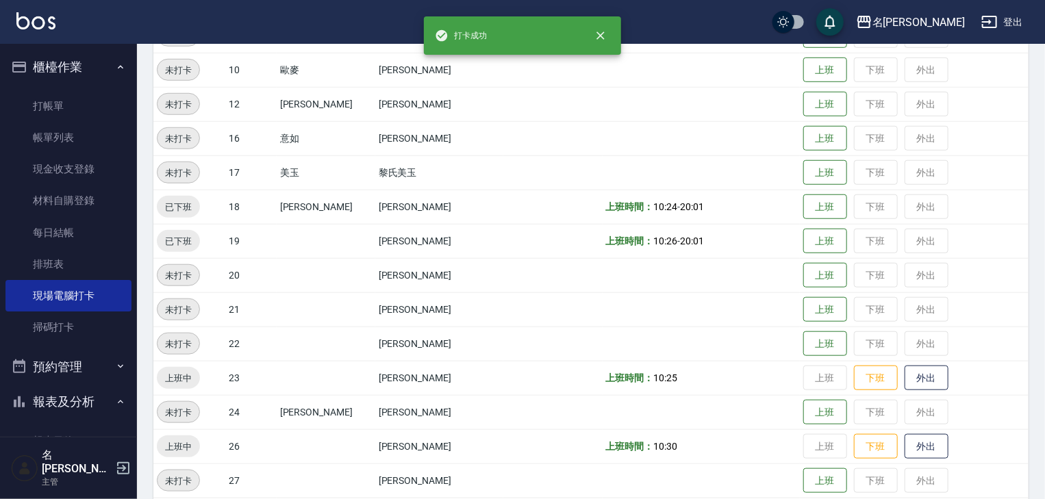
scroll to position [657, 0]
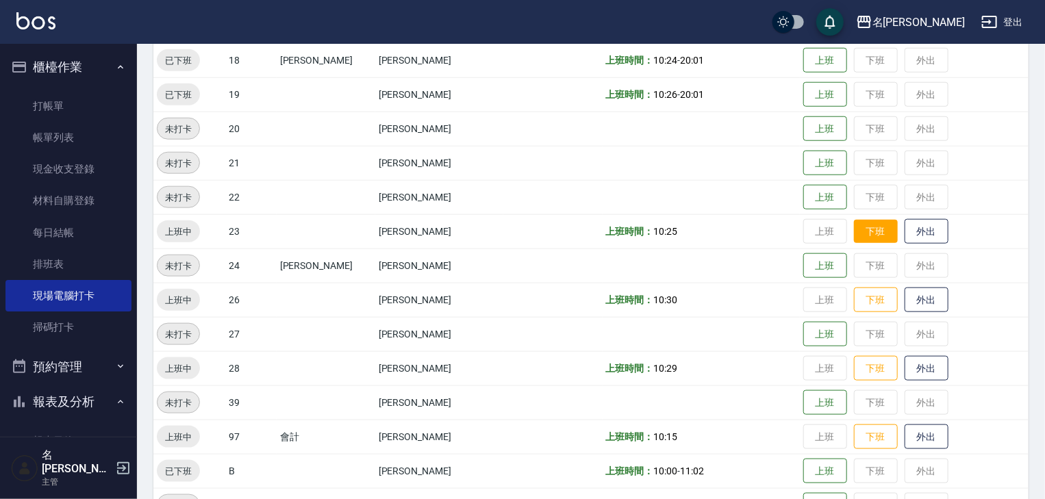
click at [861, 238] on button "下班" at bounding box center [876, 232] width 44 height 24
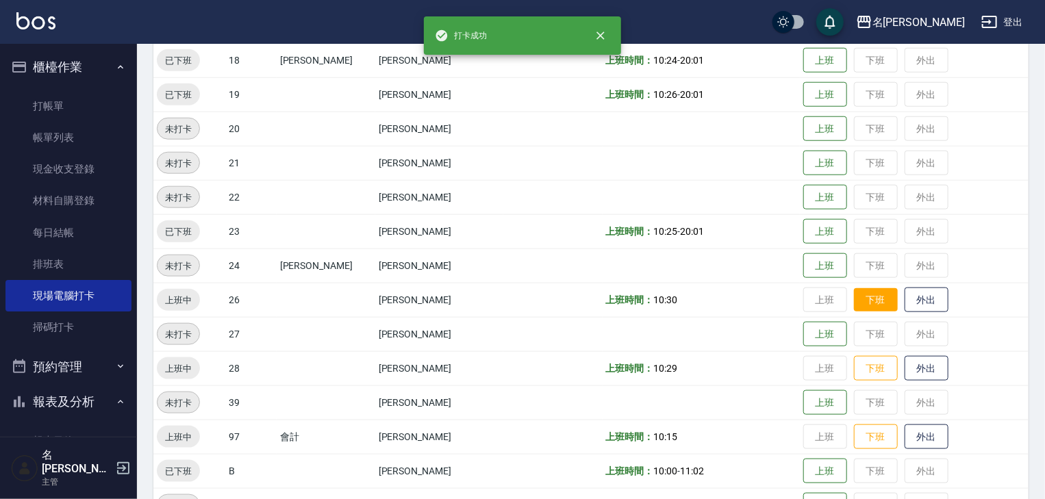
click at [856, 295] on button "下班" at bounding box center [876, 300] width 44 height 24
click at [857, 370] on button "下班" at bounding box center [876, 369] width 44 height 24
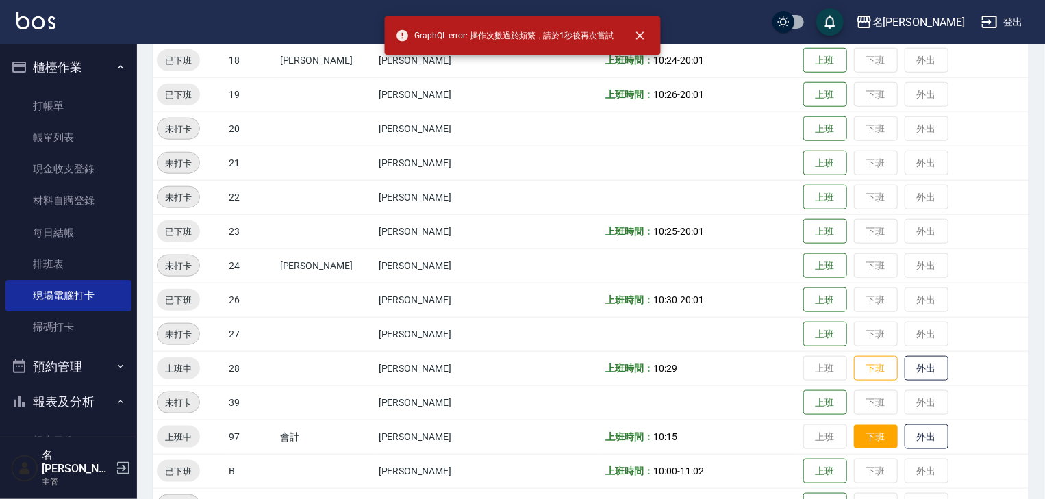
scroll to position [803, 0]
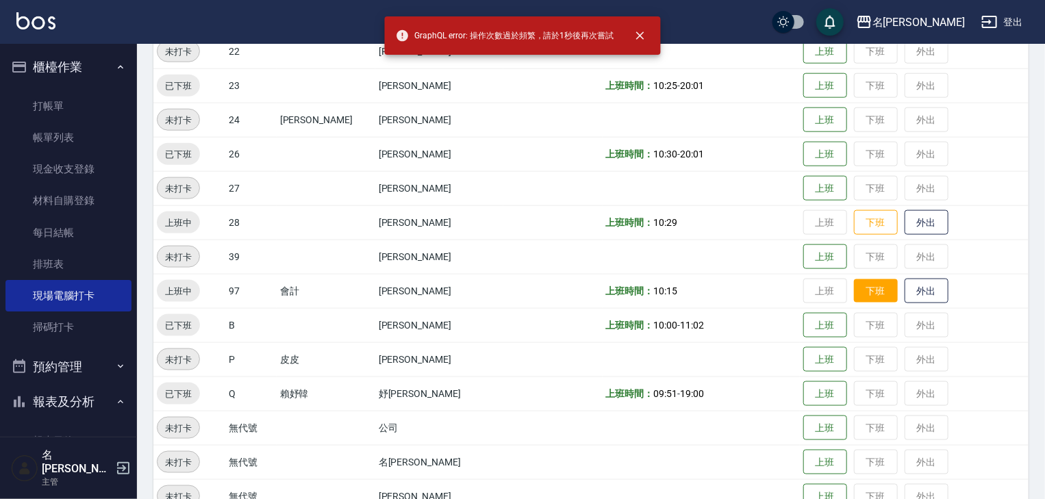
click at [857, 296] on button "下班" at bounding box center [876, 291] width 44 height 24
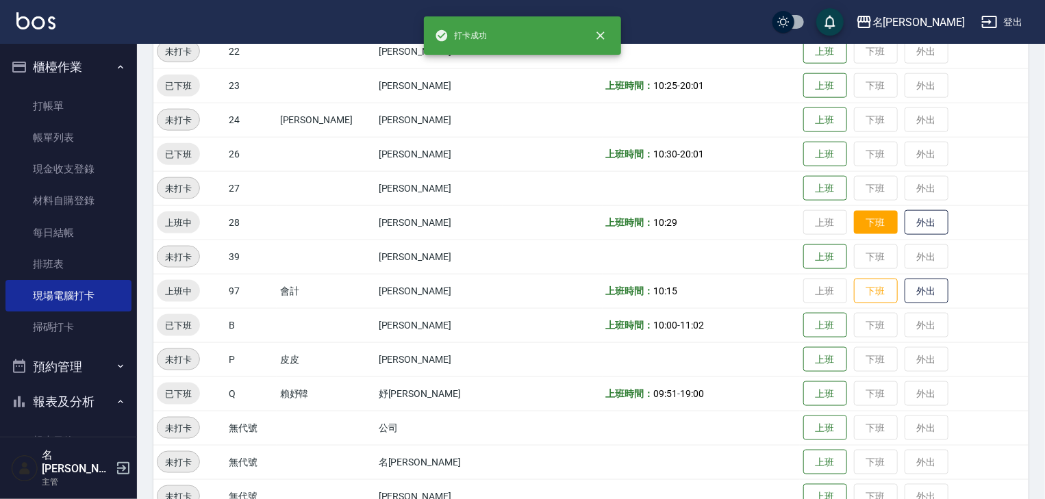
click at [856, 228] on button "下班" at bounding box center [876, 223] width 44 height 24
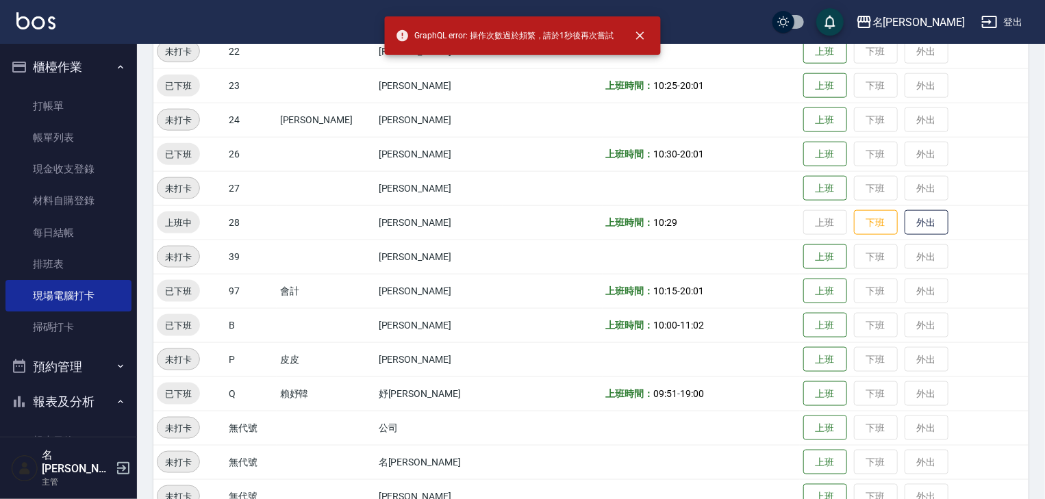
click at [862, 288] on td "上班 下班 外出" at bounding box center [914, 291] width 229 height 34
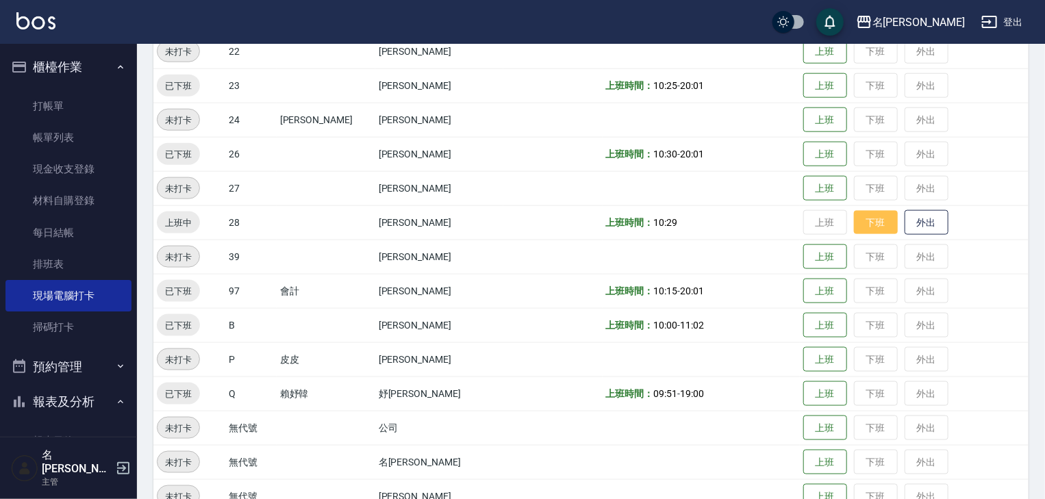
click at [854, 219] on button "下班" at bounding box center [876, 223] width 44 height 24
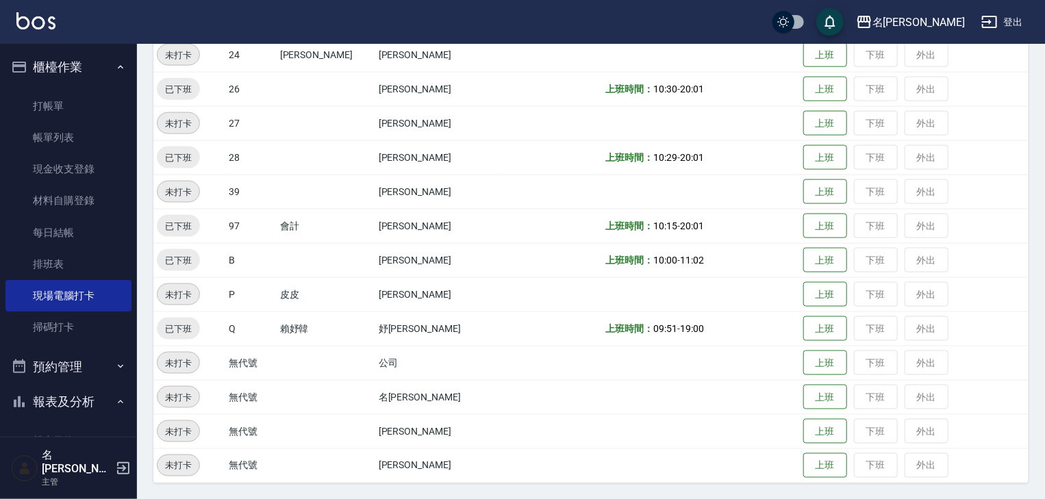
click at [47, 16] on img at bounding box center [35, 20] width 39 height 17
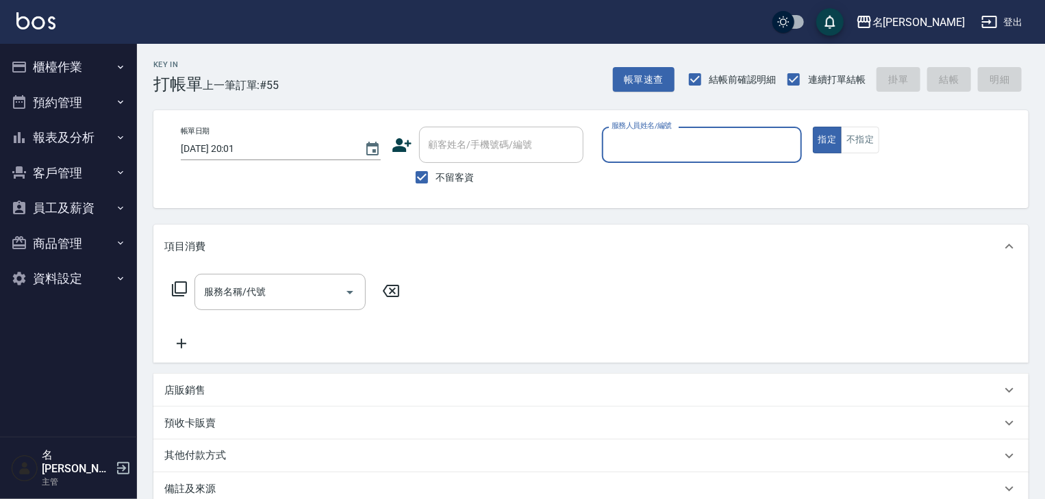
click at [74, 71] on button "櫃檯作業" at bounding box center [68, 67] width 126 height 36
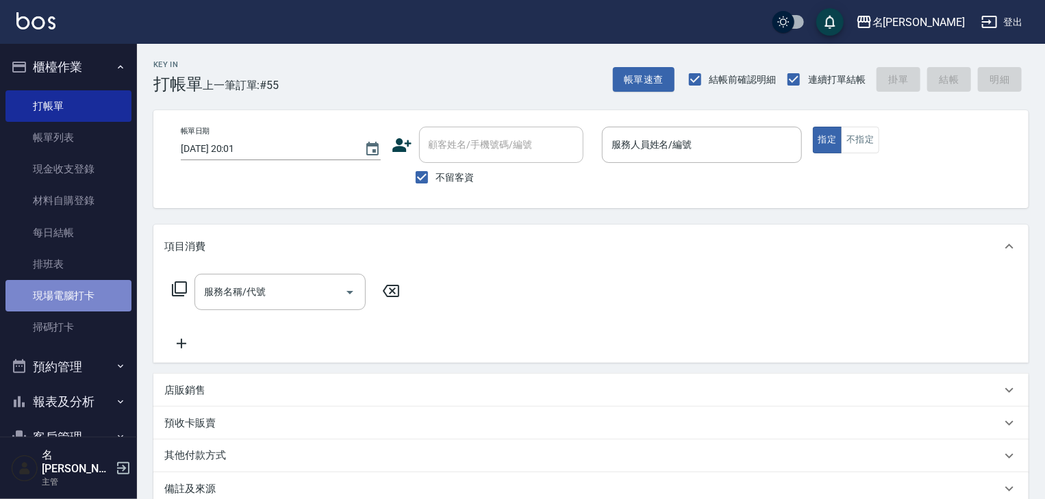
click at [83, 304] on link "現場電腦打卡" at bounding box center [68, 295] width 126 height 31
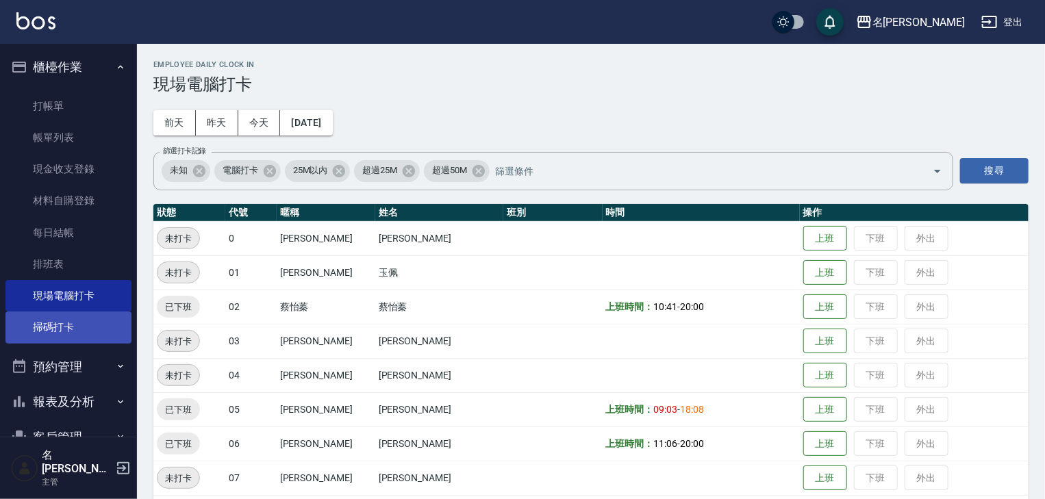
click at [79, 327] on link "掃碼打卡" at bounding box center [68, 326] width 126 height 31
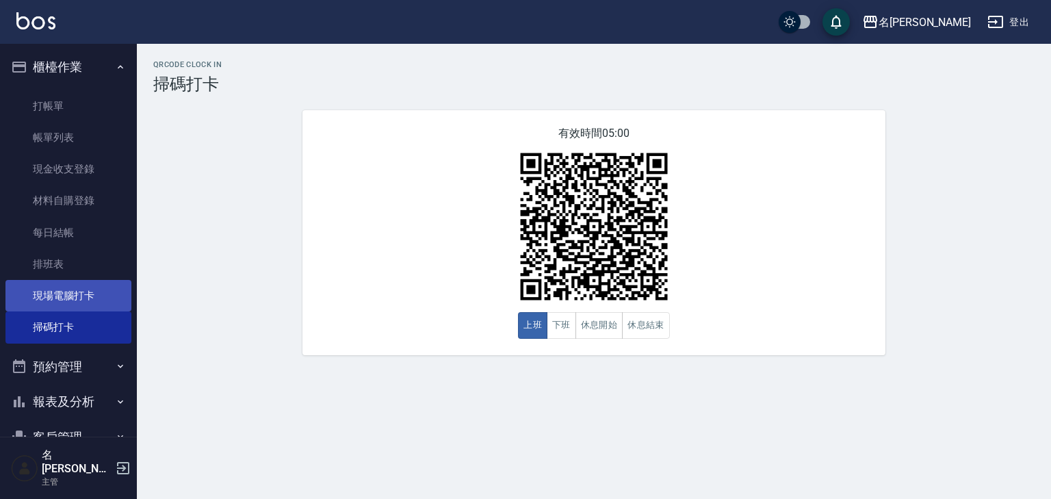
click at [93, 285] on link "現場電腦打卡" at bounding box center [68, 295] width 126 height 31
